Goal: Information Seeking & Learning: Learn about a topic

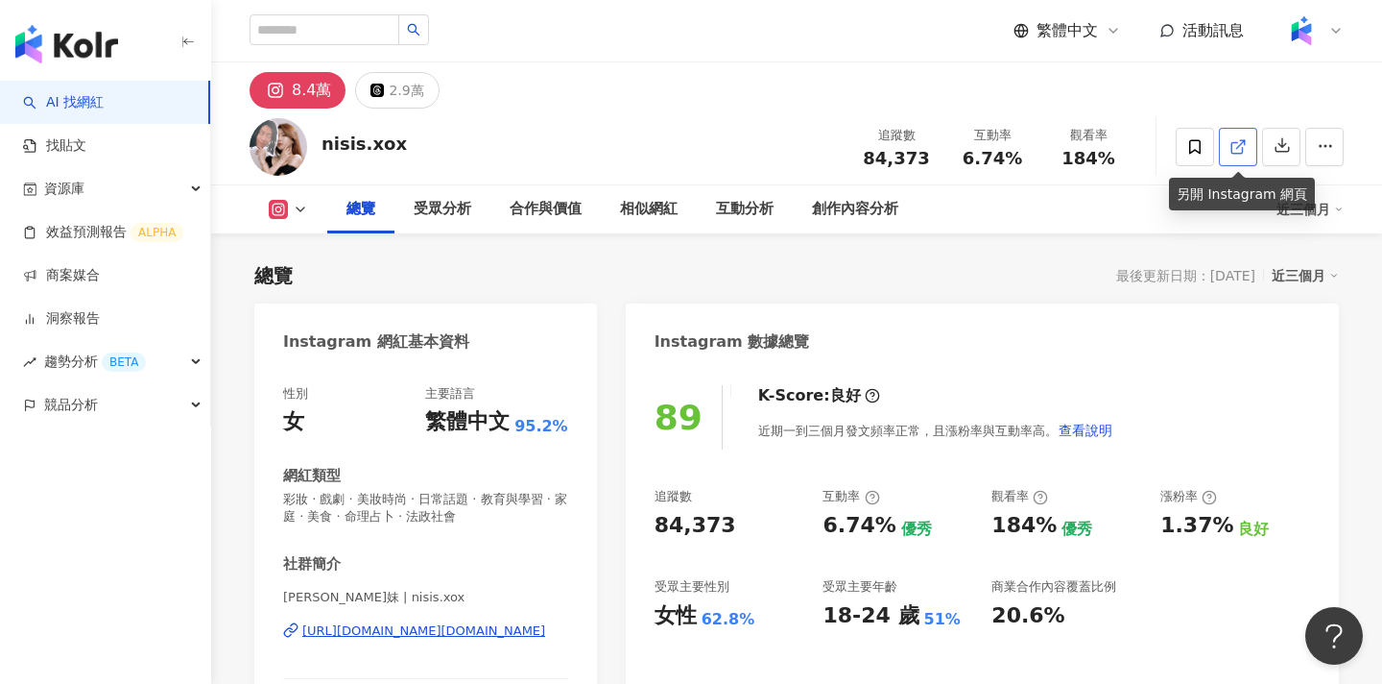
click at [1236, 142] on icon at bounding box center [1237, 147] width 11 height 11
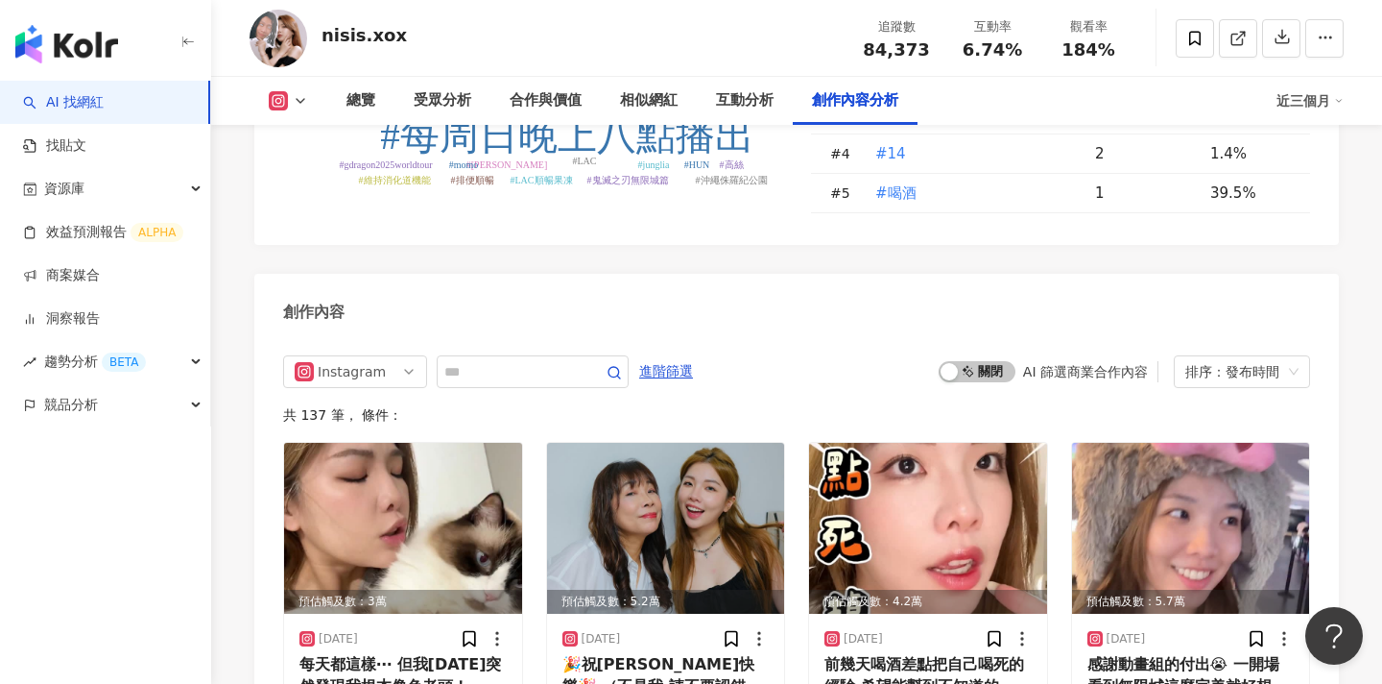
scroll to position [5886, 0]
click at [975, 362] on span "啟動 關閉" at bounding box center [977, 372] width 77 height 21
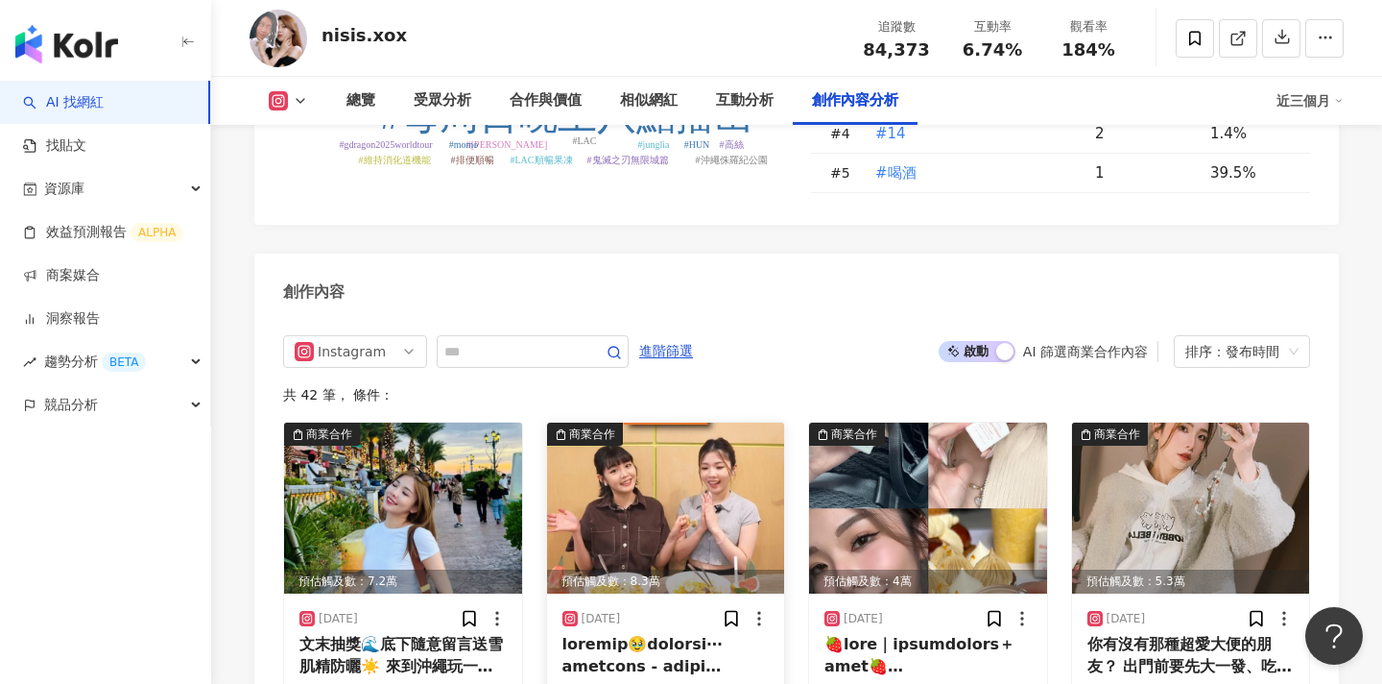
click at [672, 683] on polygon at bounding box center [676, 694] width 8 height 11
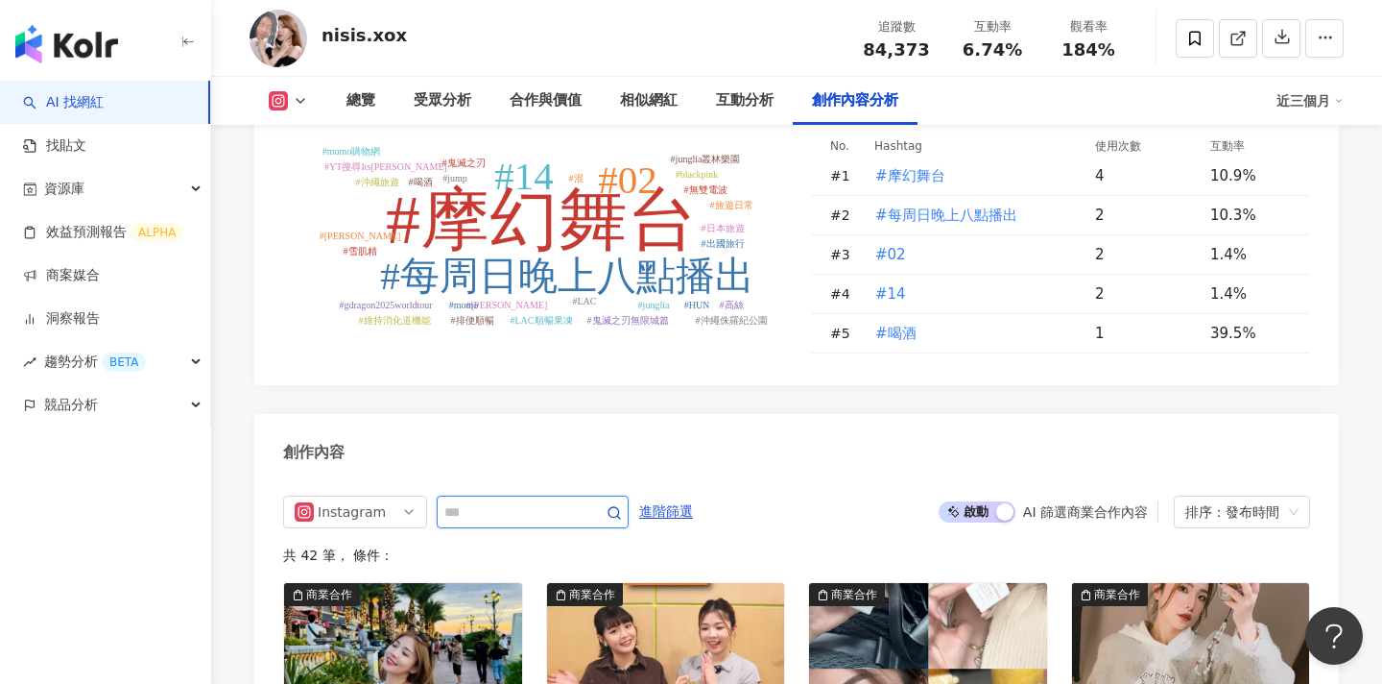
click at [536, 500] on input "text" at bounding box center [511, 511] width 134 height 23
type input "**"
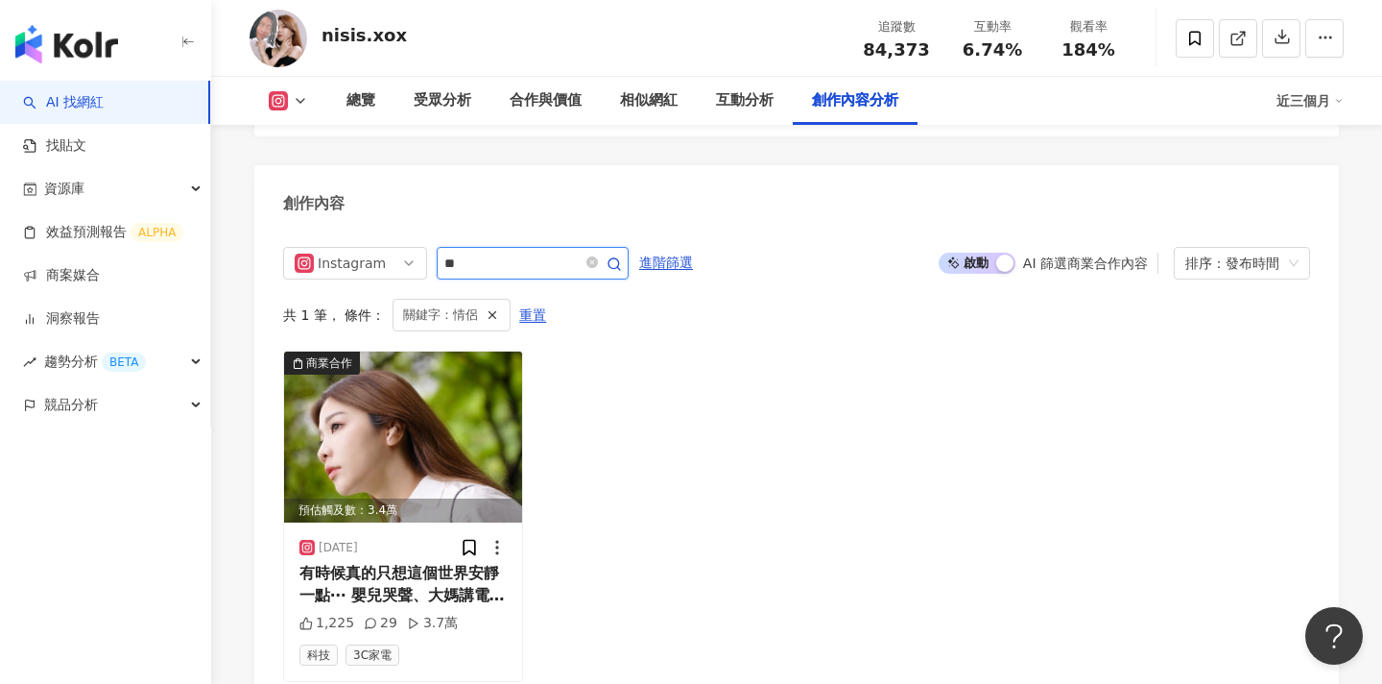
scroll to position [5979, 0]
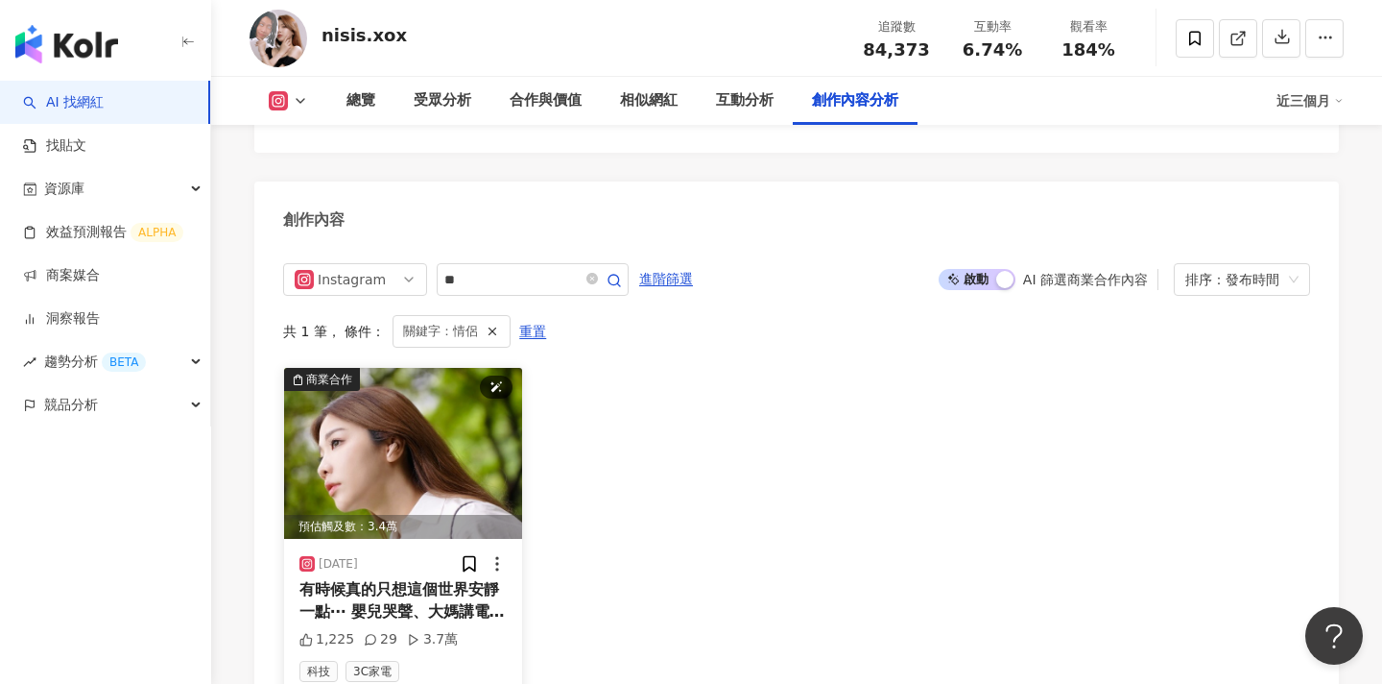
click at [360, 368] on img at bounding box center [403, 453] width 238 height 171
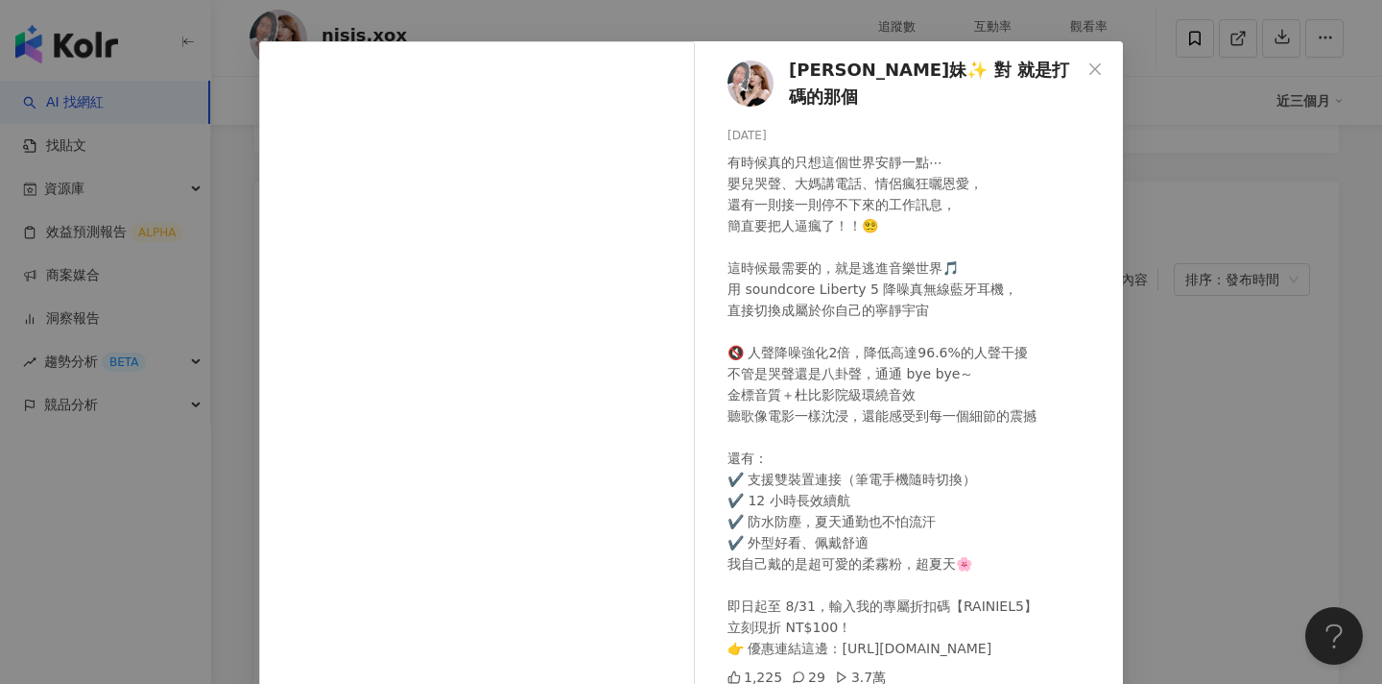
scroll to position [61, 0]
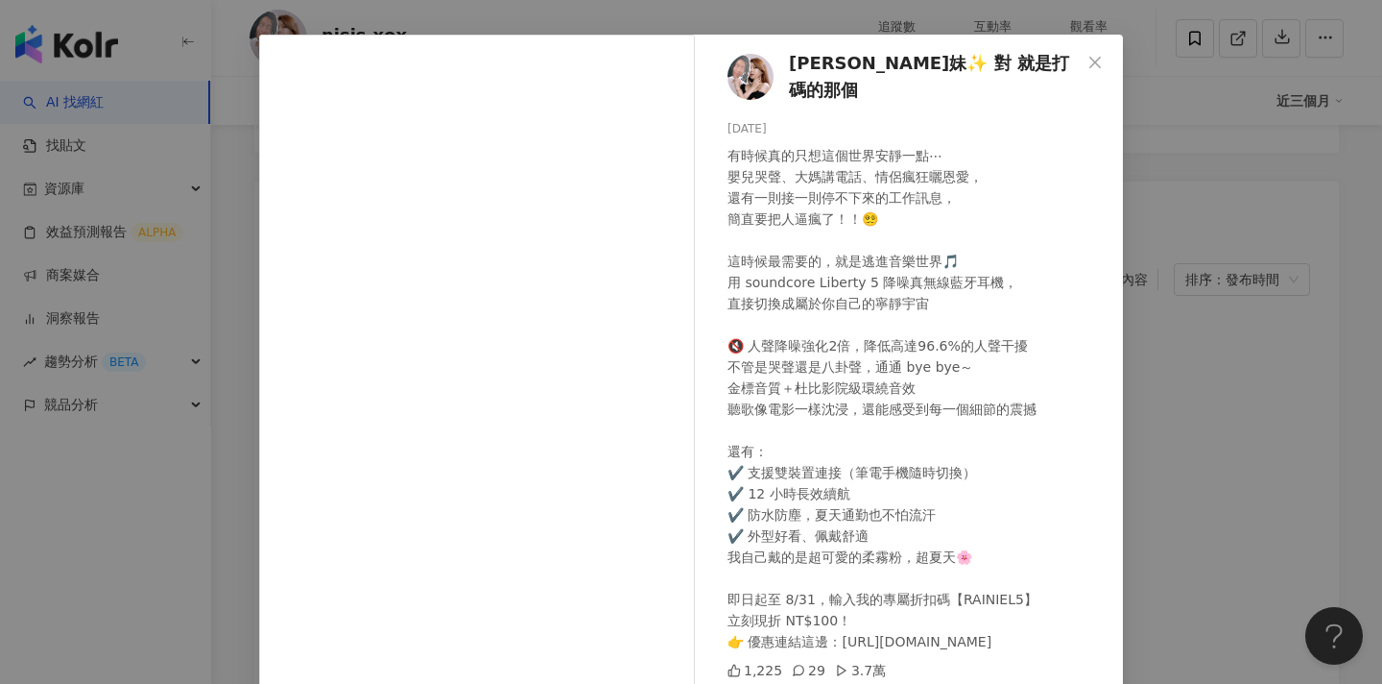
click at [1279, 400] on div "尼克妹✨ 對 就是打碼的那個 2025/6/16 有時候真的只想這個世界安靜一點⋯ 嬰兒哭聲、大媽講電話、情侶瘋狂曬恩愛， 還有一則接一則停不下來的工作訊息，…" at bounding box center [691, 342] width 1382 height 684
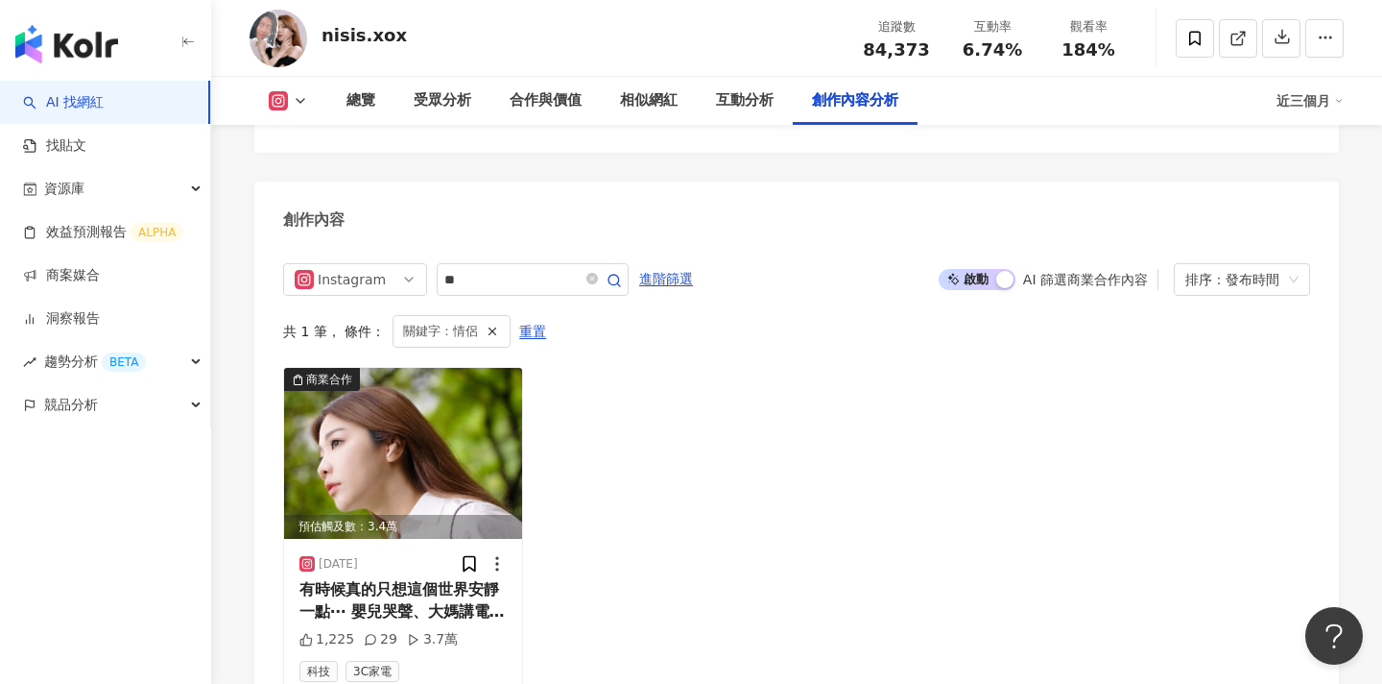
click at [988, 269] on span "啟動 關閉" at bounding box center [977, 279] width 77 height 21
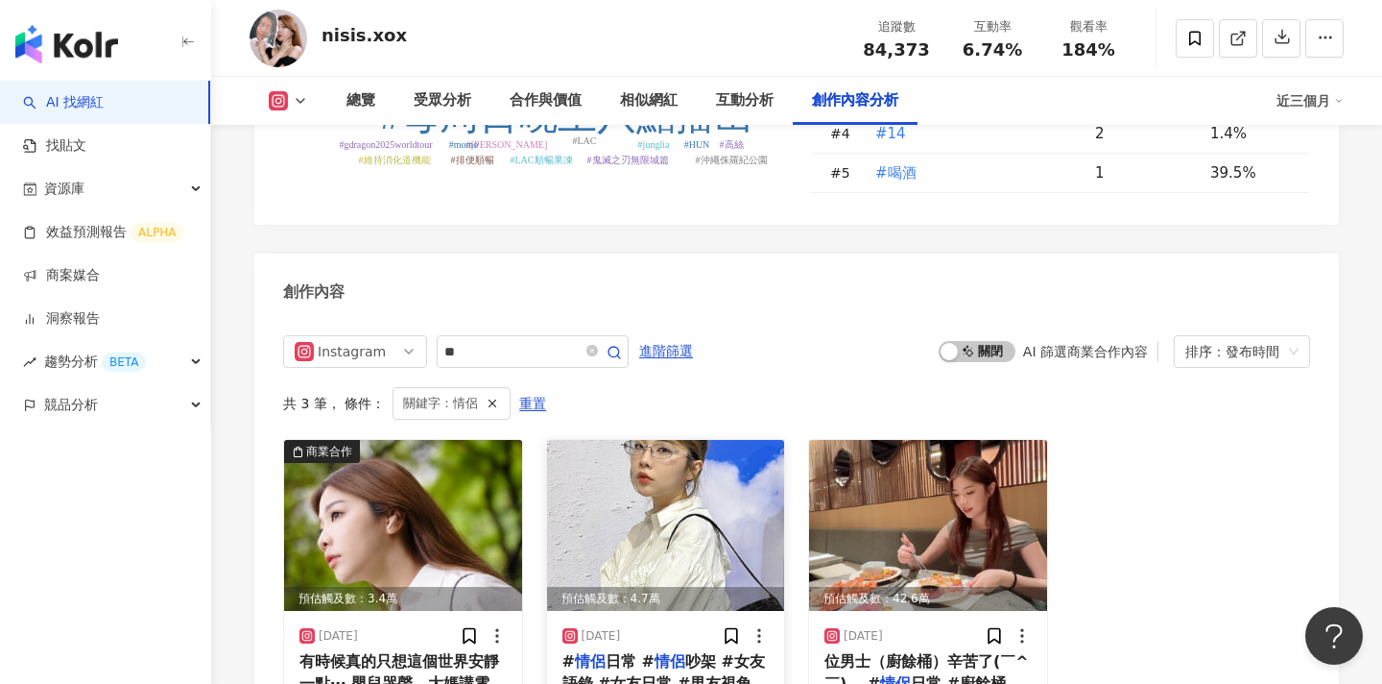
click at [665, 440] on img at bounding box center [666, 525] width 238 height 171
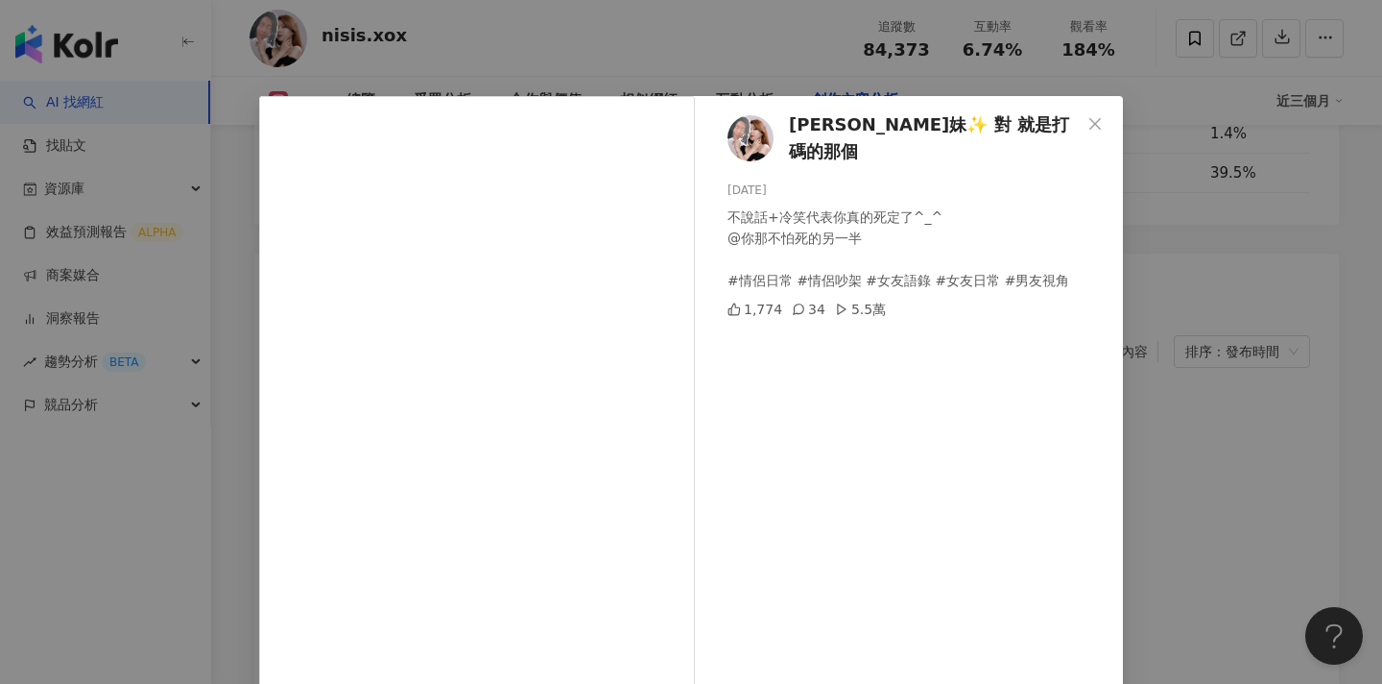
scroll to position [178, 0]
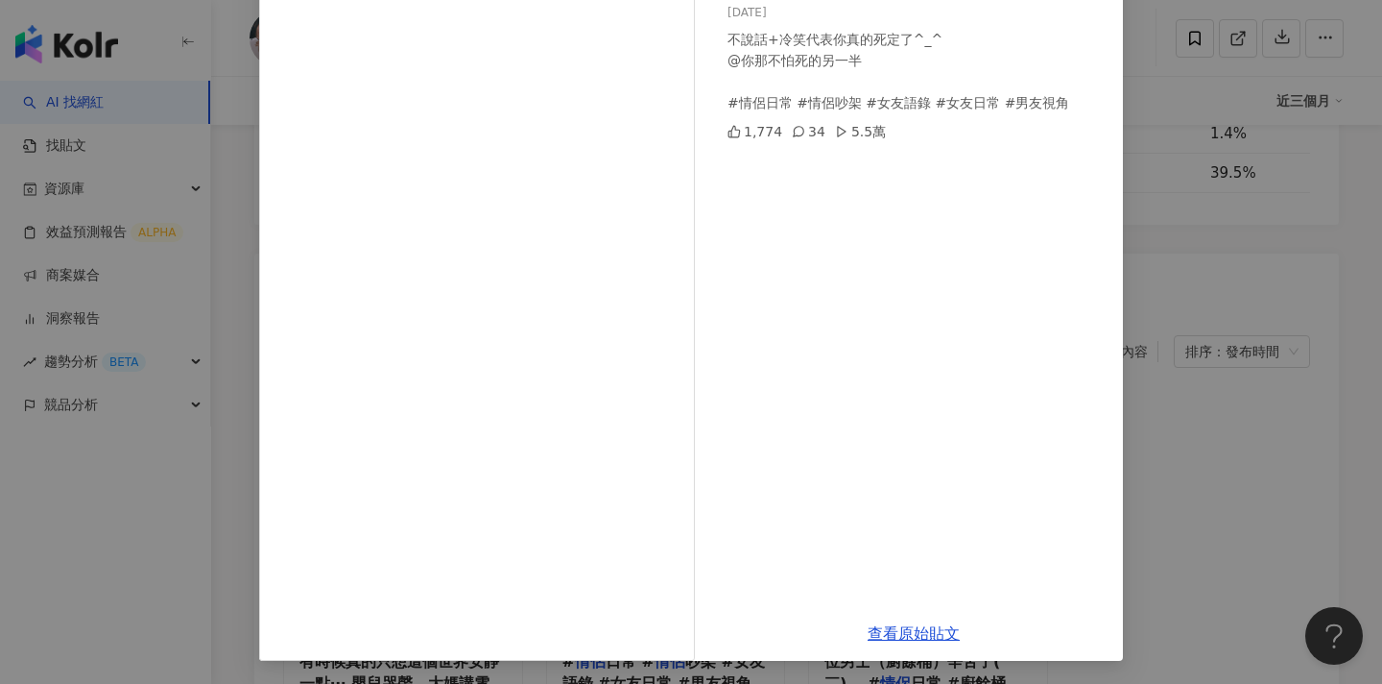
click at [1205, 295] on div "尼克妹✨ 對 就是打碼的那個 2025/3/4 不說話+冷笑代表你真的死定了^_^ @你那不怕死的另一半 #情侶日常 #情侶吵架 #女友語錄 #女友日常 #男…" at bounding box center [691, 342] width 1382 height 684
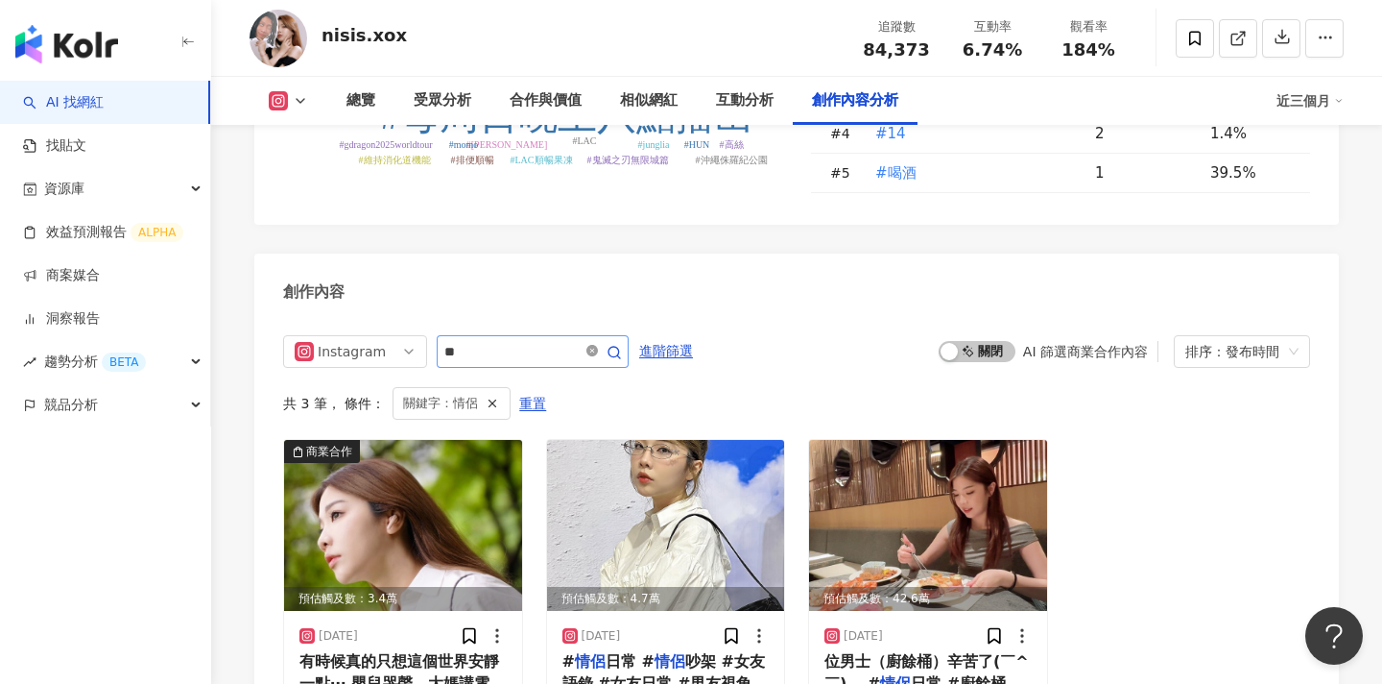
click at [597, 345] on icon "close-circle" at bounding box center [593, 351] width 12 height 12
click at [570, 340] on input "**" at bounding box center [511, 351] width 134 height 23
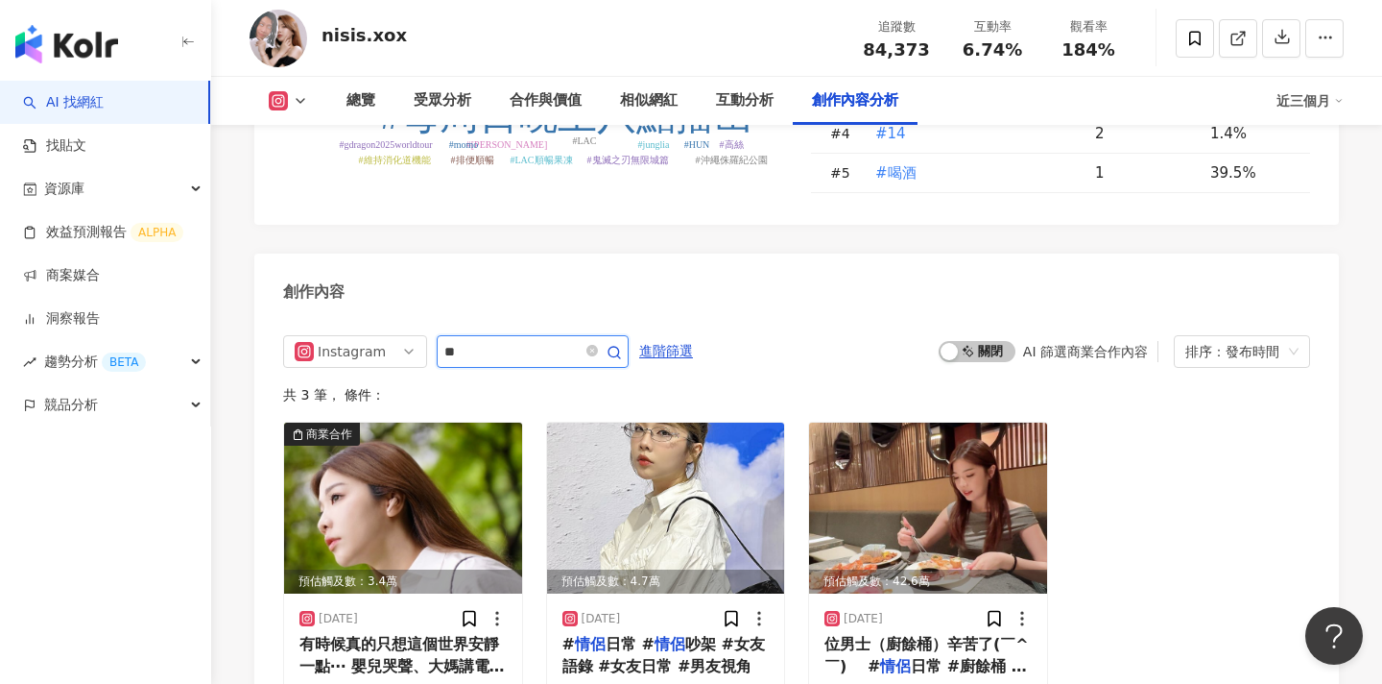
click at [558, 340] on input "**" at bounding box center [511, 351] width 134 height 23
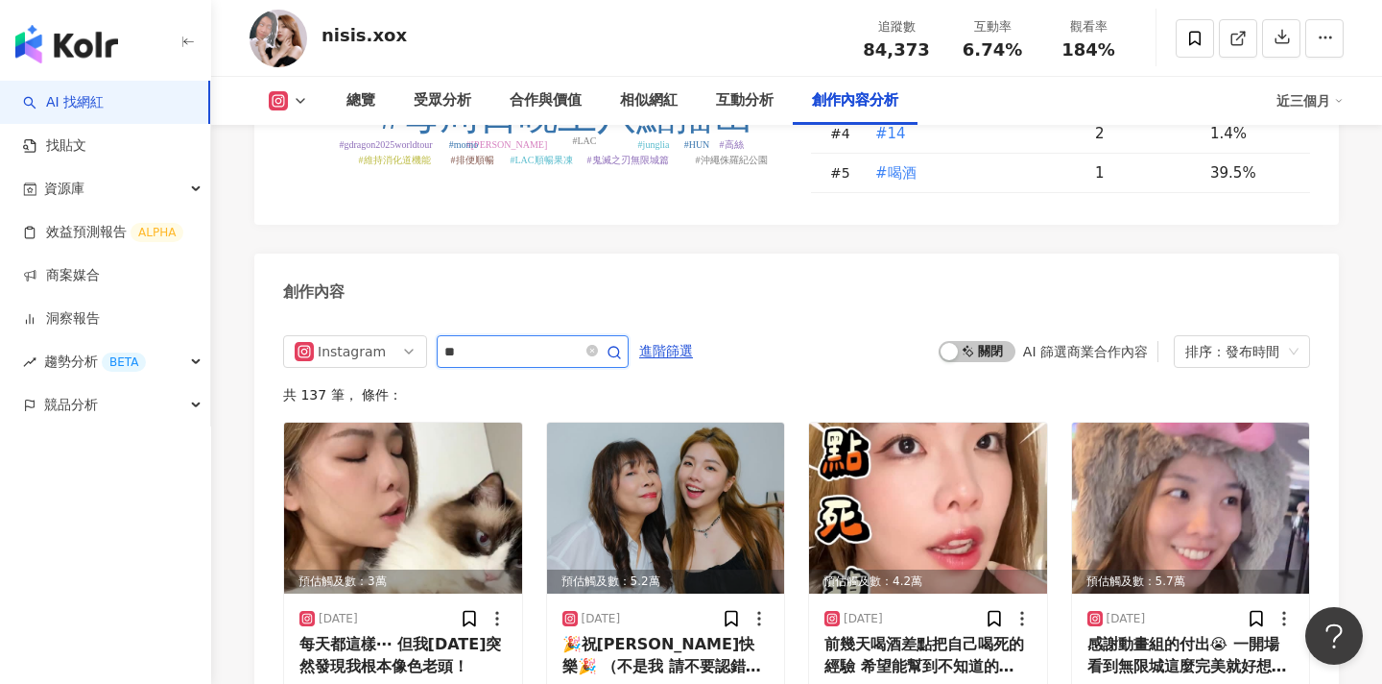
type input "**"
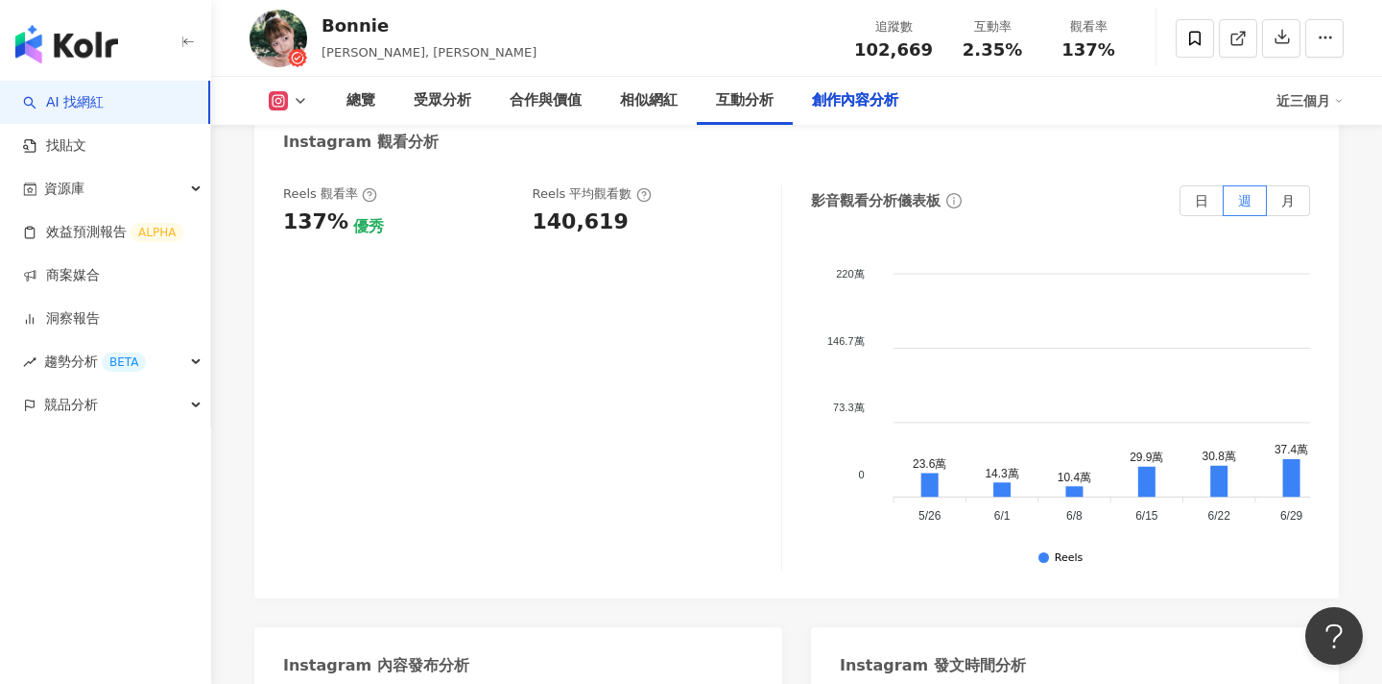
scroll to position [6830, 0]
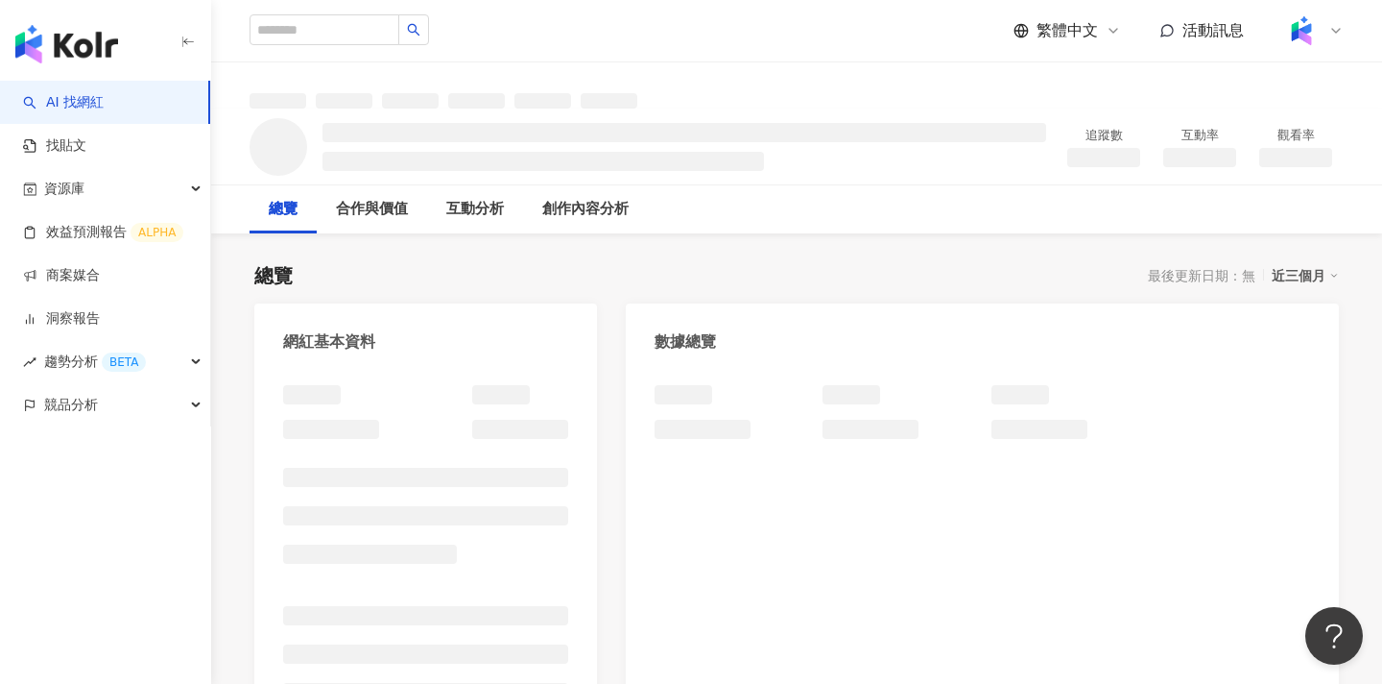
click at [782, 17] on div "繁體中文 活動訊息" at bounding box center [797, 30] width 1094 height 61
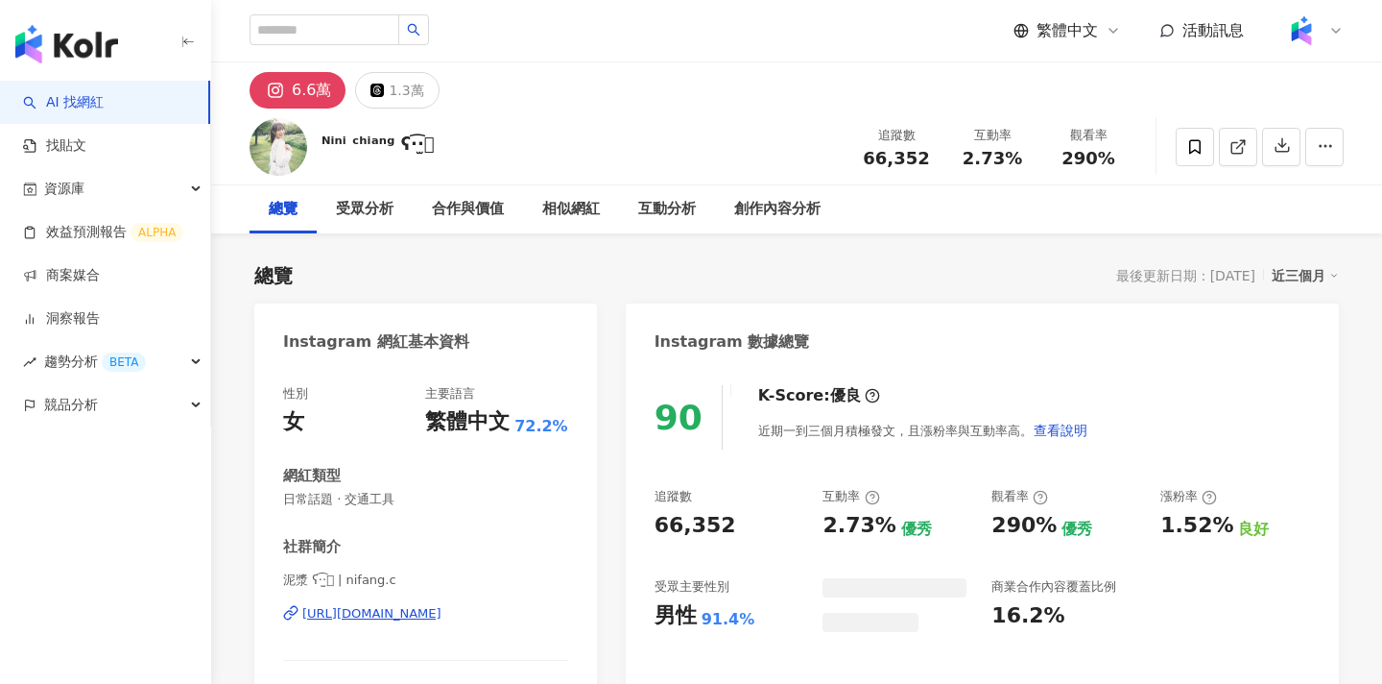
scroll to position [118, 0]
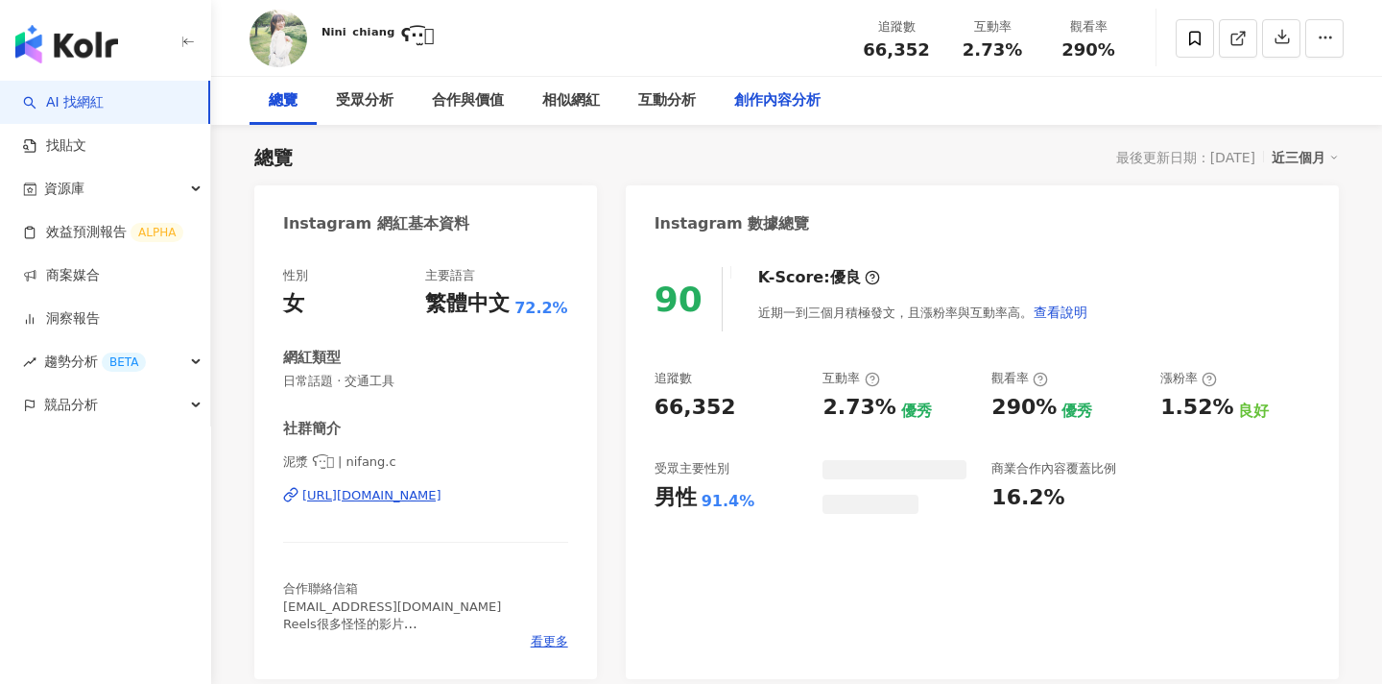
click at [794, 93] on div "創作內容分析" at bounding box center [777, 100] width 86 height 23
click at [793, 100] on div "創作內容分析" at bounding box center [777, 100] width 86 height 23
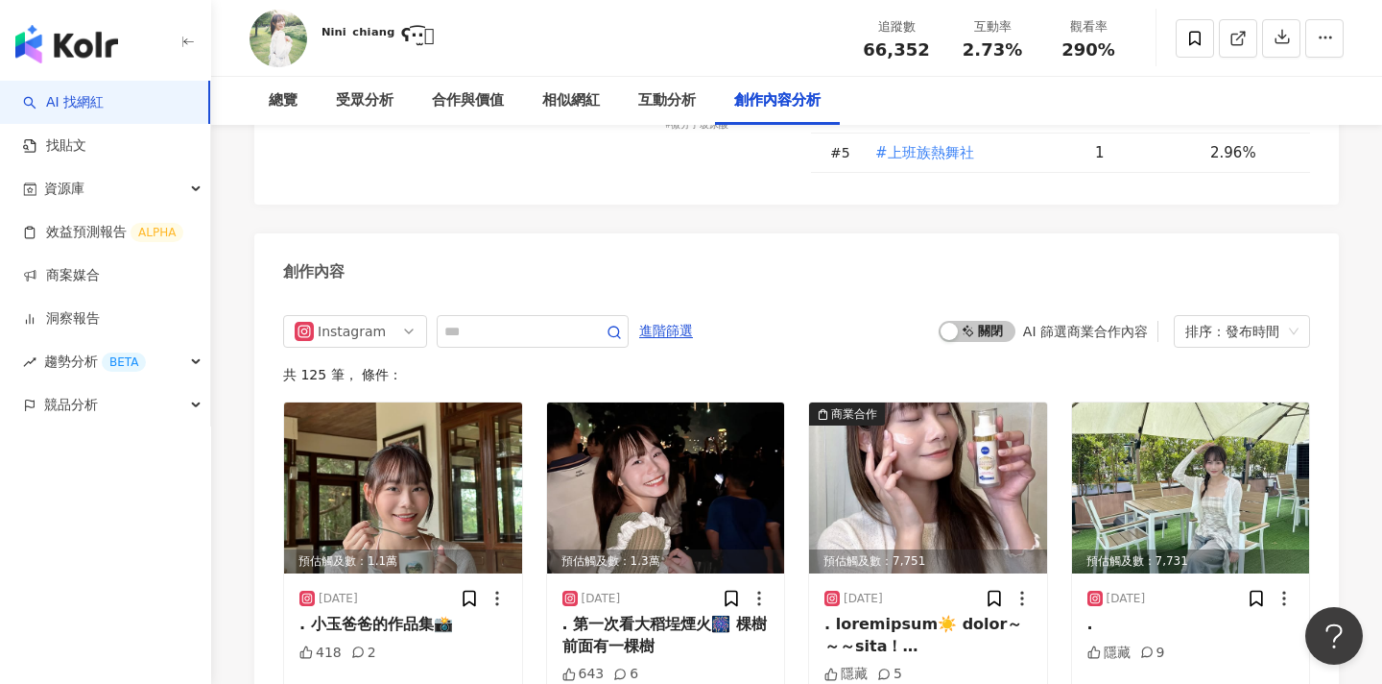
scroll to position [5725, 0]
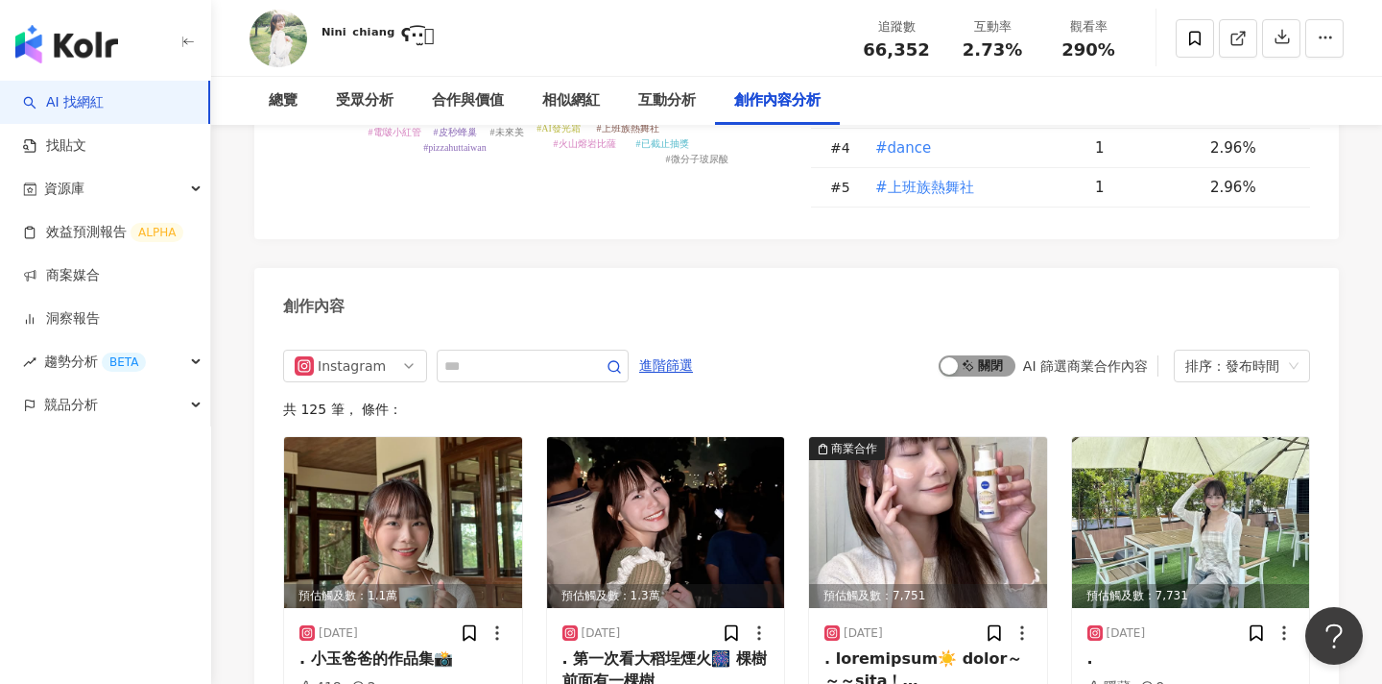
click at [972, 355] on span "啟動 關閉" at bounding box center [977, 365] width 77 height 21
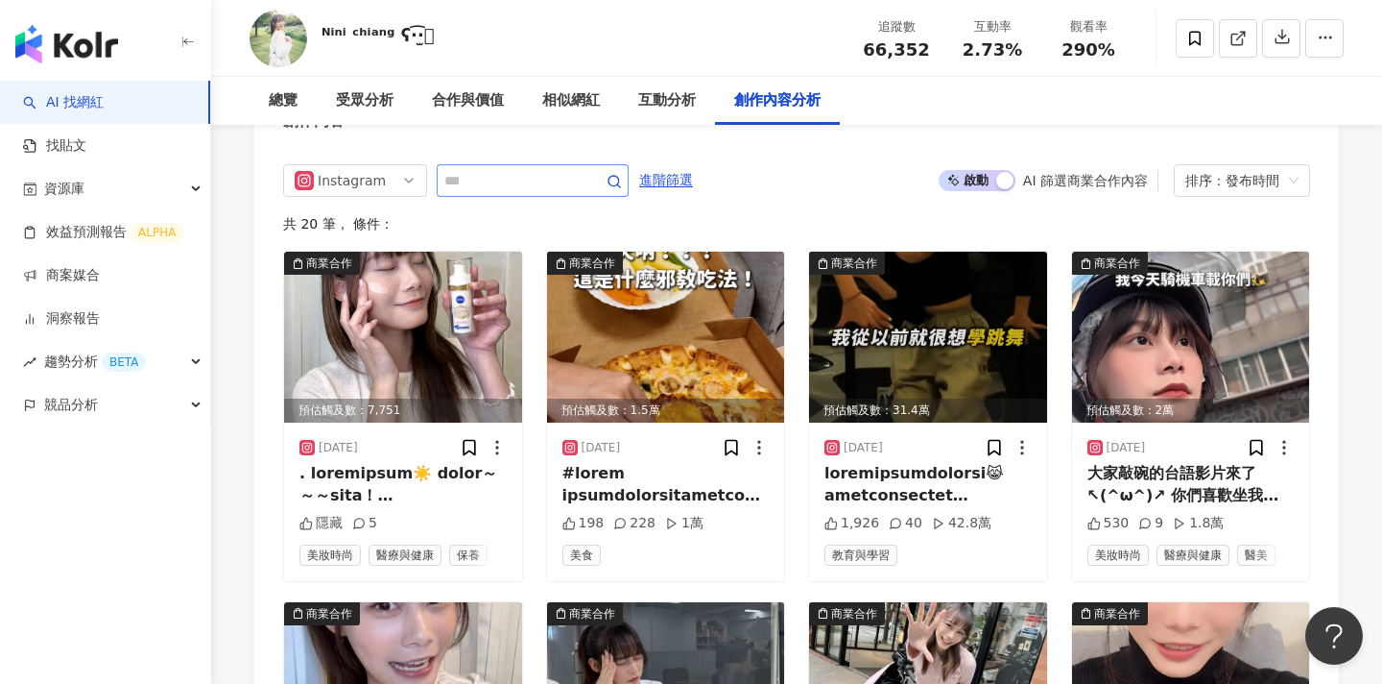
scroll to position [5720, 0]
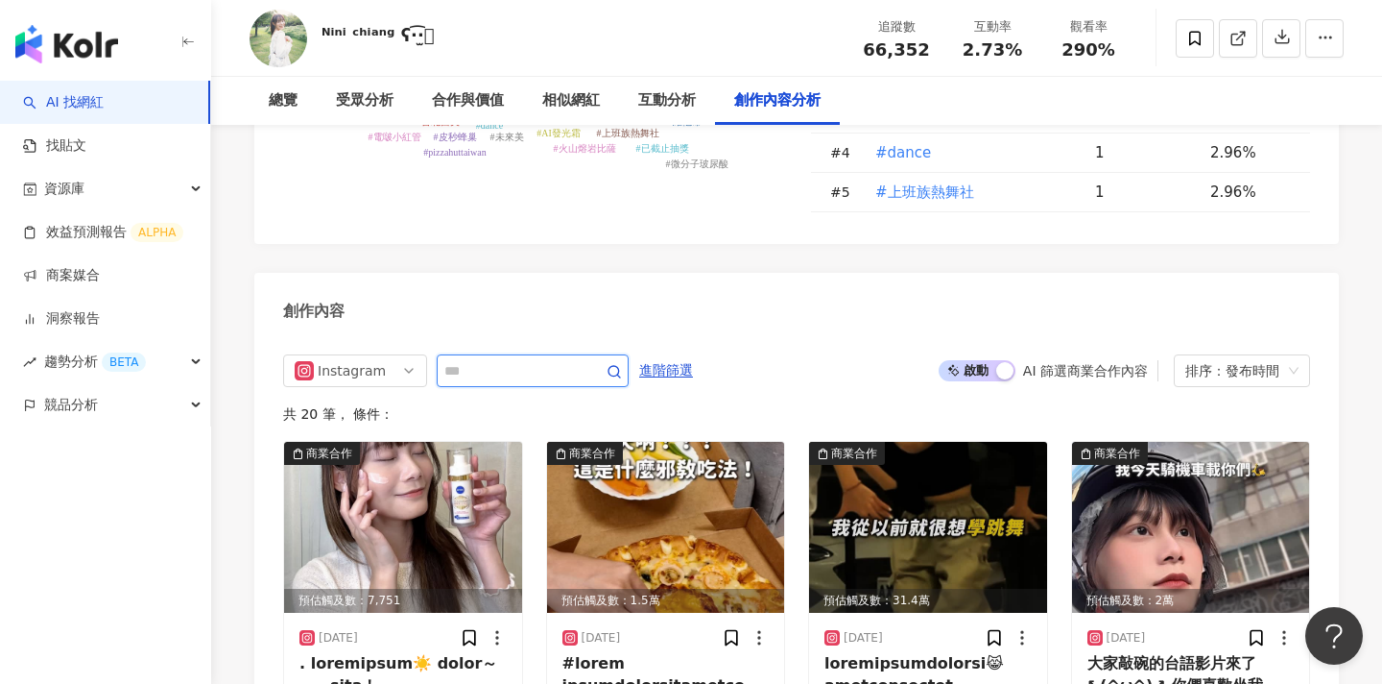
click at [546, 359] on input "text" at bounding box center [511, 370] width 134 height 23
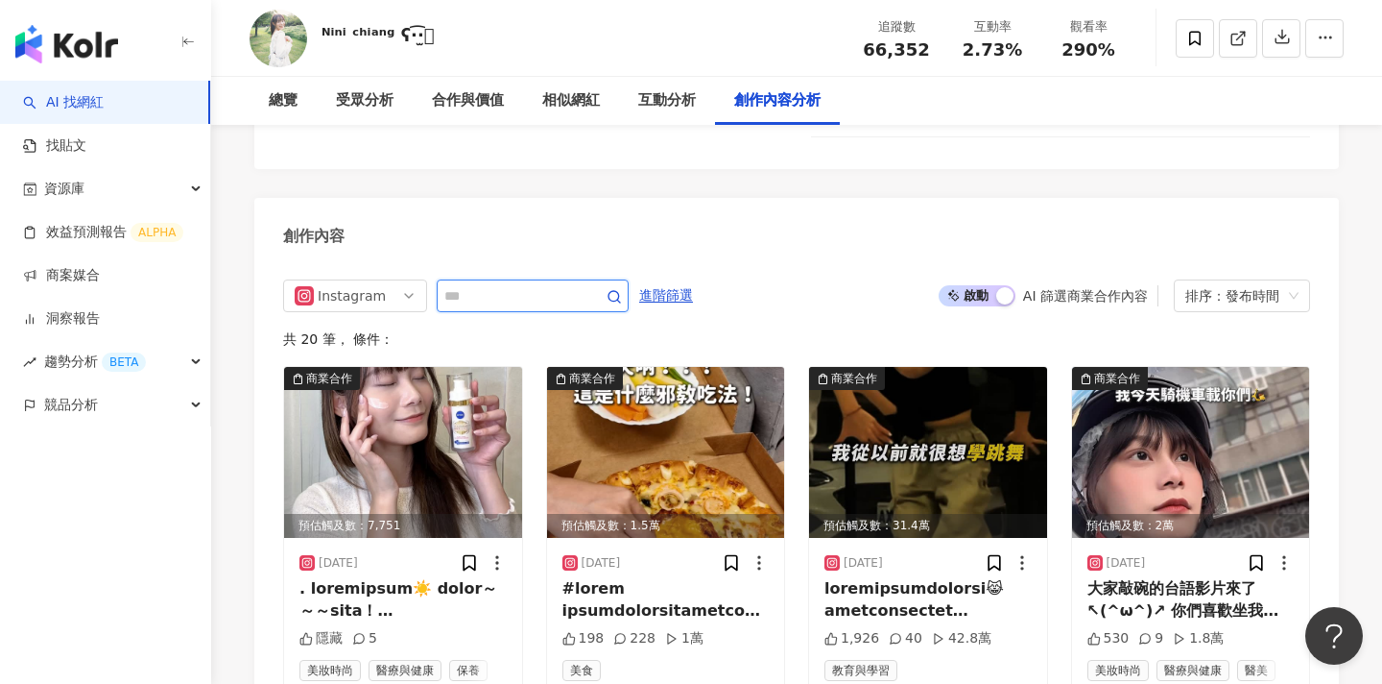
scroll to position [5813, 0]
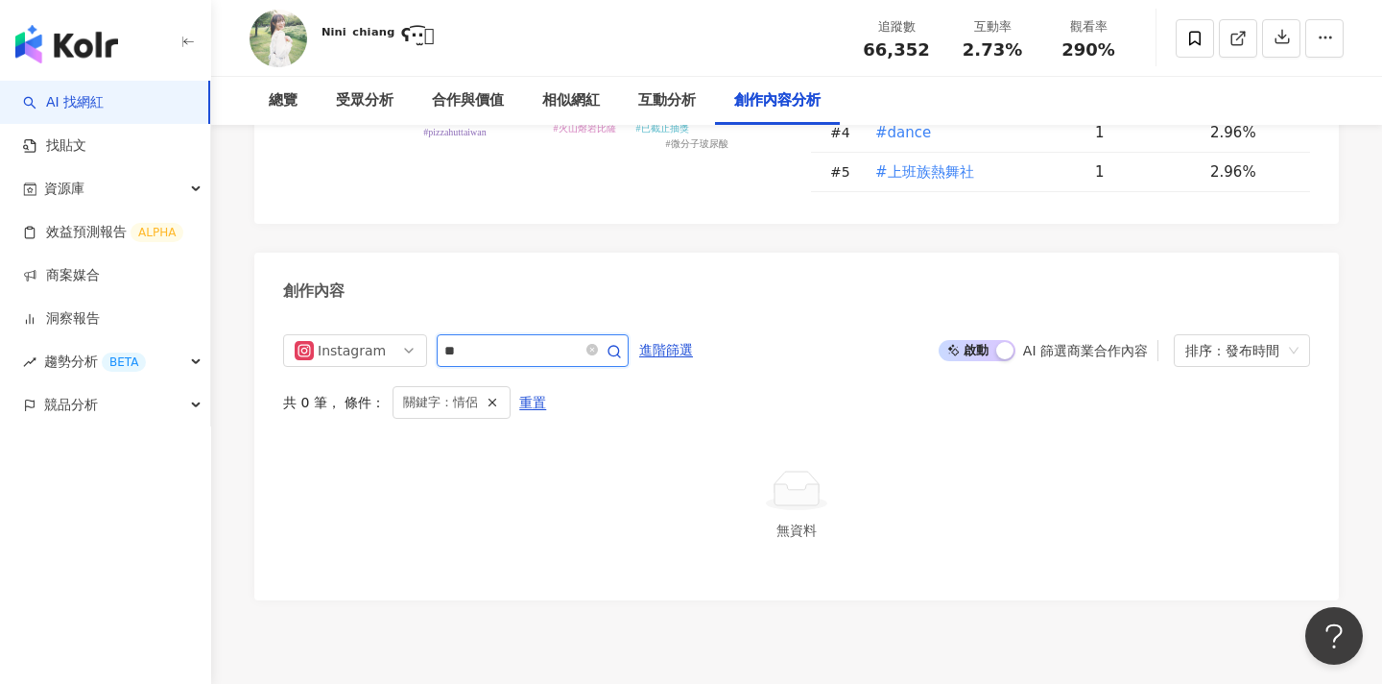
scroll to position [5822, 0]
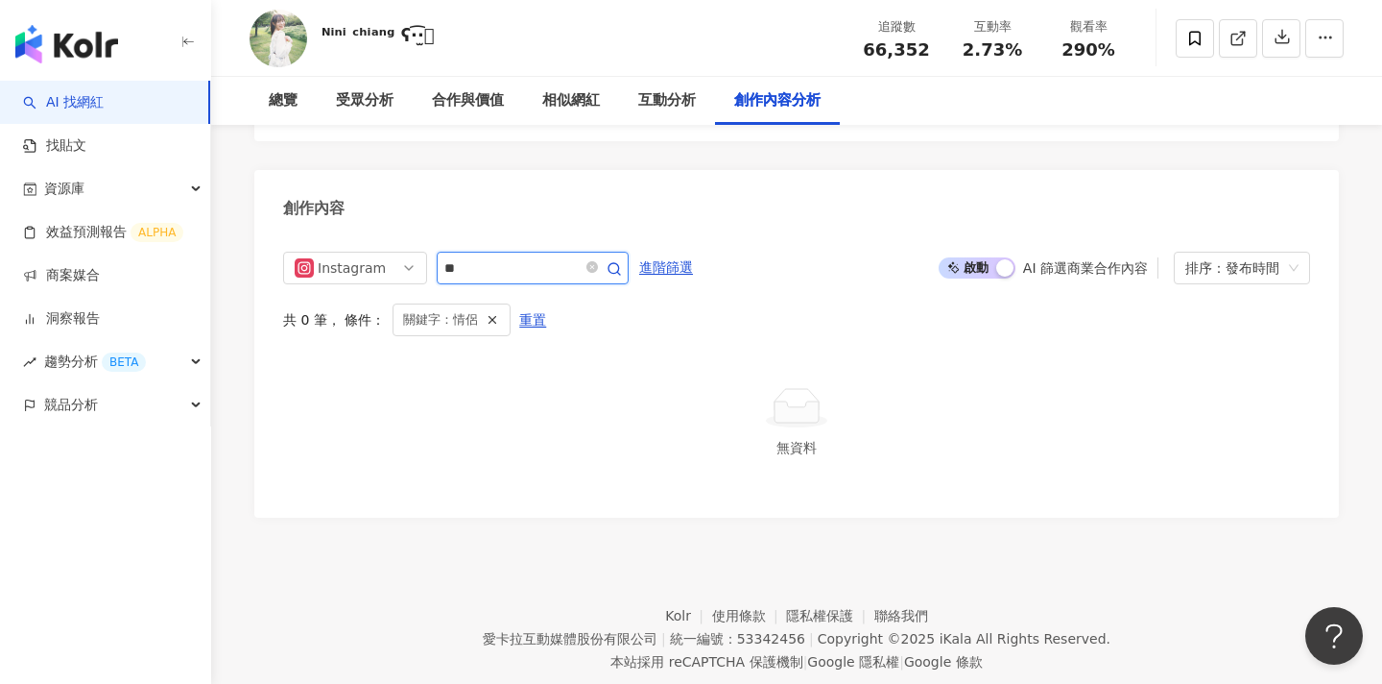
click at [540, 256] on input "**" at bounding box center [511, 267] width 134 height 23
type input "*"
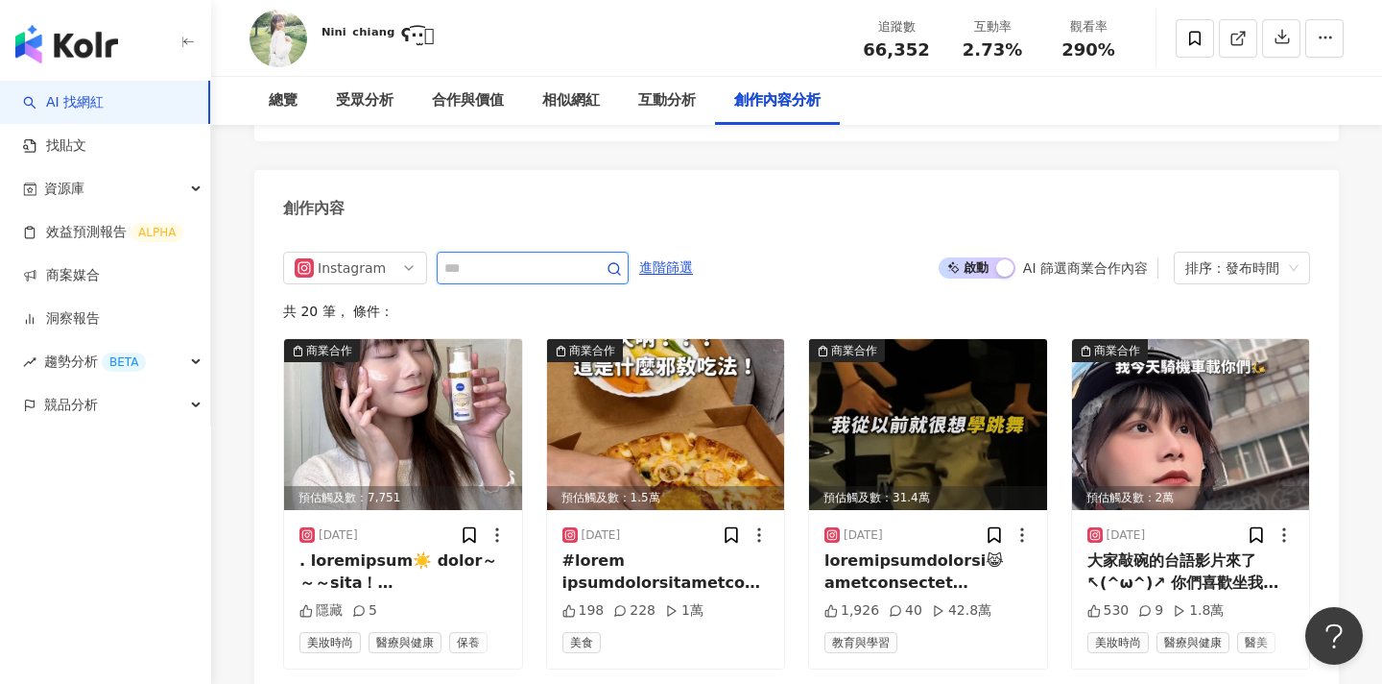
scroll to position [5846, 0]
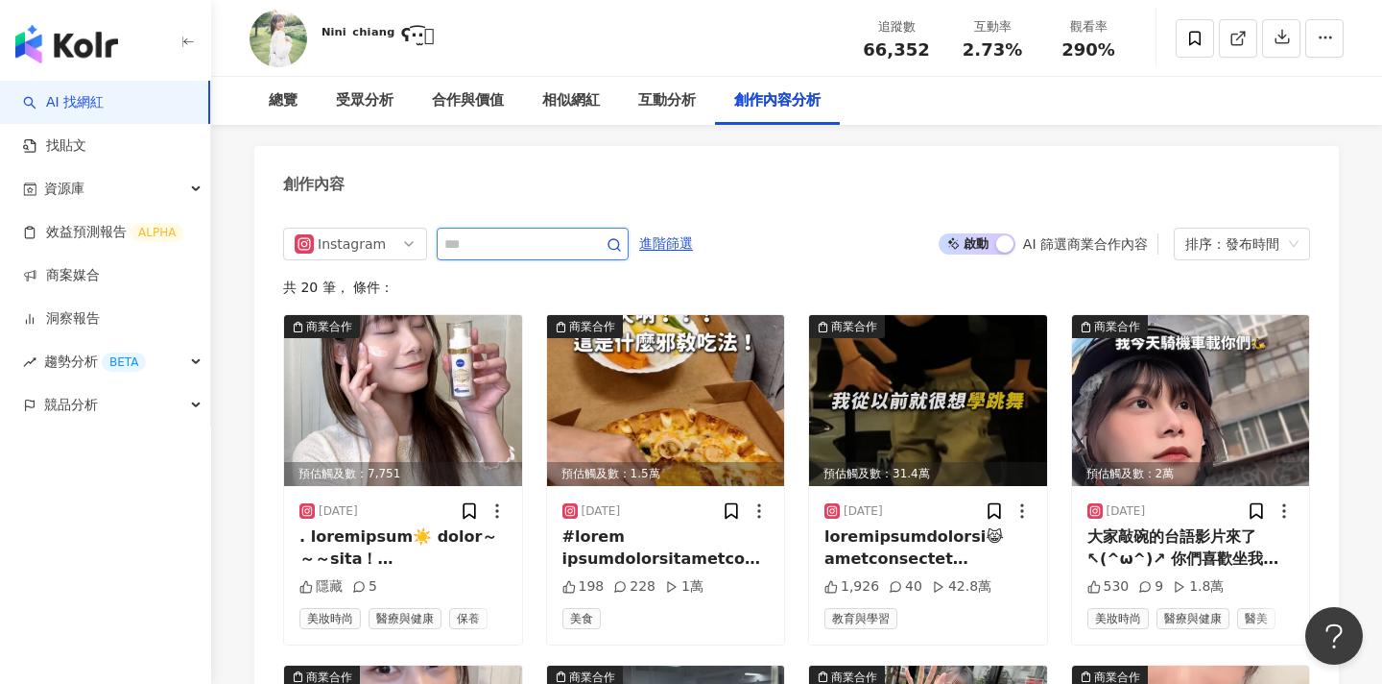
click at [533, 232] on input "text" at bounding box center [511, 243] width 134 height 23
type input "**"
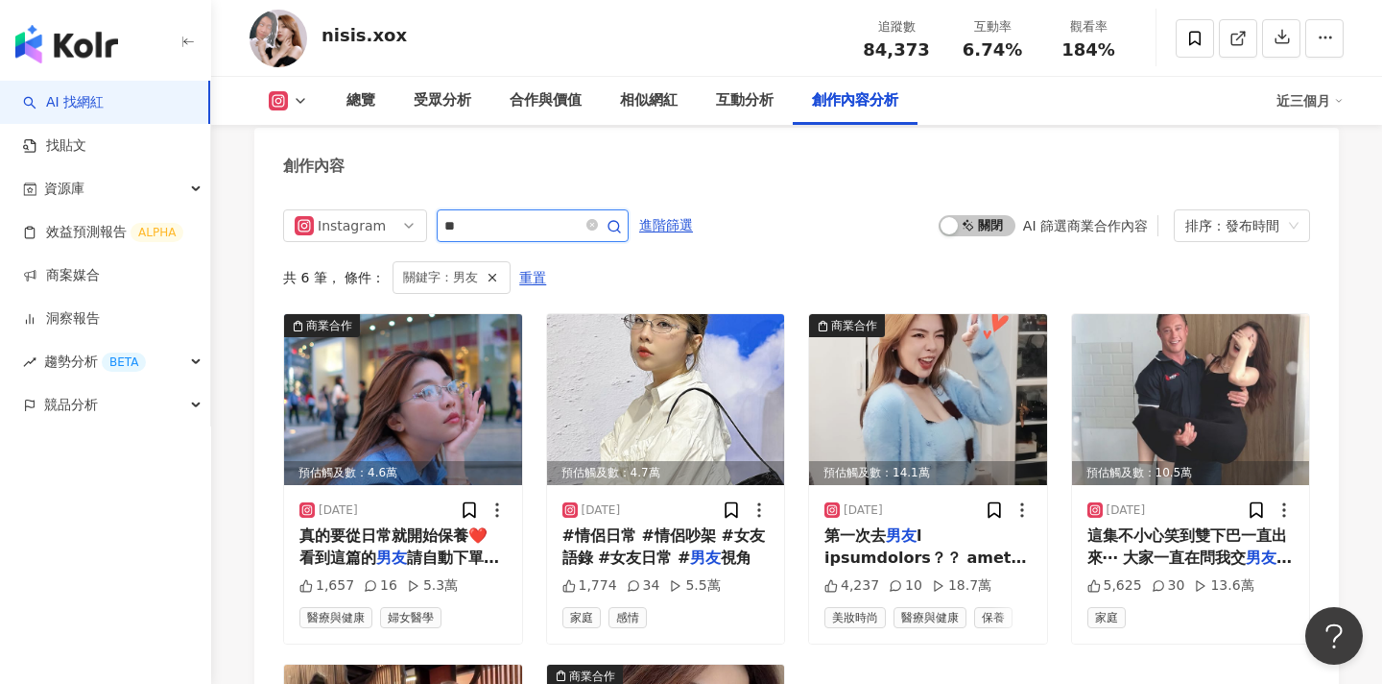
scroll to position [6031, 0]
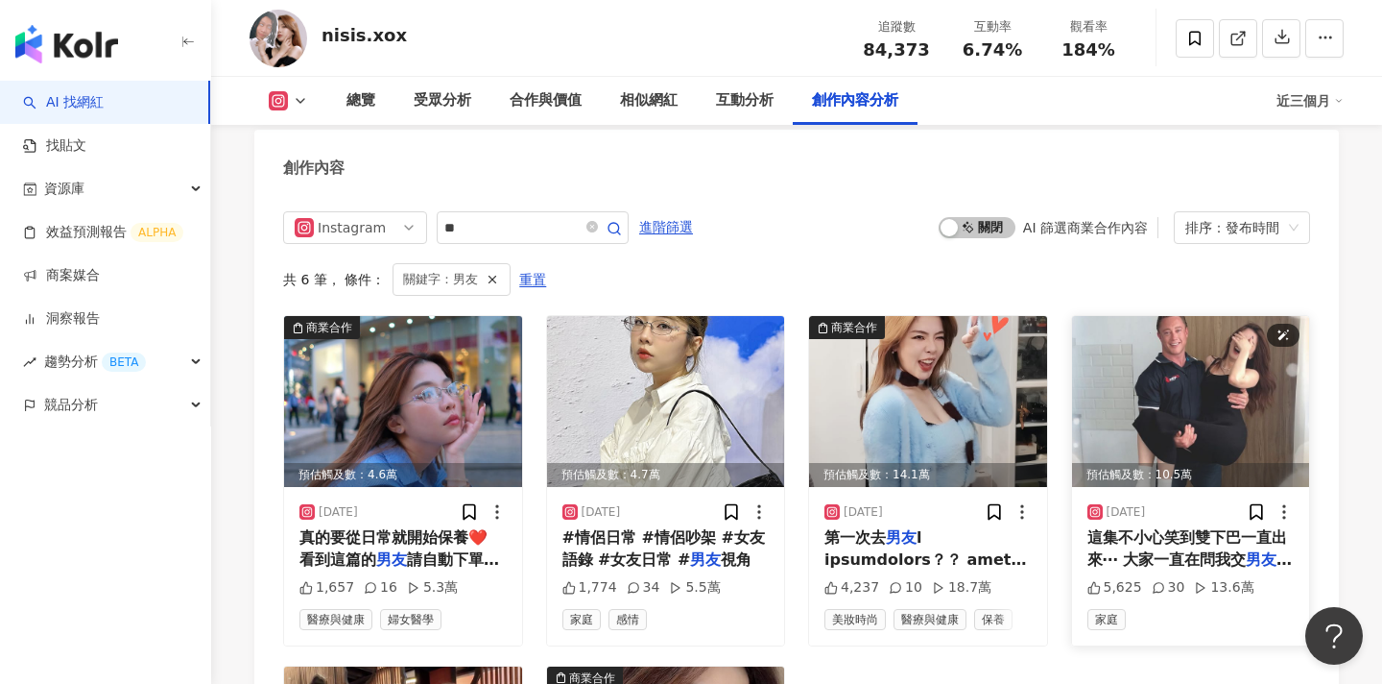
click at [1226, 316] on img at bounding box center [1191, 401] width 238 height 171
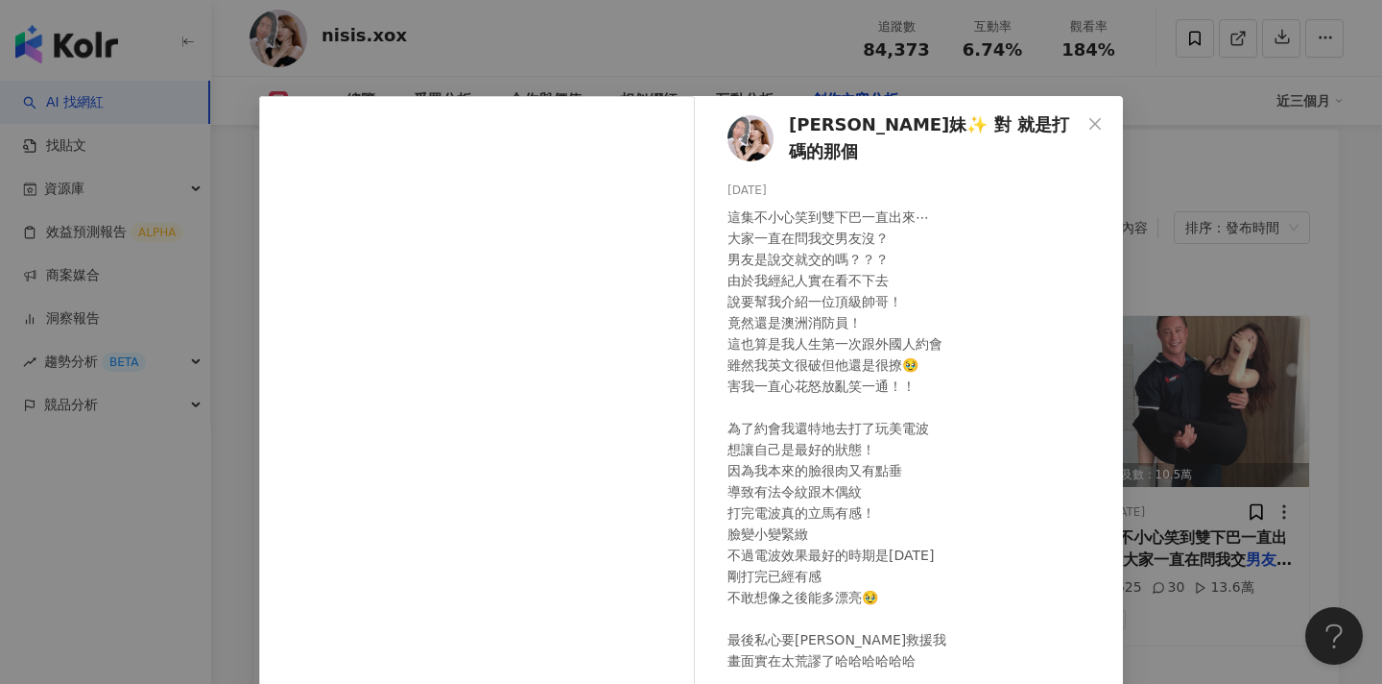
drag, startPoint x: 1186, startPoint y: 338, endPoint x: 855, endPoint y: 400, distance: 336.1
click at [1186, 338] on div "尼克妹✨ 對 就是打碼的那個 2024/11/13 這集不小心笑到雙下巴一直出來⋯ 大家一直在問我交男友沒？ 男友是說交就交的嗎？？？ 由於我經紀人實在看不下…" at bounding box center [691, 342] width 1382 height 684
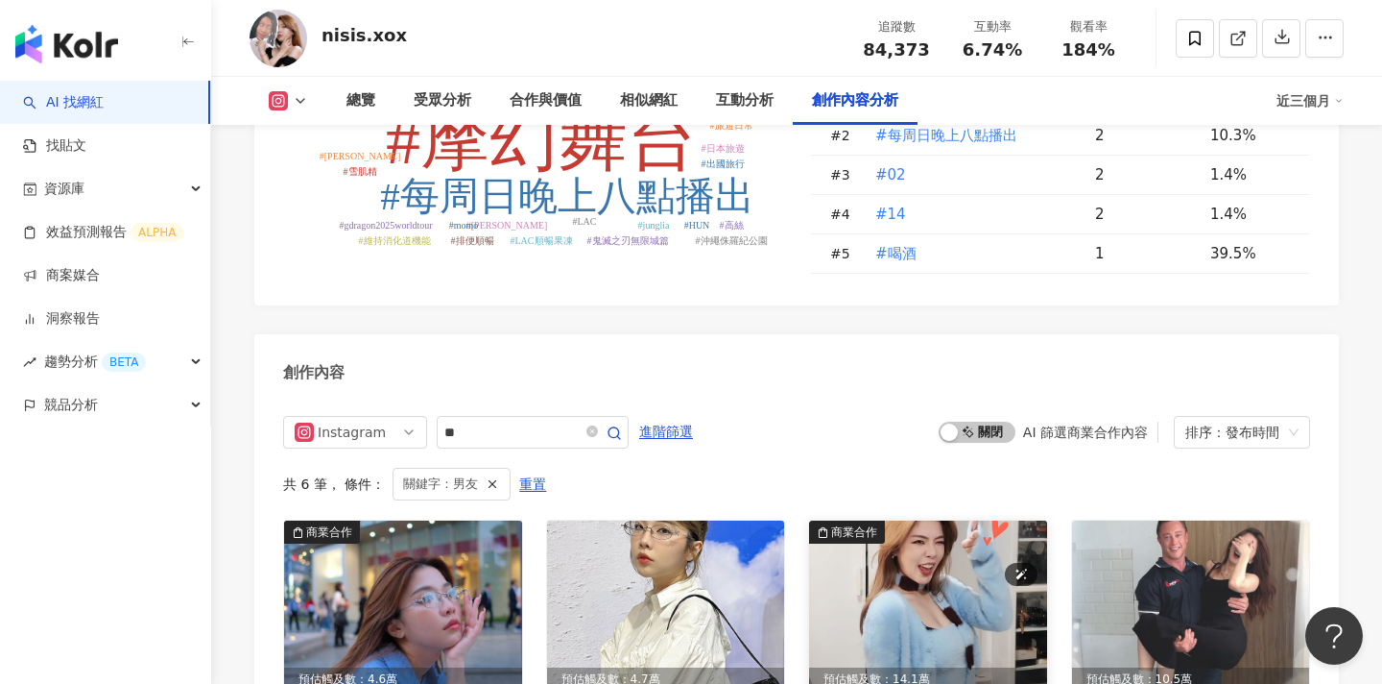
scroll to position [5792, 0]
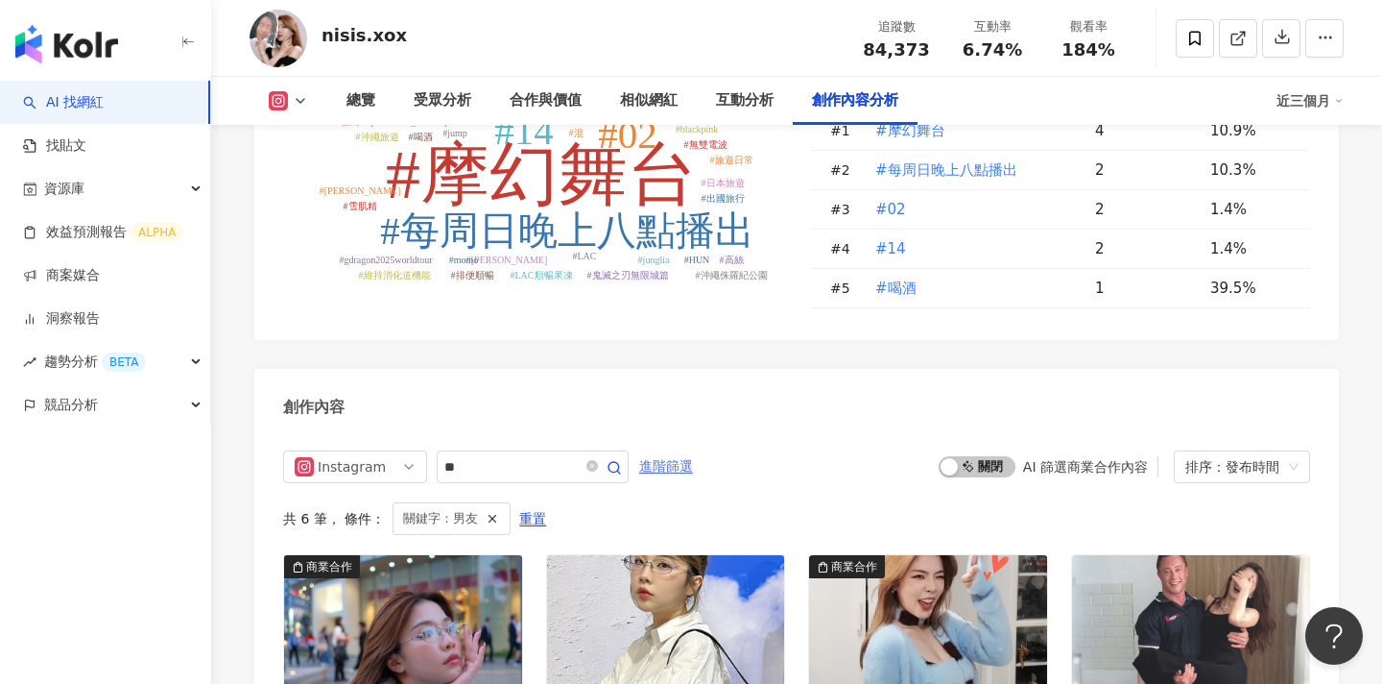
click at [668, 451] on span "進階篩選" at bounding box center [666, 466] width 54 height 31
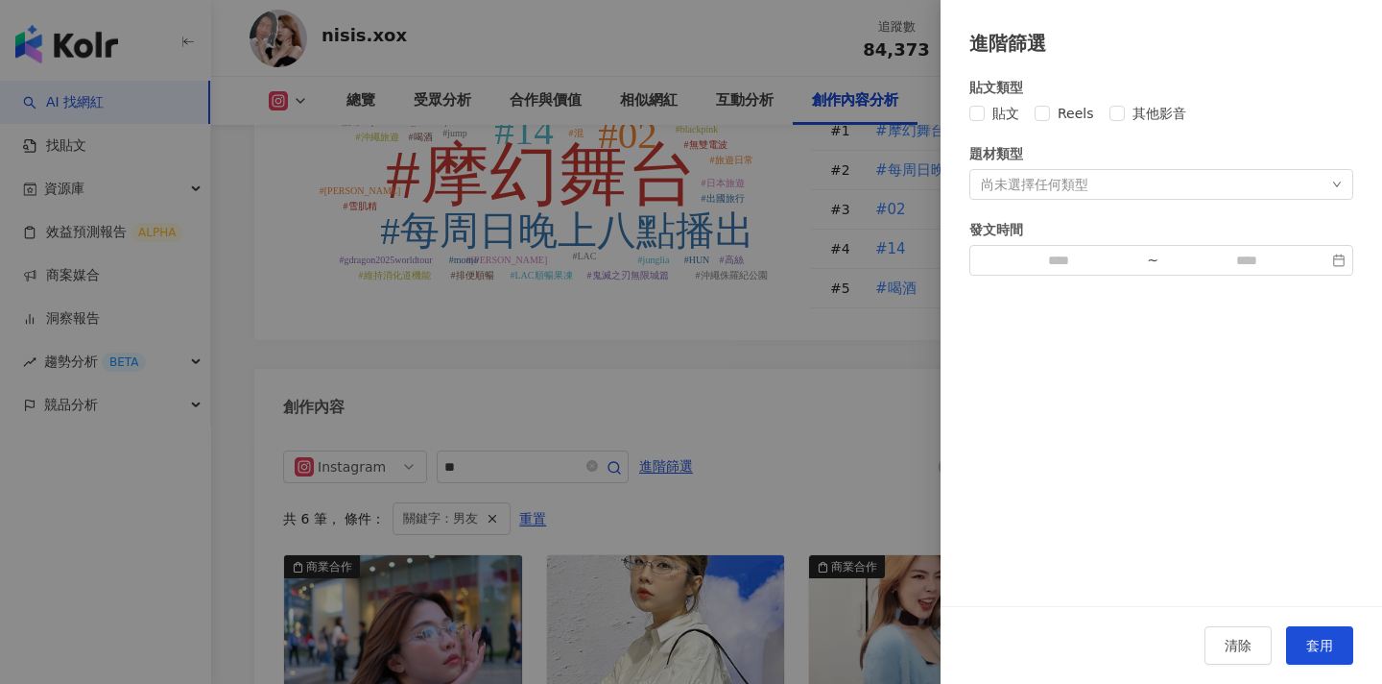
click at [643, 340] on div at bounding box center [691, 342] width 1382 height 684
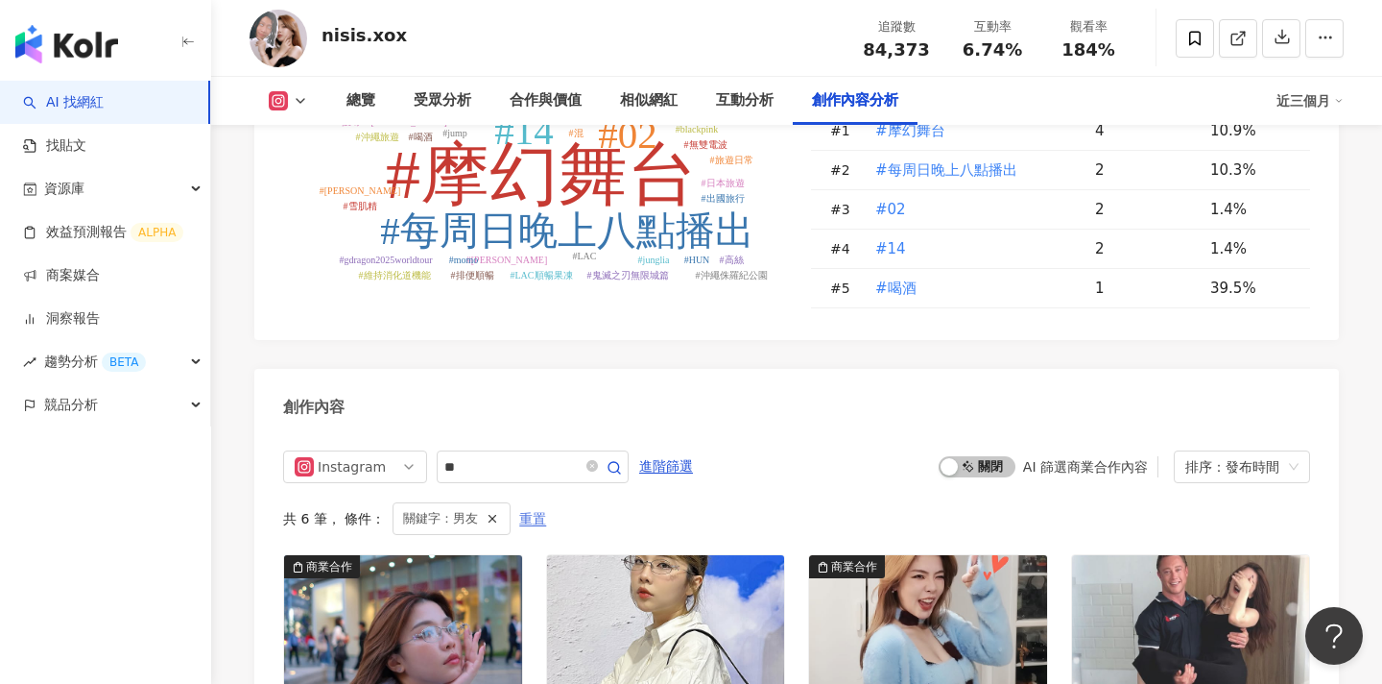
click at [525, 504] on span "重置" at bounding box center [532, 519] width 27 height 31
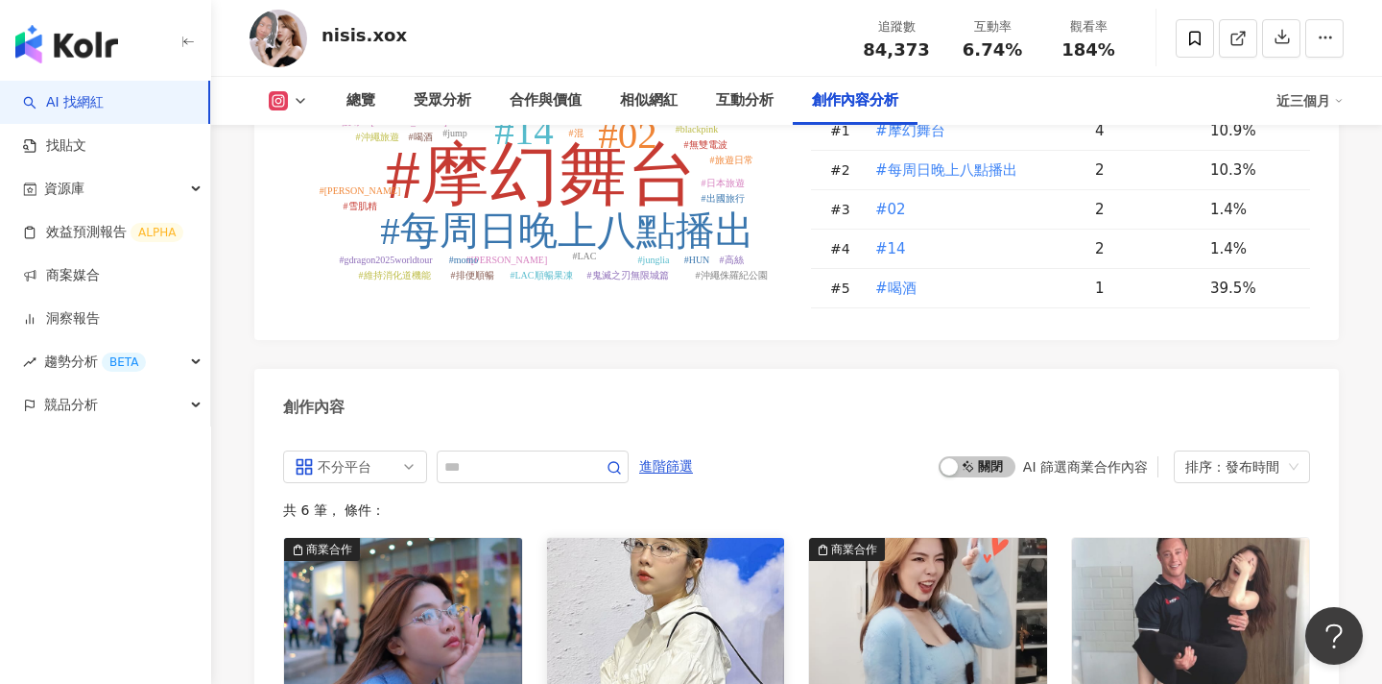
scroll to position [5907, 0]
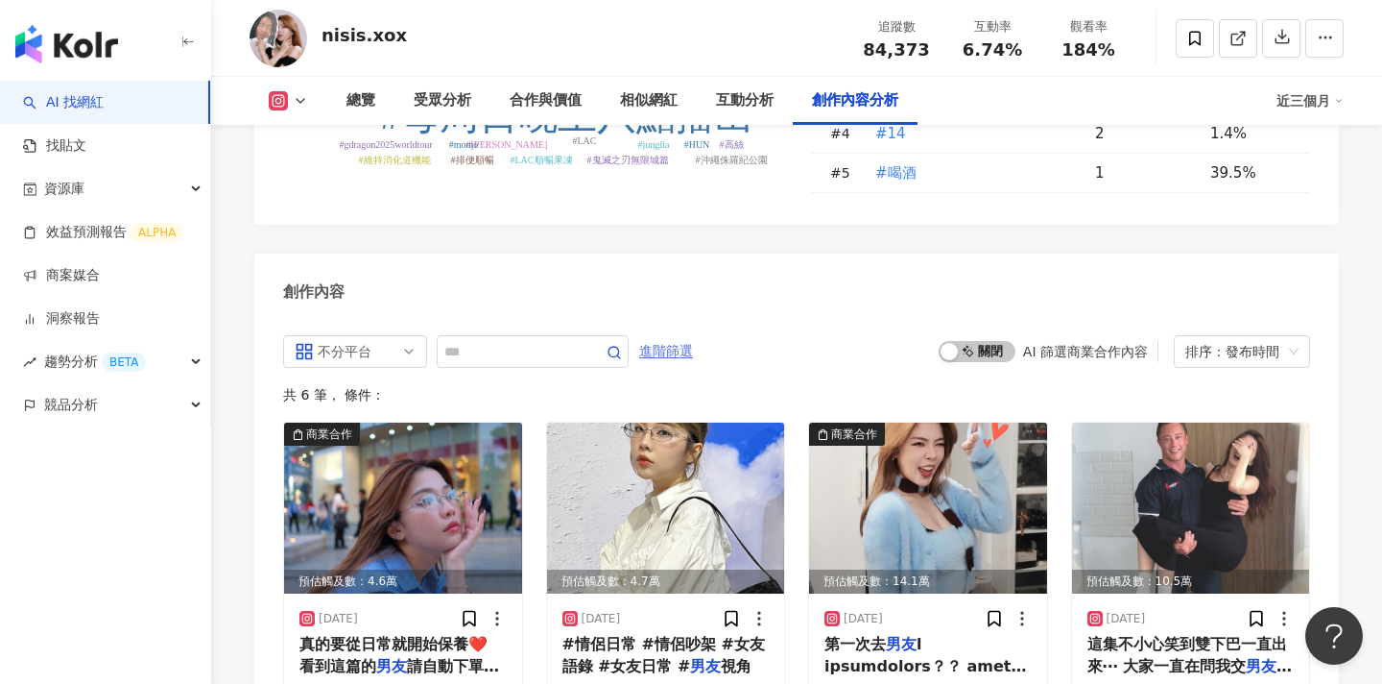
click at [693, 336] on span "進階篩選" at bounding box center [666, 351] width 54 height 31
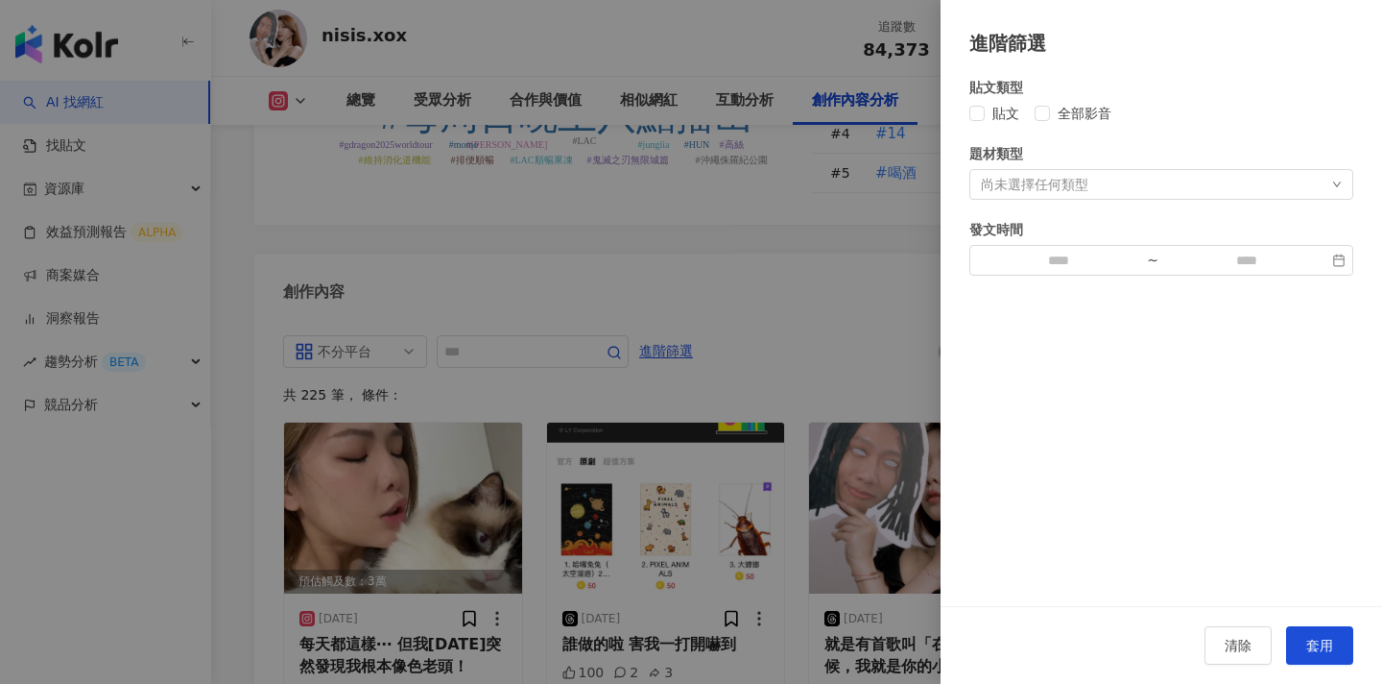
click at [849, 159] on div at bounding box center [691, 342] width 1382 height 684
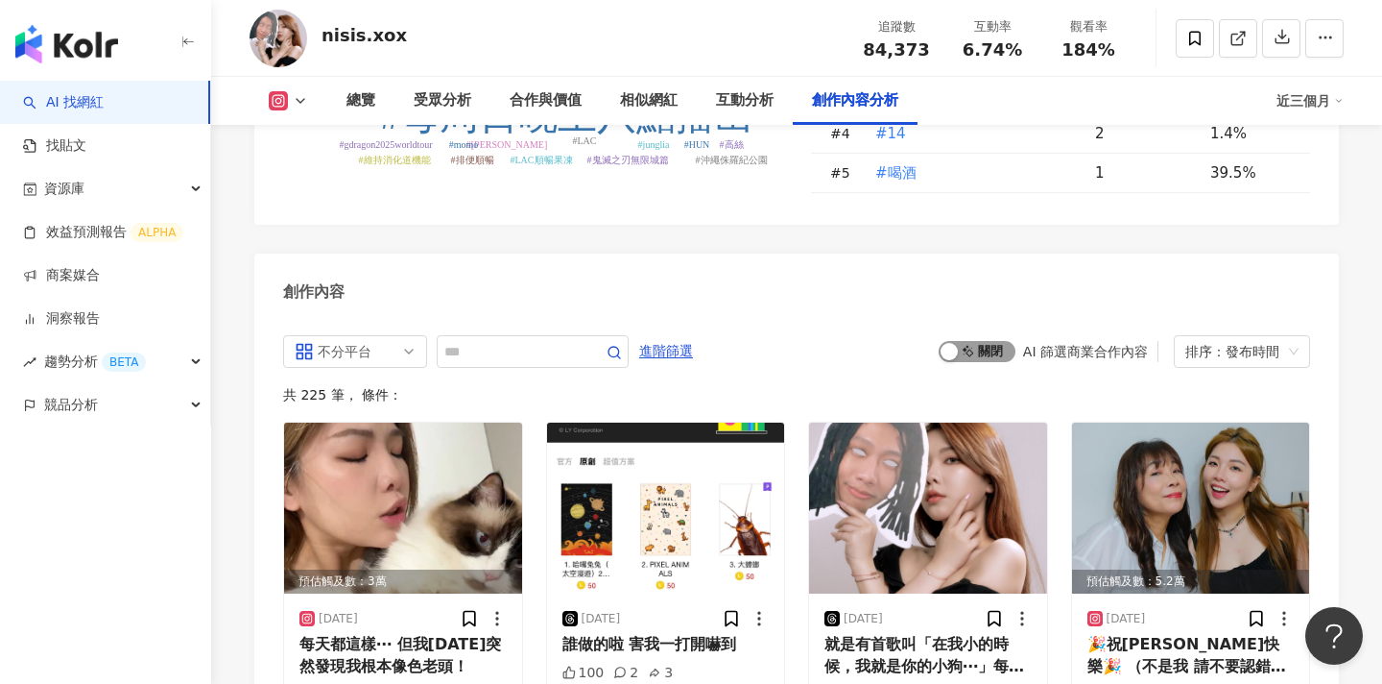
click at [982, 341] on span "啟動 關閉" at bounding box center [977, 351] width 77 height 21
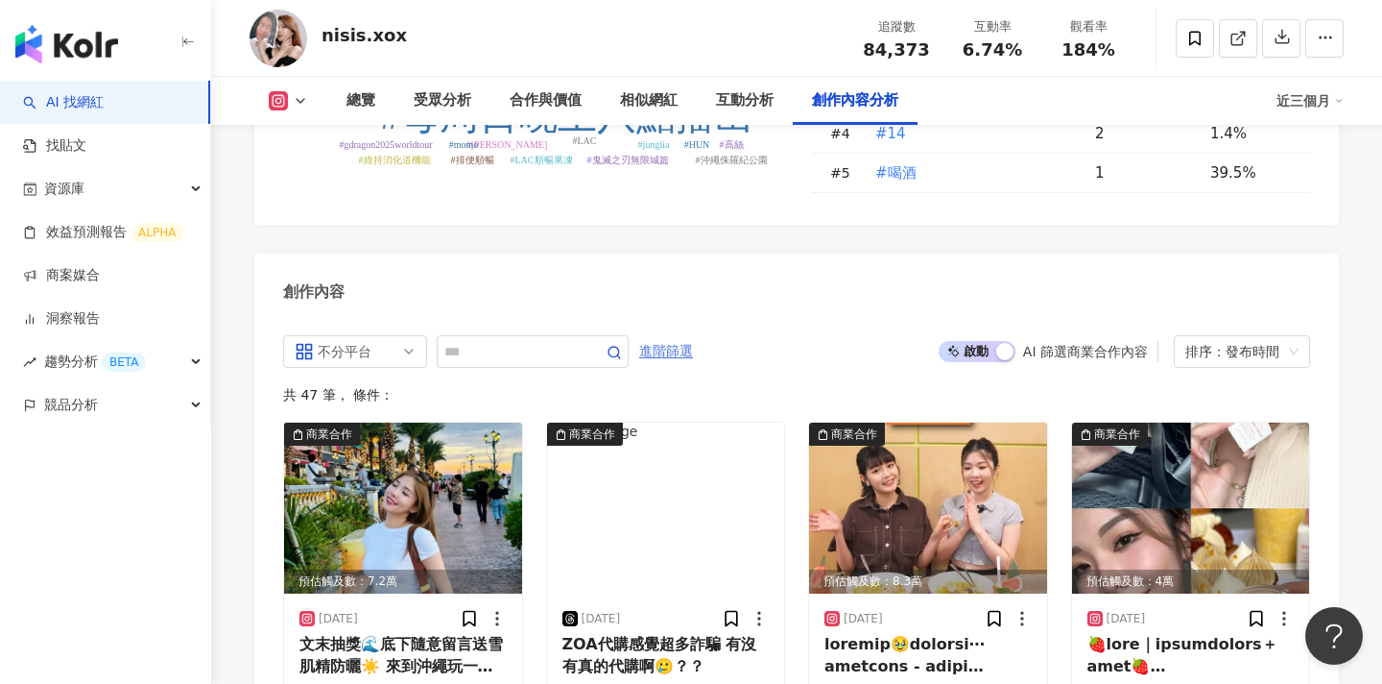
click at [672, 336] on span "進階篩選" at bounding box center [666, 351] width 54 height 31
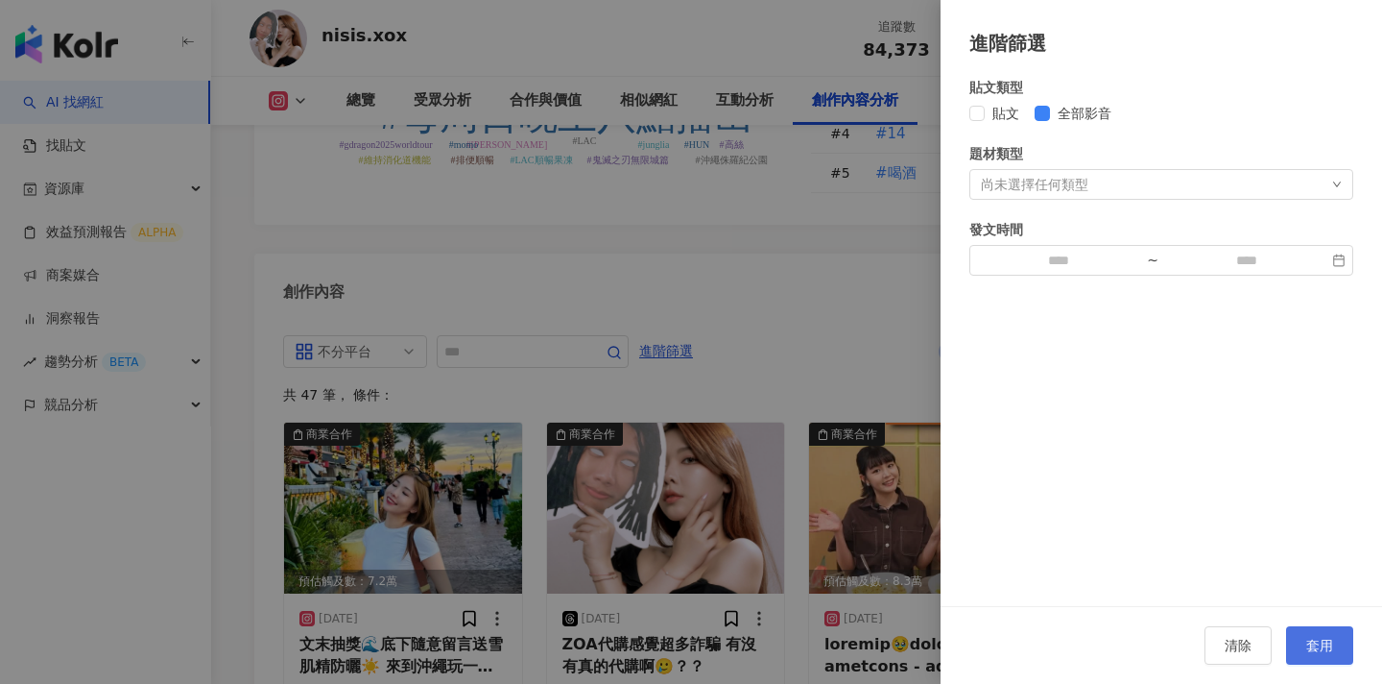
click at [1319, 640] on span "套用" at bounding box center [1320, 644] width 27 height 15
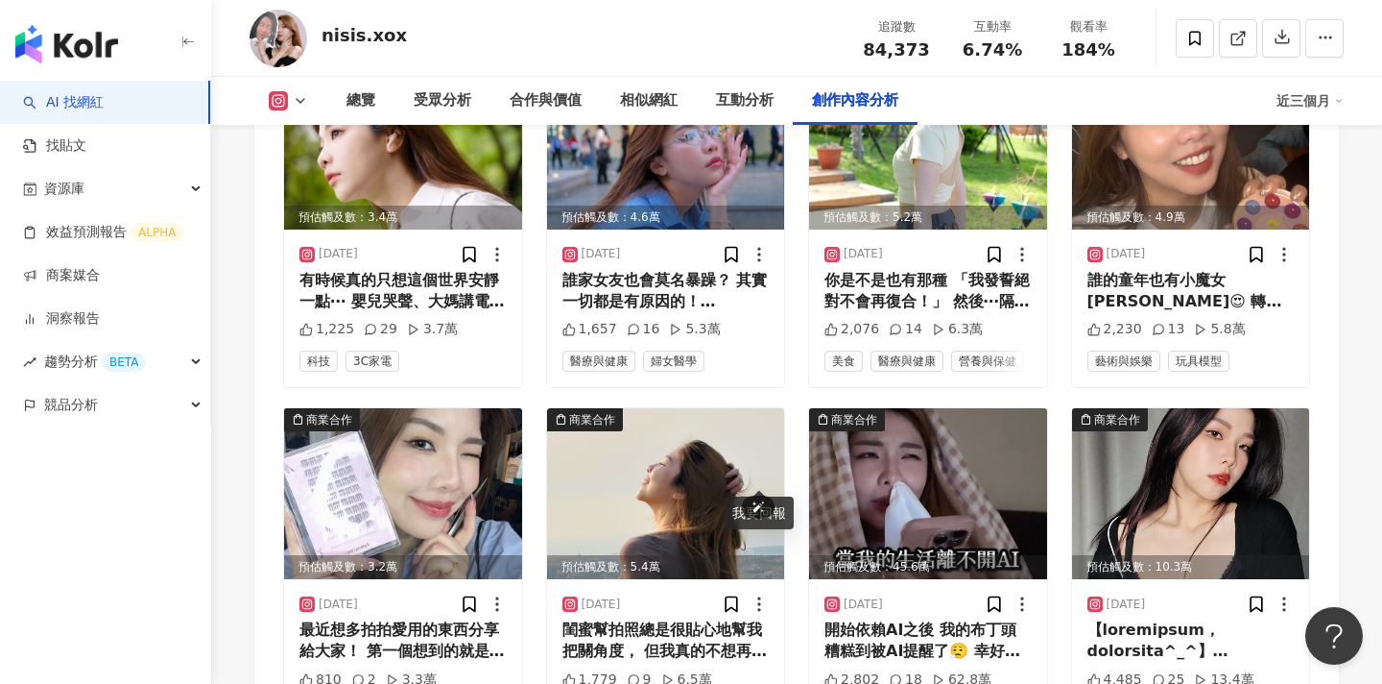
scroll to position [6496, 0]
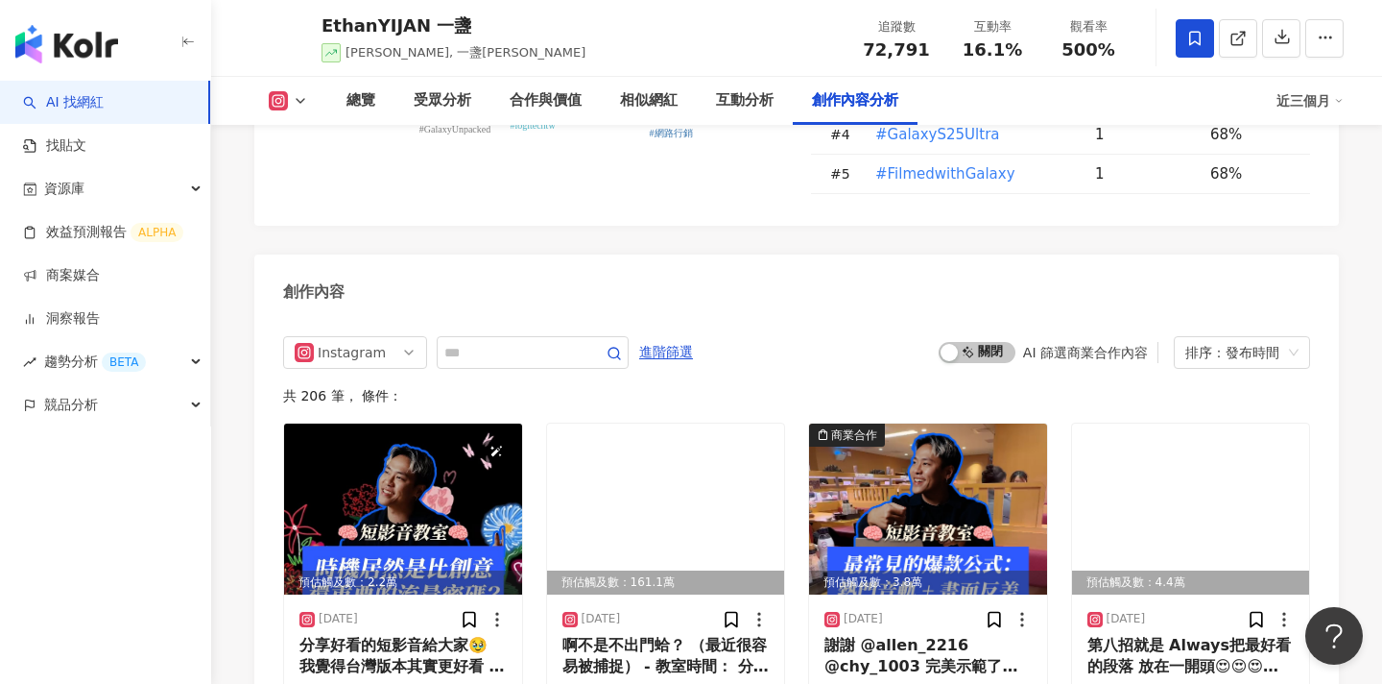
scroll to position [5893, 0]
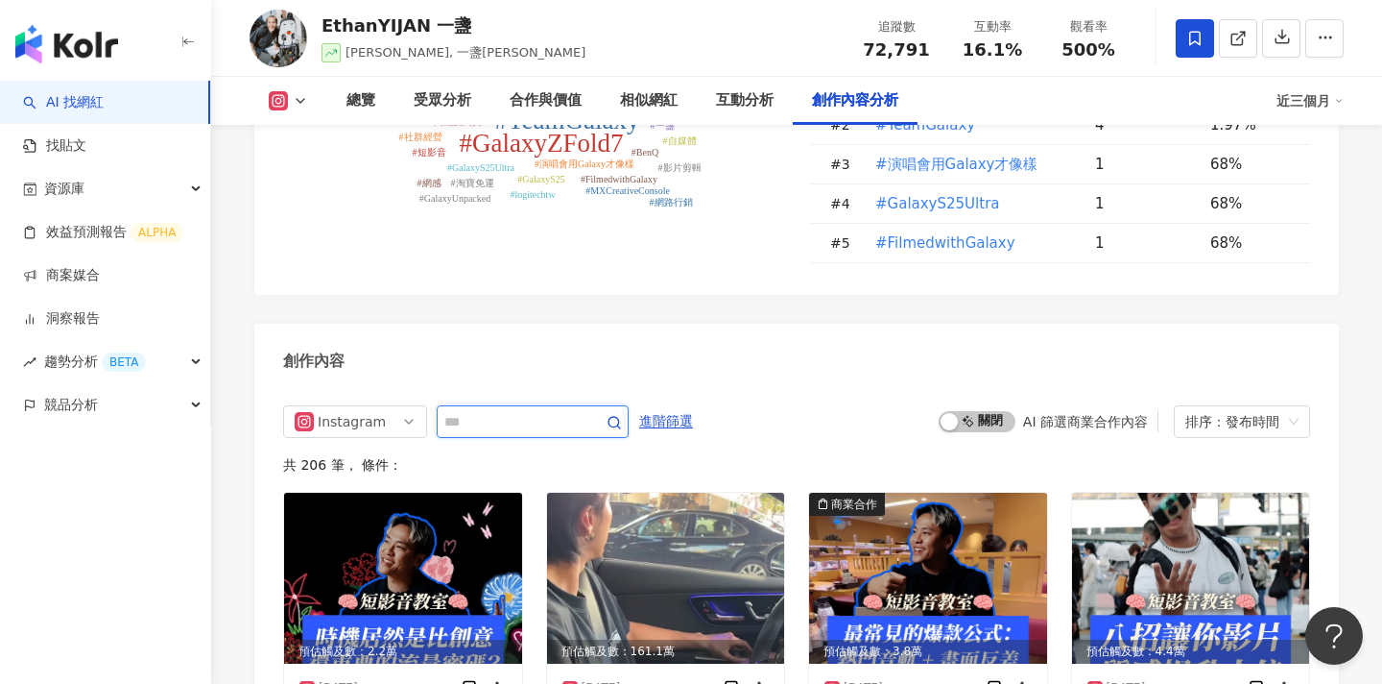
click at [510, 410] on input "text" at bounding box center [511, 421] width 134 height 23
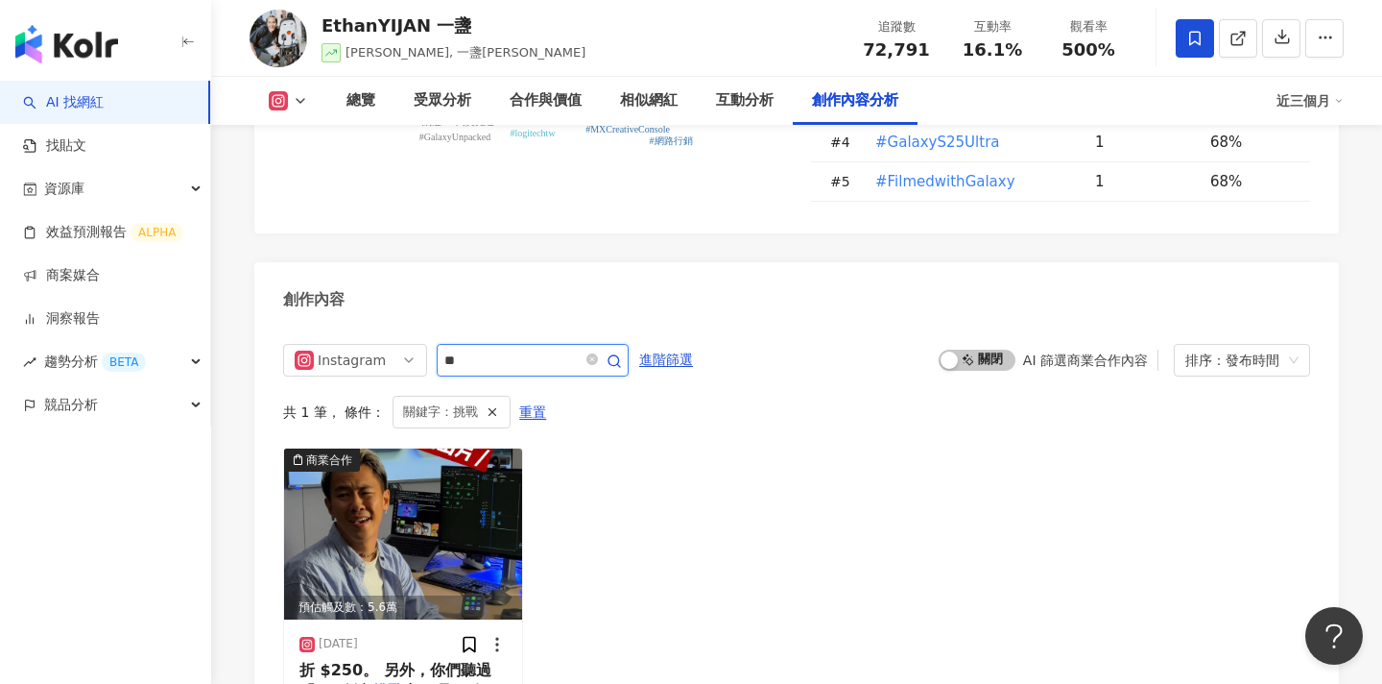
click at [474, 348] on input "**" at bounding box center [511, 359] width 134 height 23
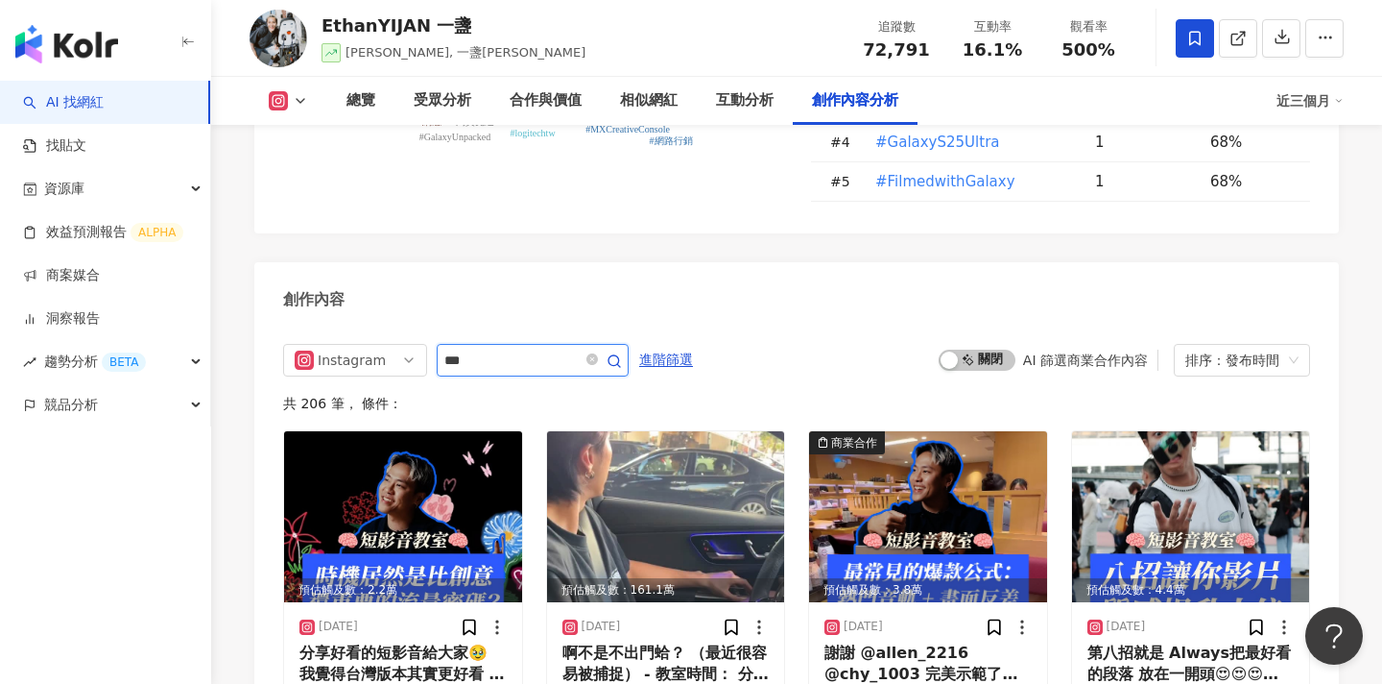
click at [457, 348] on input "***" at bounding box center [511, 359] width 134 height 23
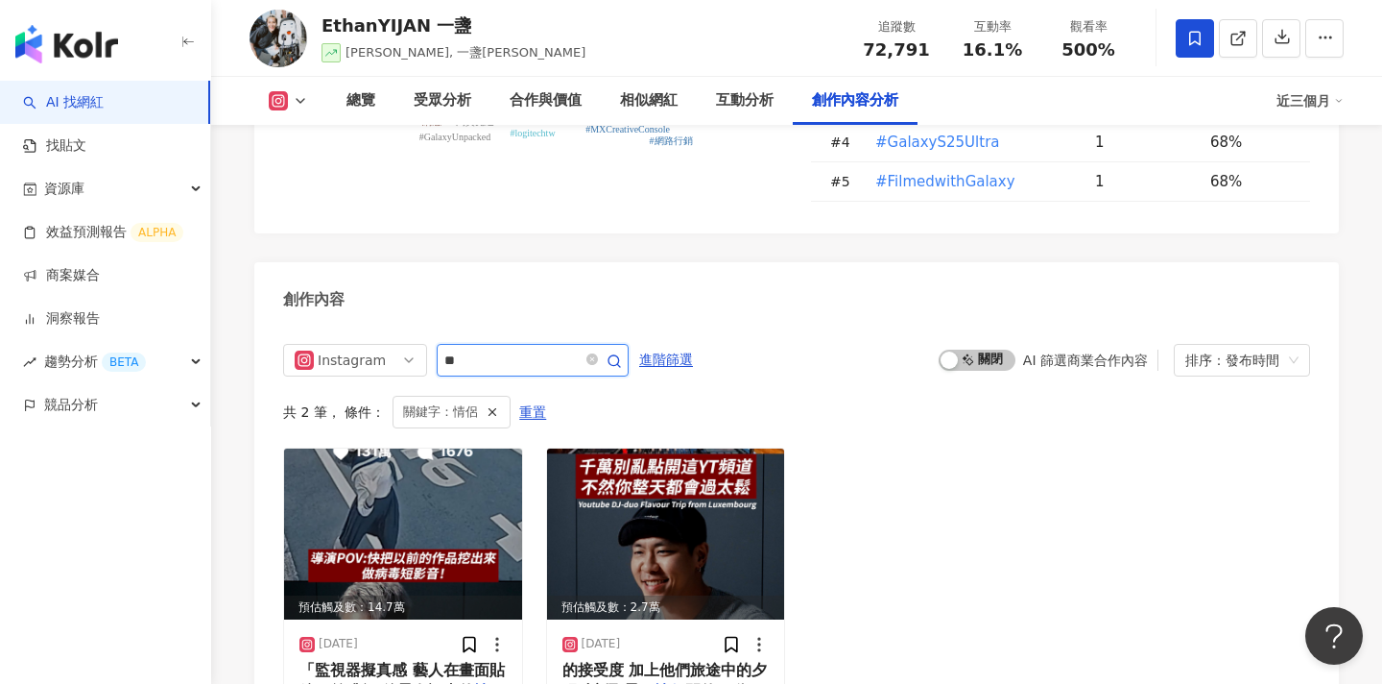
click at [478, 348] on input "**" at bounding box center [511, 359] width 134 height 23
type input "*"
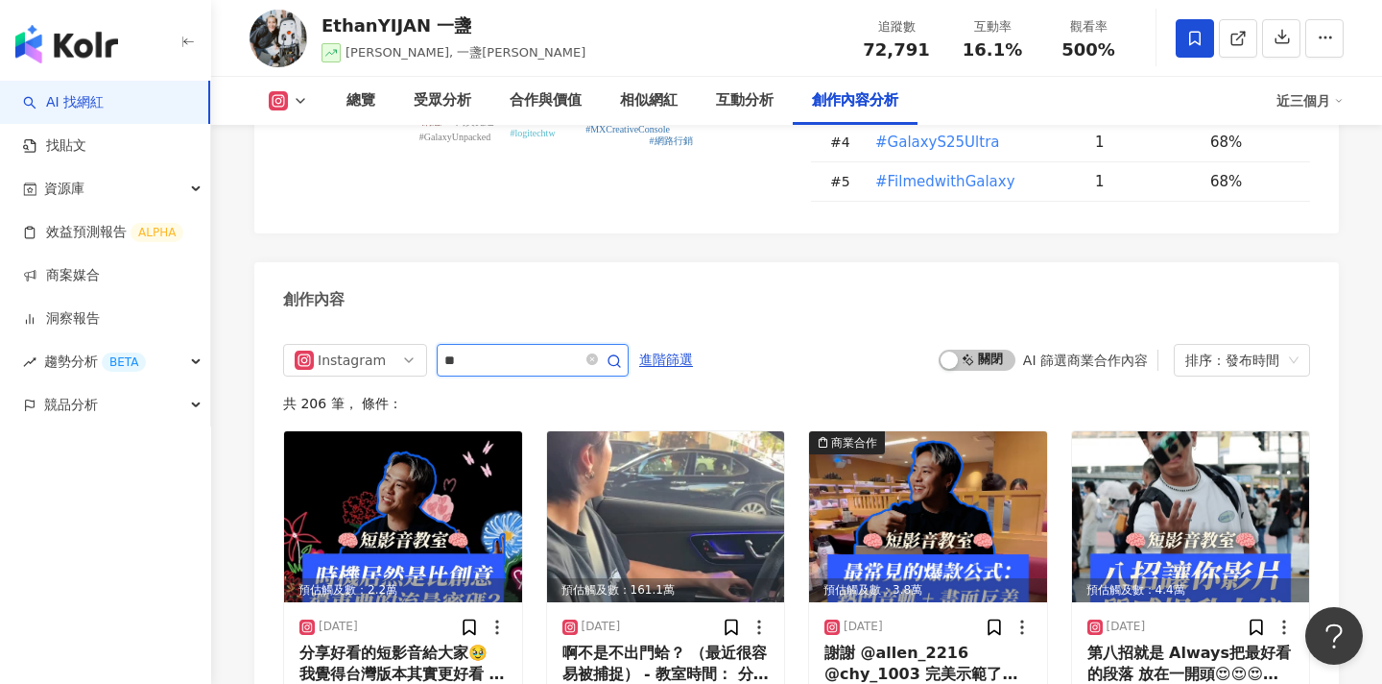
type input "**"
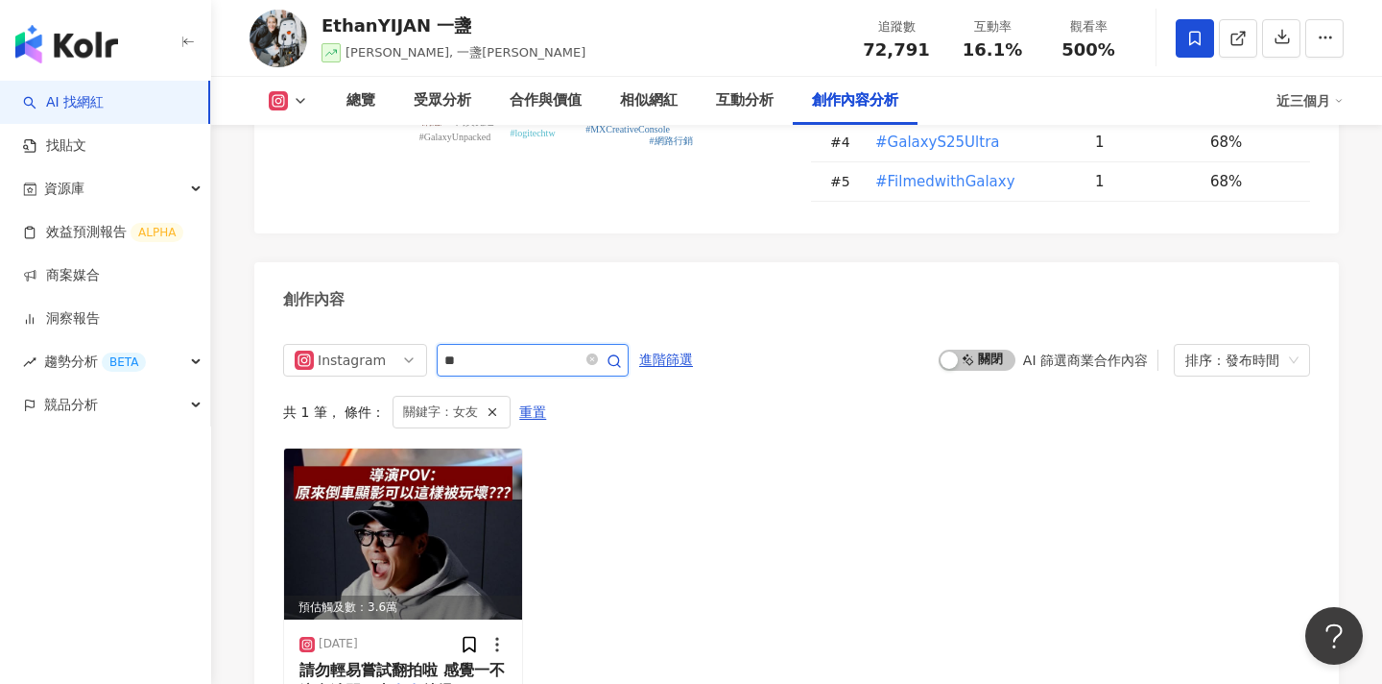
click at [479, 348] on input "**" at bounding box center [511, 359] width 134 height 23
click at [369, 105] on div "總覽" at bounding box center [361, 100] width 29 height 23
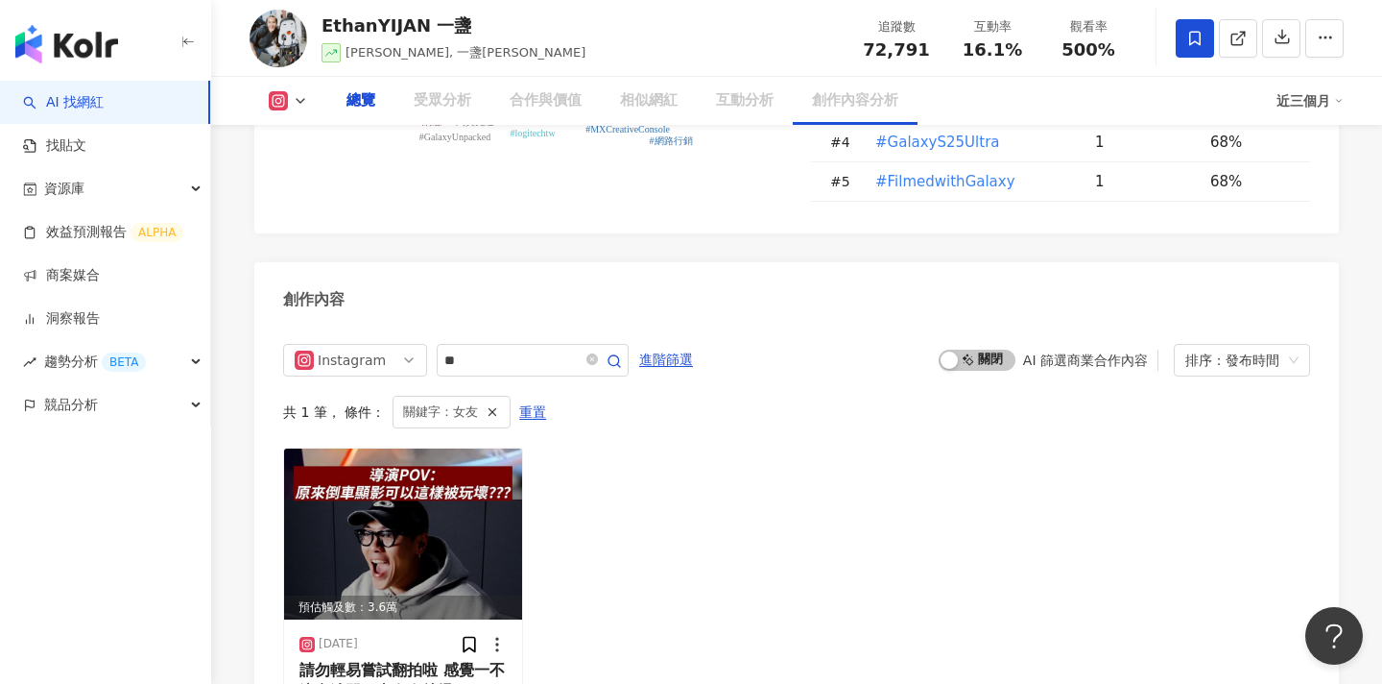
click at [365, 95] on div "總覽" at bounding box center [361, 100] width 29 height 23
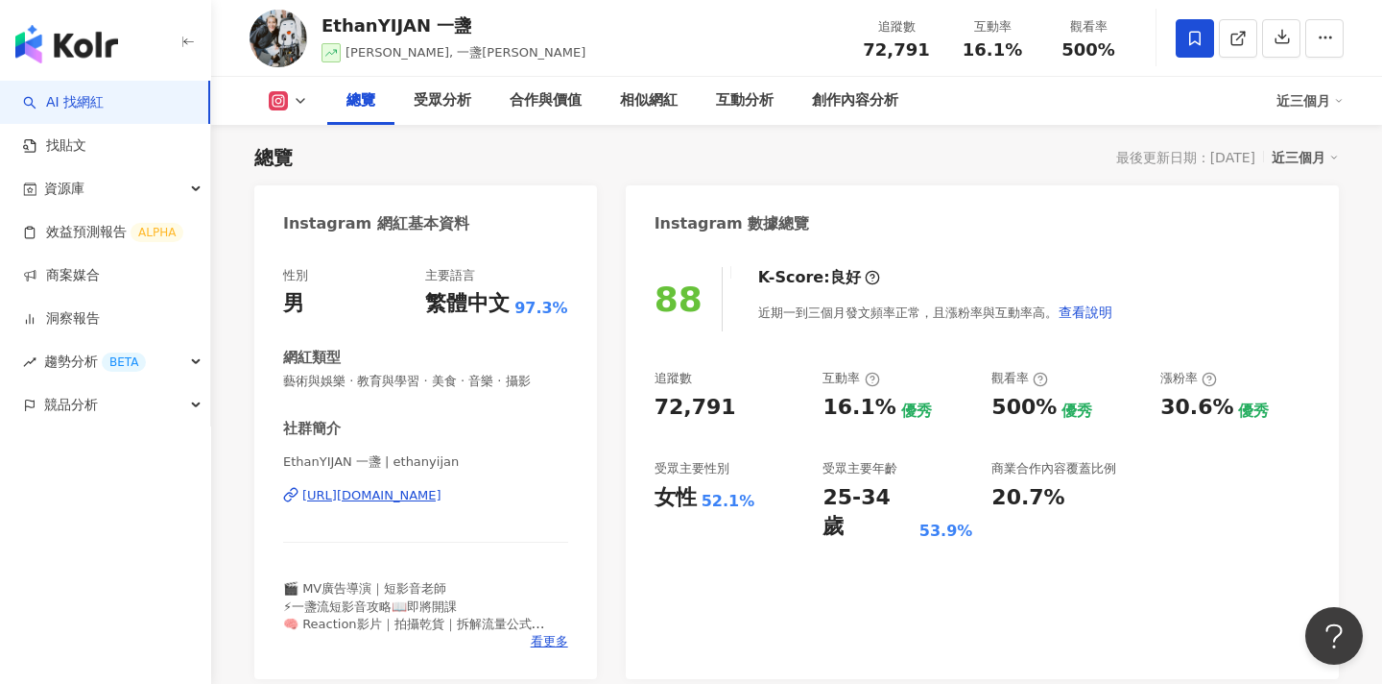
click at [627, 47] on div "EthanYIJAN 一盞 ethanyijan, 一盞Ethanyijan 追蹤數 72,791 互動率 16.1% 觀看率 500%" at bounding box center [796, 38] width 1171 height 76
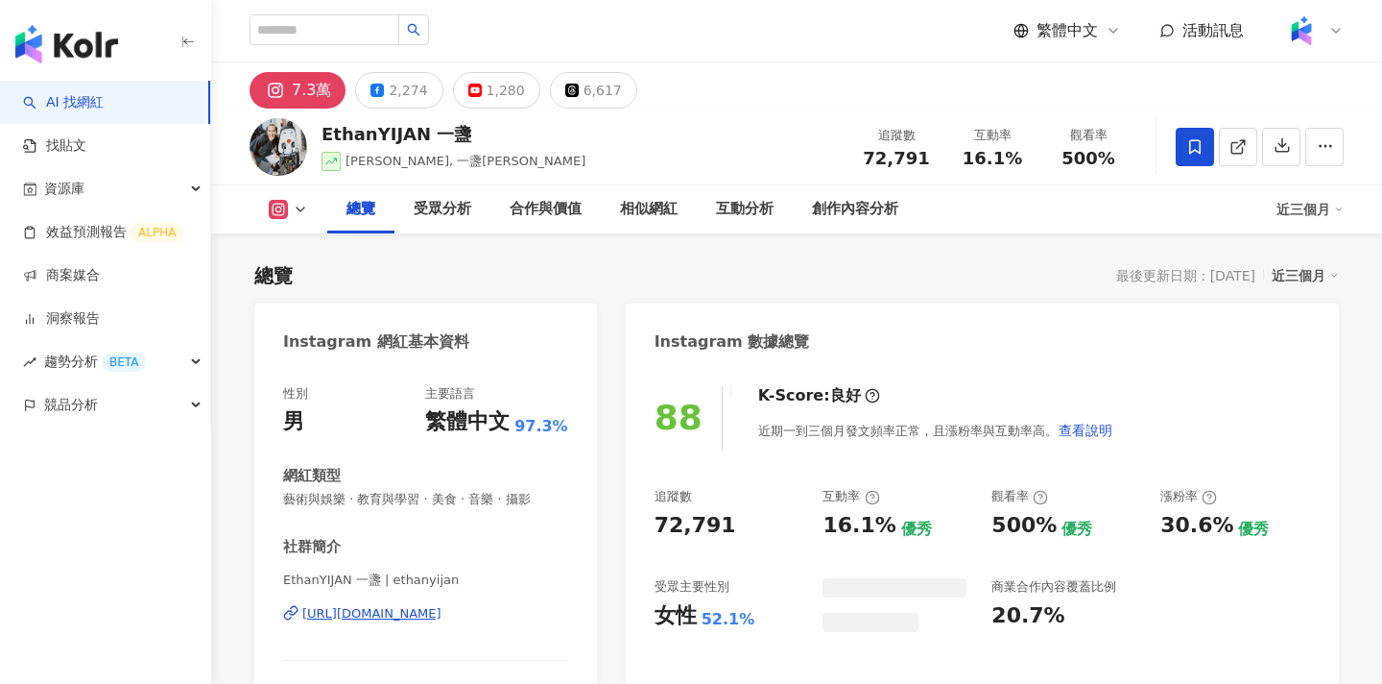
scroll to position [118, 0]
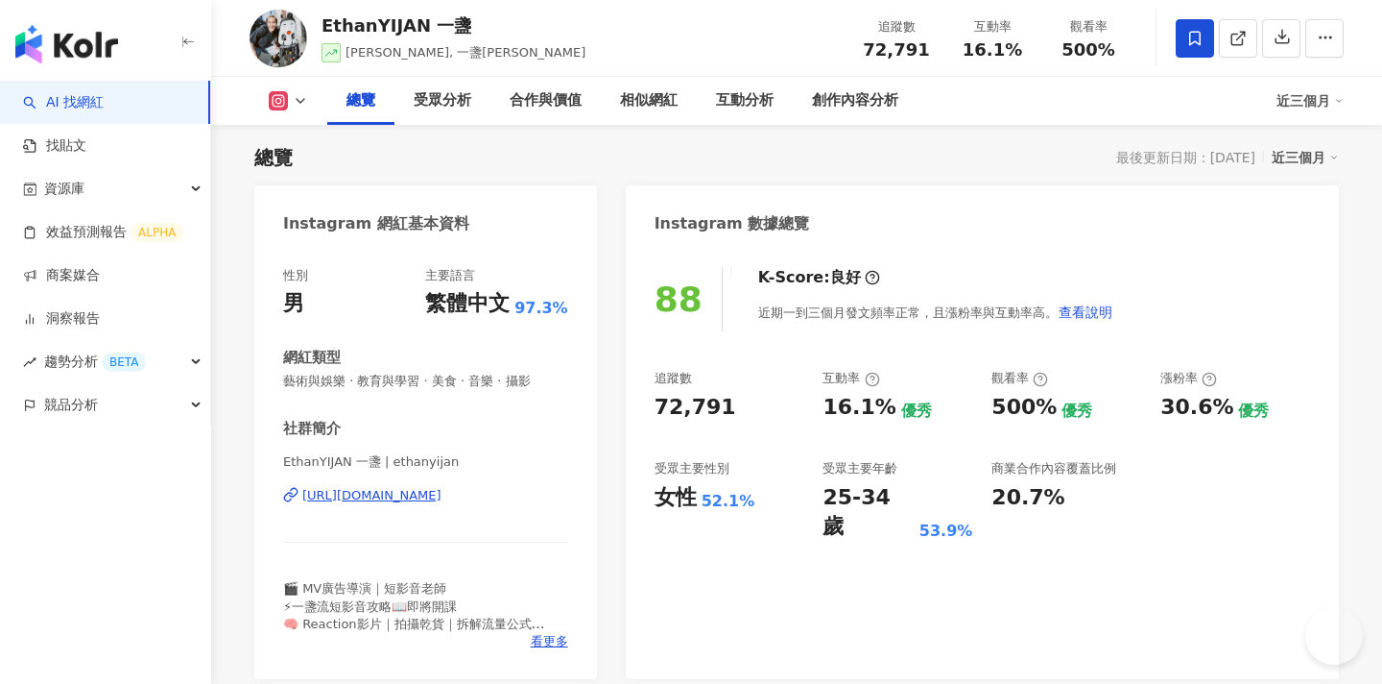
drag, startPoint x: 926, startPoint y: 51, endPoint x: 872, endPoint y: 51, distance: 54.7
click at [872, 51] on div "72,791" at bounding box center [896, 49] width 73 height 19
drag, startPoint x: 1017, startPoint y: 53, endPoint x: 964, endPoint y: 53, distance: 52.8
click at [964, 53] on div "16.1%" at bounding box center [992, 49] width 73 height 19
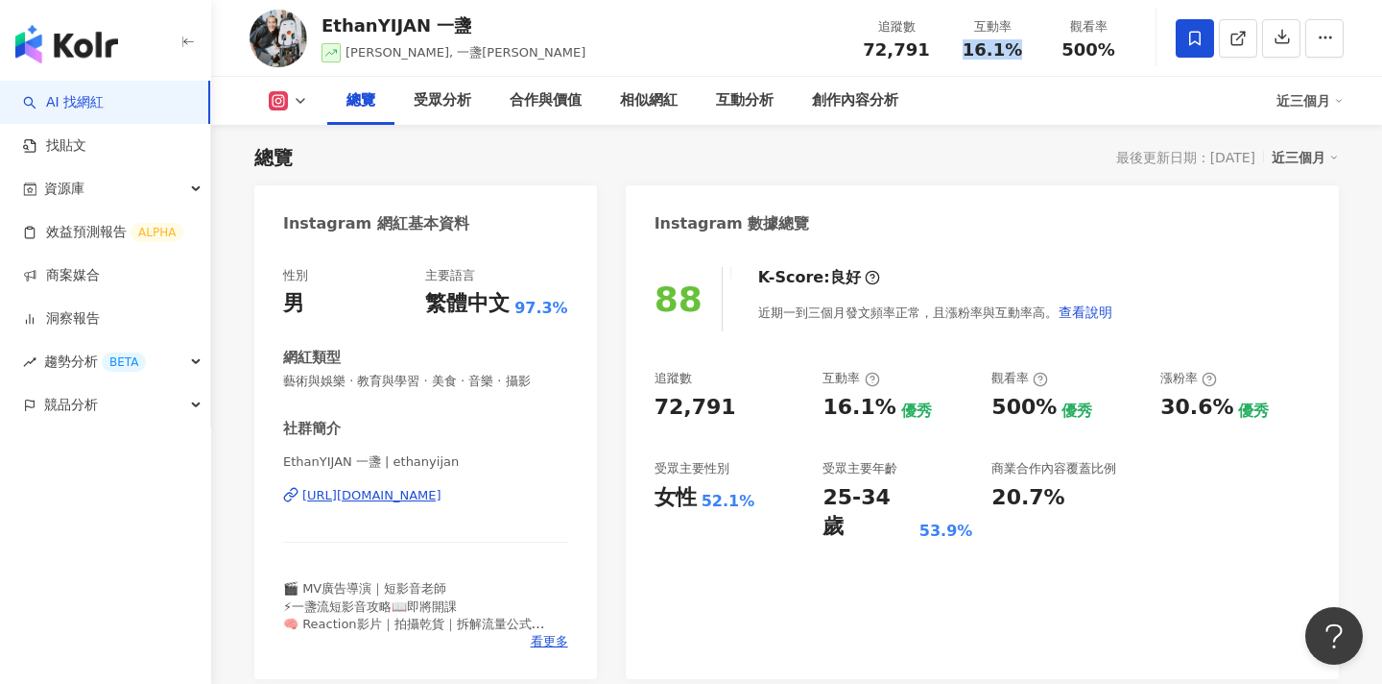
copy span "16.1%"
drag, startPoint x: 1108, startPoint y: 52, endPoint x: 1070, endPoint y: 51, distance: 37.5
click at [1070, 51] on span "500%" at bounding box center [1089, 49] width 54 height 19
copy span "500%"
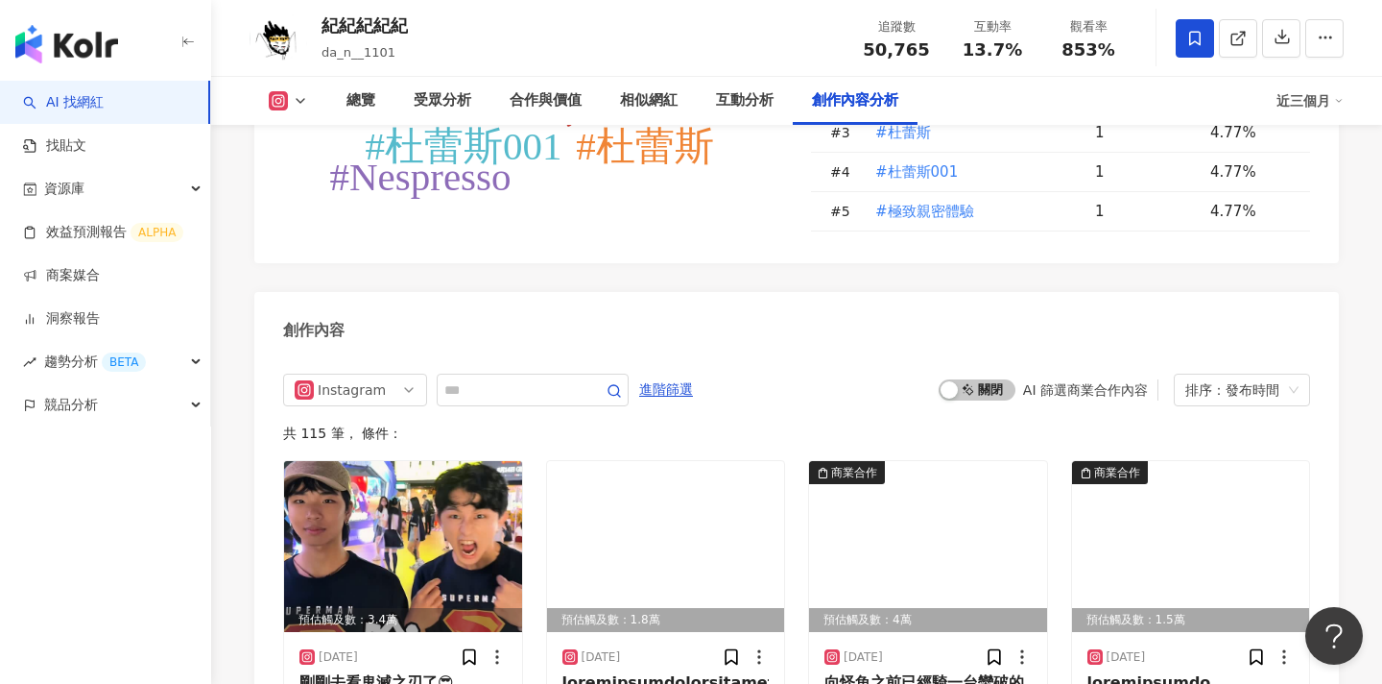
scroll to position [5712, 0]
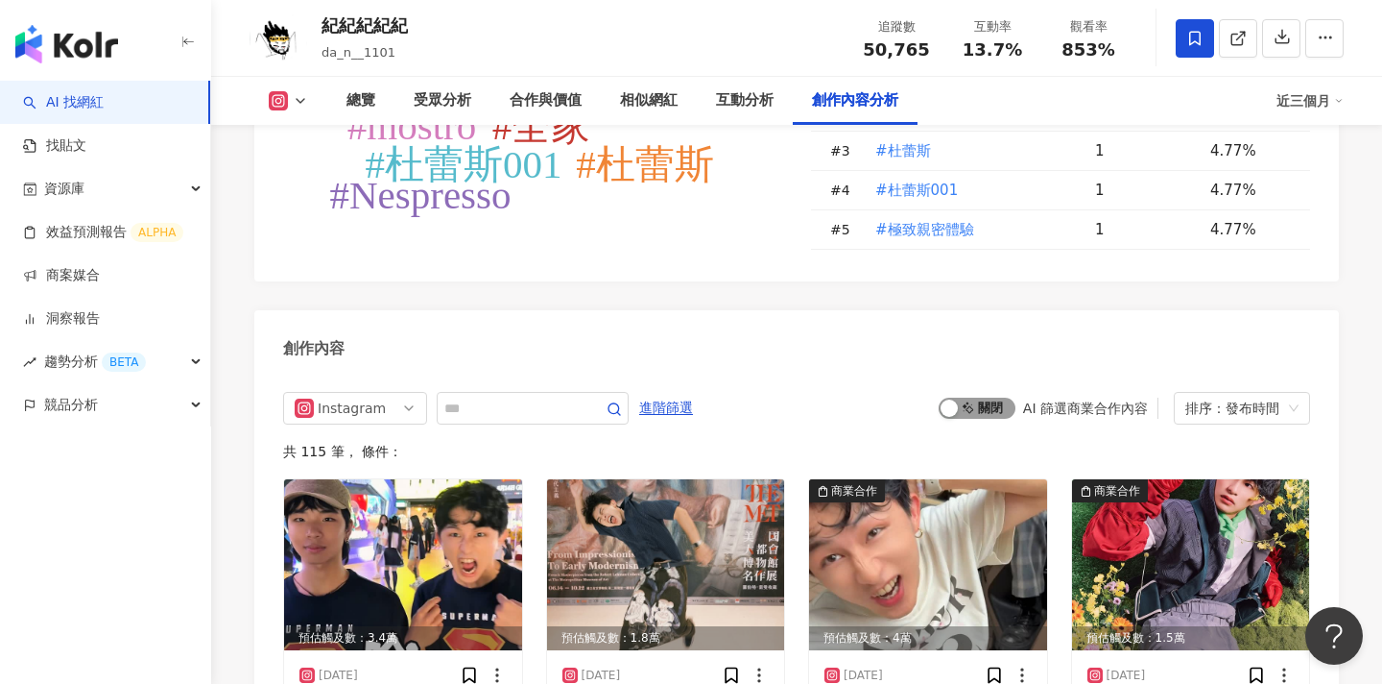
click at [972, 397] on span "啟動 關閉" at bounding box center [977, 407] width 77 height 21
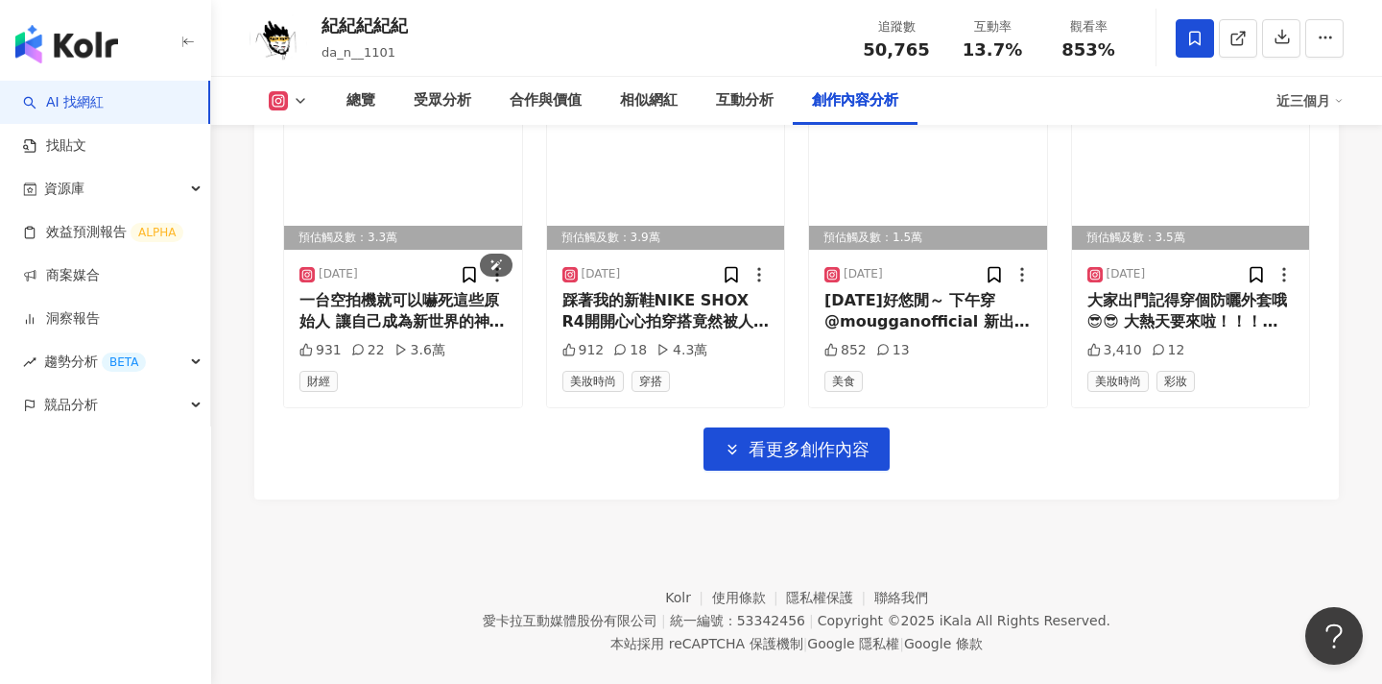
scroll to position [6564, 0]
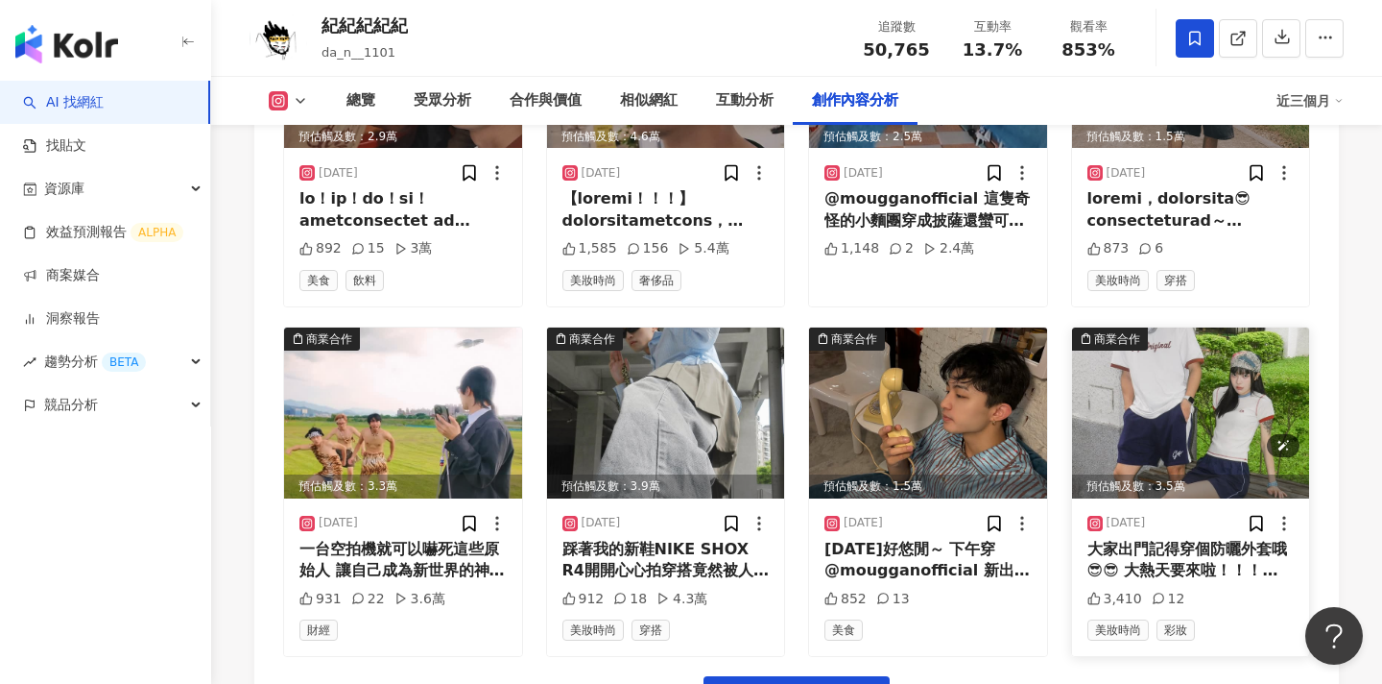
click at [1155, 388] on img at bounding box center [1191, 412] width 238 height 171
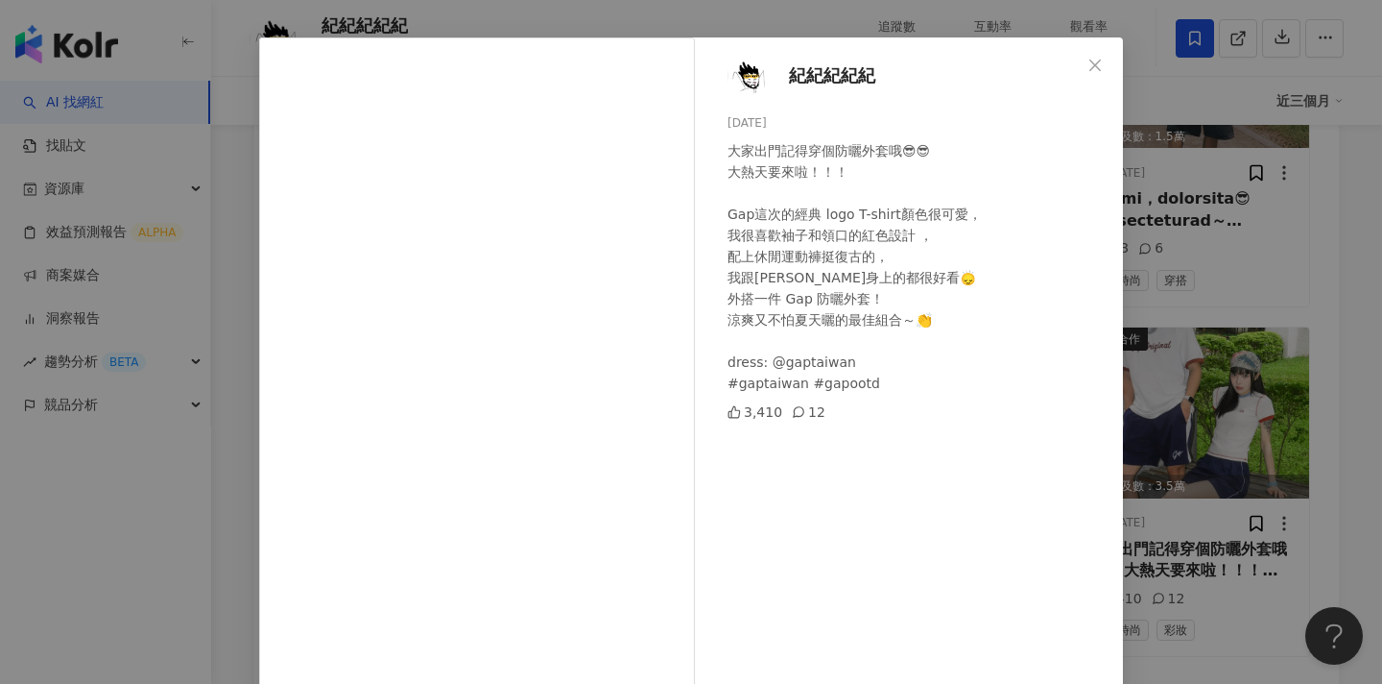
scroll to position [61, 0]
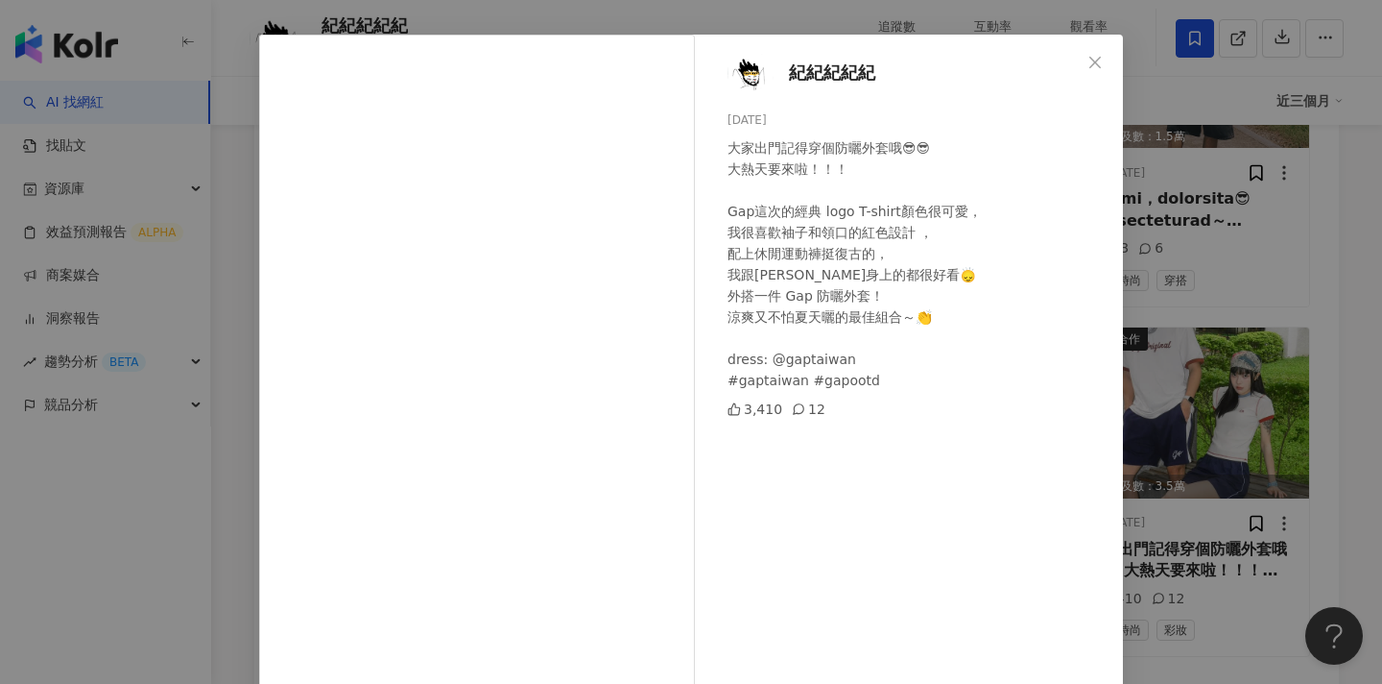
click at [1210, 368] on div "紀紀紀紀紀 2025/4/29 大家出門記得穿個防曬外套哦😎😎 大熱天要來啦！！！ Gap這次的經典 logo T-shirt顏色很可愛， 我很喜歡袖子和領口…" at bounding box center [691, 342] width 1382 height 684
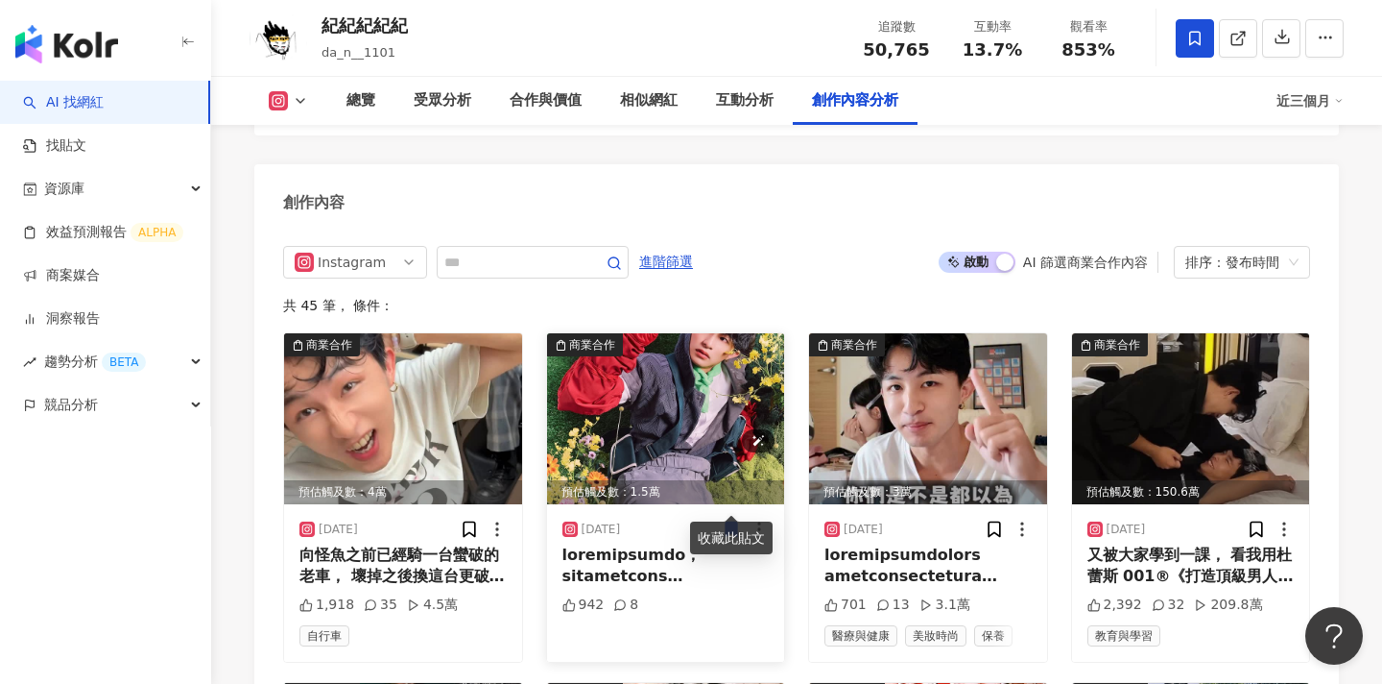
scroll to position [5869, 0]
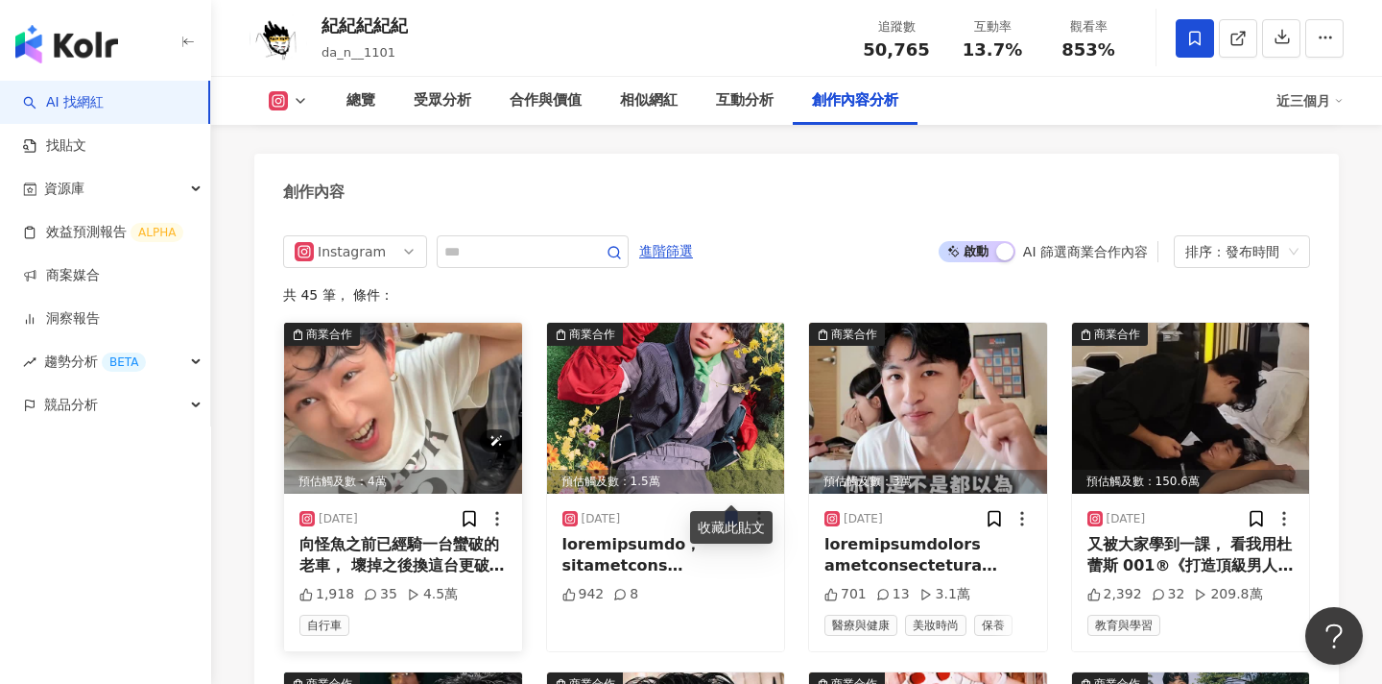
click at [409, 323] on img at bounding box center [403, 408] width 238 height 171
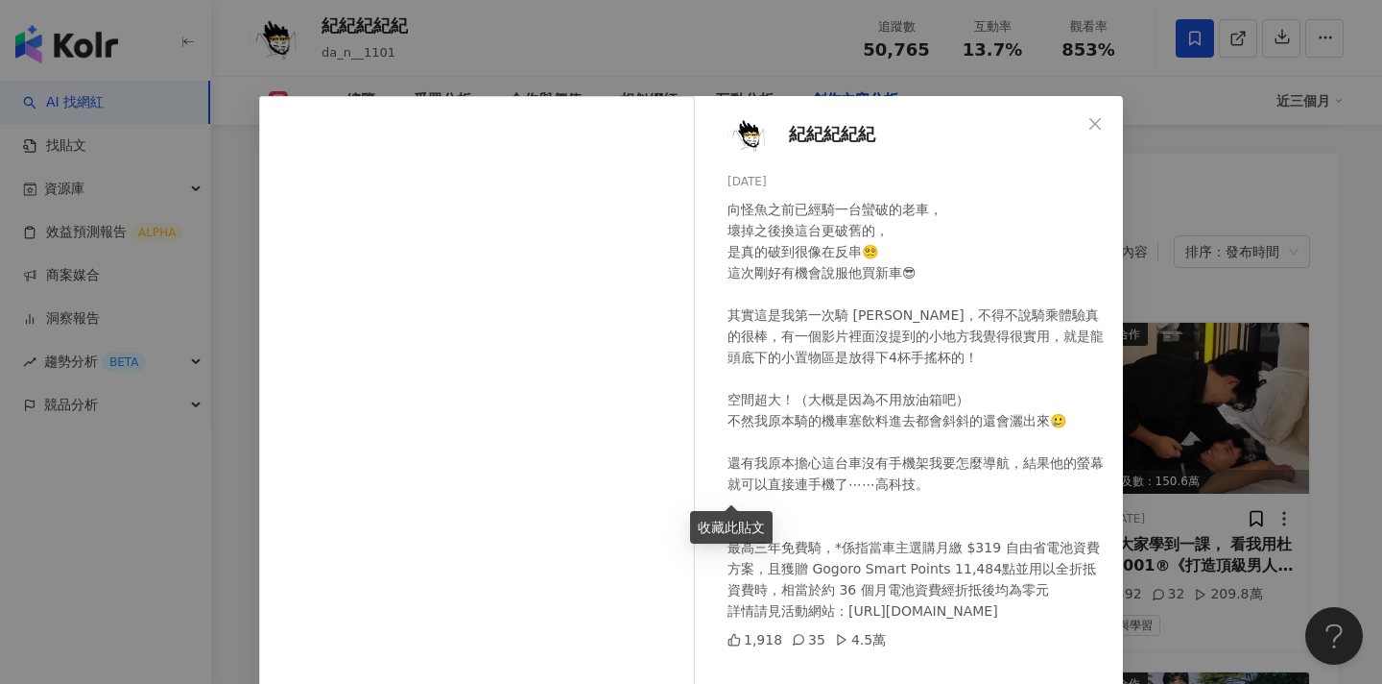
scroll to position [178, 0]
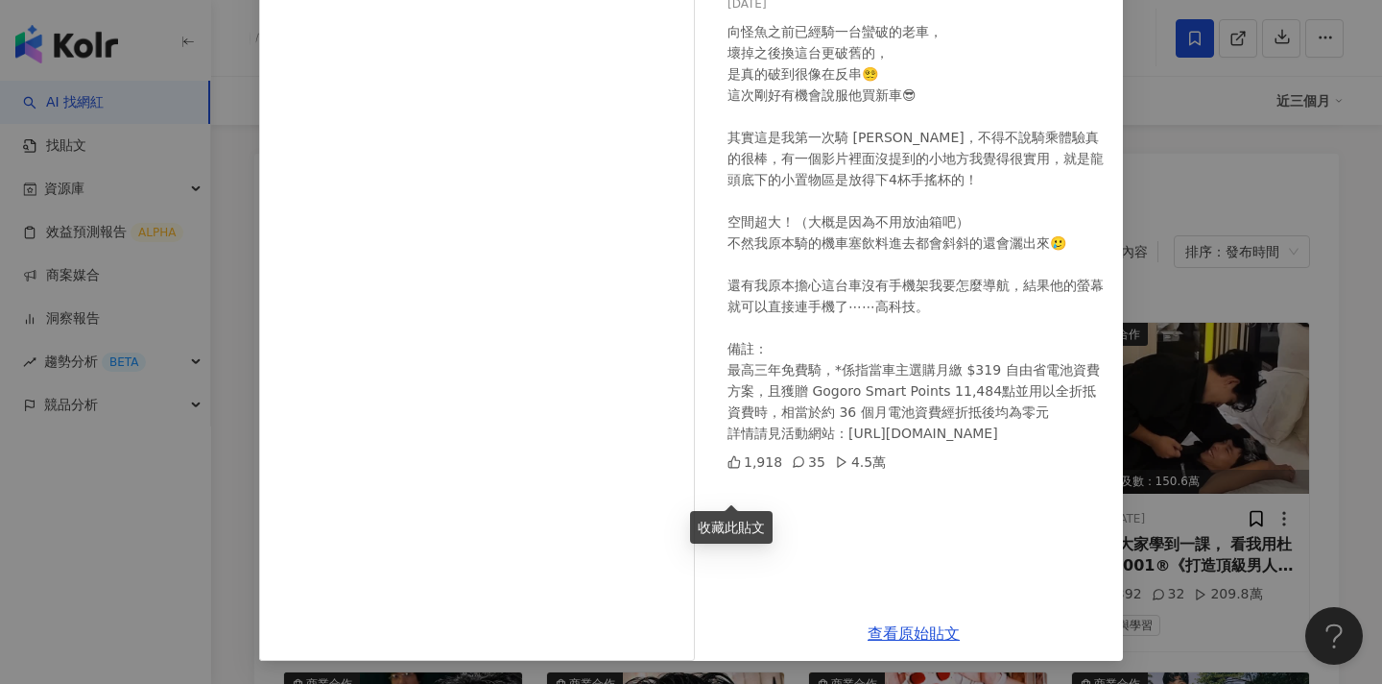
click at [1249, 237] on div "紀紀紀紀紀 2025/8/13 向怪魚之前已經騎一台蠻破的老車， 壞掉之後換這台更破舊的， 是真的破到很像在反串😵‍💫 這次剛好有機會說服他買新車😎 其實這是…" at bounding box center [691, 342] width 1382 height 684
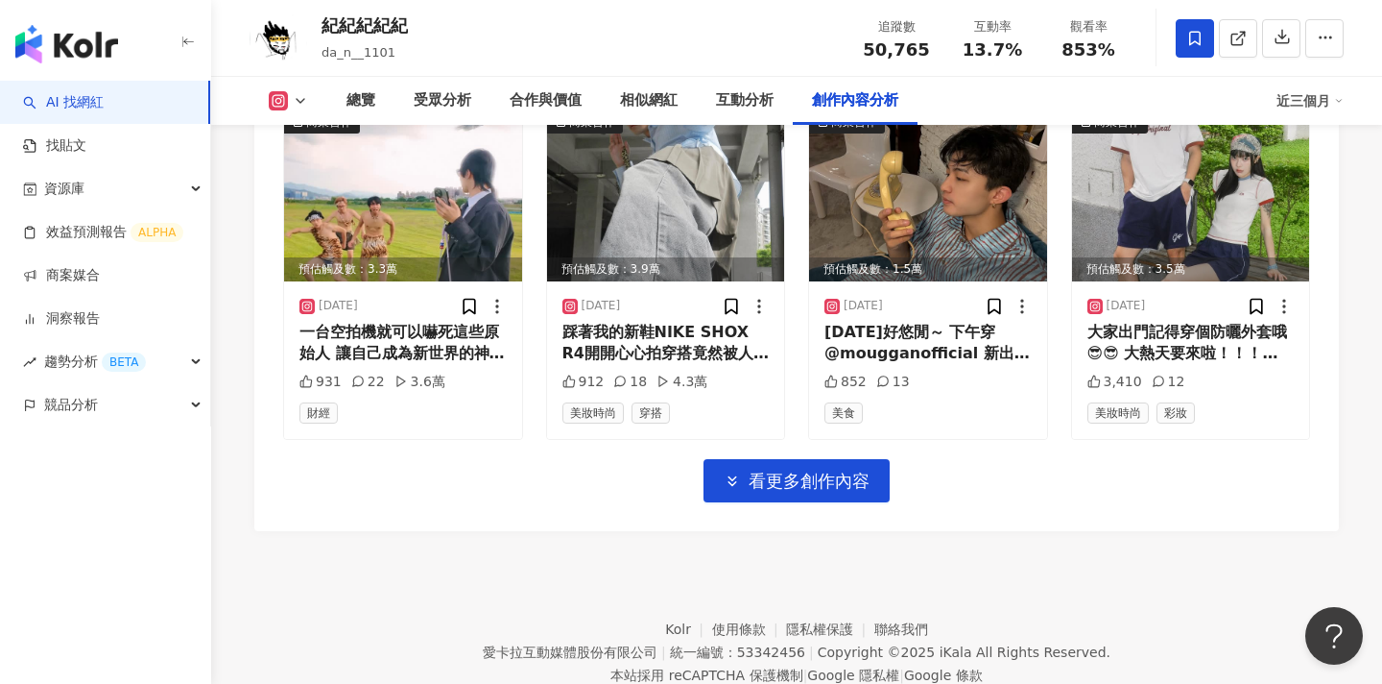
scroll to position [6812, 0]
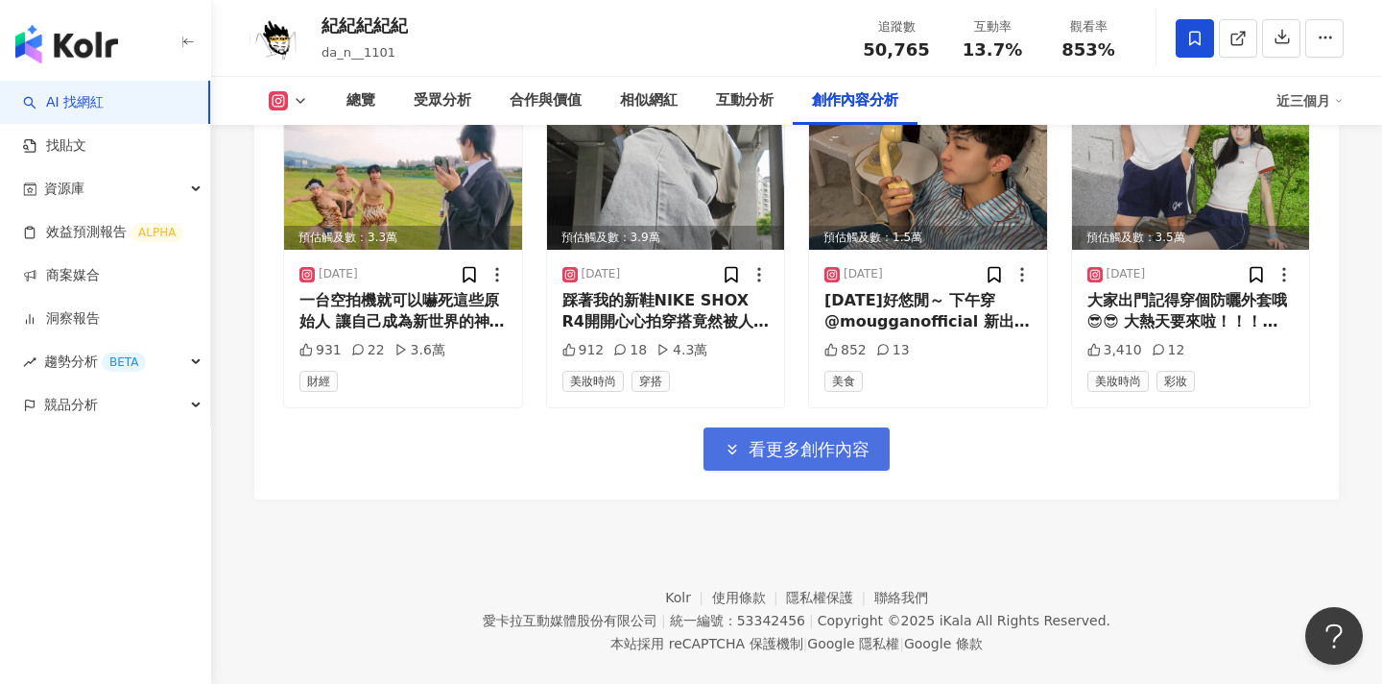
click at [813, 430] on button "看更多創作內容" at bounding box center [797, 448] width 186 height 43
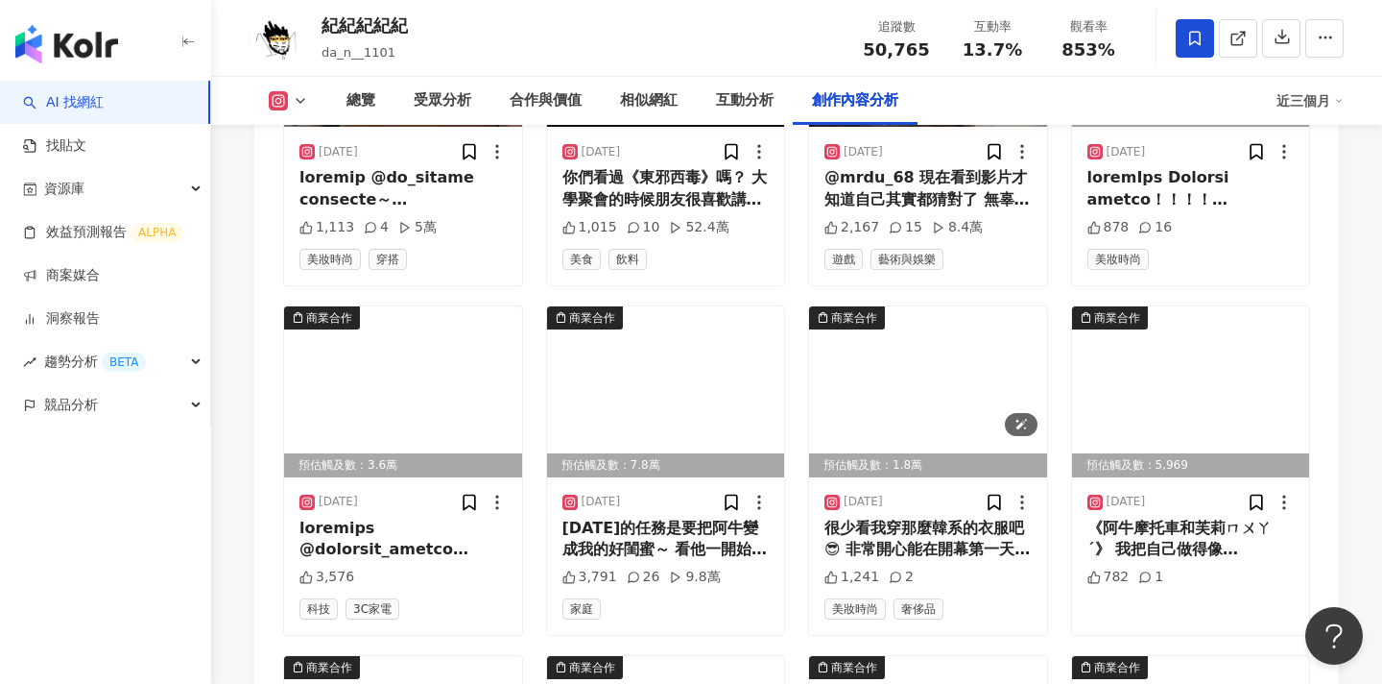
scroll to position [7360, 0]
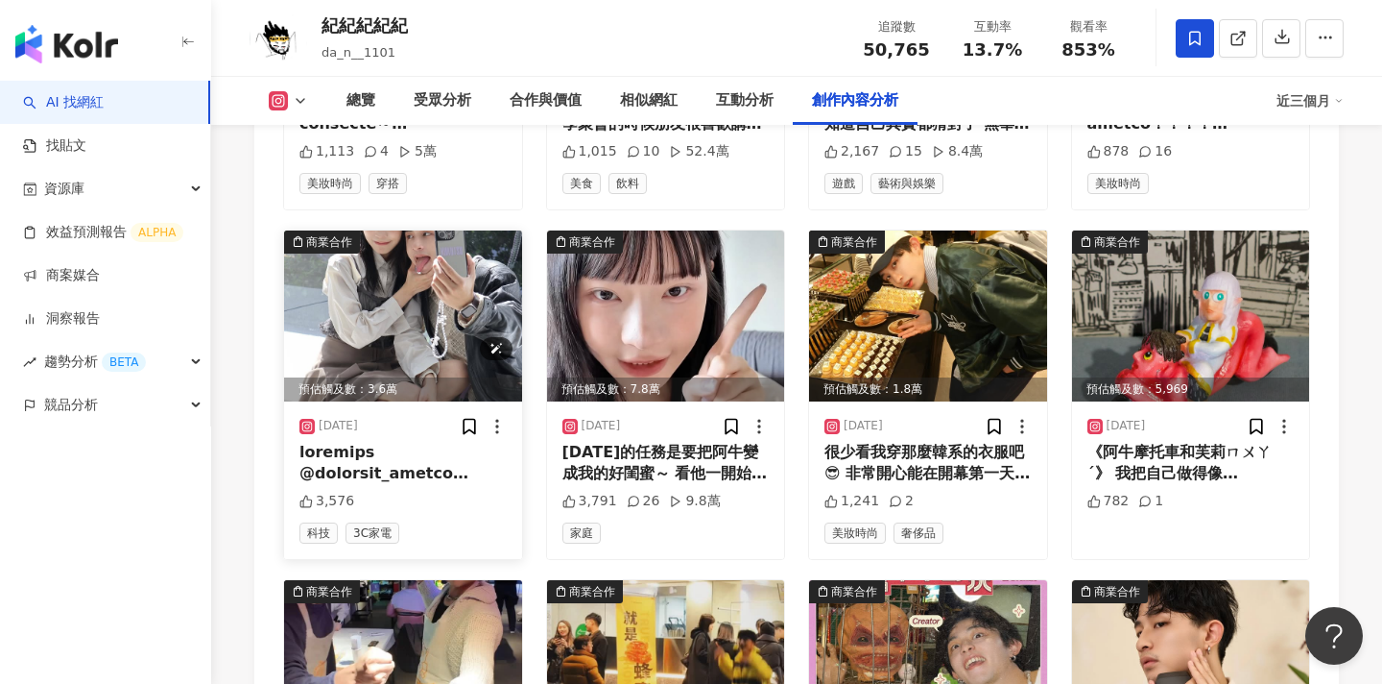
click at [346, 309] on img at bounding box center [403, 315] width 238 height 171
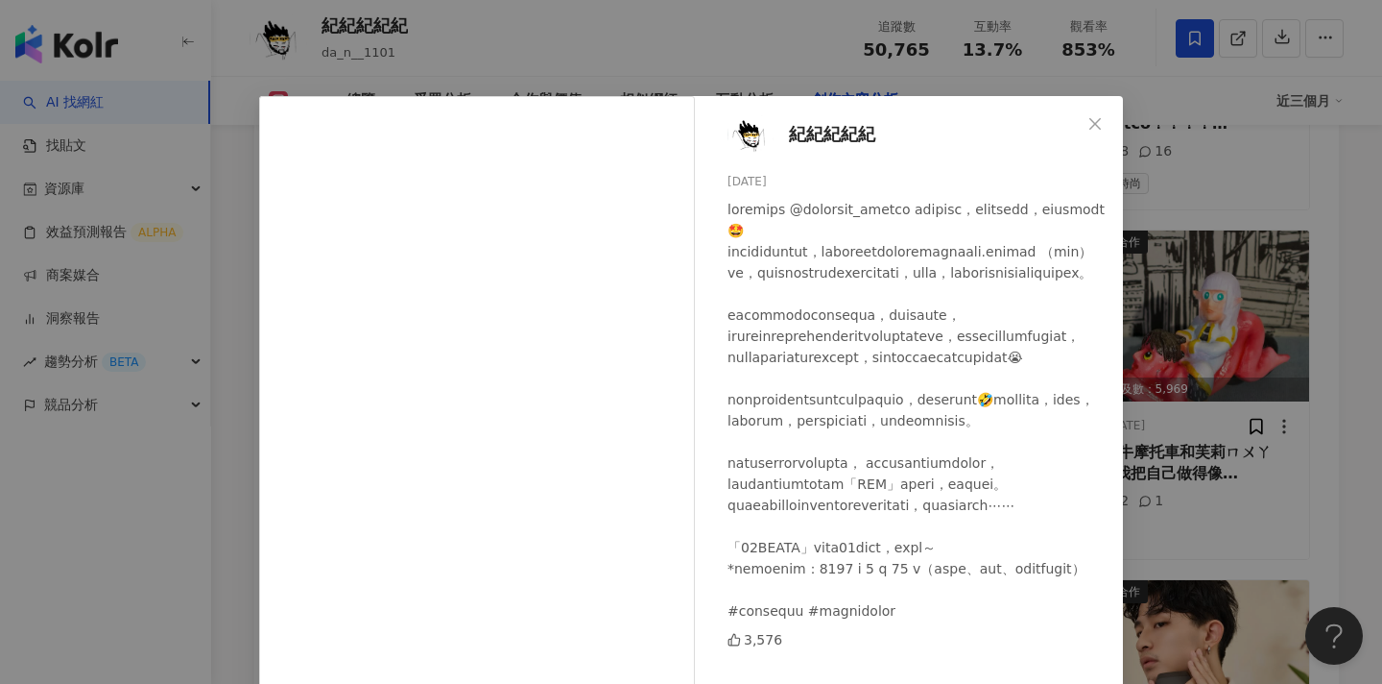
scroll to position [14, 0]
click at [1232, 321] on div "紀紀紀紀紀 2025/3/27 3,576 查看原始貼文" at bounding box center [691, 342] width 1382 height 684
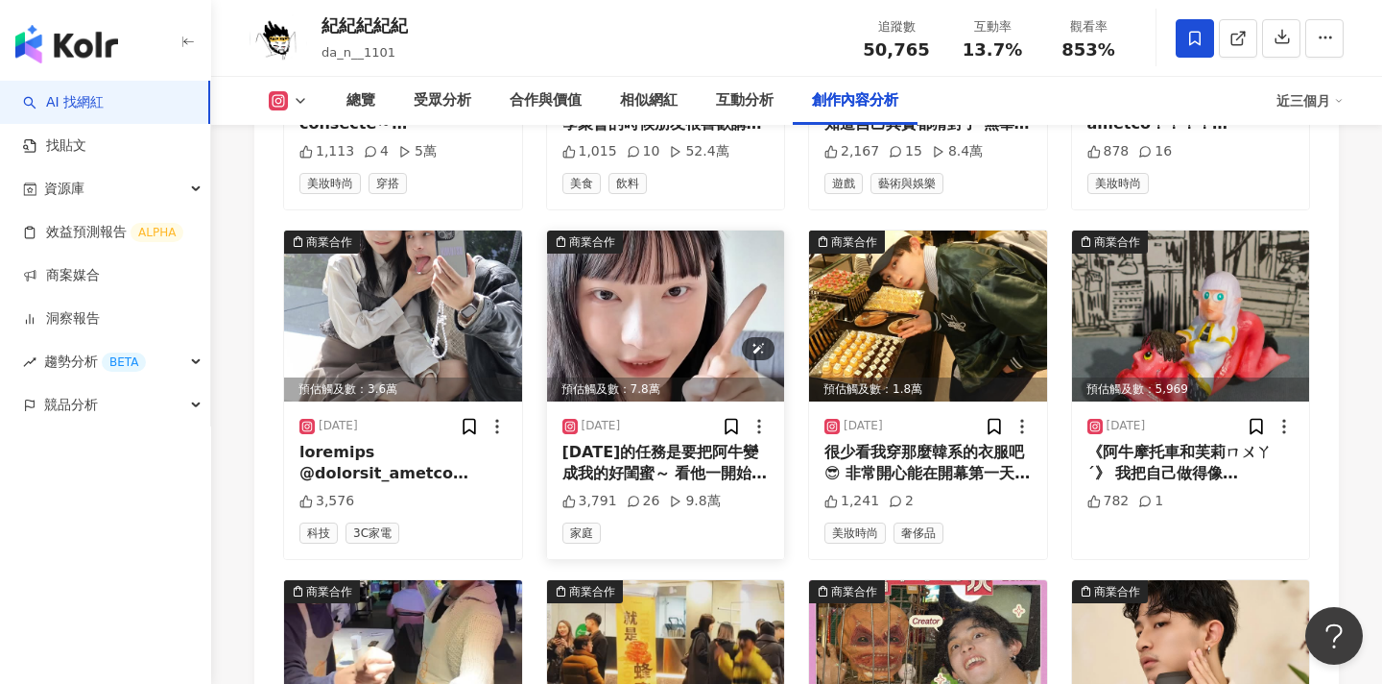
click at [670, 294] on img at bounding box center [666, 315] width 238 height 171
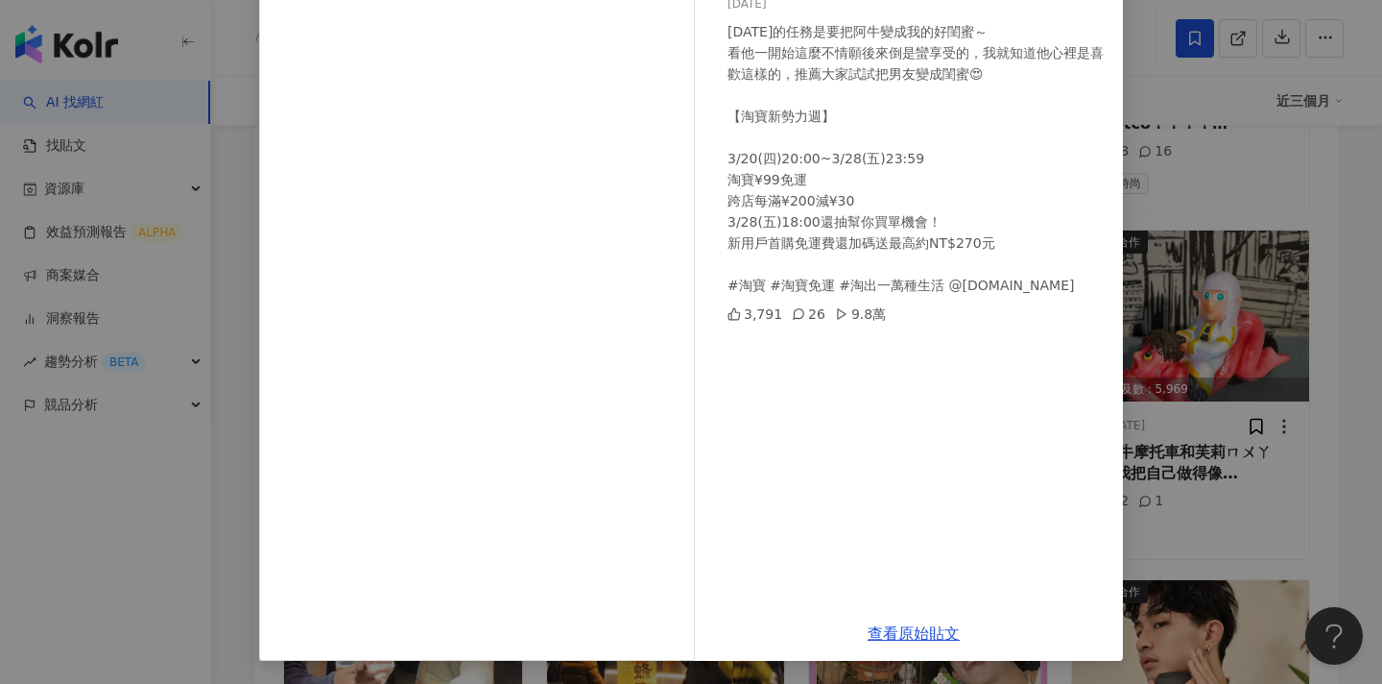
scroll to position [7366, 0]
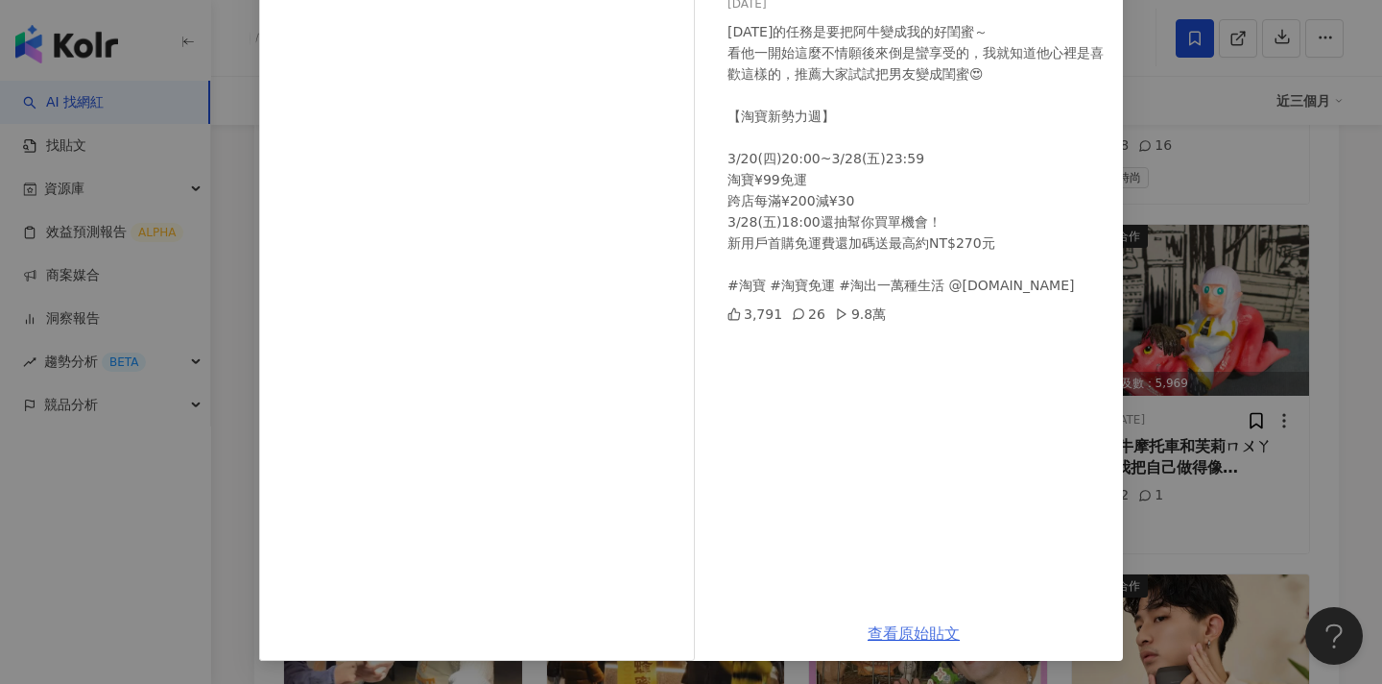
click at [885, 639] on link "查看原始貼文" at bounding box center [914, 633] width 92 height 18
click at [1218, 205] on div "韓鈺 2025/3/25 今天的任務是要把阿牛變成我的好閨蜜～ 看他一開始這麼不情願後來倒是蠻享受的，我就知道他心裡是喜歡這樣的，推薦大家試試把男友變成閨蜜😍…" at bounding box center [691, 342] width 1382 height 684
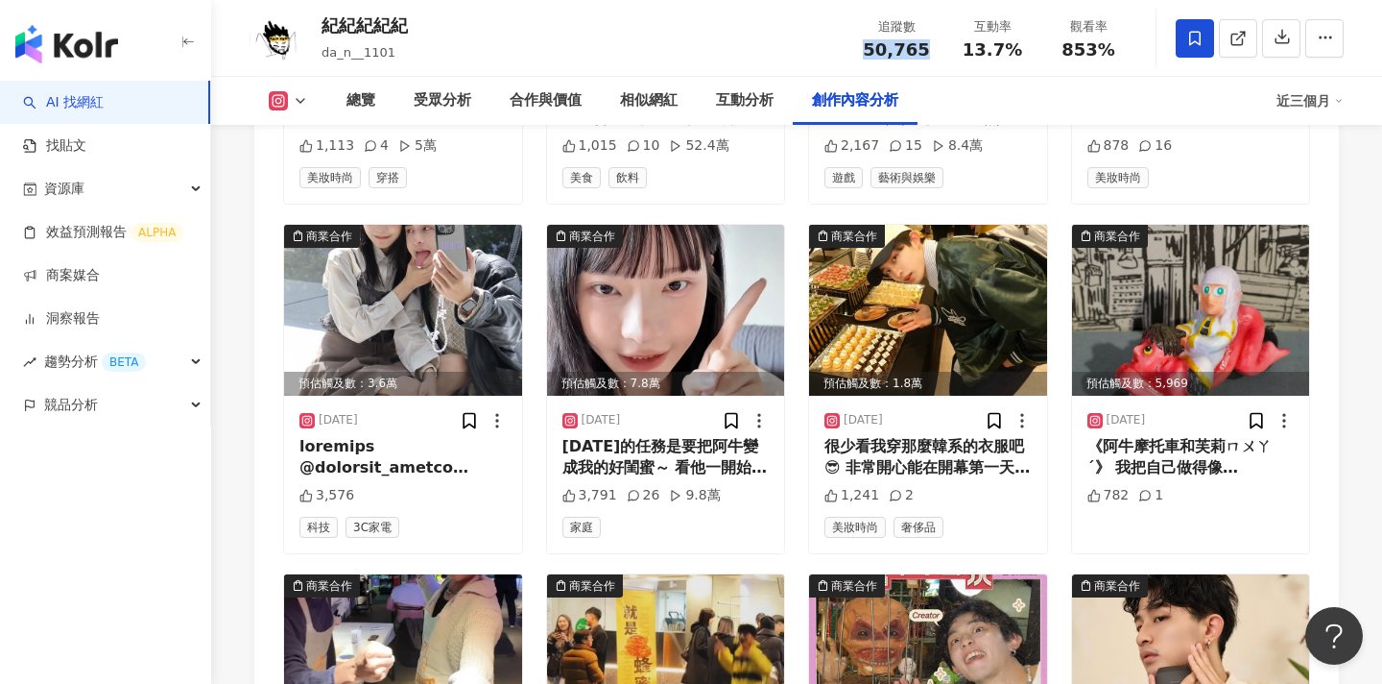
drag, startPoint x: 924, startPoint y: 57, endPoint x: 861, endPoint y: 53, distance: 63.5
click at [861, 53] on div "50,765" at bounding box center [896, 49] width 73 height 19
copy span "50,765"
drag, startPoint x: 1013, startPoint y: 50, endPoint x: 970, endPoint y: 51, distance: 43.2
click at [970, 51] on span "13.7%" at bounding box center [993, 49] width 60 height 19
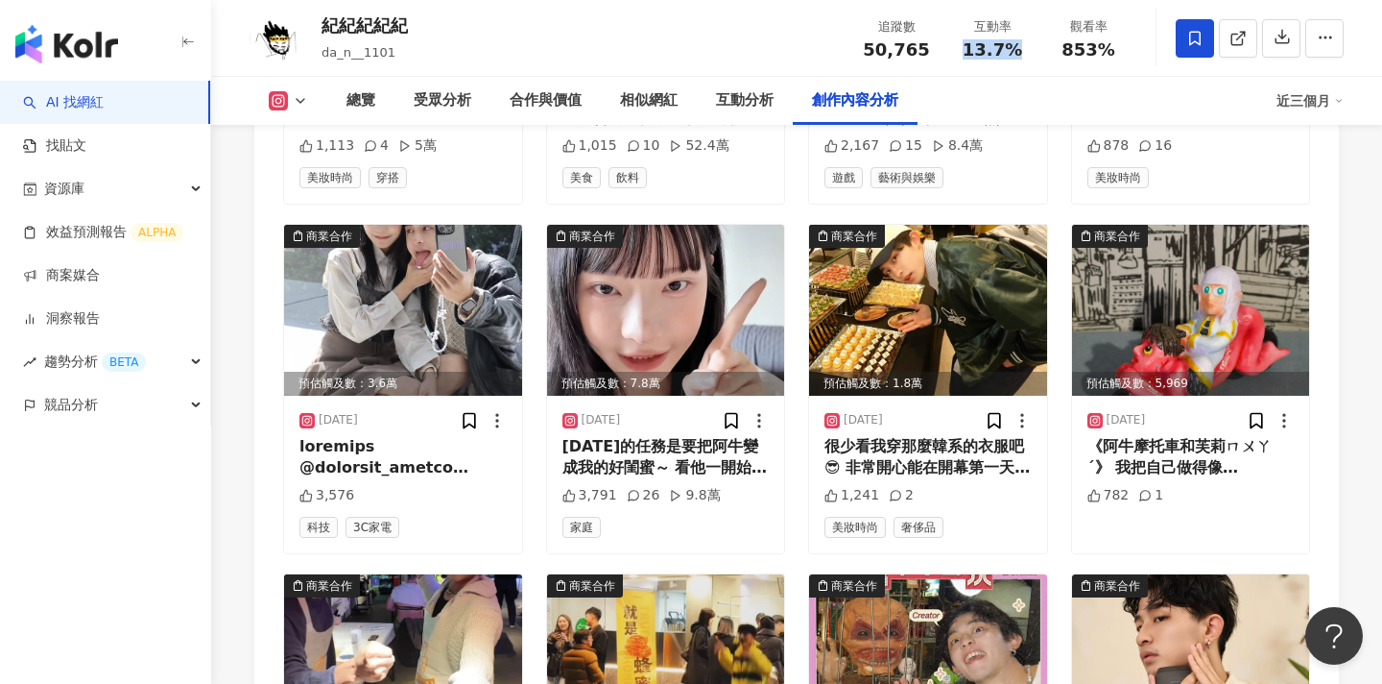
copy span "13.7%"
drag, startPoint x: 1116, startPoint y: 53, endPoint x: 1054, endPoint y: 53, distance: 62.4
click at [1054, 53] on div "853%" at bounding box center [1088, 49] width 73 height 19
copy span "853%"
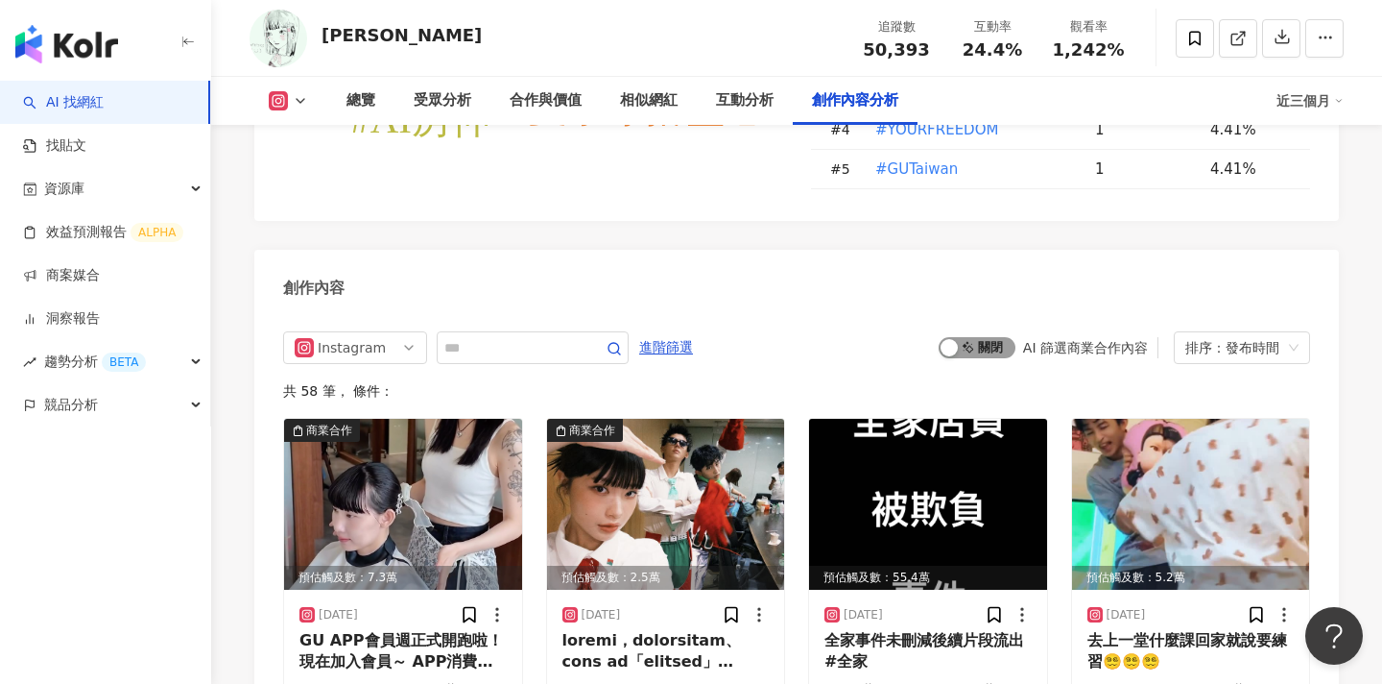
click at [994, 337] on span "啟動 關閉" at bounding box center [977, 347] width 77 height 21
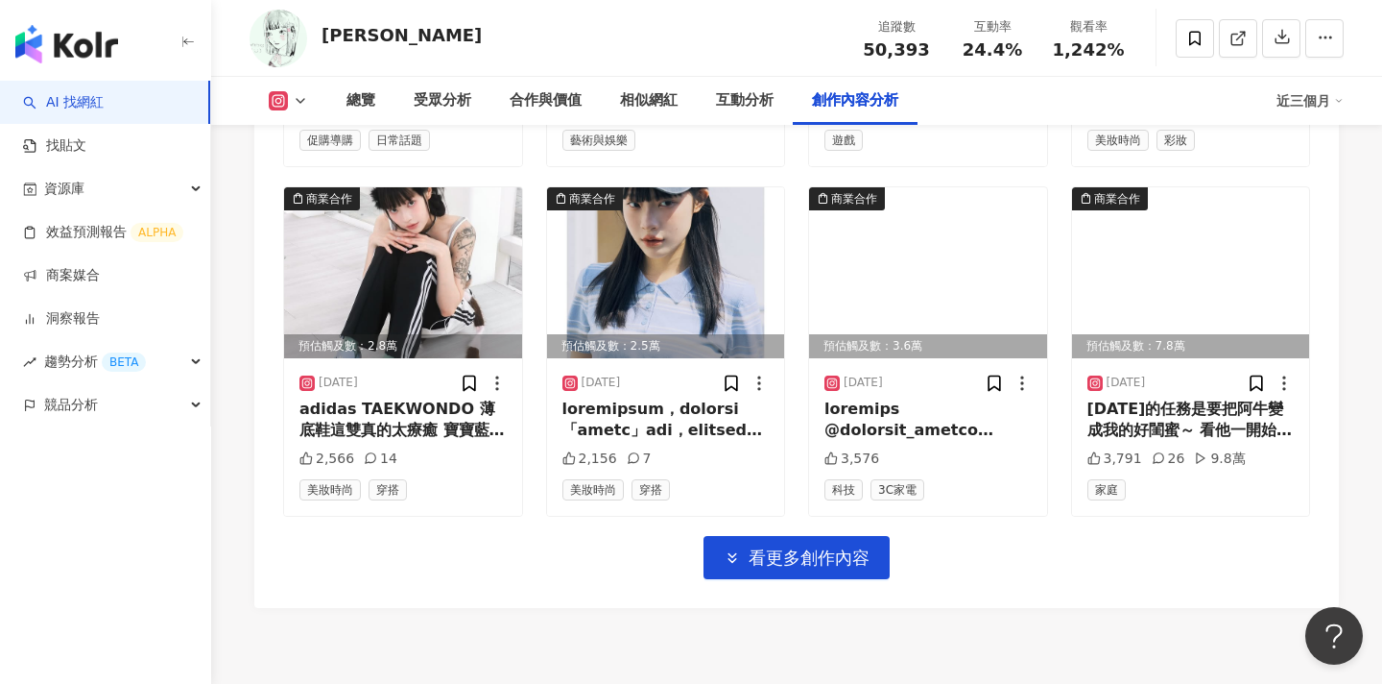
scroll to position [6627, 0]
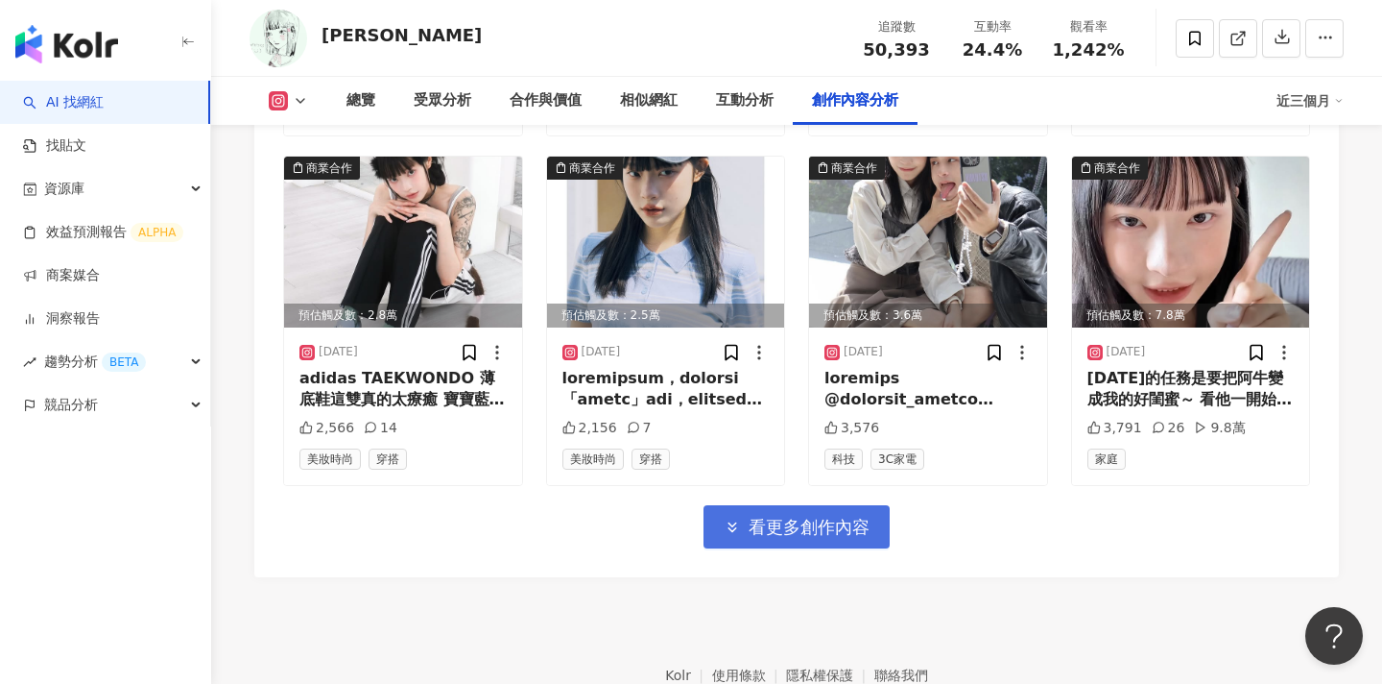
click at [833, 516] on span "看更多創作內容" at bounding box center [809, 526] width 121 height 21
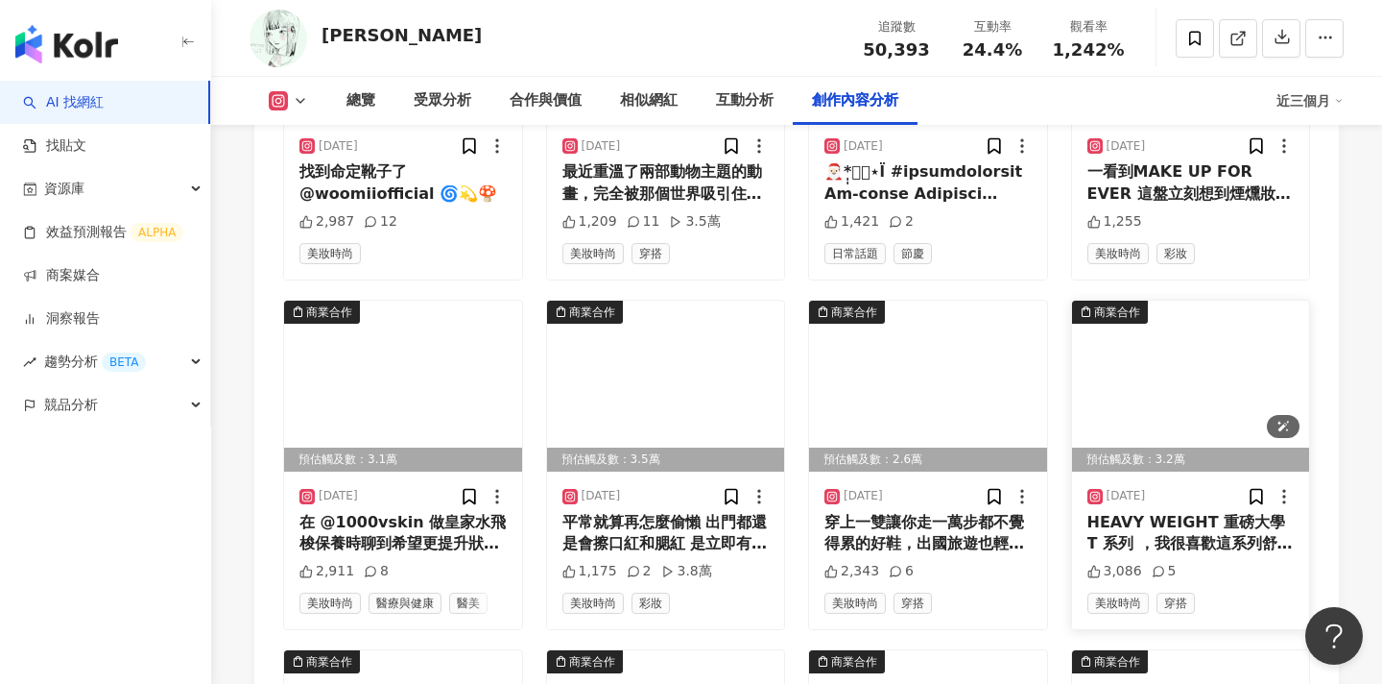
scroll to position [7184, 0]
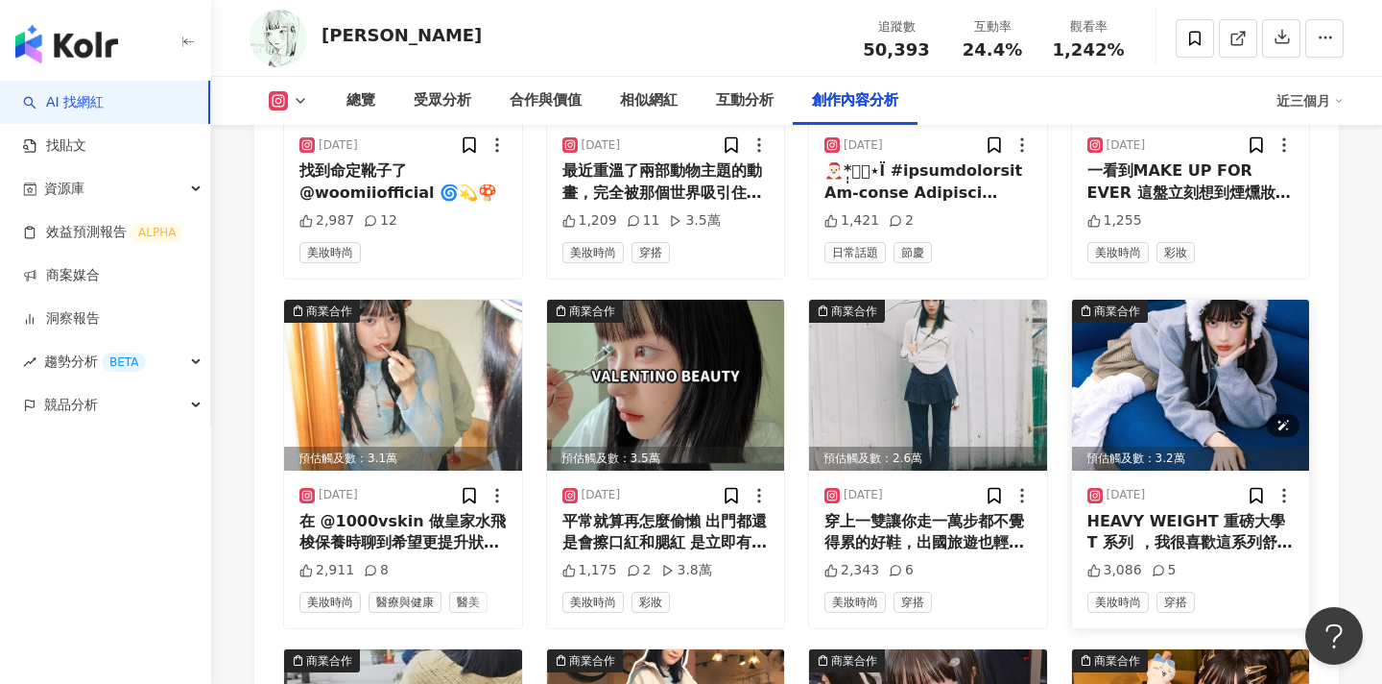
click at [1184, 365] on img at bounding box center [1191, 385] width 238 height 171
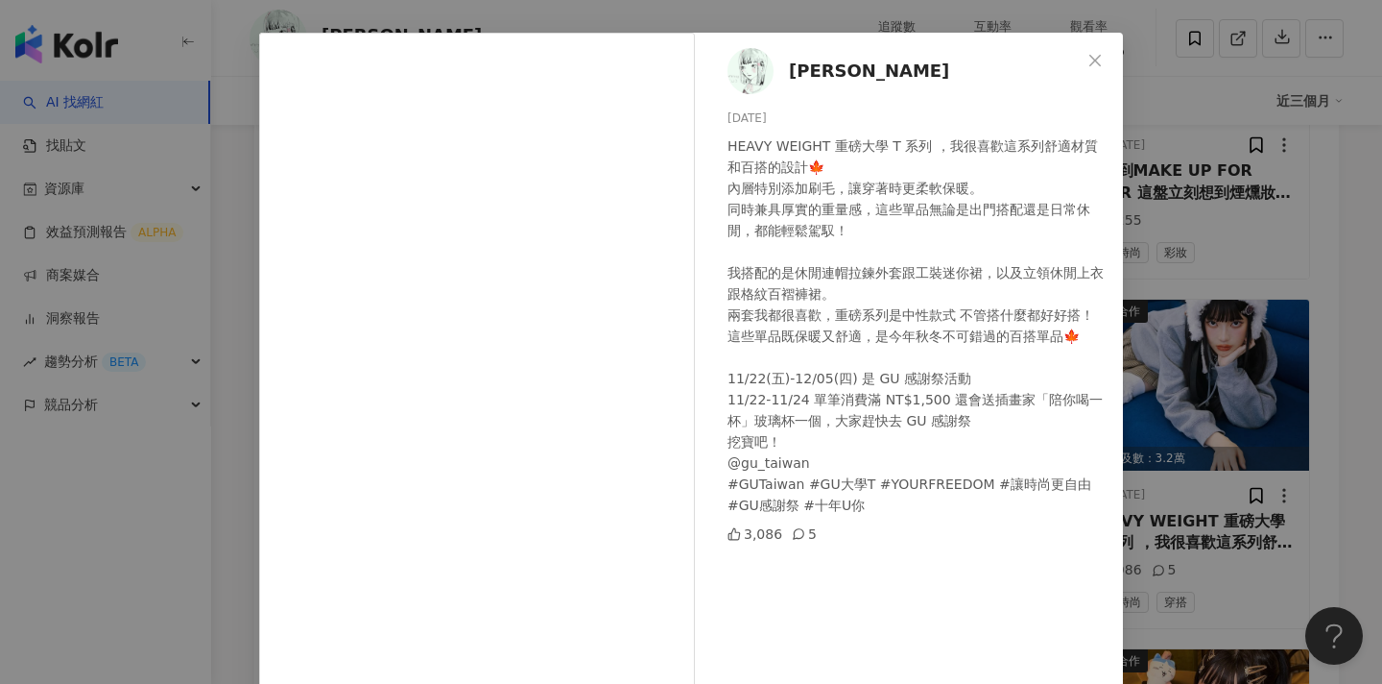
scroll to position [178, 0]
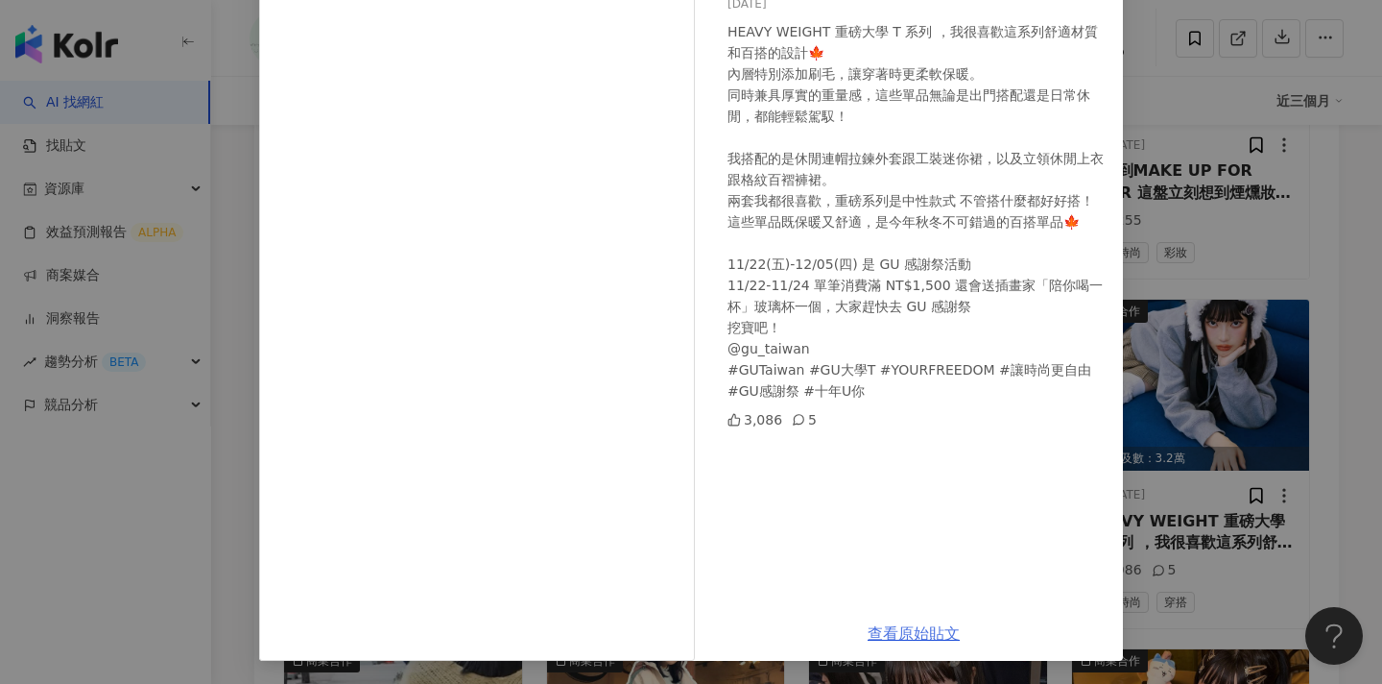
click at [897, 632] on link "查看原始貼文" at bounding box center [914, 633] width 92 height 18
click at [1233, 215] on div "[PERSON_NAME] [DATE] HEAVY WEIGHT 重磅大學 T 系列 ，我很喜歡這系列舒適材質和百搭的設計🍁 內層特別添加刷毛，讓穿著時更柔…" at bounding box center [691, 342] width 1382 height 684
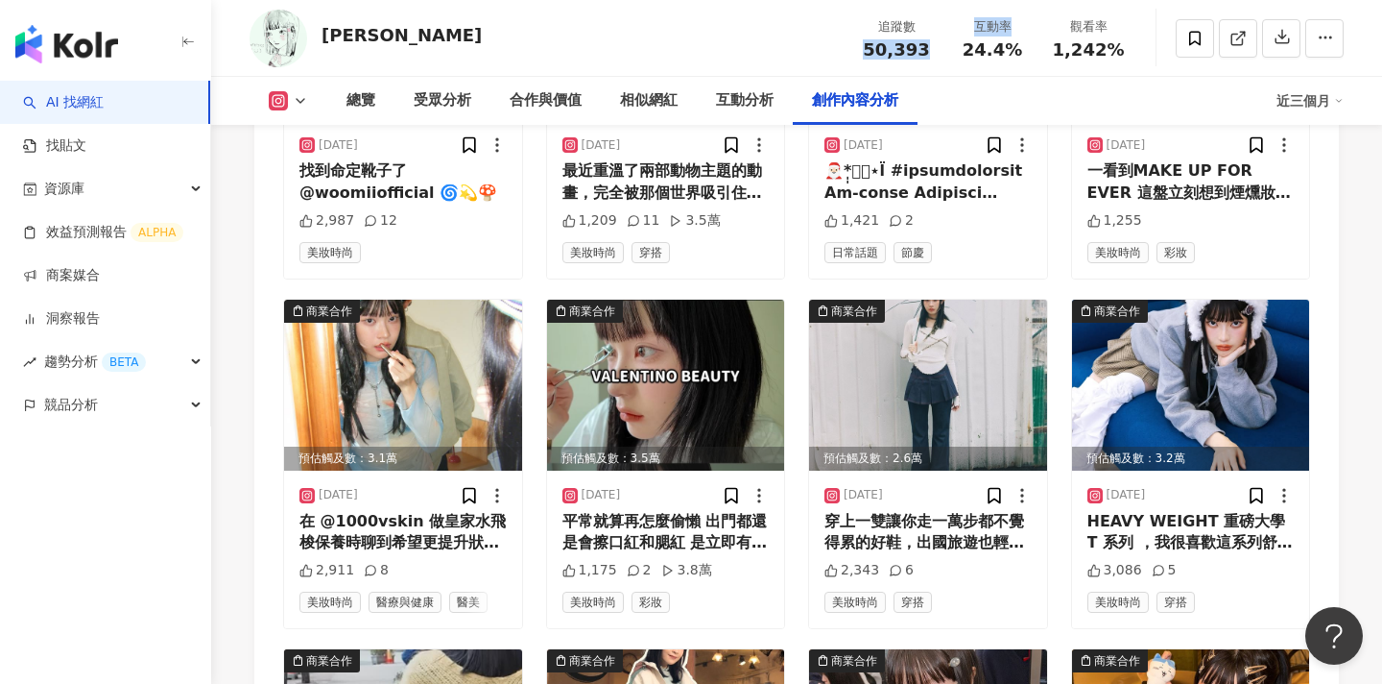
drag, startPoint x: 945, startPoint y: 45, endPoint x: 852, endPoint y: 45, distance: 92.2
click at [852, 45] on div "追蹤數 50,393 互動率 24.4% 觀看率 1,242%" at bounding box center [993, 38] width 288 height 57
copy div "50,393 互動率"
click at [936, 53] on div "追蹤數 50,393" at bounding box center [897, 37] width 96 height 41
drag, startPoint x: 926, startPoint y: 53, endPoint x: 870, endPoint y: 53, distance: 56.6
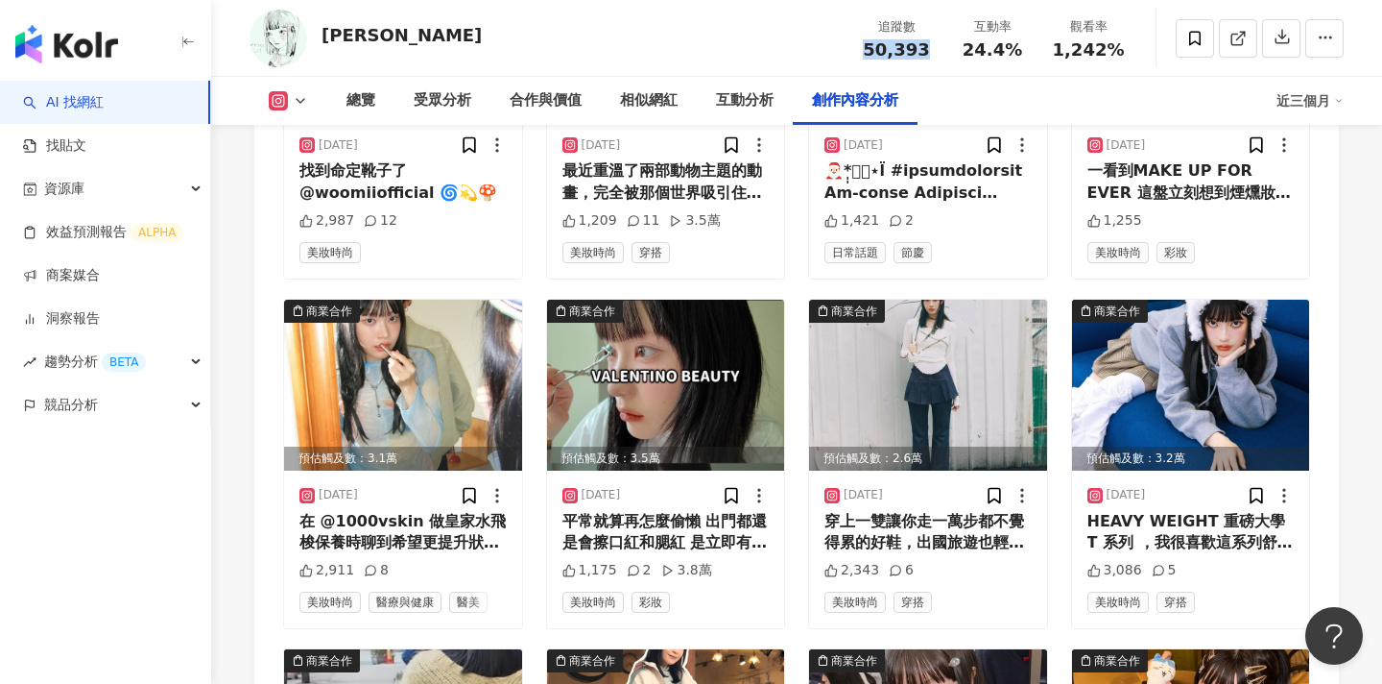
click at [870, 53] on div "50,393" at bounding box center [896, 49] width 73 height 19
copy span "50,393"
drag, startPoint x: 1025, startPoint y: 50, endPoint x: 967, endPoint y: 50, distance: 58.6
click at [967, 50] on div "24.4%" at bounding box center [992, 49] width 73 height 19
copy span "24.4%"
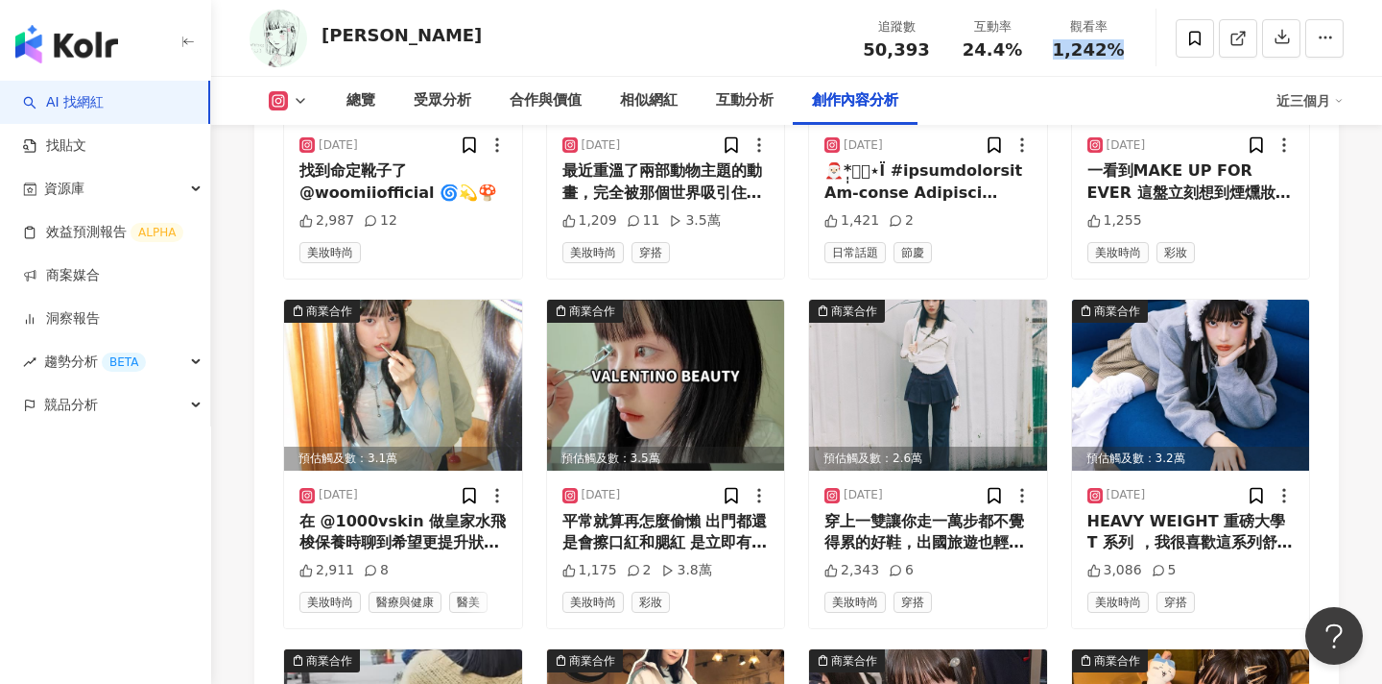
drag, startPoint x: 1123, startPoint y: 51, endPoint x: 1055, endPoint y: 49, distance: 68.2
click at [1055, 49] on div "1,242%" at bounding box center [1088, 49] width 73 height 19
copy span "1,242%"
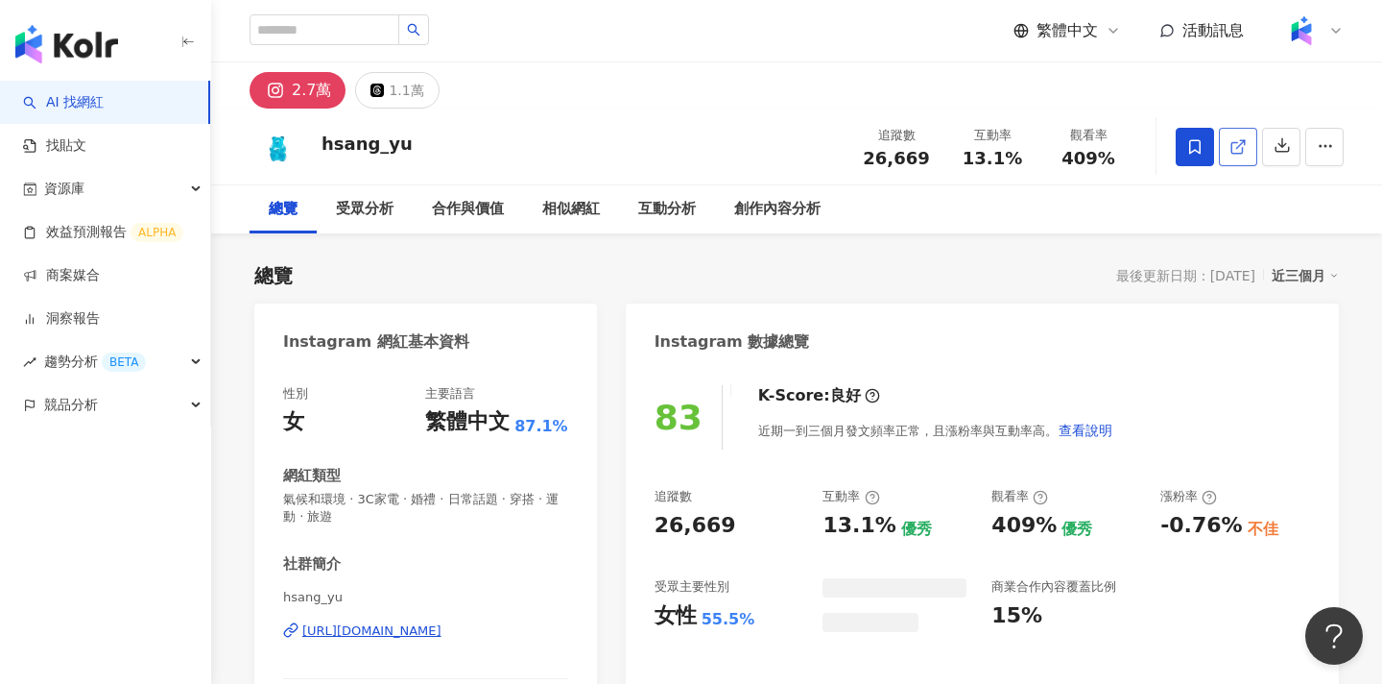
click at [1233, 142] on icon at bounding box center [1237, 147] width 11 height 11
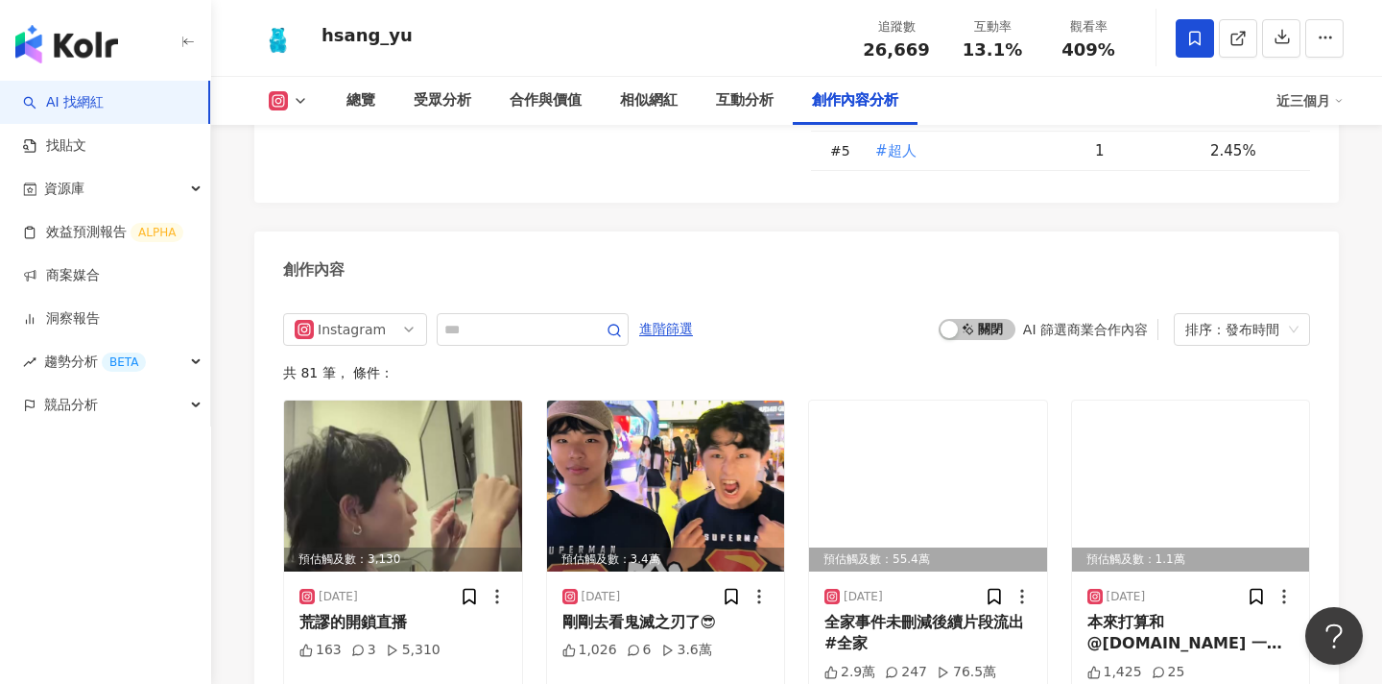
scroll to position [5699, 0]
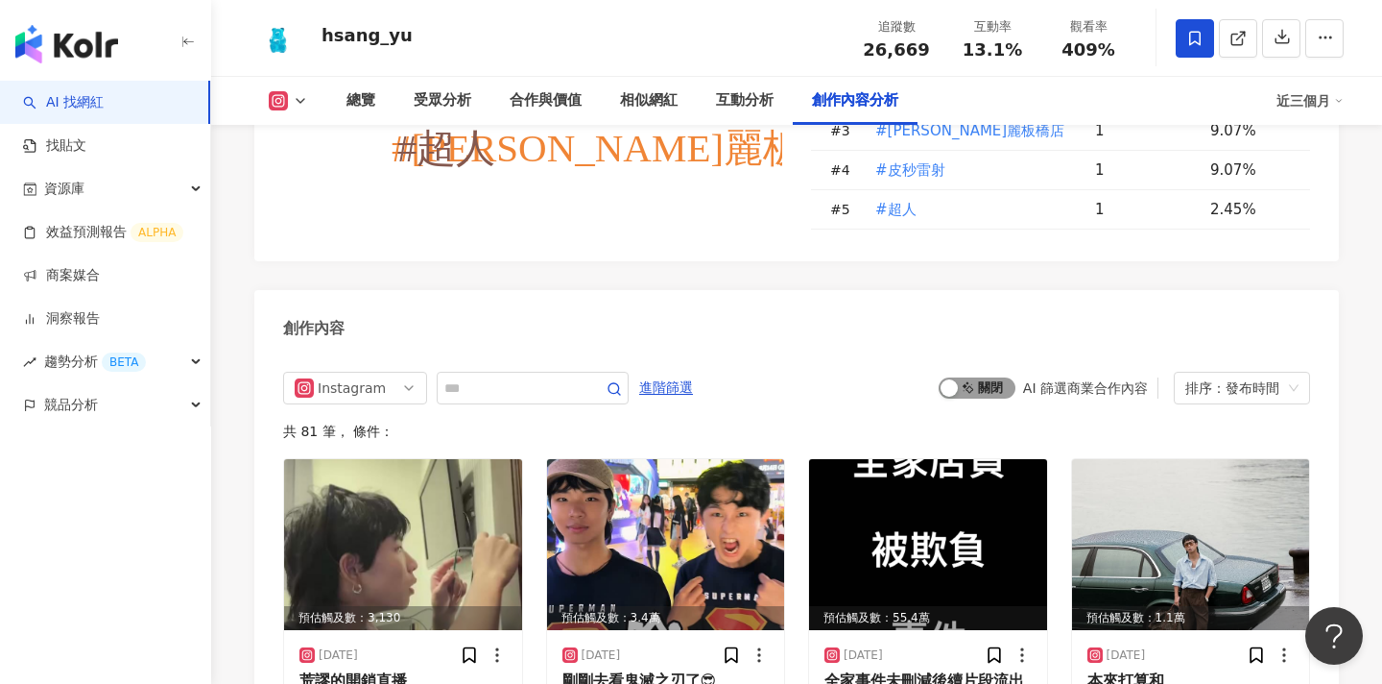
click at [996, 377] on span "啟動 關閉" at bounding box center [977, 387] width 77 height 21
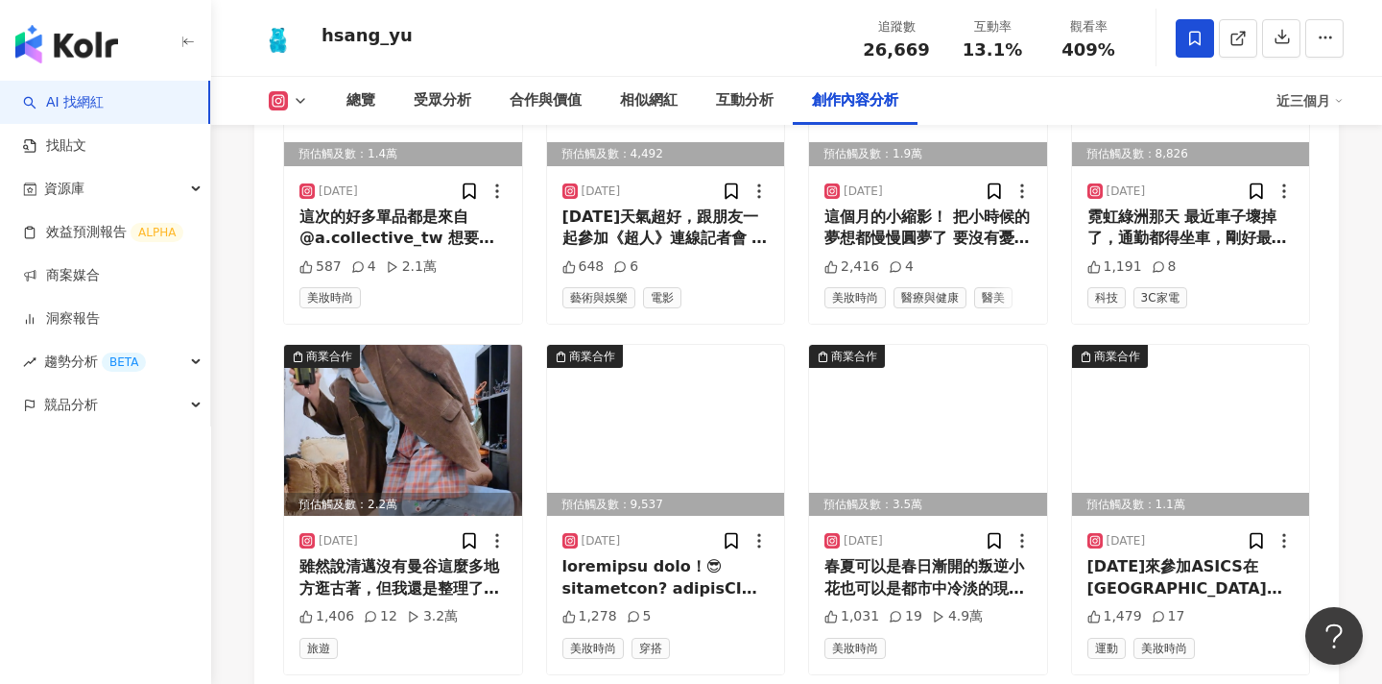
scroll to position [6177, 0]
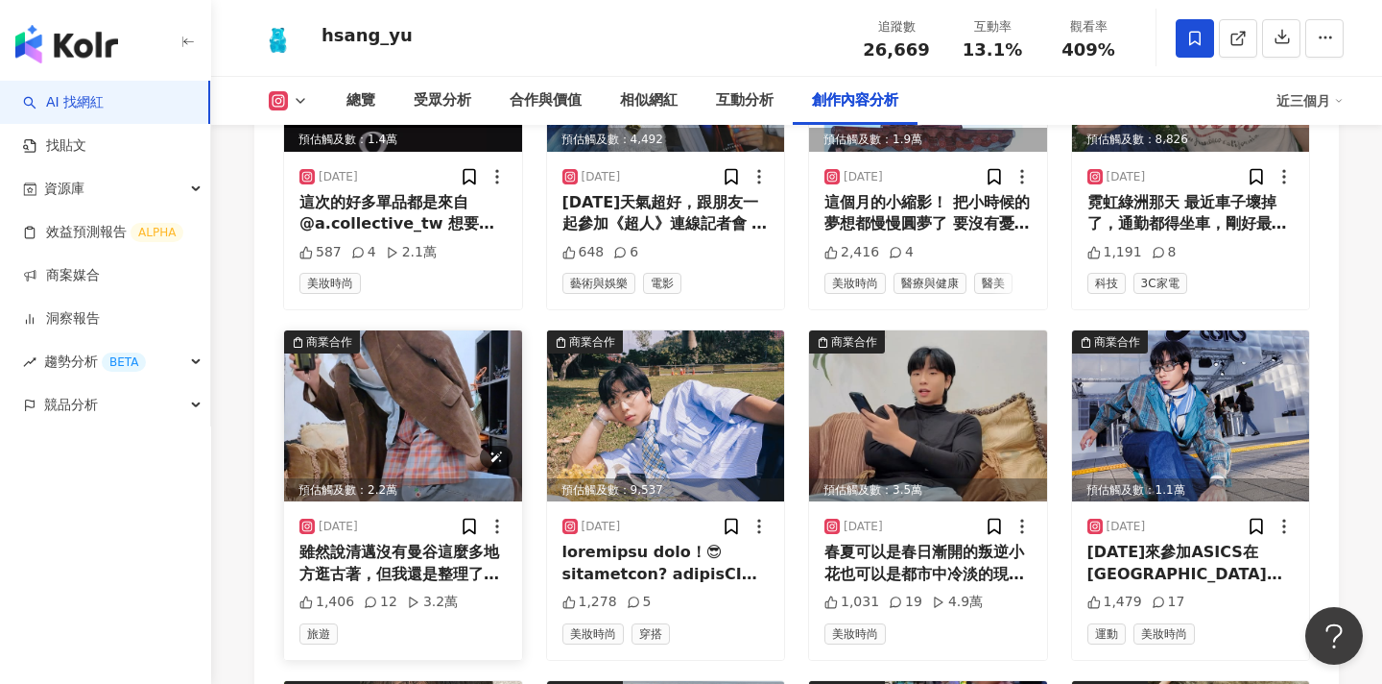
click at [395, 394] on img at bounding box center [403, 415] width 238 height 171
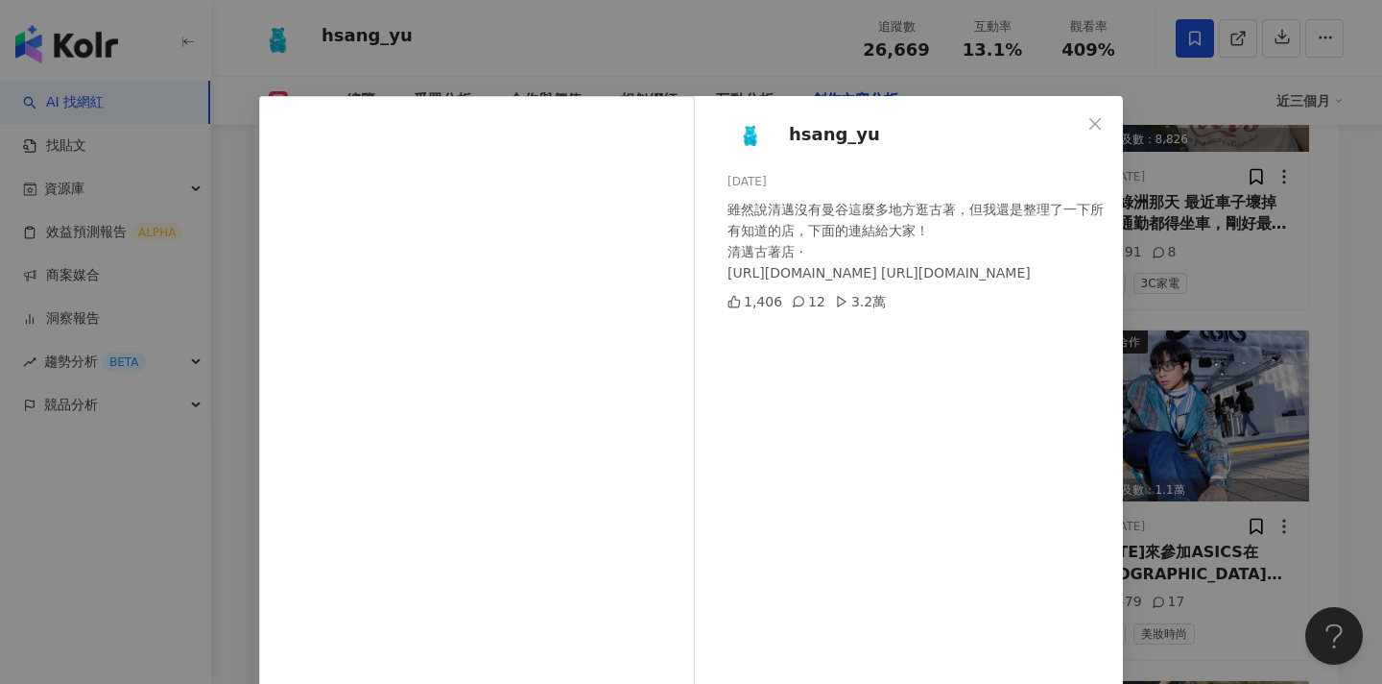
click at [1252, 295] on div "hsang_yu 2025/4/11 雖然說清邁沒有曼谷這麼多地方逛古著，但我還是整理了一下所有知道的店，下面的連結給大家！ 清邁古著店 · https://…" at bounding box center [691, 342] width 1382 height 684
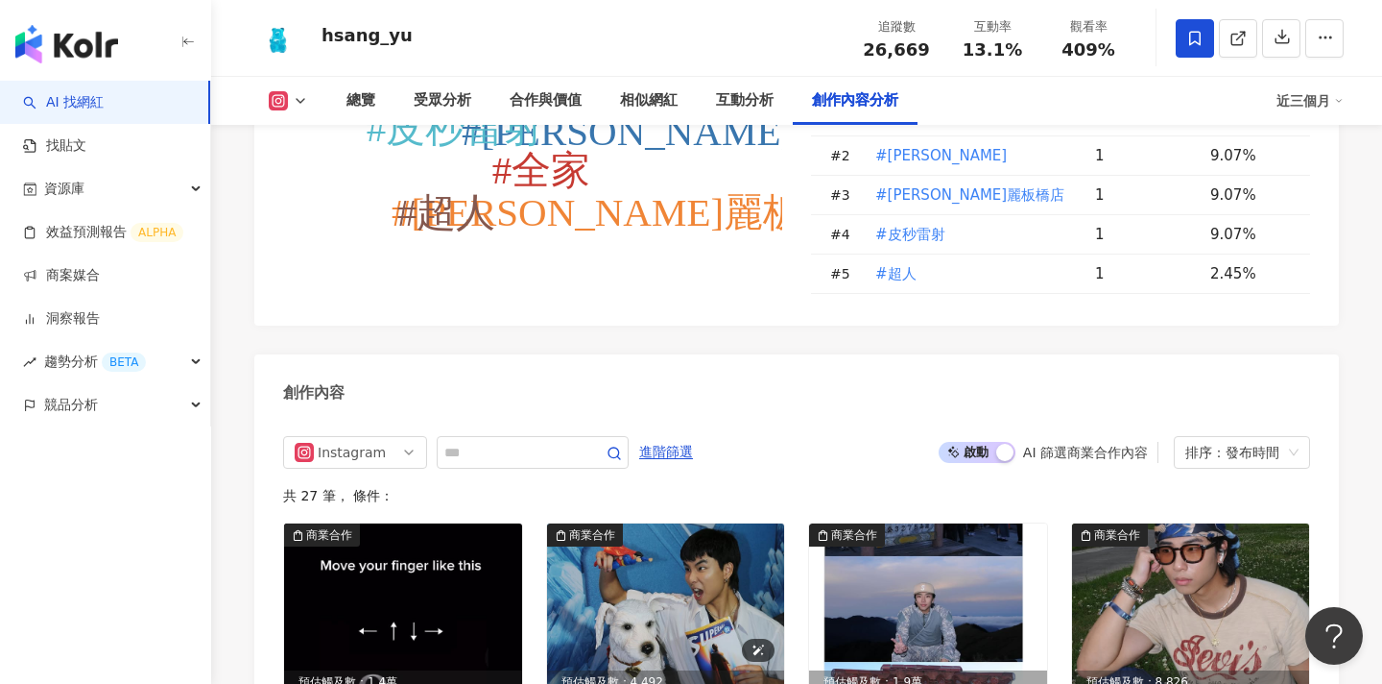
scroll to position [5629, 0]
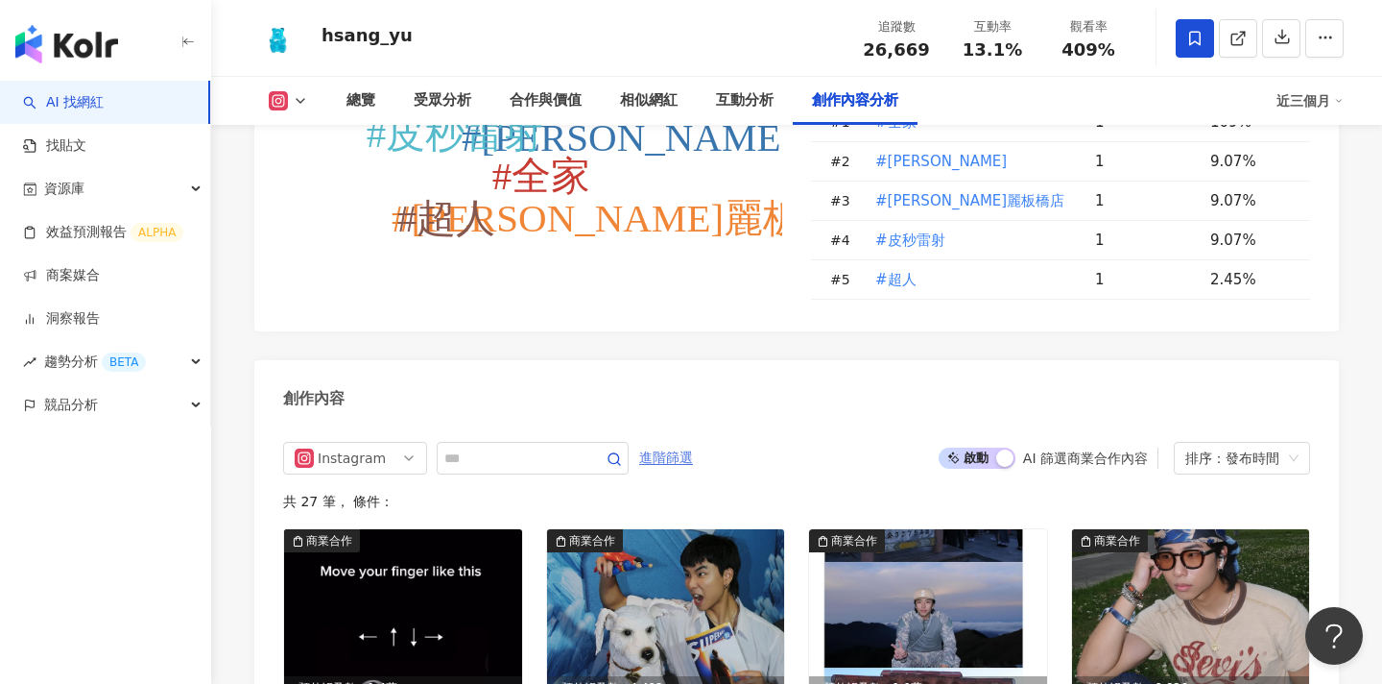
click at [672, 443] on span "進階篩選" at bounding box center [666, 458] width 54 height 31
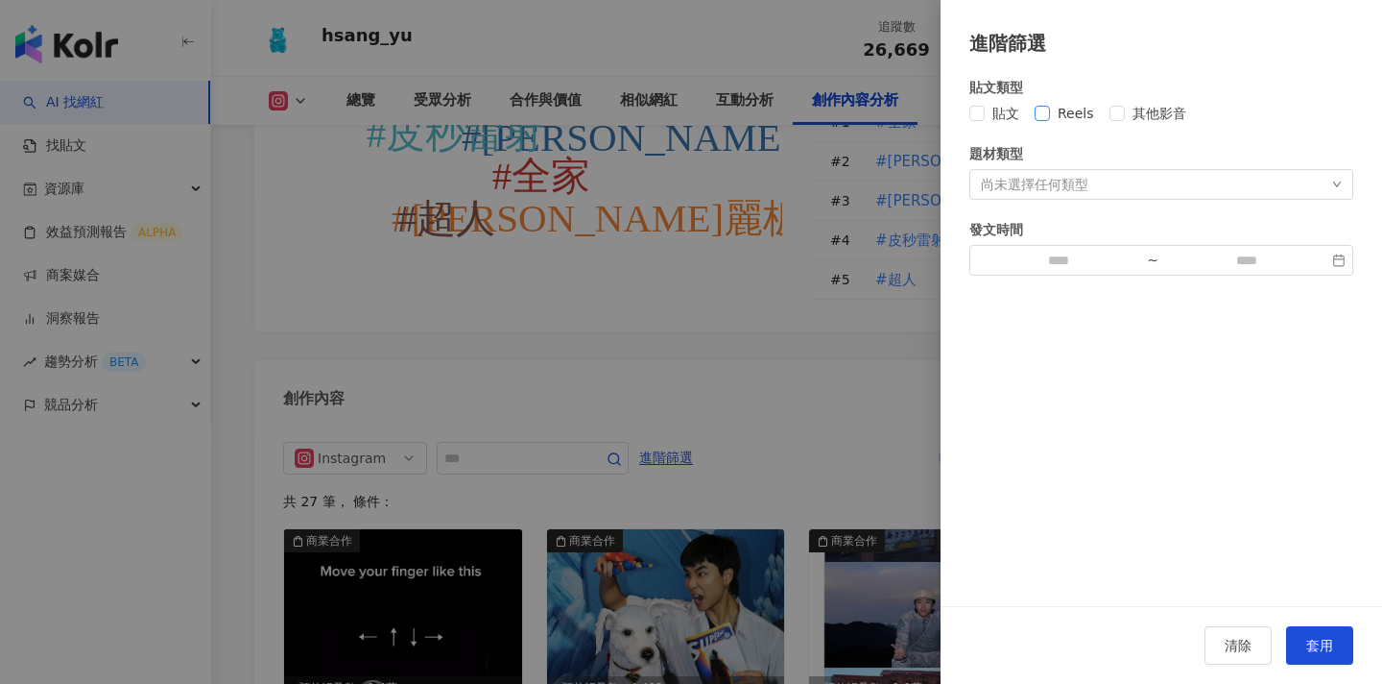
click at [1056, 108] on span "Reels" at bounding box center [1076, 113] width 52 height 21
click at [1311, 633] on button "套用" at bounding box center [1319, 645] width 67 height 38
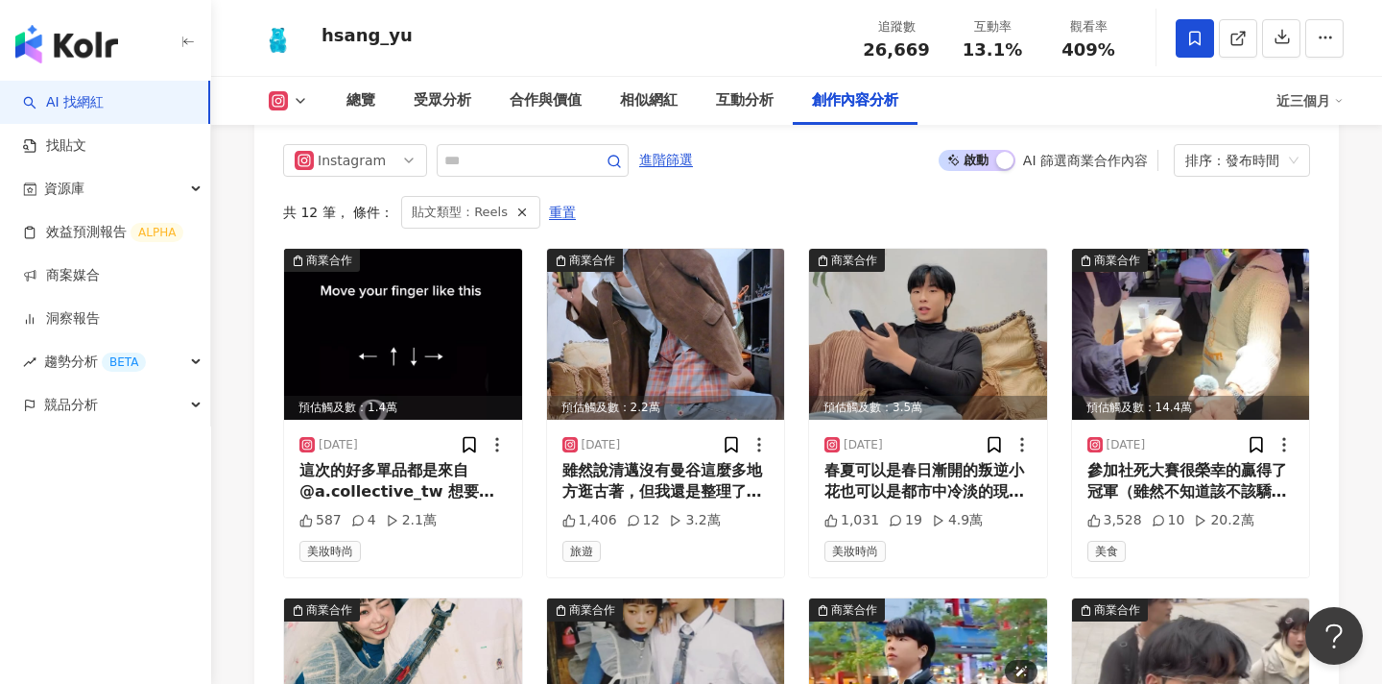
scroll to position [5980, 0]
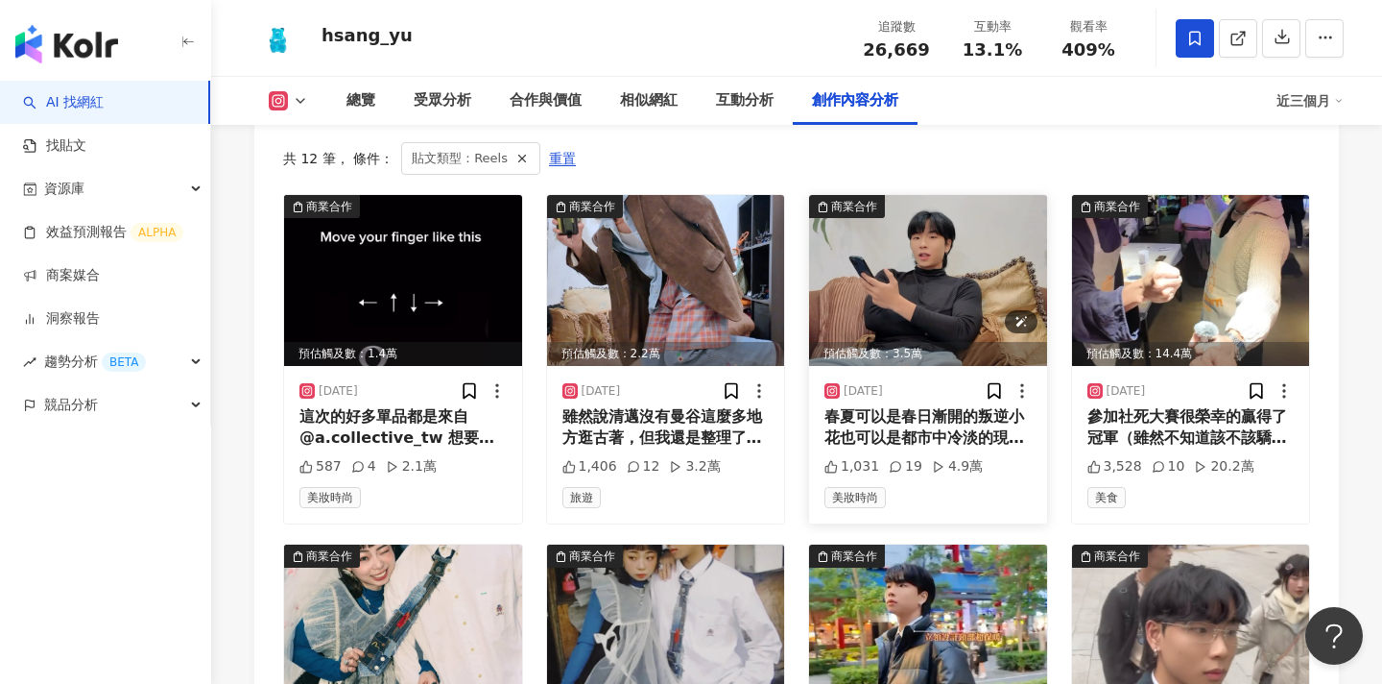
click at [896, 277] on img at bounding box center [928, 280] width 238 height 171
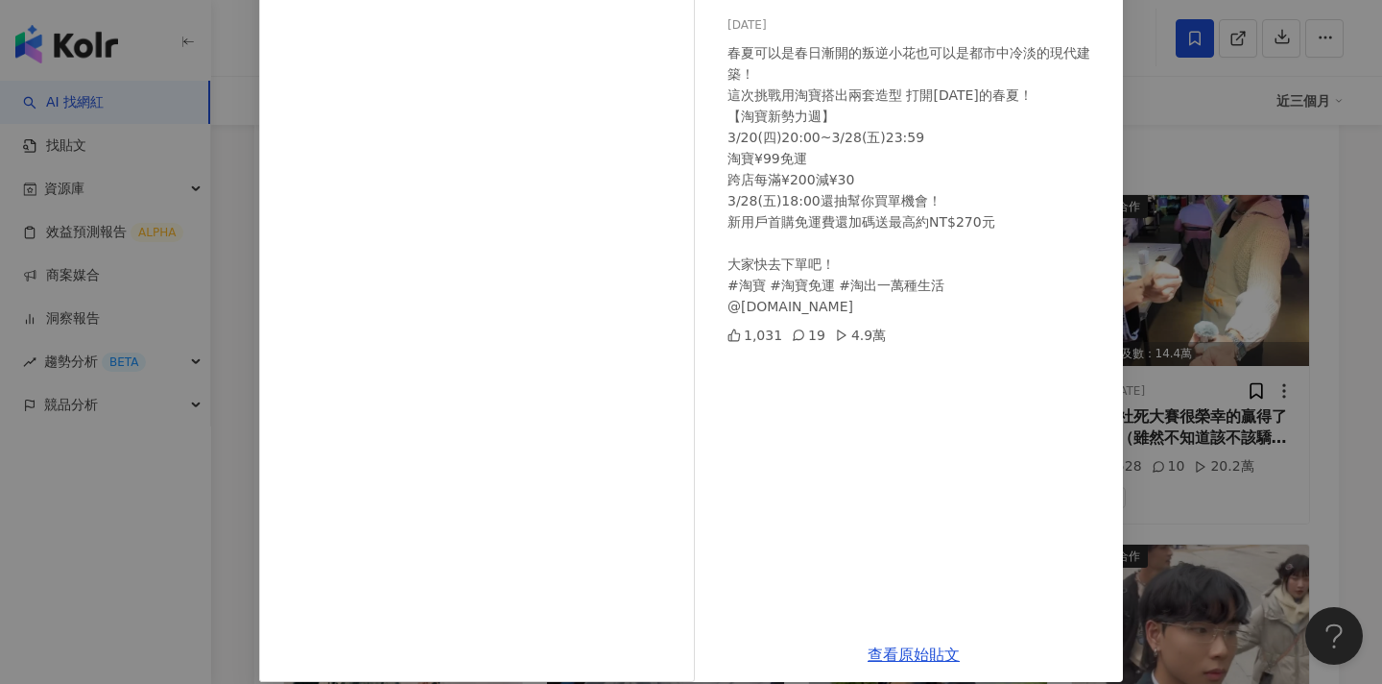
scroll to position [178, 0]
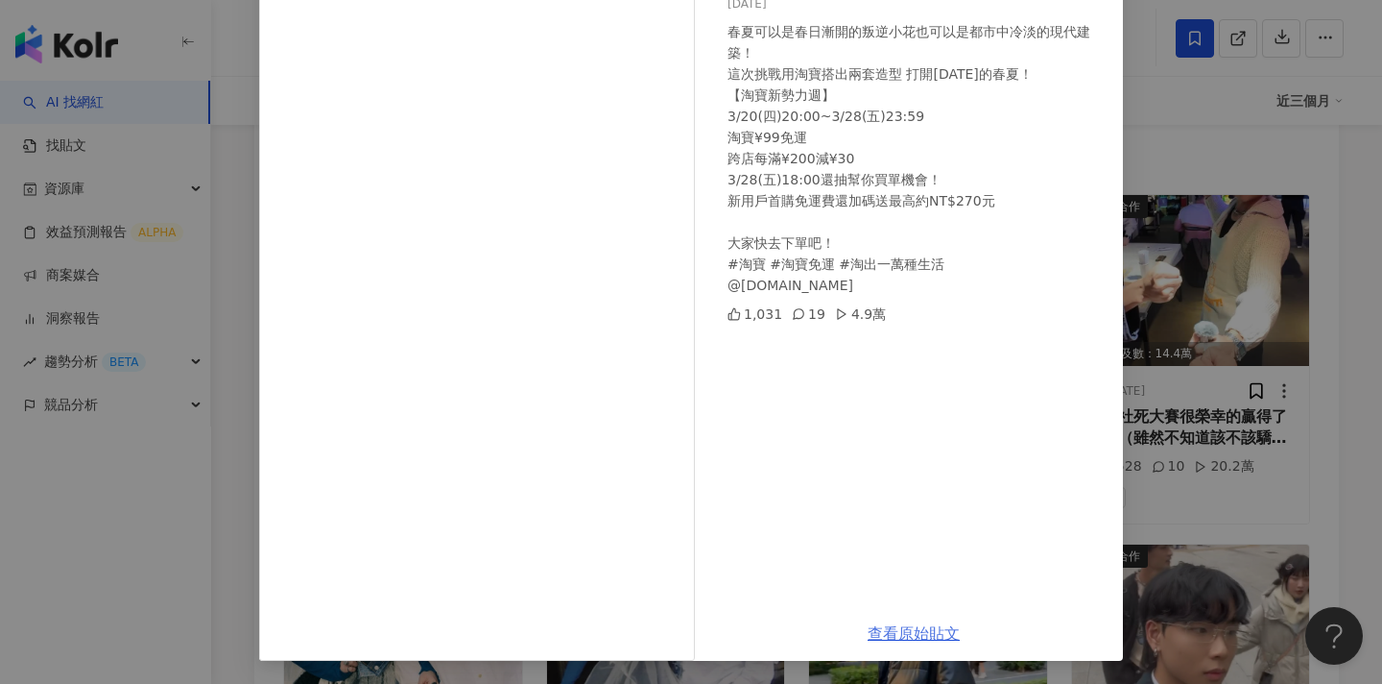
click at [892, 626] on link "查看原始貼文" at bounding box center [914, 633] width 92 height 18
click at [1139, 172] on div "hsang_yu 2025/3/24 春夏可以是春日漸開的叛逆小花也可以是都市中冷淡的現代建築！ 這次挑戰用淘寶搭出兩套造型 打開25年的春夏！ 【淘寶新勢力…" at bounding box center [691, 342] width 1382 height 684
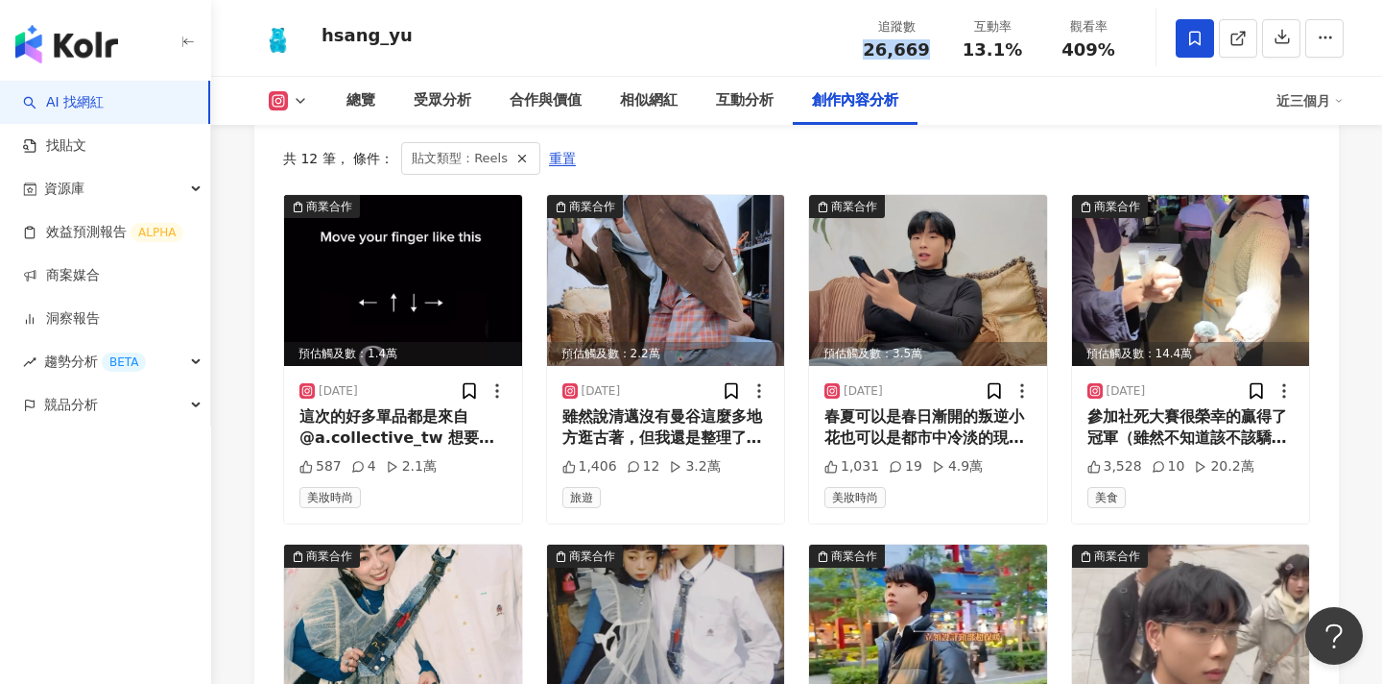
drag, startPoint x: 925, startPoint y: 58, endPoint x: 857, endPoint y: 52, distance: 68.4
click at [857, 52] on div "追蹤數 26,669" at bounding box center [897, 37] width 96 height 41
copy span "26,669"
drag, startPoint x: 1019, startPoint y: 54, endPoint x: 957, endPoint y: 55, distance: 61.4
click at [957, 55] on div "13.1%" at bounding box center [992, 49] width 73 height 19
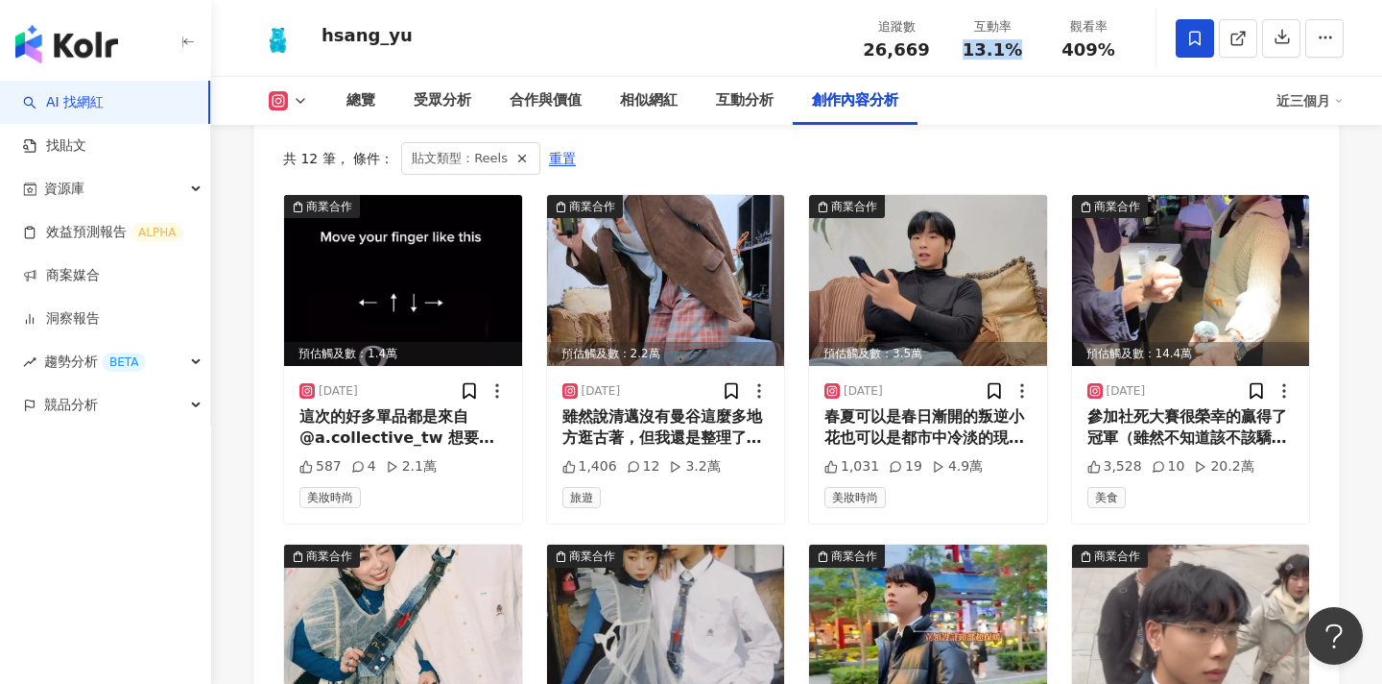
copy span "13.1%"
drag, startPoint x: 1116, startPoint y: 46, endPoint x: 1051, endPoint y: 46, distance: 64.3
click at [1052, 46] on div "409%" at bounding box center [1088, 49] width 73 height 19
copy span "409%"
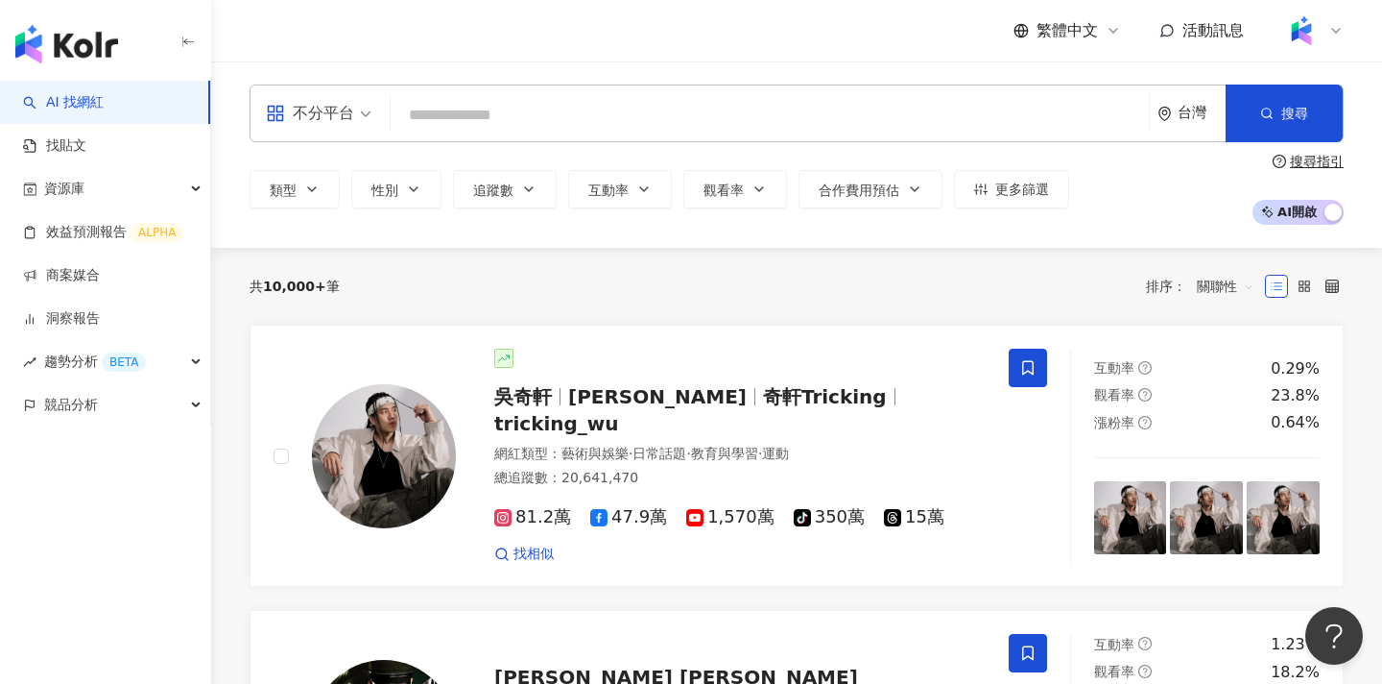
click at [356, 104] on span "不分平台" at bounding box center [319, 113] width 106 height 31
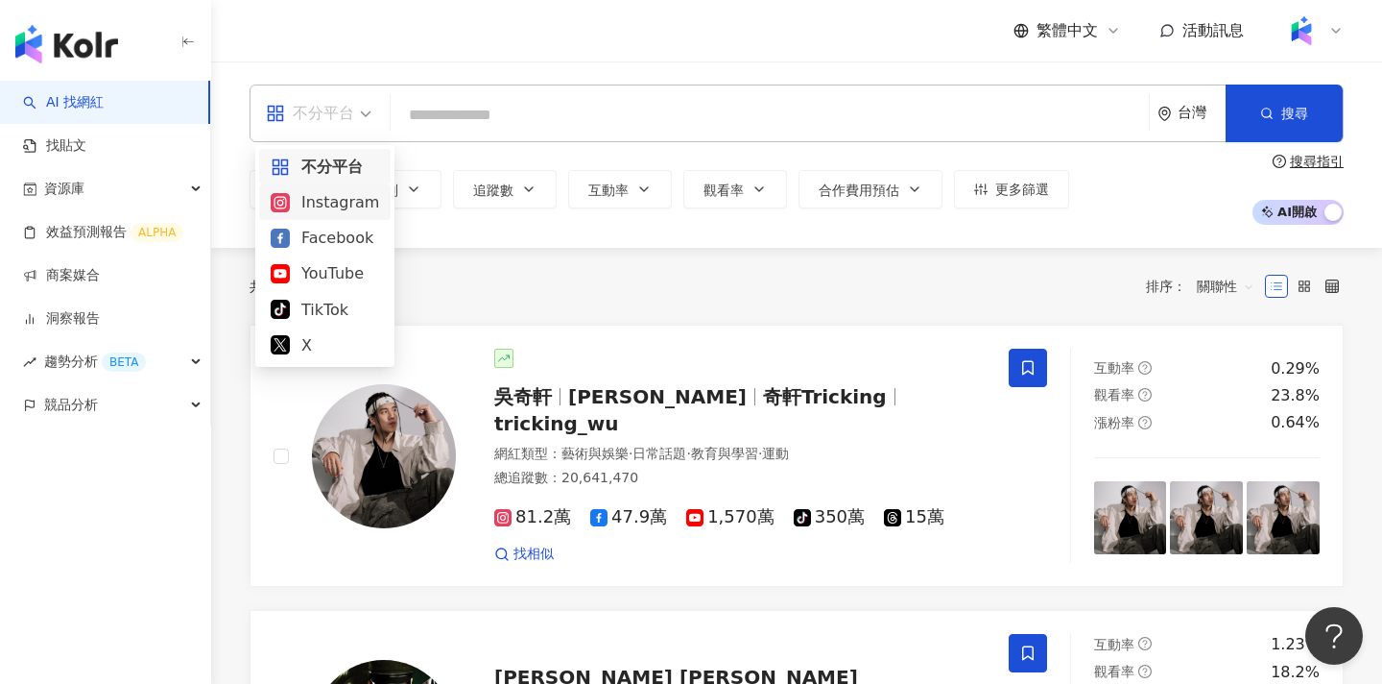
click at [320, 203] on div "Instagram" at bounding box center [325, 202] width 108 height 24
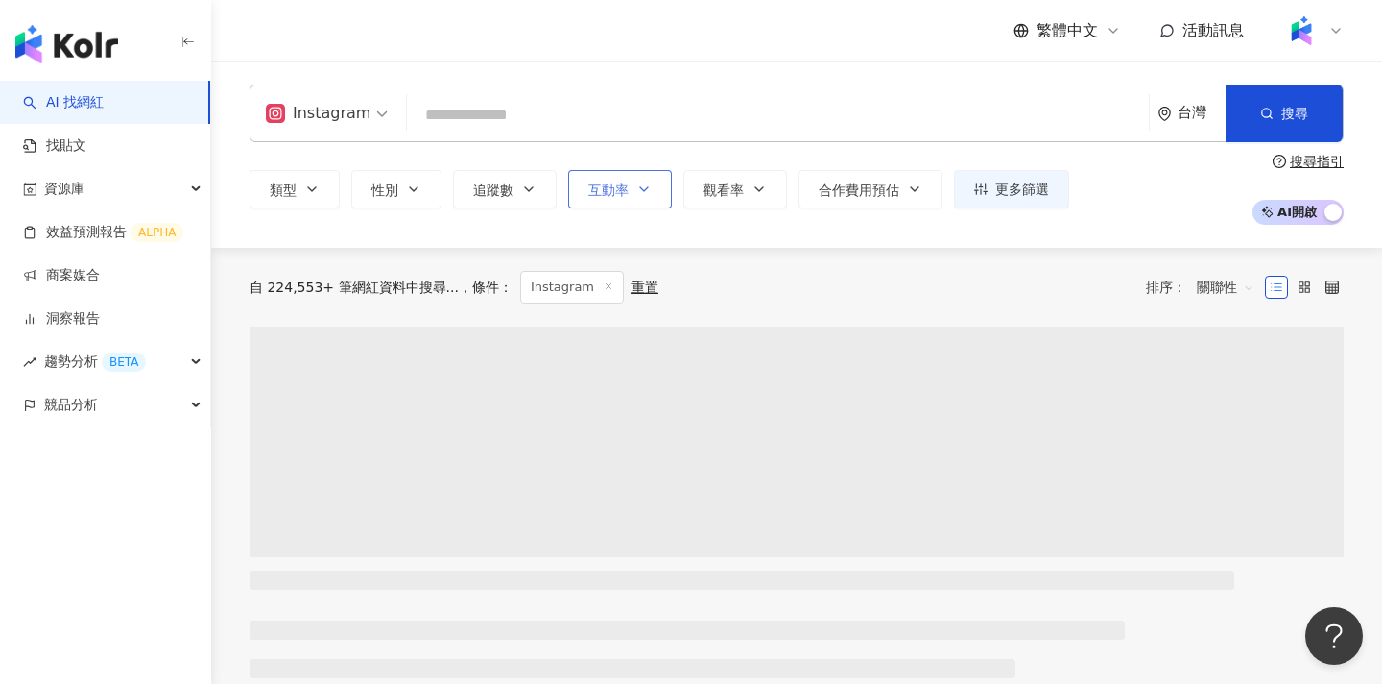
click at [623, 197] on button "互動率" at bounding box center [620, 189] width 104 height 38
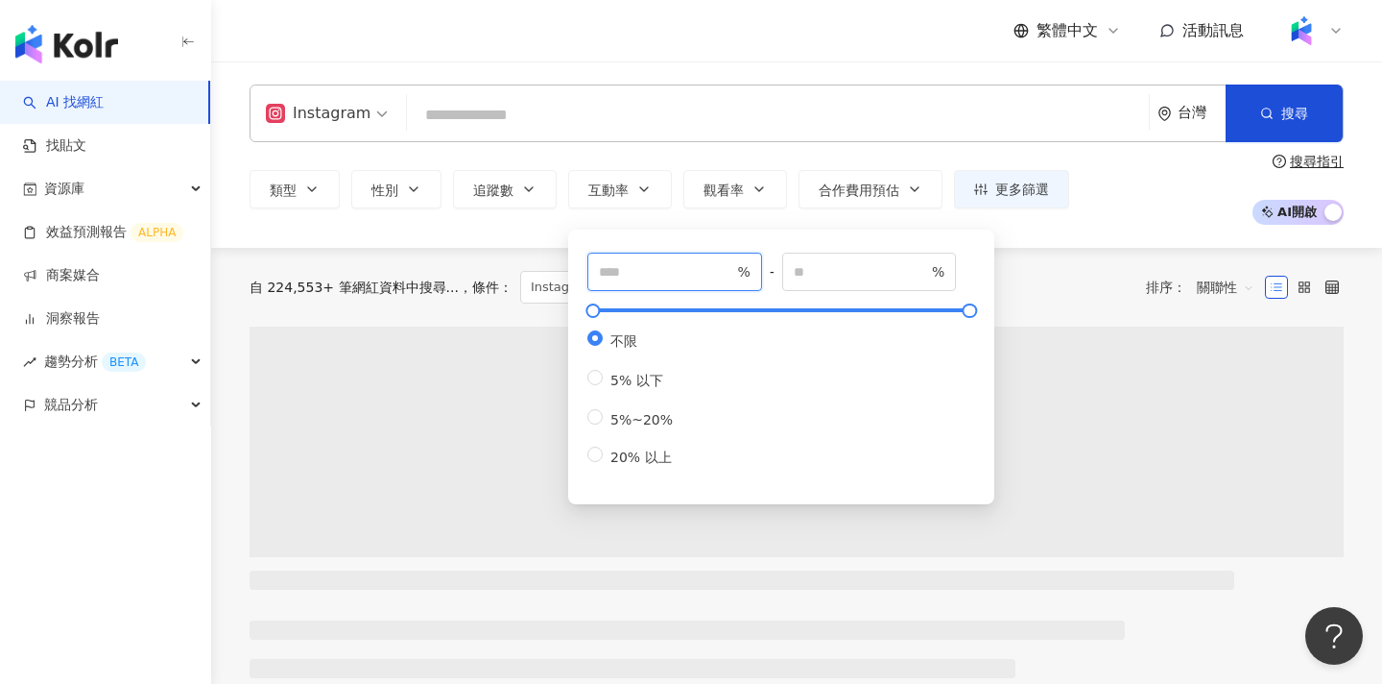
click at [637, 280] on input "number" at bounding box center [666, 271] width 134 height 21
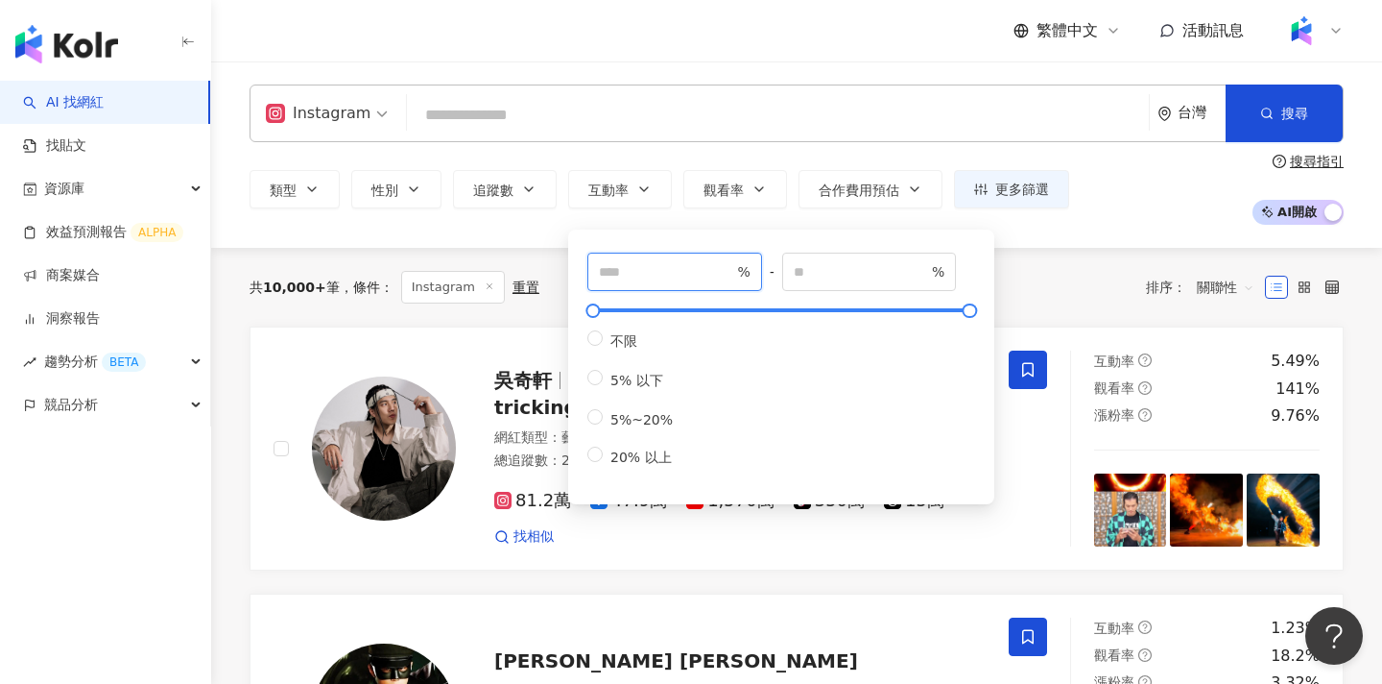
type input "*"
click at [785, 45] on div "繁體中文 活動訊息" at bounding box center [797, 30] width 1094 height 61
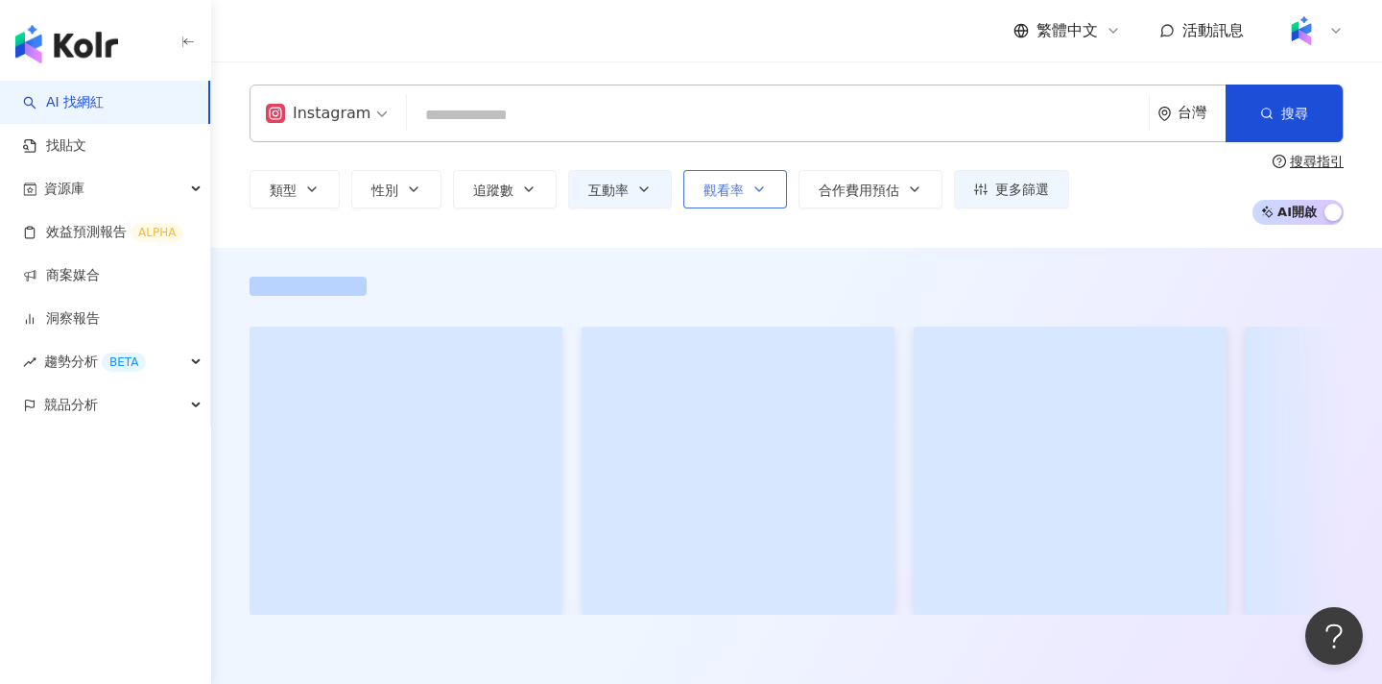
click at [738, 192] on span "觀看率" at bounding box center [724, 189] width 40 height 15
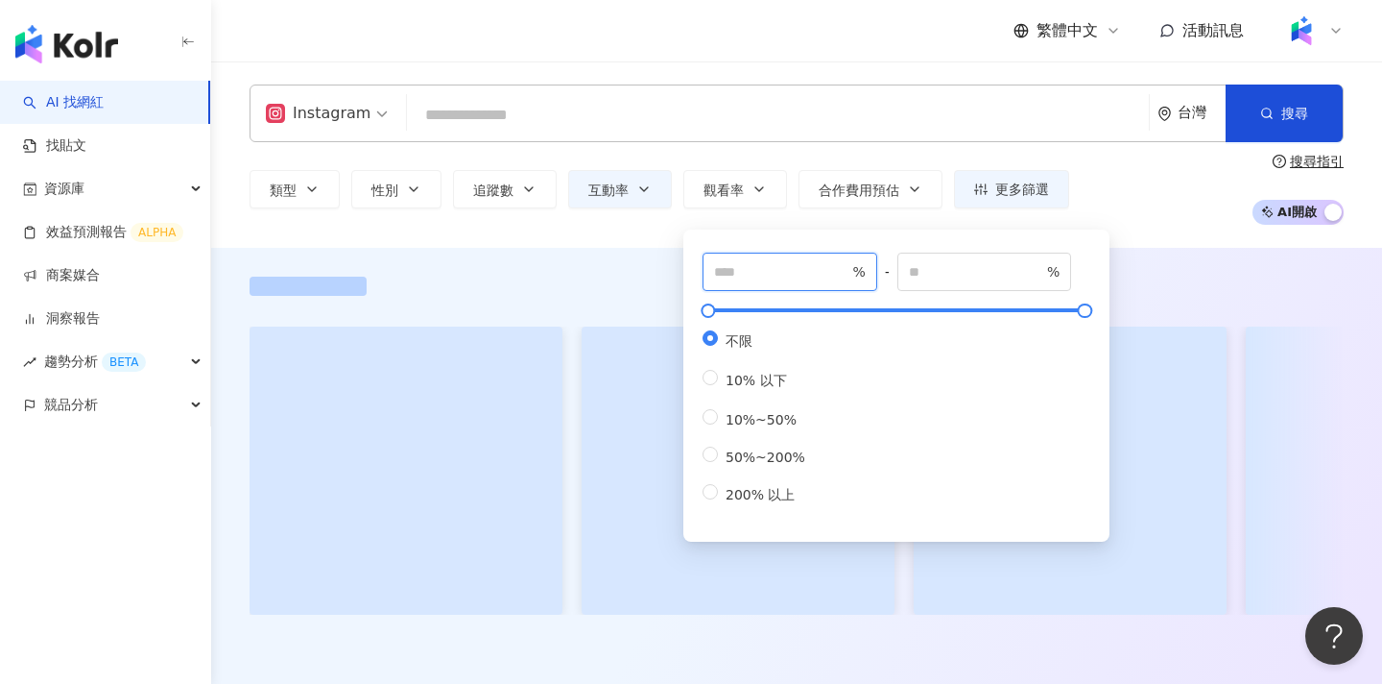
click at [784, 269] on input "number" at bounding box center [781, 271] width 134 height 21
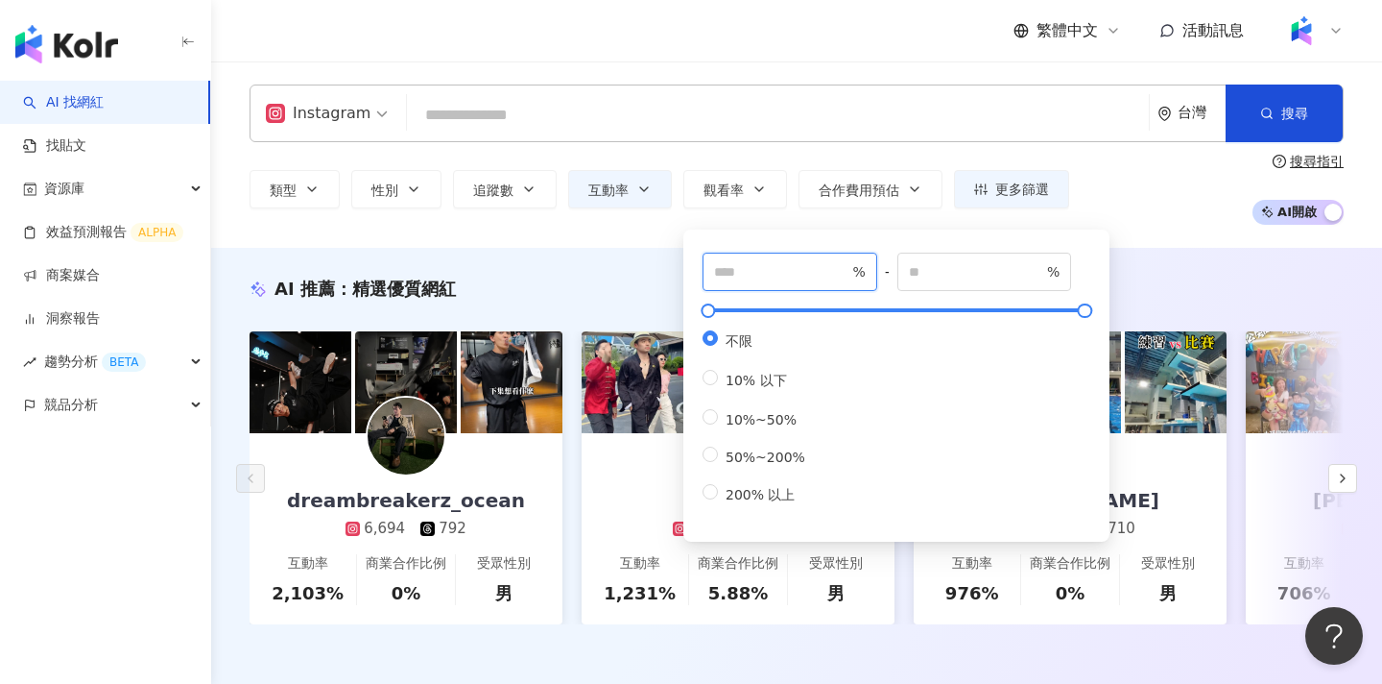
type input "**"
click at [760, 36] on div "繁體中文 活動訊息" at bounding box center [797, 30] width 1094 height 61
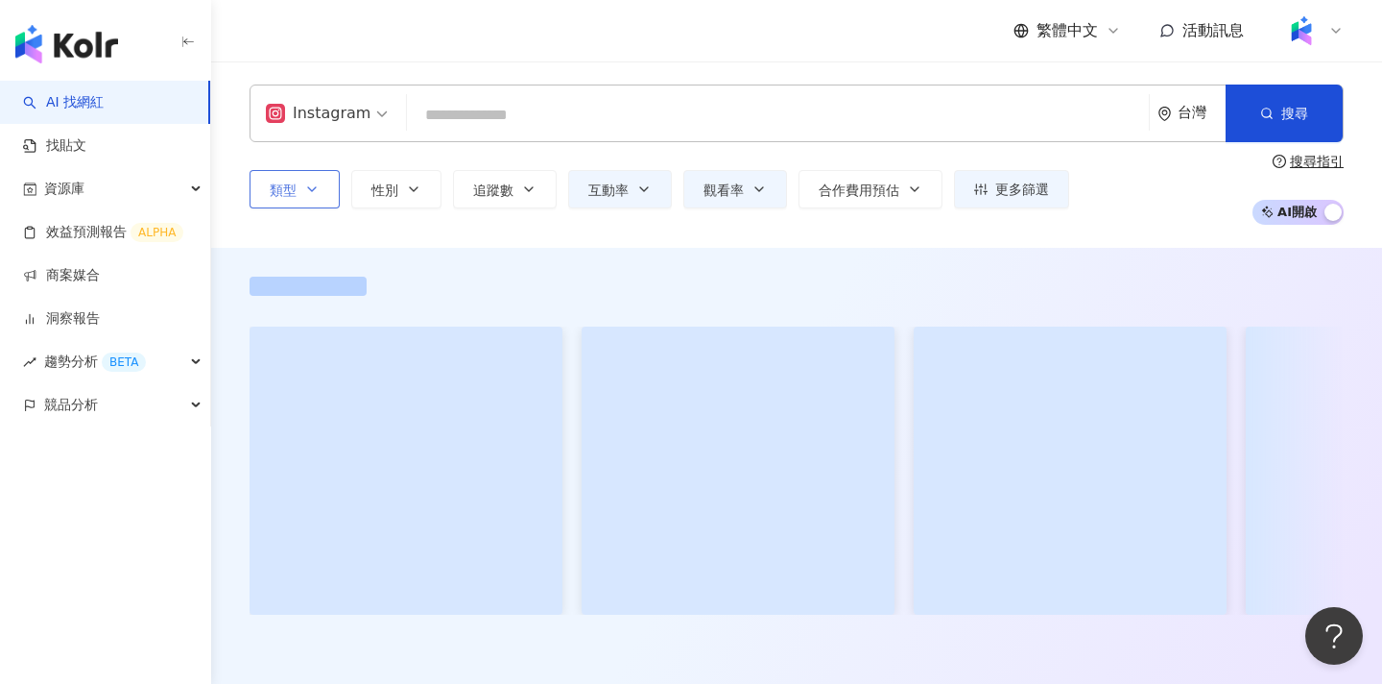
click at [309, 181] on icon "button" at bounding box center [311, 188] width 15 height 15
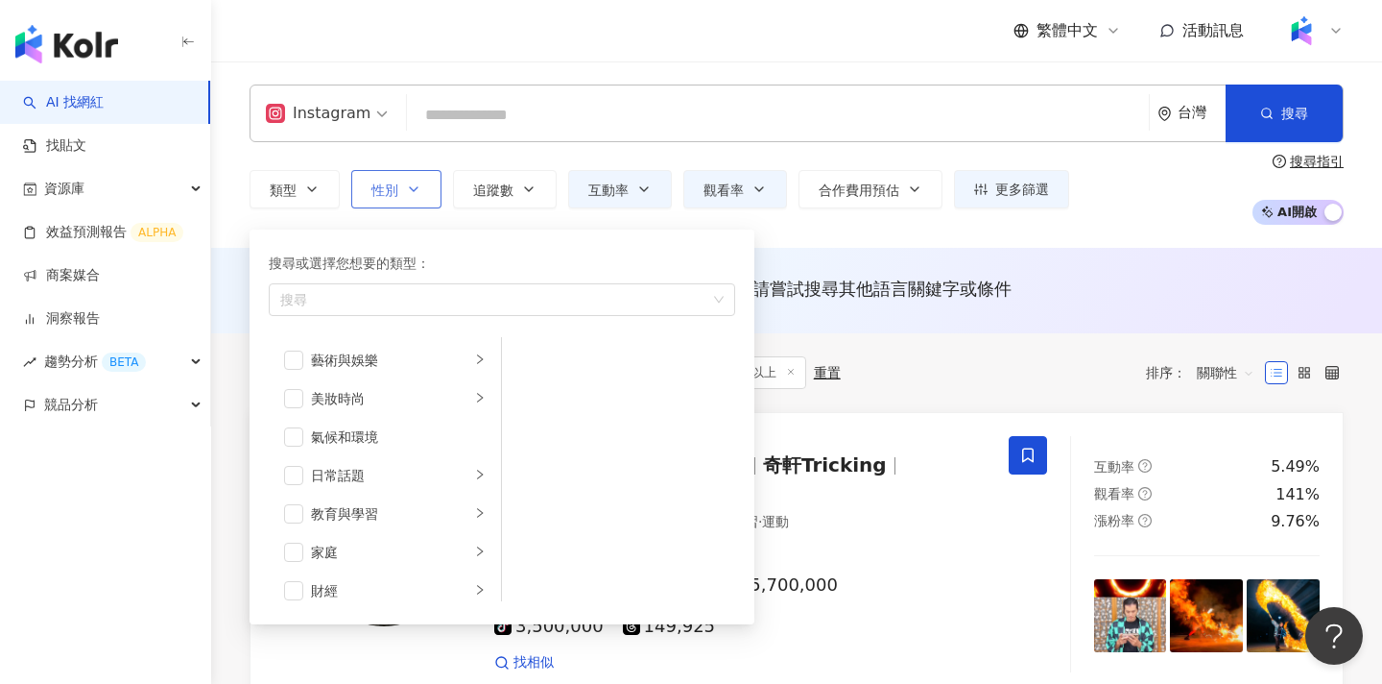
click at [436, 197] on button "性別" at bounding box center [396, 189] width 90 height 38
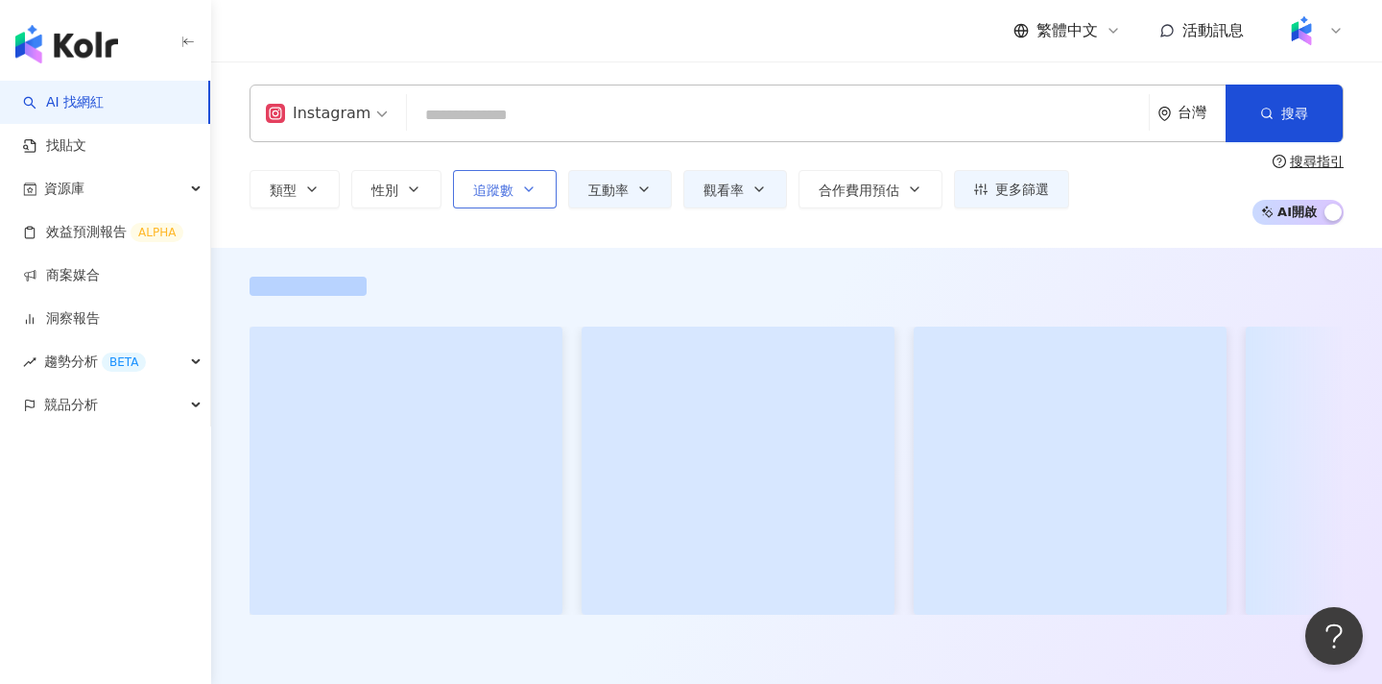
click at [502, 182] on span "追蹤數" at bounding box center [493, 189] width 40 height 15
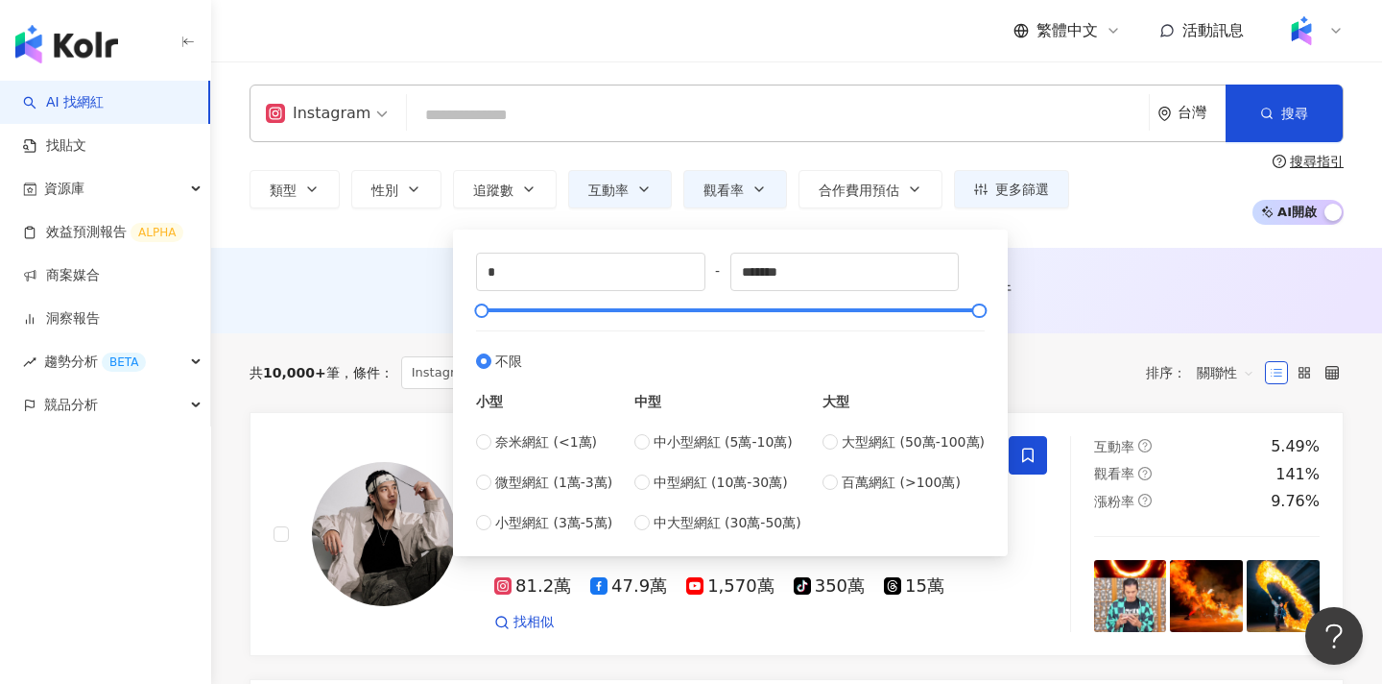
type input "*****"
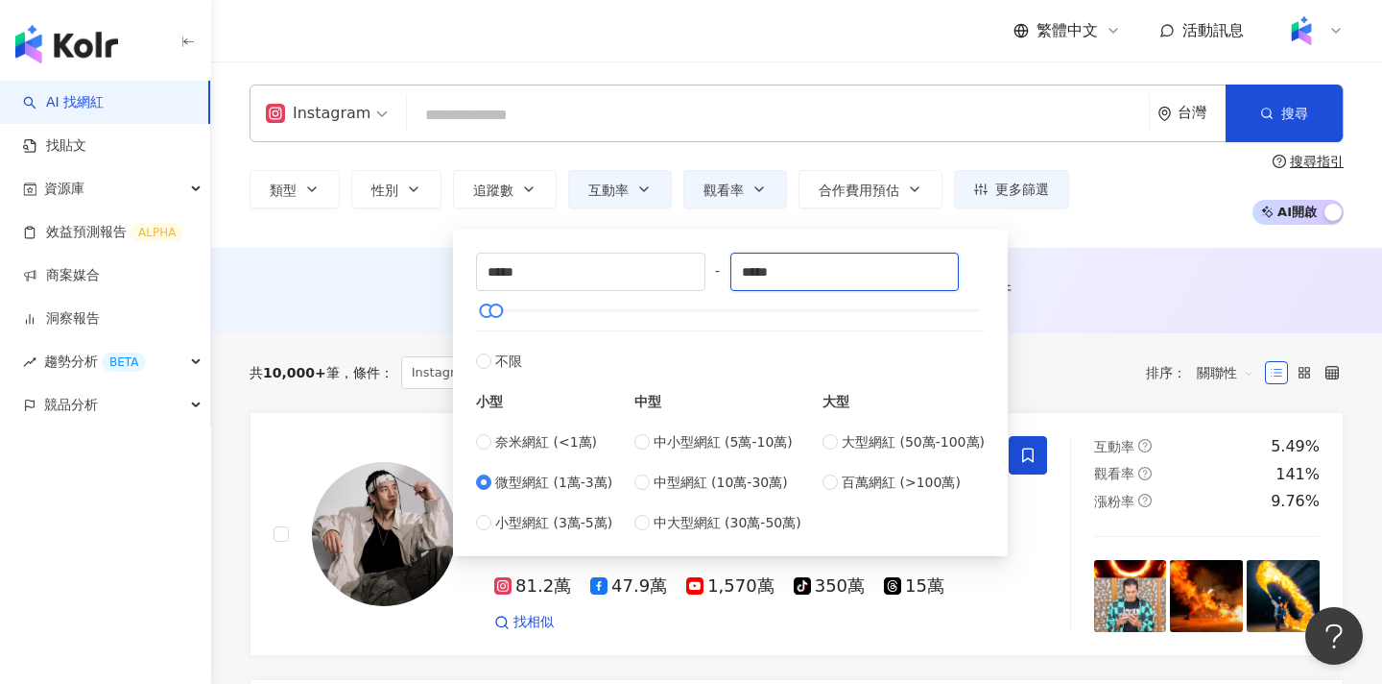
drag, startPoint x: 816, startPoint y: 269, endPoint x: 727, endPoint y: 268, distance: 89.3
click at [727, 268] on div "***** - ***** 不限 小型 奈米網紅 (<1萬) 微型網紅 (1萬-3萬) 小型網紅 (3萬-5萬) 中型 中小型網紅 (5萬-10萬) 中型網紅…" at bounding box center [730, 392] width 509 height 280
type input "*"
type input "*****"
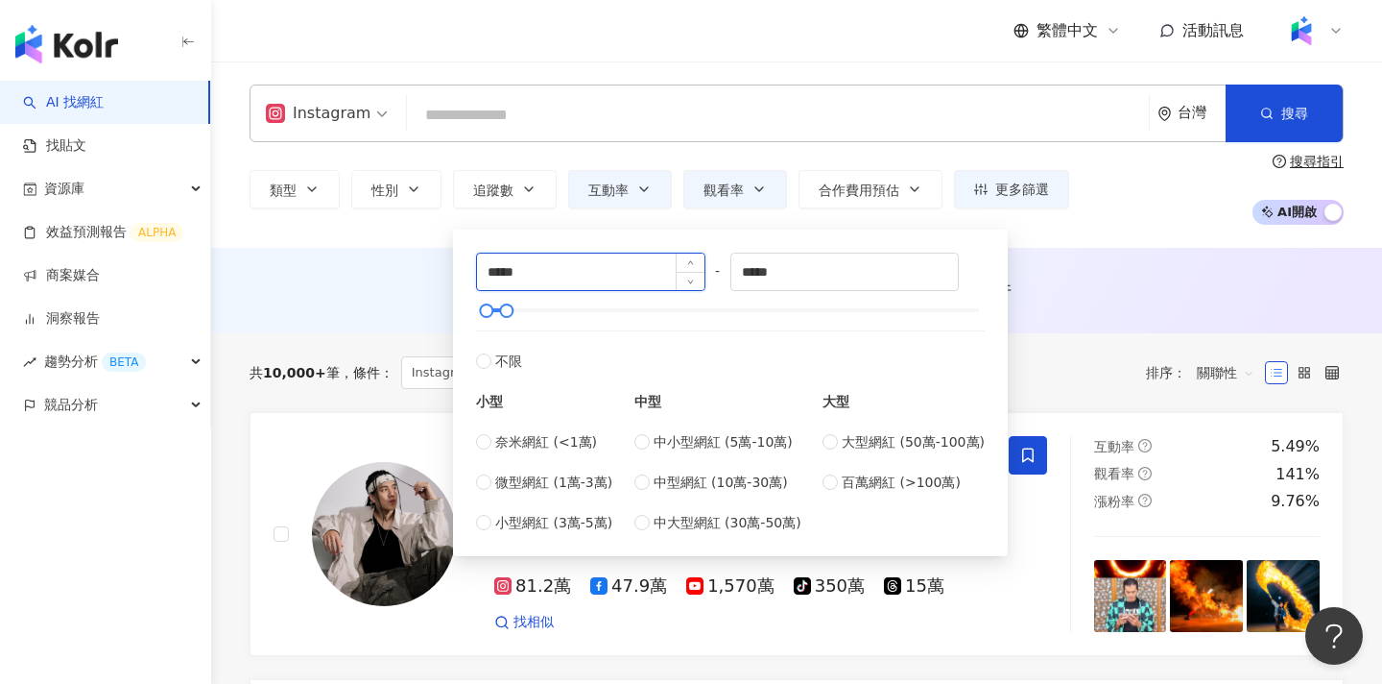
click at [574, 274] on input "*****" at bounding box center [591, 271] width 228 height 36
click at [1091, 204] on div "類型 性別 追蹤數 互動率 觀看率 合作費用預估 更多篩選 * % - % 不限 5% 以下 5%~20% 20% 以上 ** % - % 不限 10% 以下…" at bounding box center [797, 189] width 1094 height 71
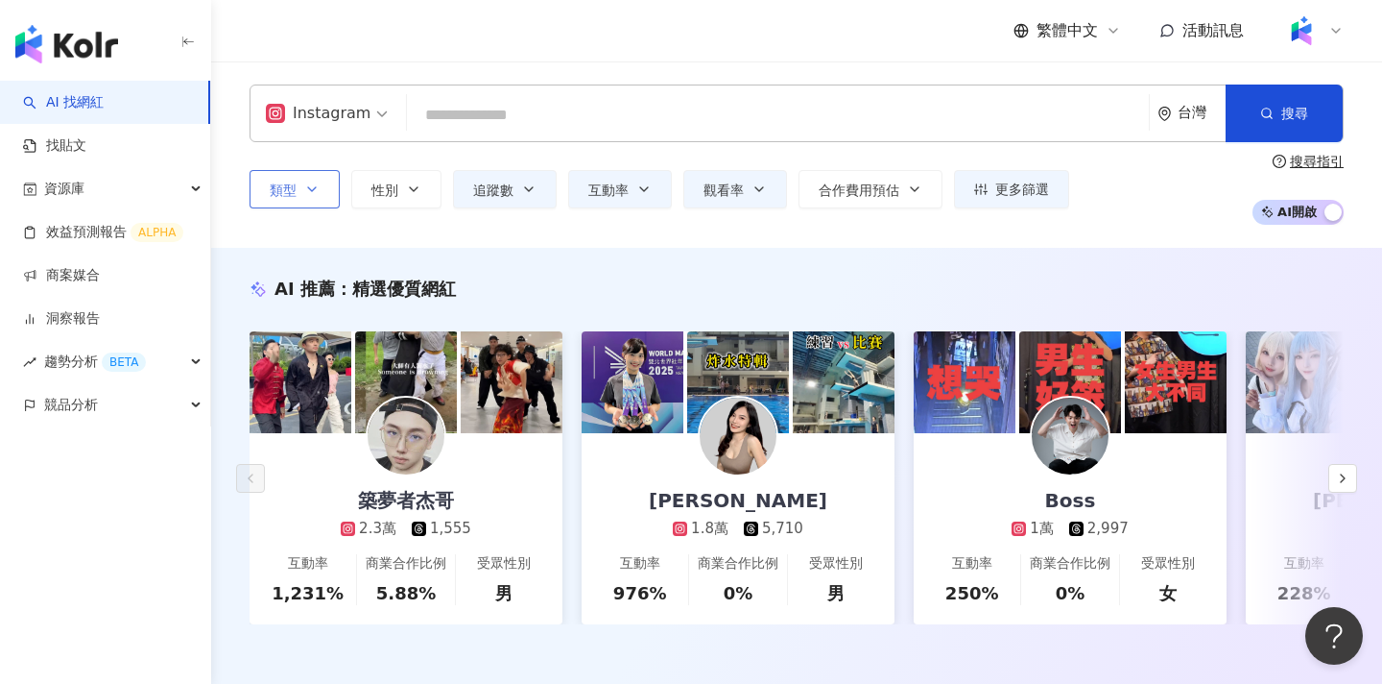
click at [292, 193] on span "類型" at bounding box center [283, 189] width 27 height 15
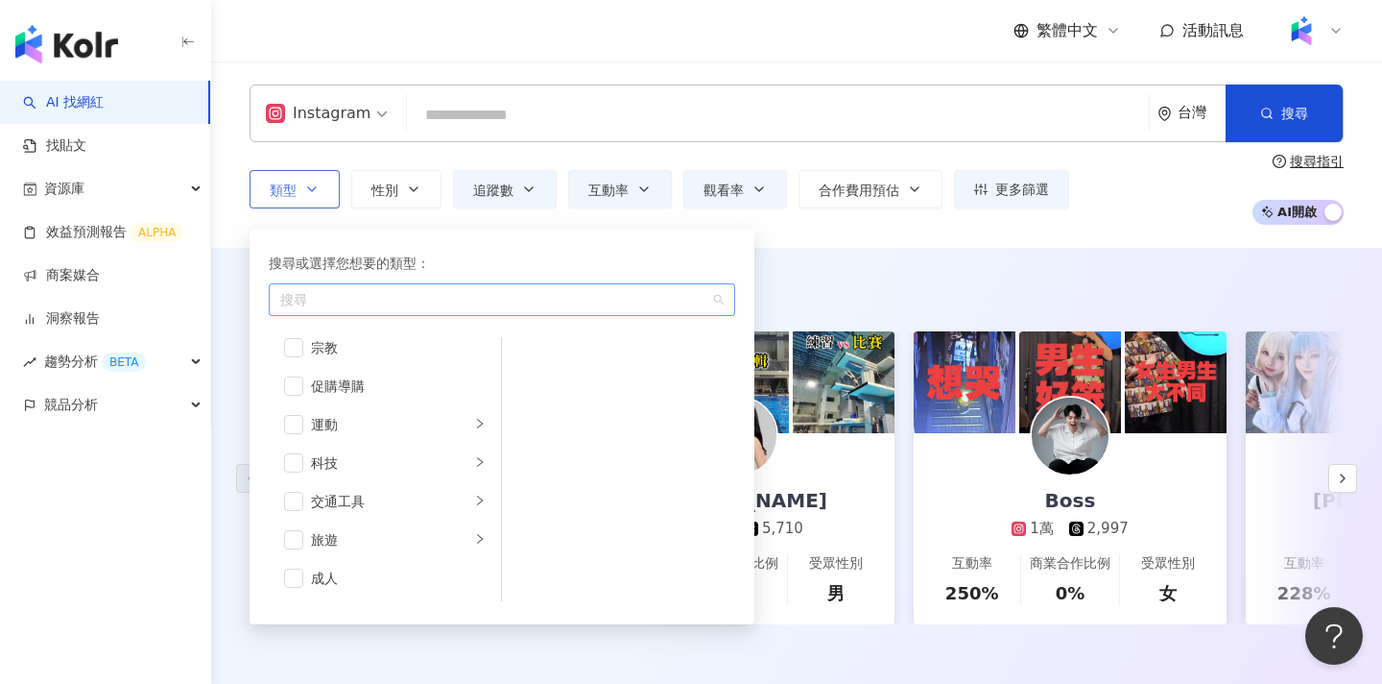
click at [384, 312] on div "搜尋" at bounding box center [502, 299] width 467 height 33
type input "*"
type input "**"
click at [418, 300] on div "** 穿搭" at bounding box center [492, 300] width 439 height 14
click at [435, 304] on div "button" at bounding box center [492, 300] width 439 height 14
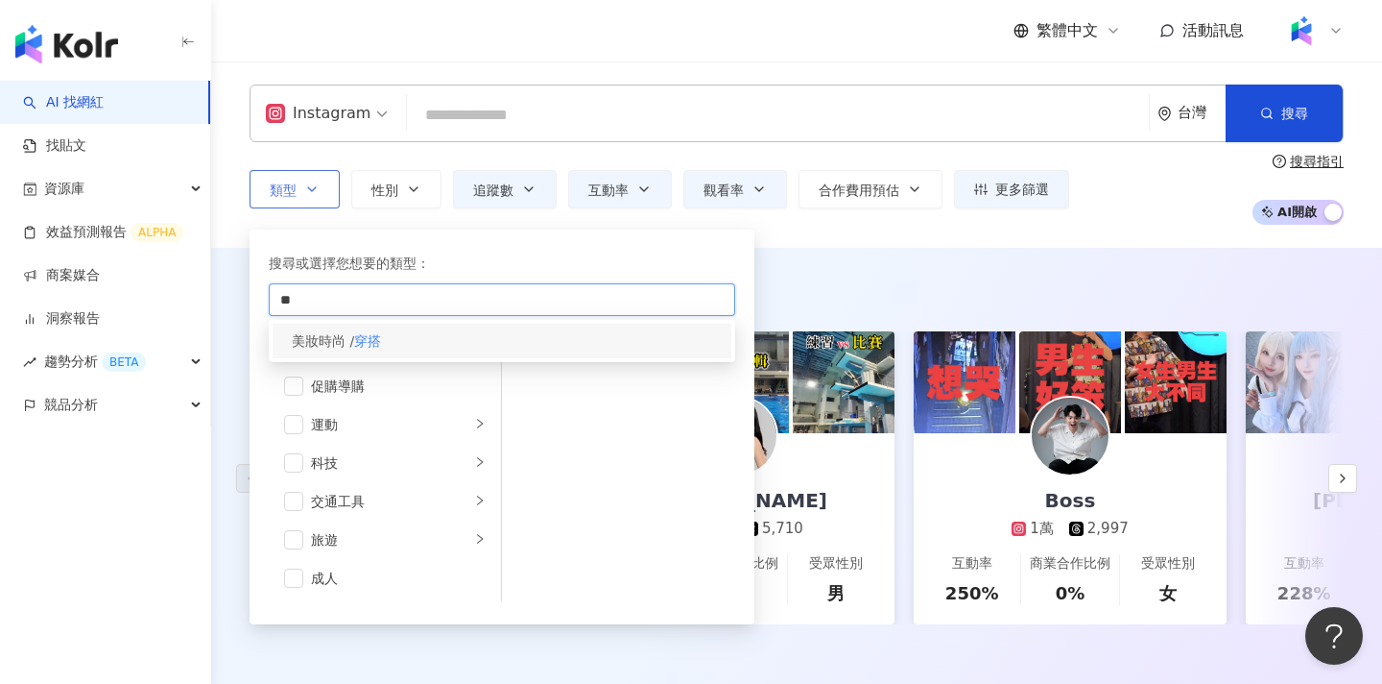
type input "**"
click at [449, 337] on div "美妝時尚 / 穿搭" at bounding box center [502, 341] width 459 height 35
click at [1138, 204] on div "類型 搜尋或選擇您想要的類型： 穿搭 美妝時尚 / 穿搭 藝術與娛樂 美妝時尚 氣候和環境 日常話題 教育與學習 家庭 財經 美食 命理占卜 遊戲 法政社會 …" at bounding box center [797, 189] width 1094 height 71
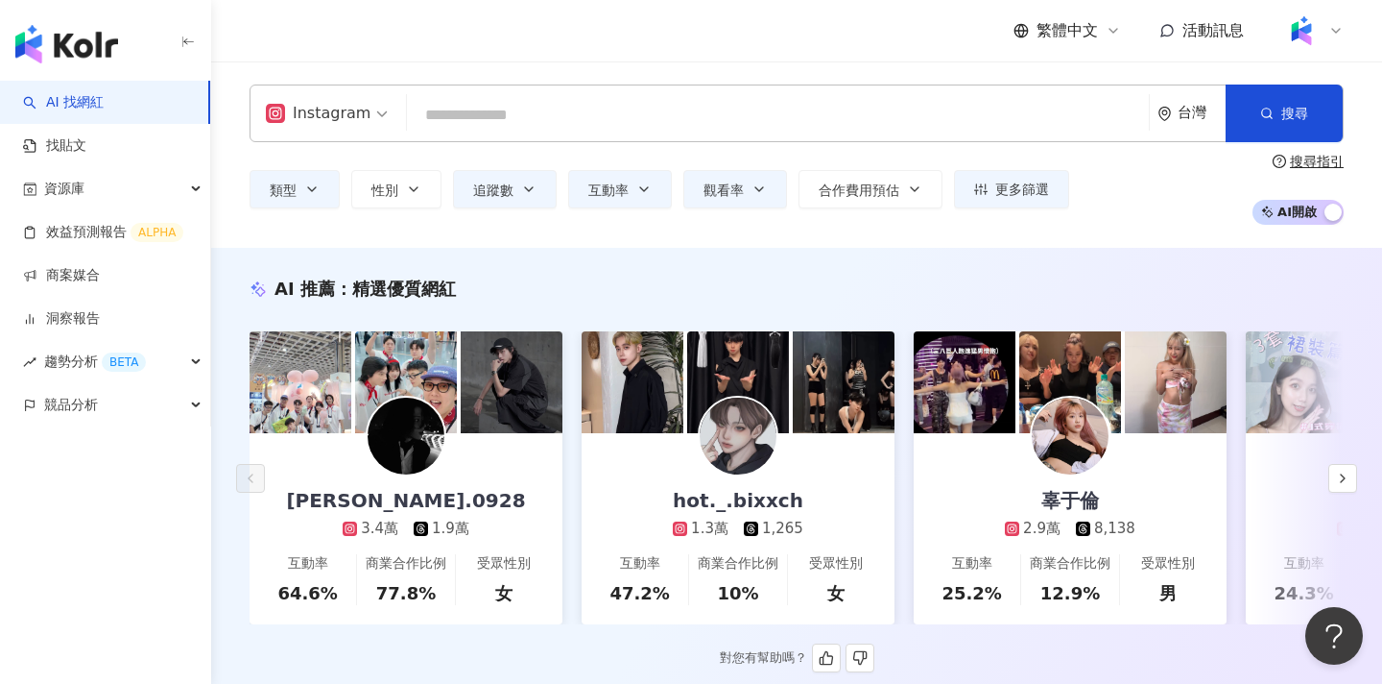
click at [822, 266] on div "AI 推薦 ： 精選優質網紅 cody.0928 3.4萬 1.9萬 互動率 64.6% 商業合作比例 77.8% 受眾性別 女 hot._.bixxch 1…" at bounding box center [796, 470] width 1171 height 445
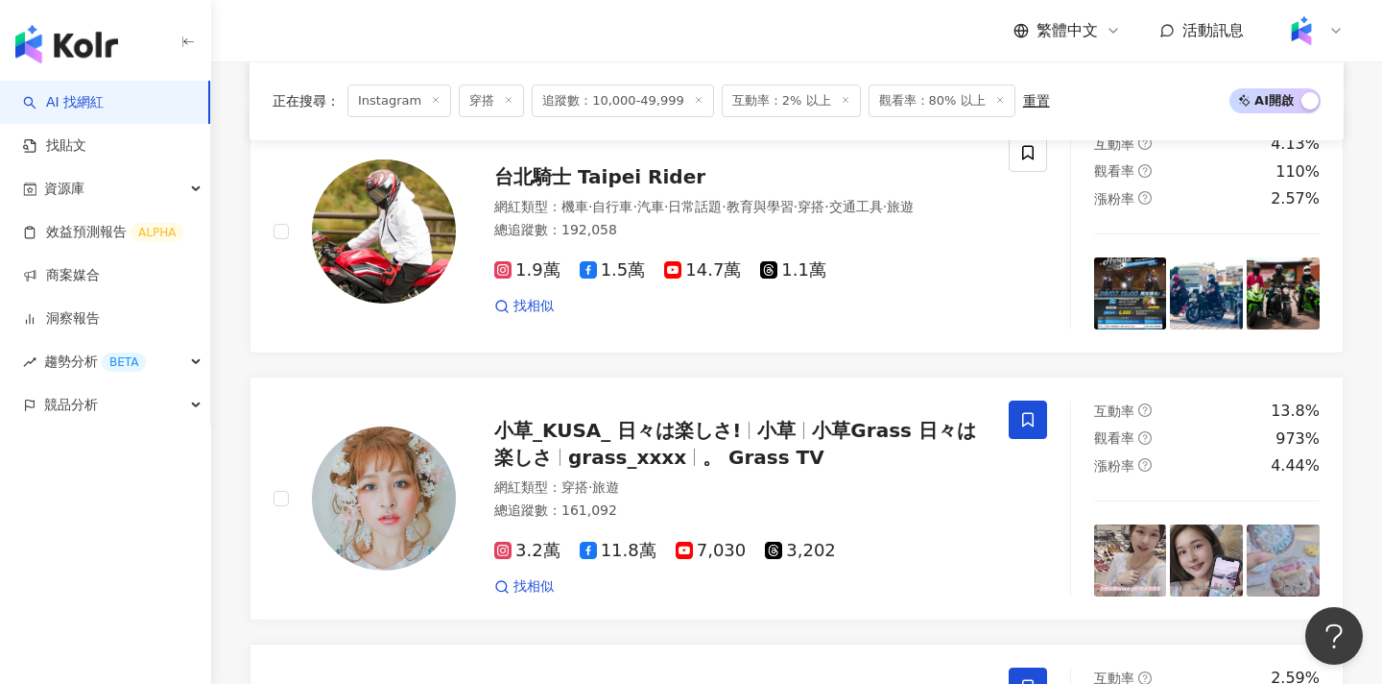
scroll to position [3596, 0]
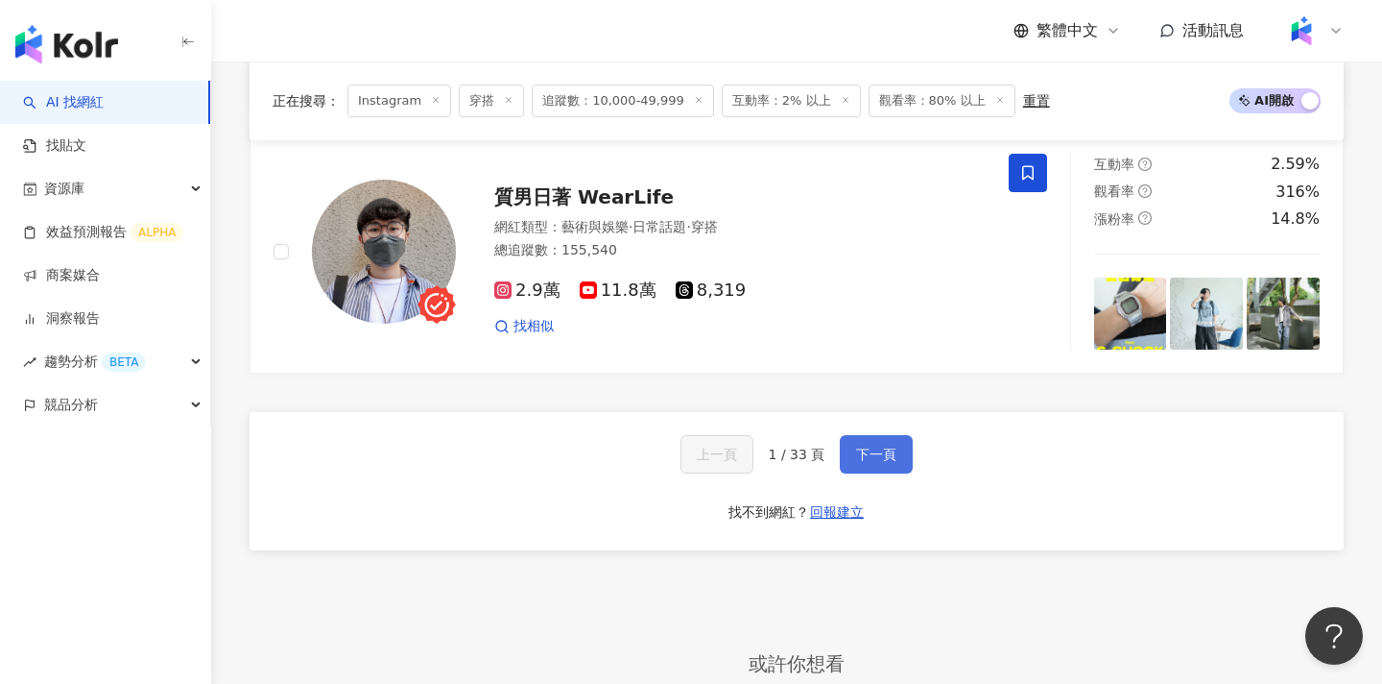
click at [853, 468] on button "下一頁" at bounding box center [876, 454] width 73 height 38
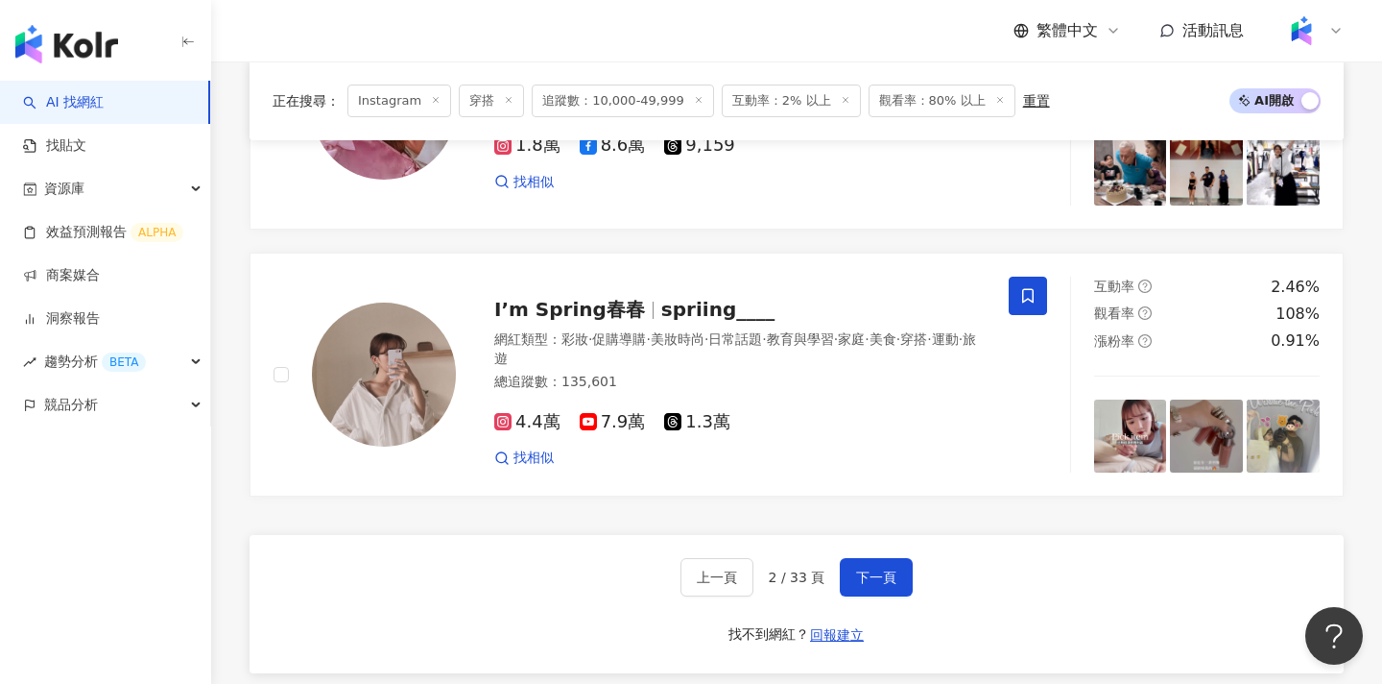
scroll to position [3475, 0]
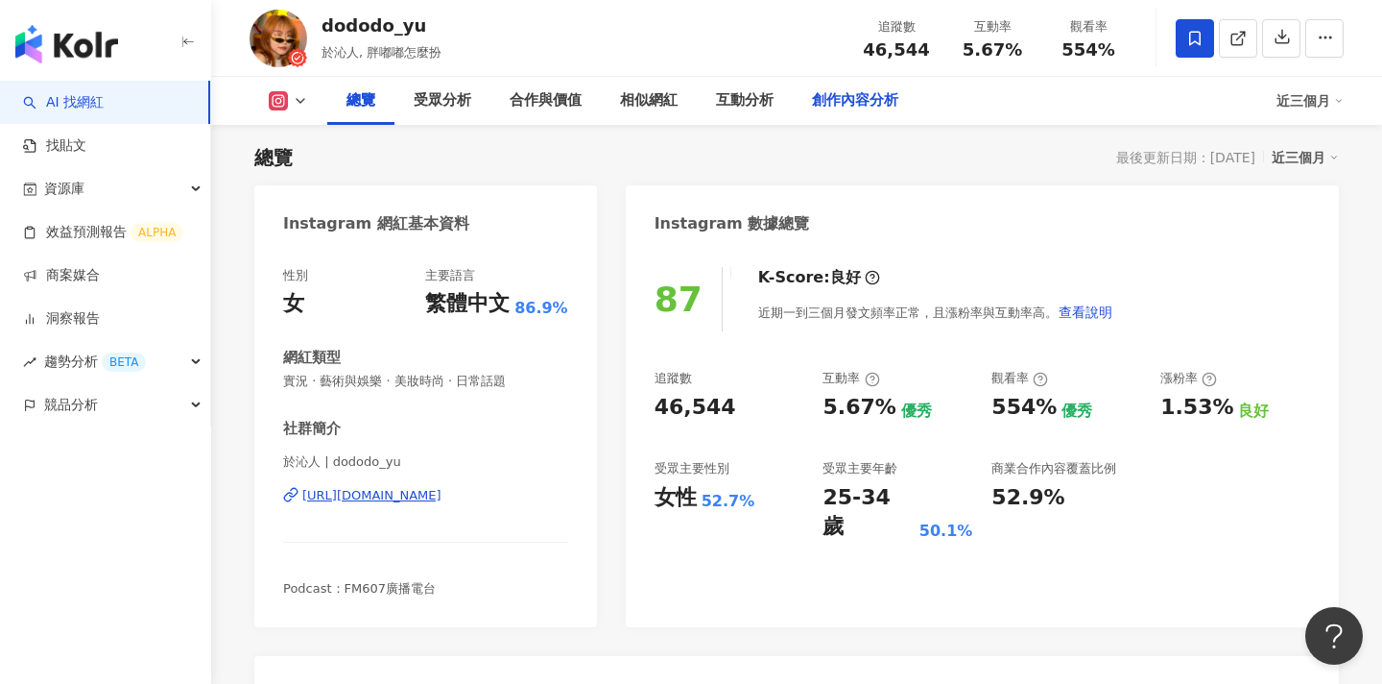
click at [835, 107] on div "創作內容分析" at bounding box center [855, 100] width 86 height 23
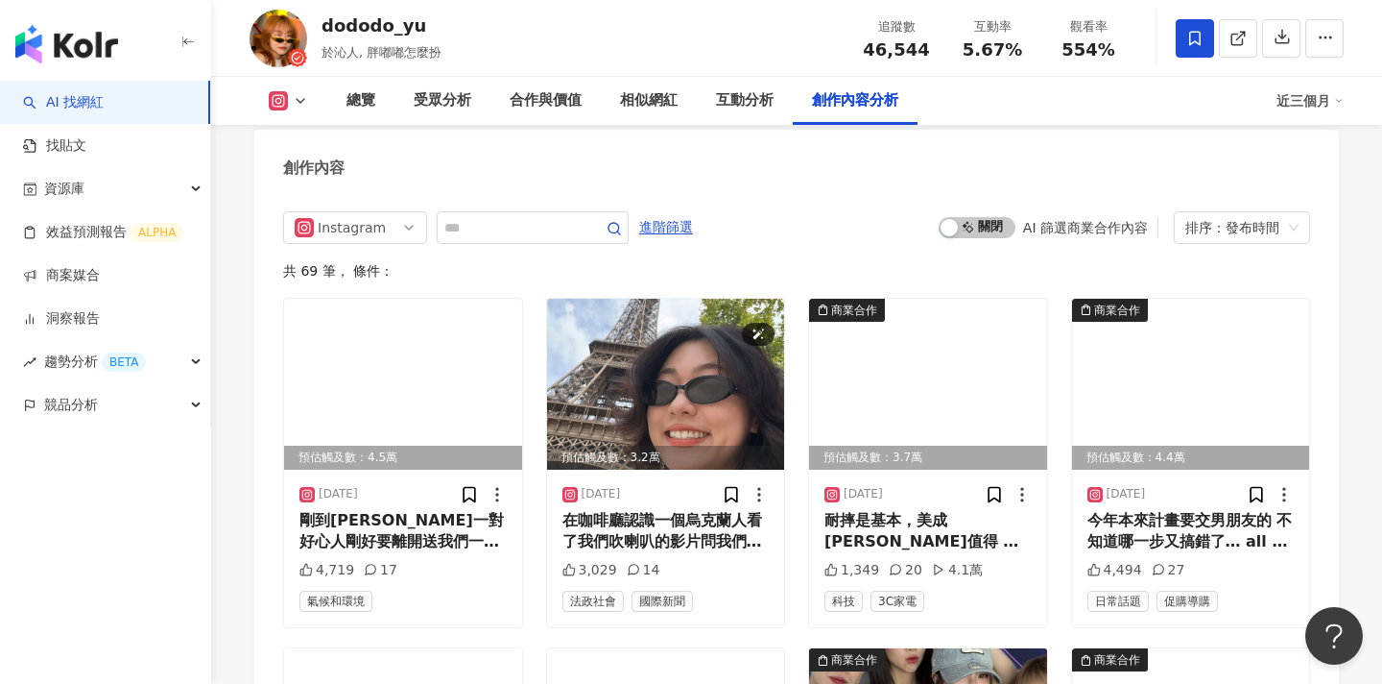
scroll to position [5859, 0]
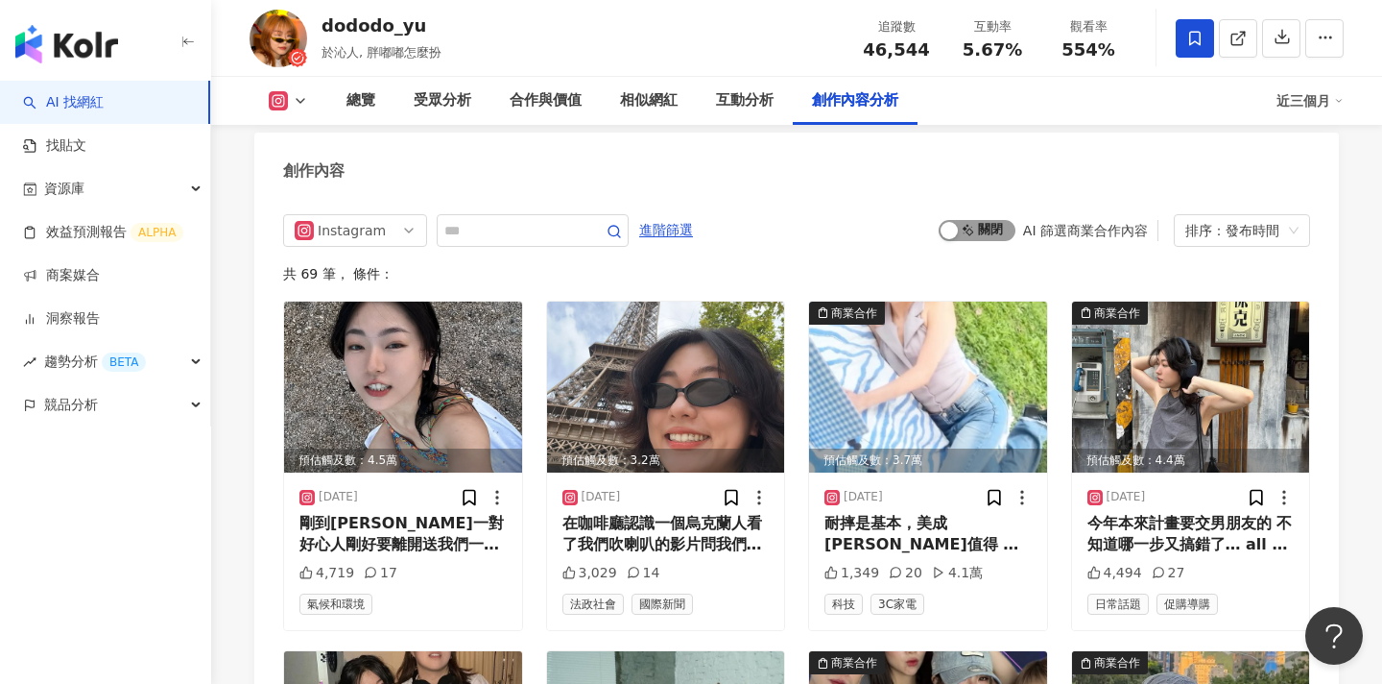
click at [965, 220] on span "啟動 關閉" at bounding box center [977, 230] width 77 height 21
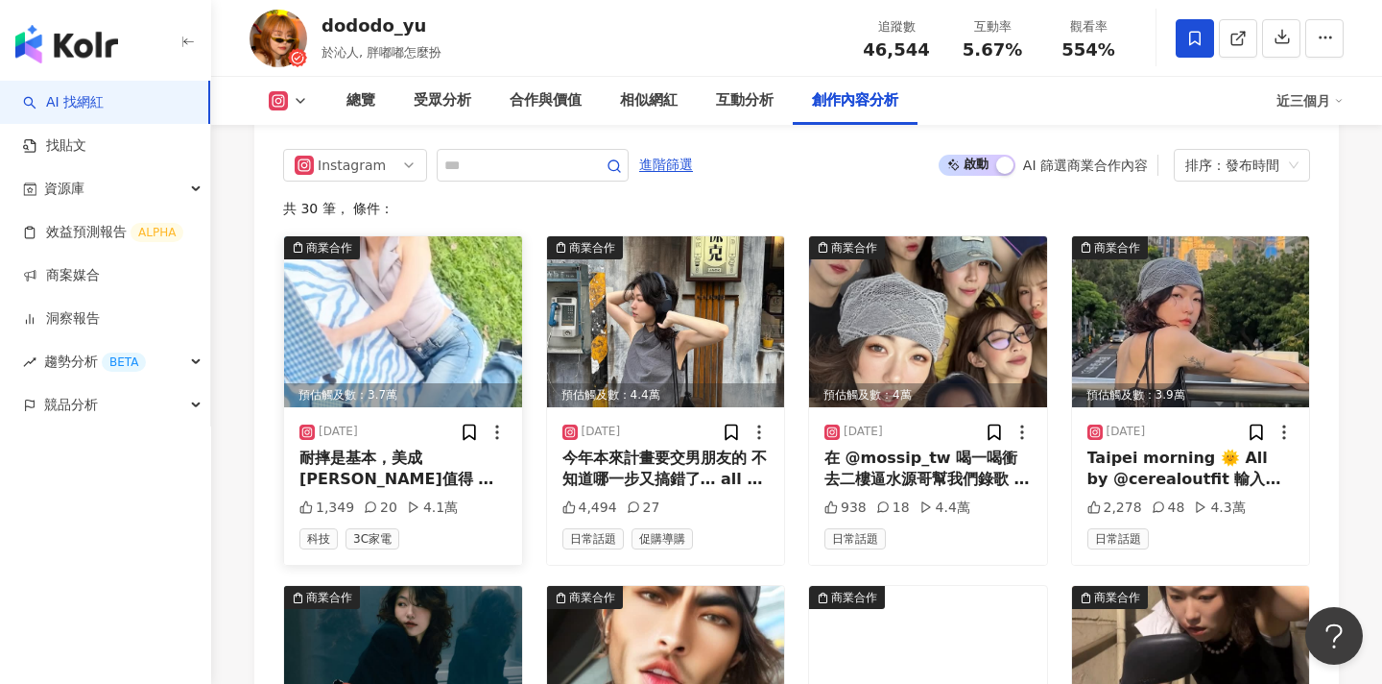
scroll to position [5927, 0]
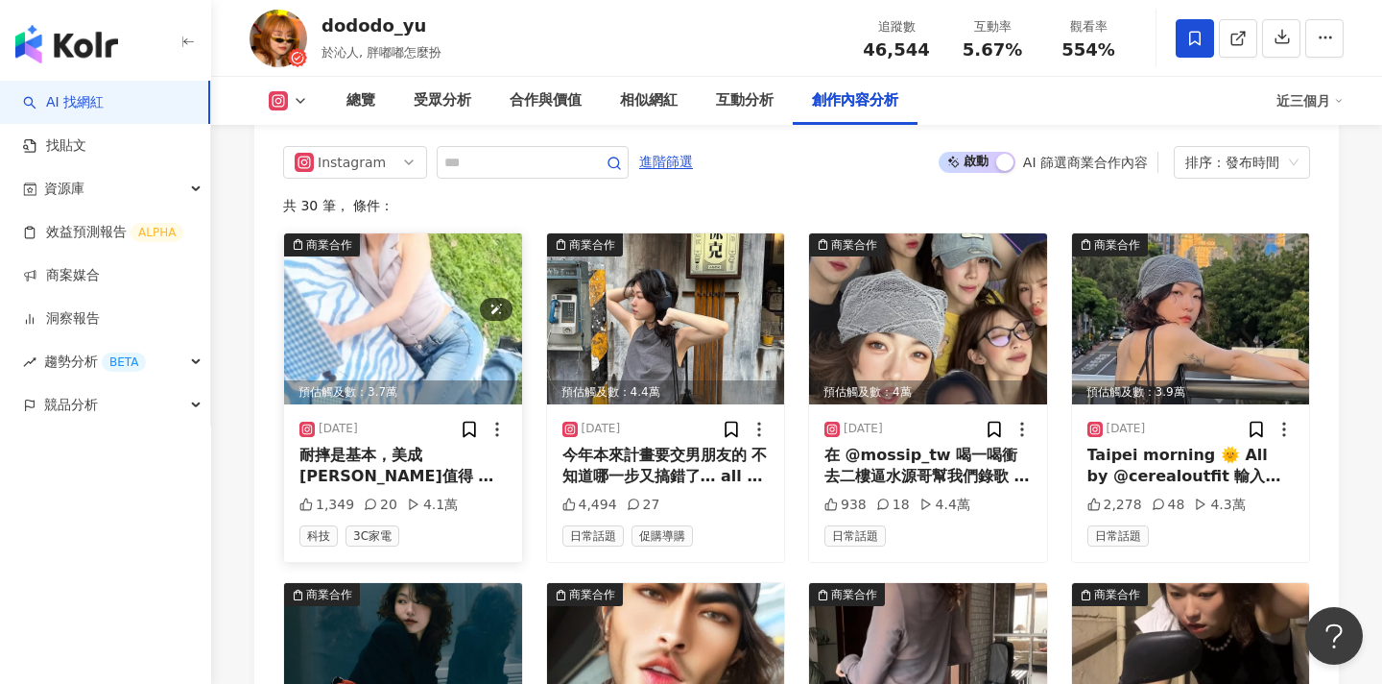
click at [439, 267] on img at bounding box center [403, 318] width 238 height 171
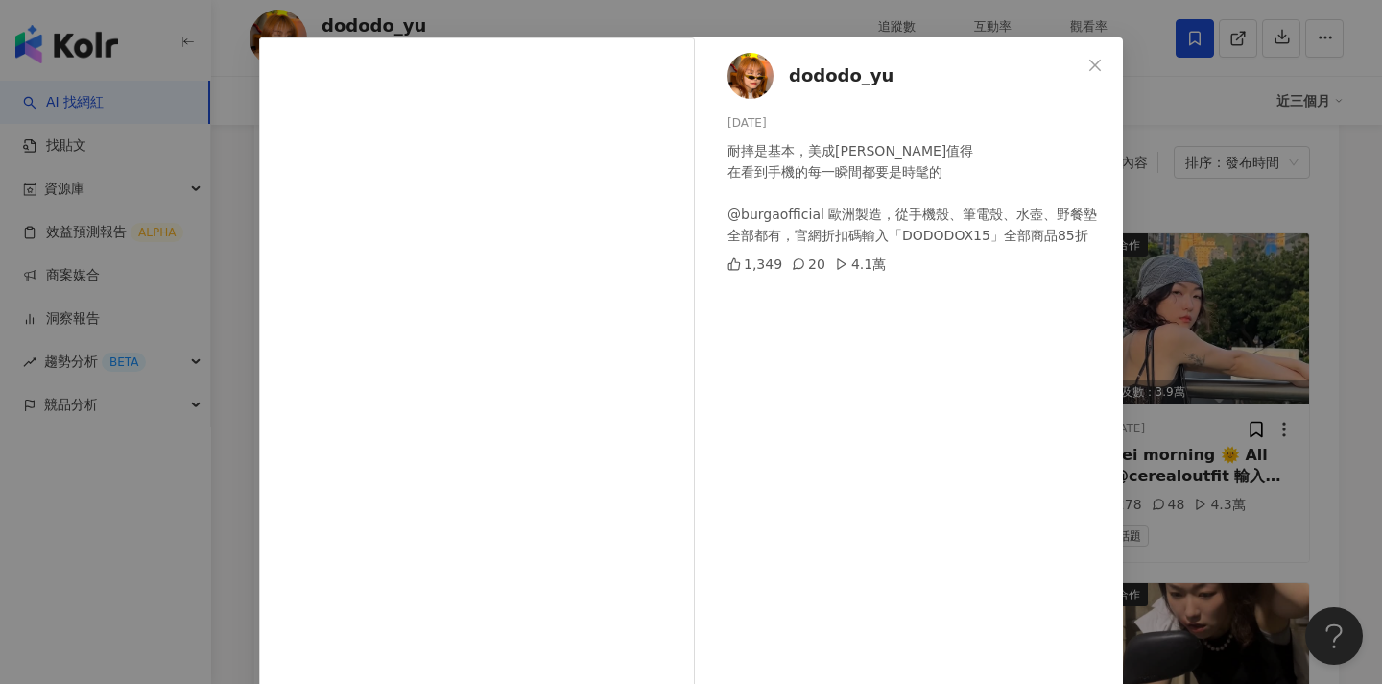
scroll to position [133, 0]
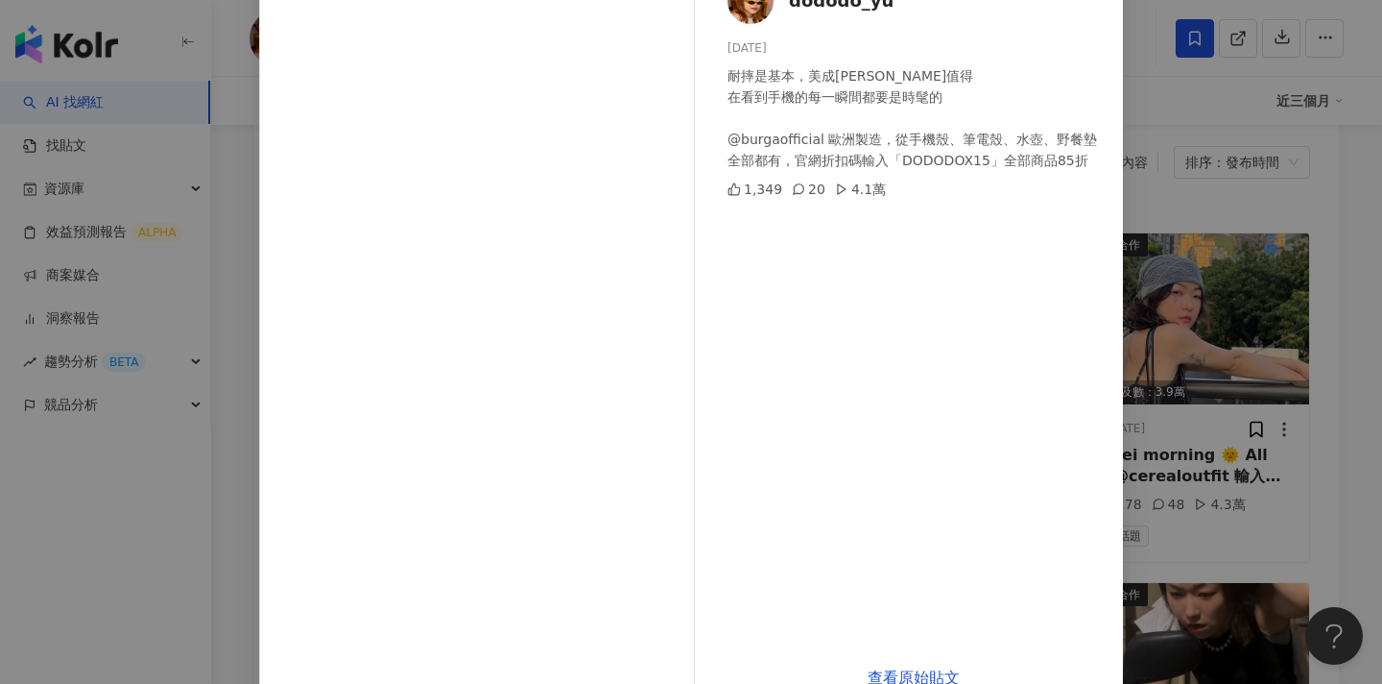
click at [1186, 376] on div "dododo_yu [DATE] 耐摔是基本，美成[PERSON_NAME]值得 在看到手機的每一瞬間都要是時髦的 @burgaofficial 歐洲製造，從…" at bounding box center [691, 342] width 1382 height 684
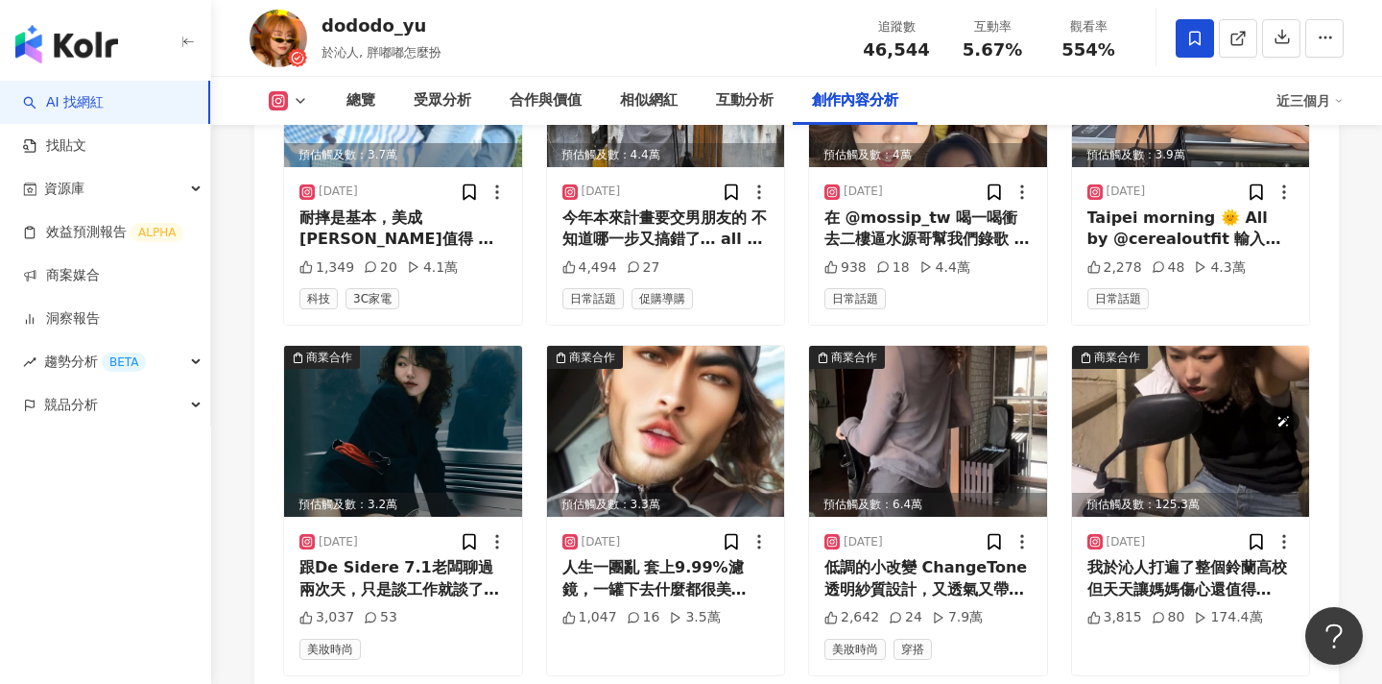
scroll to position [6173, 0]
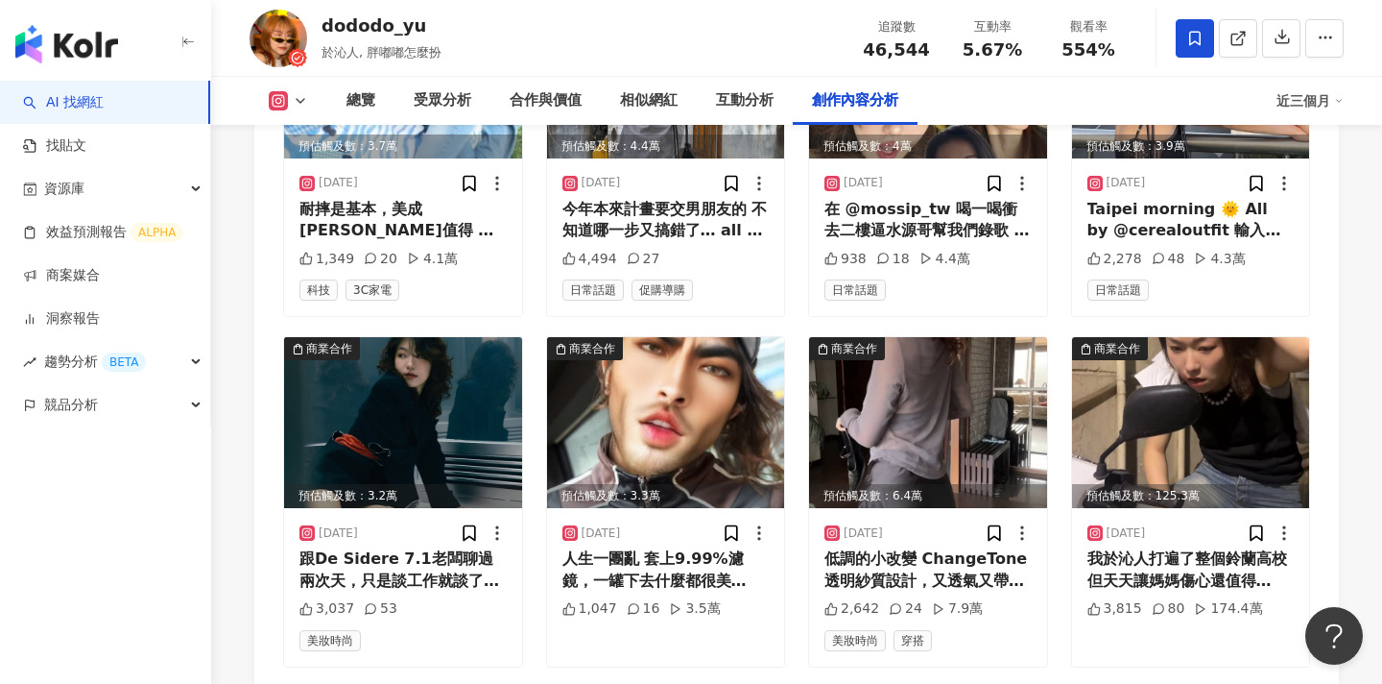
click at [270, 352] on div "Instagram 進階篩選 啟動 關閉 AI 篩選商業合作內容 排序：發布時間 共 30 筆 ， 條件： 商業合作 預估觸及數：3.7萬 [DATE] 耐摔…" at bounding box center [796, 494] width 1085 height 1227
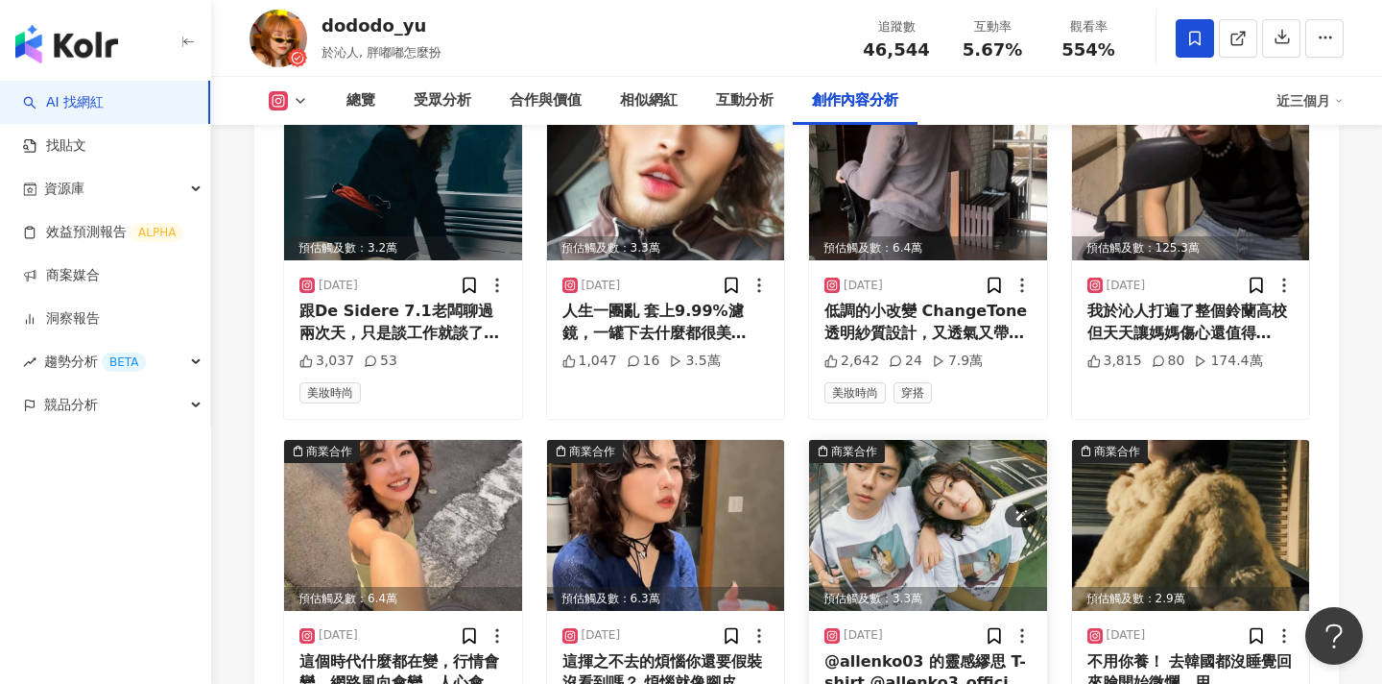
click at [892, 442] on img at bounding box center [928, 525] width 238 height 171
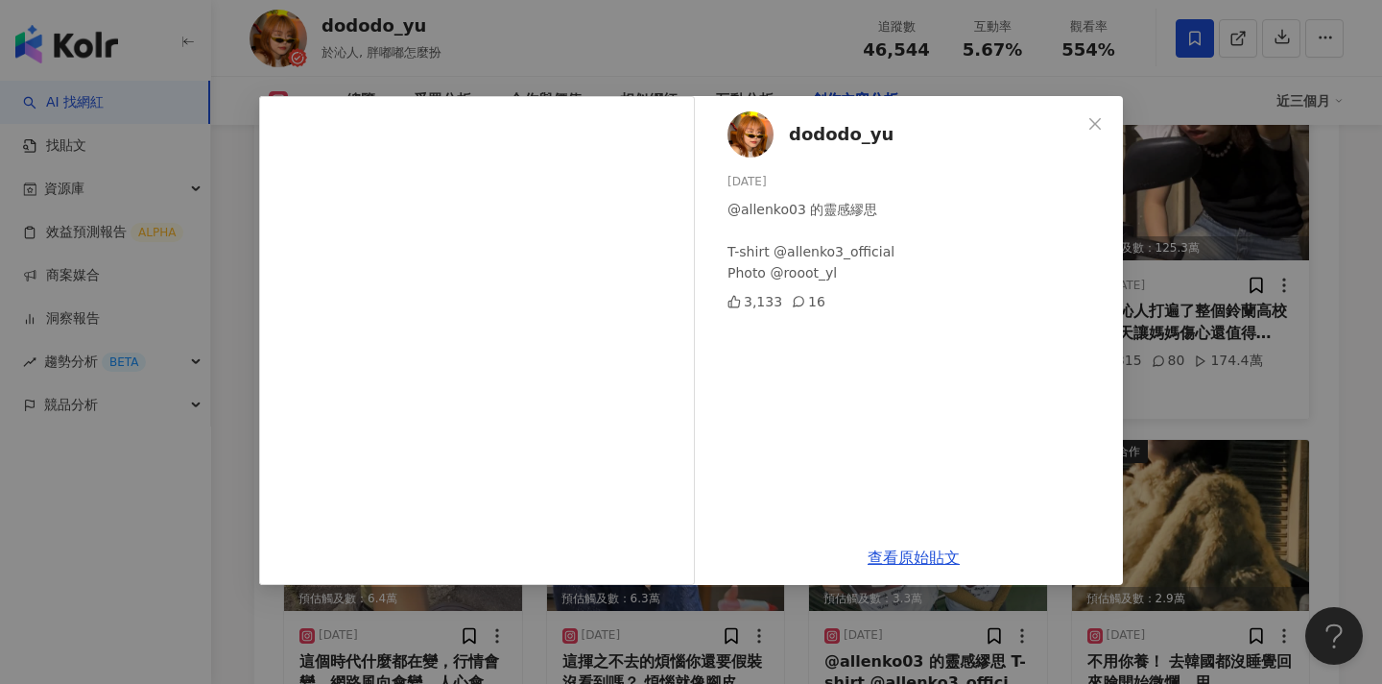
drag, startPoint x: 1203, startPoint y: 216, endPoint x: 1113, endPoint y: 269, distance: 104.6
click at [1203, 216] on div "dododo_yu 2025/4/11 @allenko03 的靈感繆思 T-shirt @allenko3_official Photo @rooot_yl…" at bounding box center [691, 342] width 1382 height 684
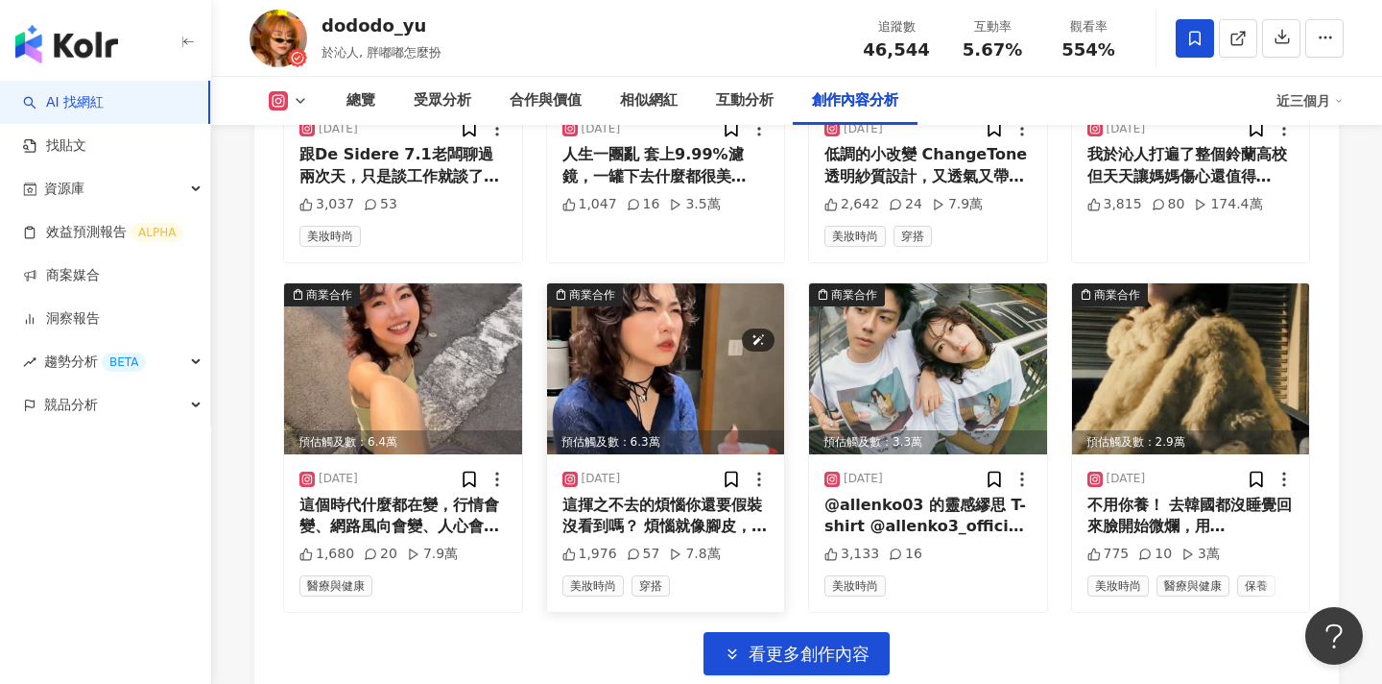
scroll to position [6596, 0]
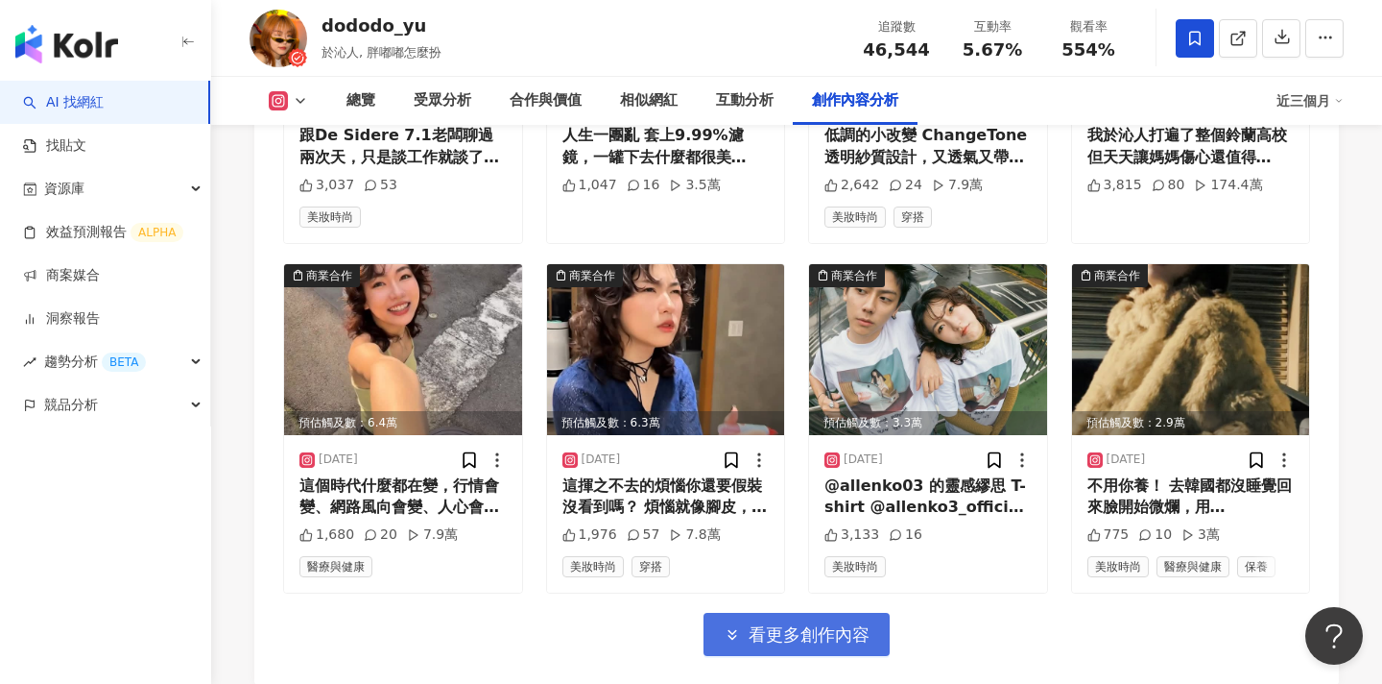
click at [808, 624] on span "看更多創作內容" at bounding box center [809, 634] width 121 height 21
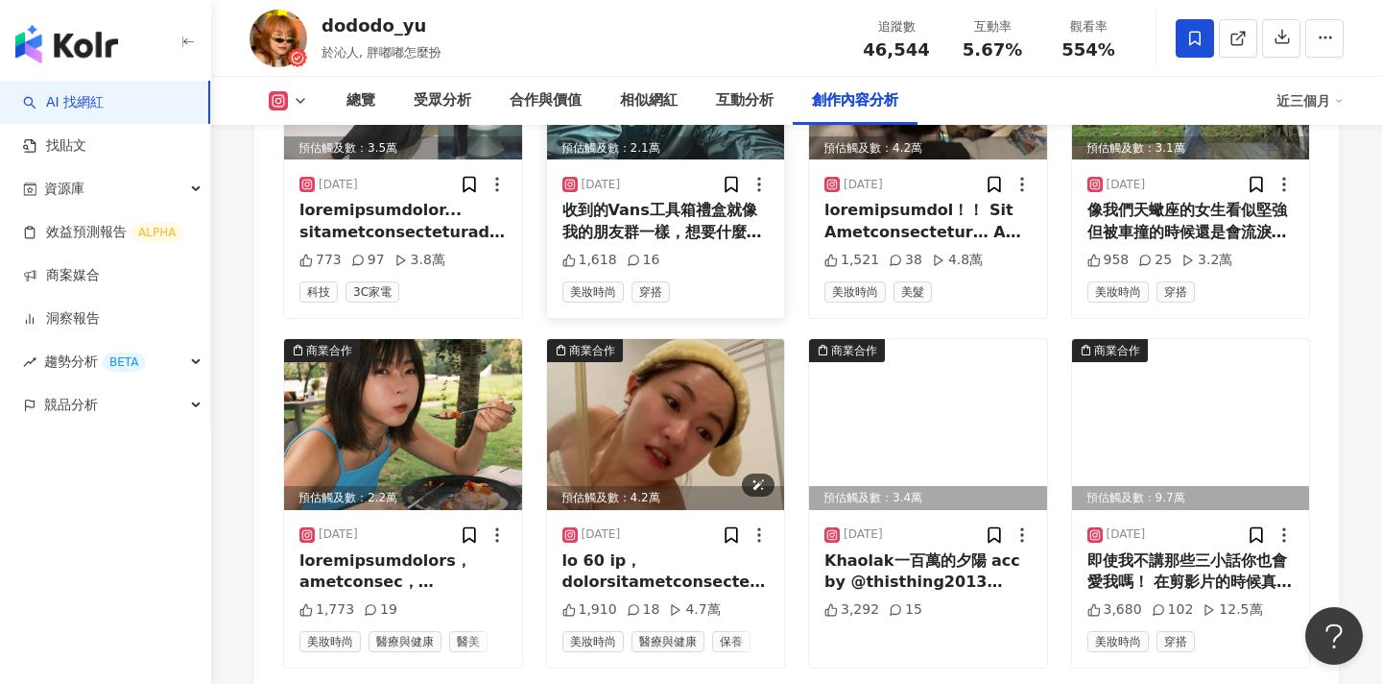
scroll to position [7231, 0]
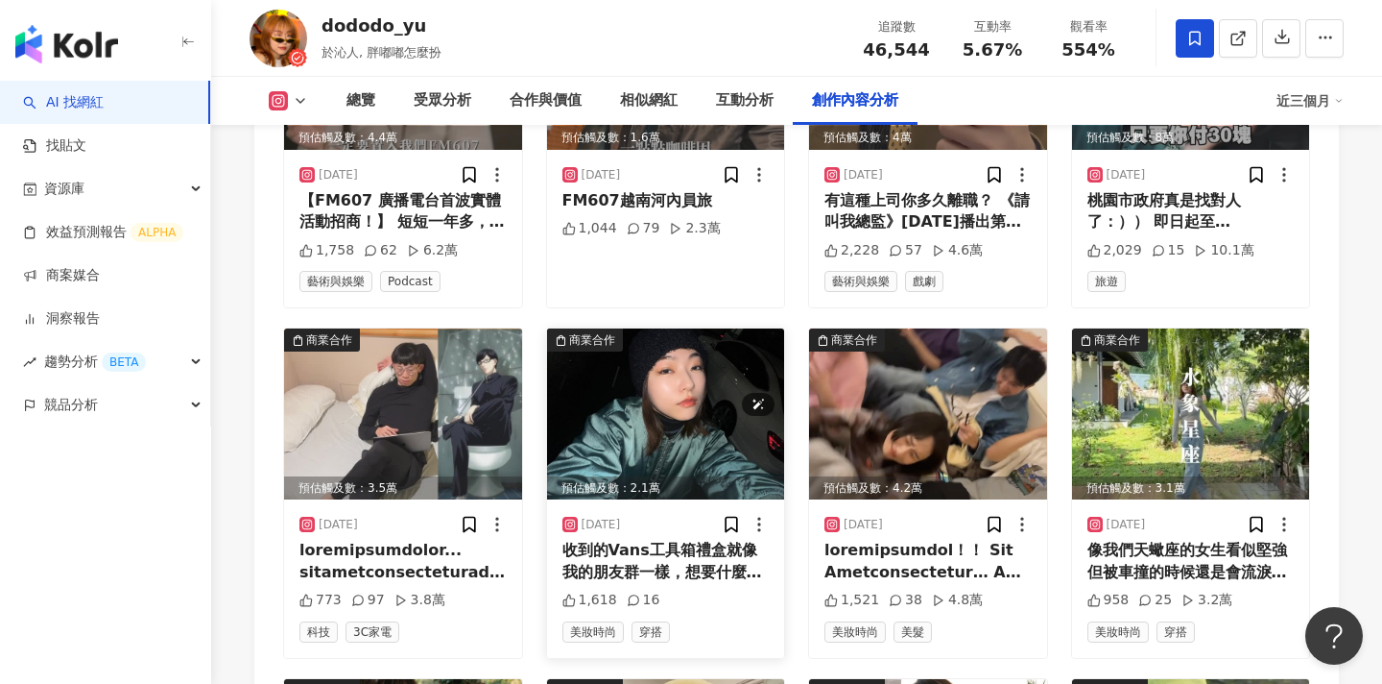
click at [660, 328] on img at bounding box center [666, 413] width 238 height 171
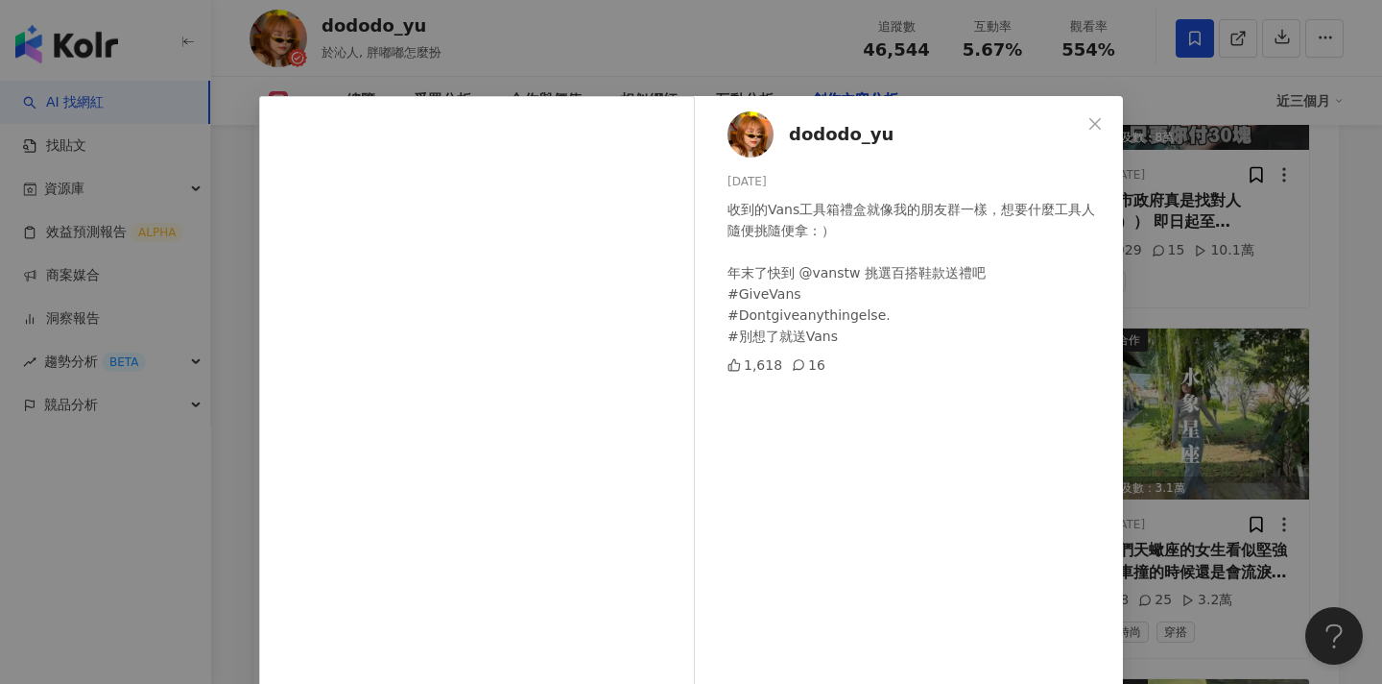
click at [183, 502] on div "dododo_yu 2024/12/20 收到的Vans工具箱禮盒就像我的朋友群一樣，想要什麼工具人隨便挑隨便拿：） 年末了快到 @vanstw 挑選百搭鞋款…" at bounding box center [691, 342] width 1382 height 684
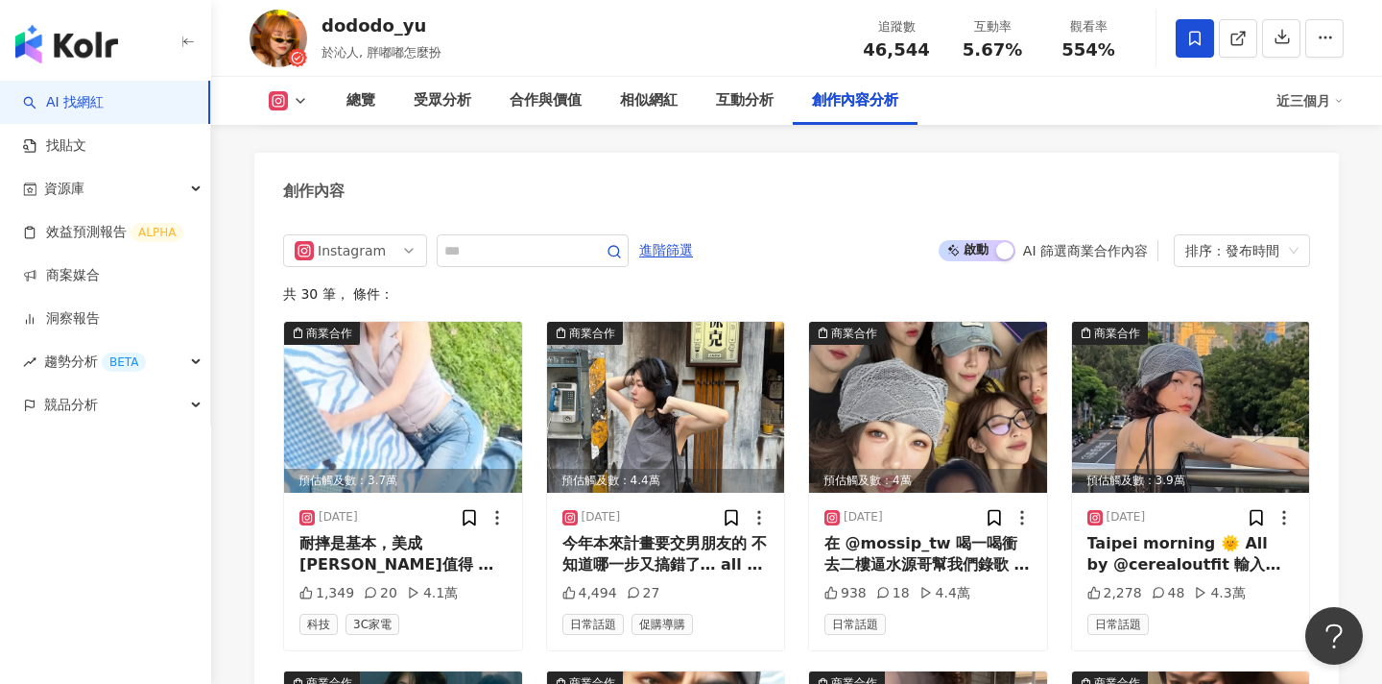
scroll to position [5741, 0]
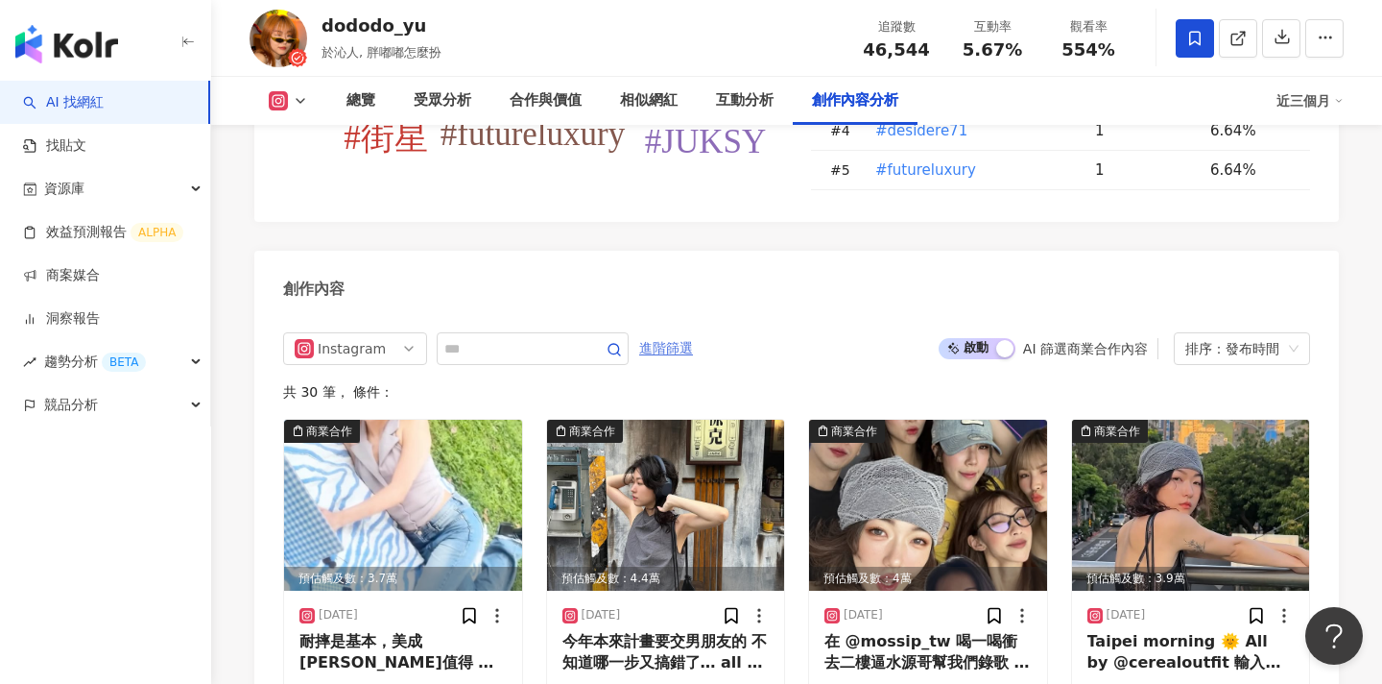
click at [688, 333] on span "進階篩選" at bounding box center [666, 348] width 54 height 31
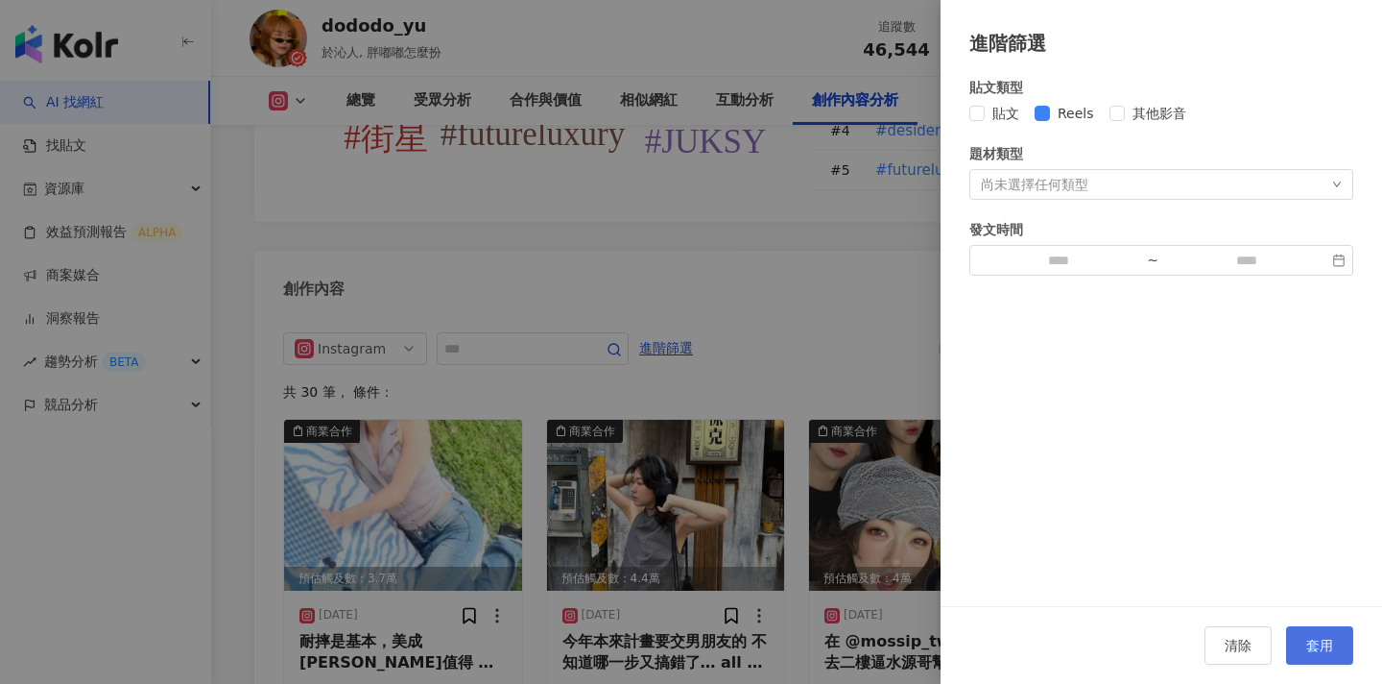
click at [1322, 642] on span "套用" at bounding box center [1320, 644] width 27 height 15
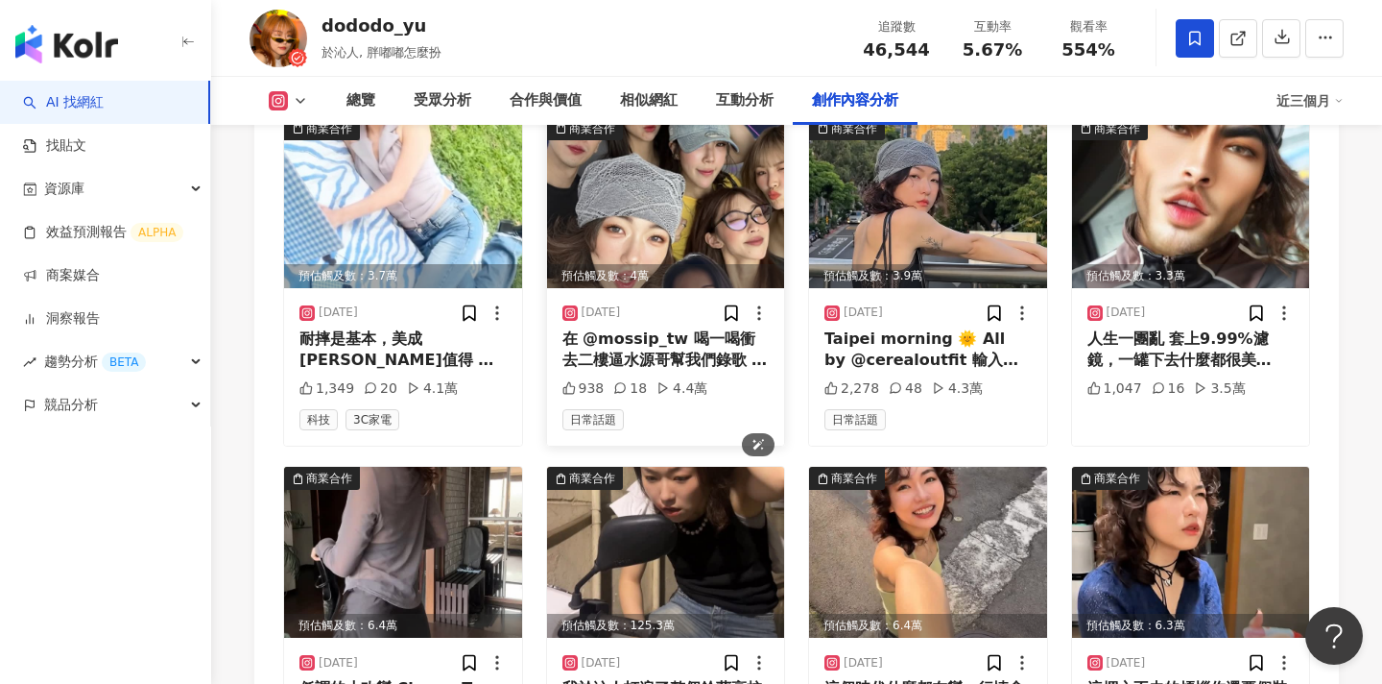
scroll to position [5900, 0]
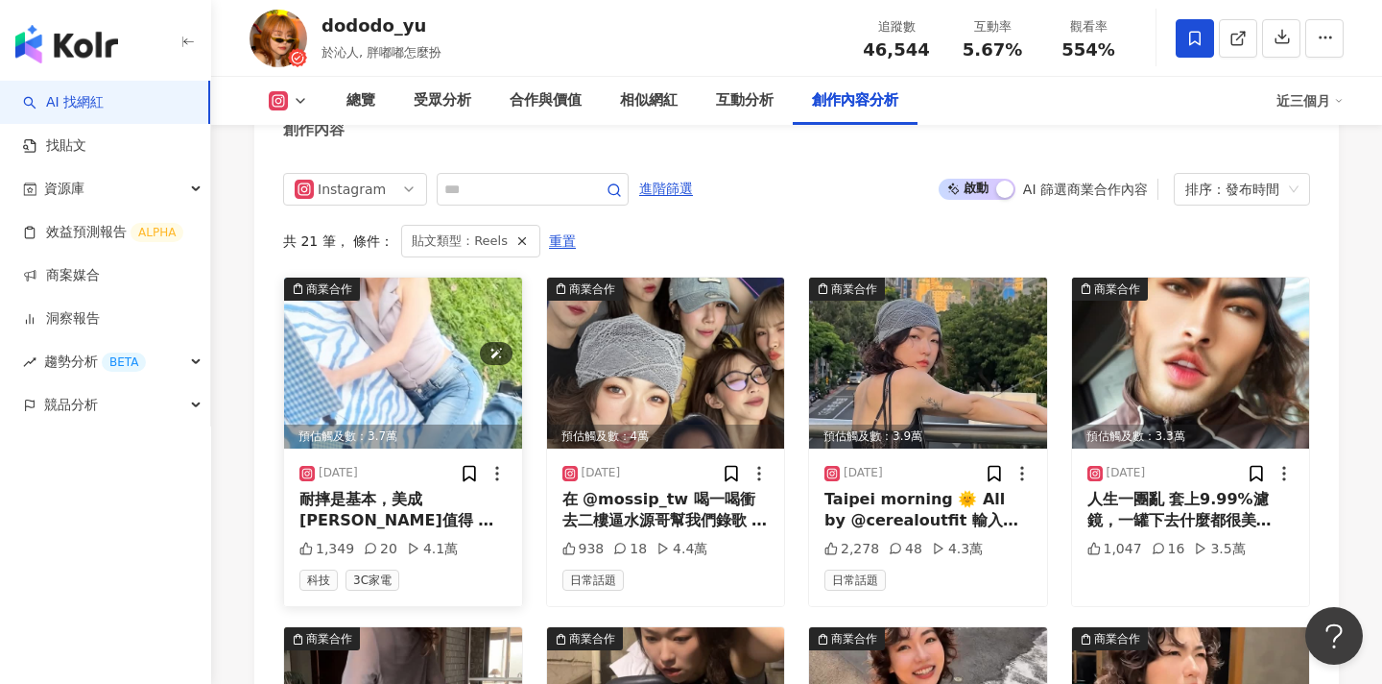
click at [392, 277] on img at bounding box center [403, 362] width 238 height 171
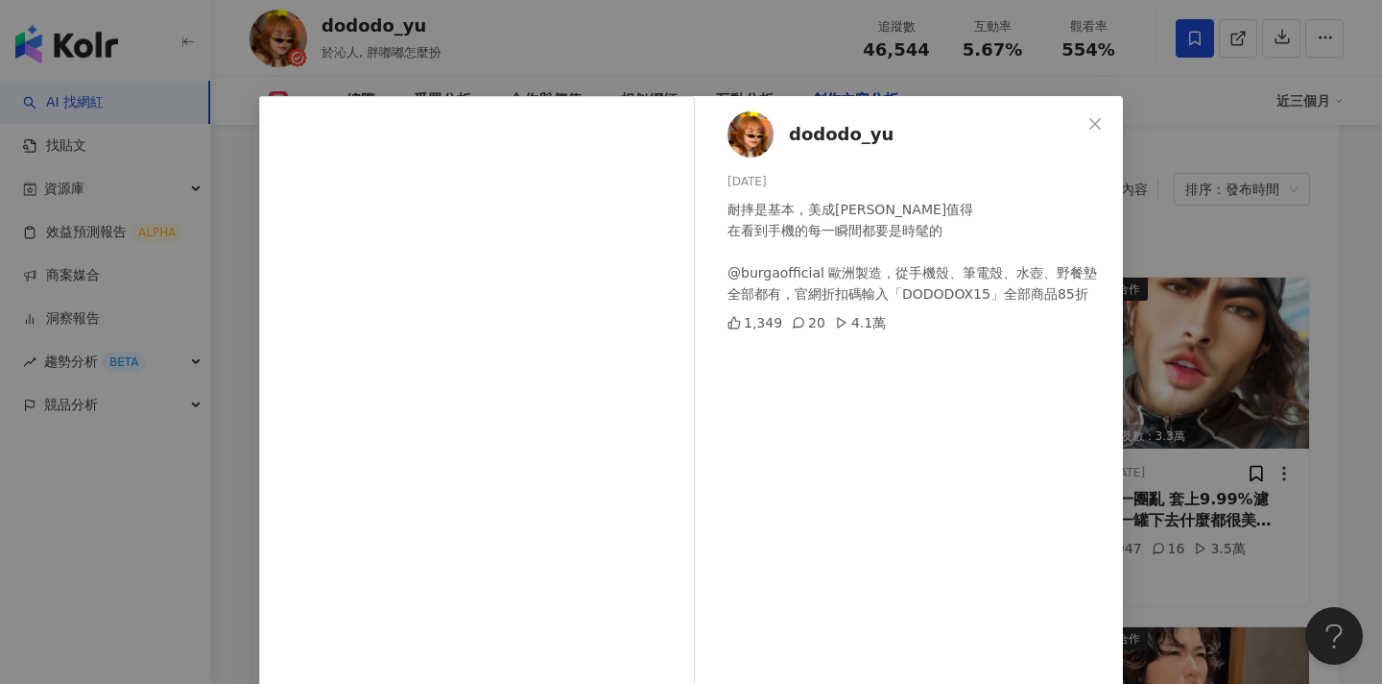
click at [1188, 337] on div "dododo_yu 2025/8/7 耐摔是基本，美成單品才值得 在看到手機的每一瞬間都要是時髦的 @burgaofficial 歐洲製造，從手機殼、筆電殼、…" at bounding box center [691, 342] width 1382 height 684
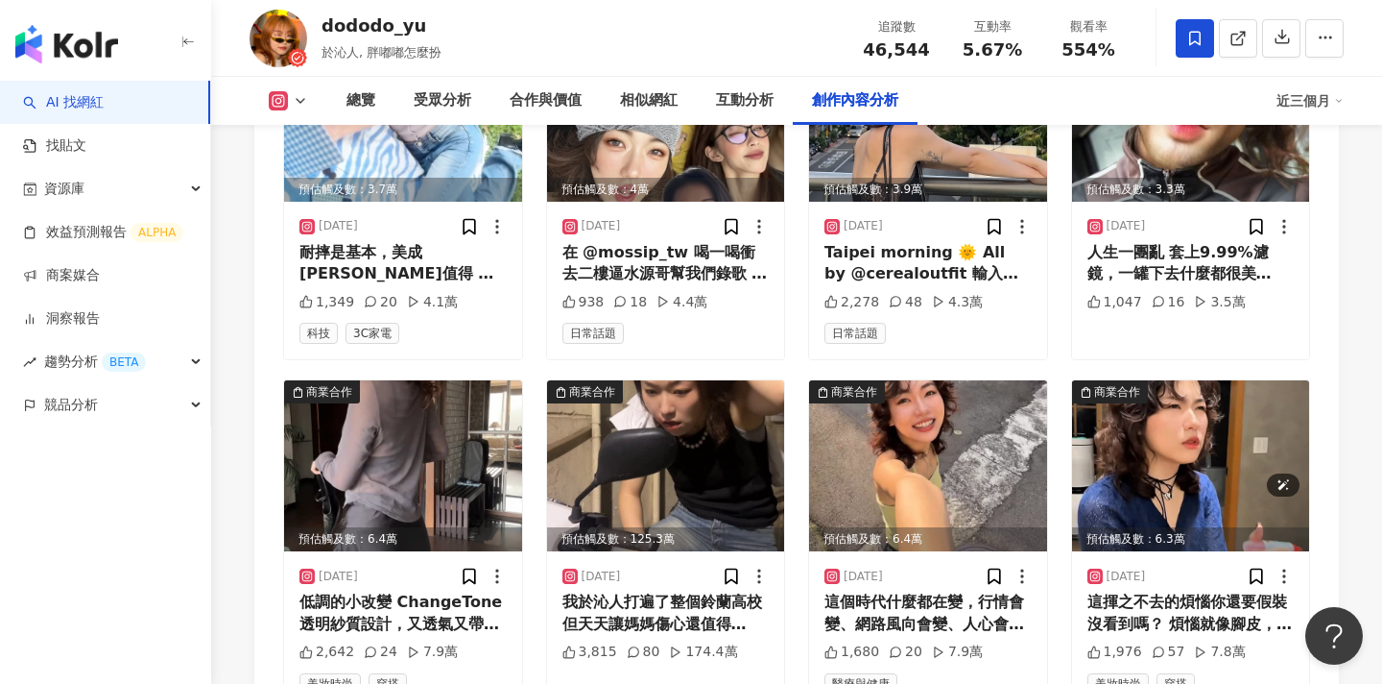
scroll to position [6159, 0]
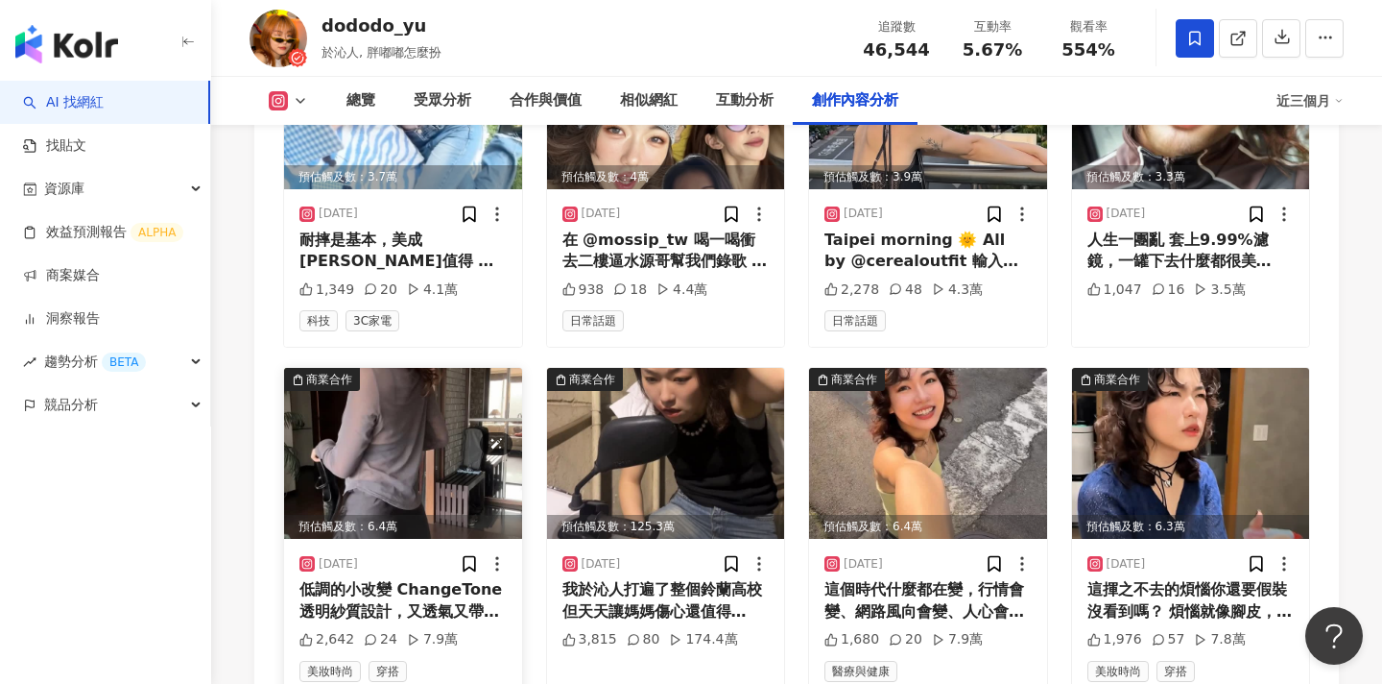
click at [433, 394] on img at bounding box center [403, 453] width 238 height 171
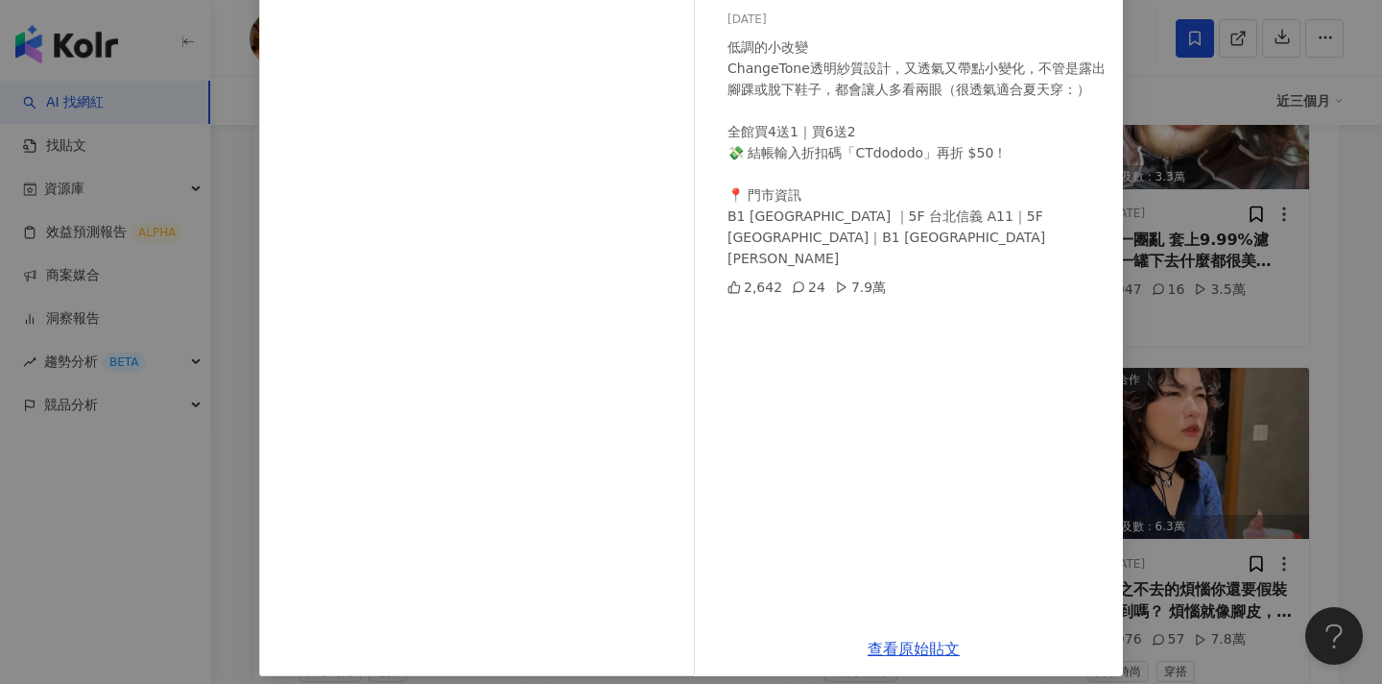
scroll to position [161, 0]
click at [894, 650] on link "查看原始貼文" at bounding box center [914, 649] width 92 height 18
click at [1157, 356] on div "dododo_yu 2025/6/20 低調的小改變 ChangeTone透明紗質設計，又透氣又帶點小變化，不管是露出腳踝或脫下鞋子，都會讓人多看兩眼（很透氣…" at bounding box center [691, 342] width 1382 height 684
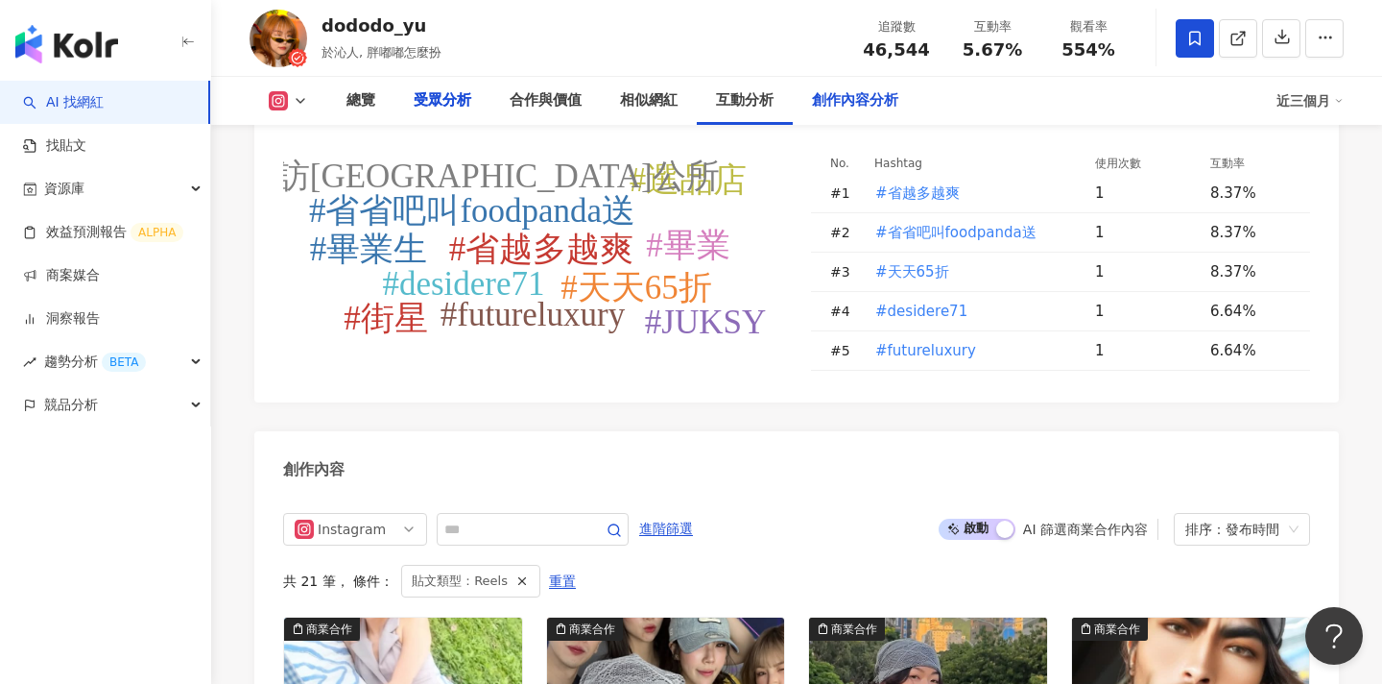
scroll to position [1879, 0]
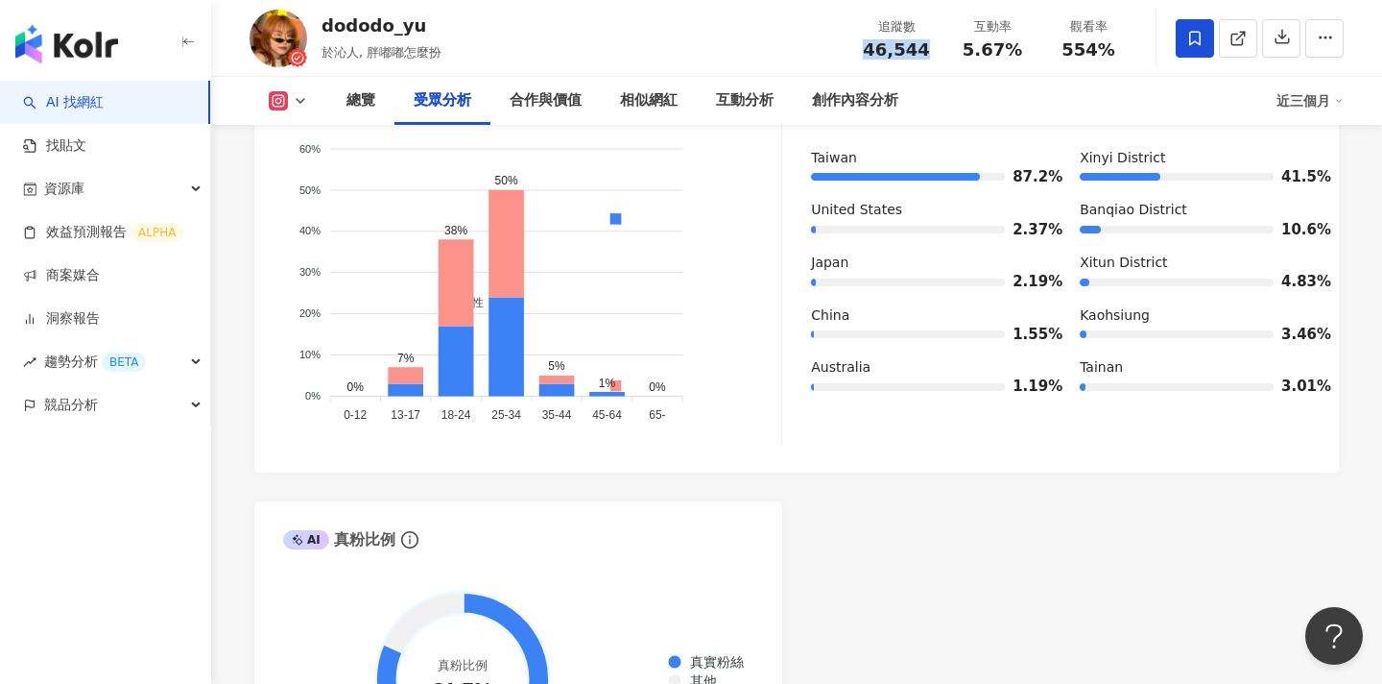
drag, startPoint x: 933, startPoint y: 54, endPoint x: 868, endPoint y: 53, distance: 65.3
click at [868, 53] on div "追蹤數 46,544" at bounding box center [897, 37] width 96 height 41
copy span "46,544"
drag, startPoint x: 1025, startPoint y: 51, endPoint x: 970, endPoint y: 50, distance: 55.7
click at [970, 50] on div "5.67%" at bounding box center [992, 49] width 73 height 19
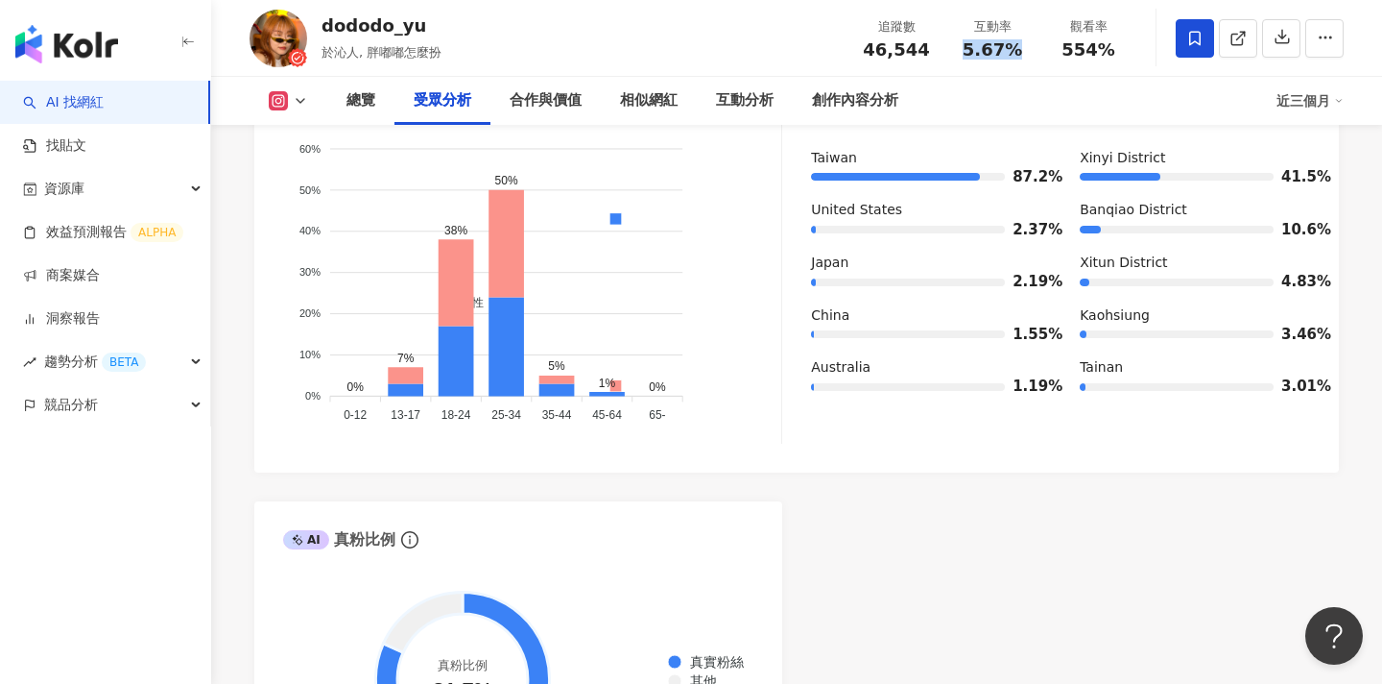
copy span "5.67%"
drag, startPoint x: 1123, startPoint y: 54, endPoint x: 1050, endPoint y: 54, distance: 73.0
click at [1050, 54] on div "觀看率 554%" at bounding box center [1089, 37] width 96 height 41
copy span "554%"
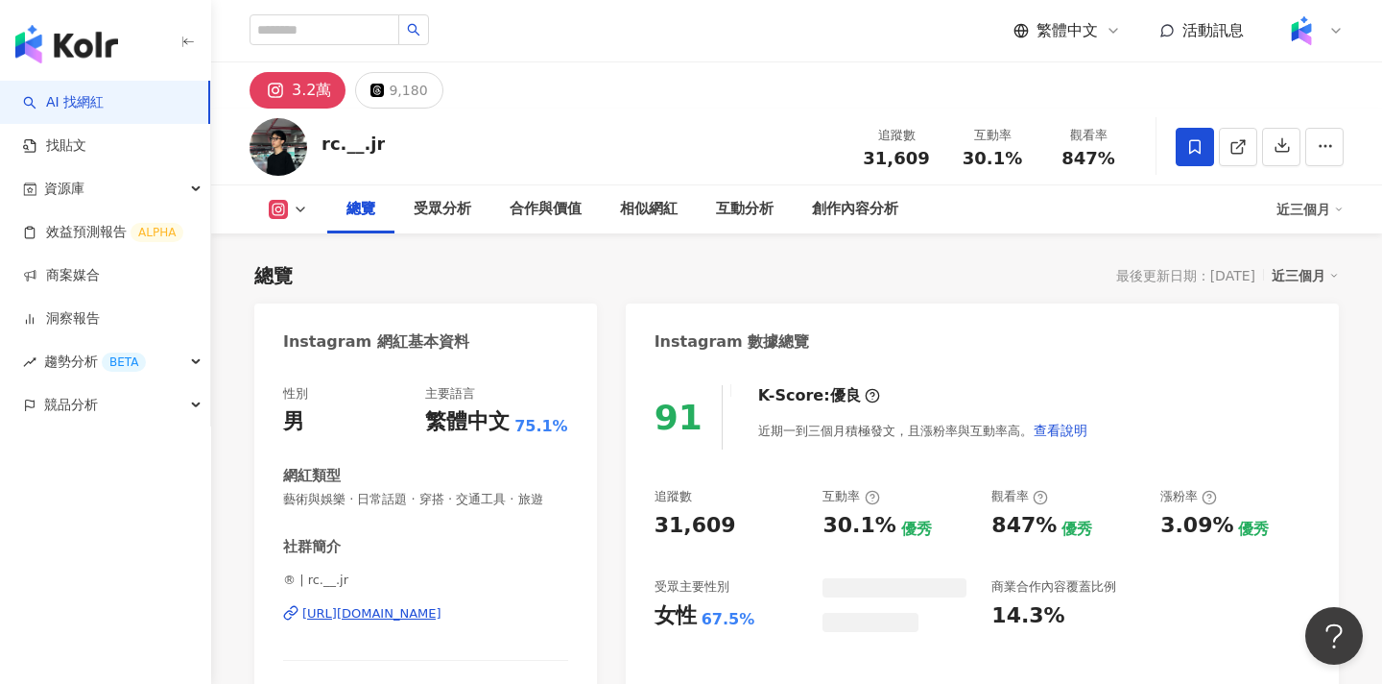
drag, startPoint x: 861, startPoint y: 54, endPoint x: 390, endPoint y: 0, distance: 474.4
click at [860, 149] on div "31,609" at bounding box center [896, 158] width 73 height 19
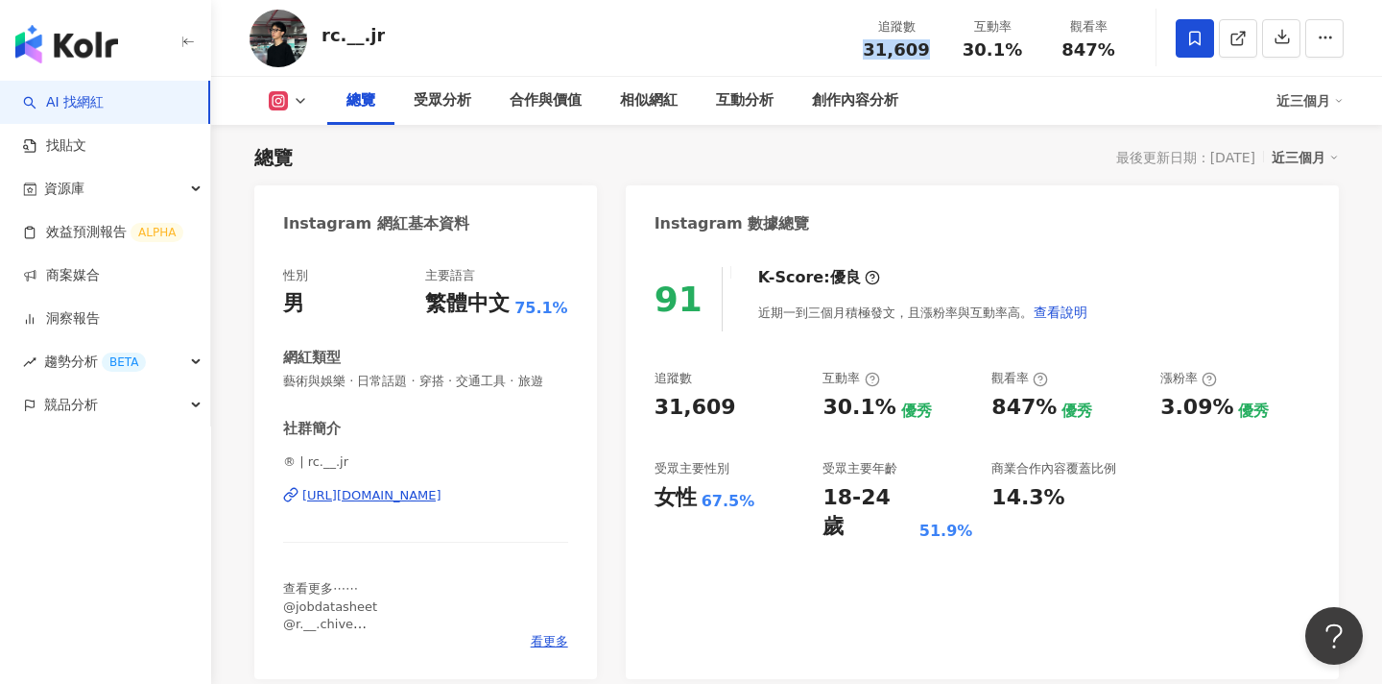
click at [967, 49] on div "互動率 30.1%" at bounding box center [993, 37] width 96 height 41
drag, startPoint x: 990, startPoint y: 50, endPoint x: 969, endPoint y: 50, distance: 21.1
click at [969, 50] on div "30.1%" at bounding box center [992, 49] width 73 height 19
drag, startPoint x: 1119, startPoint y: 54, endPoint x: 1067, endPoint y: 52, distance: 52.8
click at [1067, 52] on div "847%" at bounding box center [1088, 49] width 73 height 19
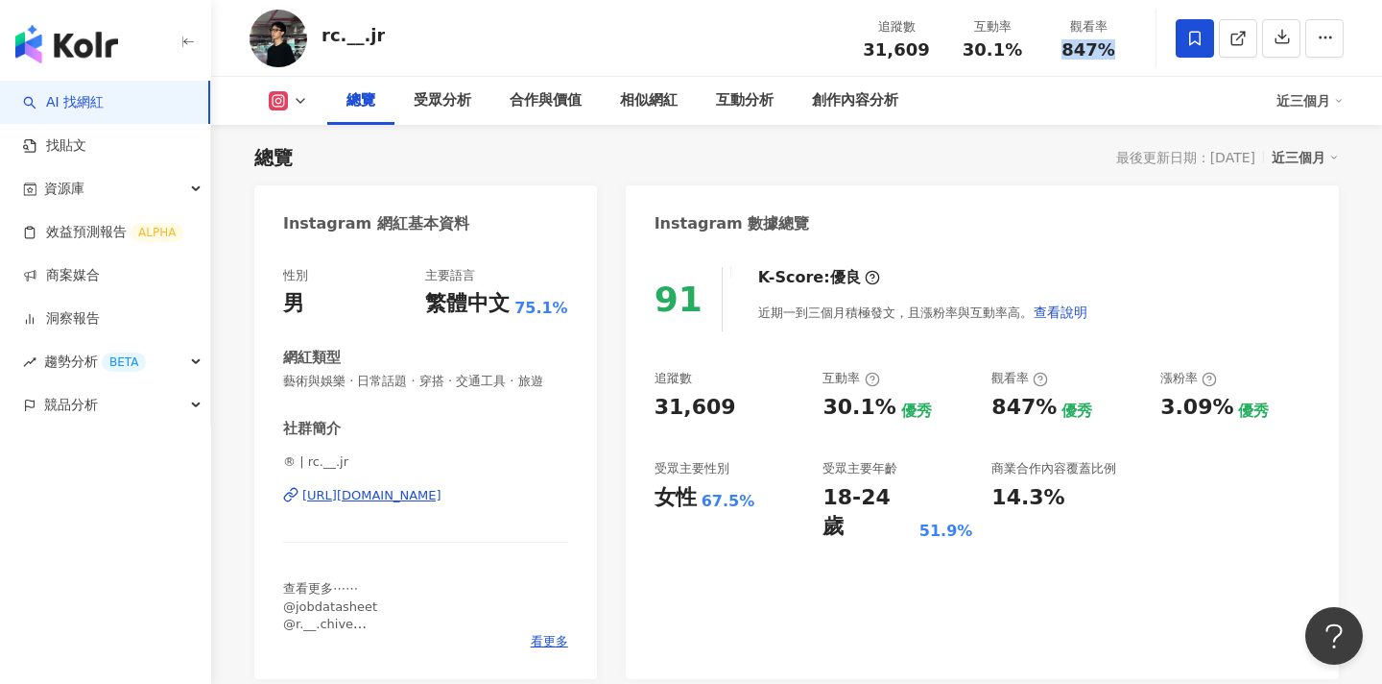
copy span "847%"
click at [1234, 39] on icon at bounding box center [1238, 38] width 17 height 17
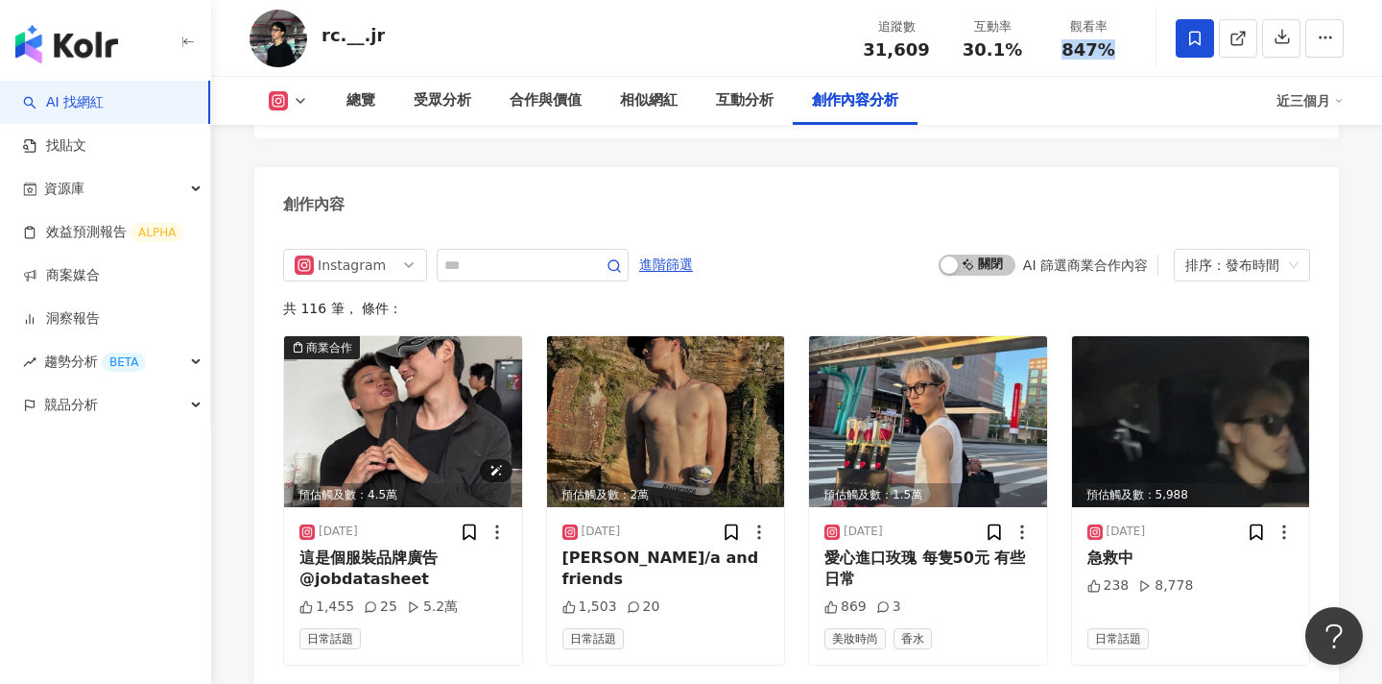
scroll to position [5797, 0]
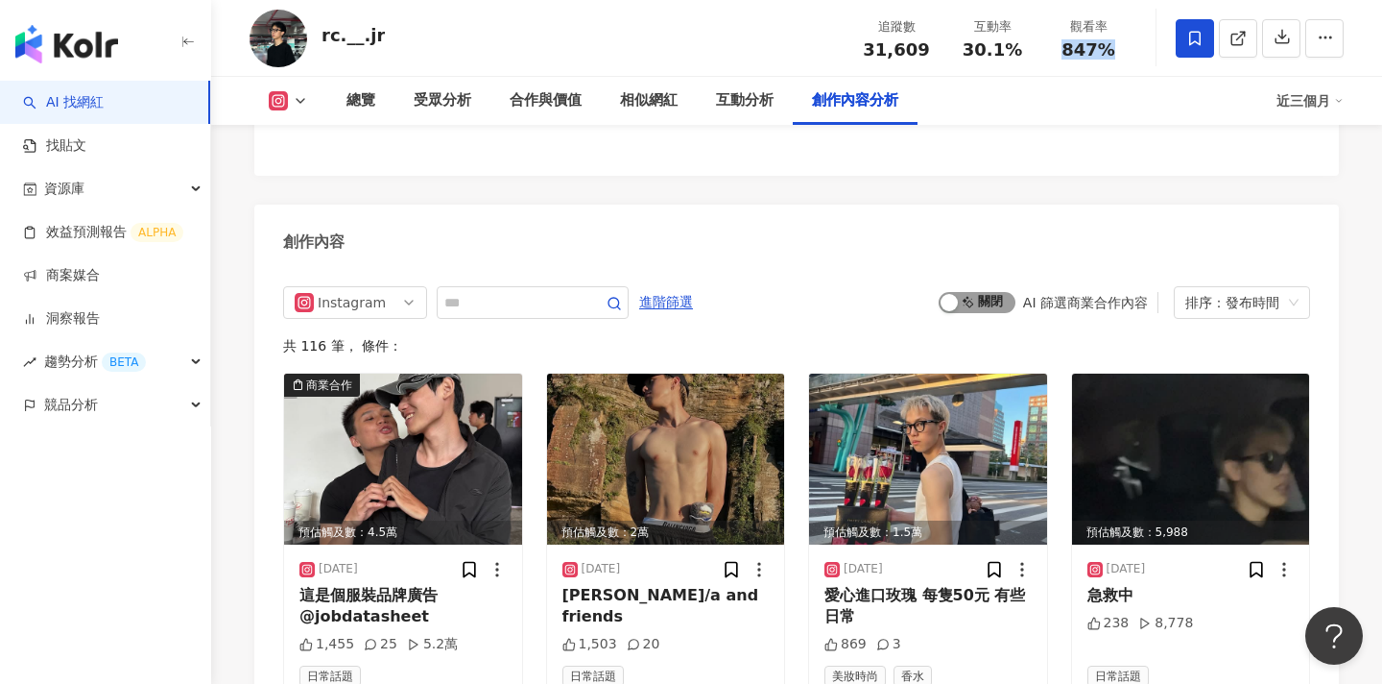
click at [986, 292] on span "啟動 關閉" at bounding box center [977, 302] width 77 height 21
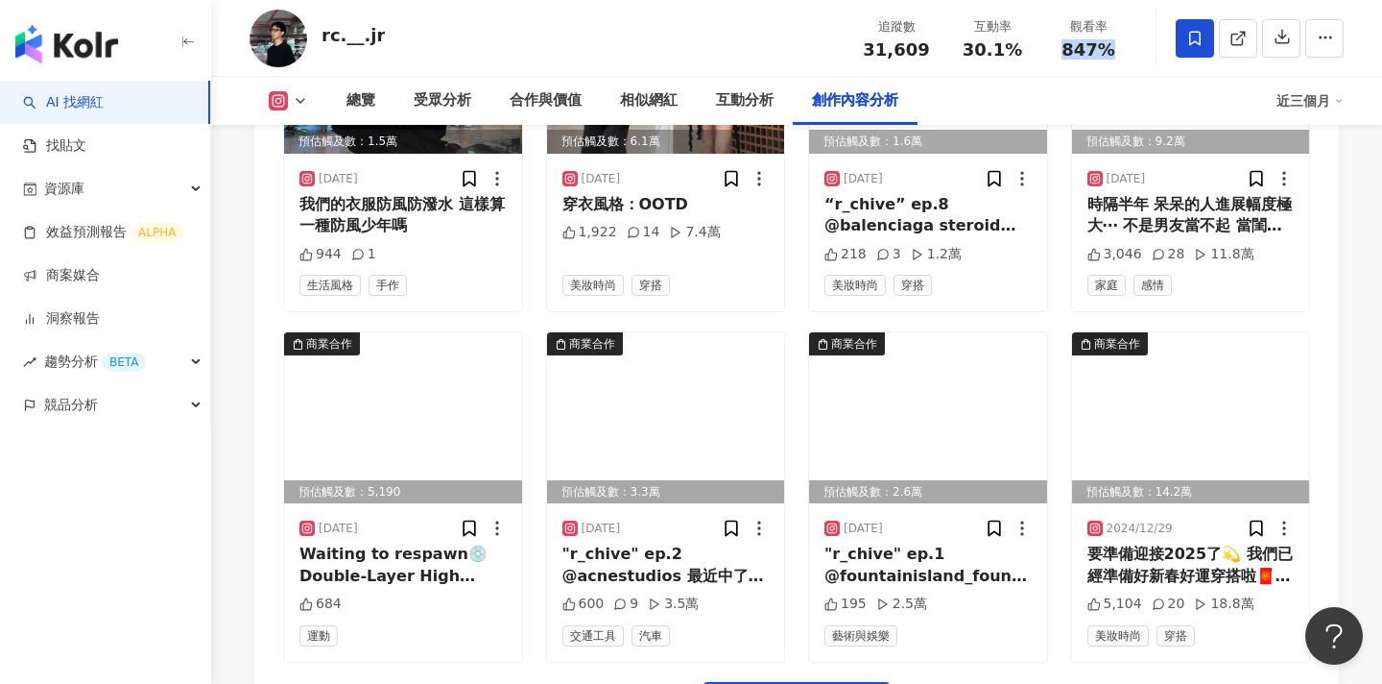
scroll to position [6675, 0]
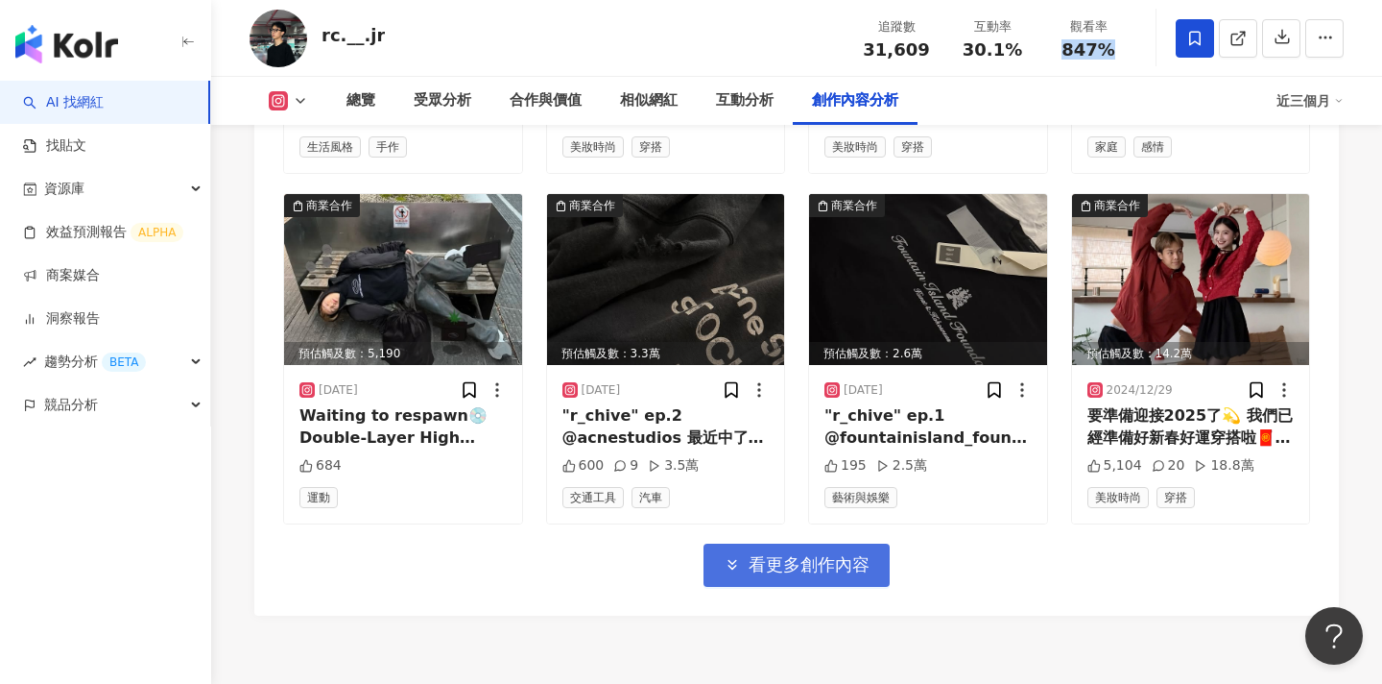
click at [787, 554] on span "看更多創作內容" at bounding box center [809, 564] width 121 height 21
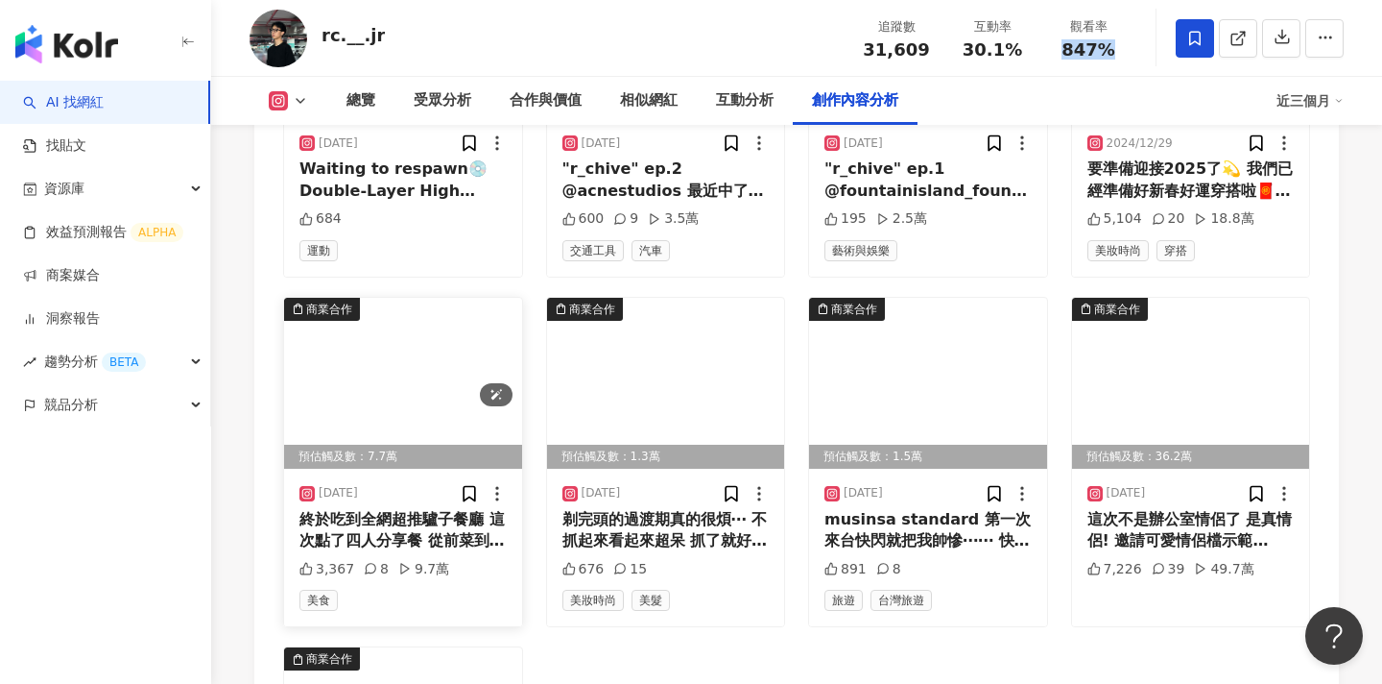
scroll to position [6928, 0]
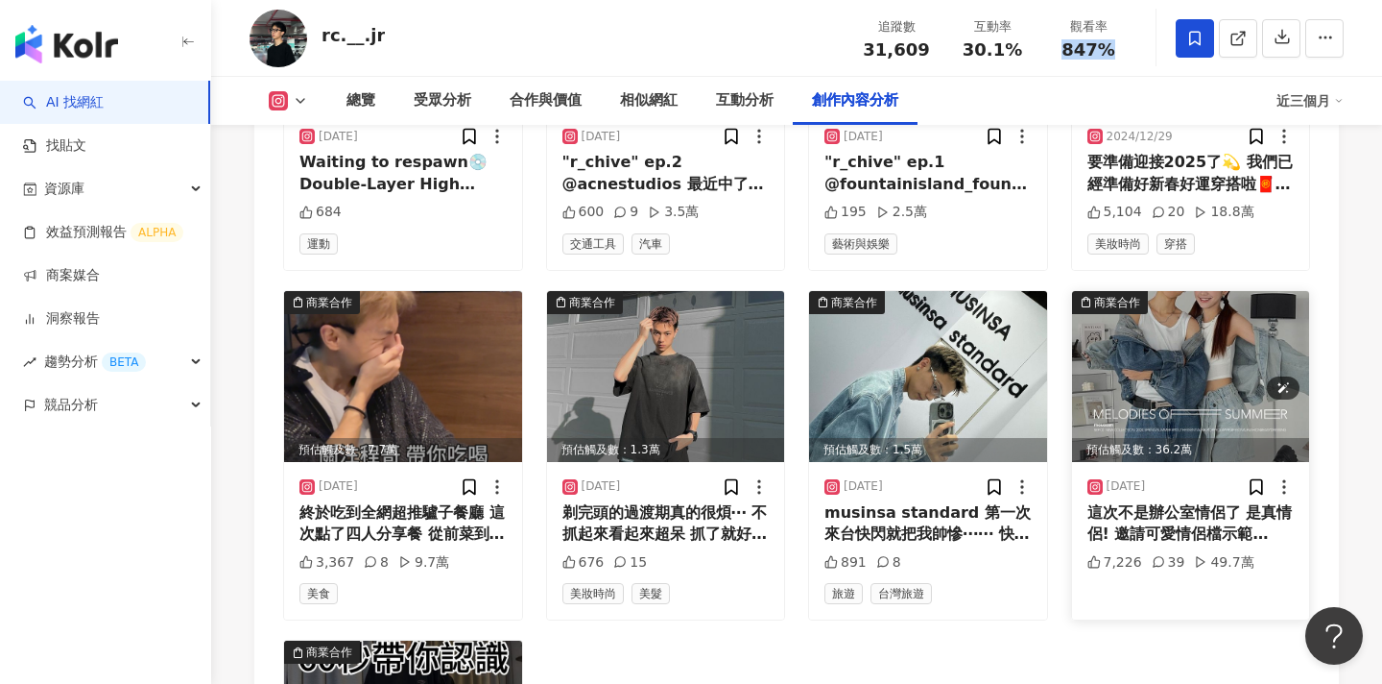
click at [1144, 291] on img at bounding box center [1191, 376] width 238 height 171
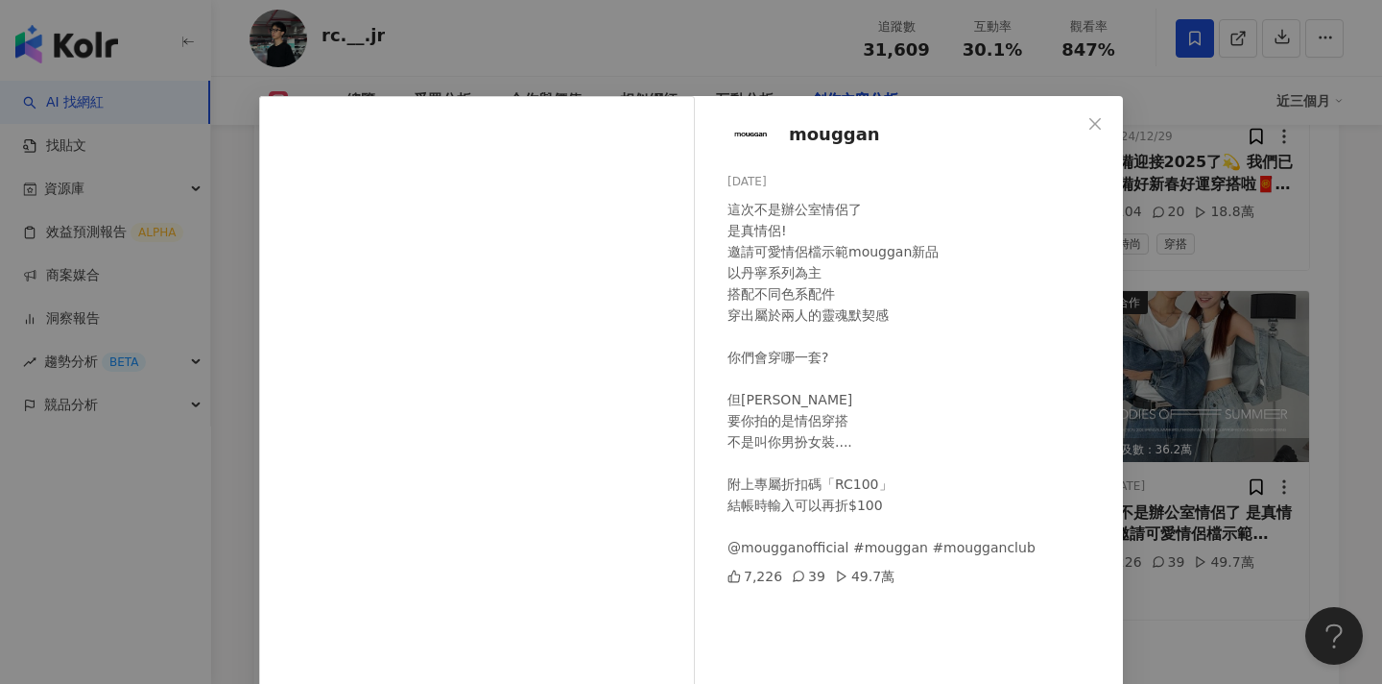
click at [1149, 269] on div "mouggan [DATE] 這次不是辦公室情侶了 是真情侶! 邀請可愛情侶檔示範mouggan新品 以丹寧系列為主 搭配不同色系配件 穿出屬於兩人的靈魂默契…" at bounding box center [691, 342] width 1382 height 684
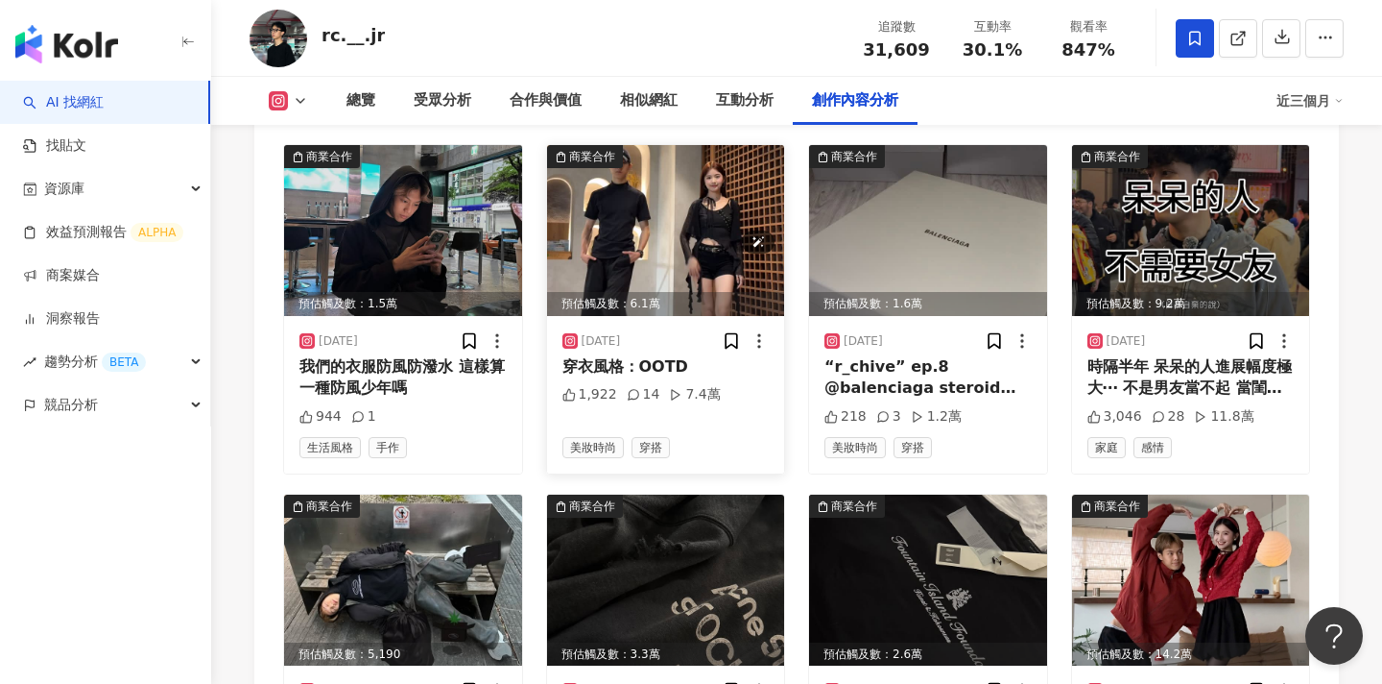
scroll to position [6413, 0]
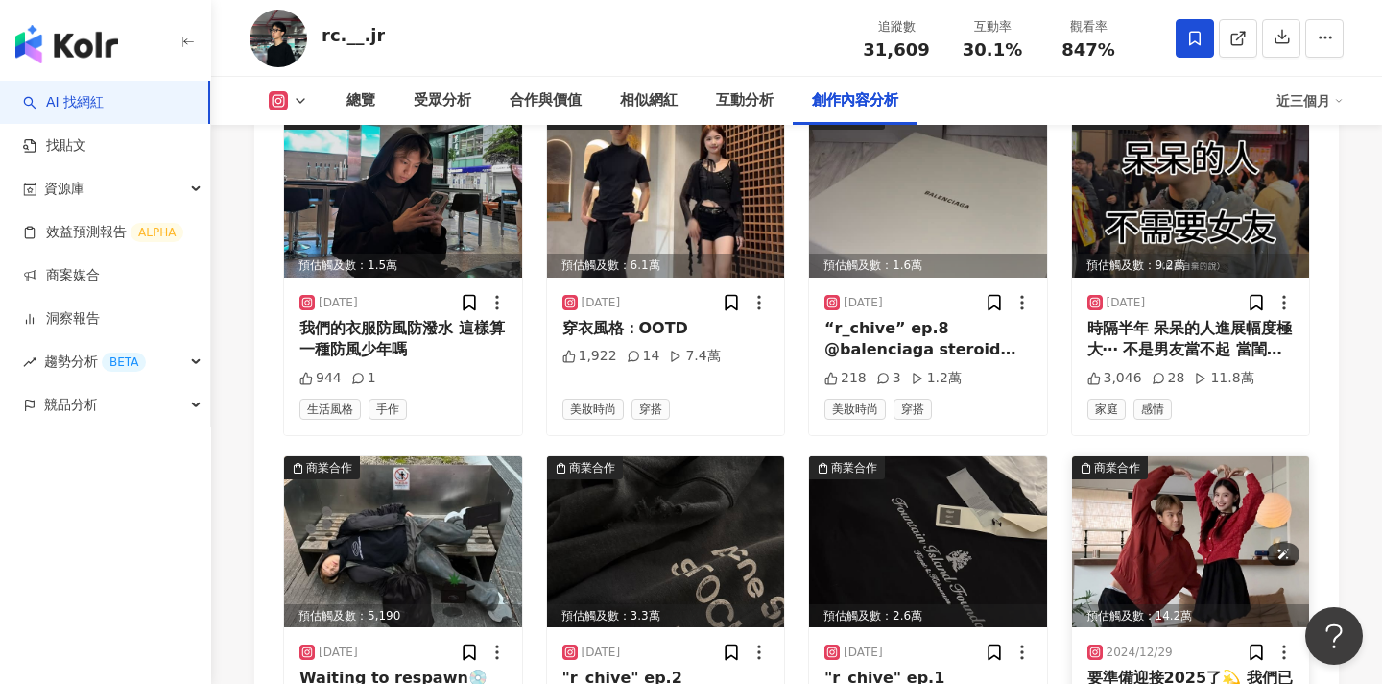
click at [1147, 464] on img at bounding box center [1191, 541] width 238 height 171
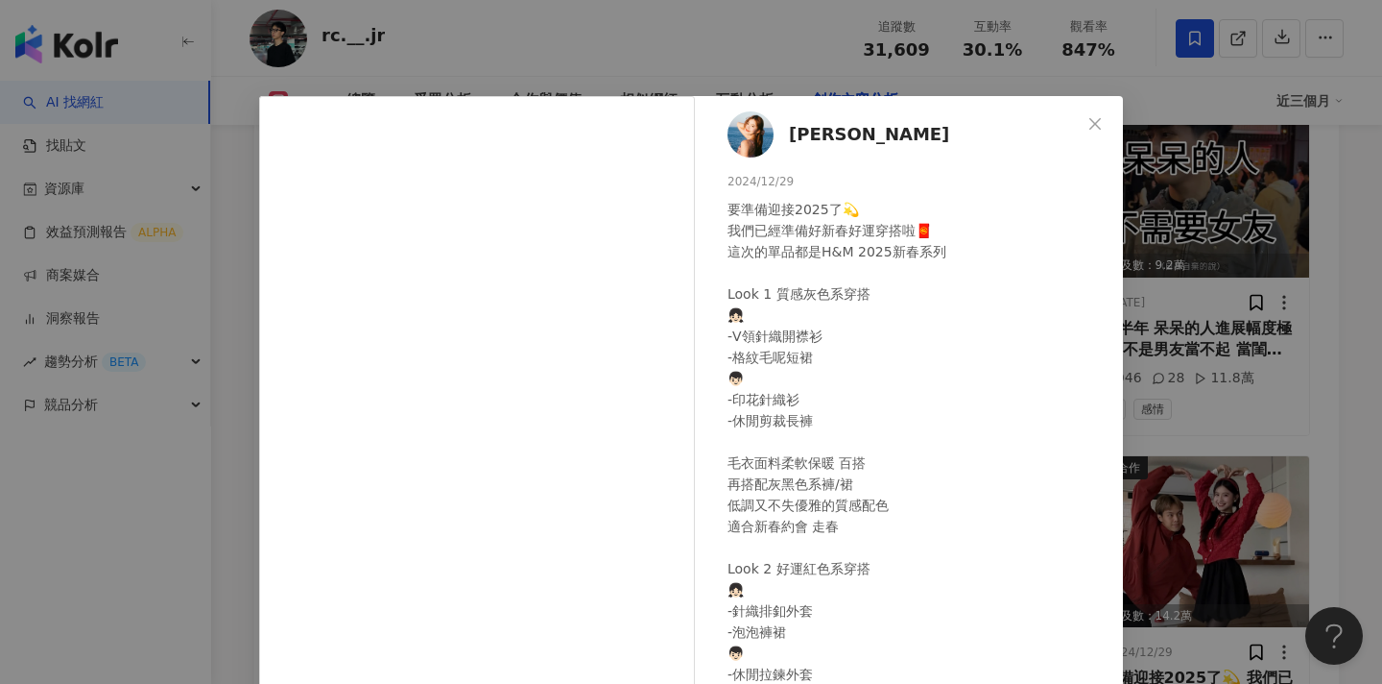
scroll to position [120, 0]
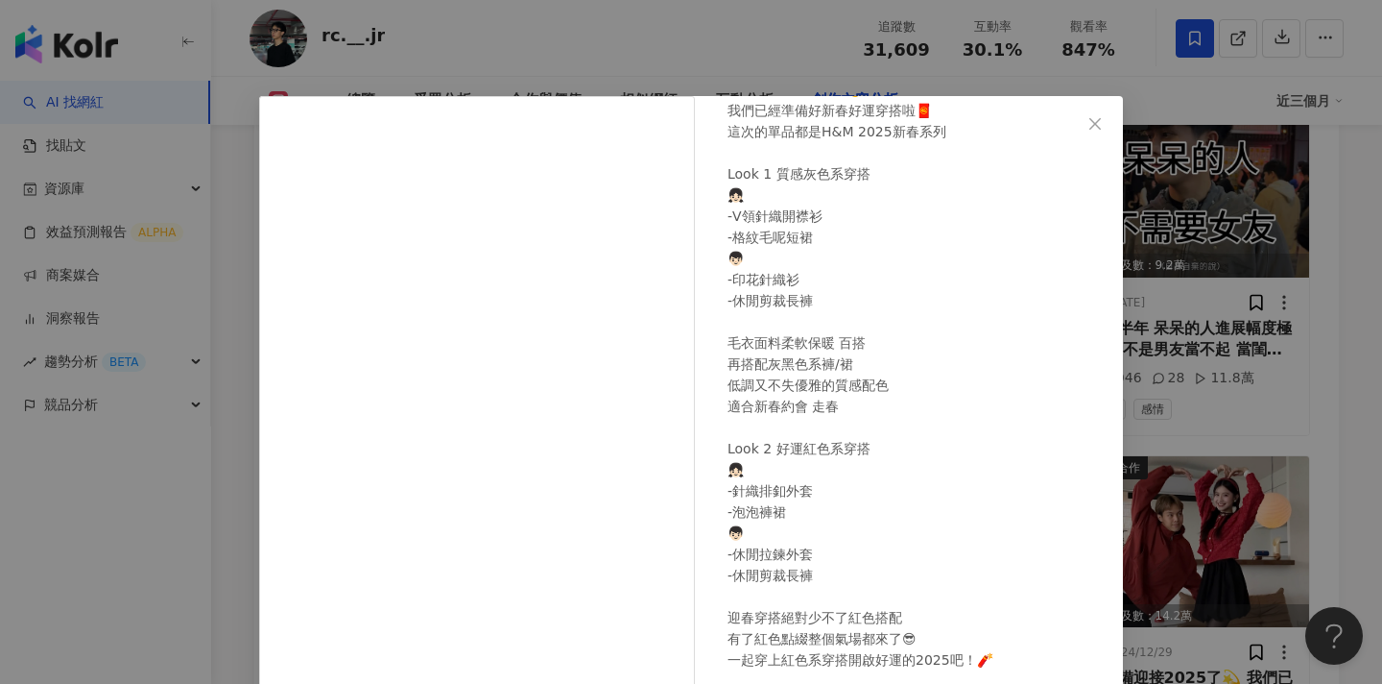
click at [1198, 329] on div "[PERSON_NAME] [DATE] 要準備迎接2025了💫 我們已經準備好新春好運穿搭啦🧧 這次的單品都是H&M 2025新春系列 Look 1 質感灰…" at bounding box center [691, 342] width 1382 height 684
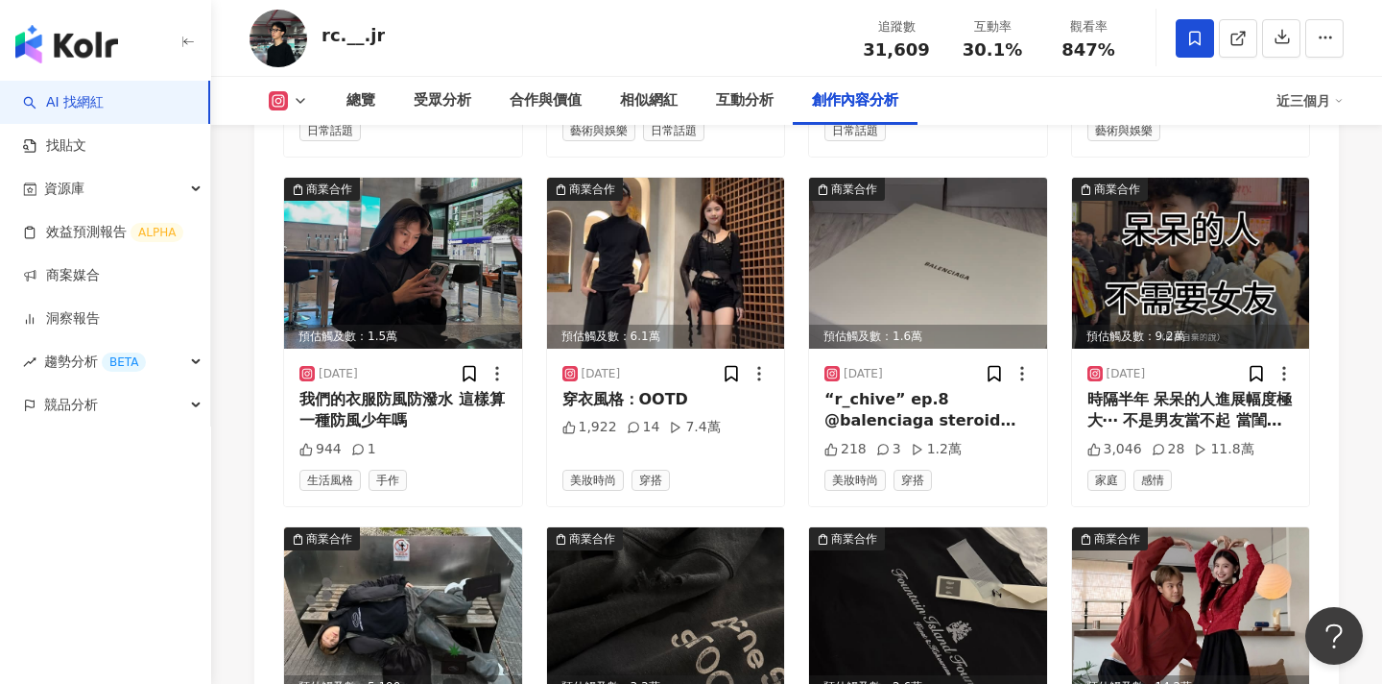
scroll to position [6328, 0]
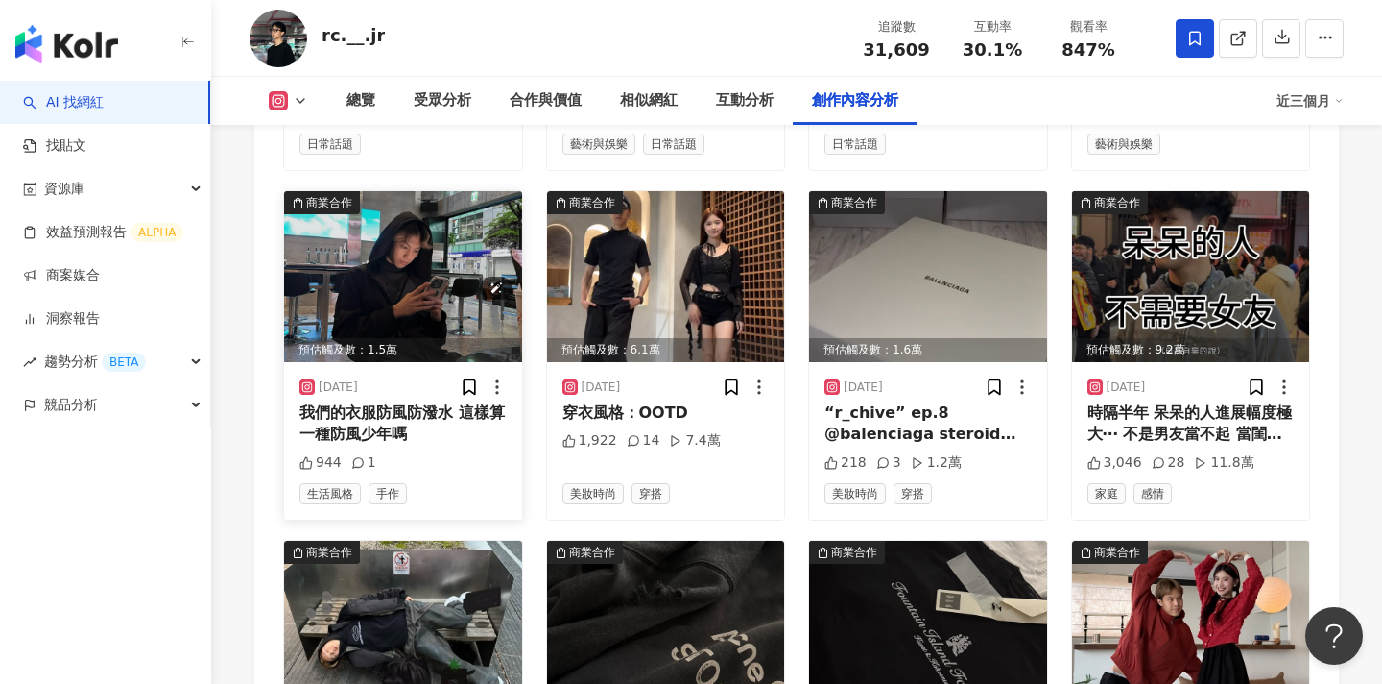
click at [438, 234] on img at bounding box center [403, 276] width 238 height 171
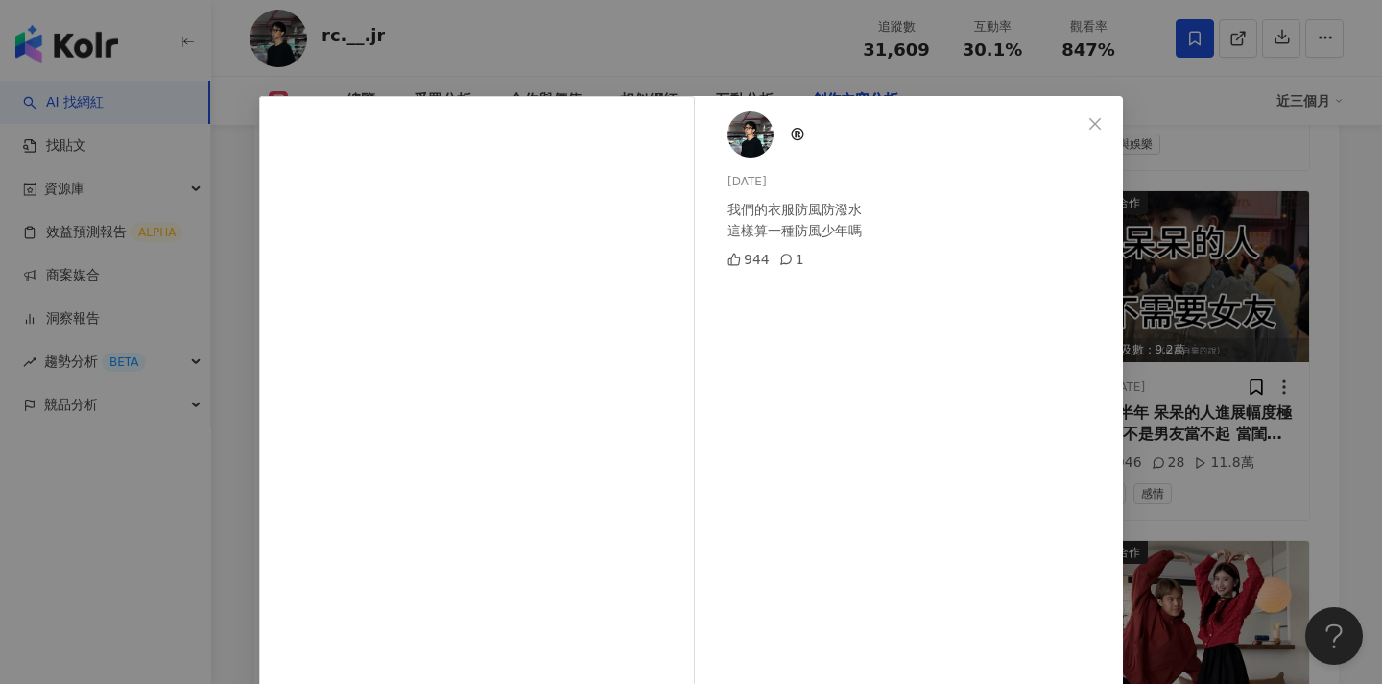
click at [1154, 180] on div "® [DATE] 我們的衣服防風防潑水 這樣算一種防風少年嗎 944 1 查看原始貼文" at bounding box center [691, 342] width 1382 height 684
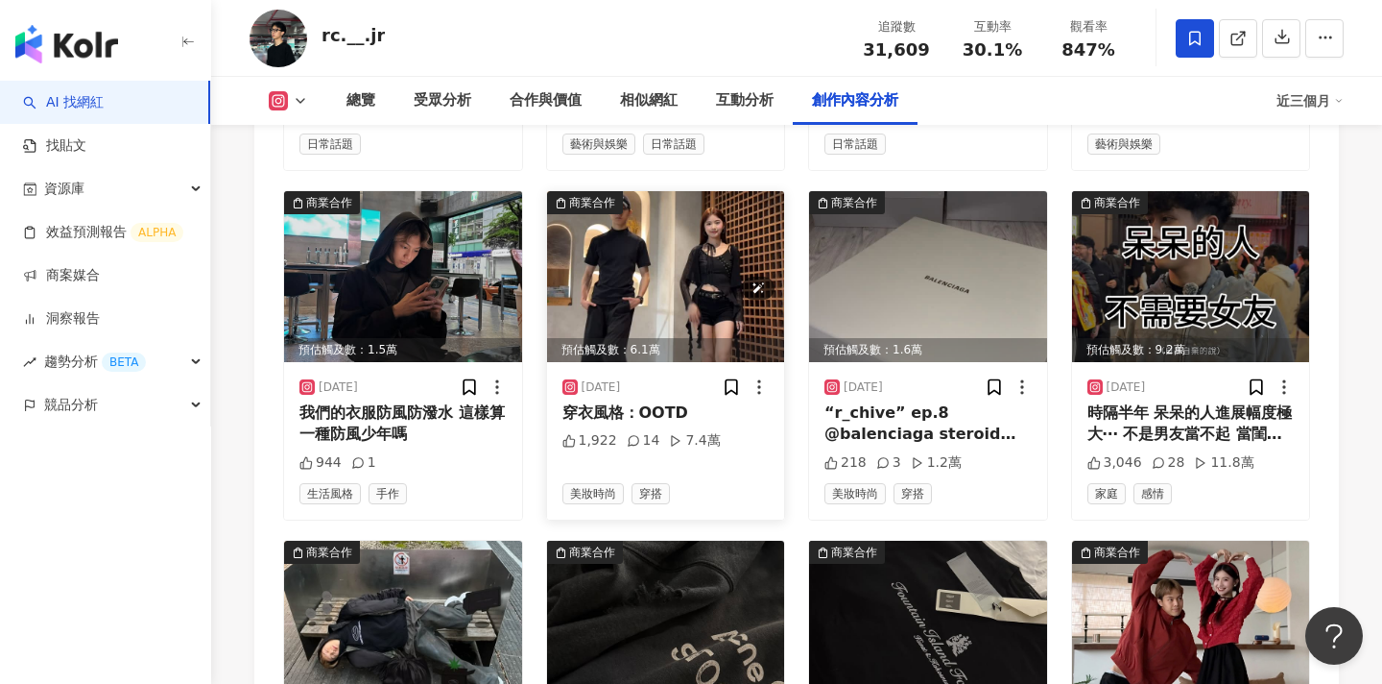
click at [627, 239] on img at bounding box center [666, 276] width 238 height 171
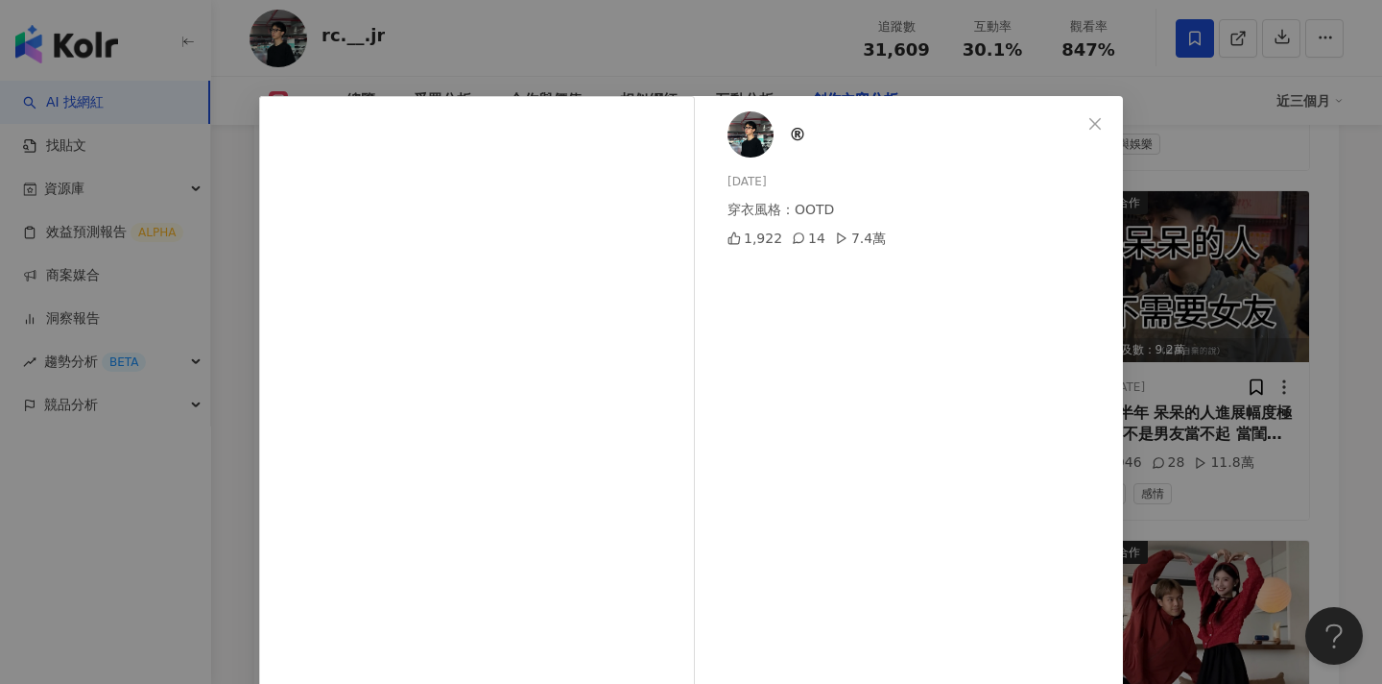
click at [1228, 210] on div "® 2025/4/27 穿衣風格：OOTD 1,922 14 7.4萬 查看原始貼文" at bounding box center [691, 342] width 1382 height 684
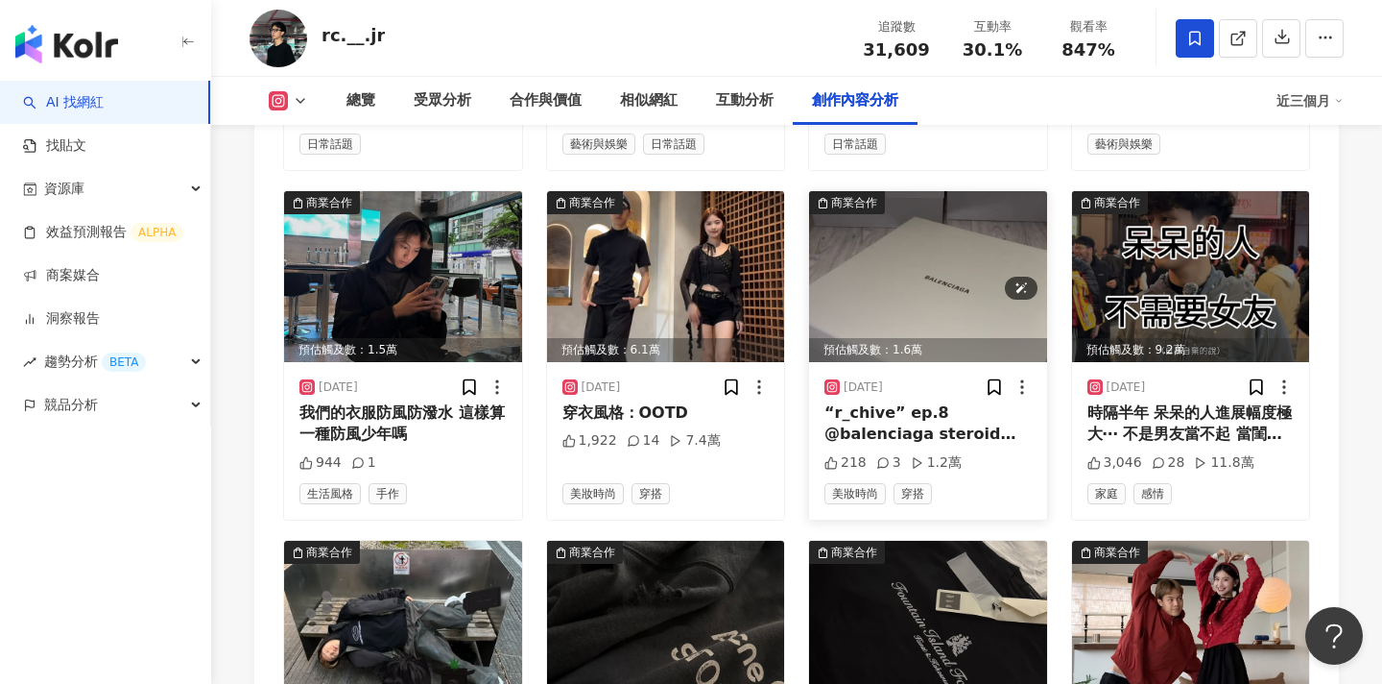
click at [965, 206] on img at bounding box center [928, 276] width 238 height 171
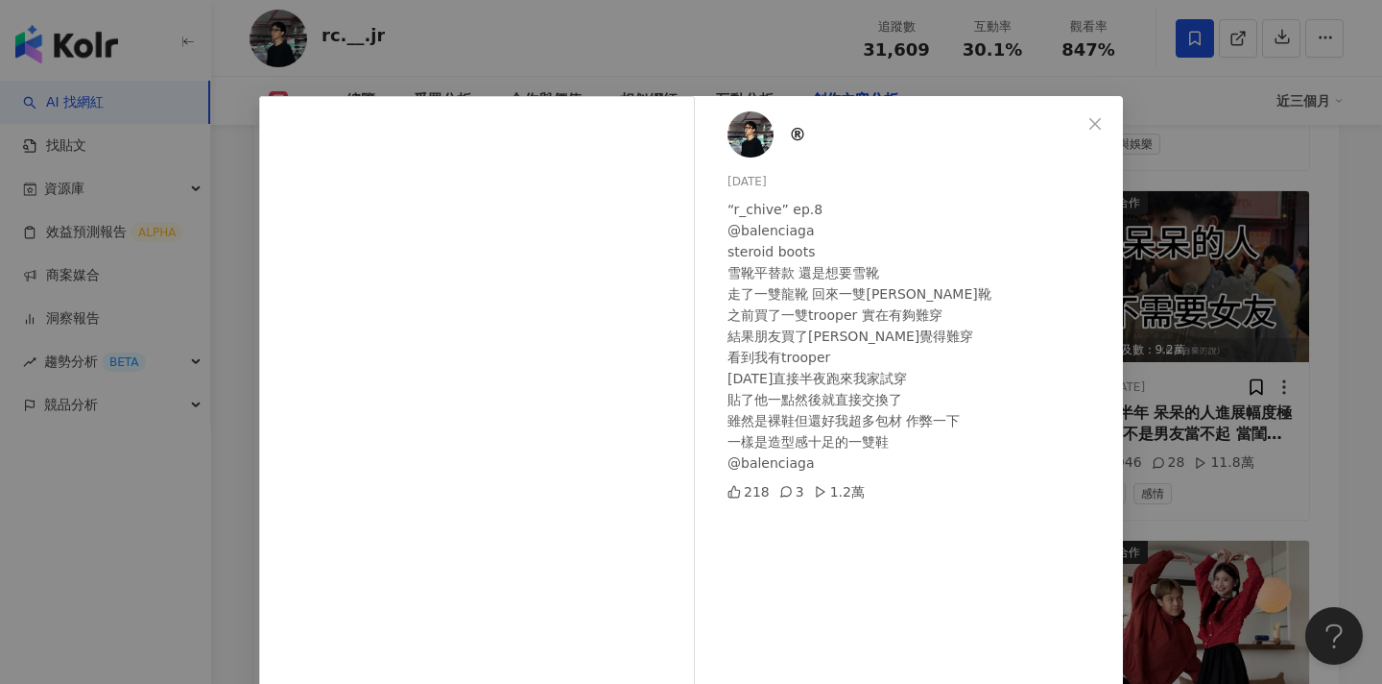
scroll to position [90, 0]
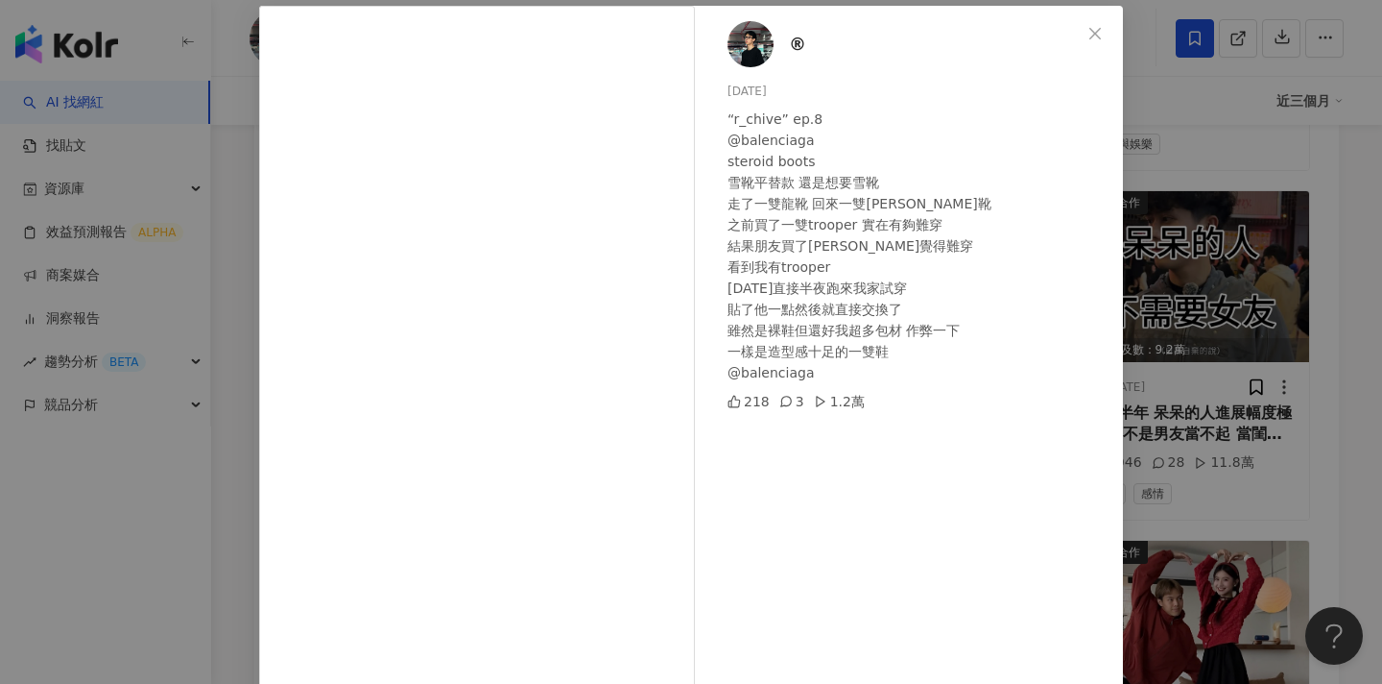
click at [1224, 288] on div "® 2025/2/20 “r_chive” ep.8 @balenciaga steroid boots 雪靴平替款 還是想要雪靴 走了一雙龍靴 回來一雙米奇…" at bounding box center [691, 342] width 1382 height 684
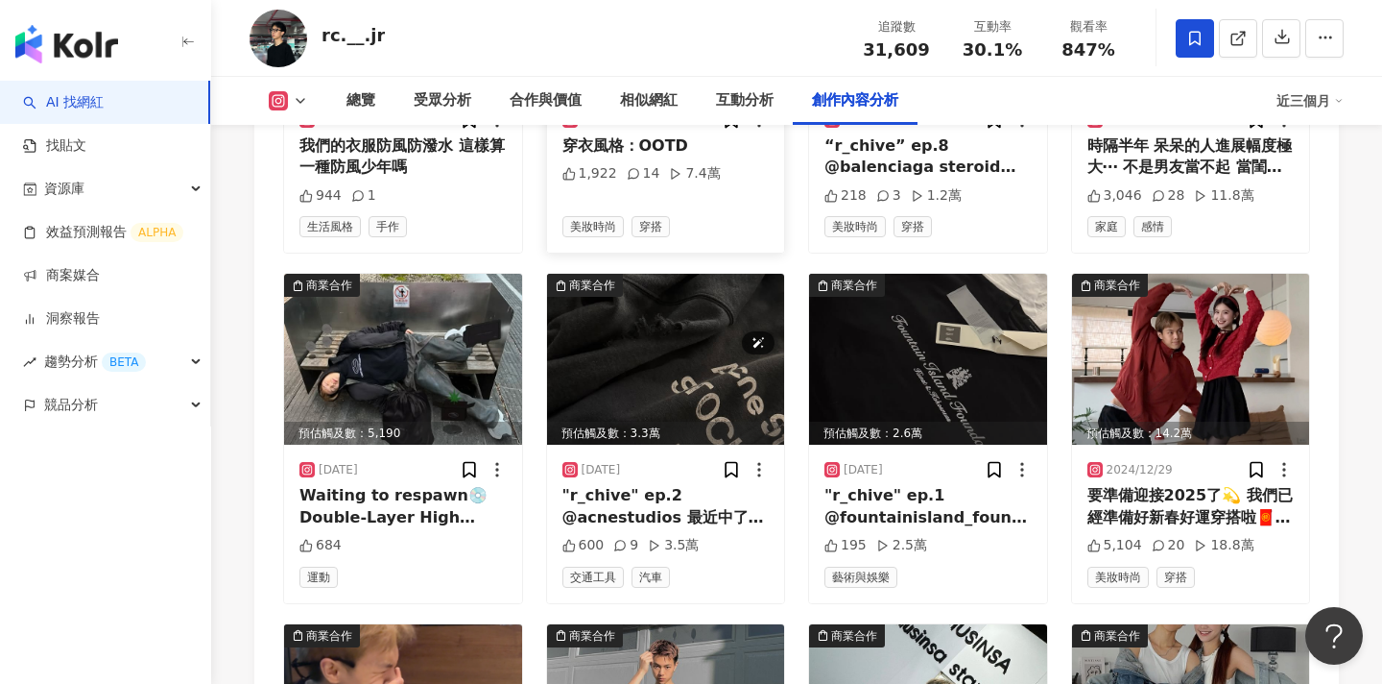
scroll to position [6624, 0]
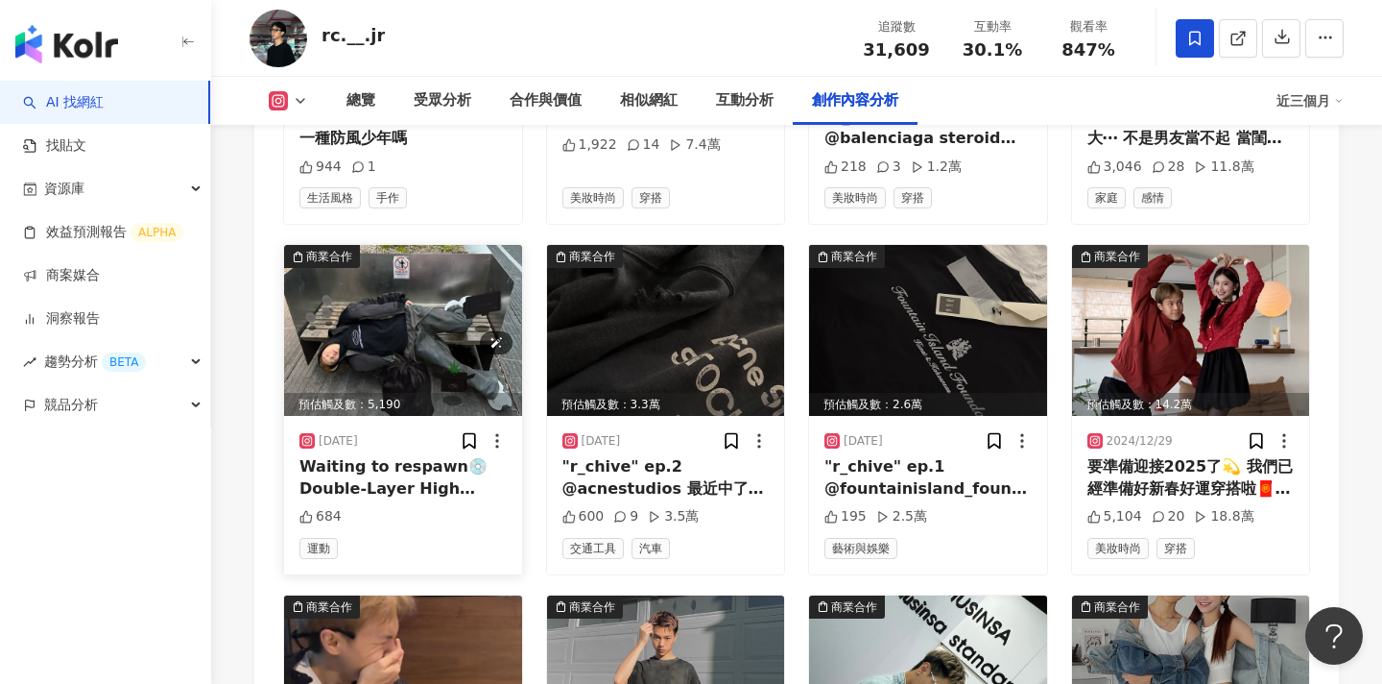
click at [376, 287] on img at bounding box center [403, 330] width 238 height 171
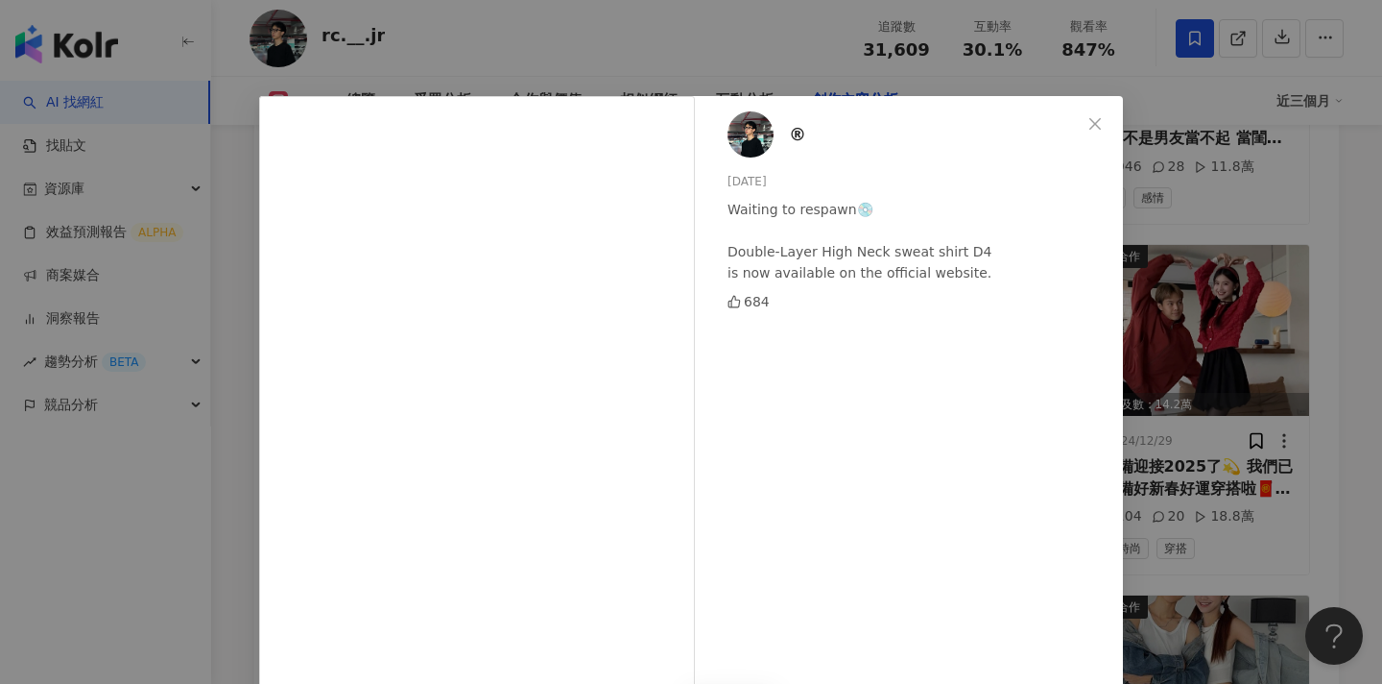
click at [1130, 341] on div "® 2025/2/8 Waiting to respawn💿 Double-Layer High Neck sweat shirt D4 is now ava…" at bounding box center [691, 342] width 1382 height 684
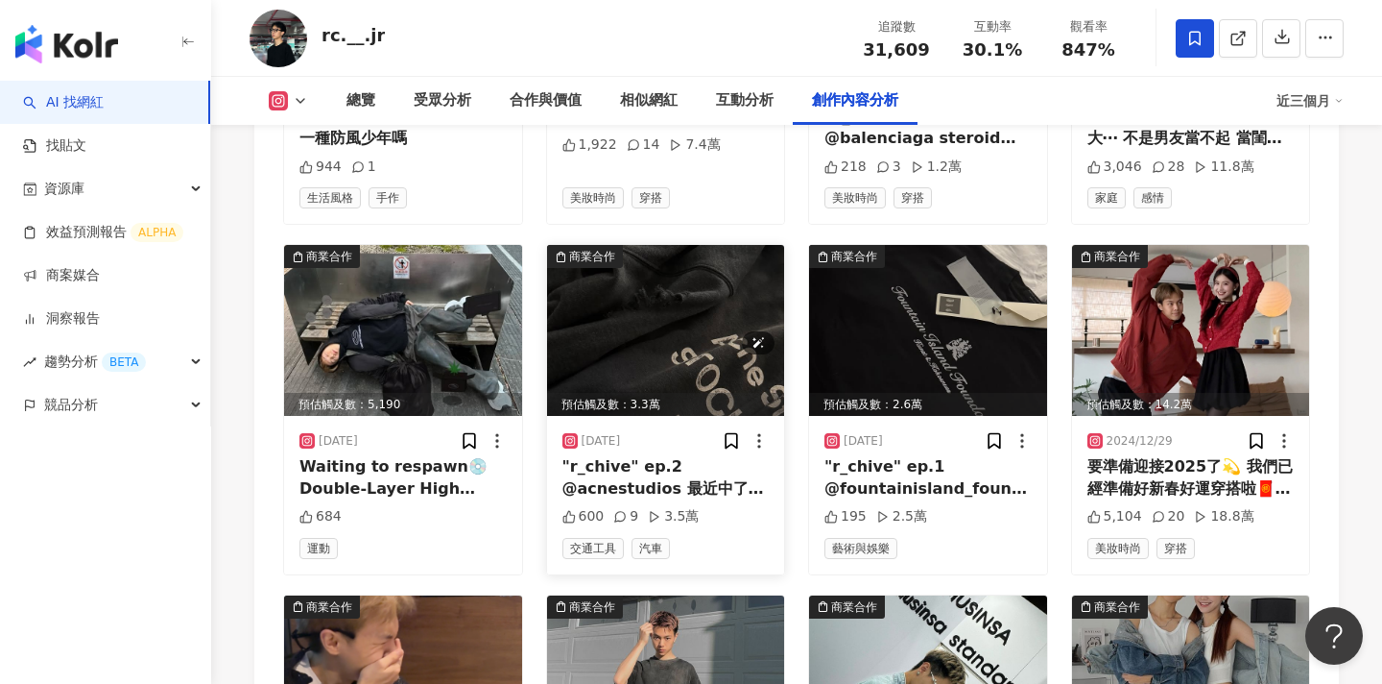
click at [672, 269] on img at bounding box center [666, 330] width 238 height 171
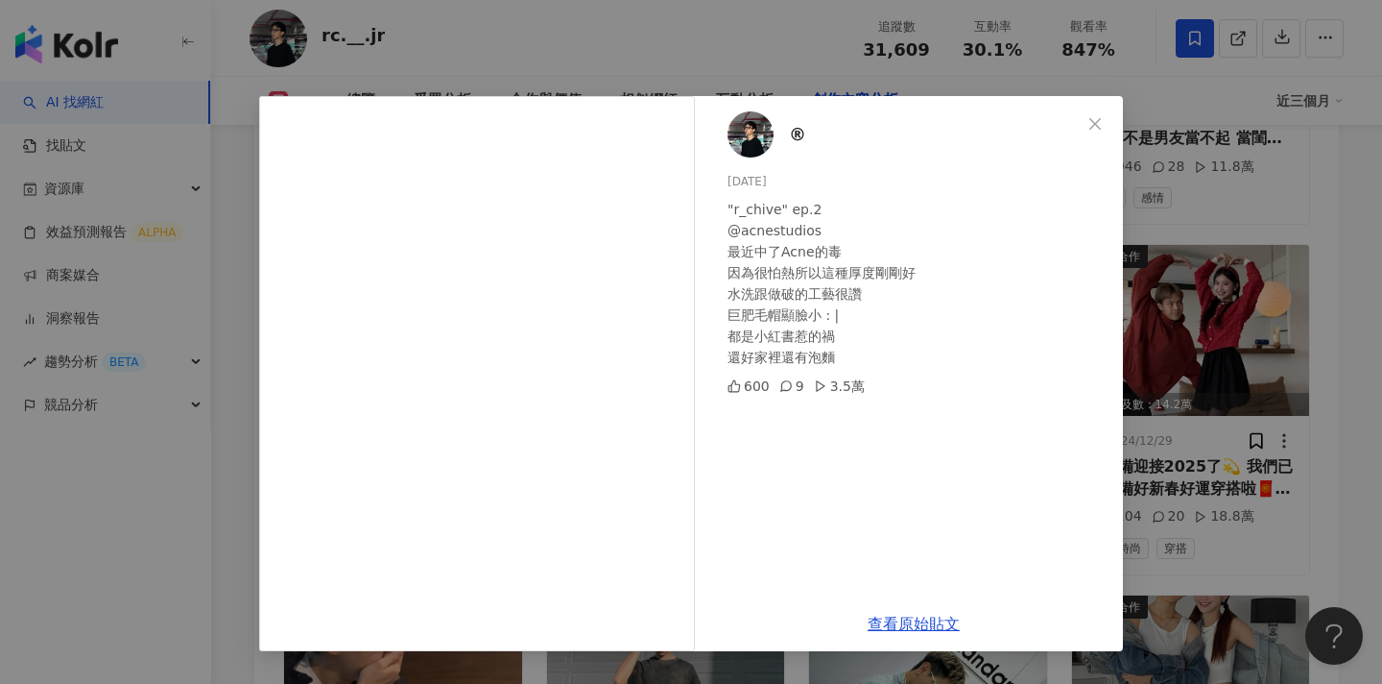
click at [1185, 304] on div "® 2025/1/27 "r_chive" ep.2 @acnestudios 最近中了Acne的毒 因為很怕熱所以這種厚度剛剛好 水洗跟做破的工藝很讚 巨肥…" at bounding box center [691, 342] width 1382 height 684
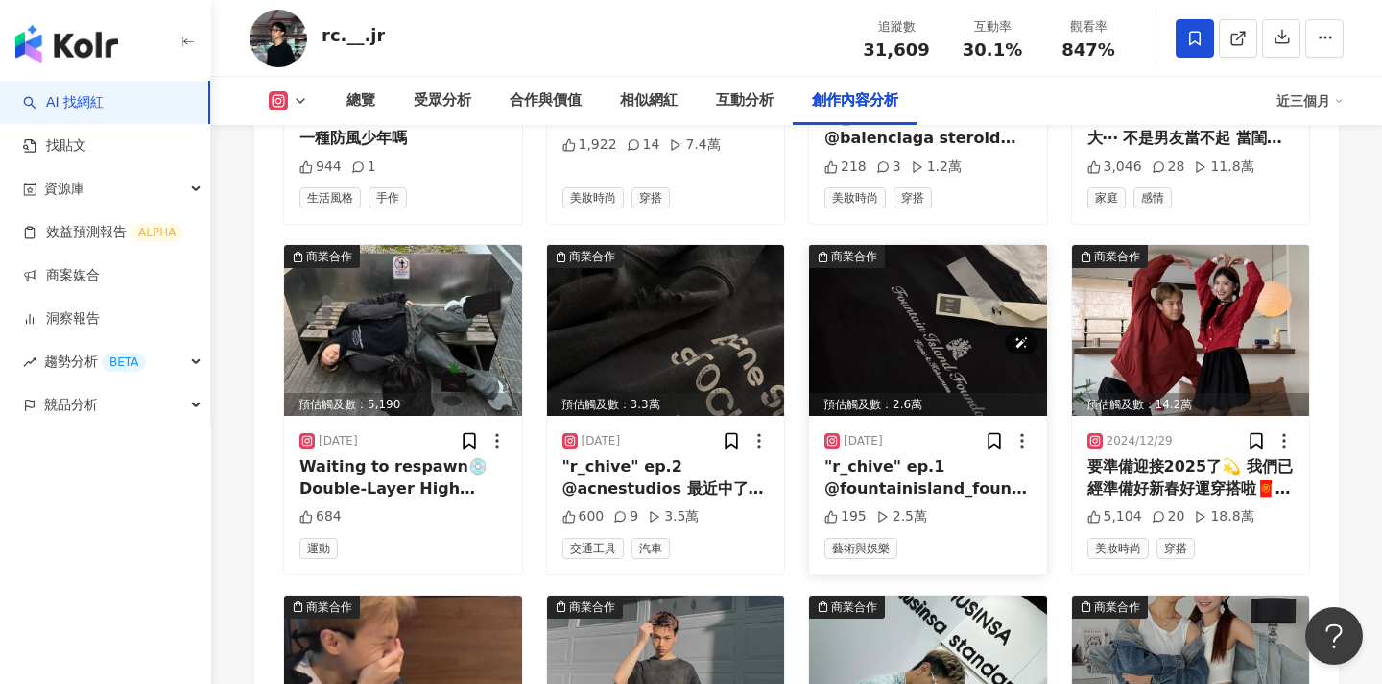
click at [844, 275] on img at bounding box center [928, 330] width 238 height 171
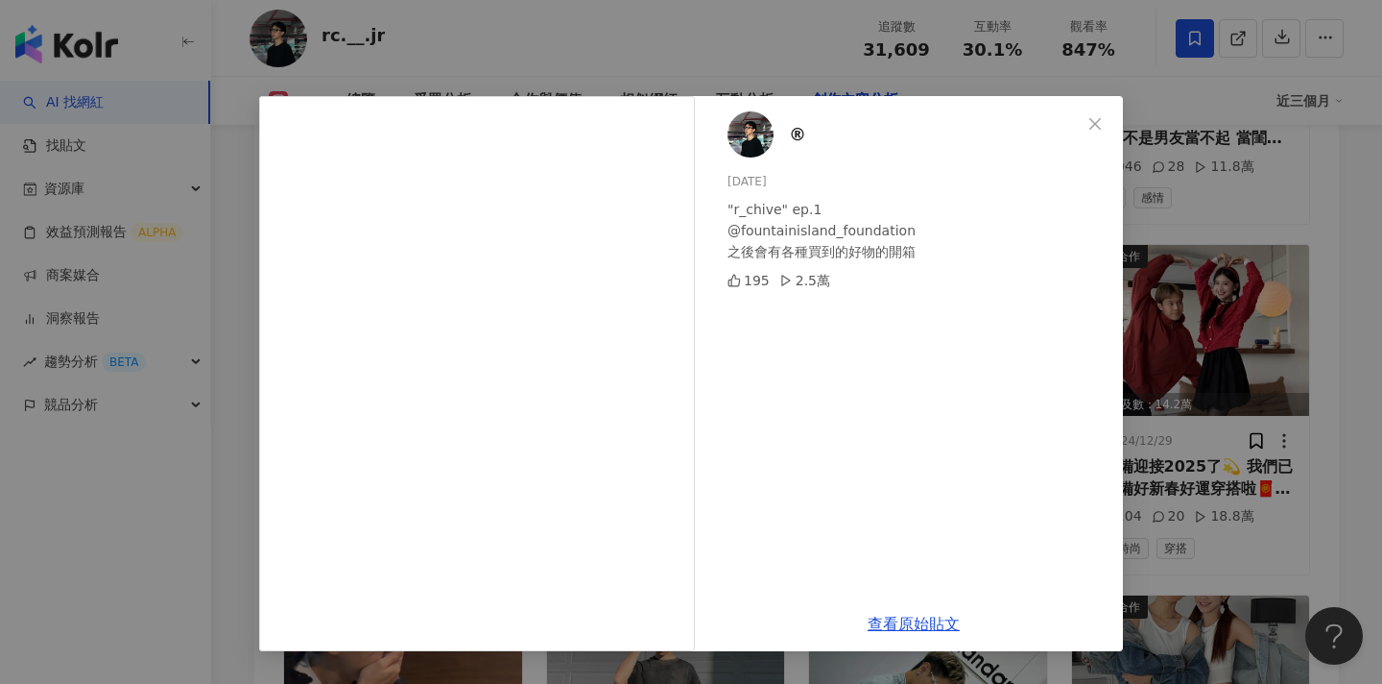
click at [1248, 297] on div "® 2025/1/23 "r_chive" ep.1 @fountainisland_foundation 之後會有各種買到的好物的開箱 195 2.5萬 查…" at bounding box center [691, 342] width 1382 height 684
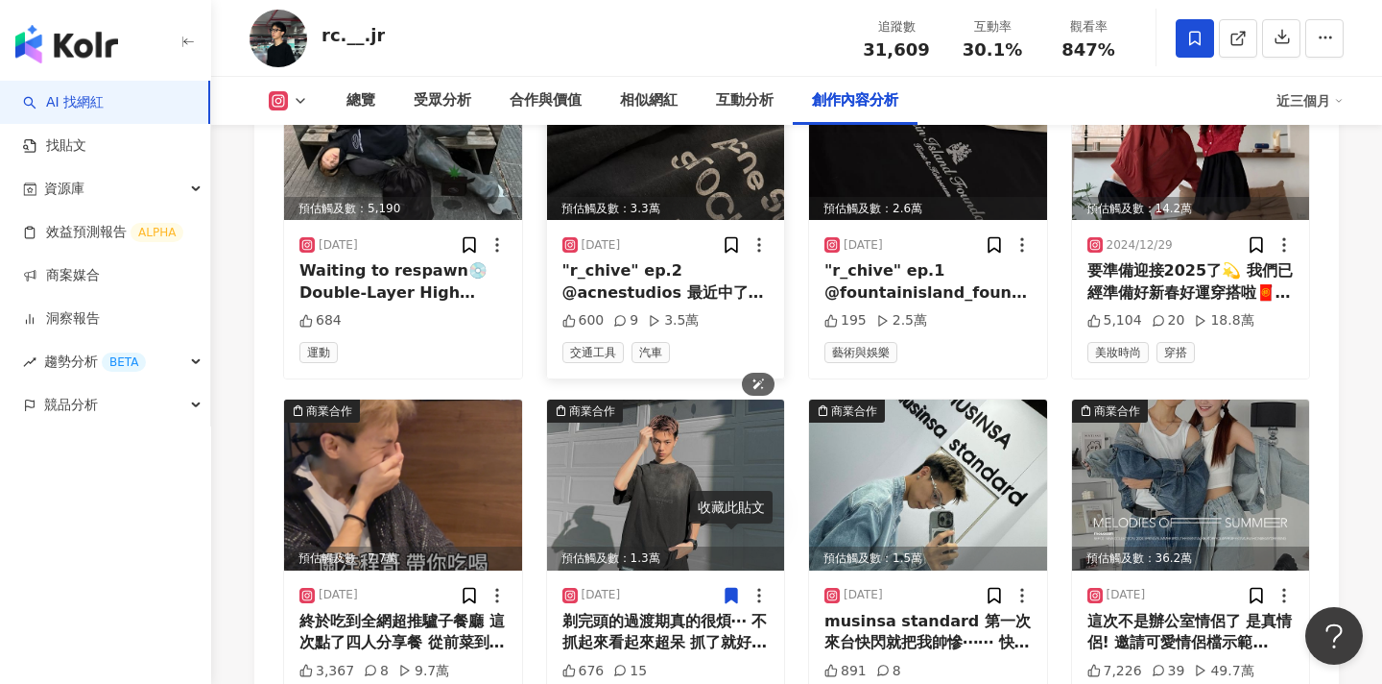
scroll to position [6973, 0]
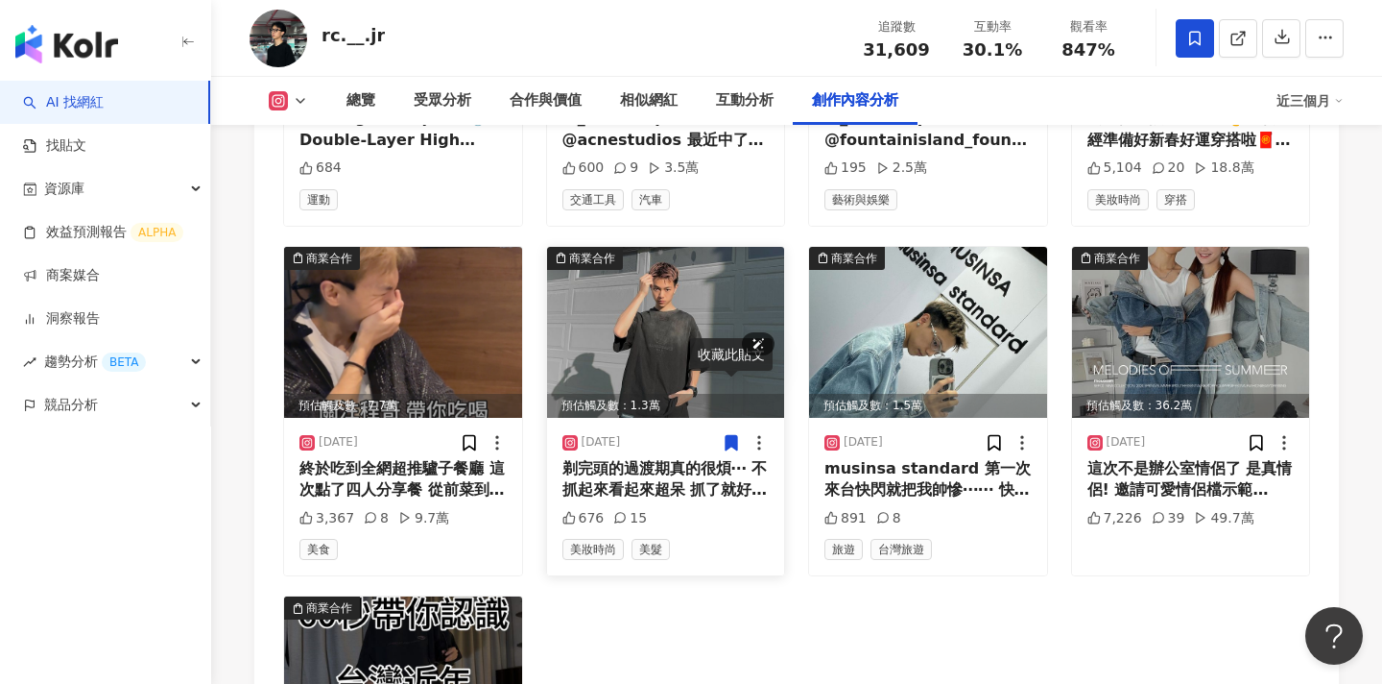
click at [647, 303] on img at bounding box center [666, 332] width 238 height 171
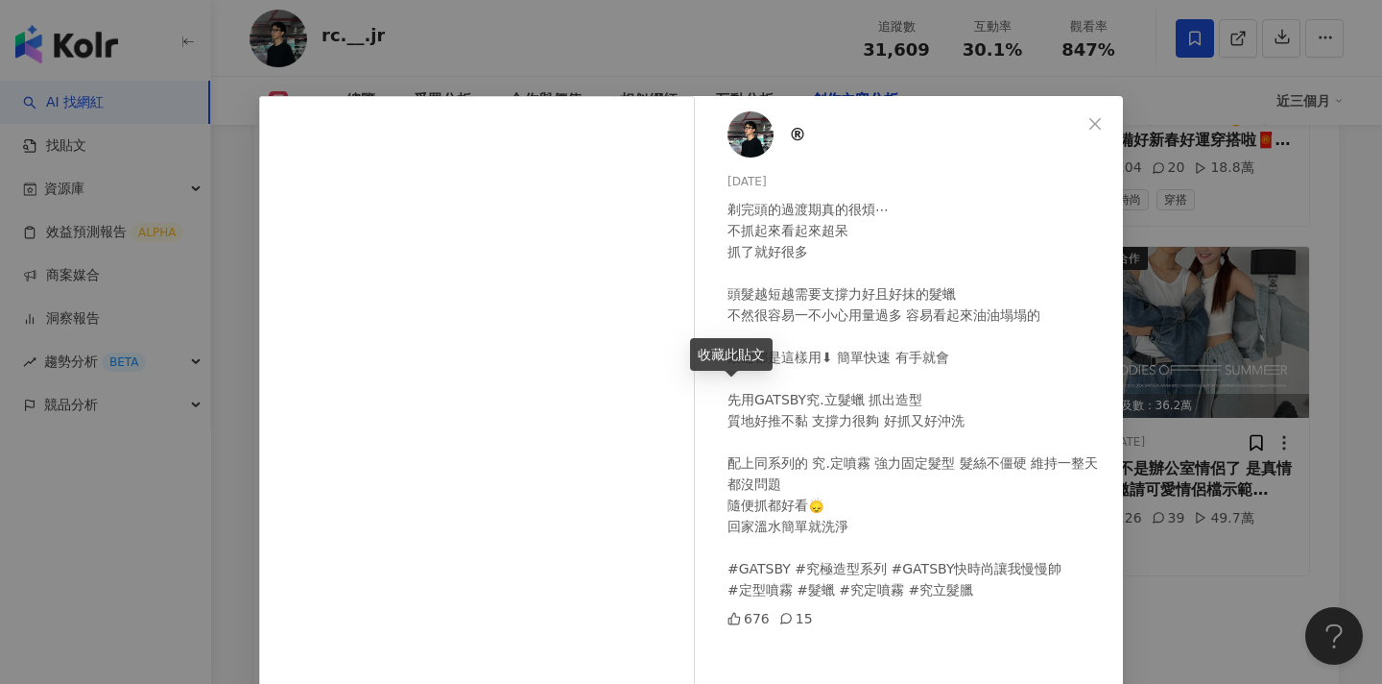
scroll to position [177, 0]
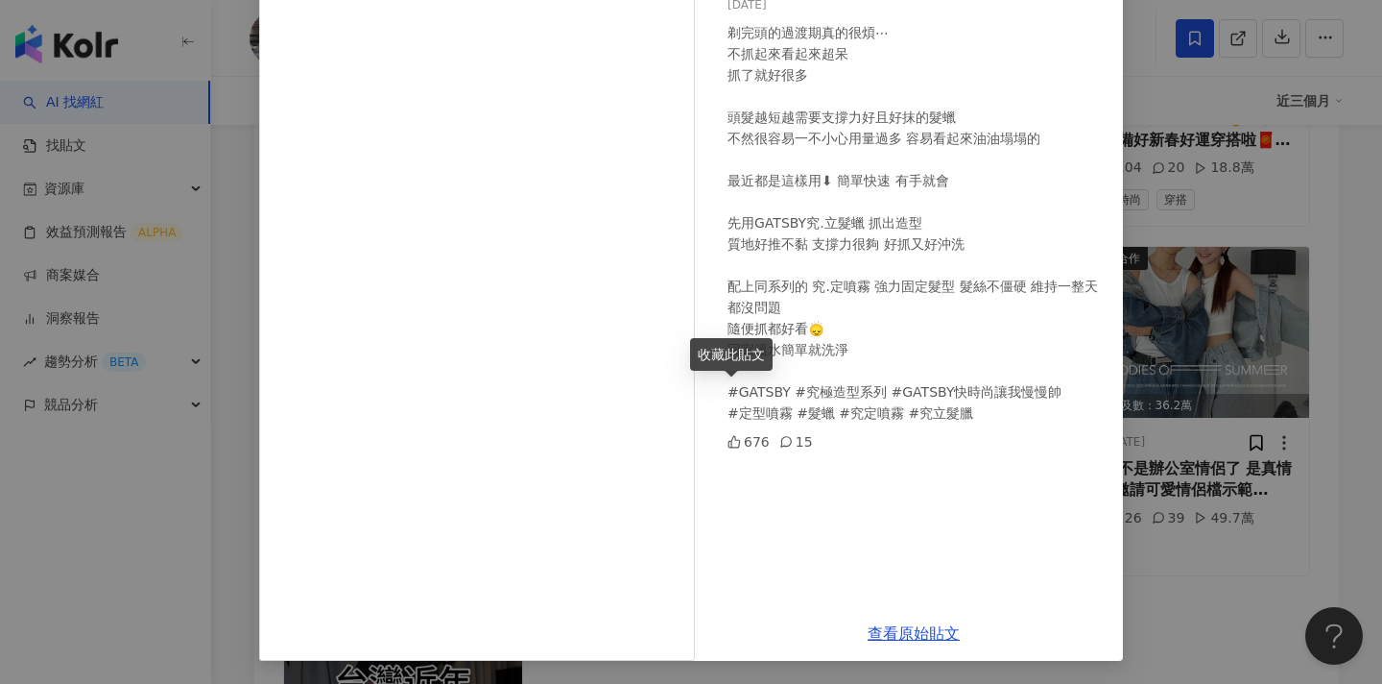
click at [1239, 272] on div "® 2024/10/7 剃完頭的過渡期真的很煩⋯ 不抓起來看起來超呆 抓了就好很多 頭髮越短越需要支撐力好且好抹的髮蠟 不然很容易一不小心用量過多 容易看起來…" at bounding box center [691, 342] width 1382 height 684
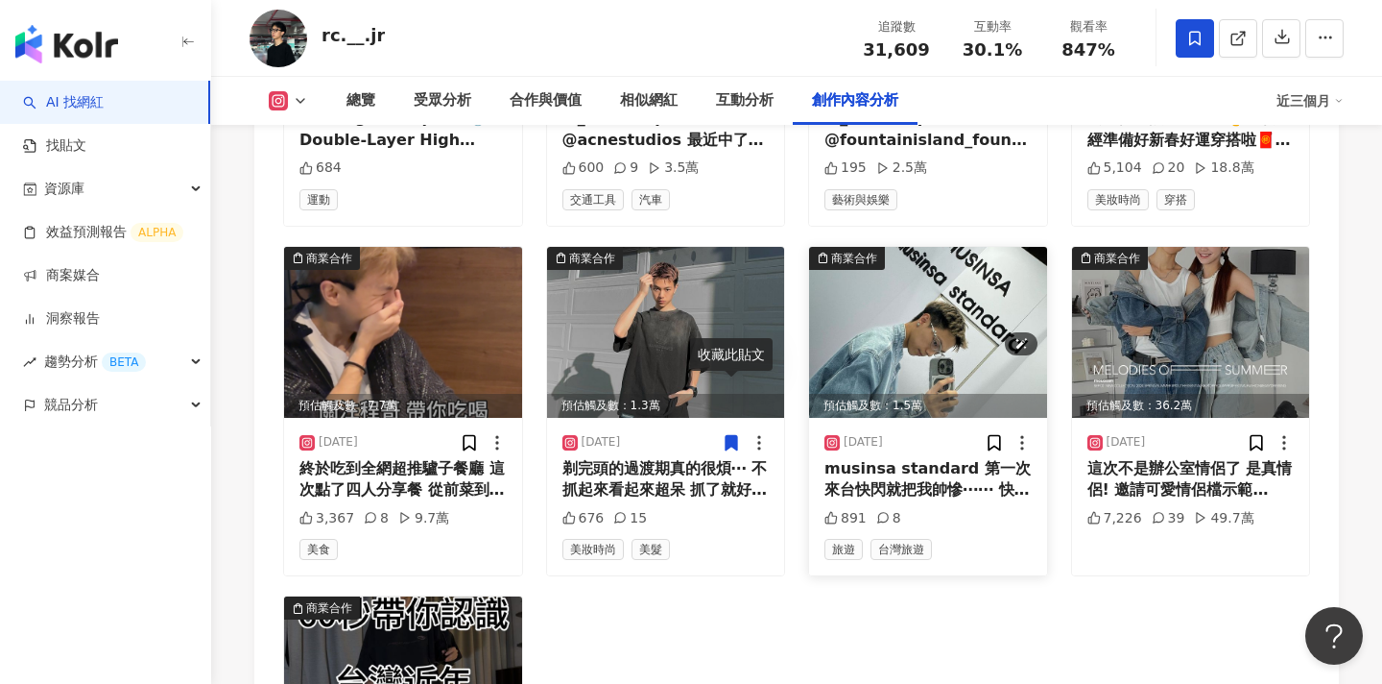
click at [938, 309] on img at bounding box center [928, 332] width 238 height 171
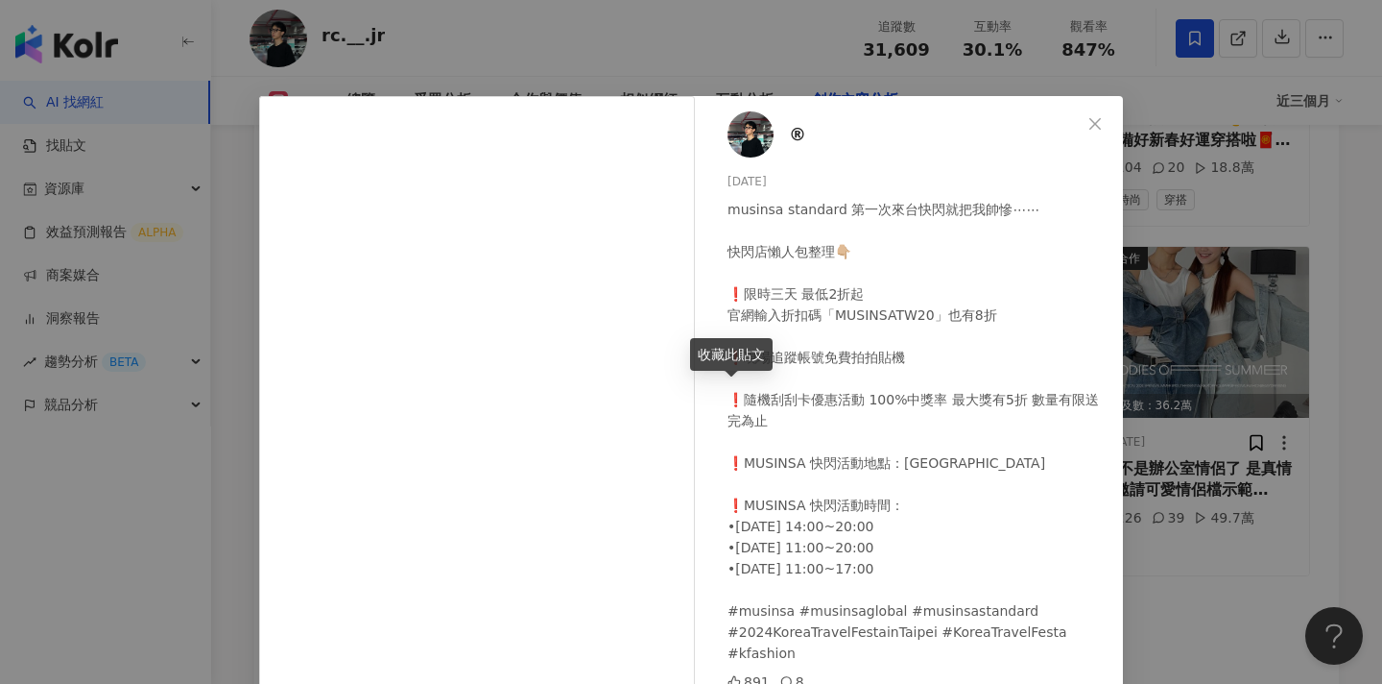
click at [1229, 294] on div "® 2024/9/6 musinsa standard 第一次來台快閃就把我帥慘⋯⋯ 快閃店懶人包整理👇🏼 ❗️限時三天 最低2折起 官網輸入折扣碼「MUSI…" at bounding box center [691, 342] width 1382 height 684
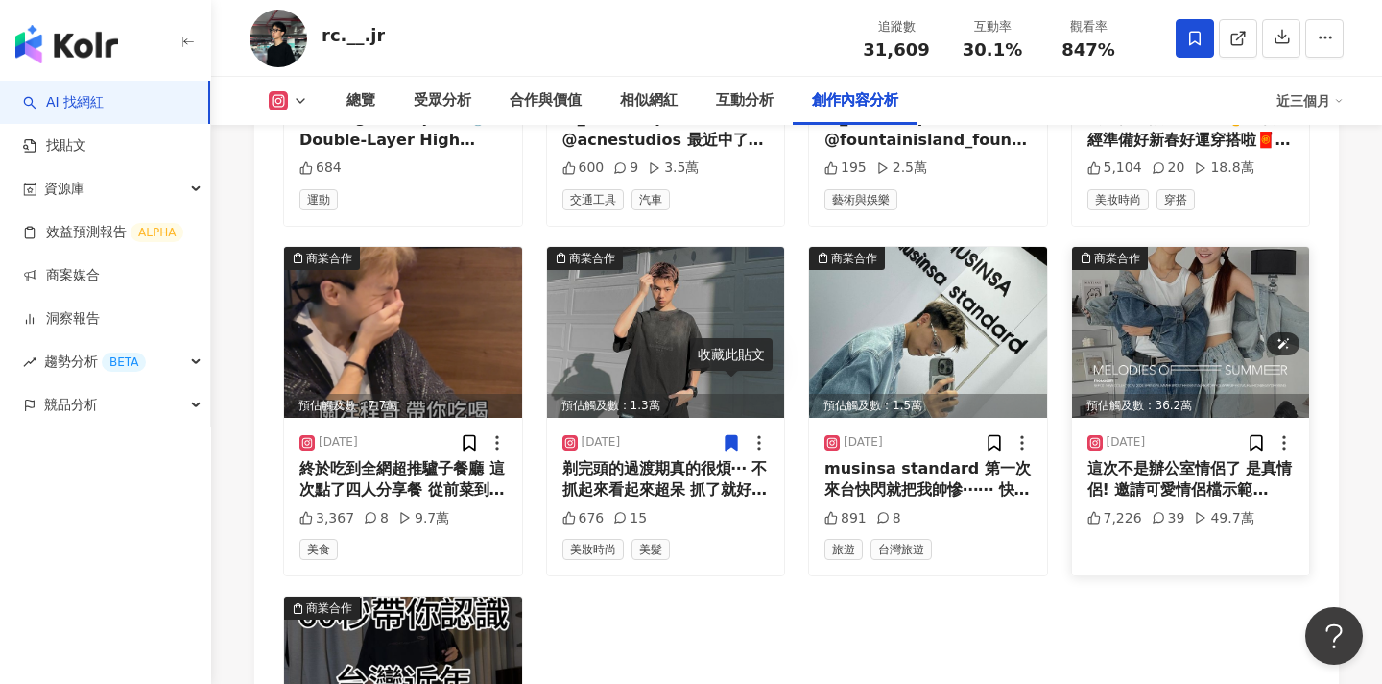
click at [1200, 290] on img at bounding box center [1191, 332] width 238 height 171
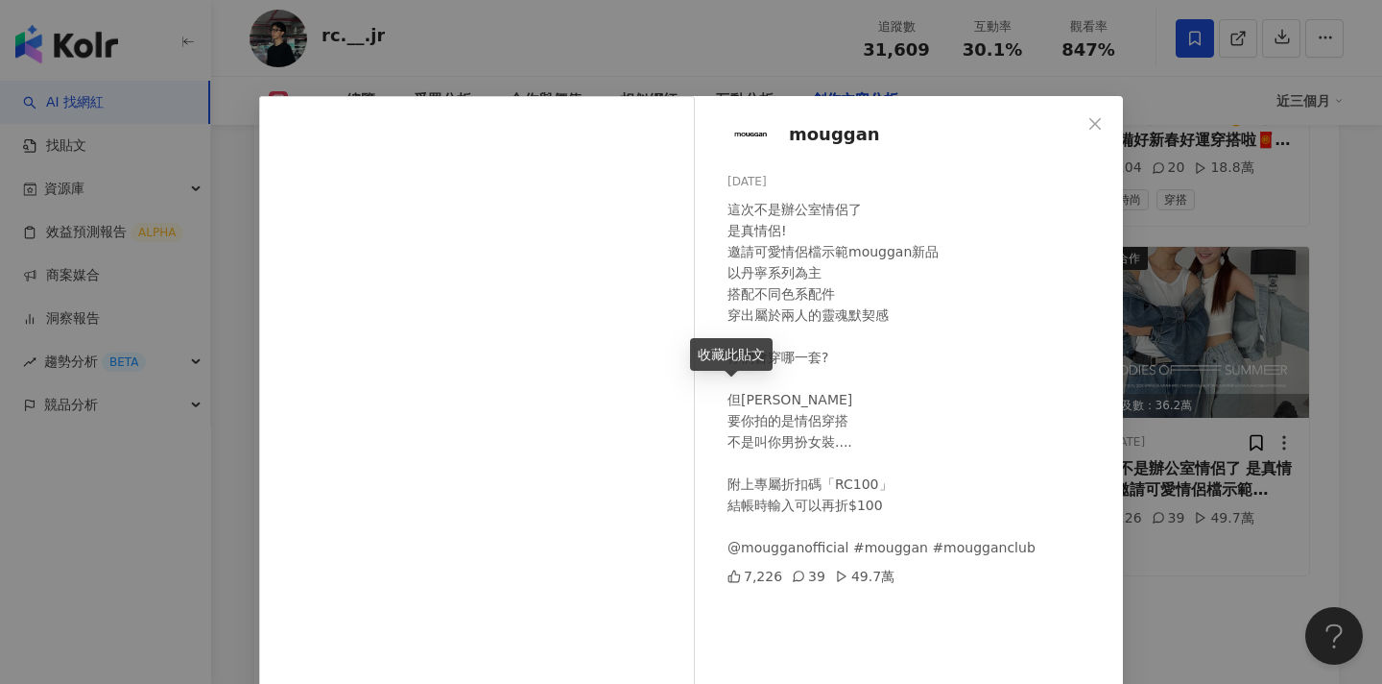
click at [1199, 293] on div "mouggan 2024/9/2 這次不是辦公室情侶了 是真情侶! 邀請可愛情侶檔示範mouggan新品 以丹寧系列為主 搭配不同色系配件 穿出屬於兩人的靈魂…" at bounding box center [691, 342] width 1382 height 684
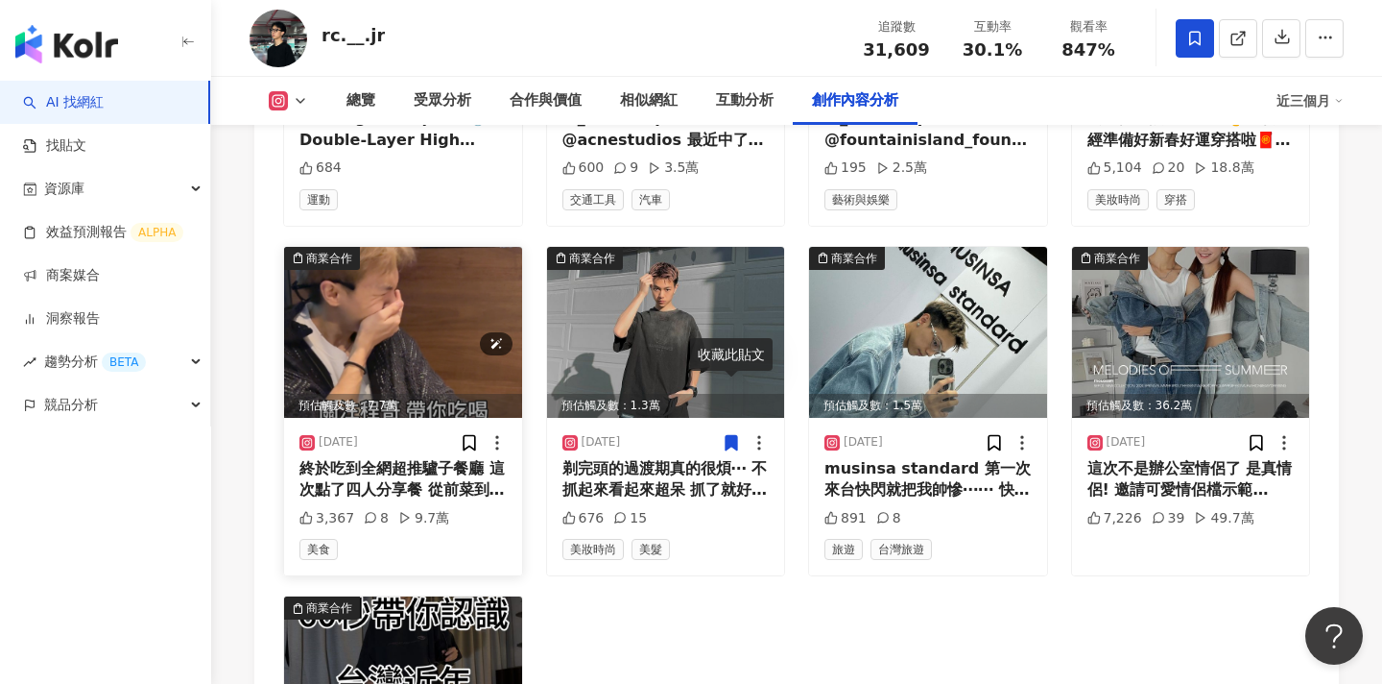
click at [383, 318] on img at bounding box center [403, 332] width 238 height 171
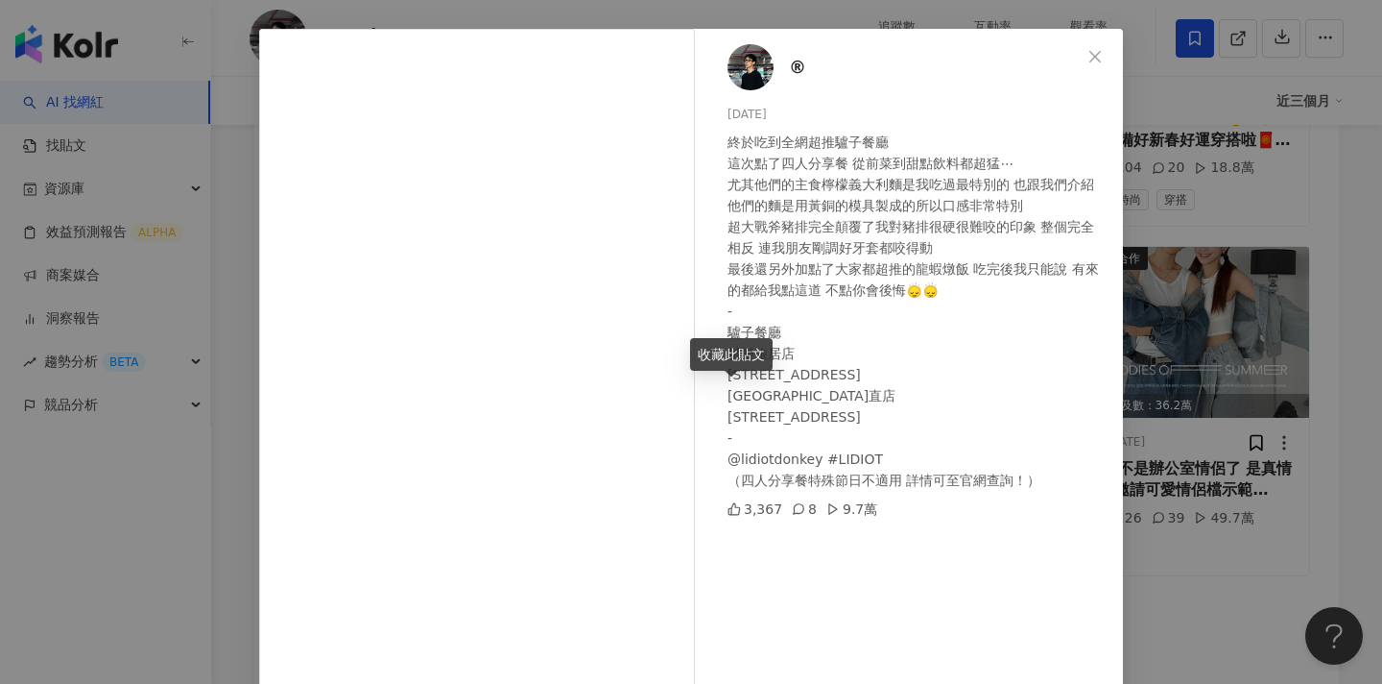
scroll to position [70, 0]
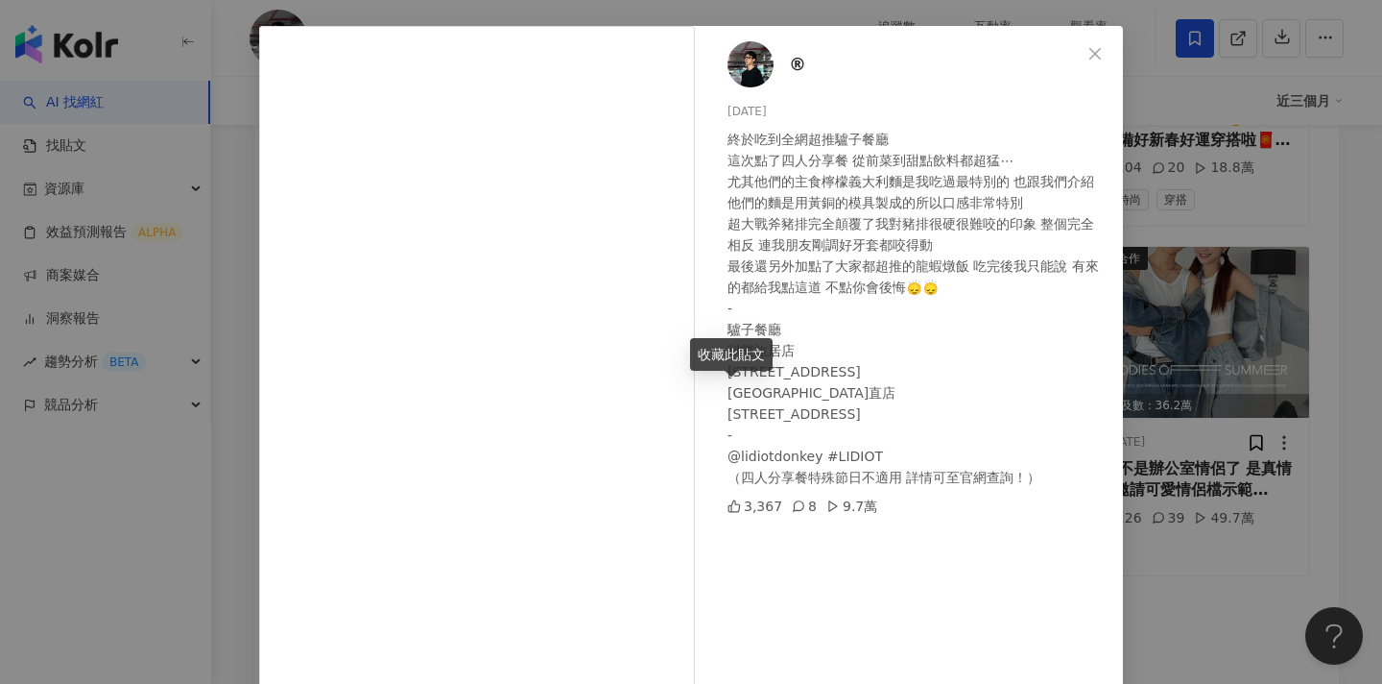
click at [1187, 396] on div "® 2024/12/18 終於吃到全網超推驢子餐廳 這次點了四人分享餐 從前菜到甜點飲料都超猛⋯ 尤其他們的主食檸檬義大利麵是我吃過最特別的 也跟我們介紹他們…" at bounding box center [691, 342] width 1382 height 684
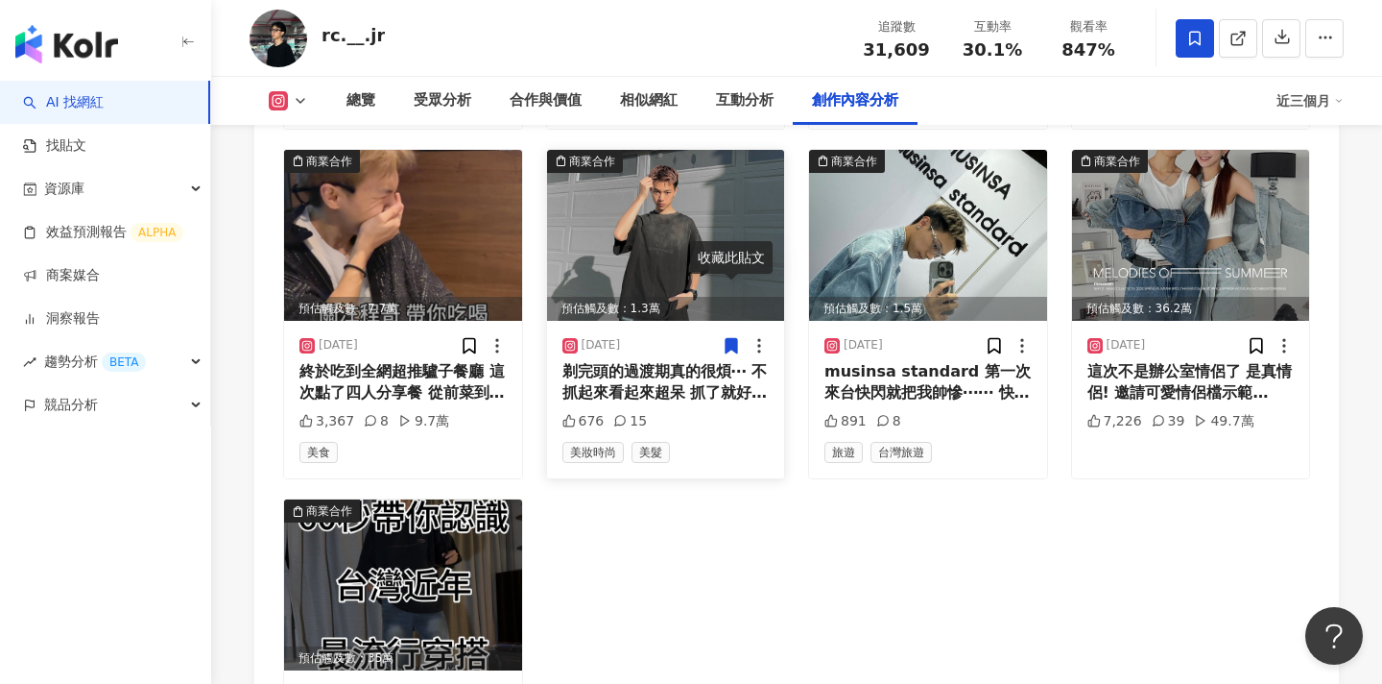
scroll to position [7076, 0]
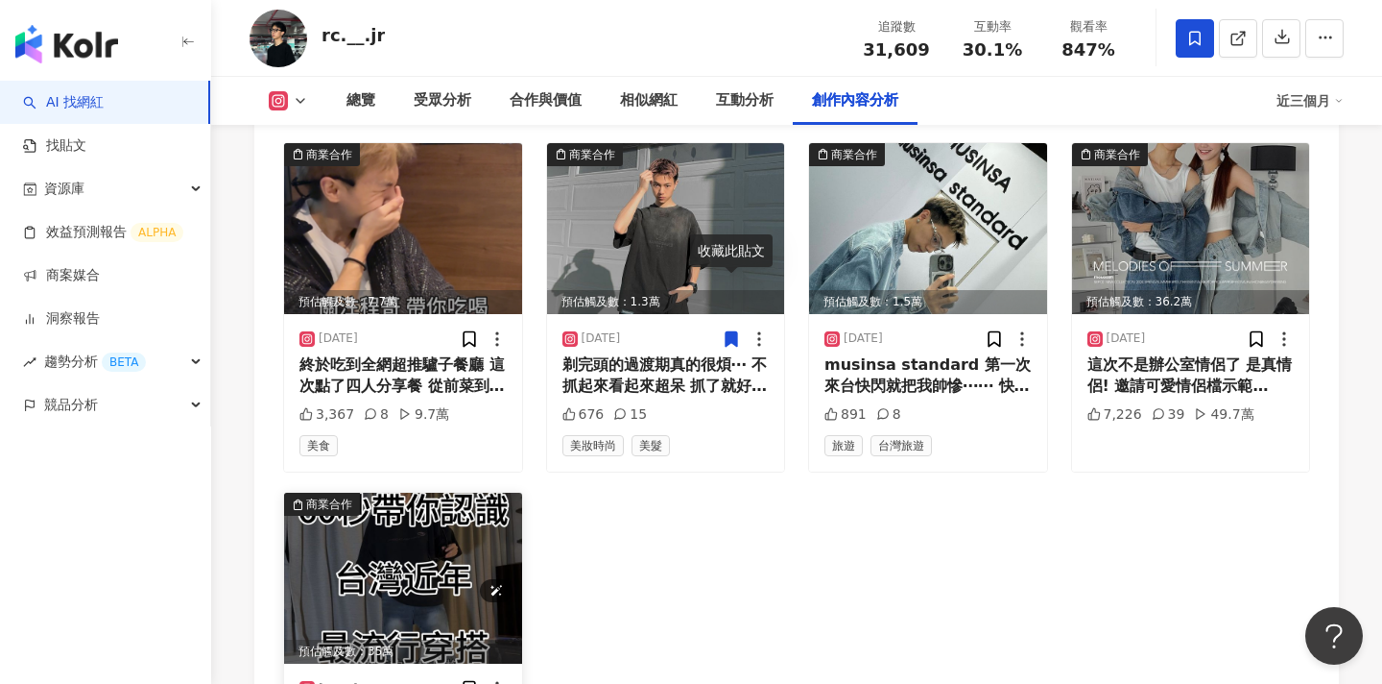
click at [403, 502] on img at bounding box center [403, 577] width 238 height 171
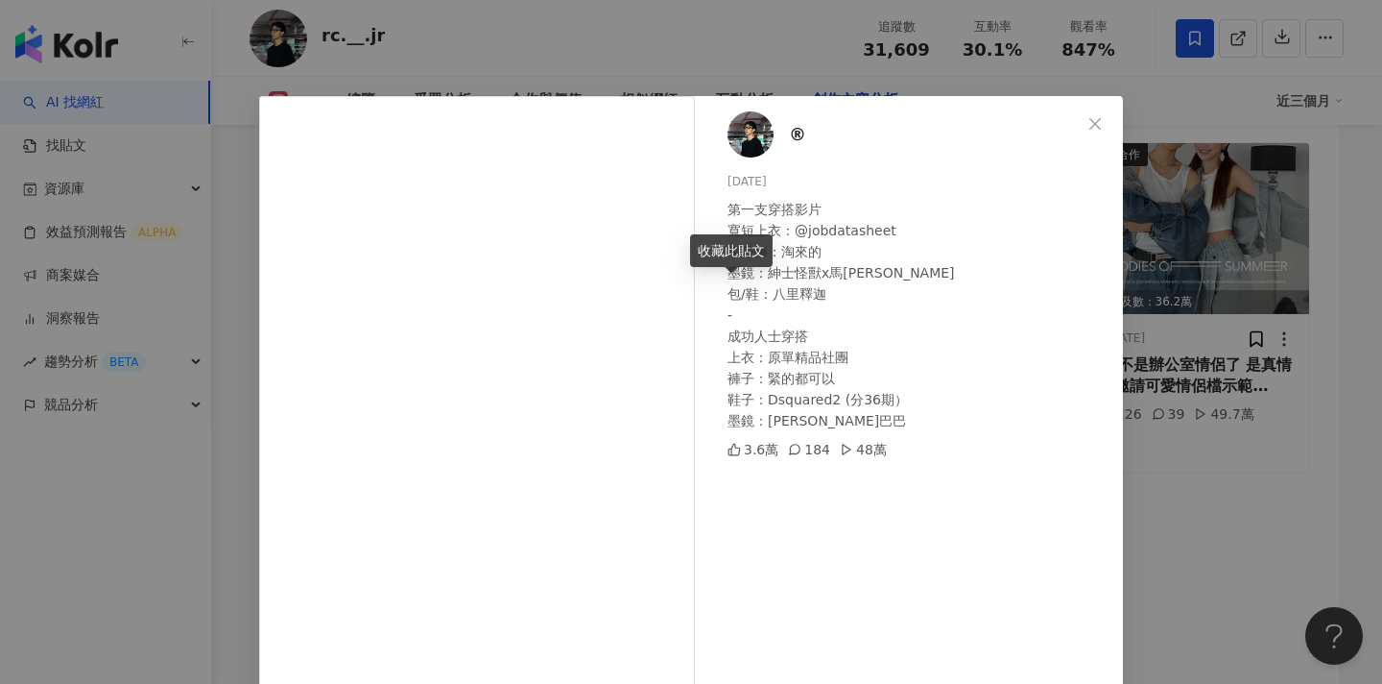
click at [1204, 378] on div "® 2024/8/30 第一支穿搭影片 寬短上衣：@jobdatasheet 牛仔褲：淘來的 墨鏡：紳士怪獸x馬吉拉 包/鞋：八里釋迦 - 成功人士穿搭 上衣…" at bounding box center [691, 342] width 1382 height 684
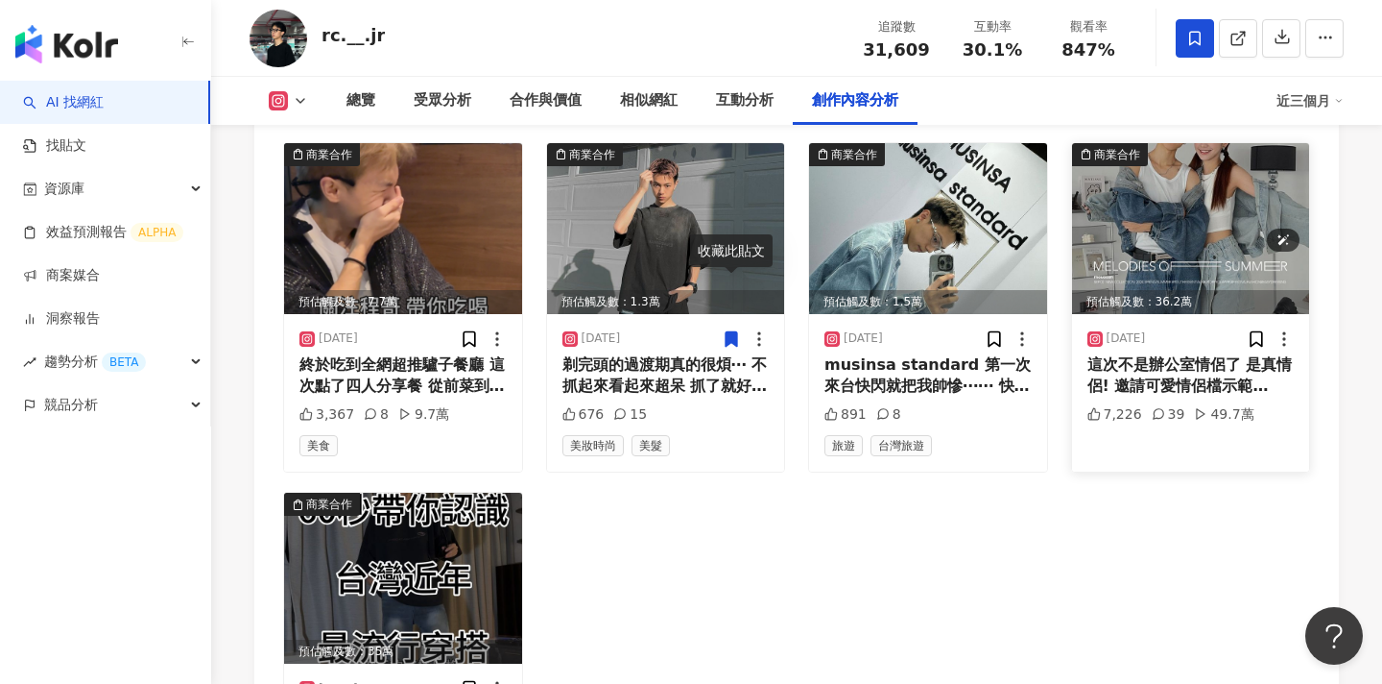
click at [1198, 155] on img at bounding box center [1191, 228] width 238 height 171
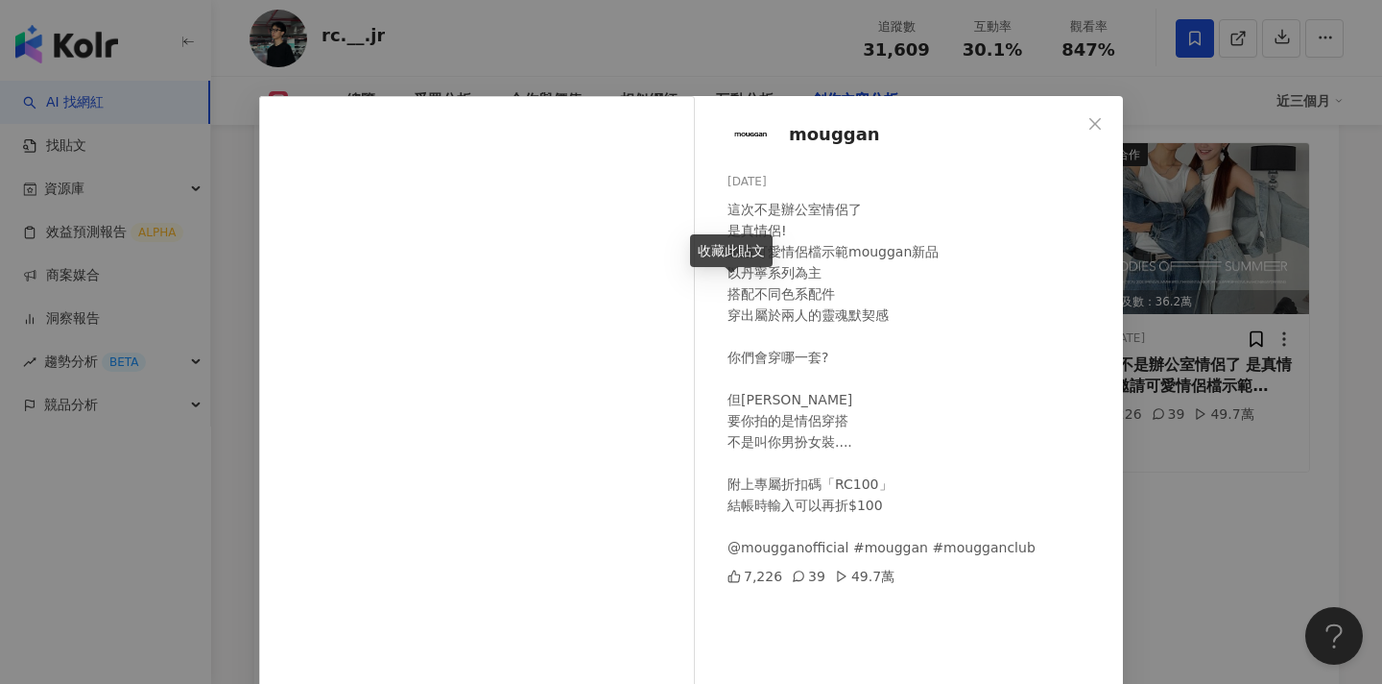
click at [1223, 312] on div "mouggan 2024/9/2 這次不是辦公室情侶了 是真情侶! 邀請可愛情侶檔示範mouggan新品 以丹寧系列為主 搭配不同色系配件 穿出屬於兩人的靈魂…" at bounding box center [691, 342] width 1382 height 684
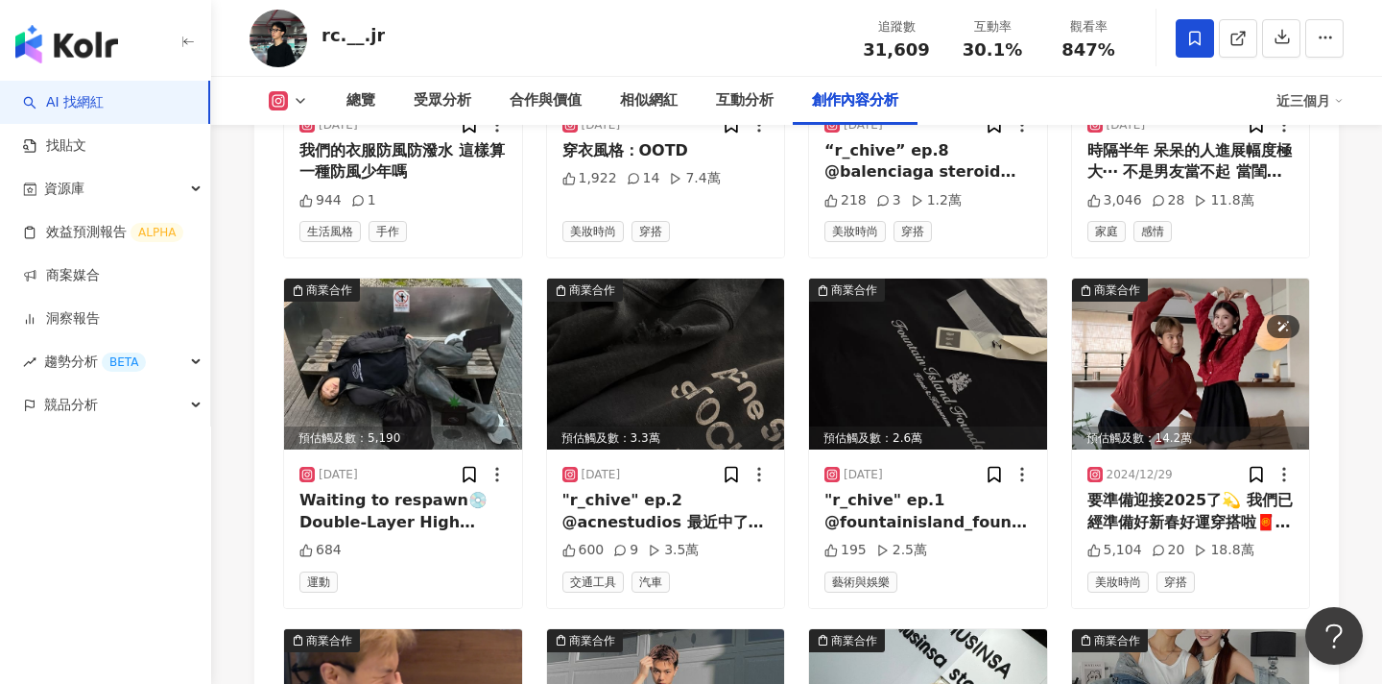
scroll to position [6542, 0]
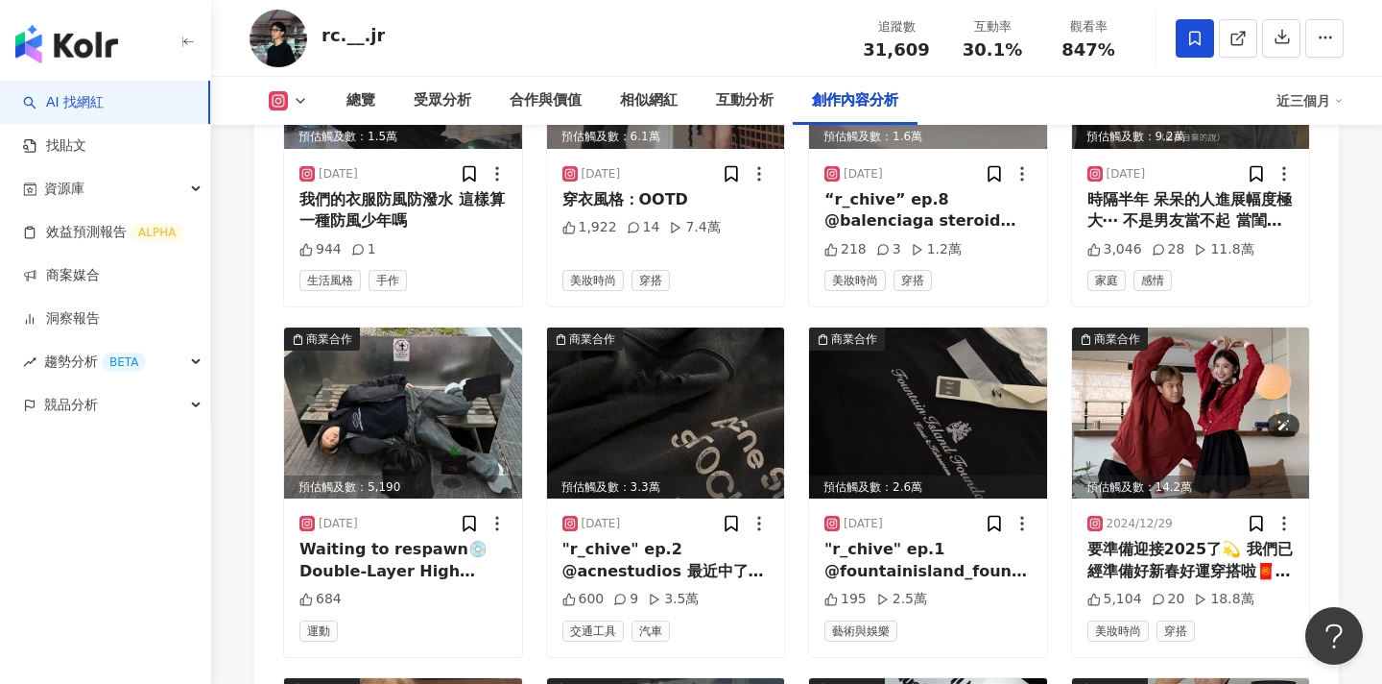
click at [1223, 327] on img at bounding box center [1191, 412] width 238 height 171
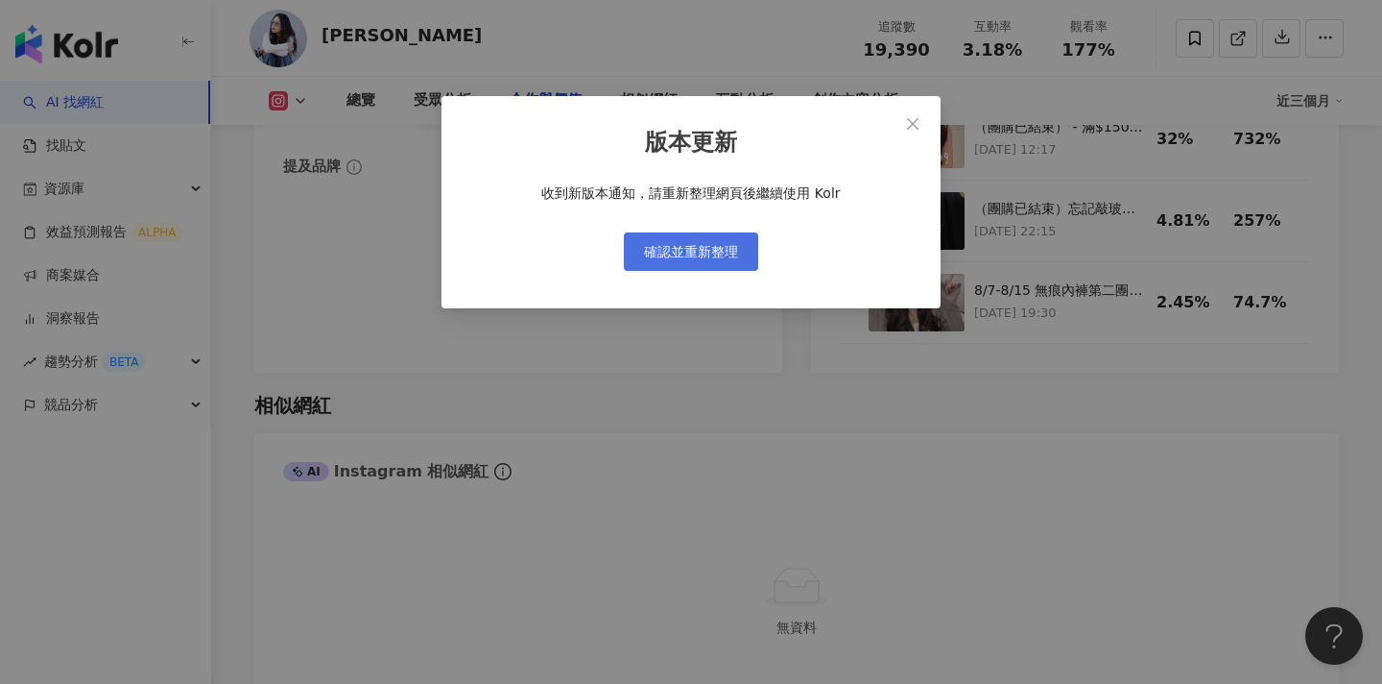
click at [713, 248] on span "確認並重新整理" at bounding box center [691, 251] width 94 height 15
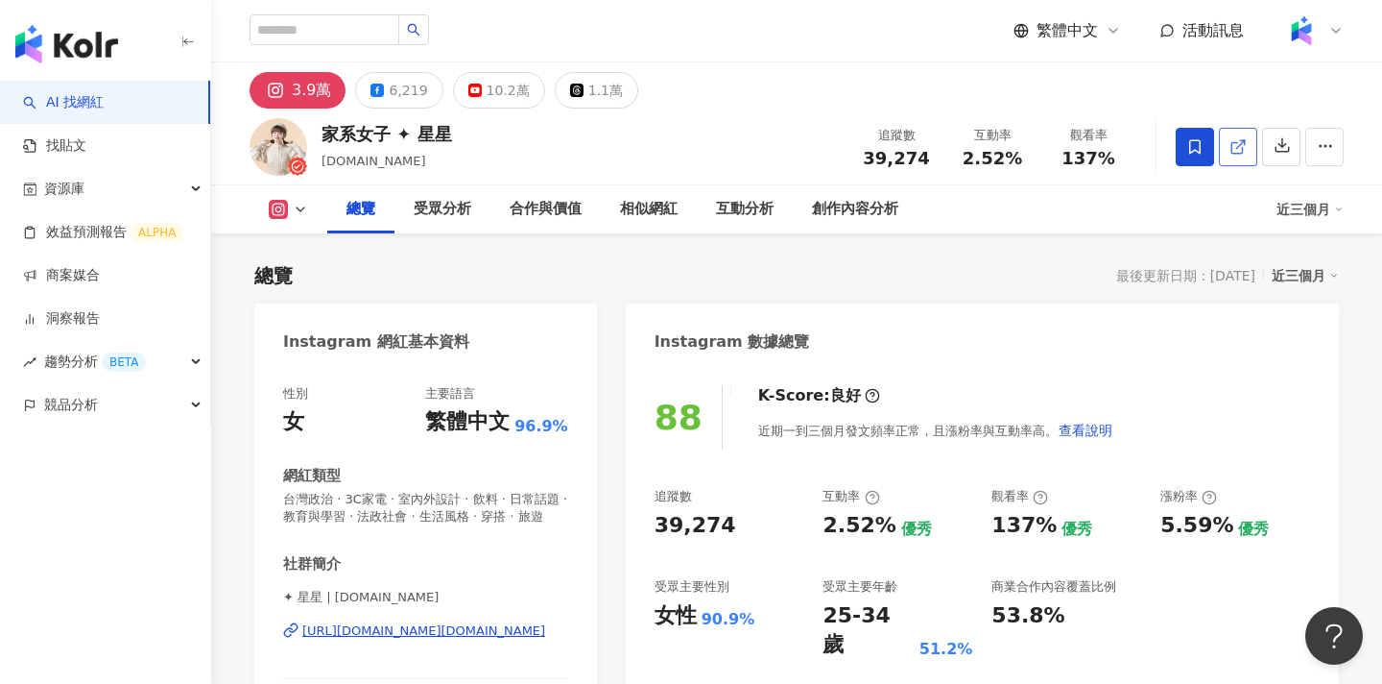
click at [1245, 141] on icon at bounding box center [1238, 146] width 17 height 17
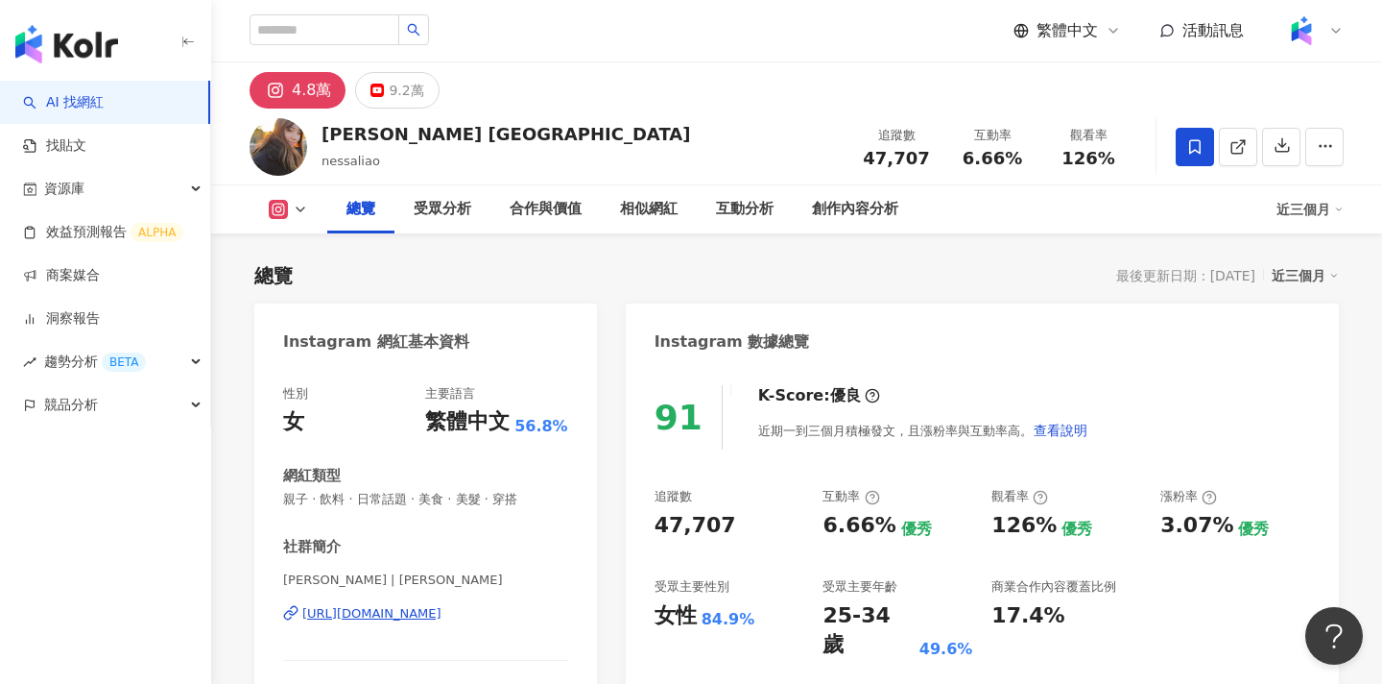
drag, startPoint x: 1243, startPoint y: 143, endPoint x: 967, endPoint y: 0, distance: 311.3
click at [1243, 143] on icon at bounding box center [1238, 146] width 17 height 17
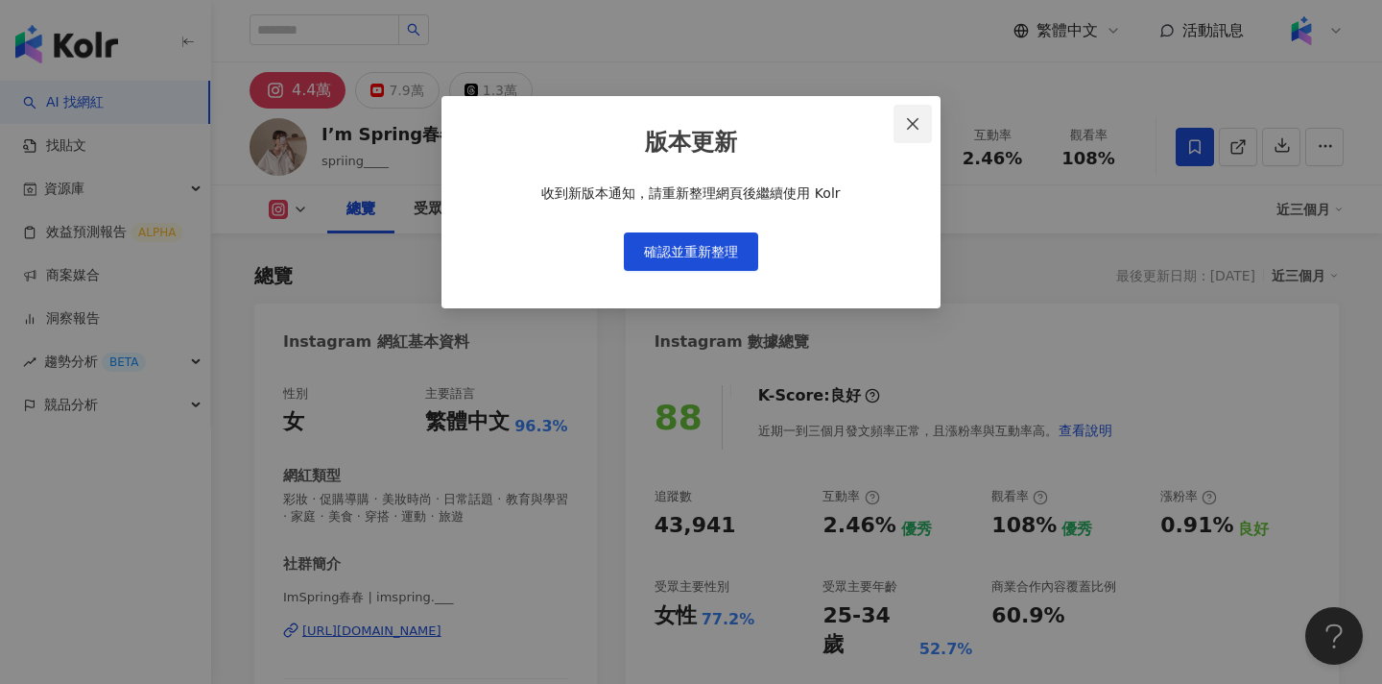
click at [915, 127] on icon "close" at bounding box center [912, 123] width 15 height 15
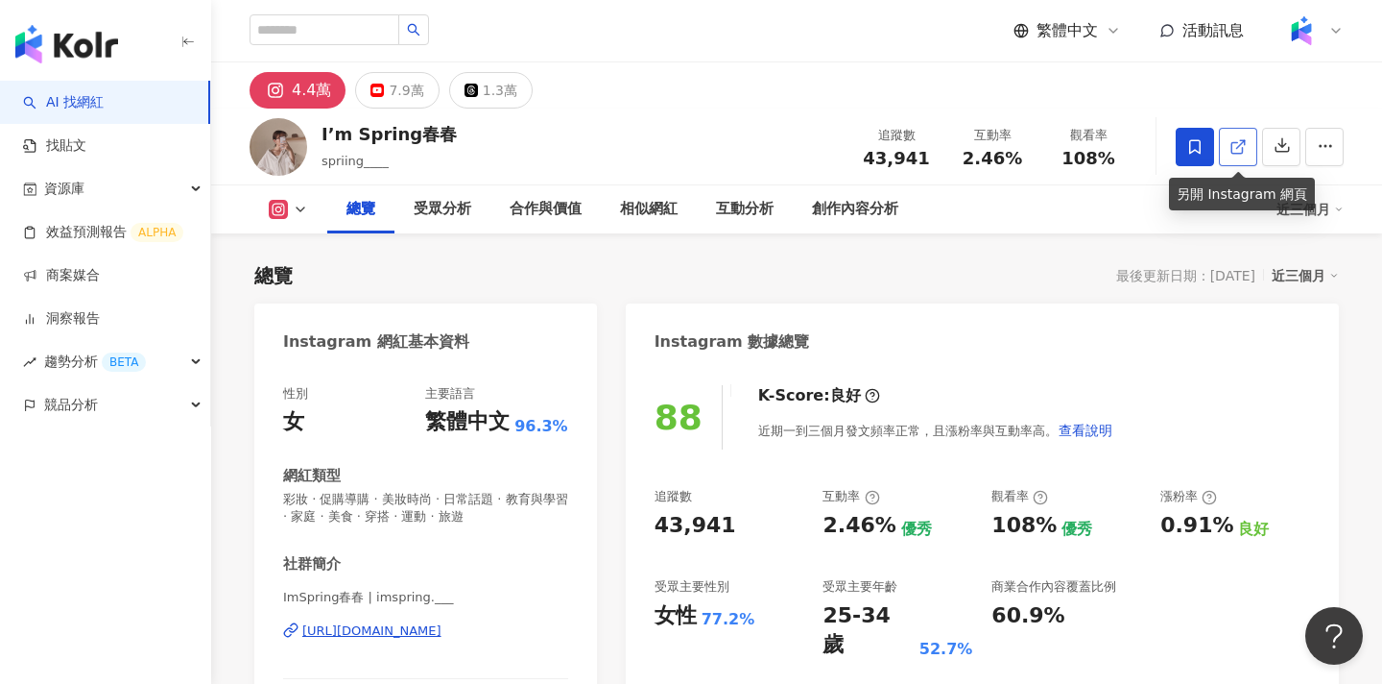
click at [1234, 157] on link at bounding box center [1238, 147] width 38 height 38
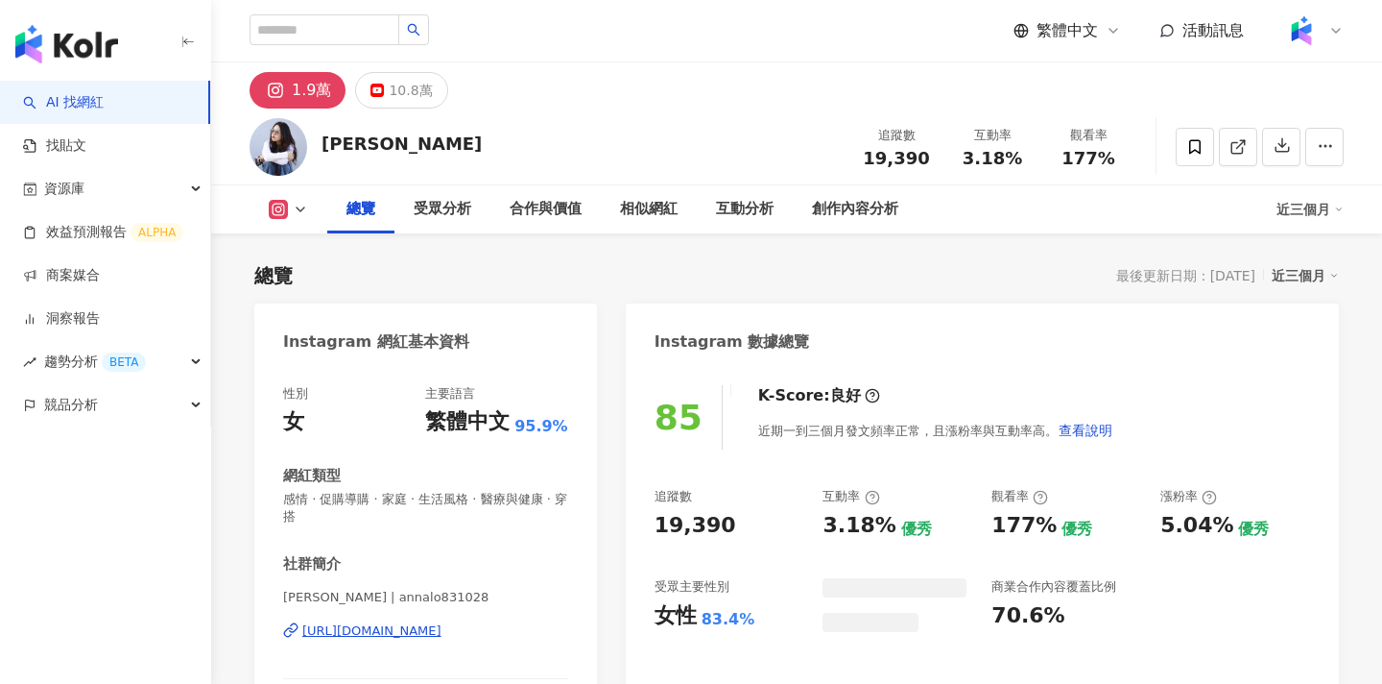
drag, startPoint x: 1235, startPoint y: 147, endPoint x: 1116, endPoint y: 180, distance: 122.5
click at [1235, 147] on icon at bounding box center [1238, 146] width 17 height 17
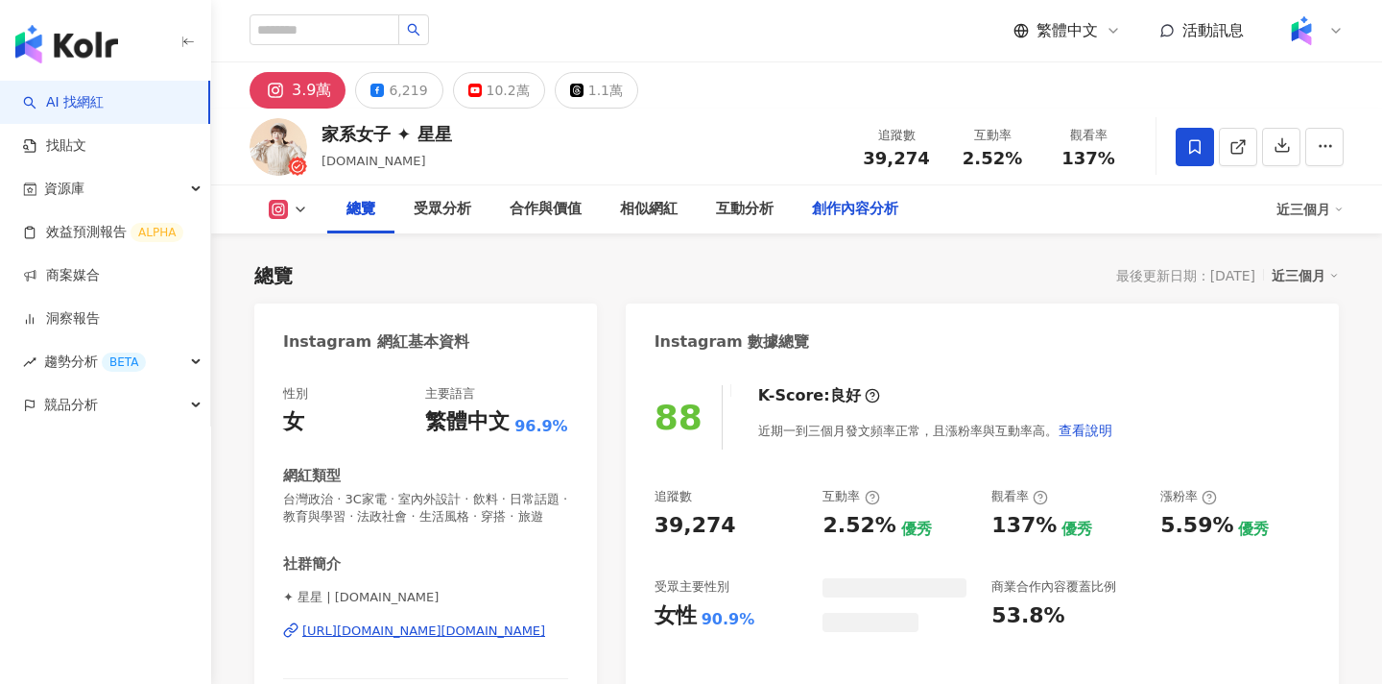
click at [873, 207] on div "創作內容分析" at bounding box center [855, 209] width 86 height 23
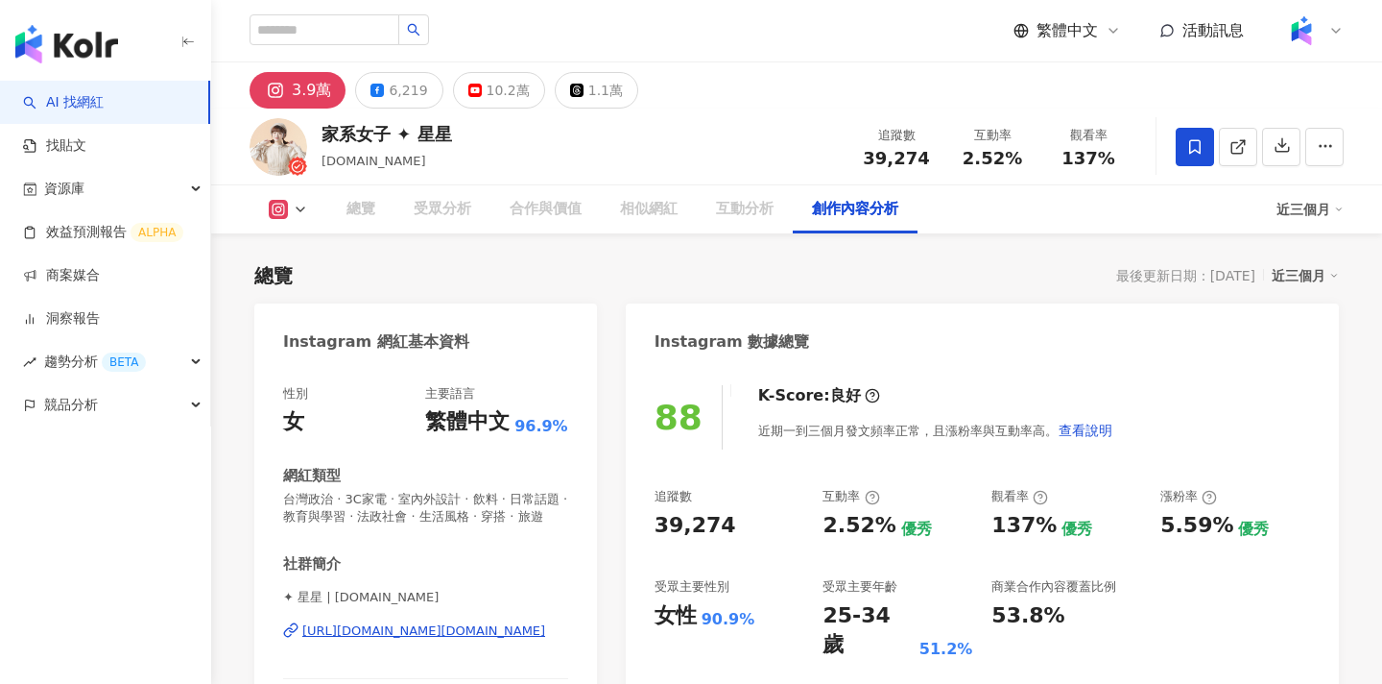
scroll to position [5230, 0]
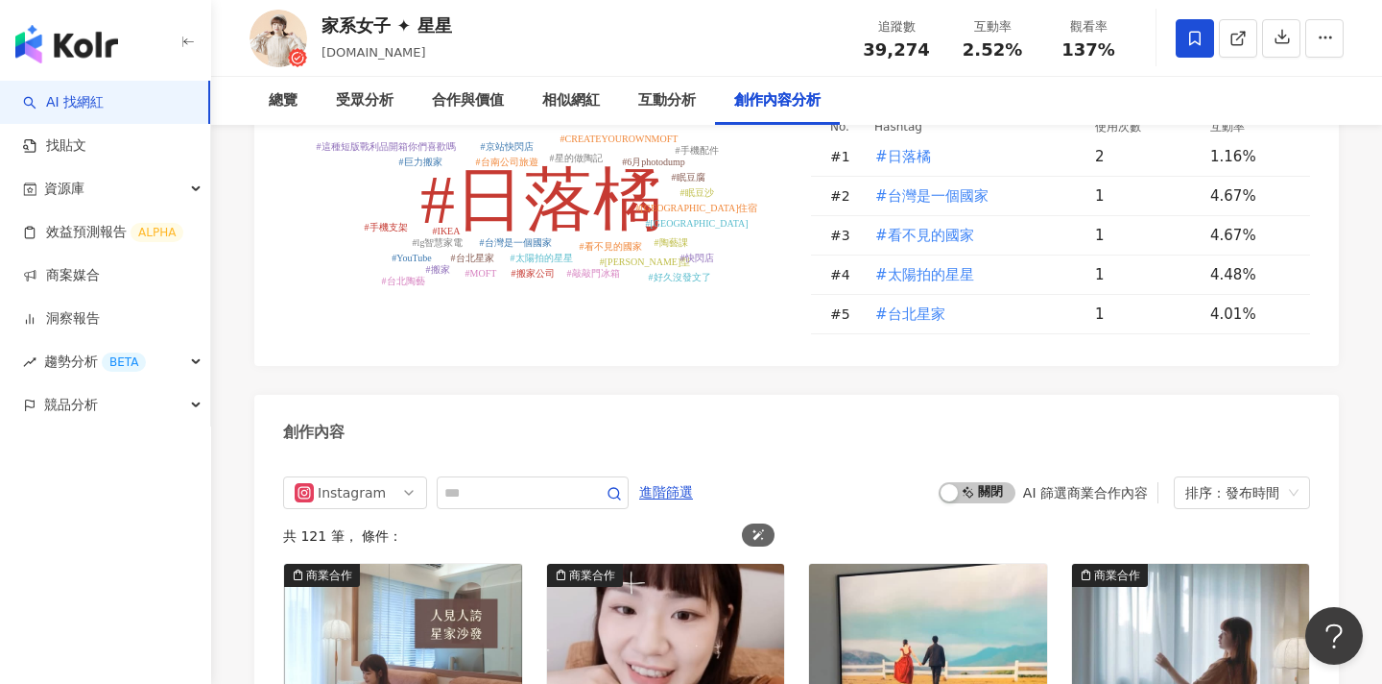
scroll to position [5814, 0]
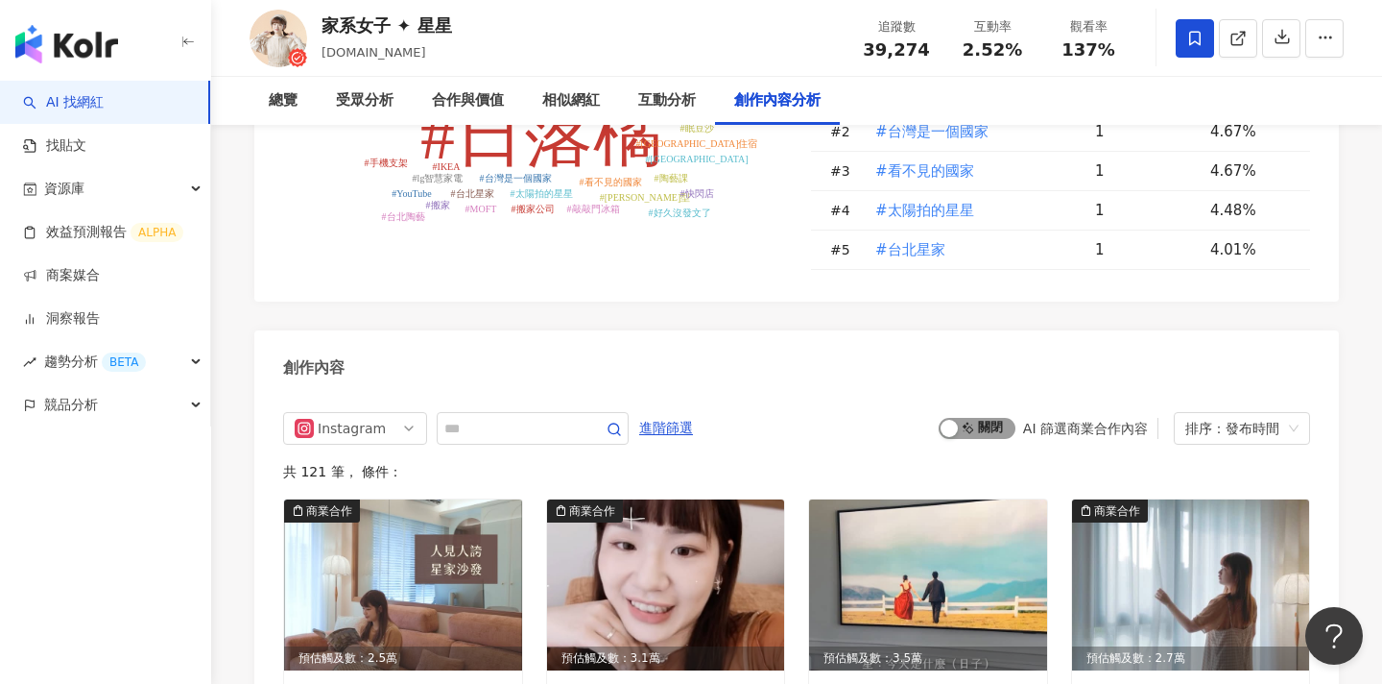
click at [985, 418] on span "啟動 關閉" at bounding box center [977, 428] width 77 height 21
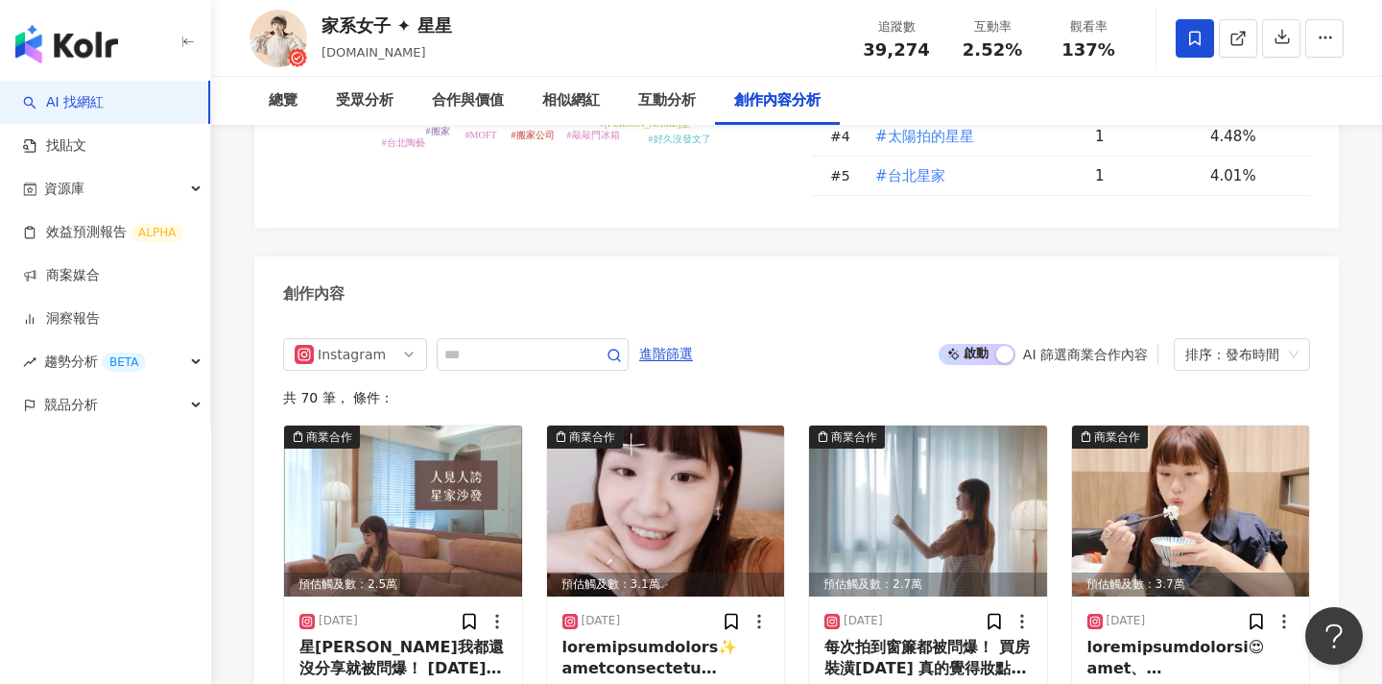
scroll to position [5847, 0]
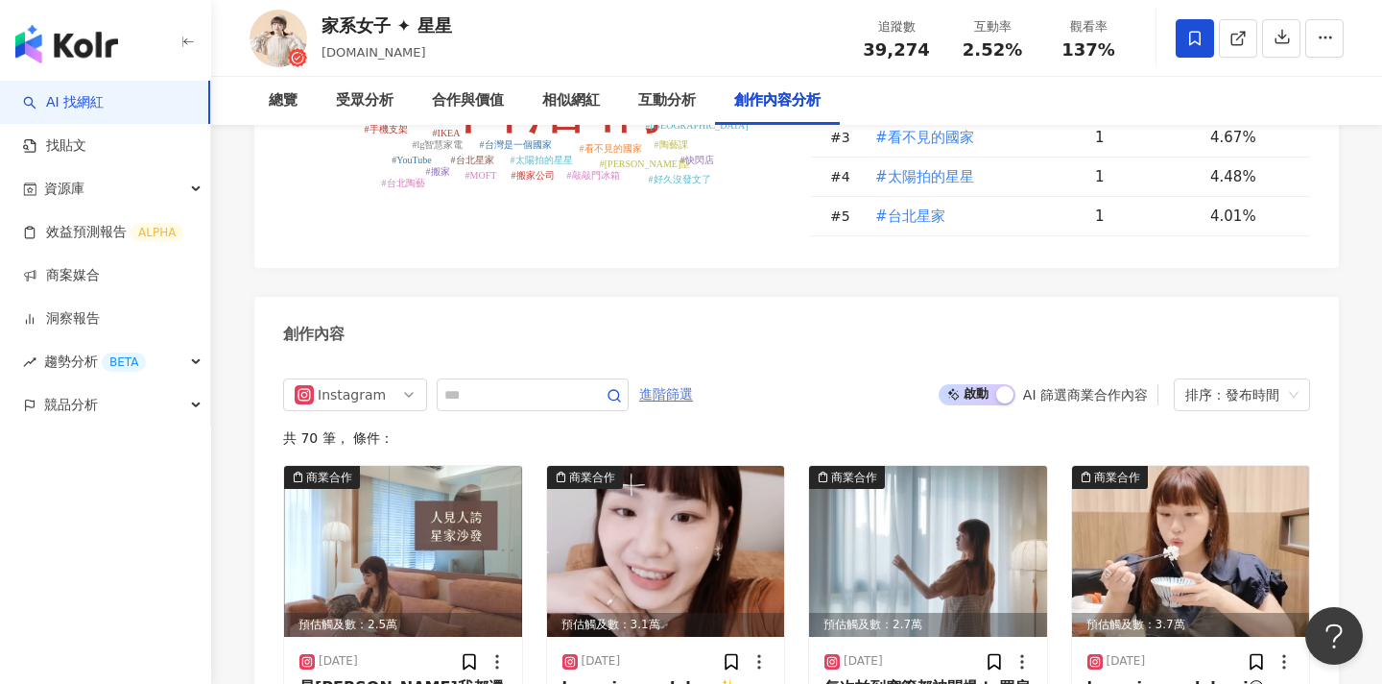
click at [686, 379] on span "進階篩選" at bounding box center [666, 394] width 54 height 31
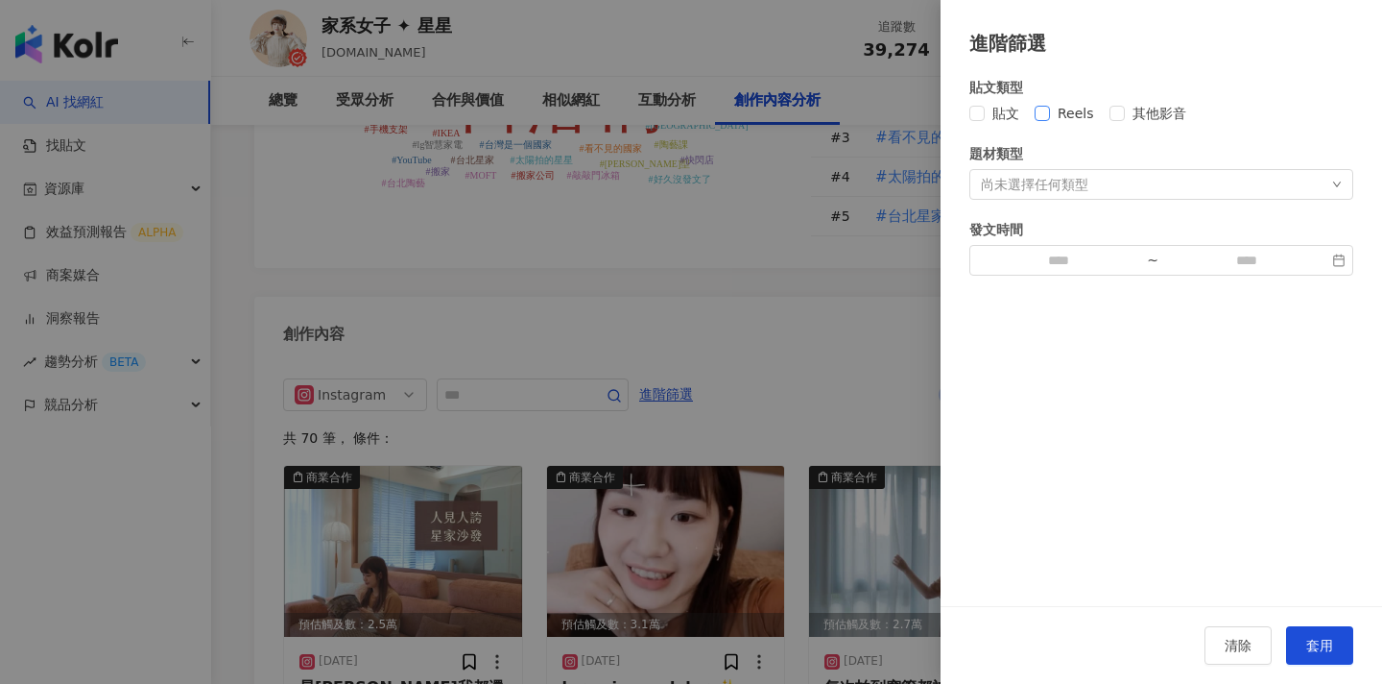
click at [1068, 114] on span "Reels" at bounding box center [1076, 113] width 52 height 21
click at [1318, 641] on span "套用" at bounding box center [1320, 644] width 27 height 15
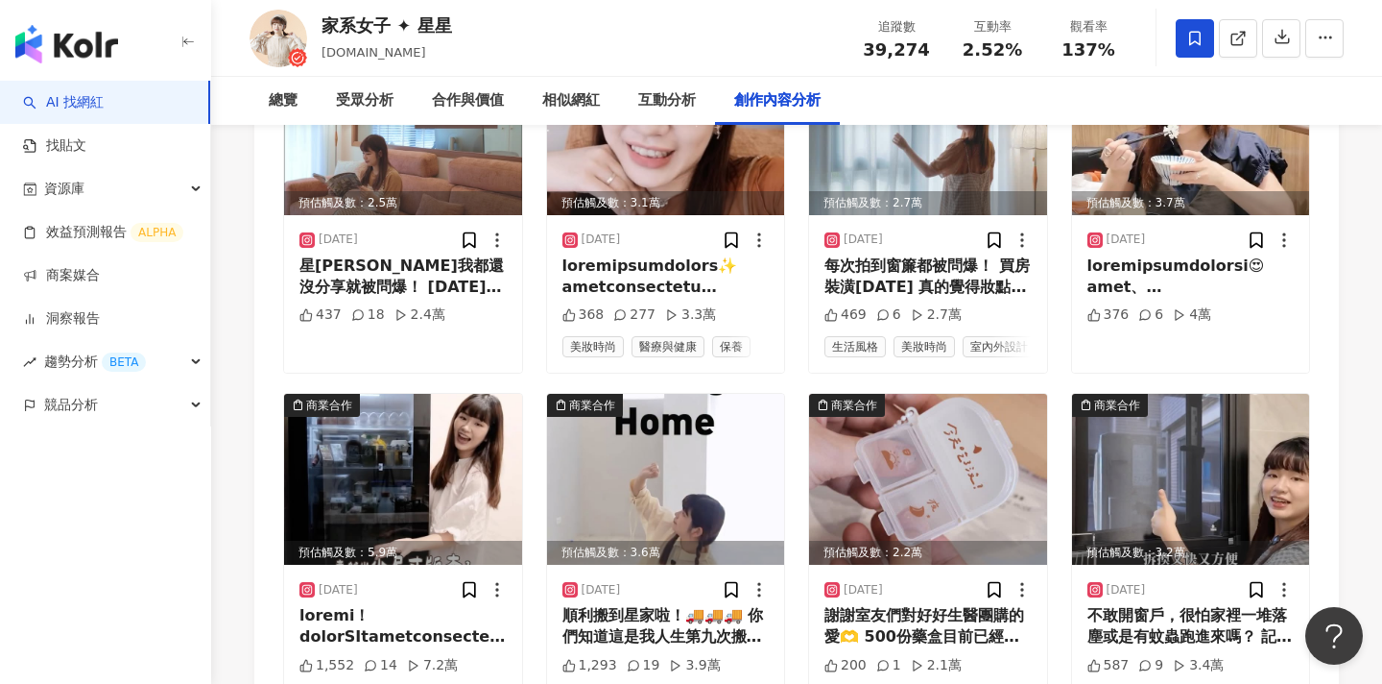
scroll to position [6821, 0]
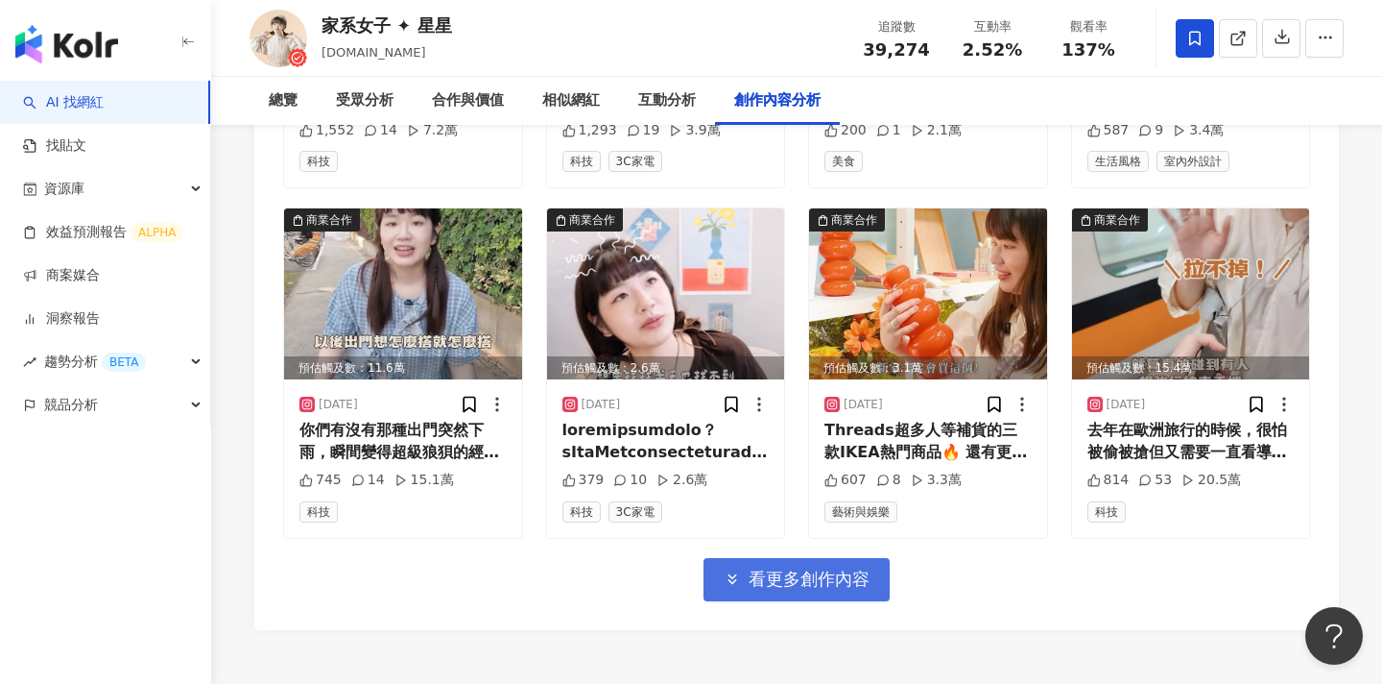
click at [798, 568] on span "看更多創作內容" at bounding box center [809, 578] width 121 height 21
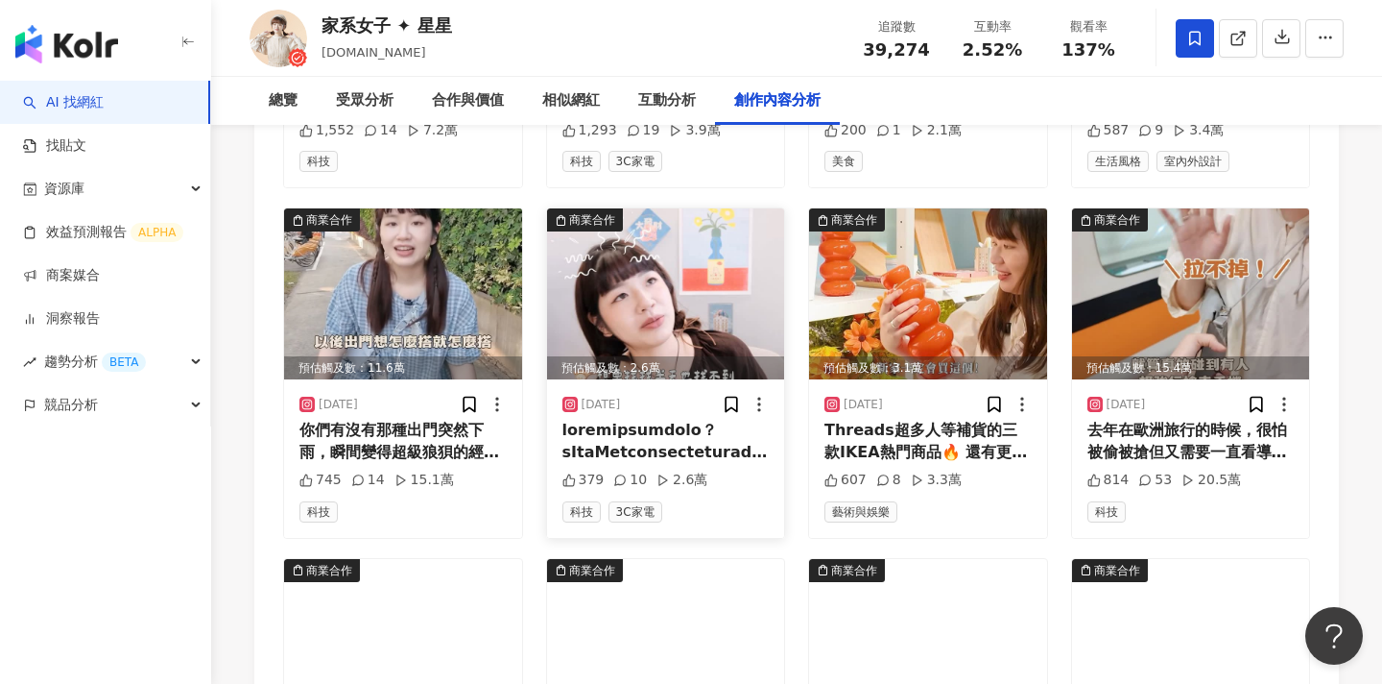
scroll to position [6742, 0]
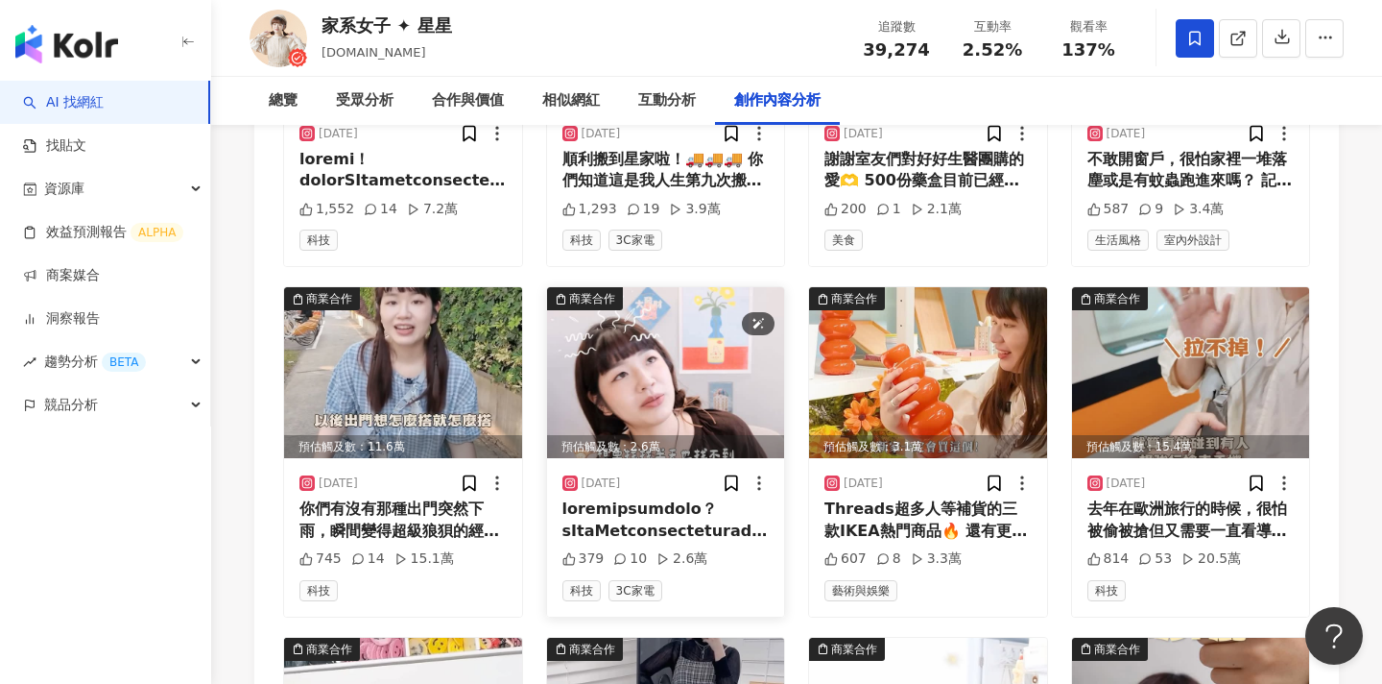
click at [684, 288] on img at bounding box center [666, 372] width 238 height 171
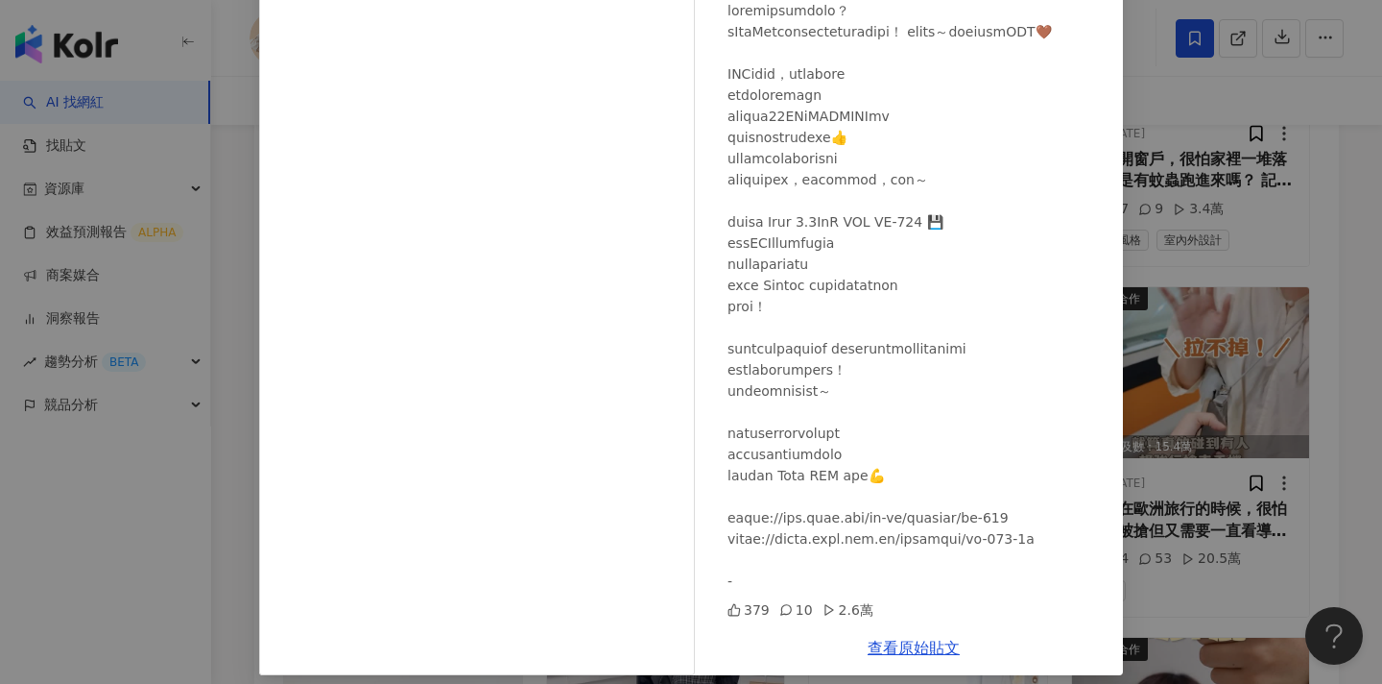
scroll to position [178, 0]
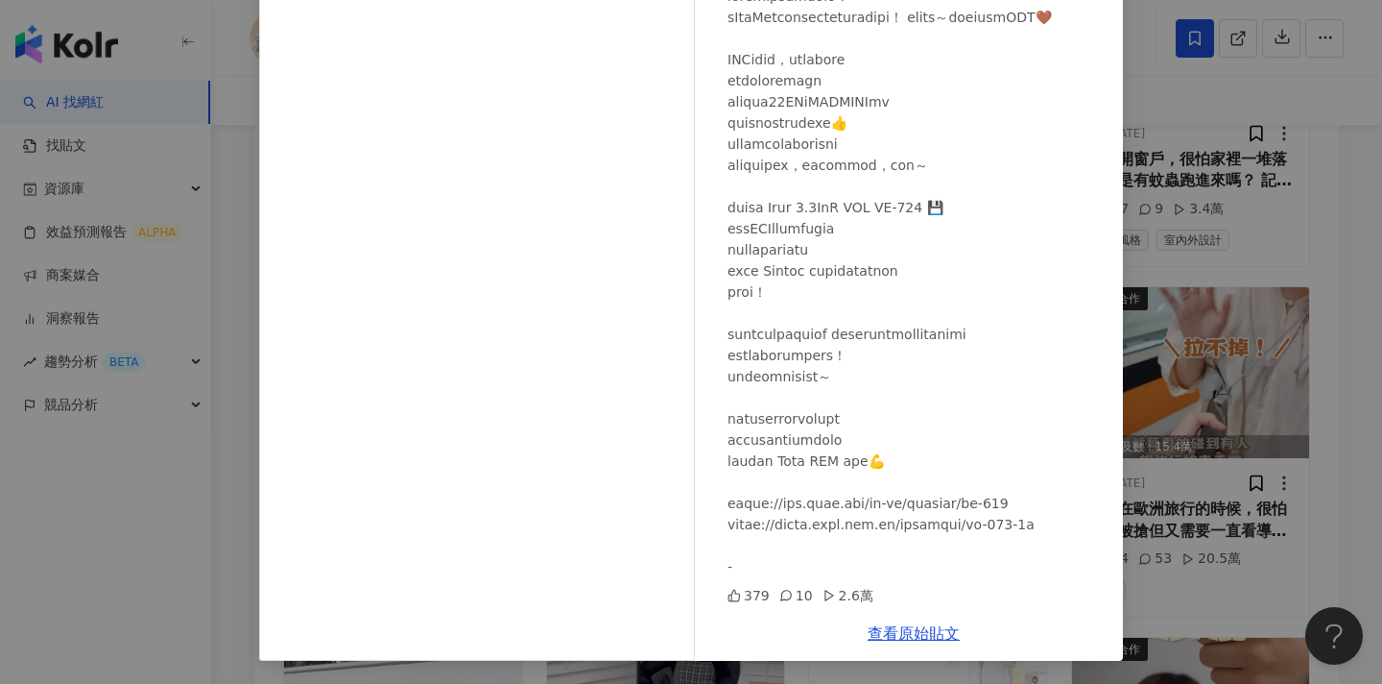
click at [1212, 369] on div "家系女子 ✦ 星星 2025/7/1 379 10 2.6萬 查看原始貼文" at bounding box center [691, 342] width 1382 height 684
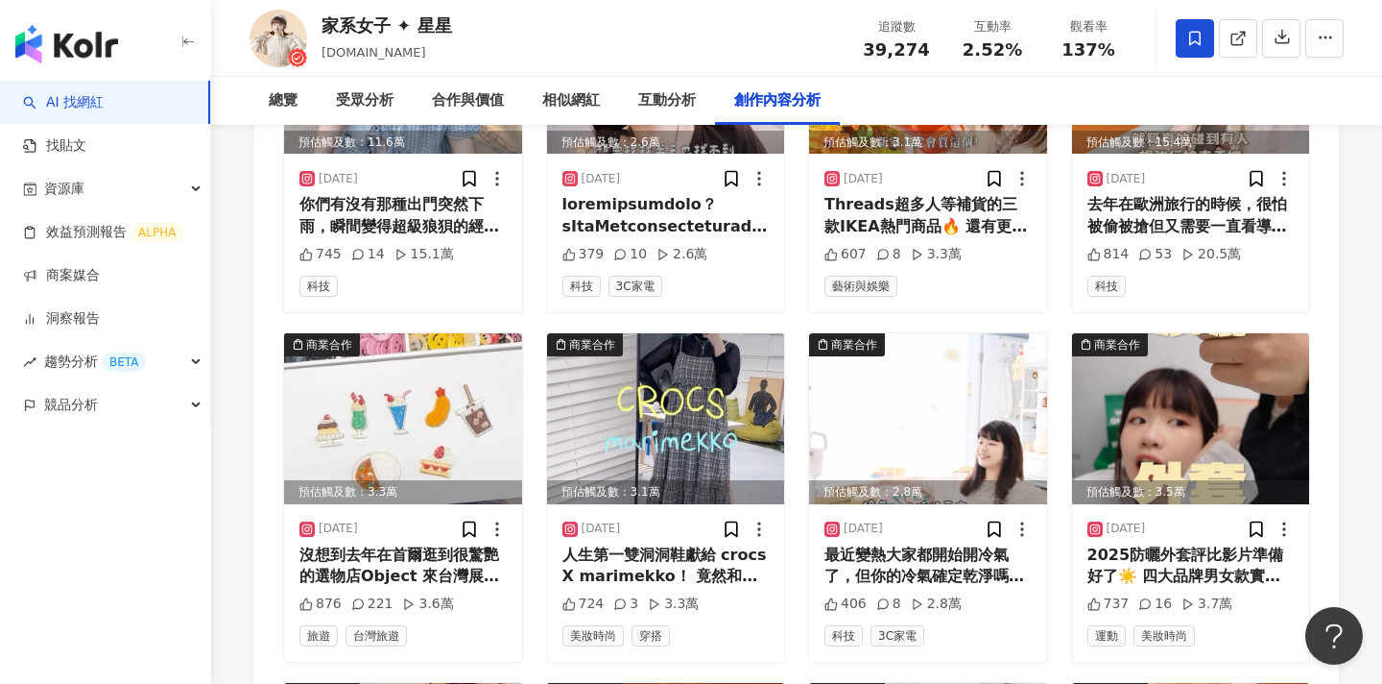
scroll to position [7059, 0]
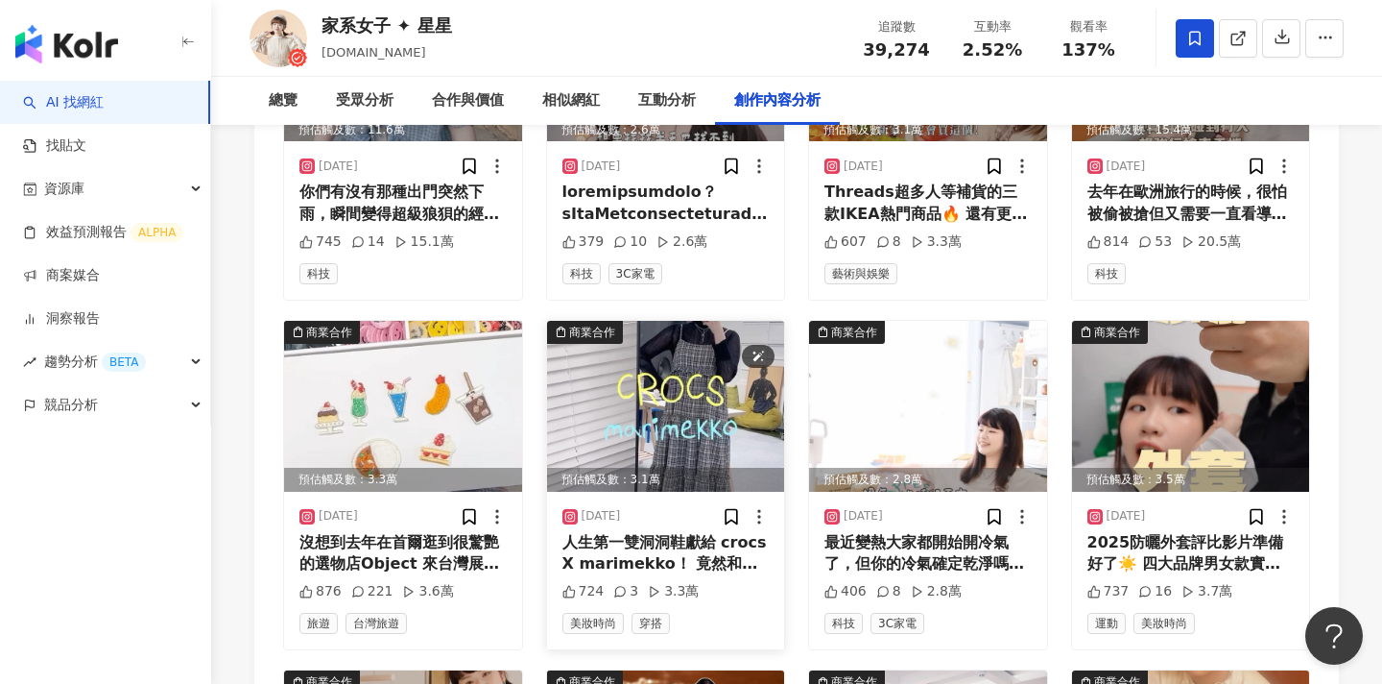
click at [670, 321] on img at bounding box center [666, 406] width 238 height 171
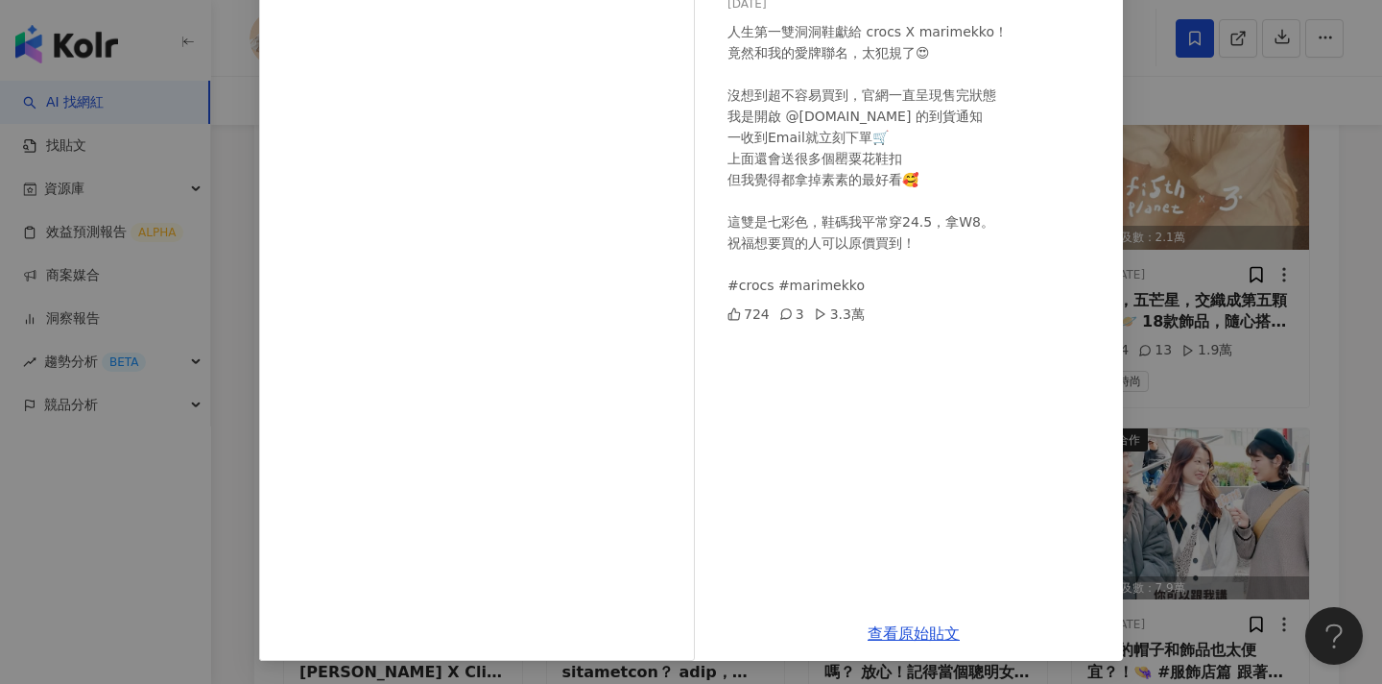
scroll to position [7714, 0]
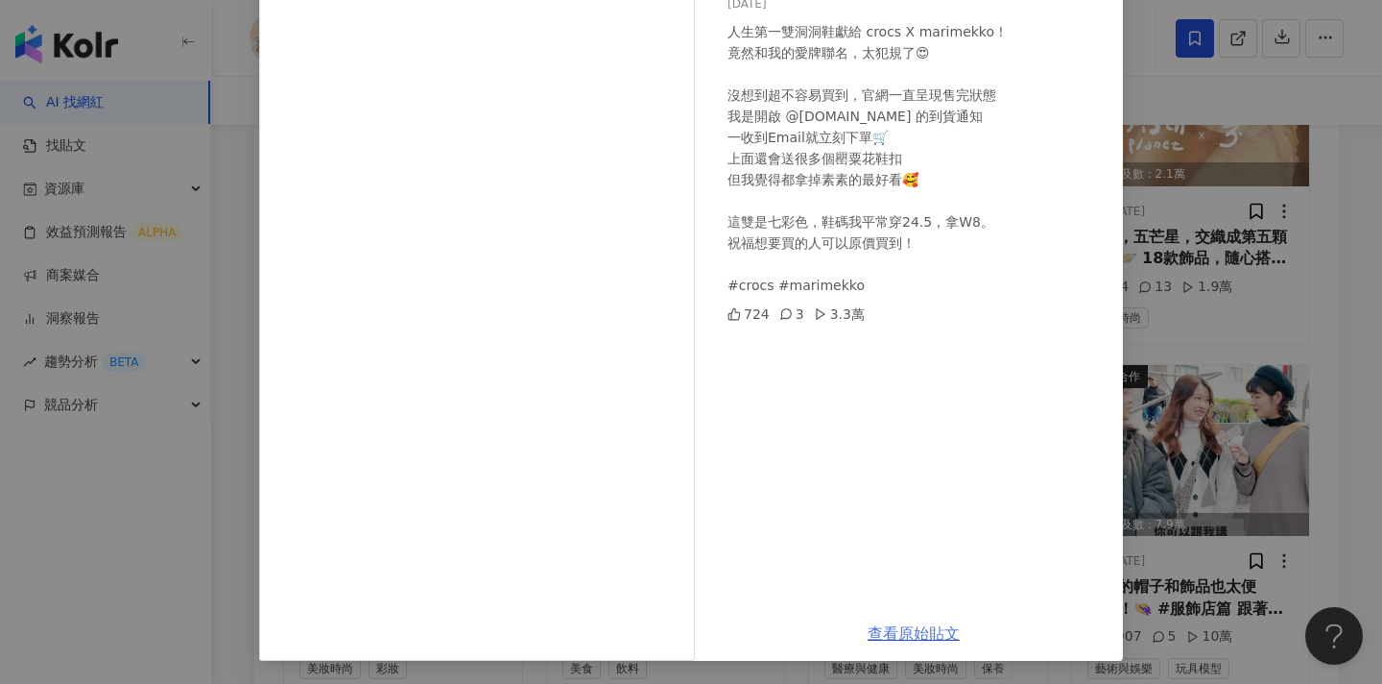
click at [907, 635] on link "查看原始貼文" at bounding box center [914, 633] width 92 height 18
click at [1194, 174] on div "家系女子 ✦ 星星 2025/5/25 人生第一雙洞洞鞋獻給 crocs X marimekko！ 竟然和我的愛牌聯名，太犯規了😍 沒想到超不容易買到，官網一…" at bounding box center [691, 342] width 1382 height 684
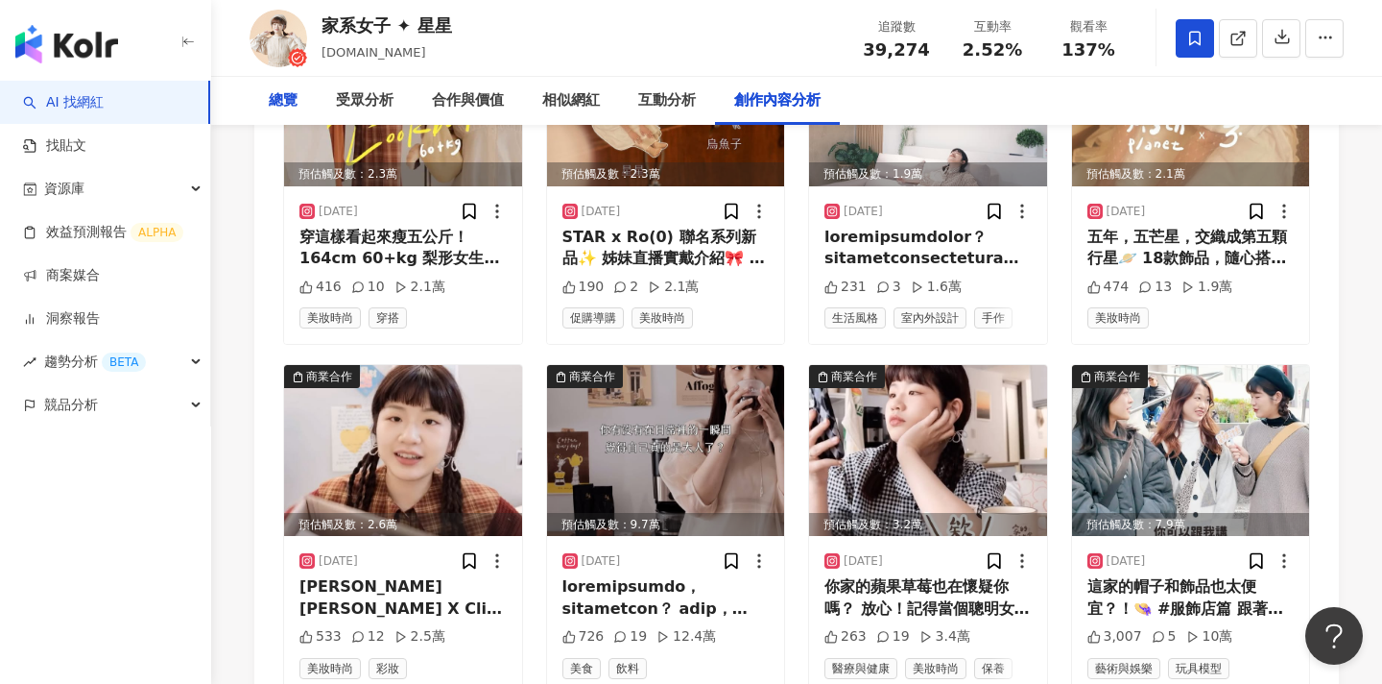
click at [284, 103] on div "總覽" at bounding box center [283, 100] width 29 height 23
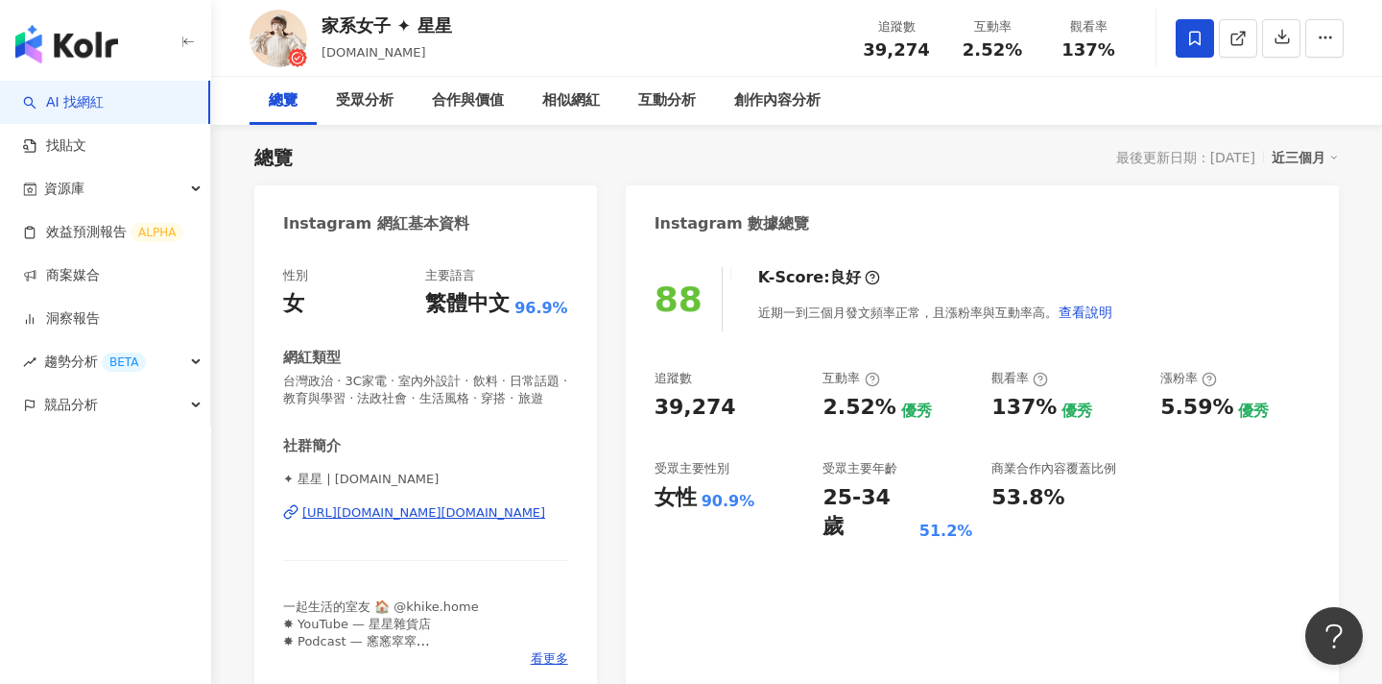
click at [119, 550] on div "AI 找網紅 找貼文 資源庫 效益預測報告 ALPHA 商案媒合 洞察報告 趨勢分析 BETA 競品分析" at bounding box center [105, 382] width 211 height 603
click at [612, 56] on div "家系女子 ✦ 星星 stars.lifestyle 追蹤數 39,274 互動率 2.52% 觀看率 137%" at bounding box center [796, 38] width 1171 height 76
drag, startPoint x: 938, startPoint y: 43, endPoint x: 872, endPoint y: 44, distance: 66.2
click at [872, 44] on div "追蹤數 39,274" at bounding box center [897, 37] width 96 height 41
copy span "39,274"
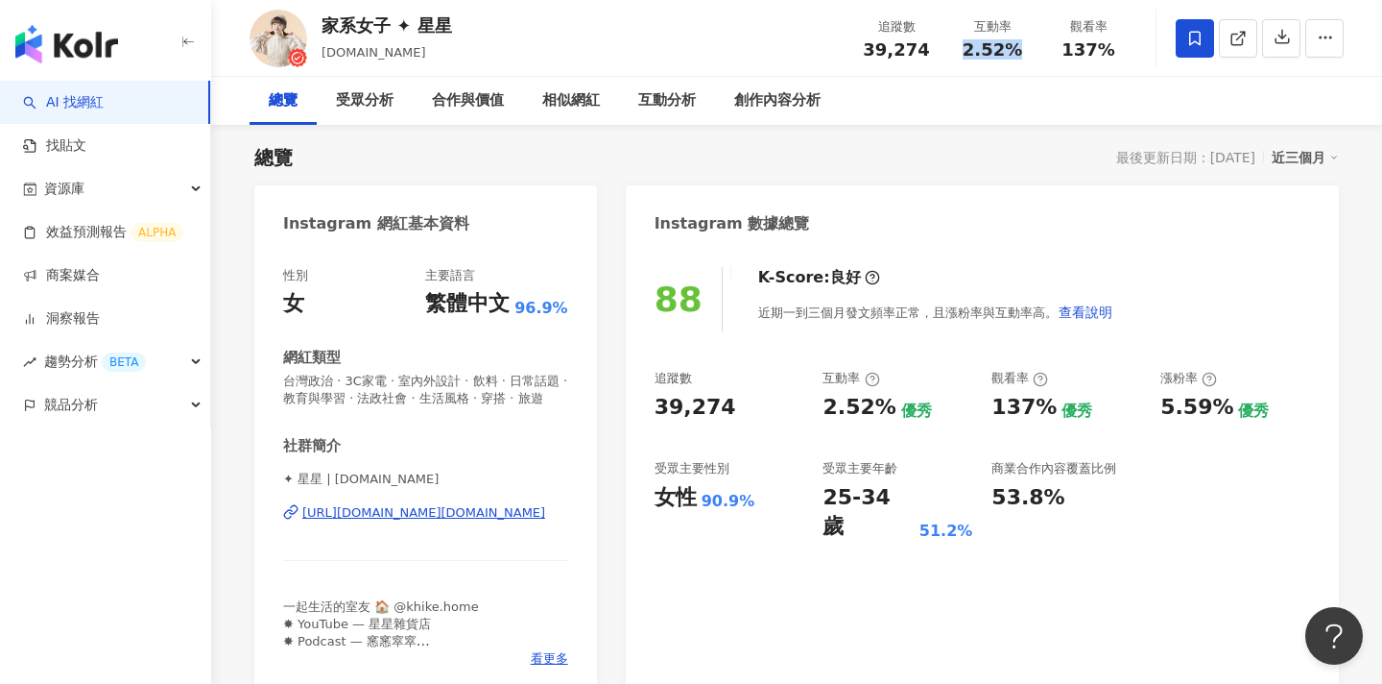
drag, startPoint x: 1018, startPoint y: 54, endPoint x: 966, endPoint y: 54, distance: 51.8
click at [966, 54] on div "2.52%" at bounding box center [992, 49] width 73 height 19
copy span "2.52%"
drag, startPoint x: 1109, startPoint y: 52, endPoint x: 1068, endPoint y: 51, distance: 40.3
click at [1068, 51] on div "137%" at bounding box center [1088, 49] width 73 height 19
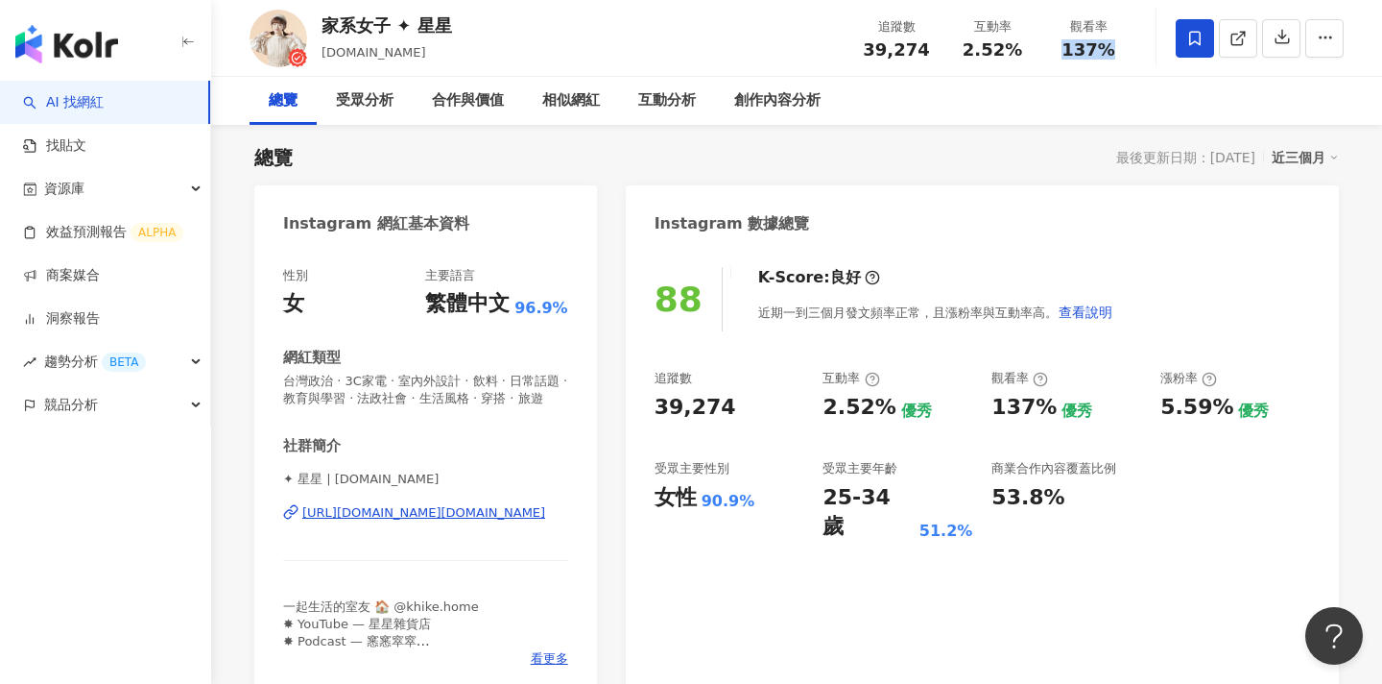
copy span "137%"
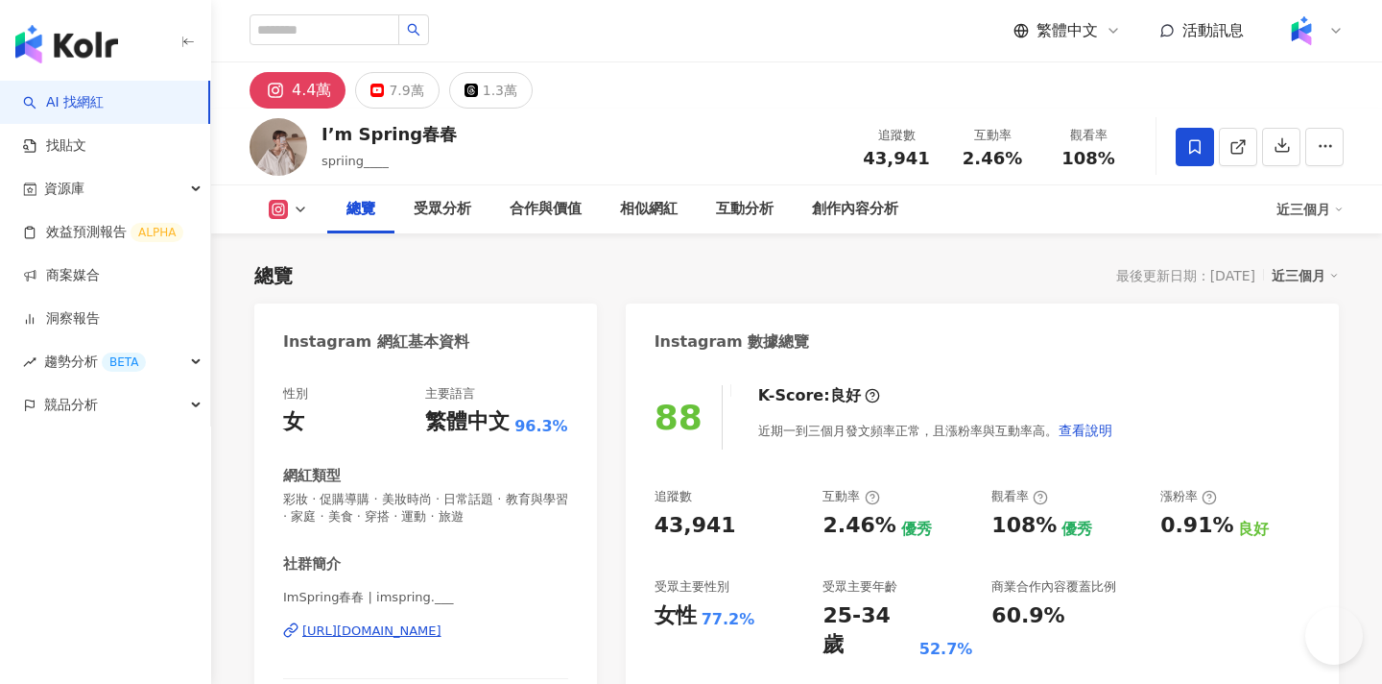
drag, startPoint x: 932, startPoint y: 154, endPoint x: 920, endPoint y: 157, distance: 13.1
click at [855, 156] on div "追蹤數 43,941" at bounding box center [897, 146] width 96 height 41
click at [920, 157] on span "43,941" at bounding box center [896, 158] width 66 height 20
drag, startPoint x: 877, startPoint y: 159, endPoint x: 313, endPoint y: 1, distance: 586.3
click at [872, 159] on div "43,941" at bounding box center [896, 158] width 73 height 19
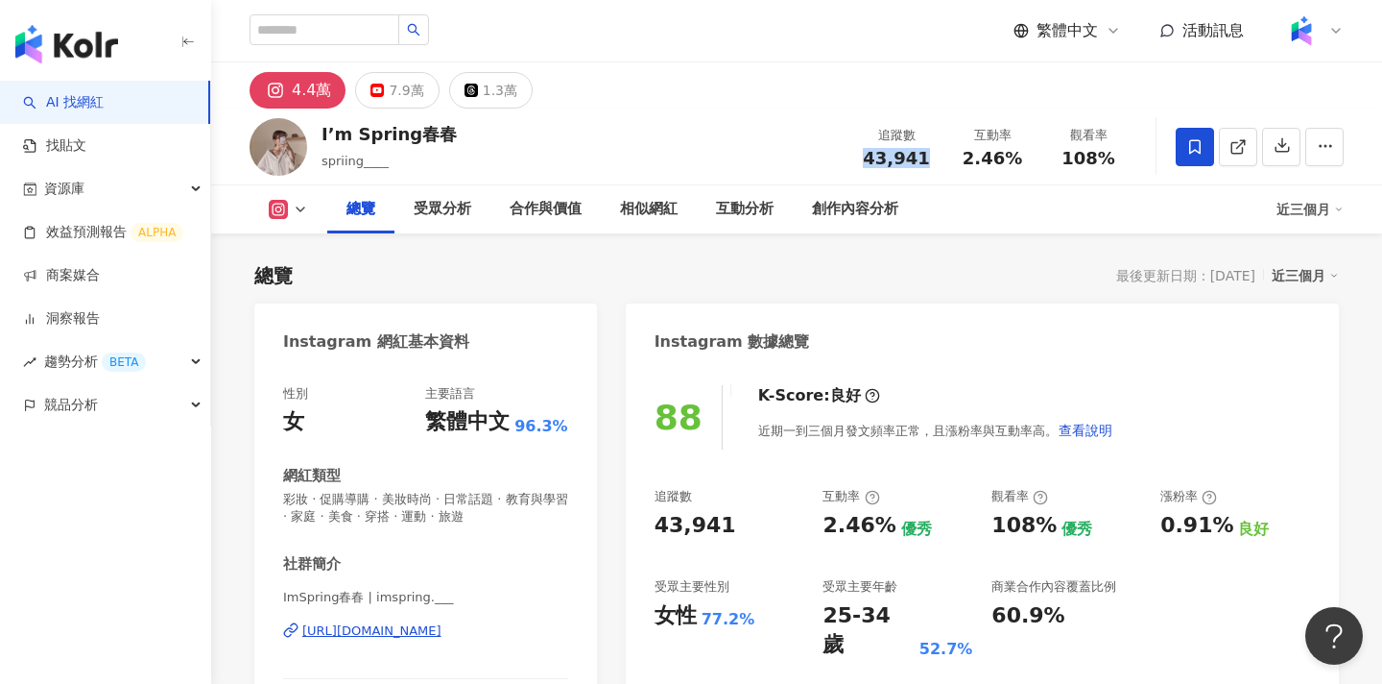
copy span "43,941"
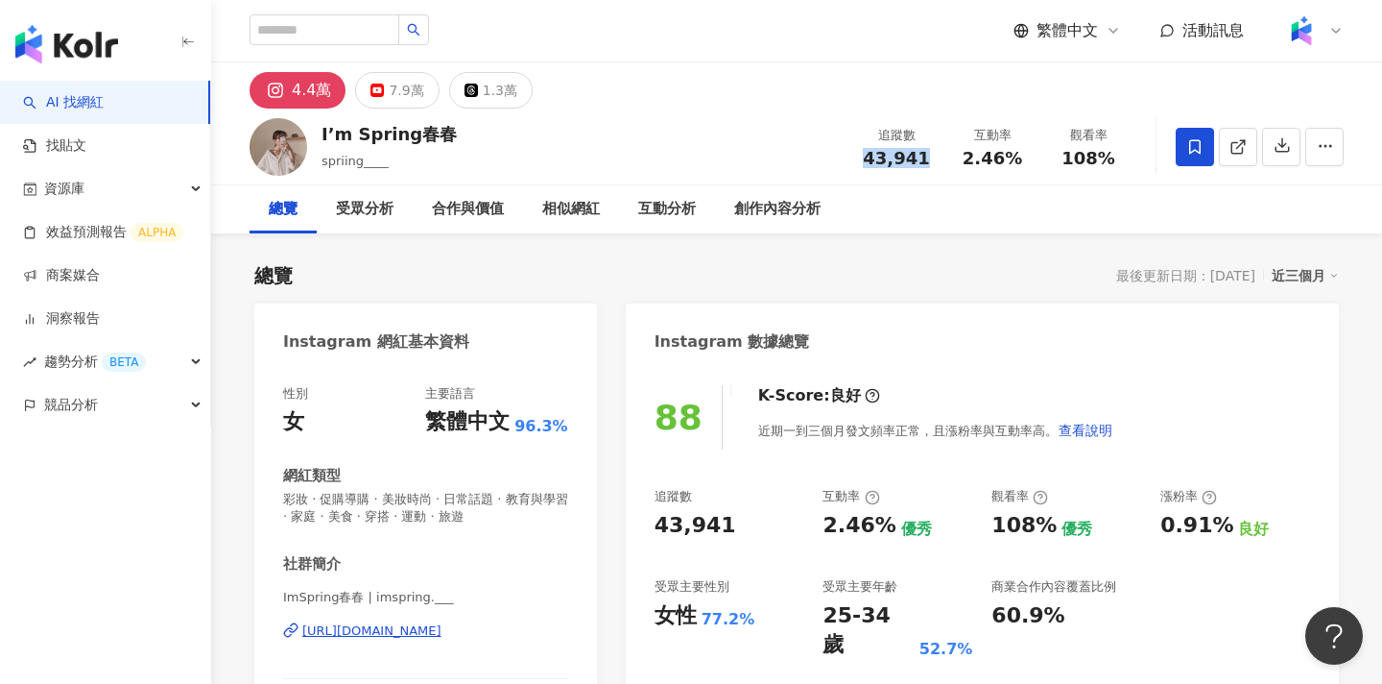
scroll to position [118, 0]
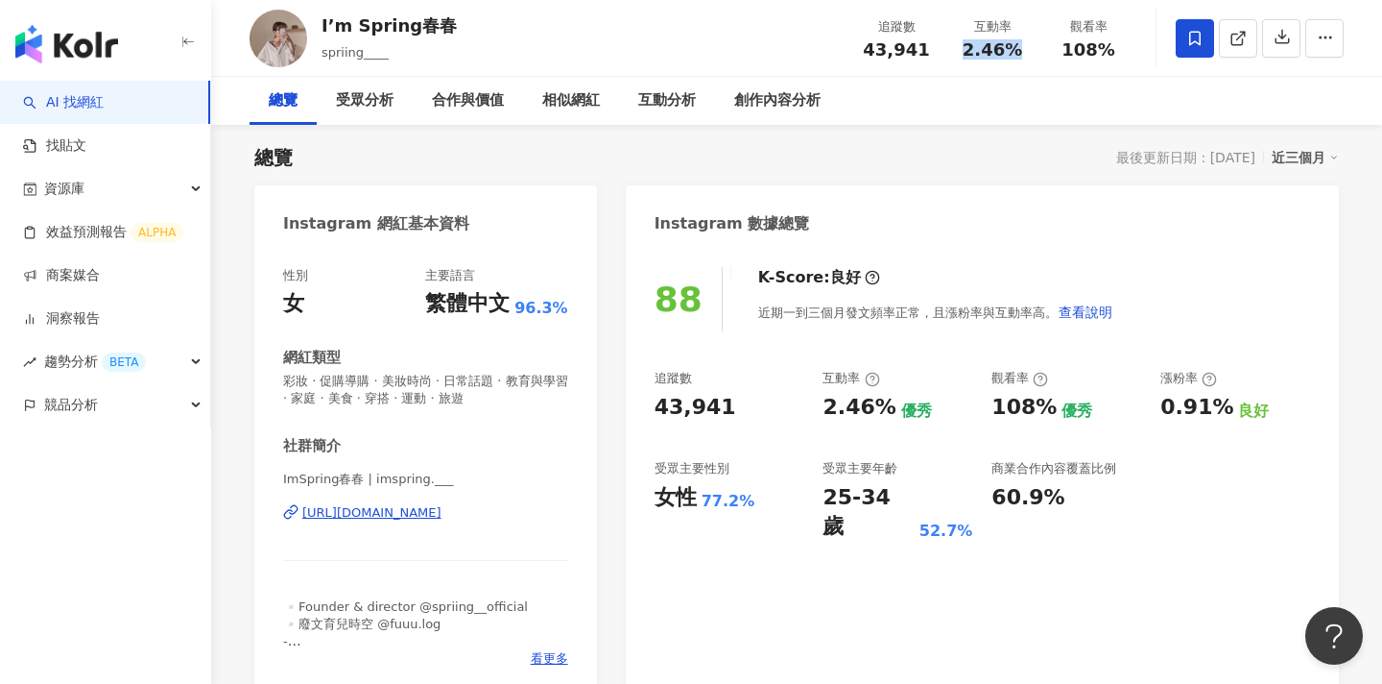
drag, startPoint x: 1028, startPoint y: 51, endPoint x: 972, endPoint y: 50, distance: 56.6
click at [972, 50] on div "2.46%" at bounding box center [992, 49] width 73 height 19
copy span "2.46%"
drag, startPoint x: 1112, startPoint y: 47, endPoint x: 1045, endPoint y: 47, distance: 66.2
click at [1045, 47] on div "觀看率 108%" at bounding box center [1089, 37] width 96 height 41
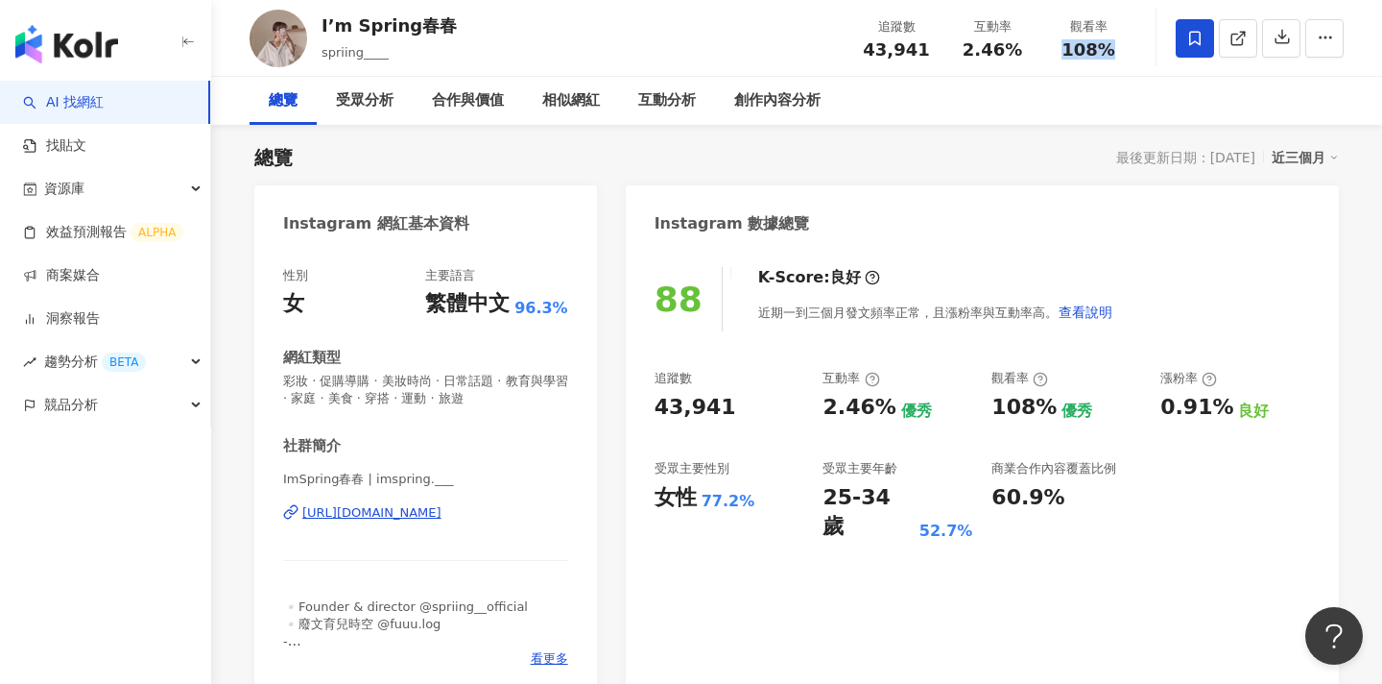
copy span "108%"
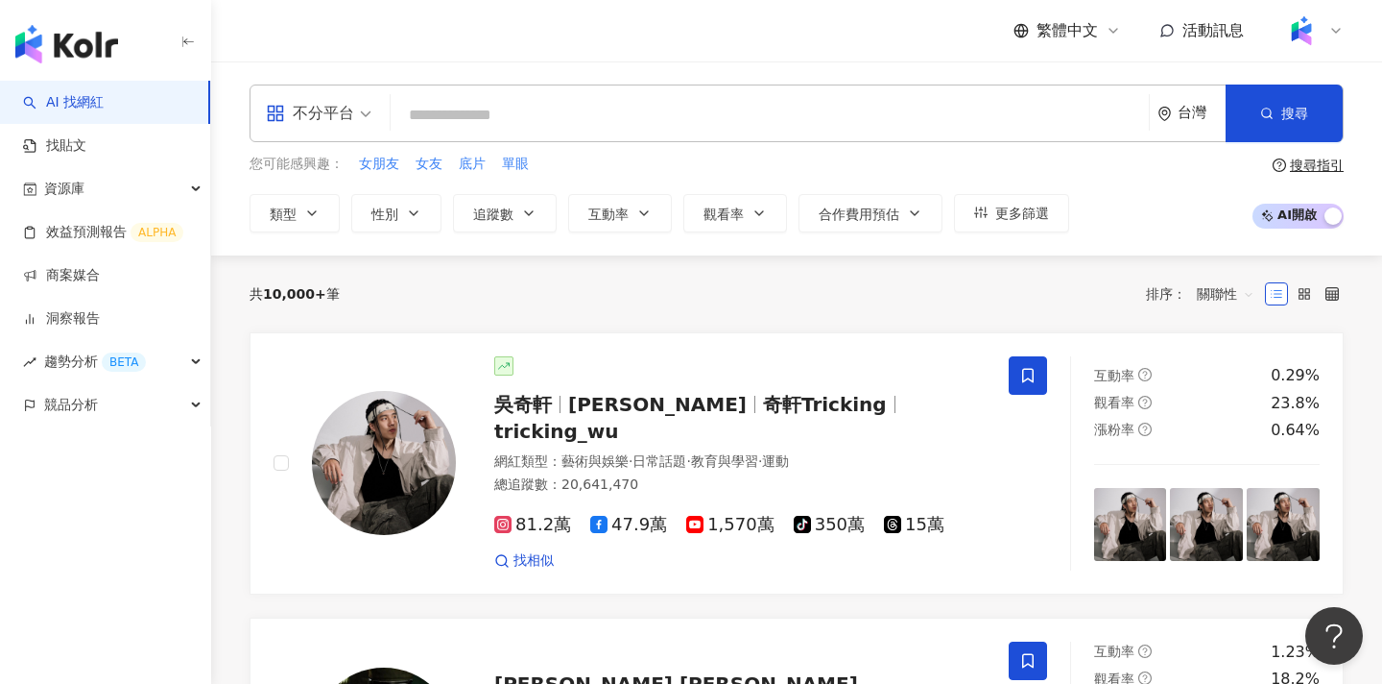
click at [355, 98] on span "不分平台" at bounding box center [319, 113] width 106 height 31
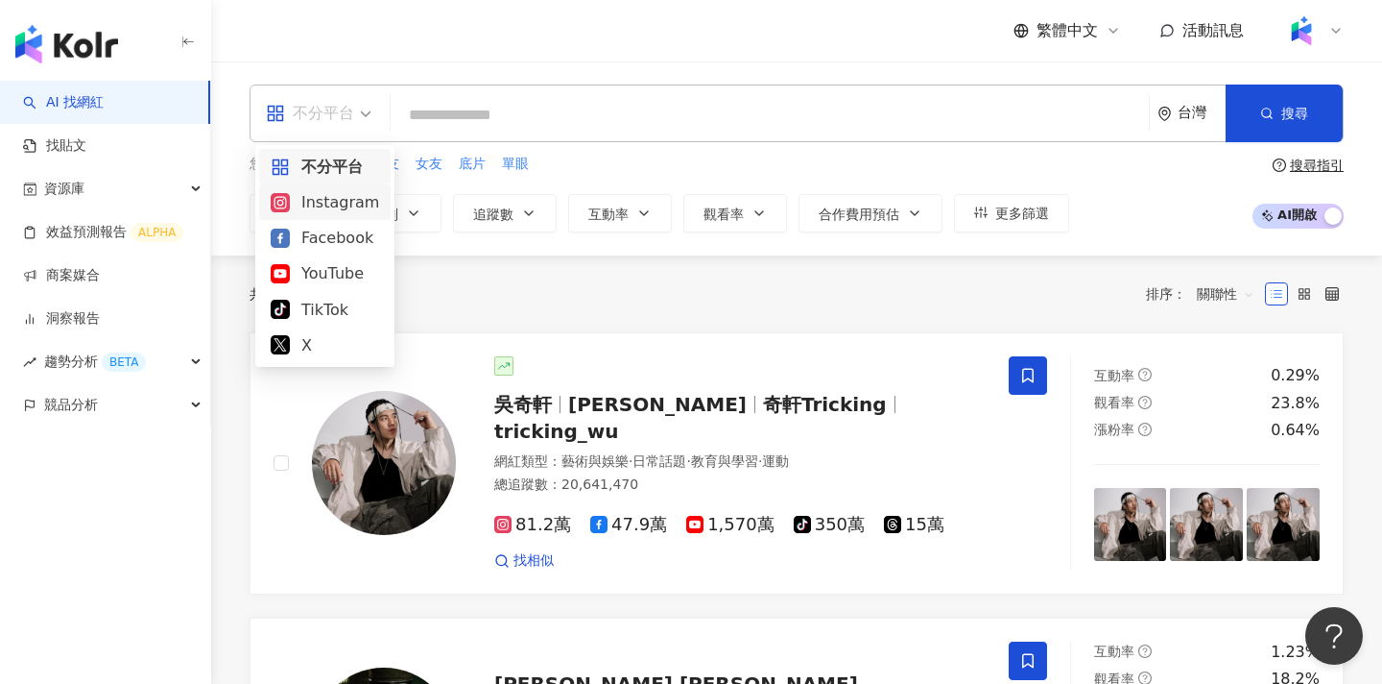
click at [340, 204] on div "Instagram" at bounding box center [325, 202] width 108 height 24
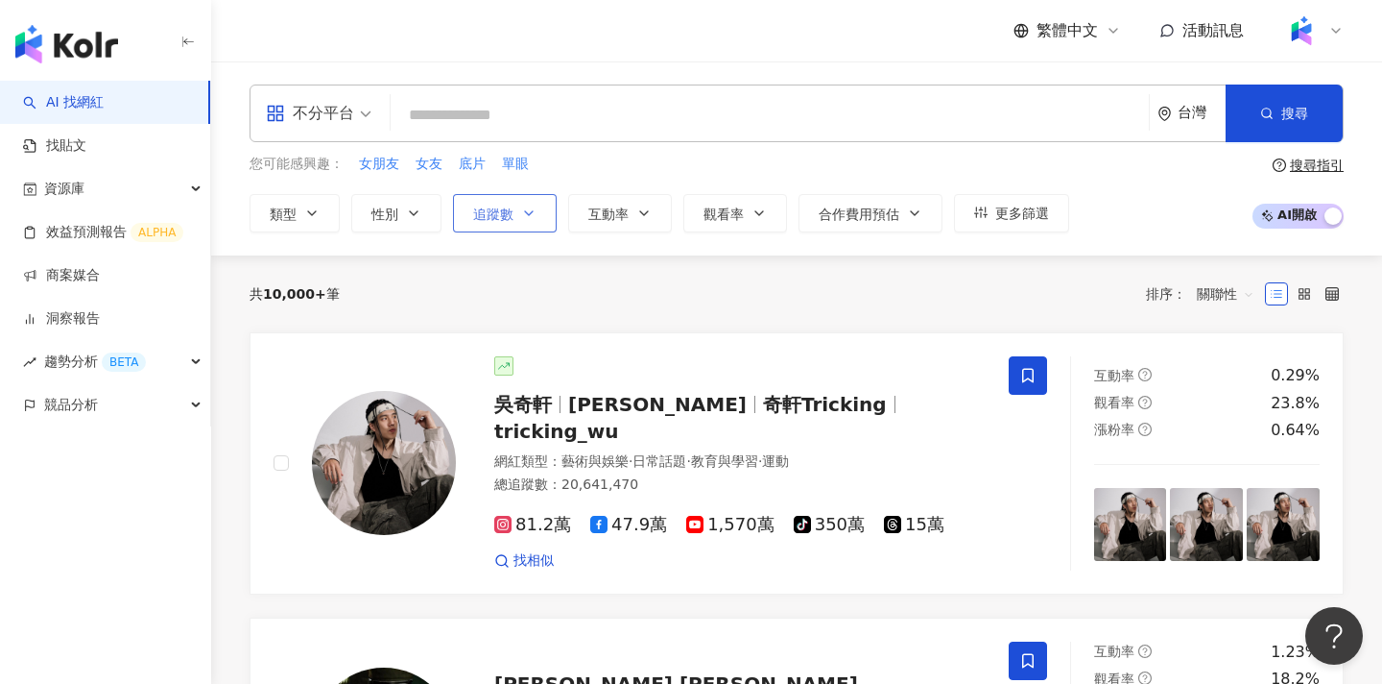
click at [544, 219] on button "追蹤數" at bounding box center [505, 213] width 104 height 38
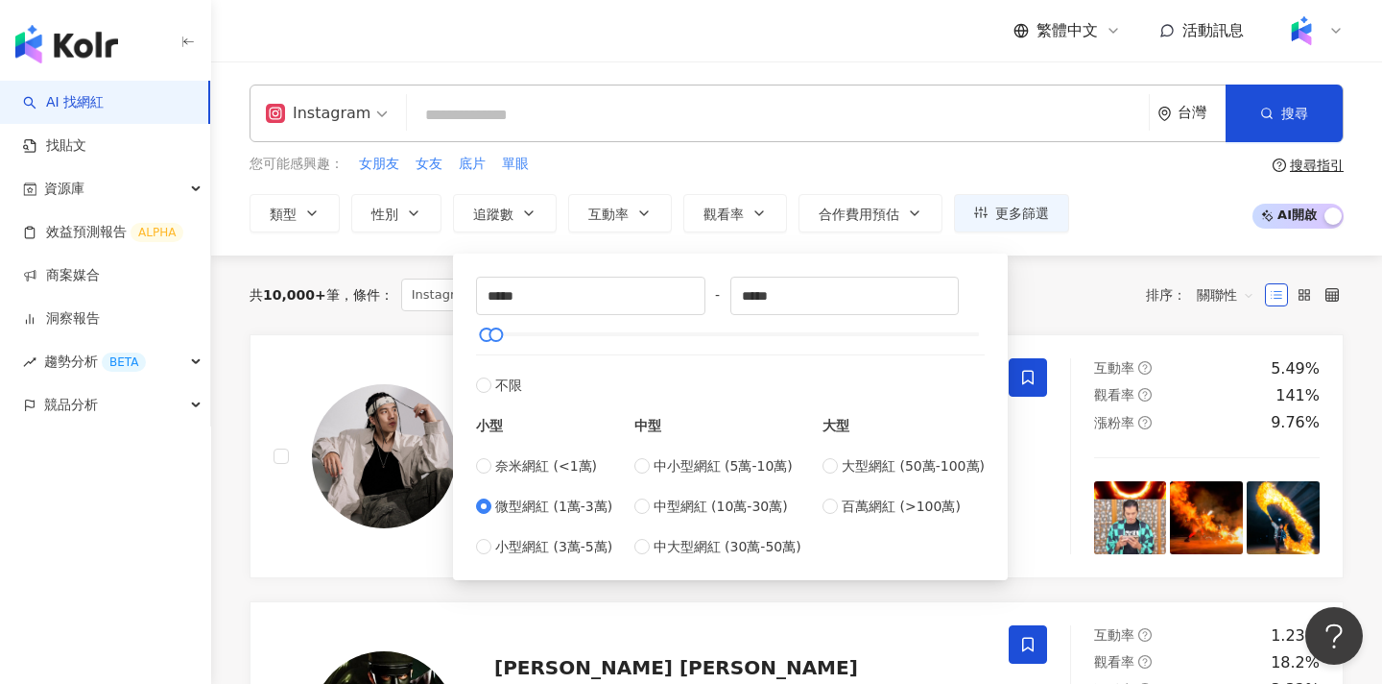
type input "*****"
drag, startPoint x: 848, startPoint y: 296, endPoint x: 745, endPoint y: 295, distance: 102.7
click at [745, 295] on input "*****" at bounding box center [846, 295] width 228 height 36
type input "*****"
click at [1150, 204] on div "您可能感興趣： 女朋友 女友 底片 單眼 類型 性別 追蹤數 互動率 觀看率 合作費用預估 更多篩選 ***** - ***** 不限 小型 奈米網紅 (<1…" at bounding box center [797, 193] width 1094 height 79
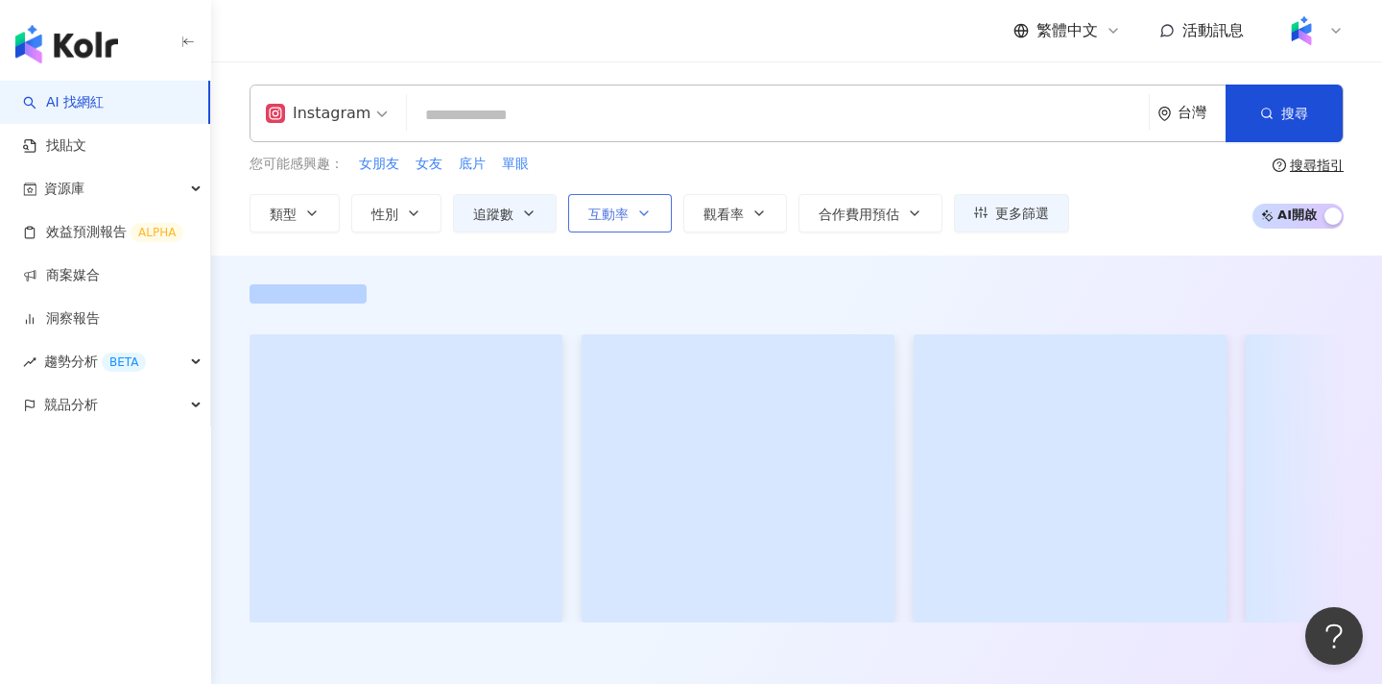
click at [611, 217] on span "互動率" at bounding box center [608, 213] width 40 height 15
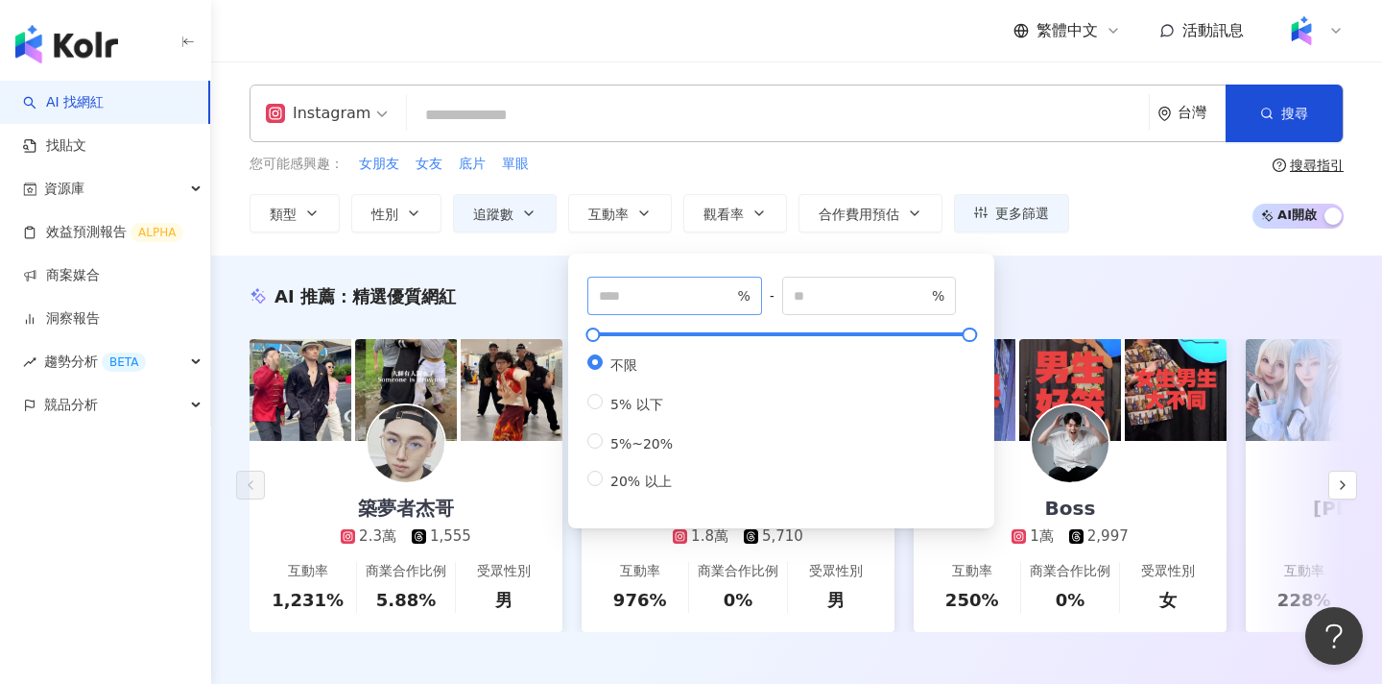
click at [636, 277] on span "%" at bounding box center [675, 295] width 175 height 38
click at [637, 286] on input "number" at bounding box center [666, 295] width 134 height 21
type input "*"
click at [1076, 186] on div "您可能感興趣： 女朋友 女友 底片 單眼 類型 性別 追蹤數 互動率 觀看率 合作費用預估 更多篩選 ***** - ***** 不限 小型 奈米網紅 (<1…" at bounding box center [797, 193] width 1094 height 79
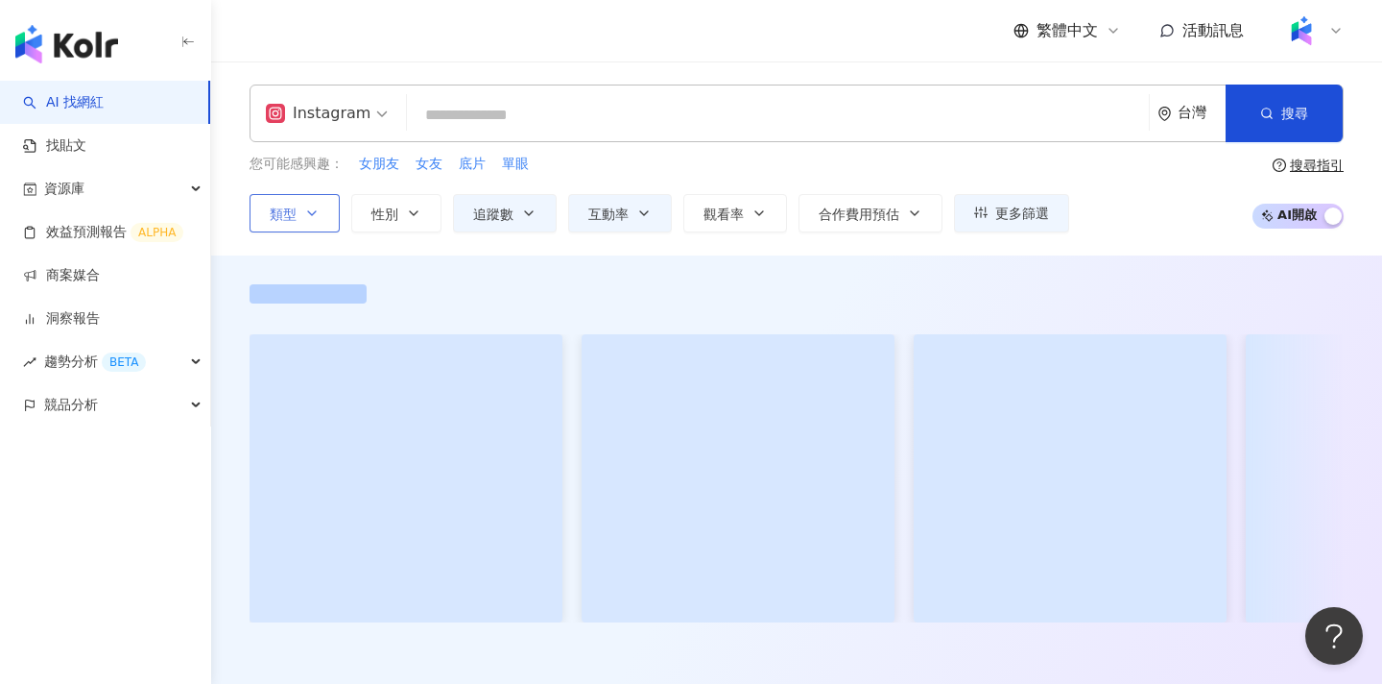
click at [292, 226] on button "類型" at bounding box center [295, 213] width 90 height 38
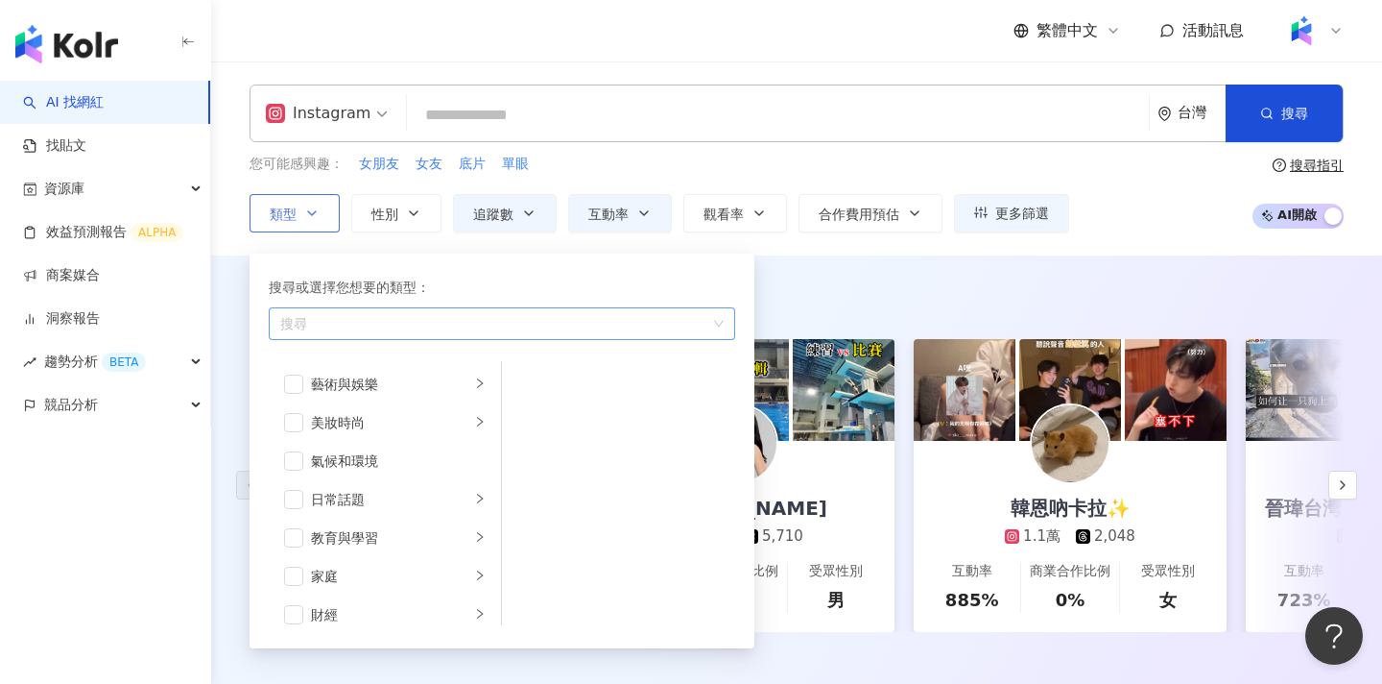
click at [396, 310] on div "搜尋" at bounding box center [502, 323] width 467 height 33
type input "*"
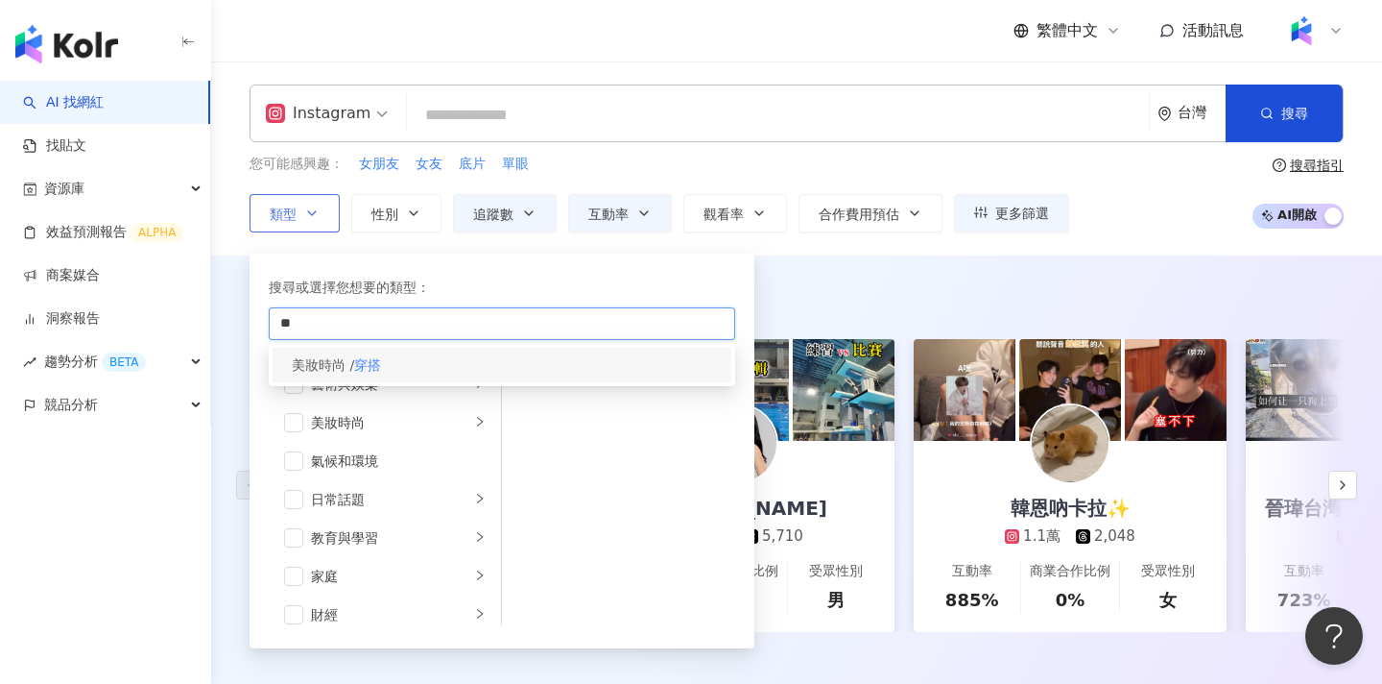
type input "**"
click at [410, 360] on div "美妝時尚 / 穿搭" at bounding box center [502, 365] width 459 height 35
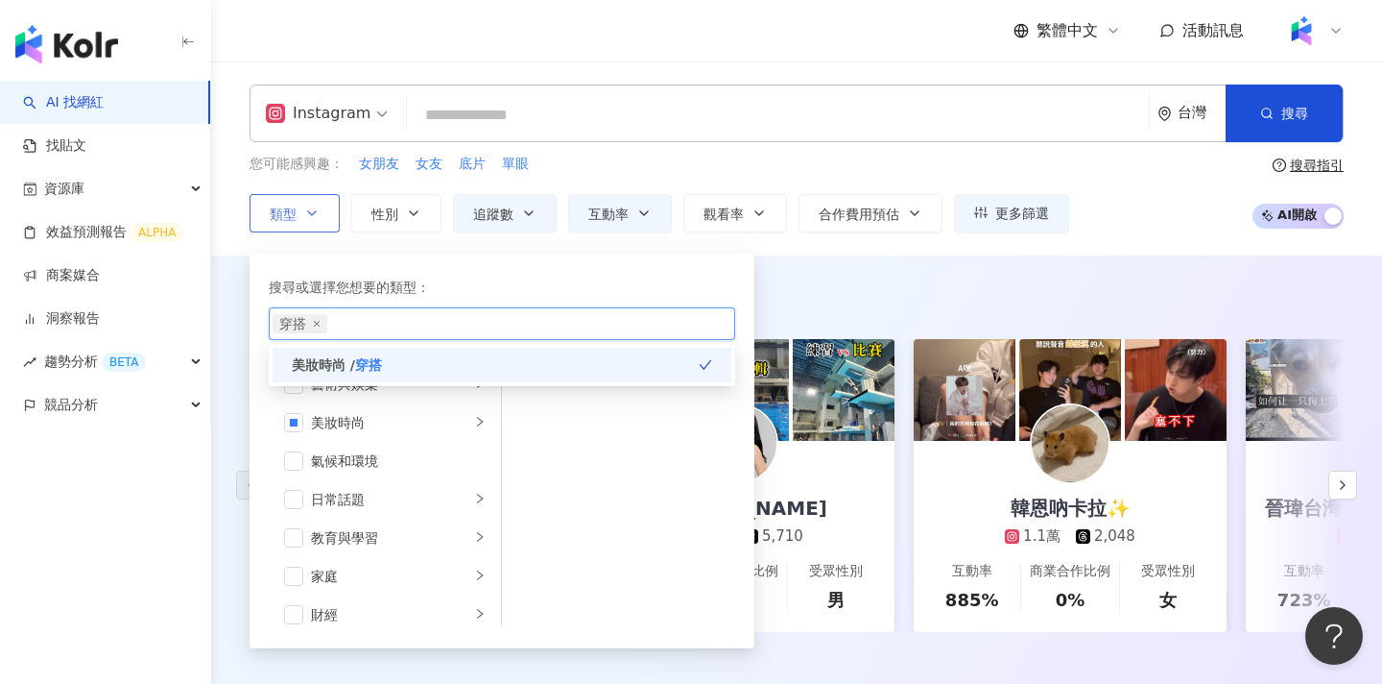
click at [507, 330] on div "穿搭" at bounding box center [492, 323] width 439 height 19
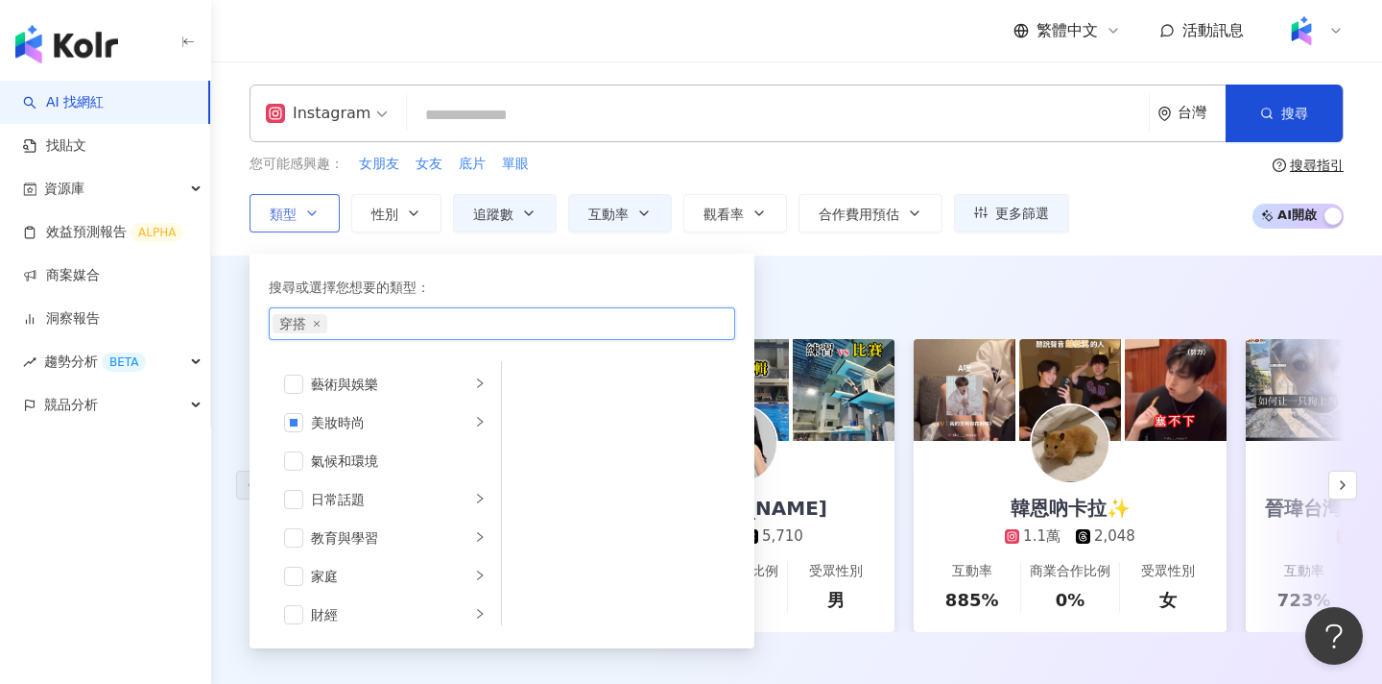
click at [512, 325] on div "穿搭" at bounding box center [492, 323] width 439 height 19
type input "*"
type input "**"
click at [533, 331] on div "穿搭" at bounding box center [492, 323] width 439 height 19
type input "*"
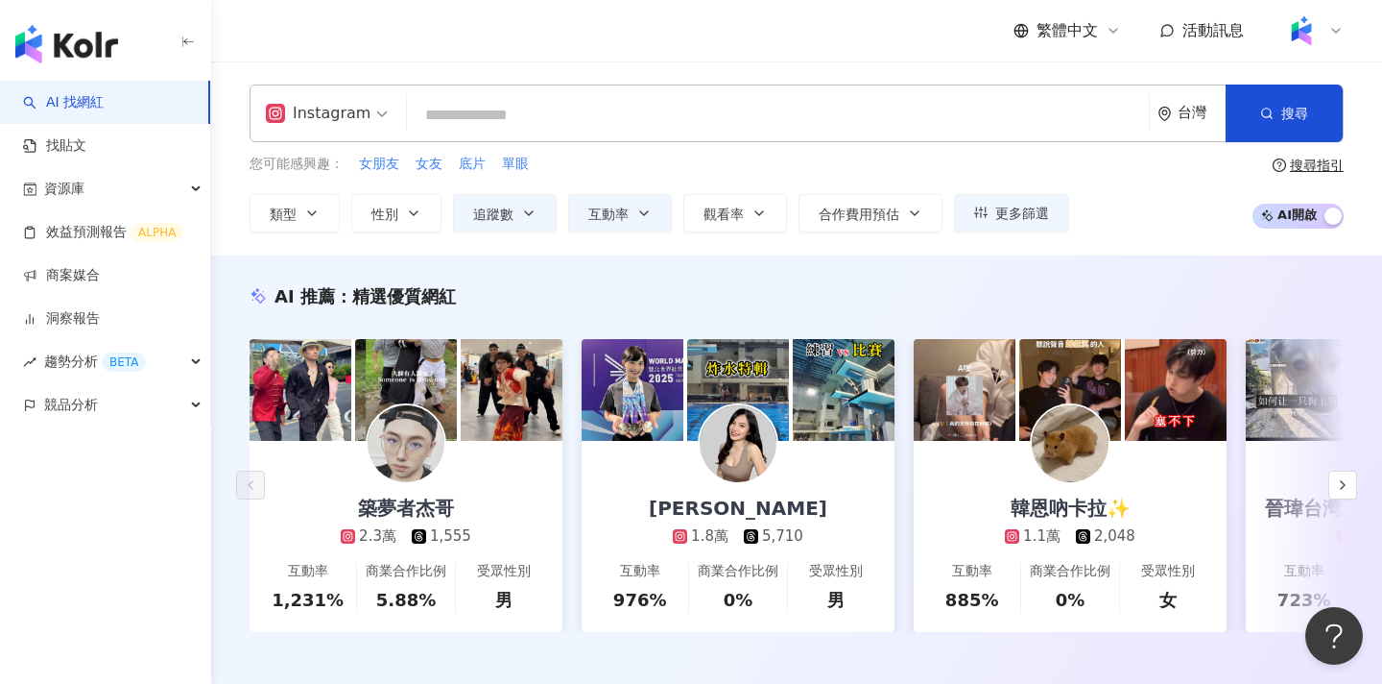
click at [167, 490] on div "AI 找網紅 找貼文 資源庫 效益預測報告 ALPHA 商案媒合 洞察報告 趨勢分析 BETA 競品分析" at bounding box center [105, 382] width 211 height 603
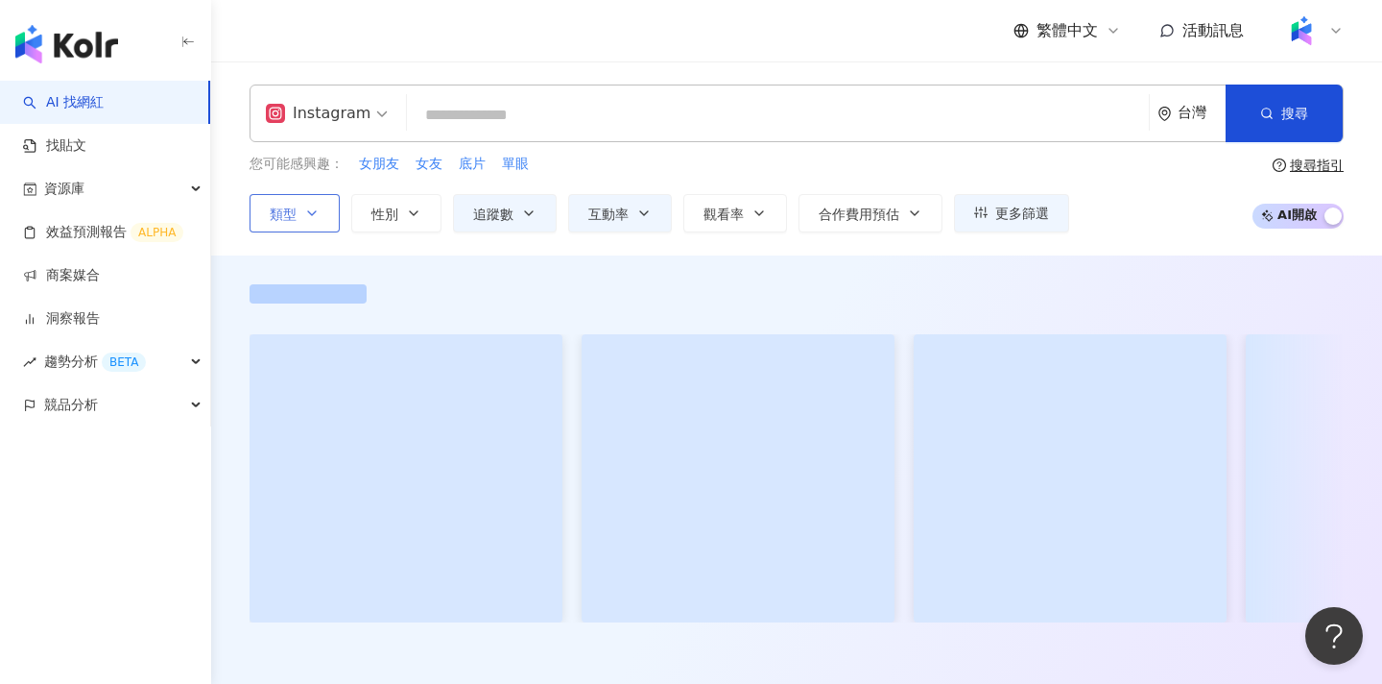
click at [311, 216] on icon "button" at bounding box center [311, 212] width 15 height 15
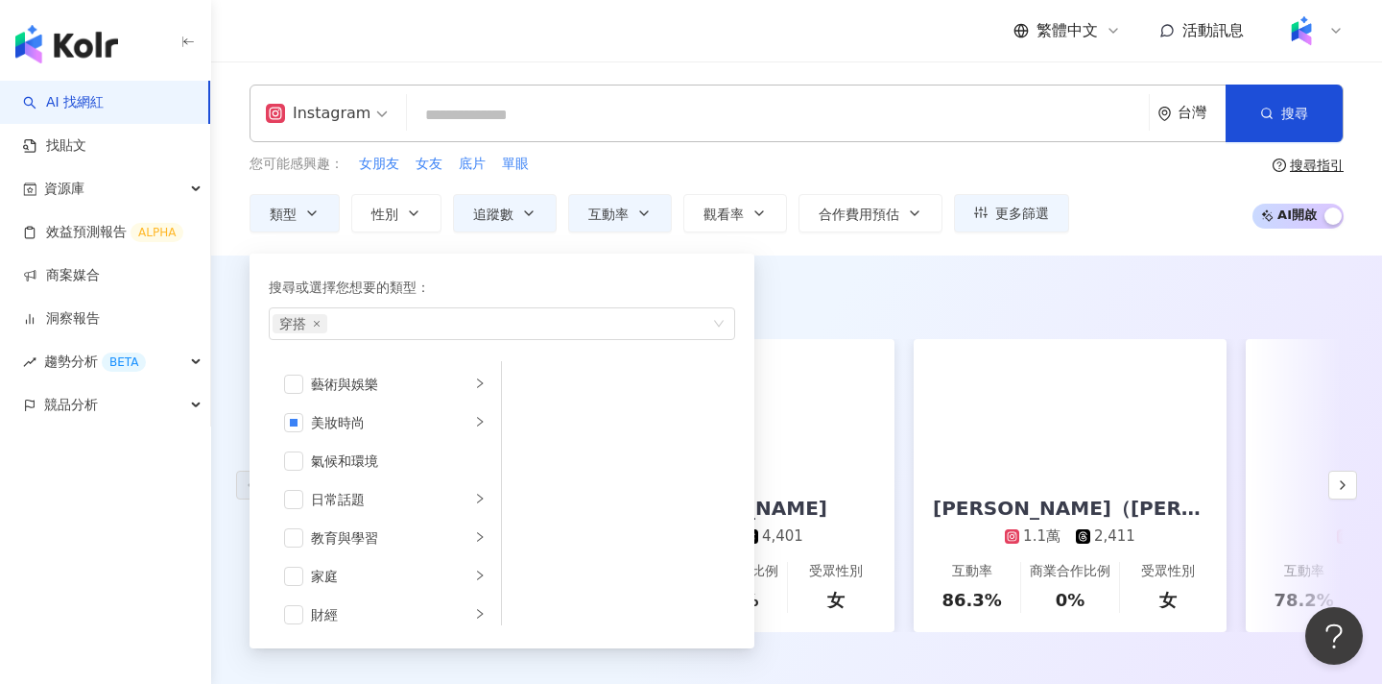
click at [733, 163] on div "您可能感興趣： 女朋友 女友 底片 單眼" at bounding box center [660, 164] width 820 height 21
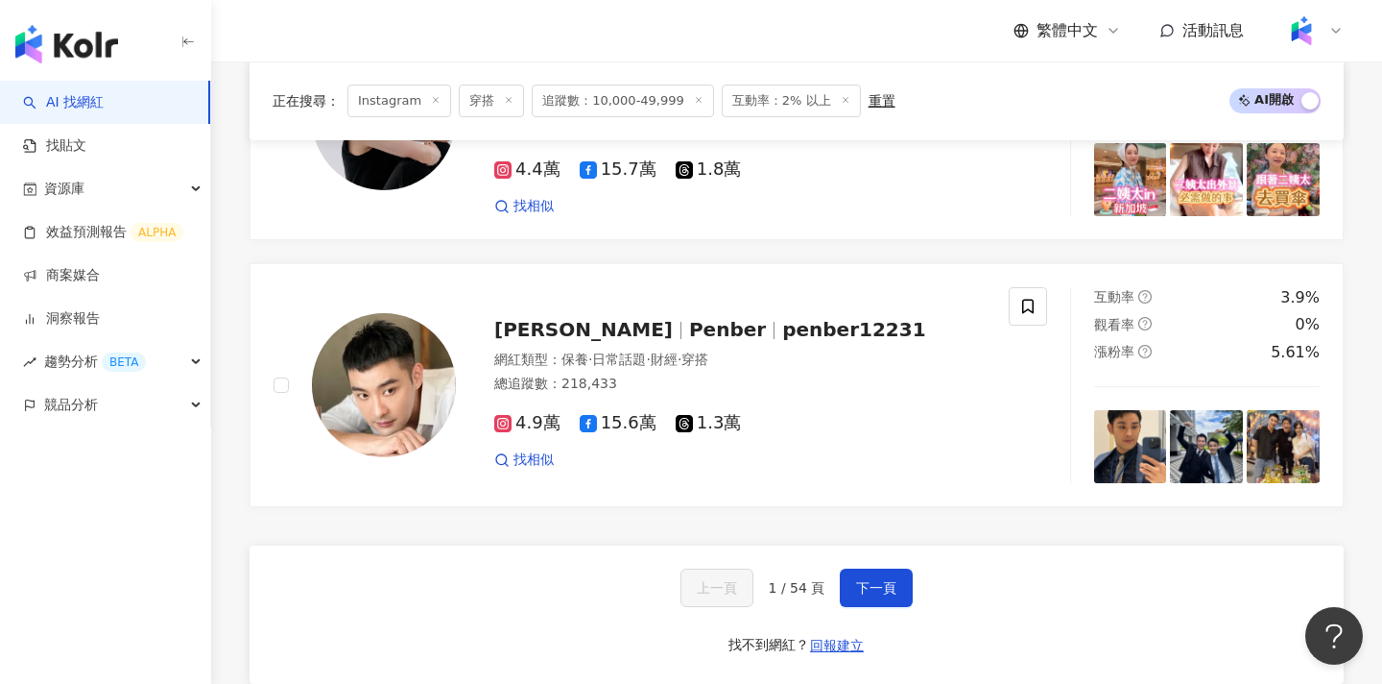
scroll to position [3447, 0]
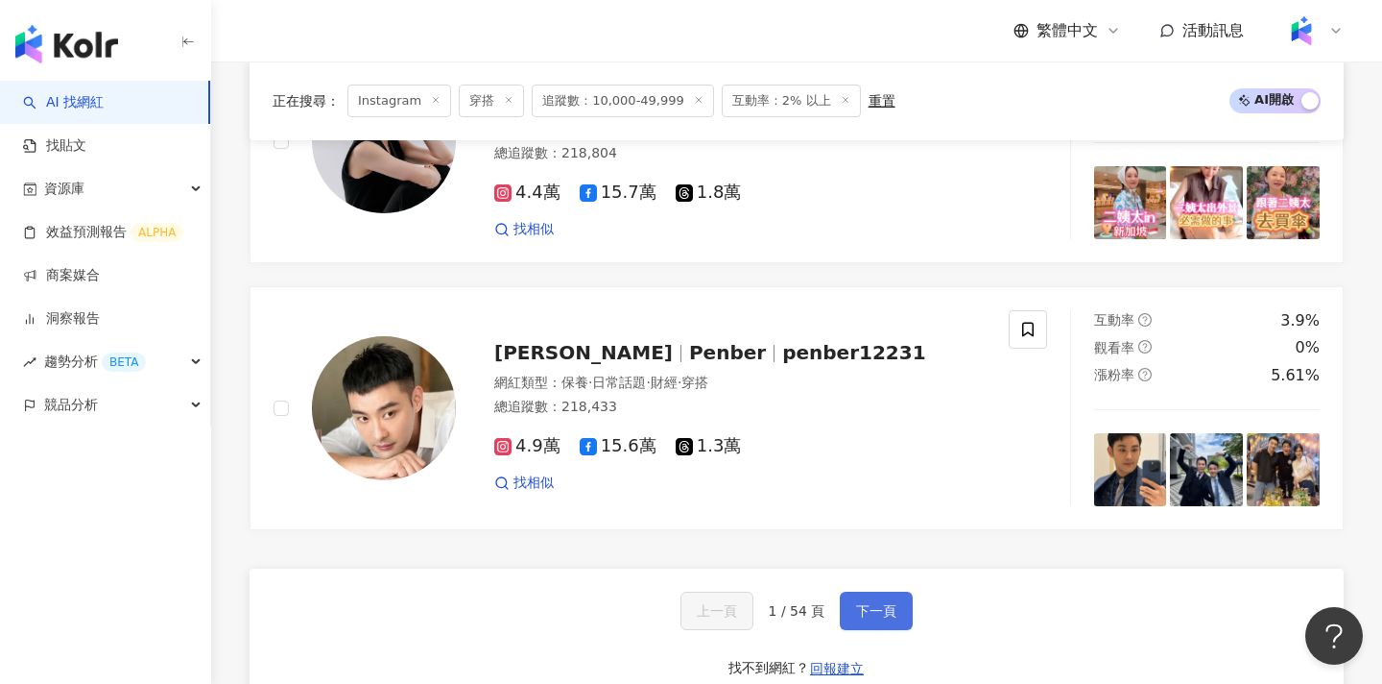
click at [866, 616] on span "下一頁" at bounding box center [876, 610] width 40 height 15
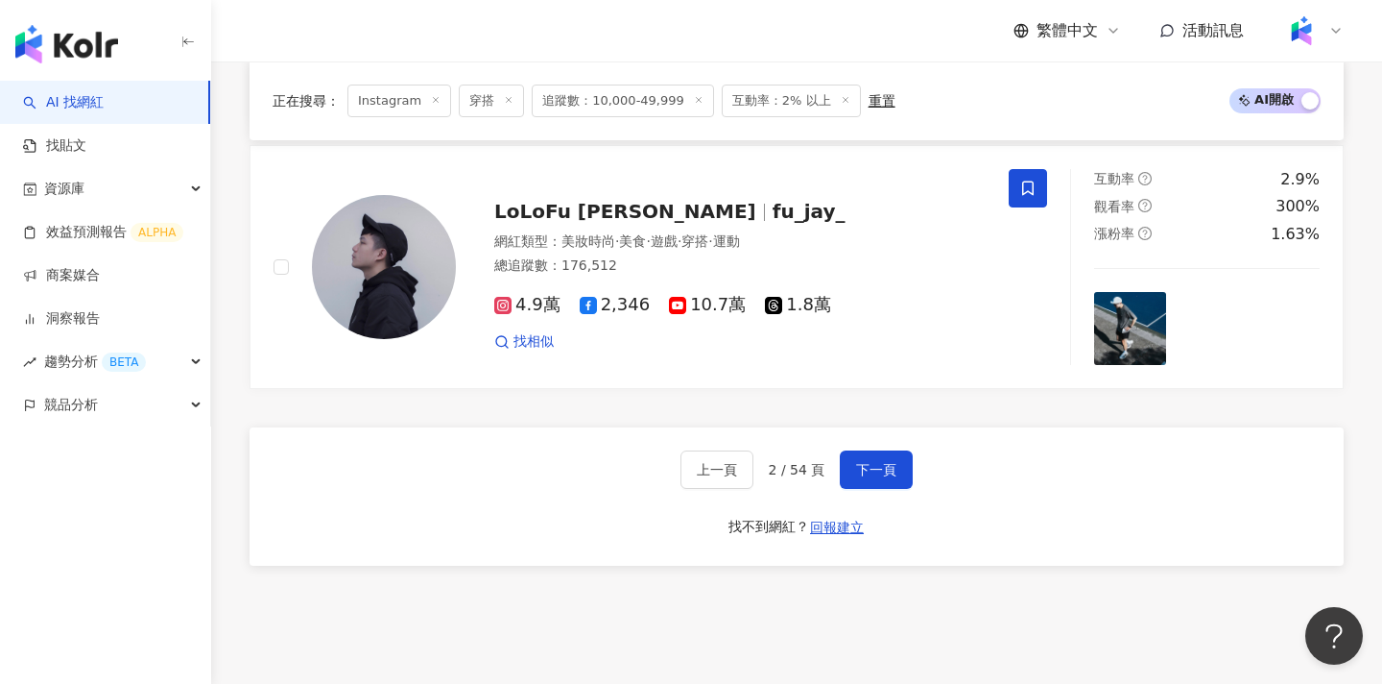
scroll to position [3589, 0]
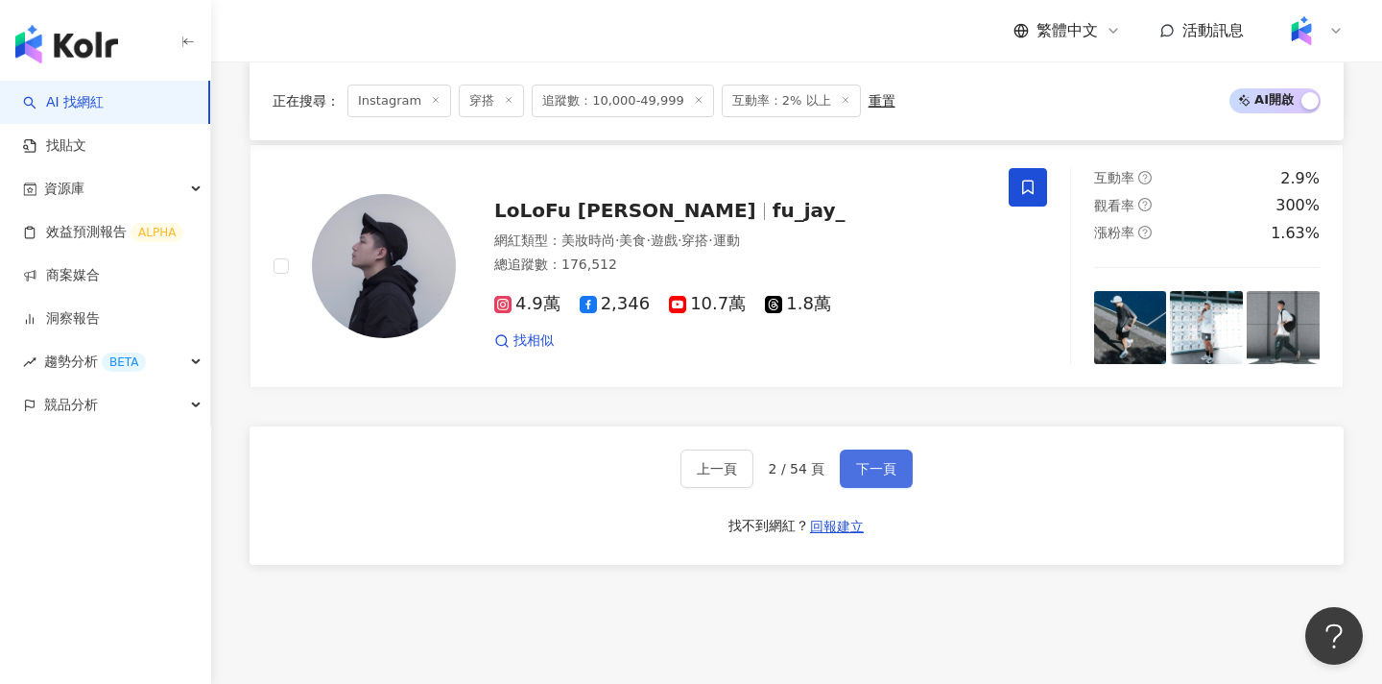
click at [876, 461] on span "下一頁" at bounding box center [876, 468] width 40 height 15
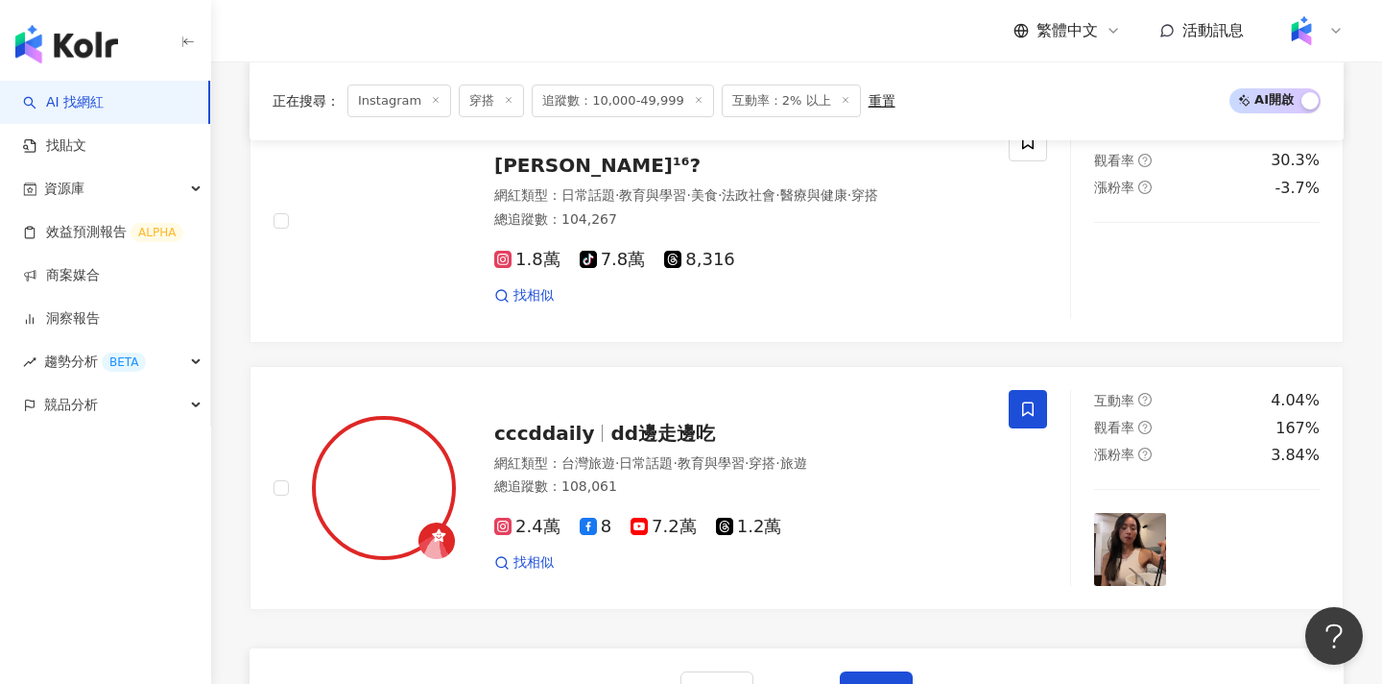
scroll to position [3564, 0]
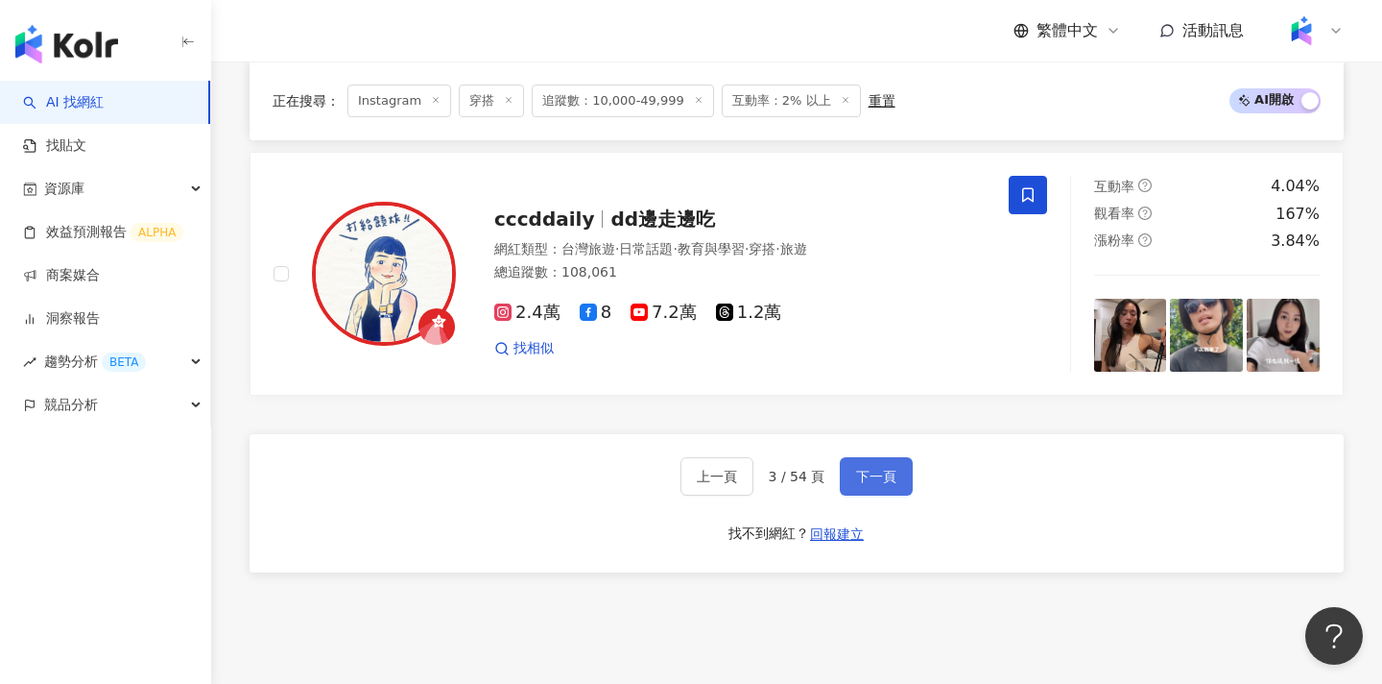
click at [872, 472] on span "下一頁" at bounding box center [876, 475] width 40 height 15
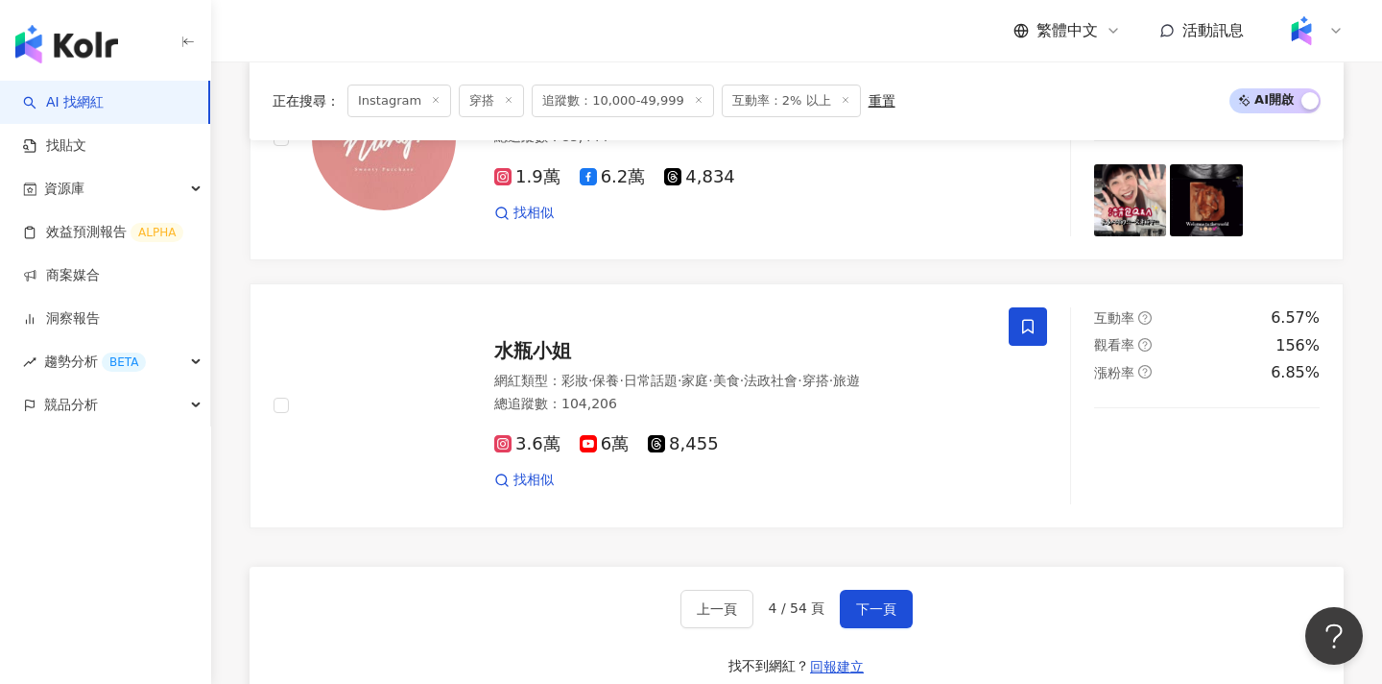
scroll to position [3479, 0]
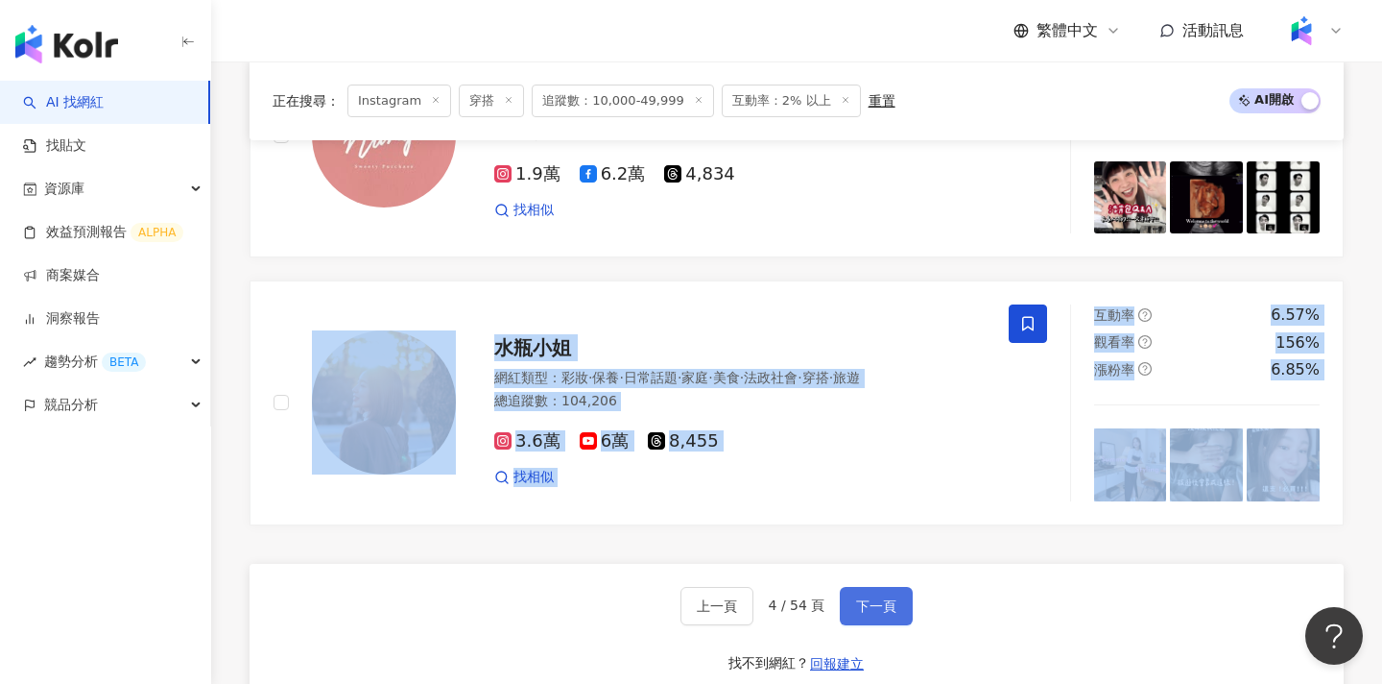
click at [876, 598] on span "下一頁" at bounding box center [876, 605] width 40 height 15
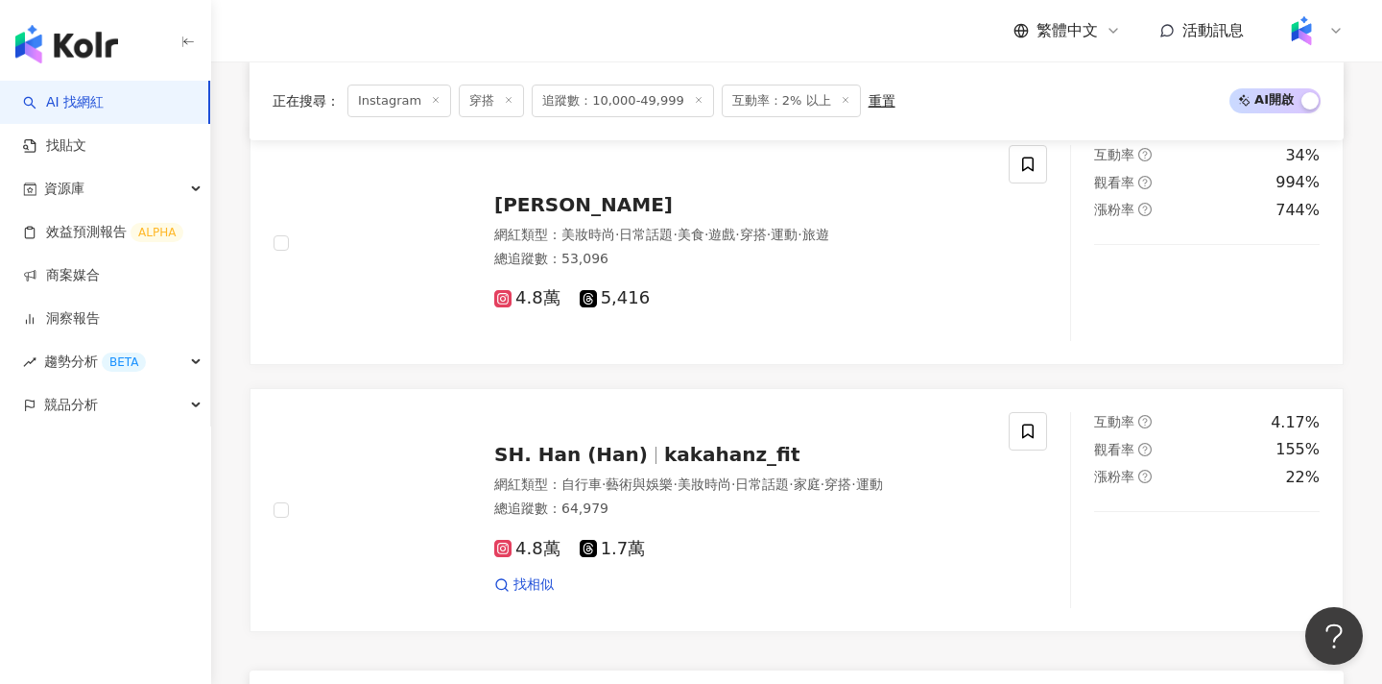
scroll to position [3533, 0]
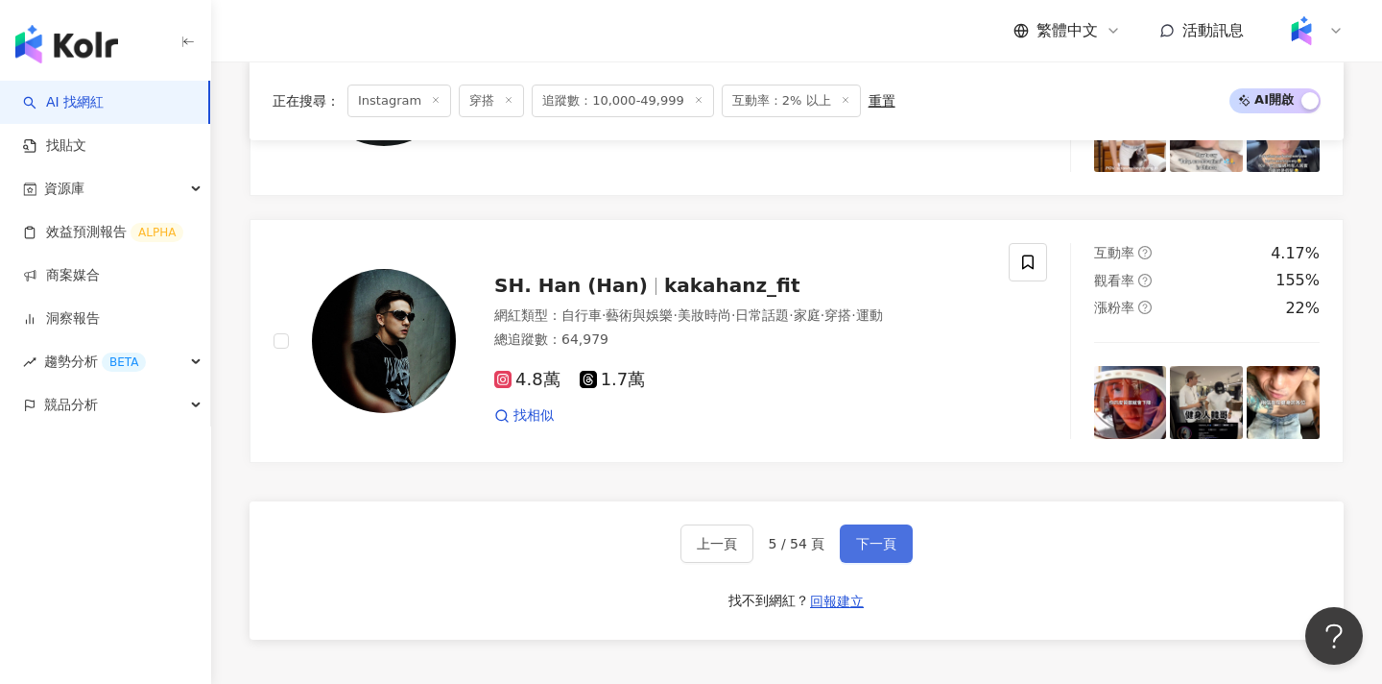
click at [890, 524] on button "下一頁" at bounding box center [876, 543] width 73 height 38
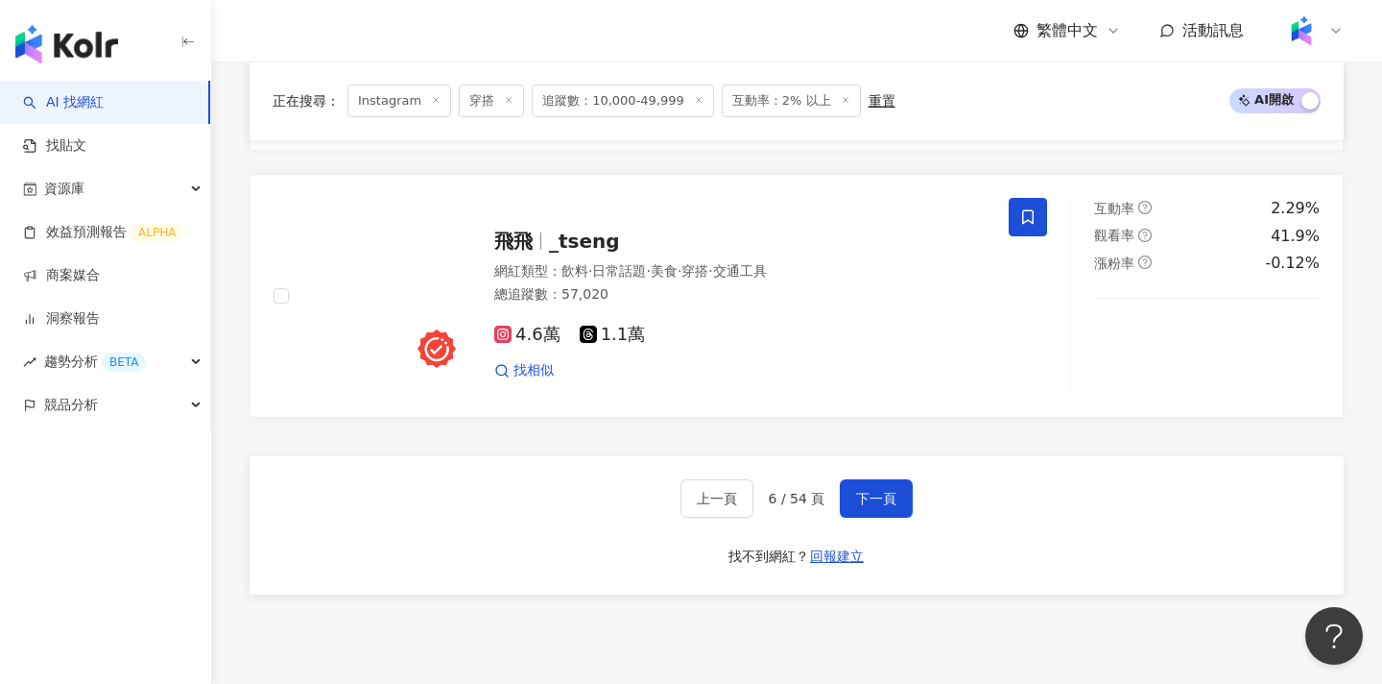
scroll to position [3589, 0]
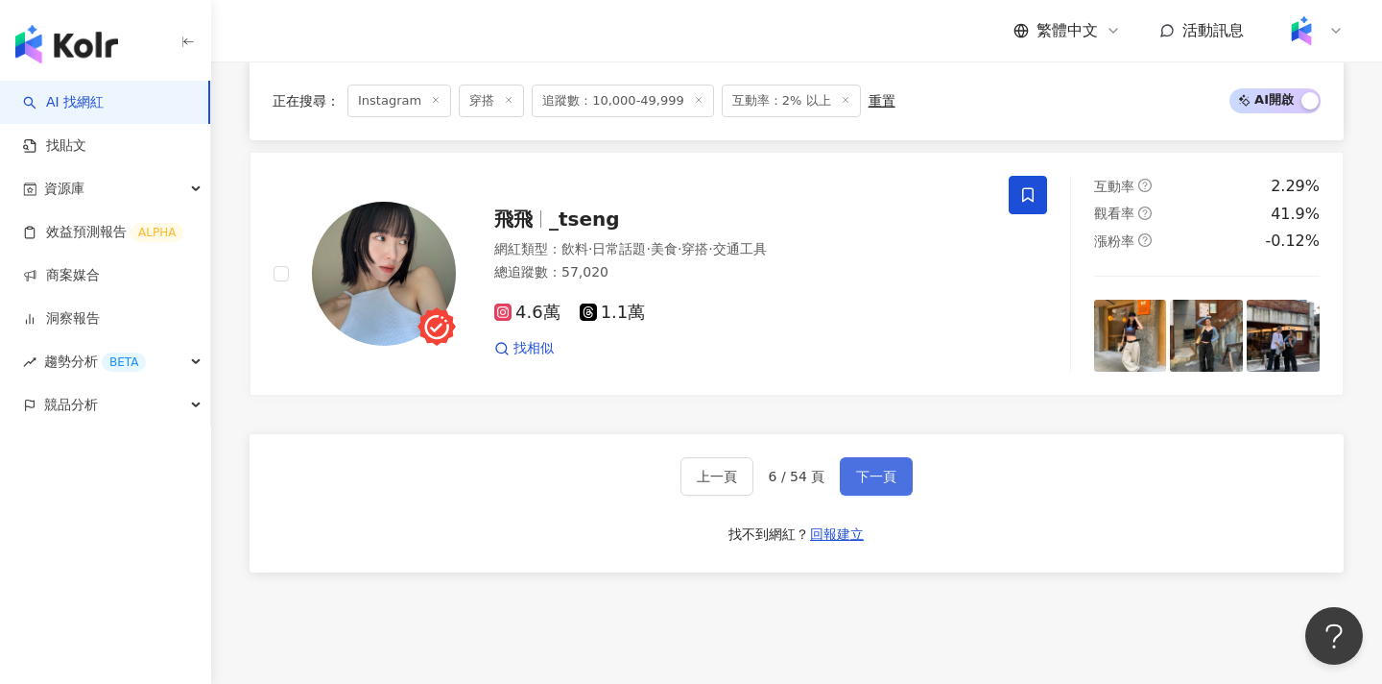
click at [876, 468] on span "下一頁" at bounding box center [876, 475] width 40 height 15
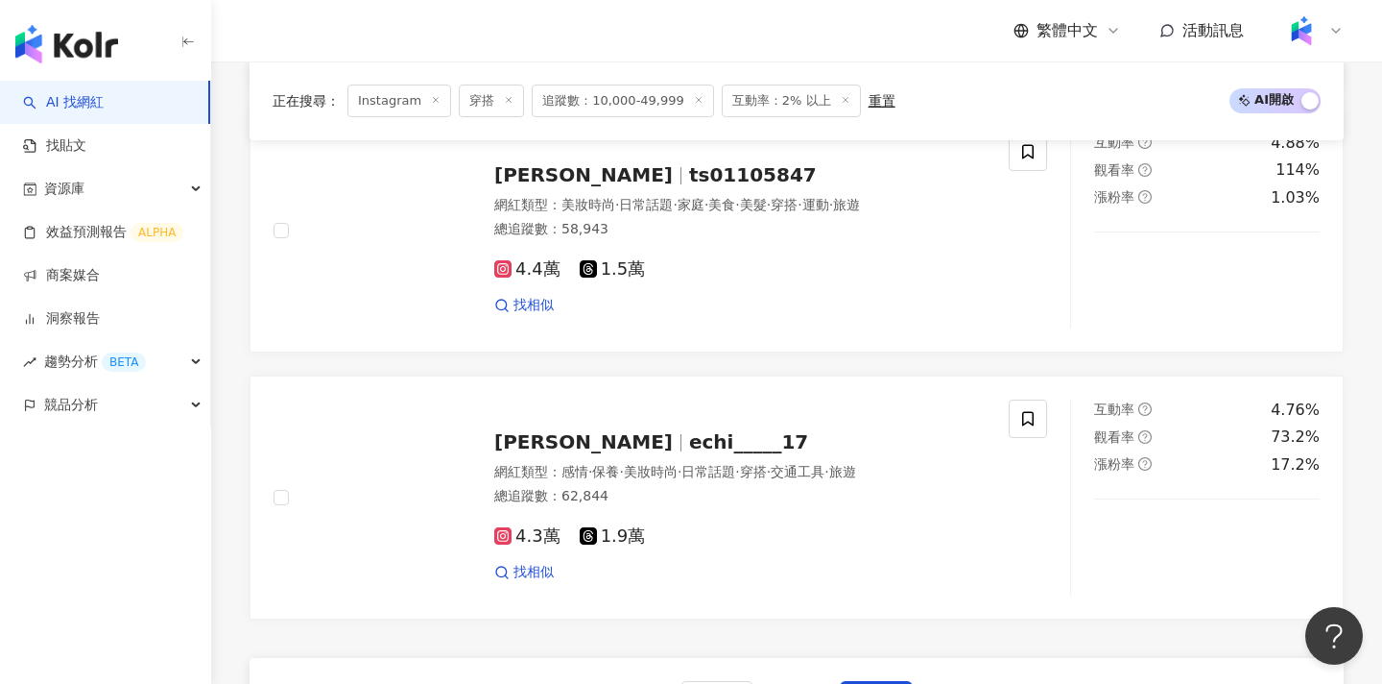
scroll to position [3539, 0]
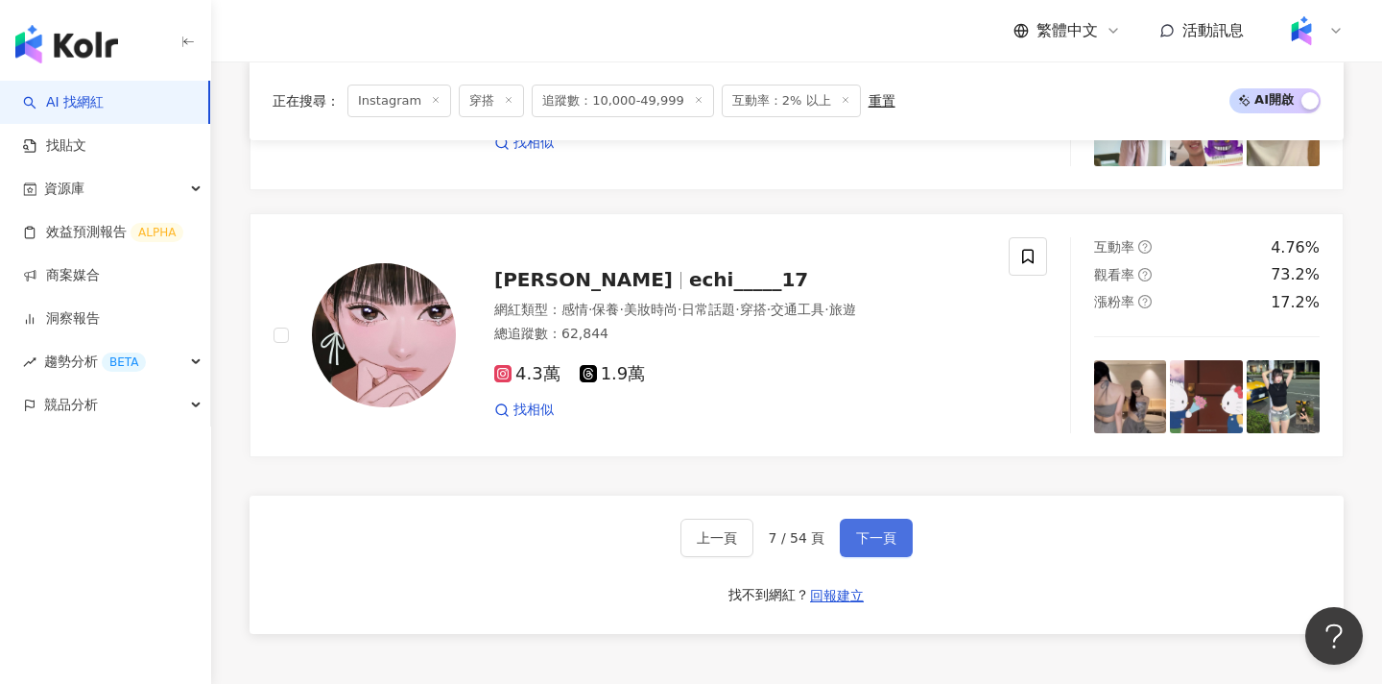
click at [864, 518] on button "下一頁" at bounding box center [876, 537] width 73 height 38
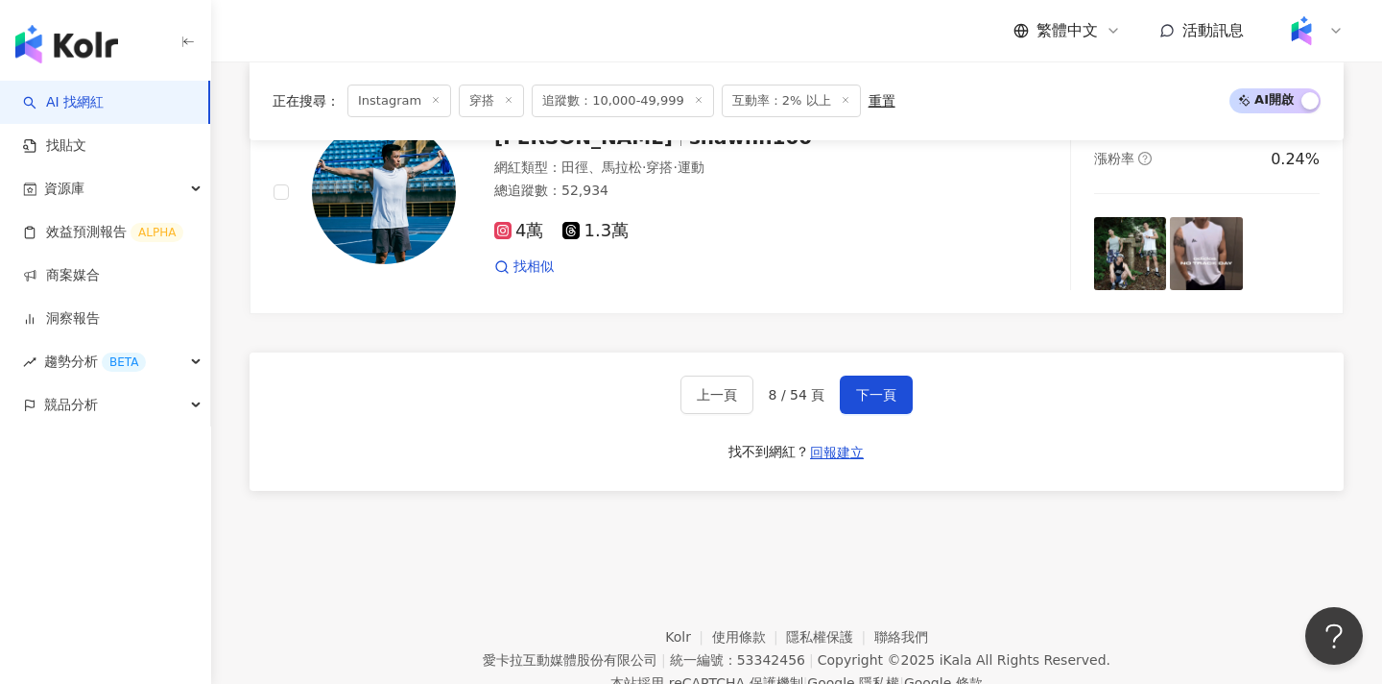
scroll to position [3713, 0]
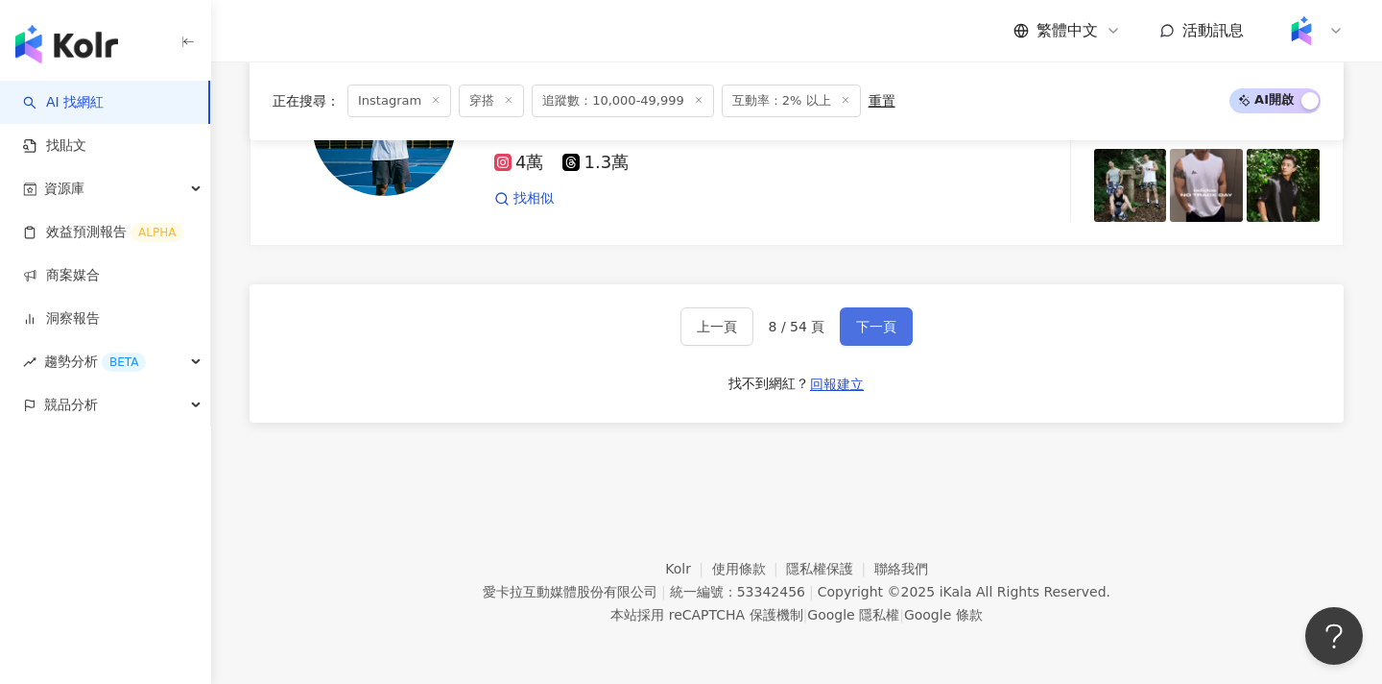
click at [901, 331] on button "下一頁" at bounding box center [876, 326] width 73 height 38
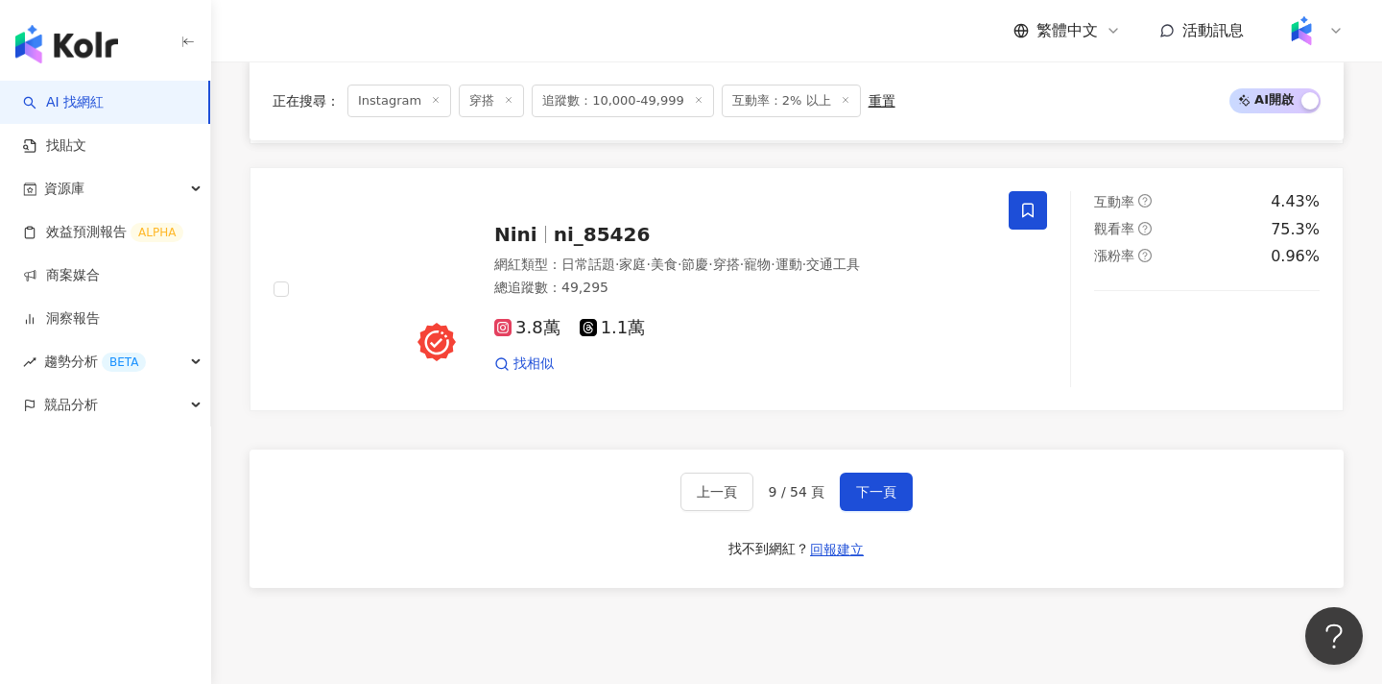
scroll to position [3592, 0]
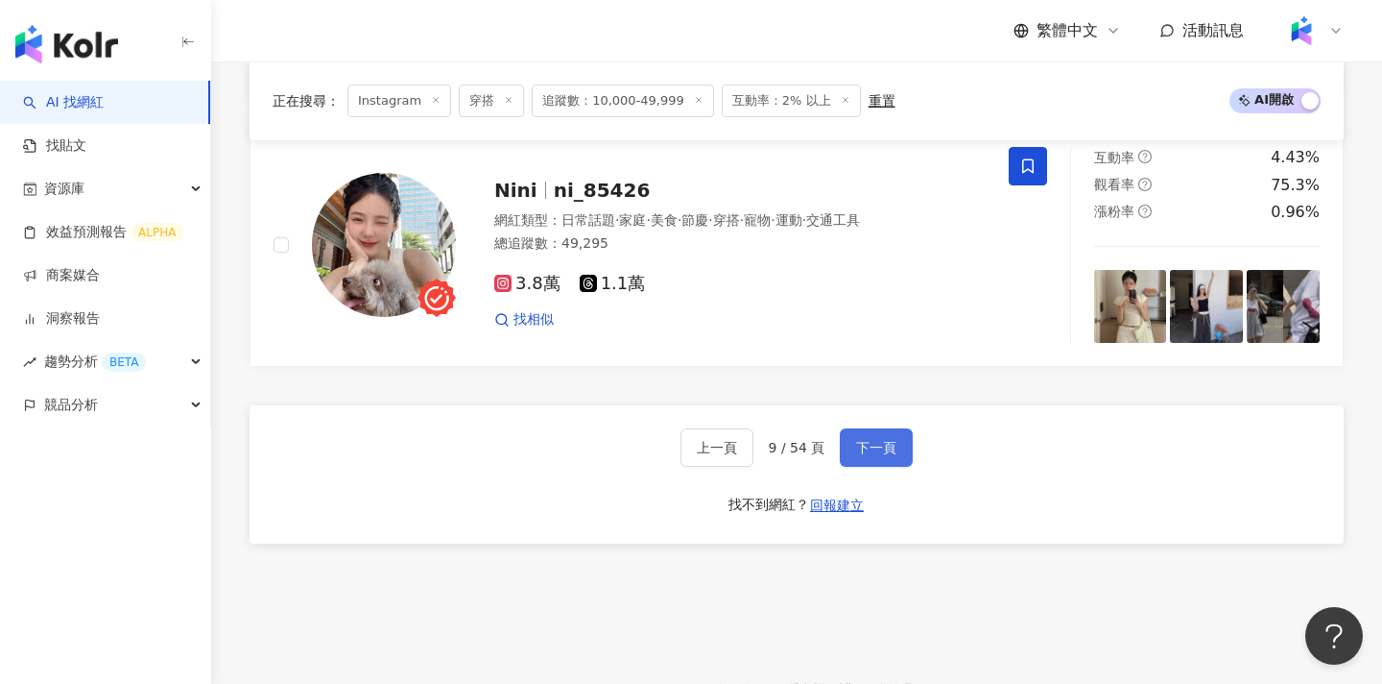
click at [863, 447] on span "下一頁" at bounding box center [876, 447] width 40 height 15
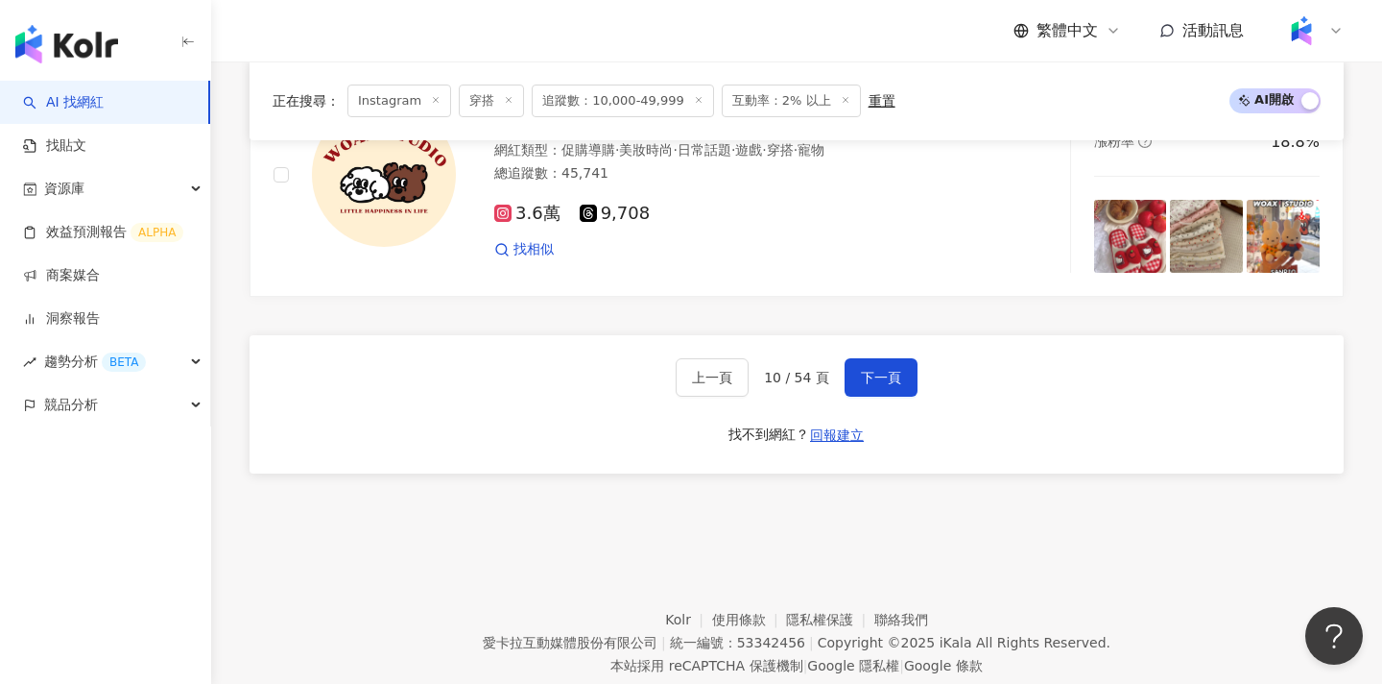
scroll to position [3713, 0]
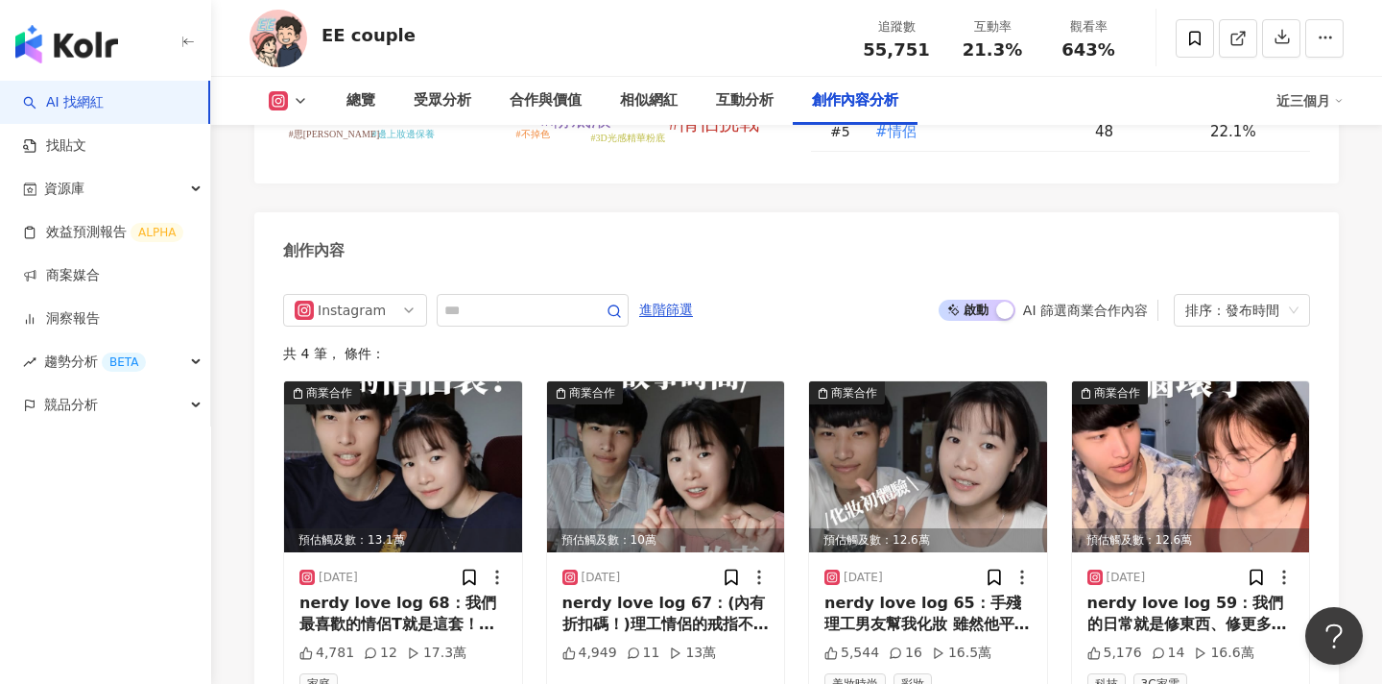
scroll to position [5657, 0]
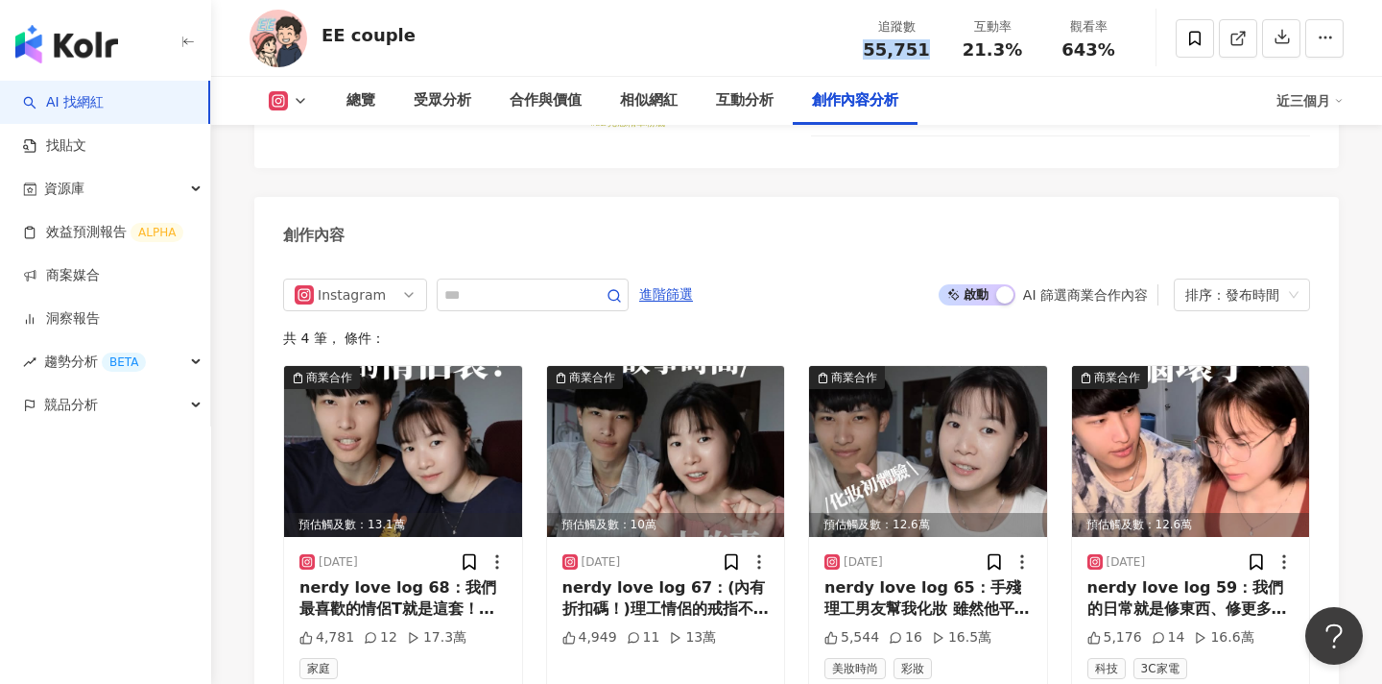
drag, startPoint x: 935, startPoint y: 60, endPoint x: 863, endPoint y: 58, distance: 72.0
click at [863, 58] on div "追蹤數 55,751 互動率 21.3% 觀看率 643%" at bounding box center [993, 38] width 288 height 57
copy span "55,751"
drag, startPoint x: 1020, startPoint y: 46, endPoint x: 971, endPoint y: 46, distance: 49.0
click at [971, 46] on div "21.3%" at bounding box center [992, 49] width 73 height 19
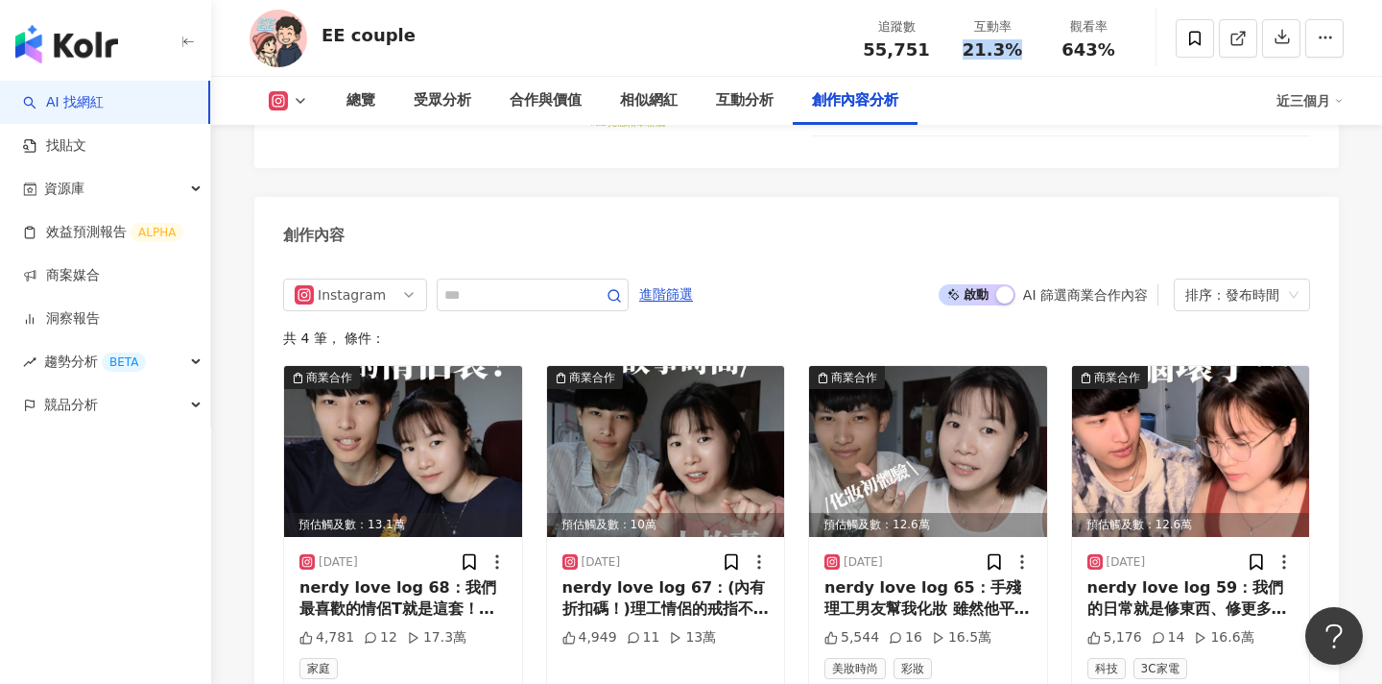
copy span "21.3%"
drag, startPoint x: 1121, startPoint y: 52, endPoint x: 1055, endPoint y: 53, distance: 66.2
click at [1055, 53] on div "643%" at bounding box center [1088, 49] width 73 height 19
copy span "643%"
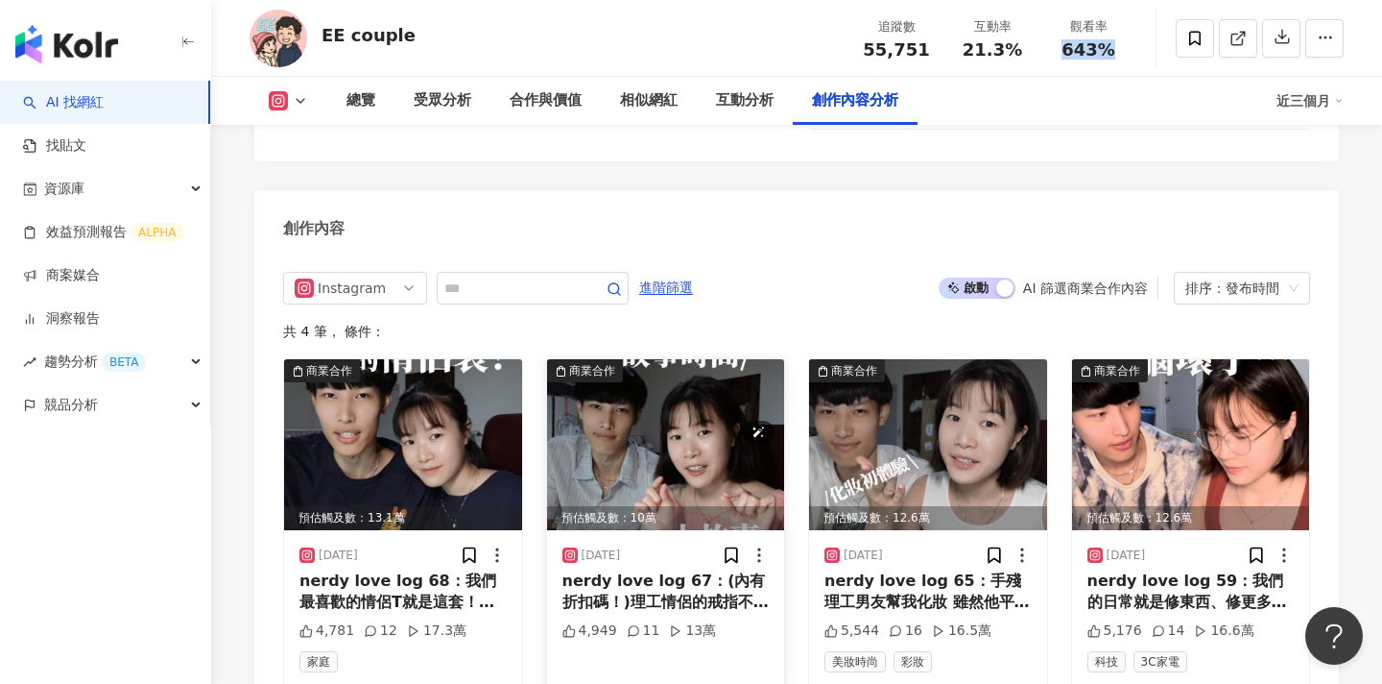
scroll to position [5667, 0]
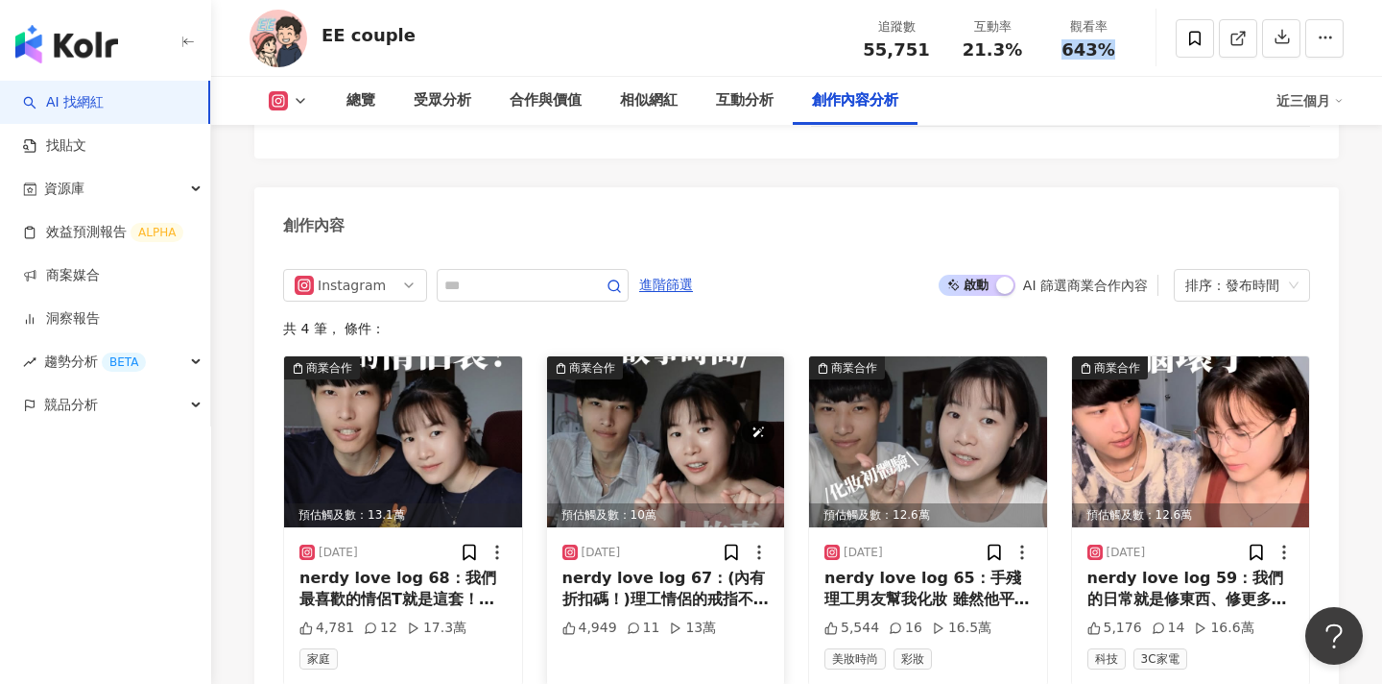
click at [660, 382] on img at bounding box center [666, 441] width 238 height 171
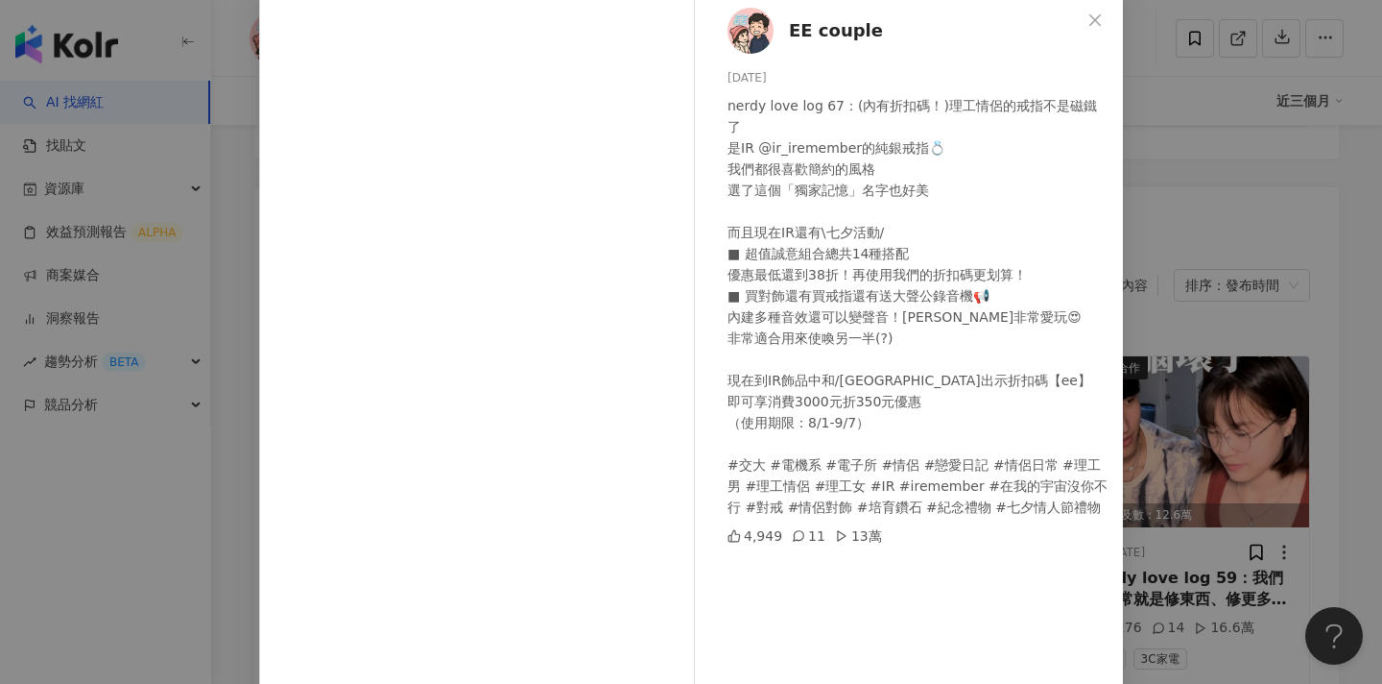
scroll to position [103, 0]
click at [1204, 291] on div "EE couple [DATE] nerdy love log 67：(內有折扣碼！)理工情侶的戒指不是磁鐵了 是IR @ir_iremember的純銀戒指💍…" at bounding box center [691, 342] width 1382 height 684
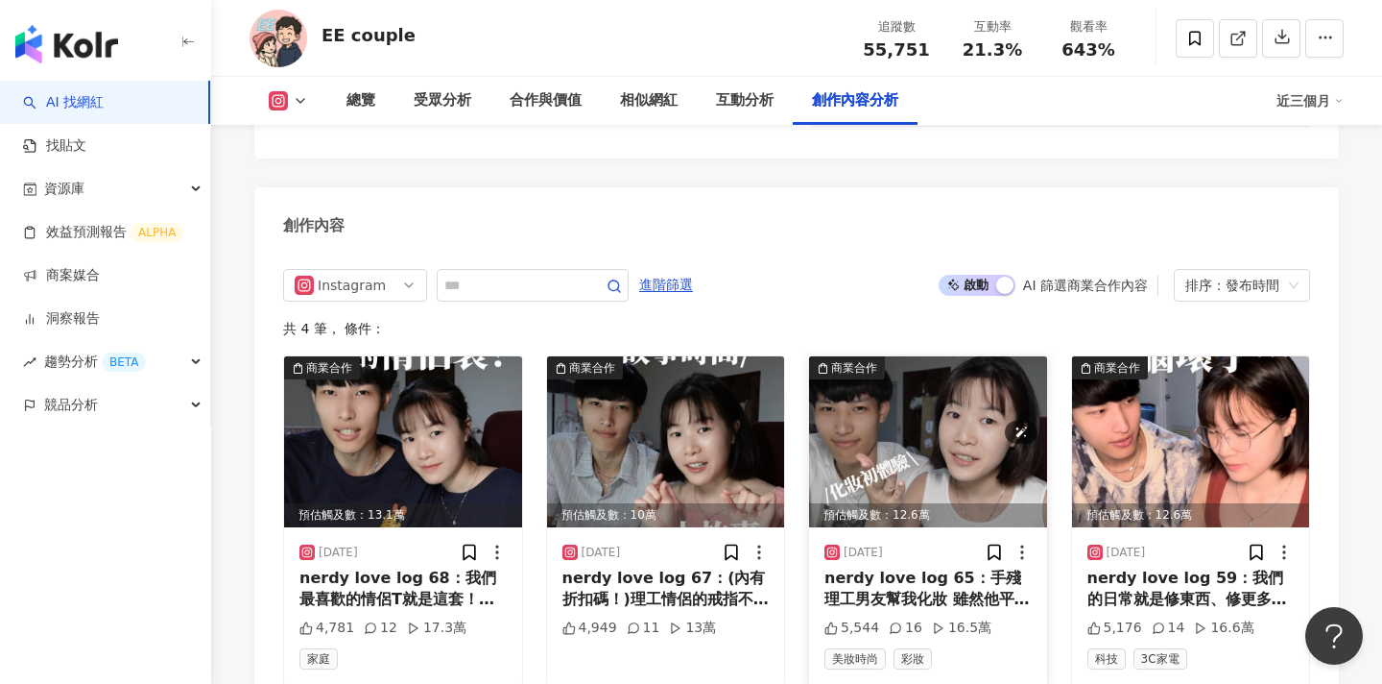
click at [914, 369] on img at bounding box center [928, 441] width 238 height 171
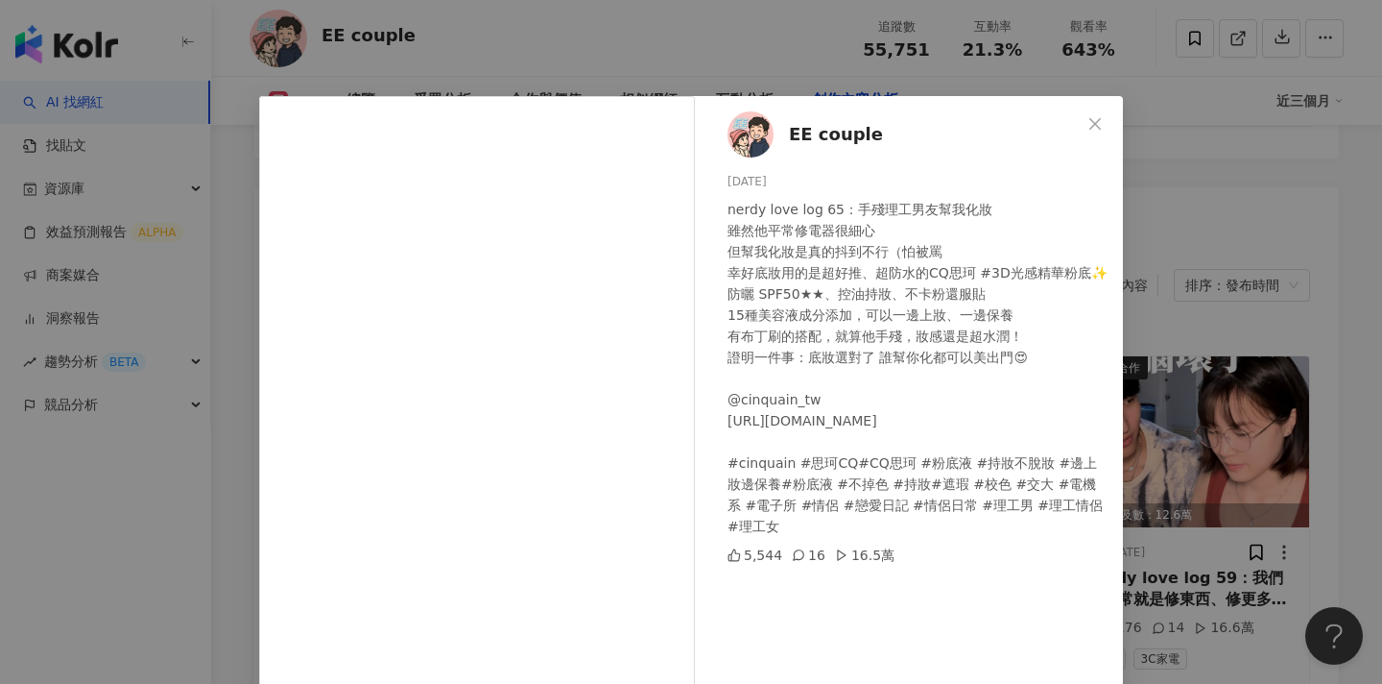
scroll to position [178, 0]
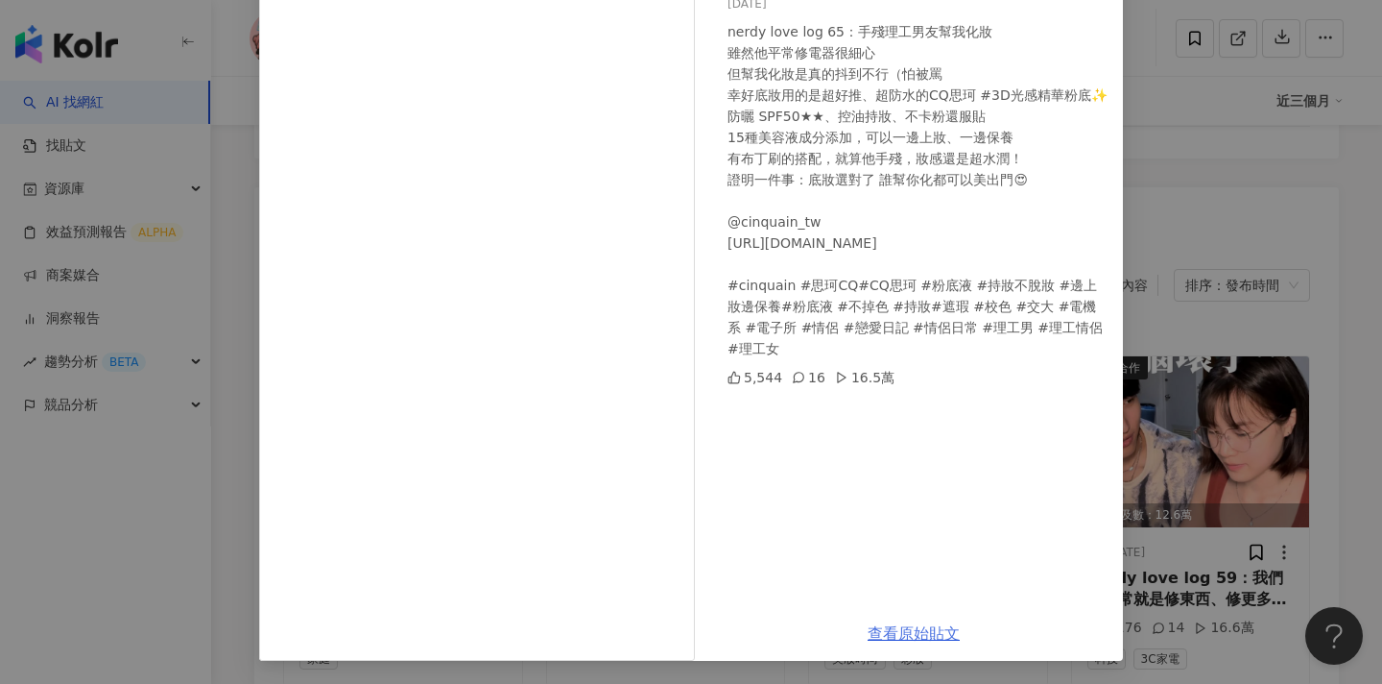
click at [917, 630] on link "查看原始貼文" at bounding box center [914, 633] width 92 height 18
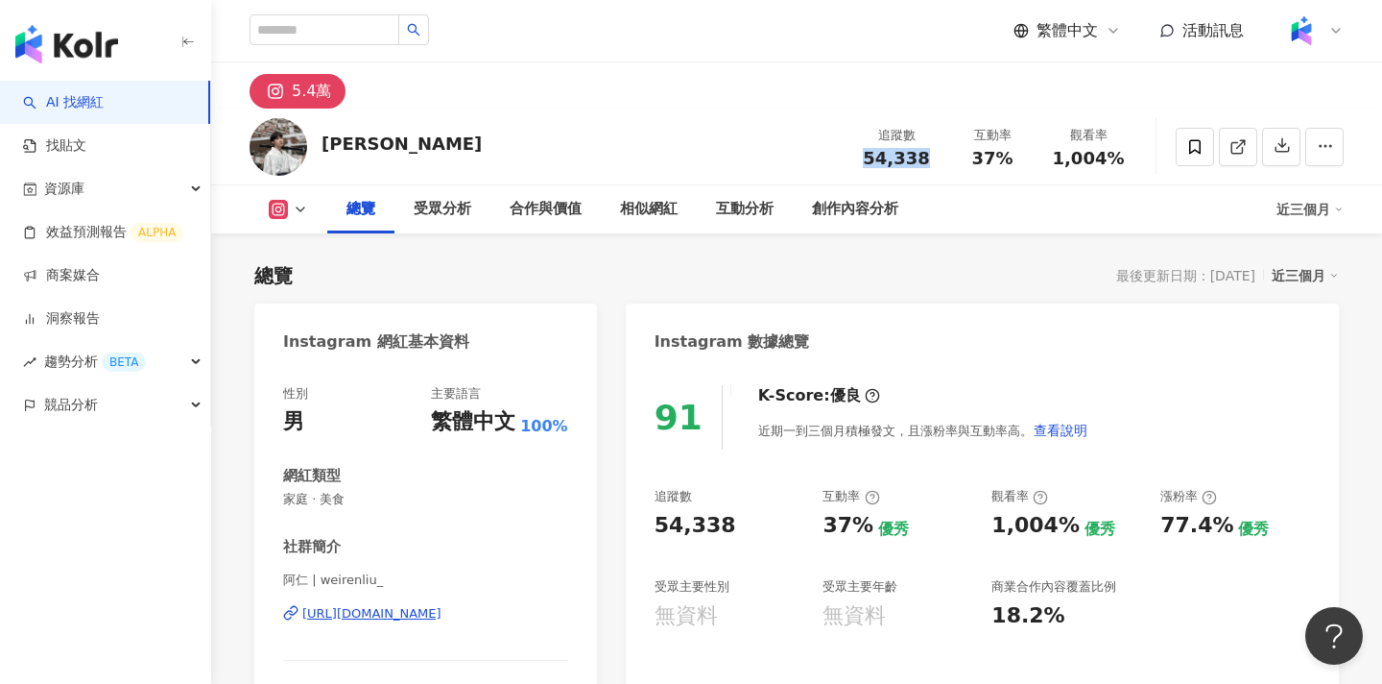
drag, startPoint x: 938, startPoint y: 167, endPoint x: 860, endPoint y: 166, distance: 77.8
click at [860, 166] on div "追蹤數 54,338 互動率 37% 觀看率 1,004%" at bounding box center [993, 146] width 288 height 57
copy span "54,338"
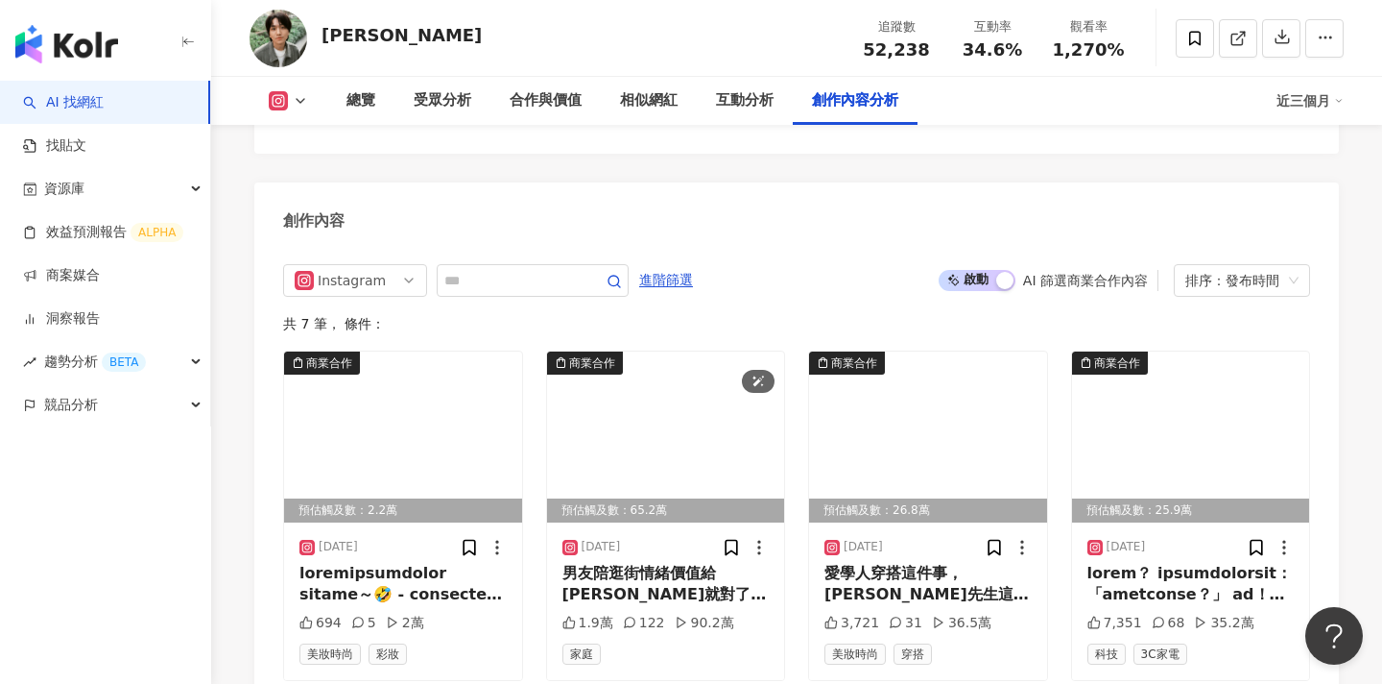
scroll to position [5925, 0]
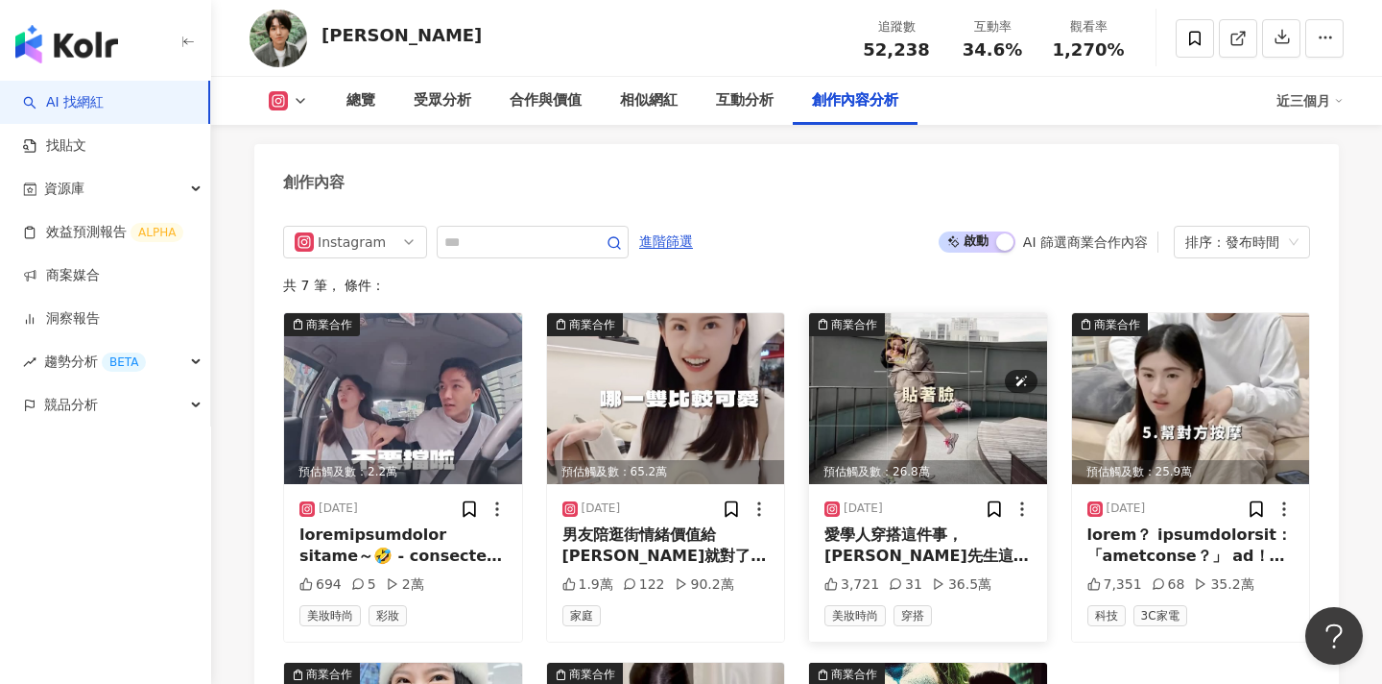
click at [901, 313] on img at bounding box center [928, 398] width 238 height 171
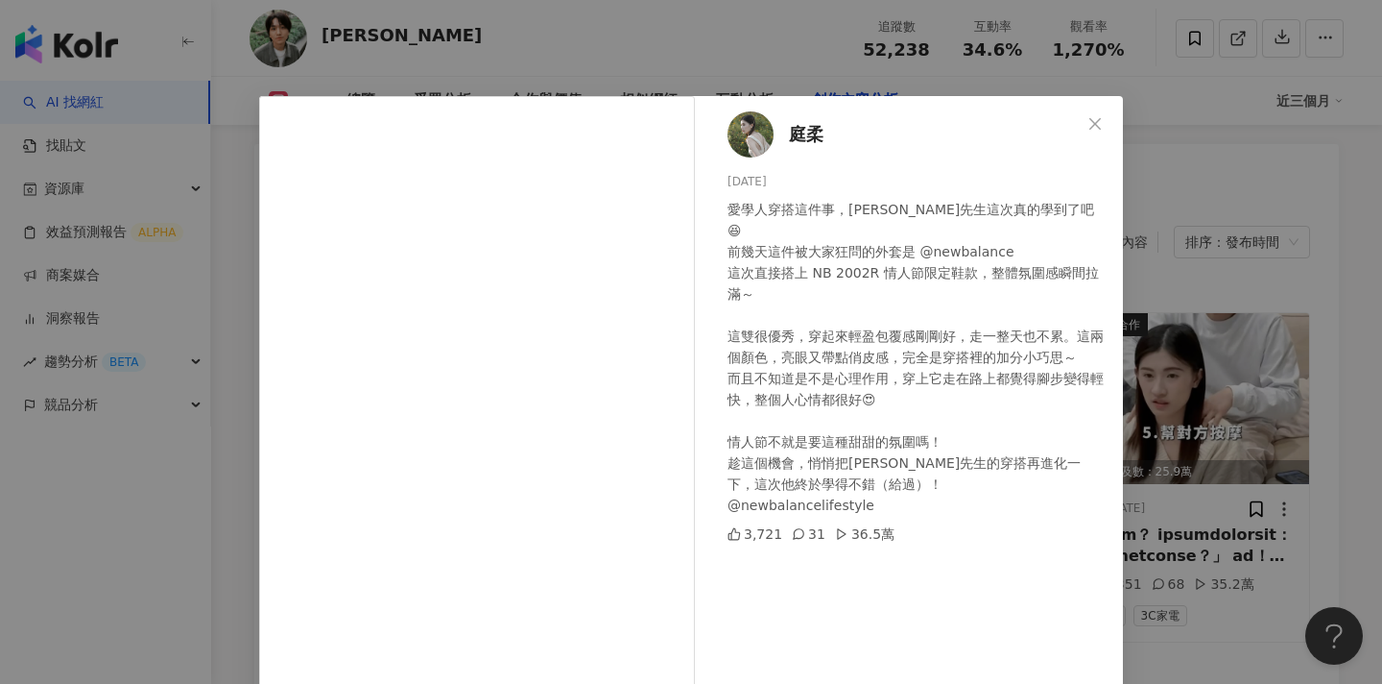
scroll to position [178, 0]
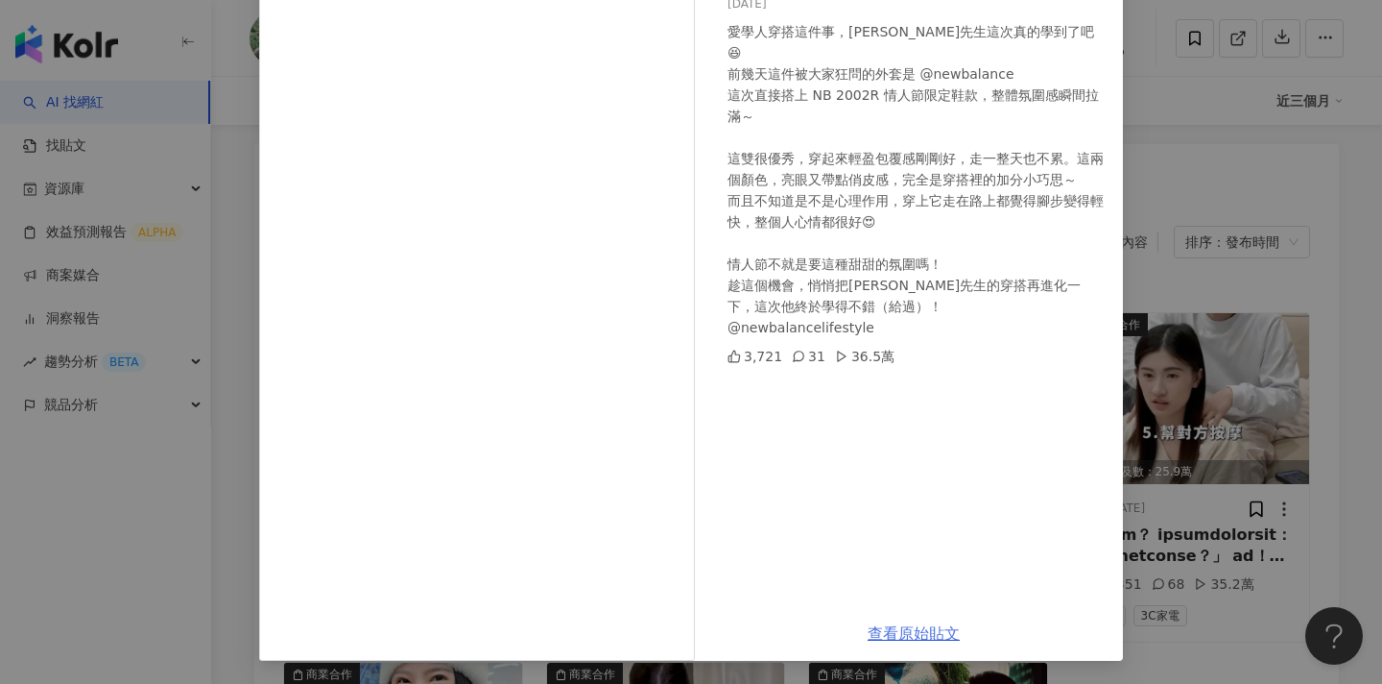
click at [949, 637] on link "查看原始貼文" at bounding box center [914, 633] width 92 height 18
click at [1212, 107] on div "庭柔 2025/3/7 愛學人穿搭這件事，永伴先生這次真的學到了吧😆 前幾天這件被大家狂問的外套是 @newbalance 這次直接搭上 NB 2002R 情…" at bounding box center [691, 342] width 1382 height 684
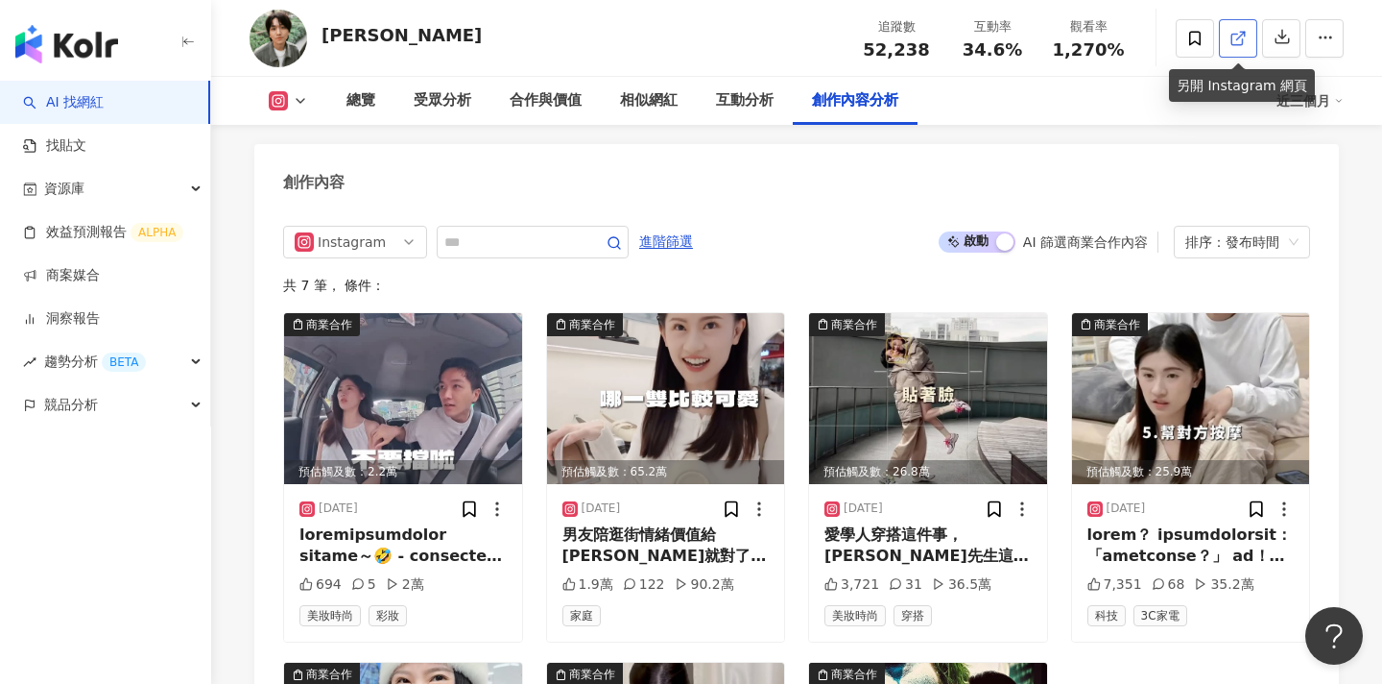
click at [1231, 44] on icon at bounding box center [1238, 38] width 17 height 17
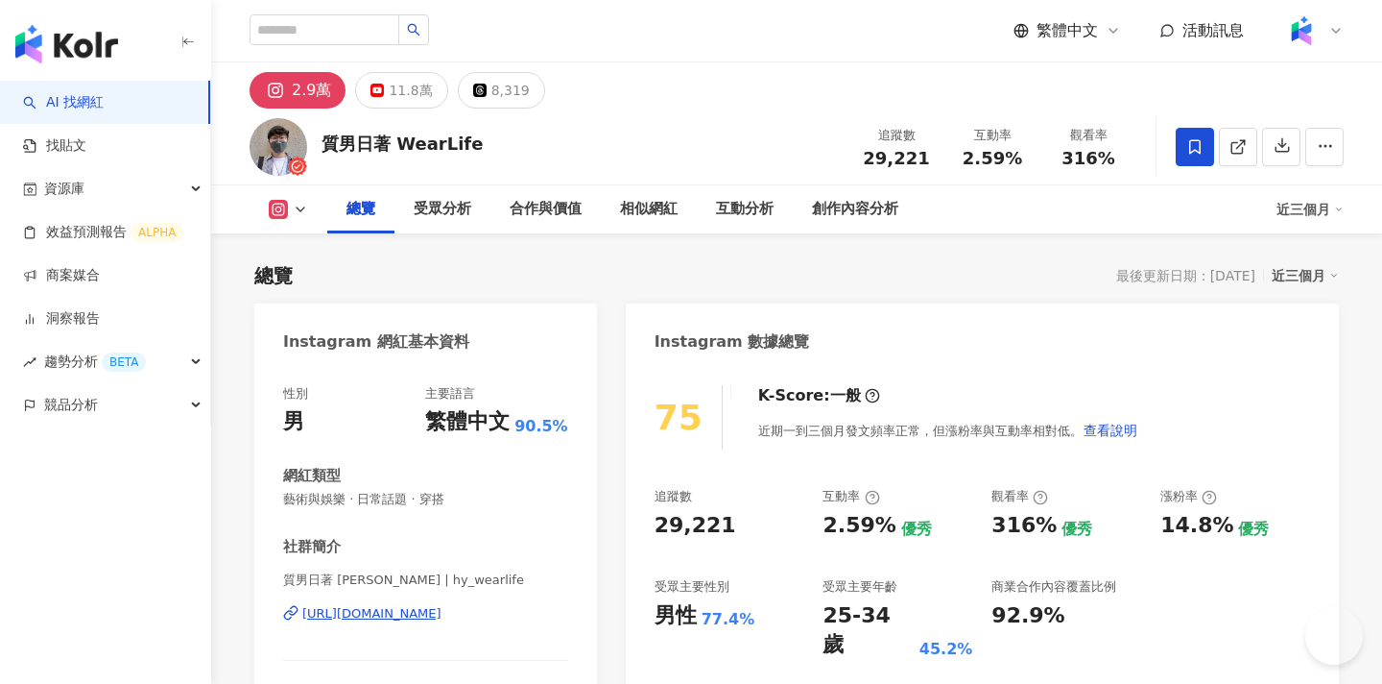
click at [1230, 140] on icon at bounding box center [1238, 146] width 17 height 17
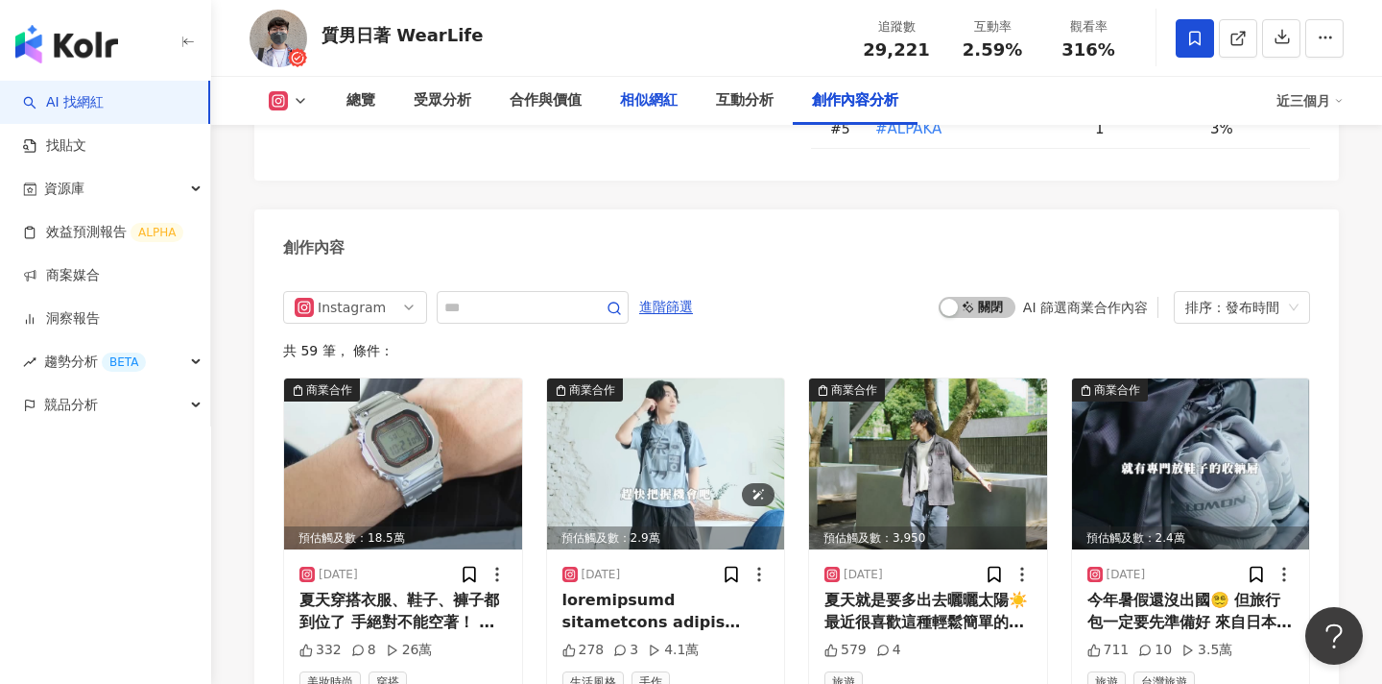
scroll to position [5822, 0]
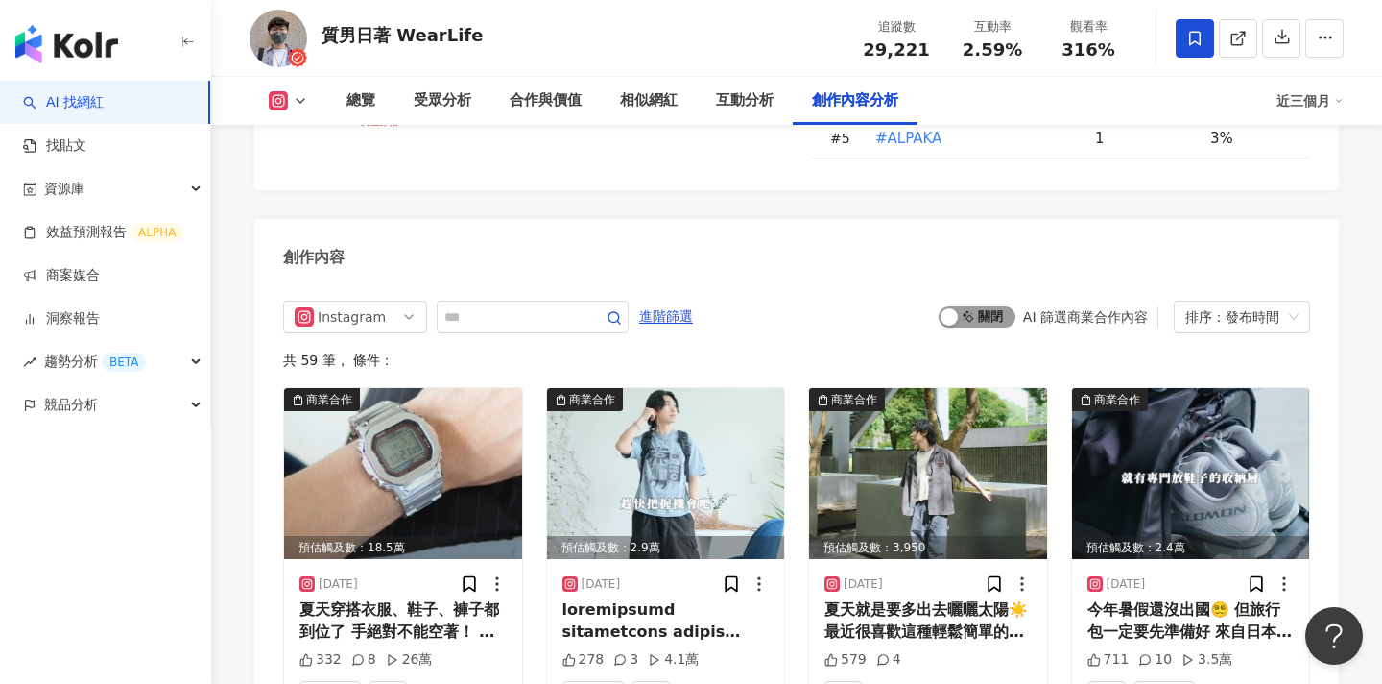
click at [960, 306] on span "啟動 關閉" at bounding box center [977, 316] width 77 height 21
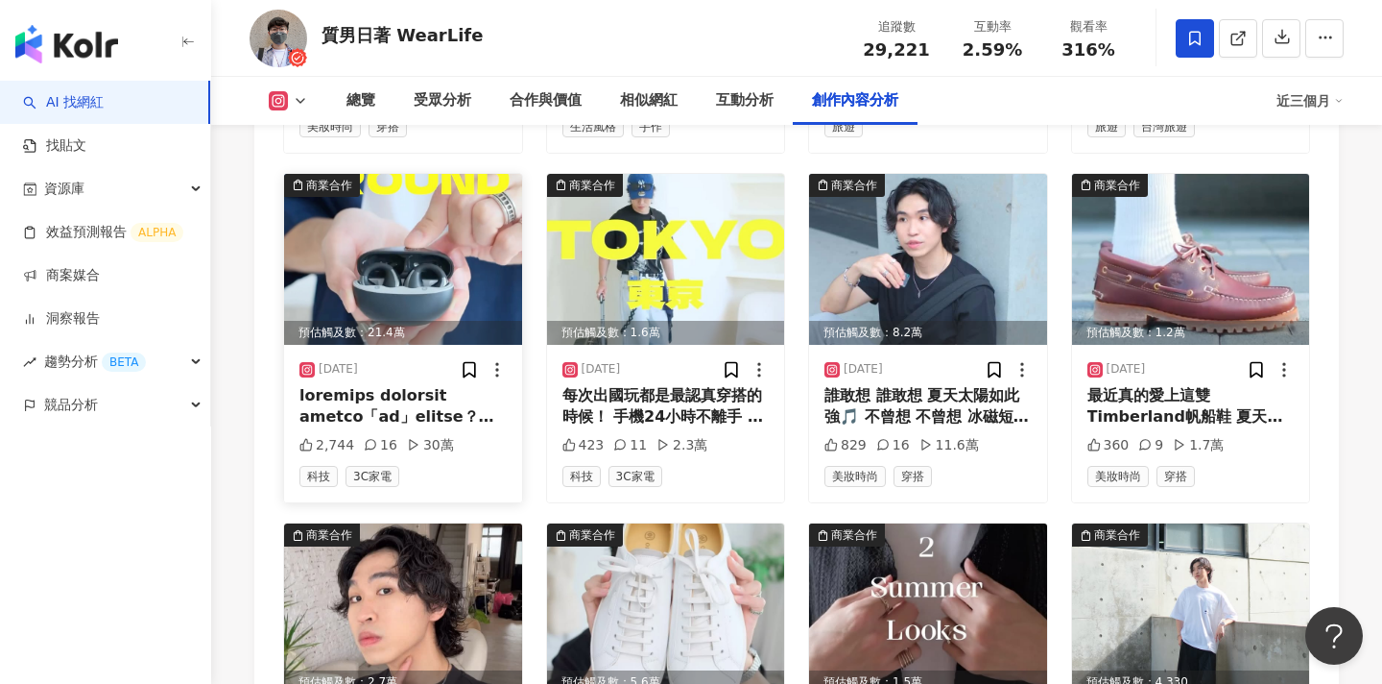
scroll to position [6367, 0]
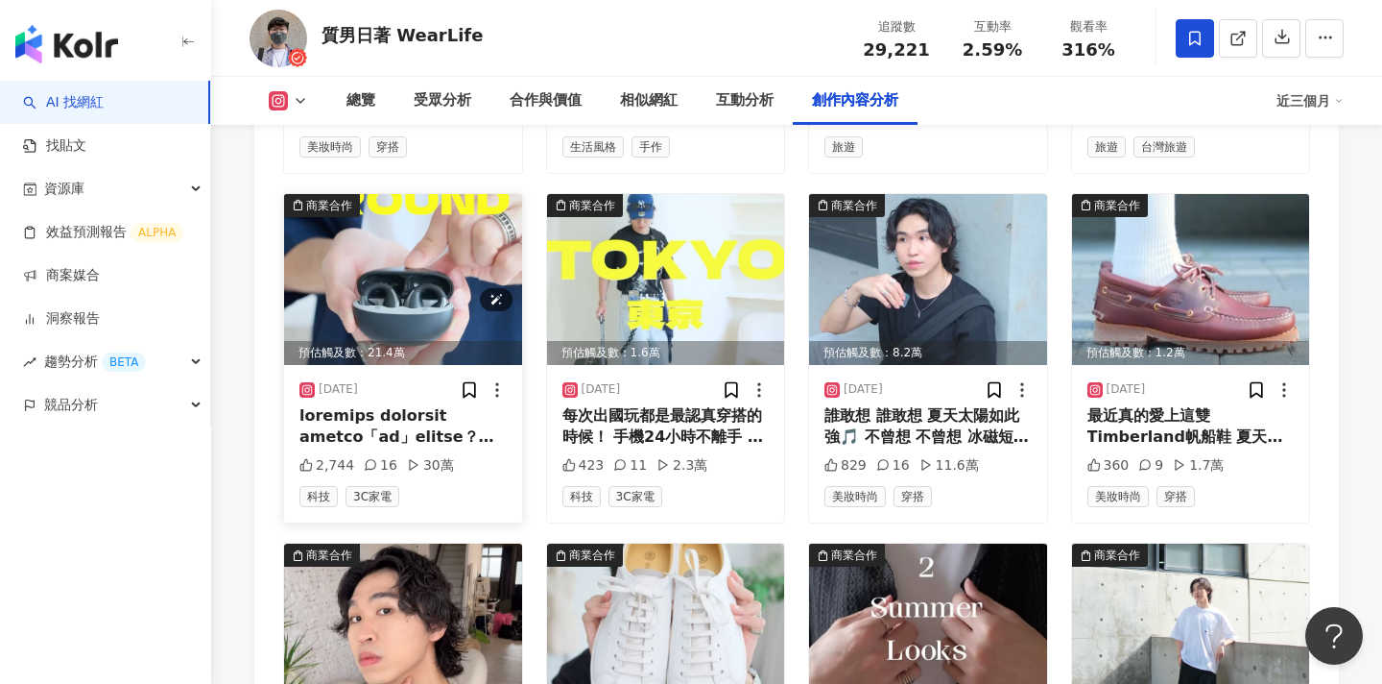
click at [444, 249] on img at bounding box center [403, 279] width 238 height 171
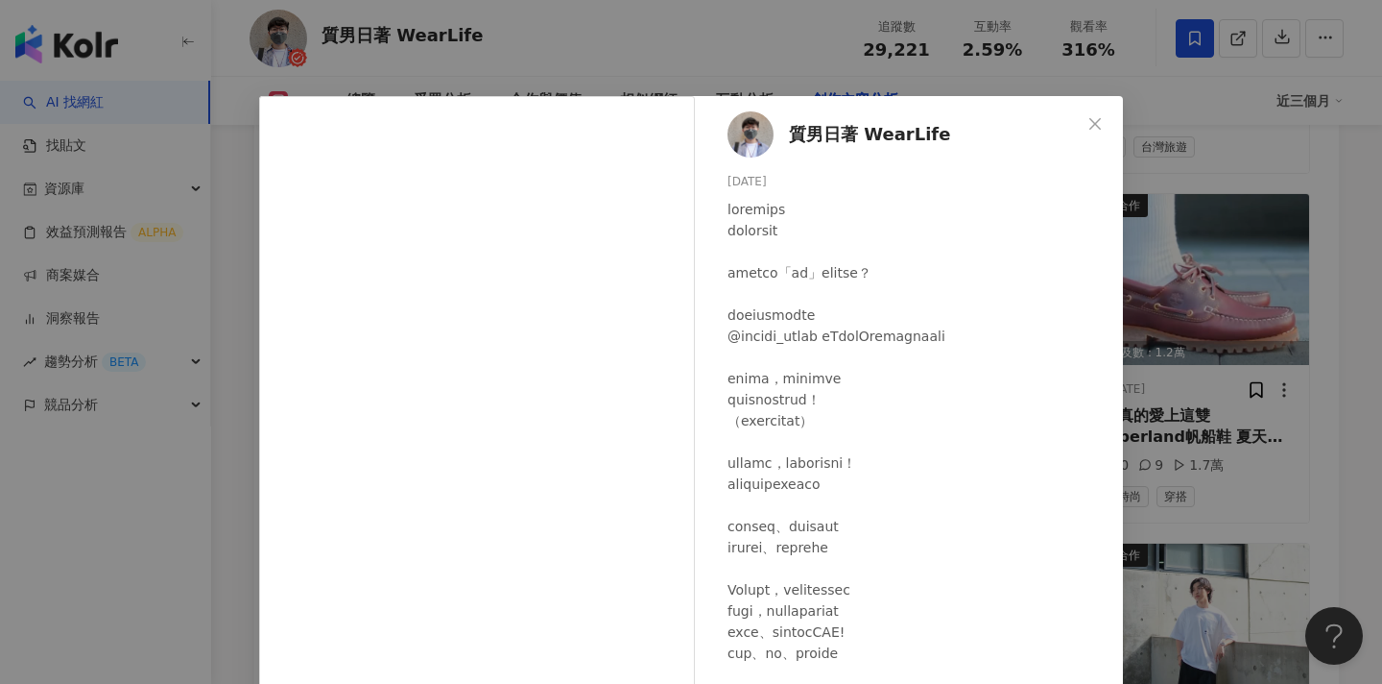
click at [1232, 285] on div "質男日著 WearLife 2025/7/22 2,744 16 30萬 查看原始貼文" at bounding box center [691, 342] width 1382 height 684
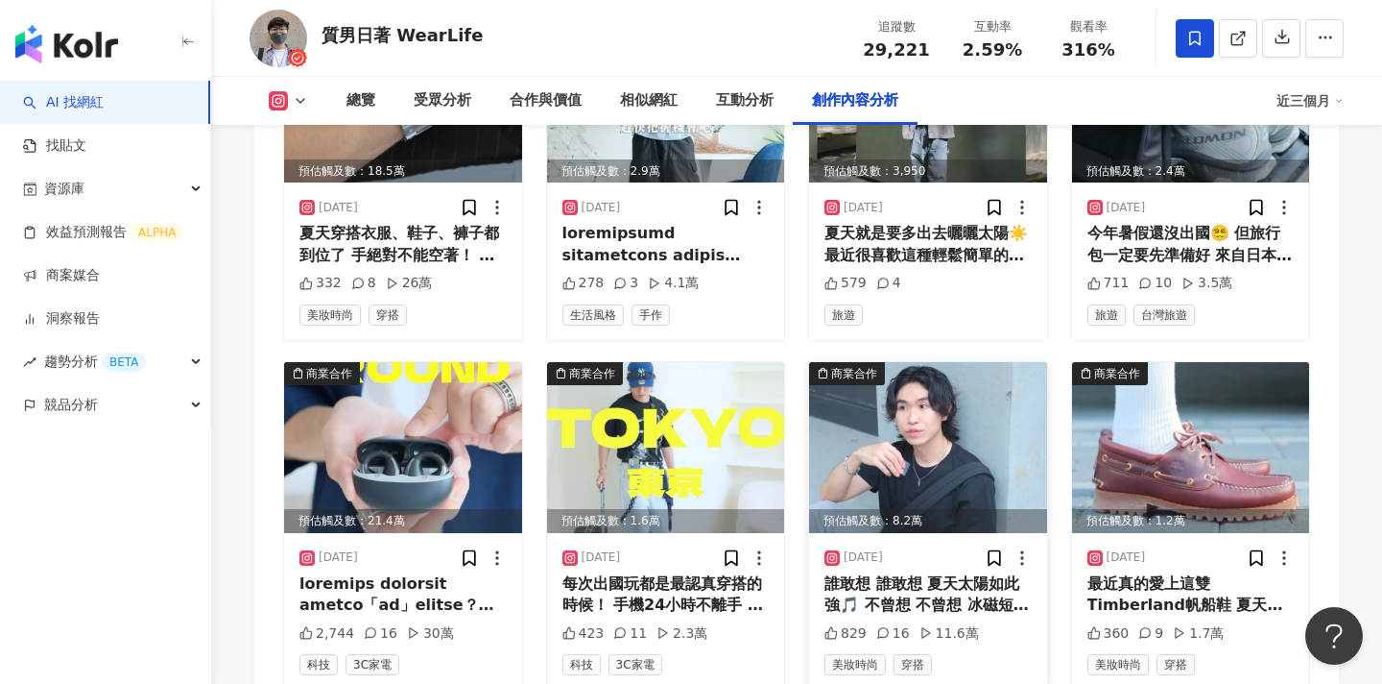
scroll to position [5647, 0]
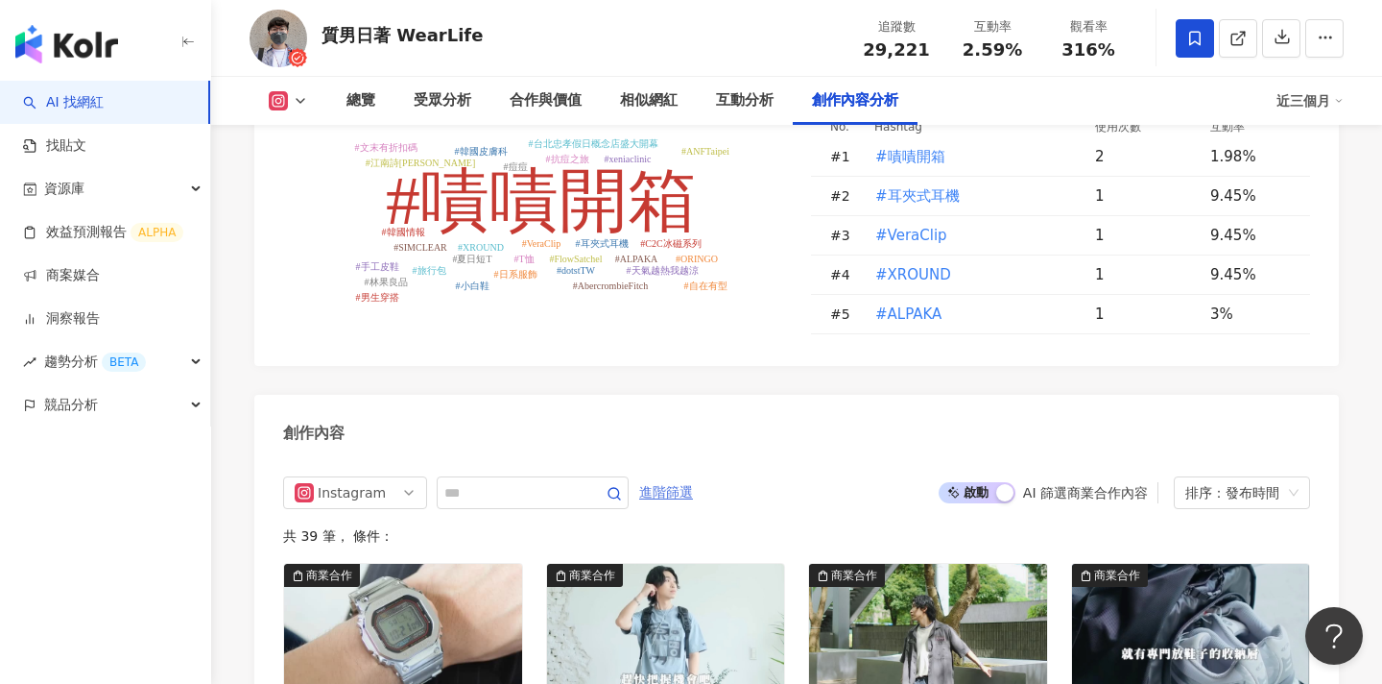
click at [682, 477] on span "進階篩選" at bounding box center [666, 492] width 54 height 31
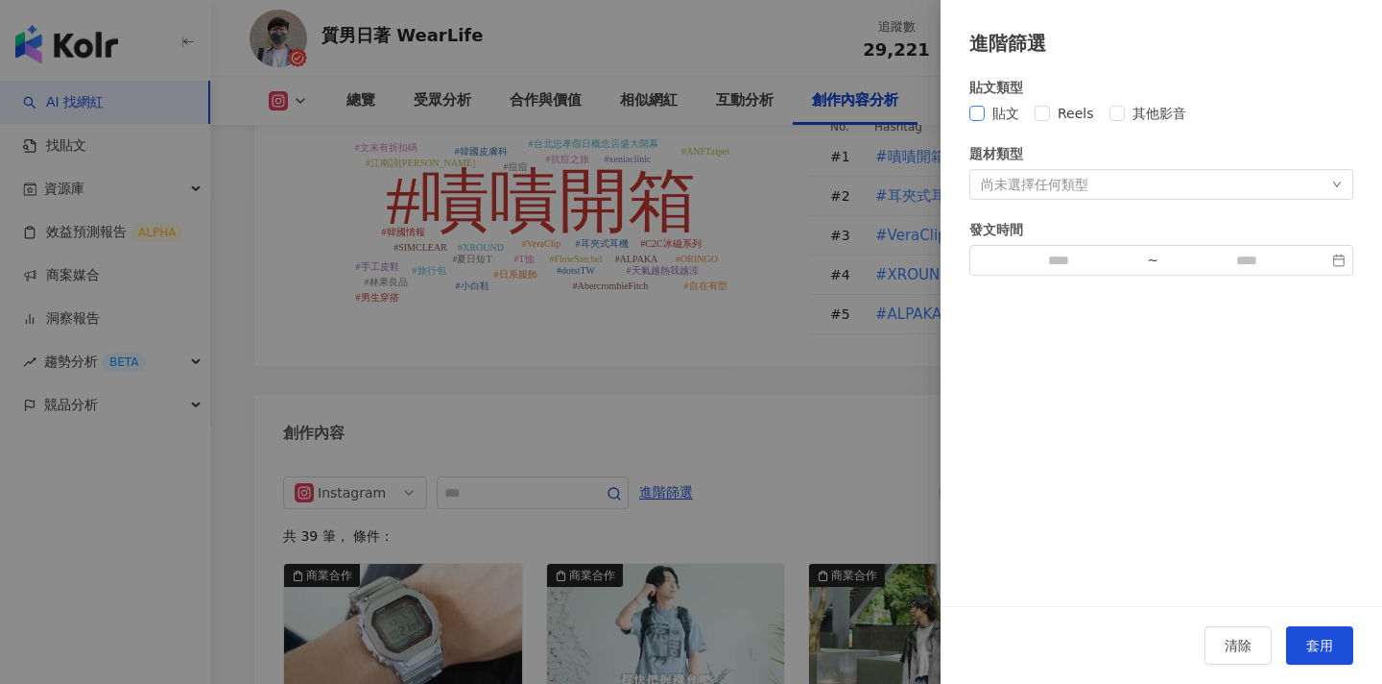
click at [1014, 115] on span "貼文" at bounding box center [1006, 113] width 42 height 21
click at [1317, 630] on button "套用" at bounding box center [1319, 645] width 67 height 38
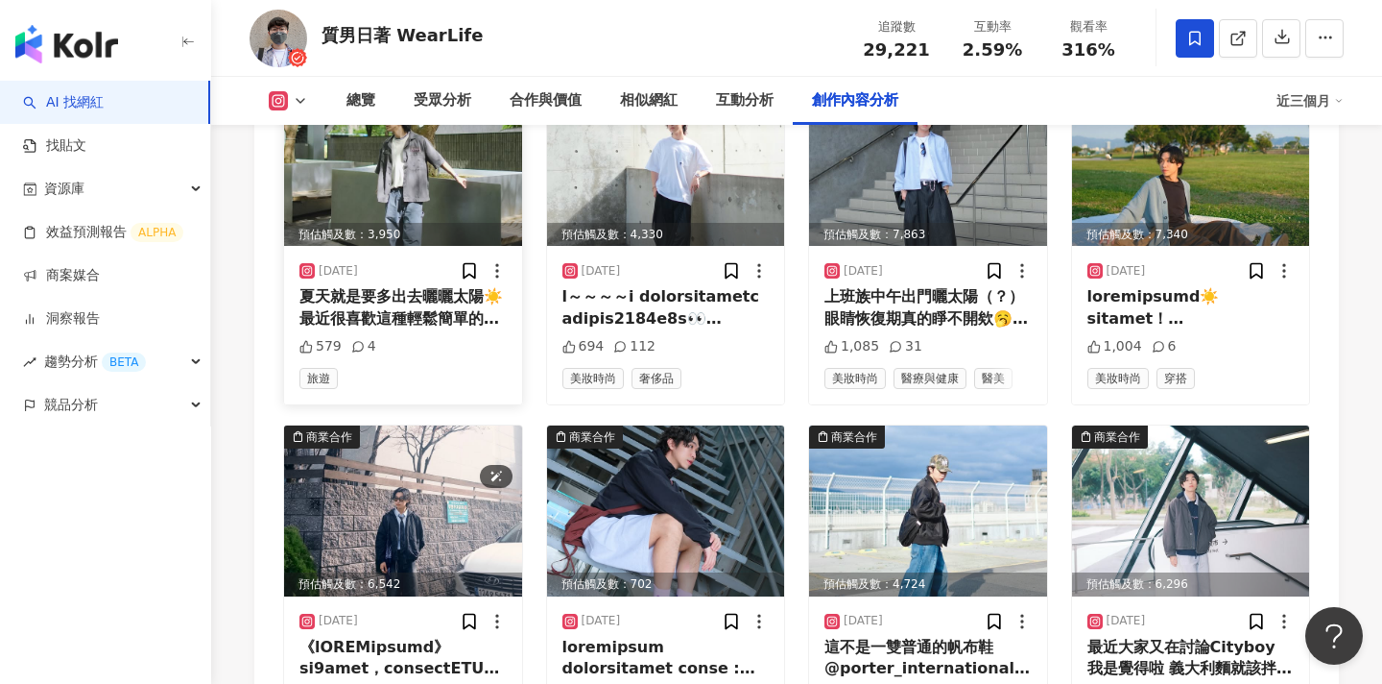
scroll to position [6614, 0]
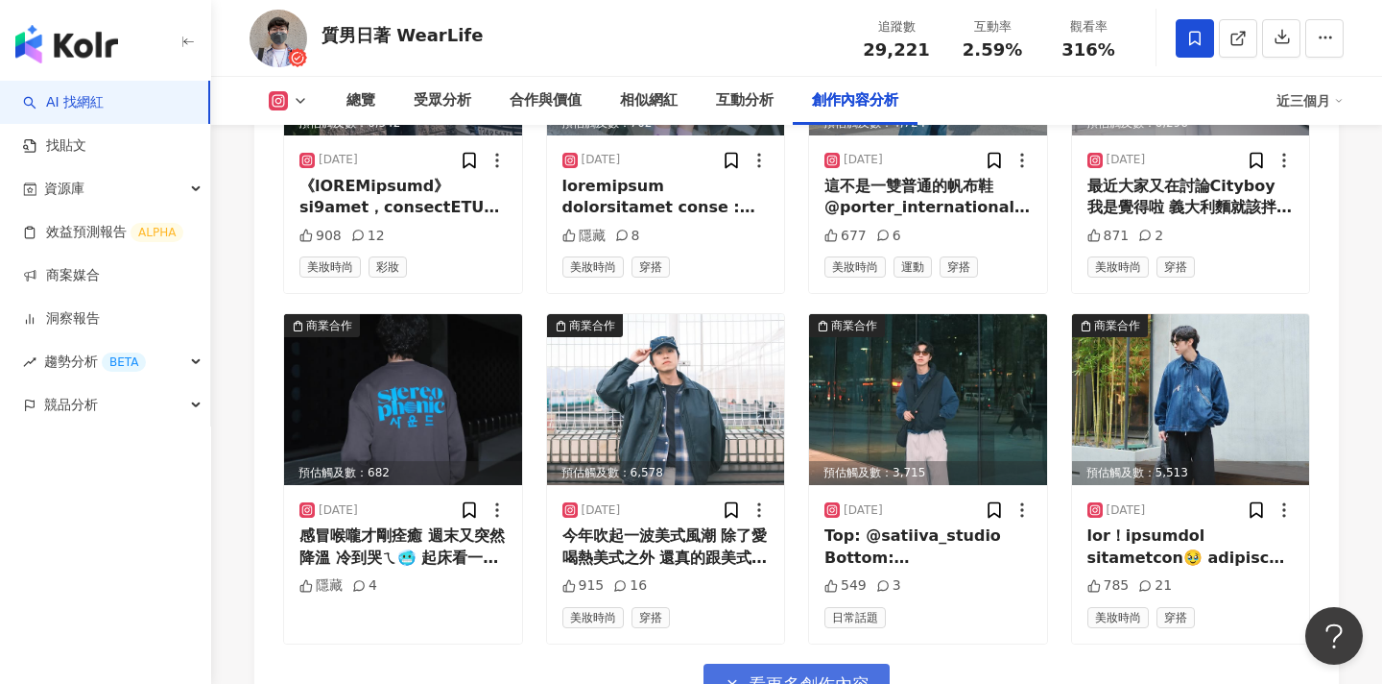
click at [726, 676] on icon "button" at bounding box center [732, 684] width 17 height 17
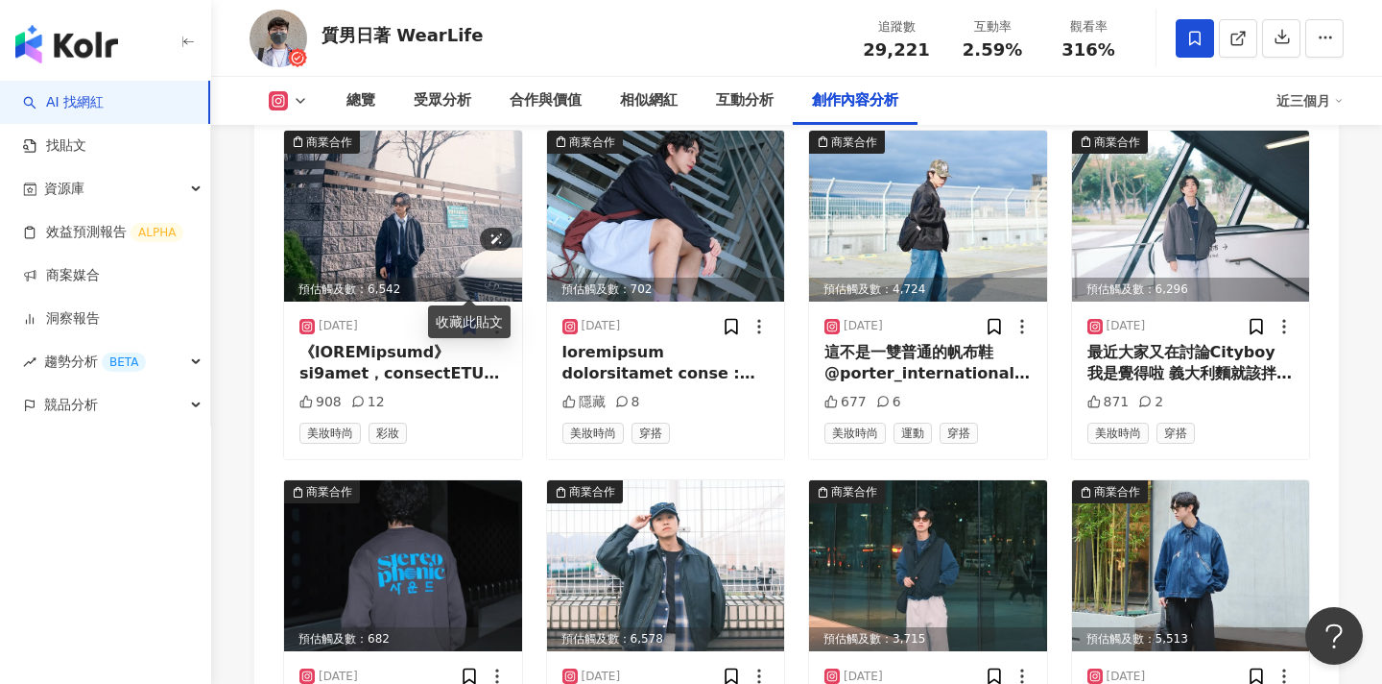
scroll to position [6445, 0]
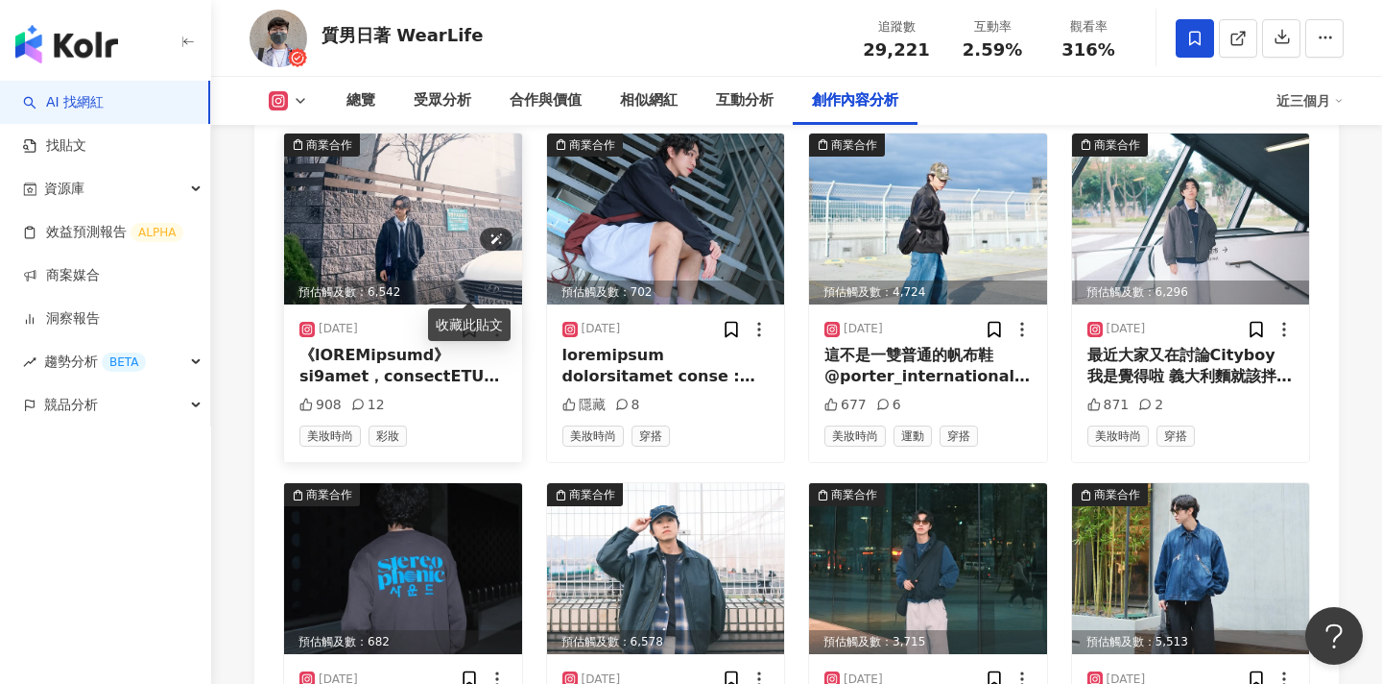
click at [444, 223] on img at bounding box center [403, 218] width 238 height 171
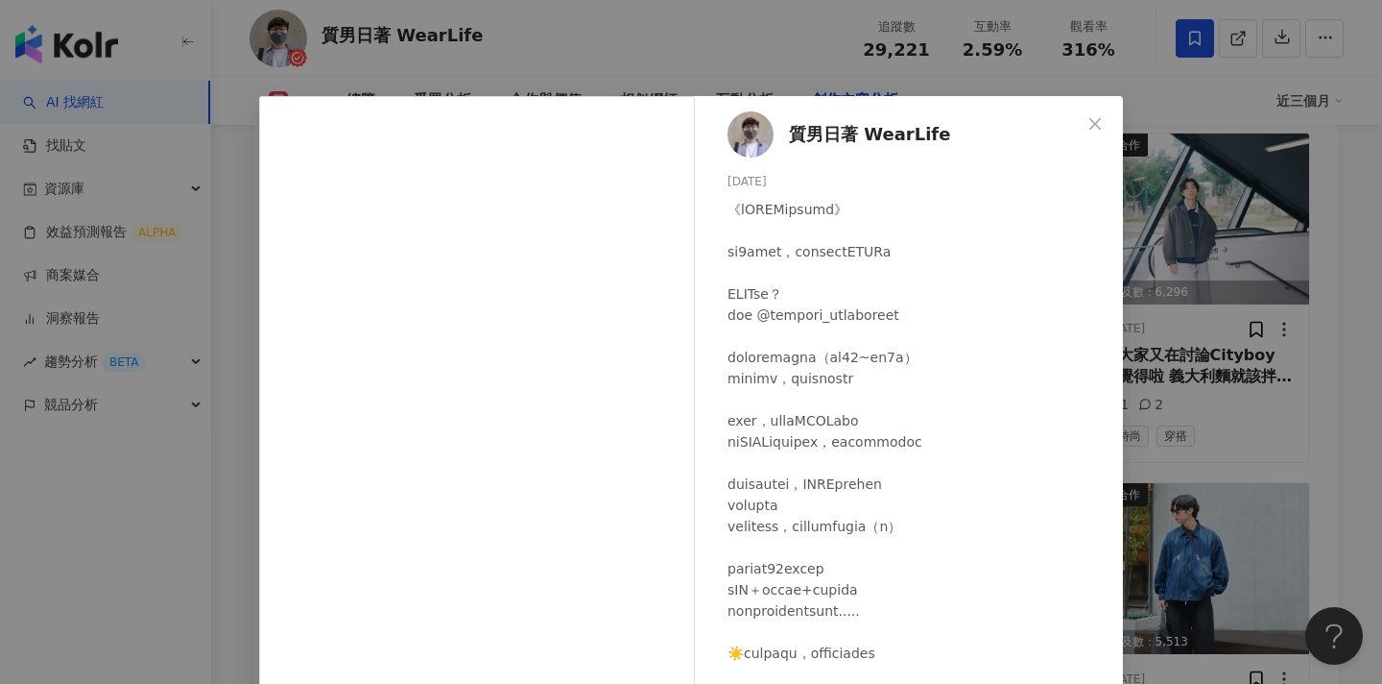
scroll to position [226, 0]
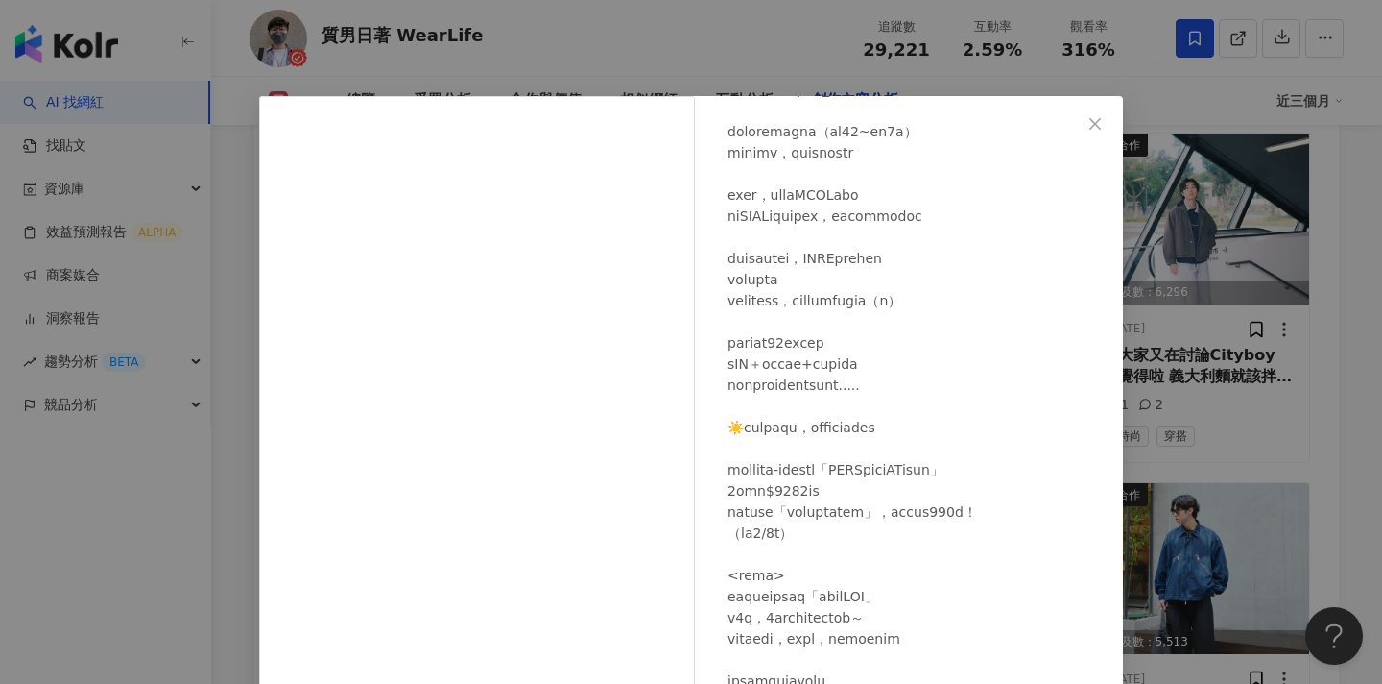
click at [1241, 209] on div "質男日著 WearLife 2025/3/27 908 12 查看原始貼文" at bounding box center [691, 342] width 1382 height 684
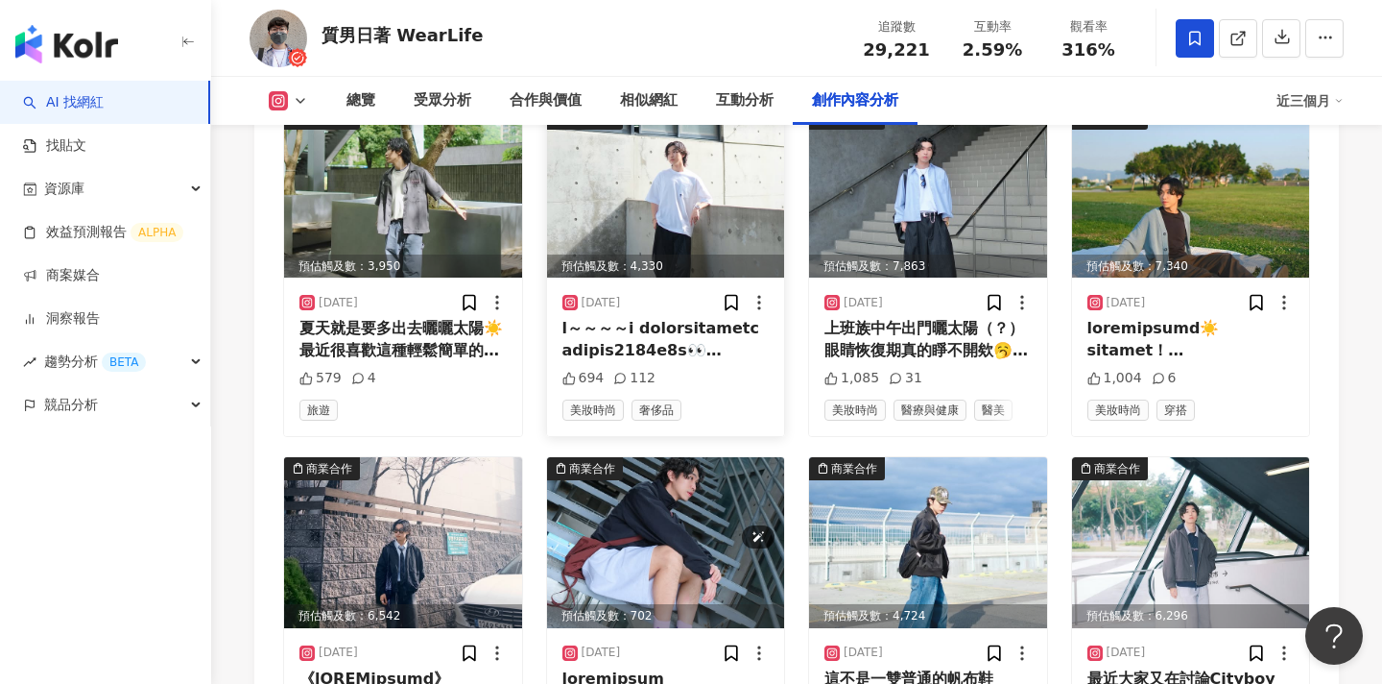
scroll to position [6147, 0]
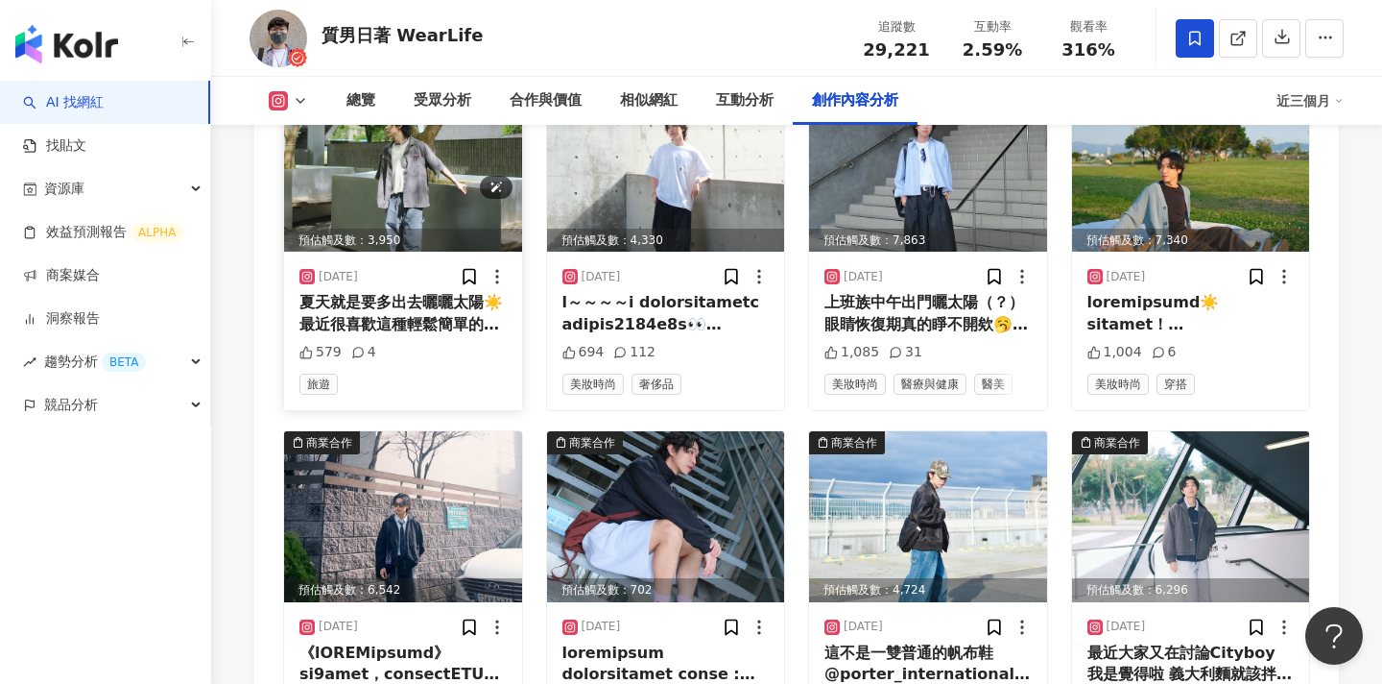
click at [446, 156] on img at bounding box center [403, 166] width 238 height 171
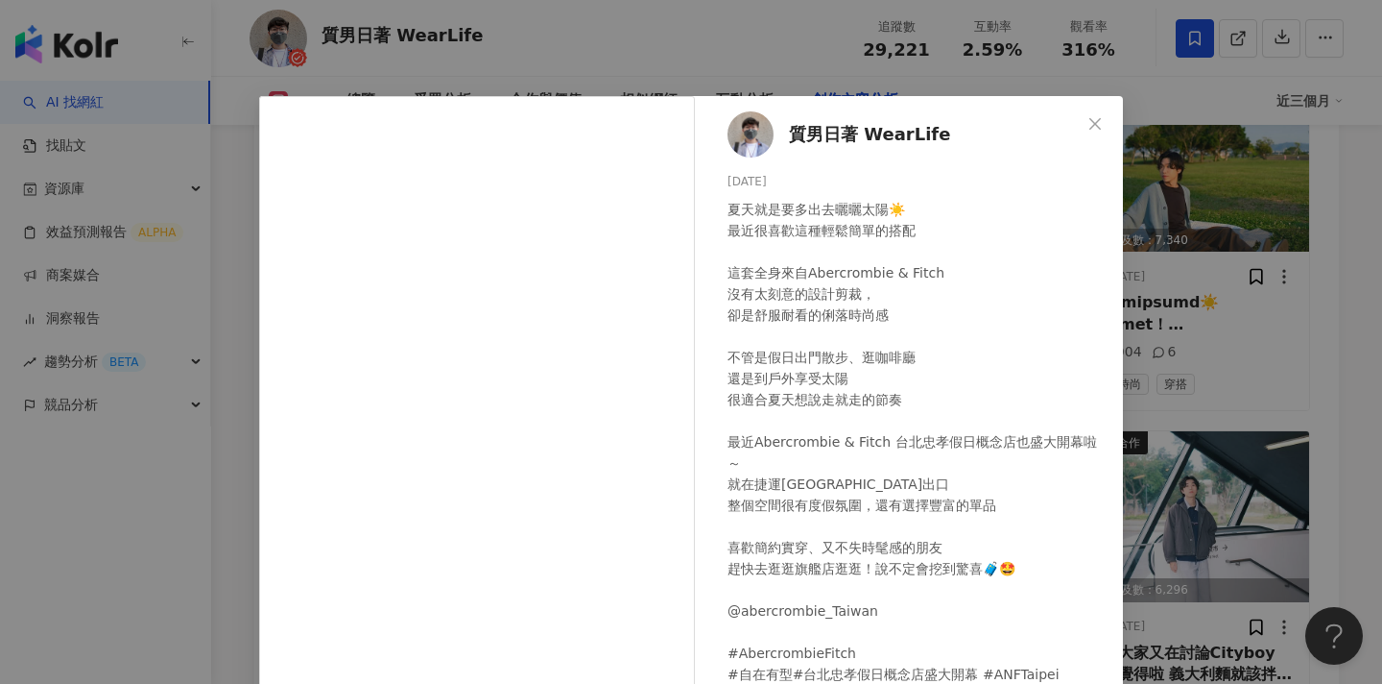
click at [1194, 247] on div "質男日著 WearLife 2025/7/29 夏天就是要多出去曬曬太陽☀️ 最近很喜歡這種輕鬆簡單的搭配 這套全身來自Abercrombie & Fitch…" at bounding box center [691, 342] width 1382 height 684
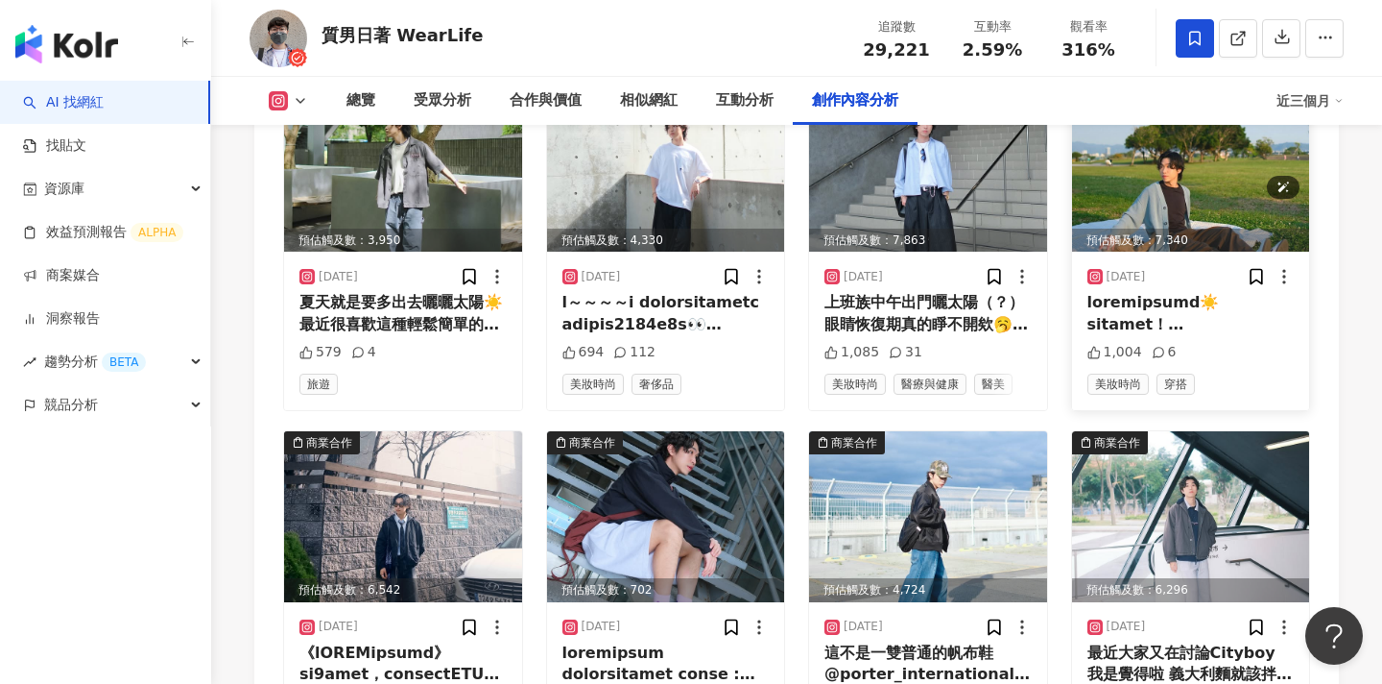
click at [1206, 177] on img at bounding box center [1191, 166] width 238 height 171
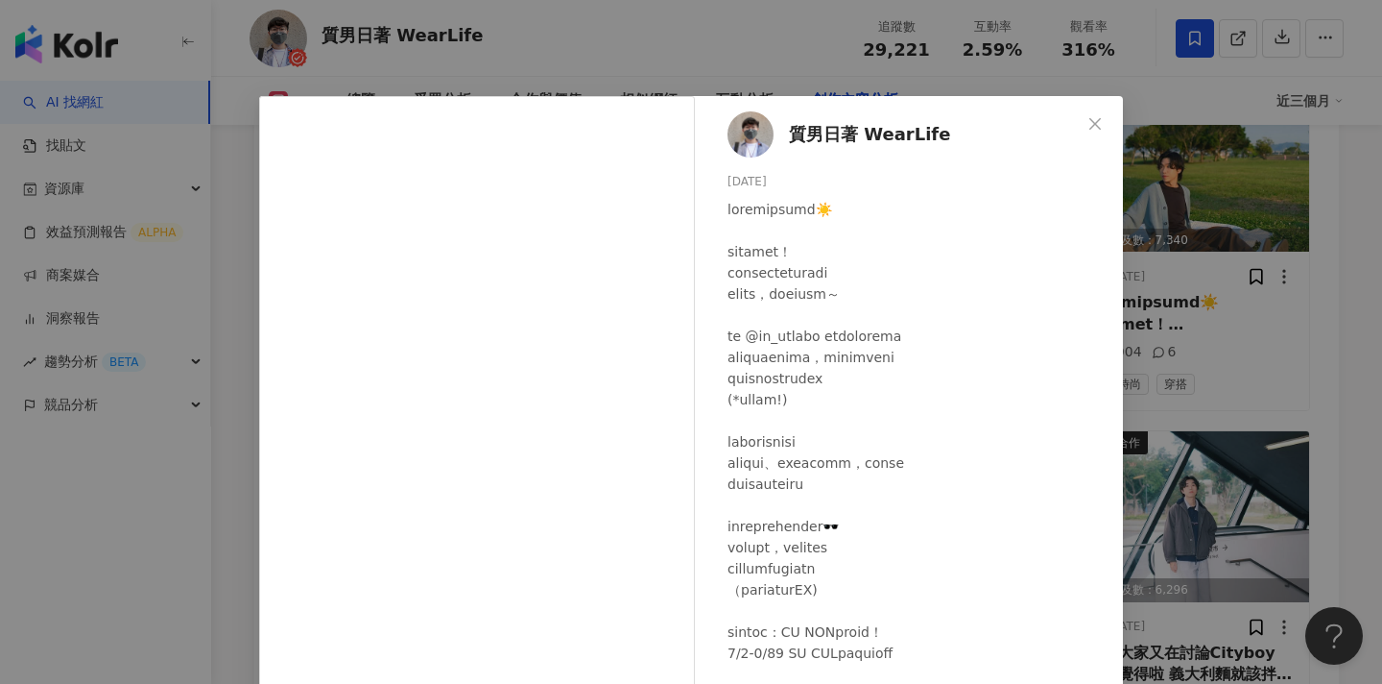
click at [1279, 281] on div "質男日著 WearLife 2025/4/1 1,004 6 查看原始貼文" at bounding box center [691, 342] width 1382 height 684
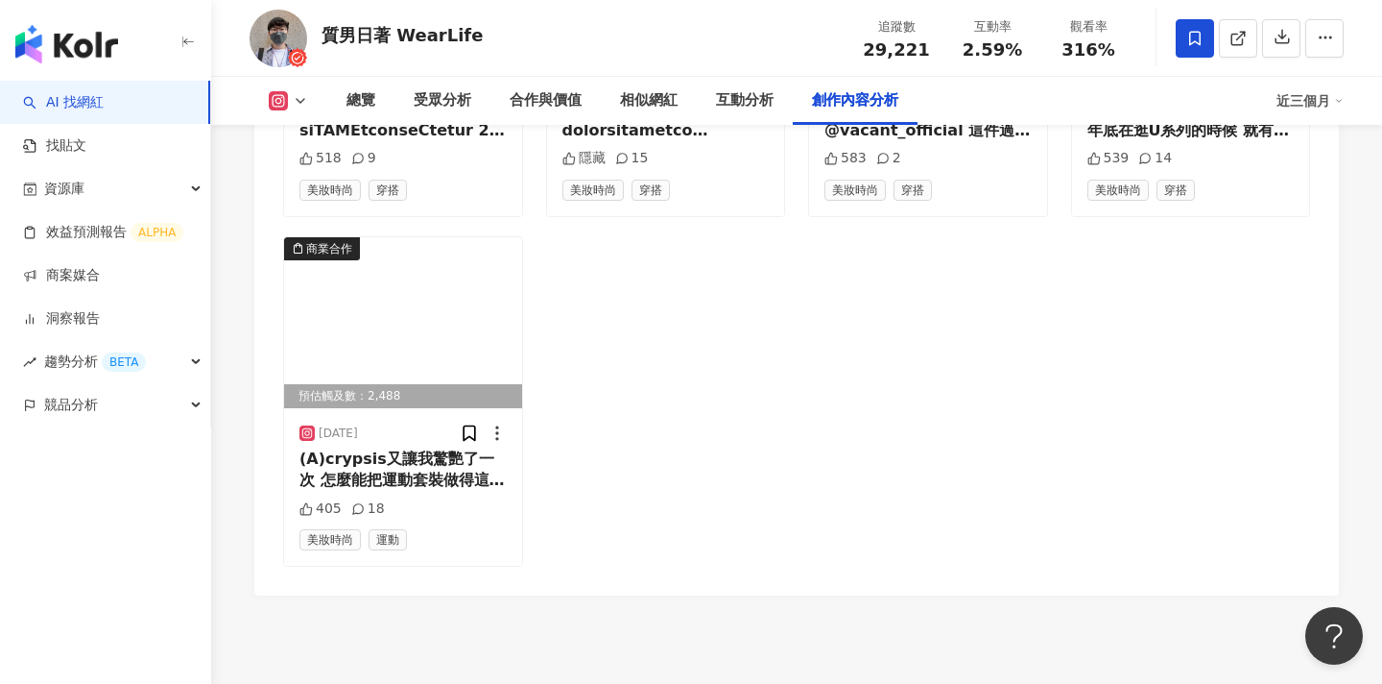
scroll to position [7361, 0]
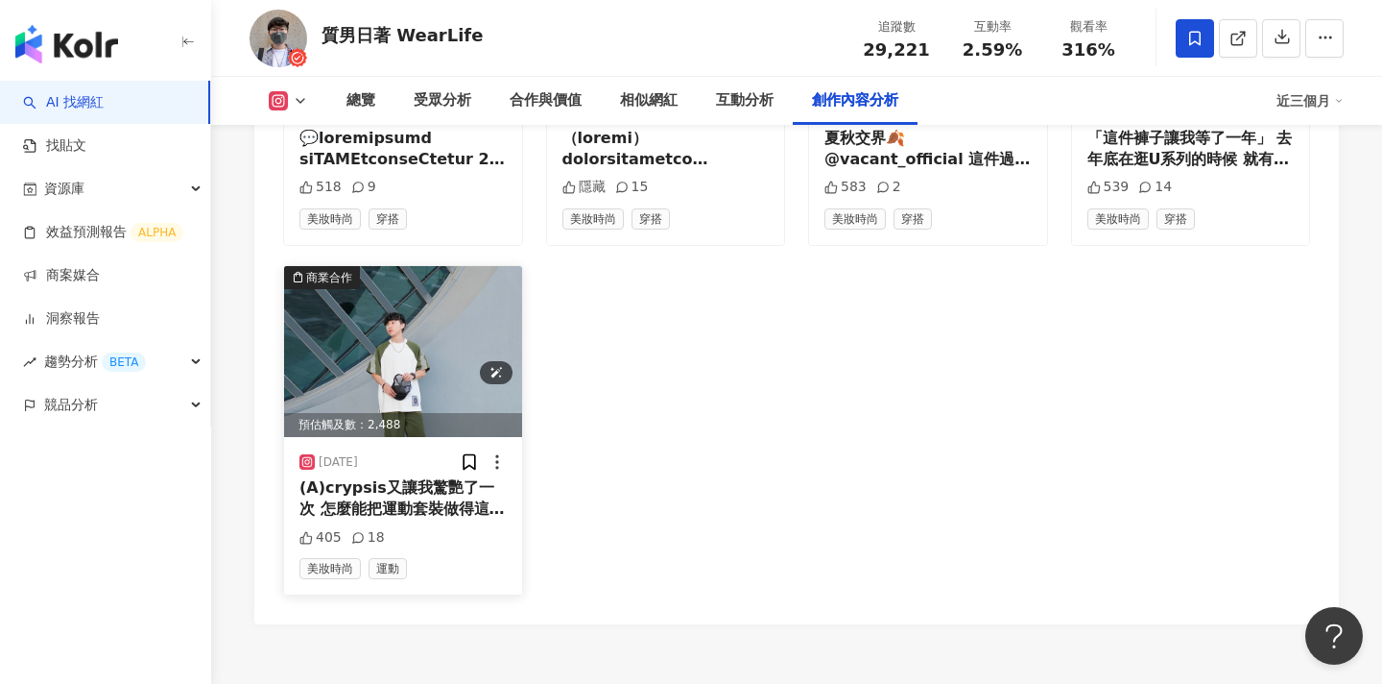
click at [428, 325] on img at bounding box center [403, 351] width 238 height 171
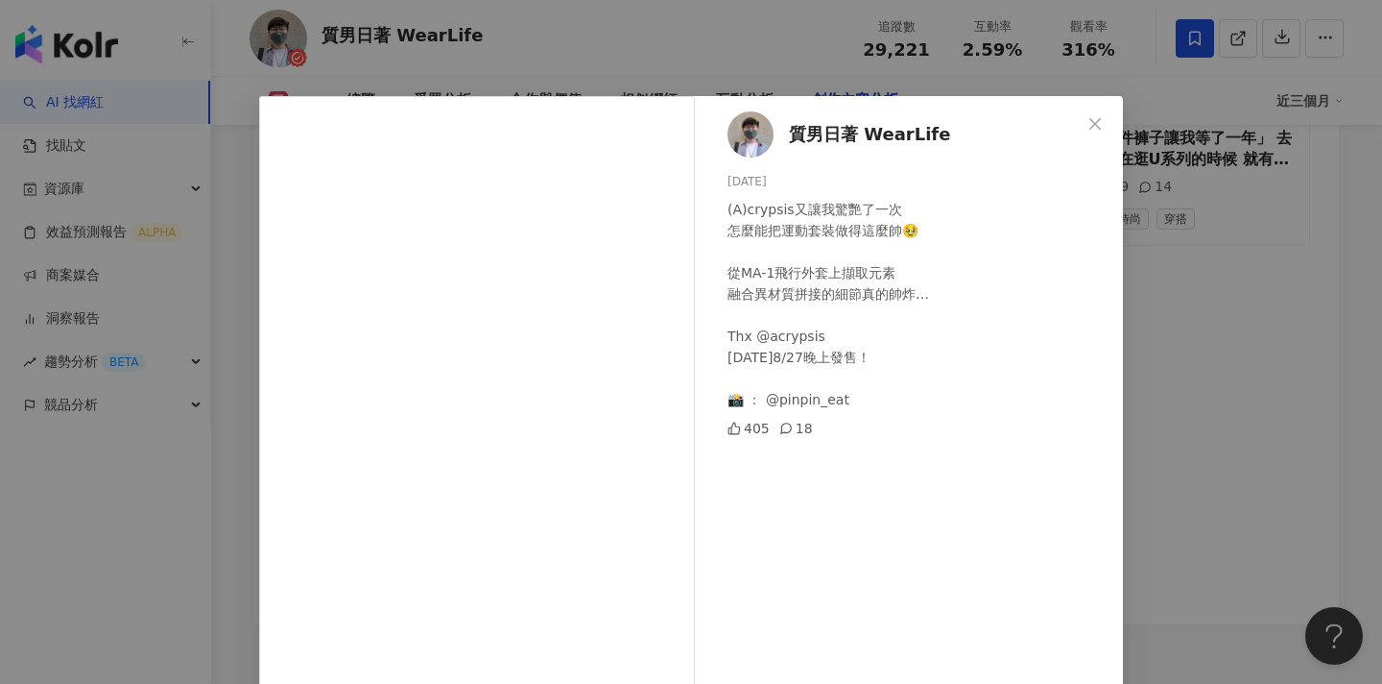
click at [1237, 273] on div "質男日著 WearLife 2024/8/26 (A)crypsis又讓我驚艷了一次 怎麼能把運動套裝做得這麼帥🥹 從MA-1飛行外套上擷取元素 融合異材質拼…" at bounding box center [691, 342] width 1382 height 684
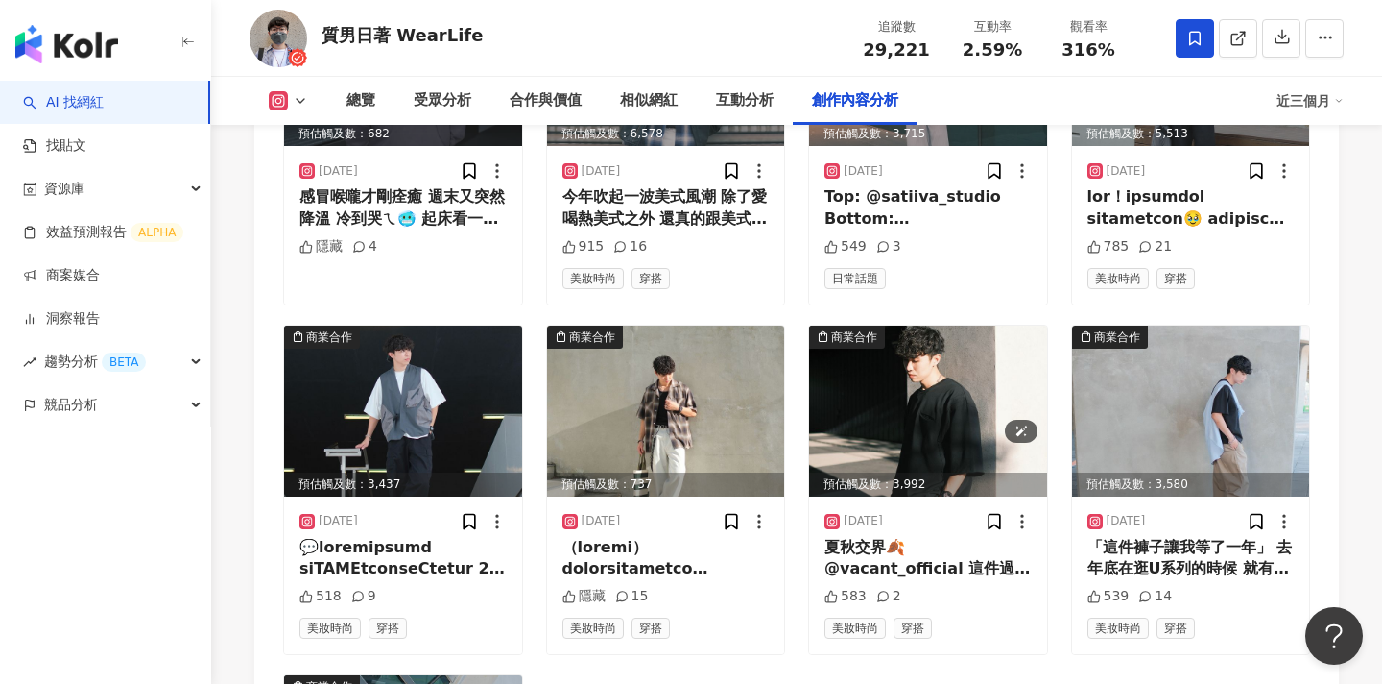
scroll to position [6951, 0]
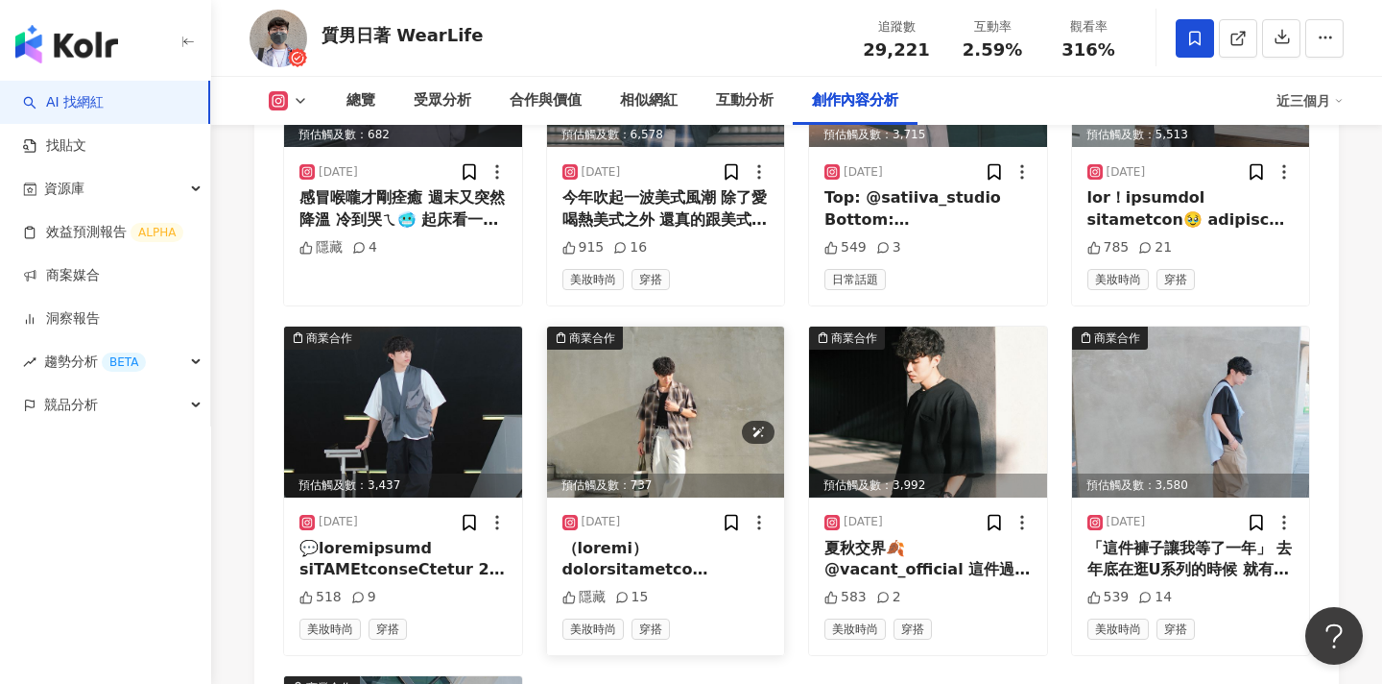
click at [605, 372] on img at bounding box center [666, 411] width 238 height 171
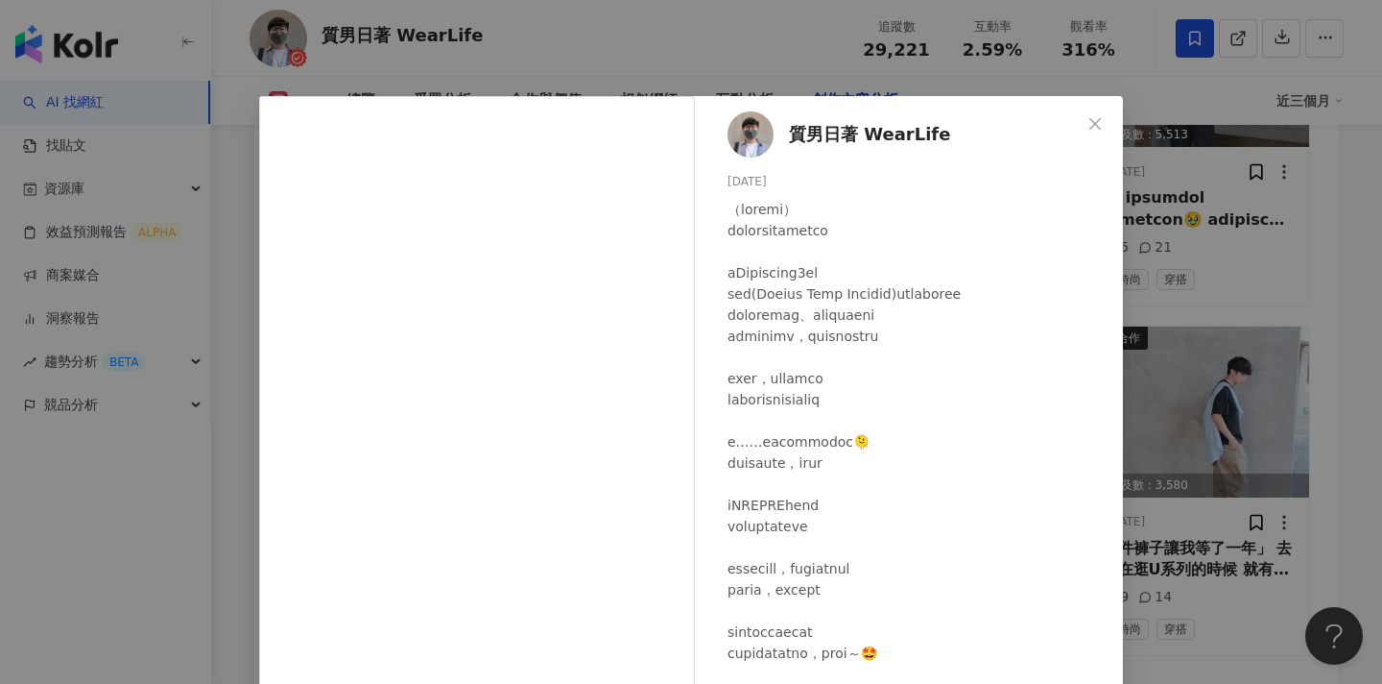
click at [1107, 340] on div at bounding box center [918, 589] width 380 height 781
click at [1234, 317] on div "質男日著 WearLife 2024/9/25 隱藏 15 查看原始貼文" at bounding box center [691, 342] width 1382 height 684
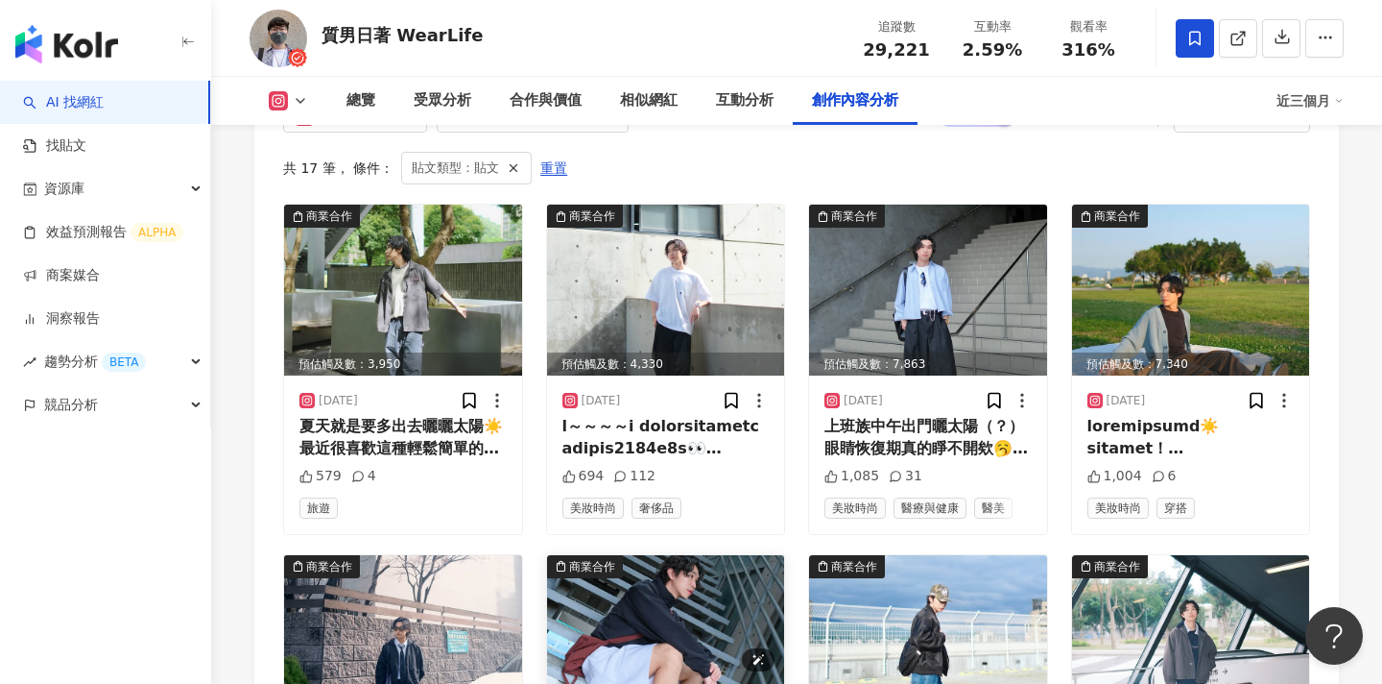
scroll to position [6024, 0]
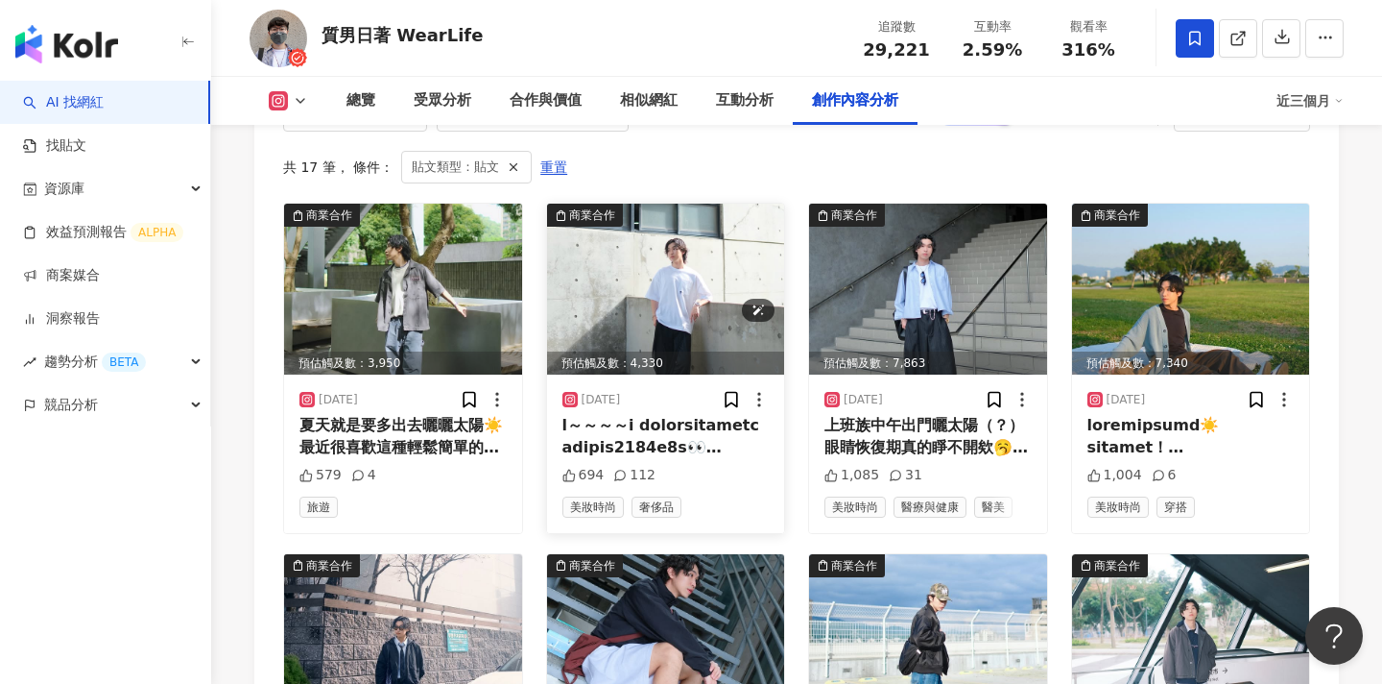
click at [667, 247] on img at bounding box center [666, 289] width 238 height 171
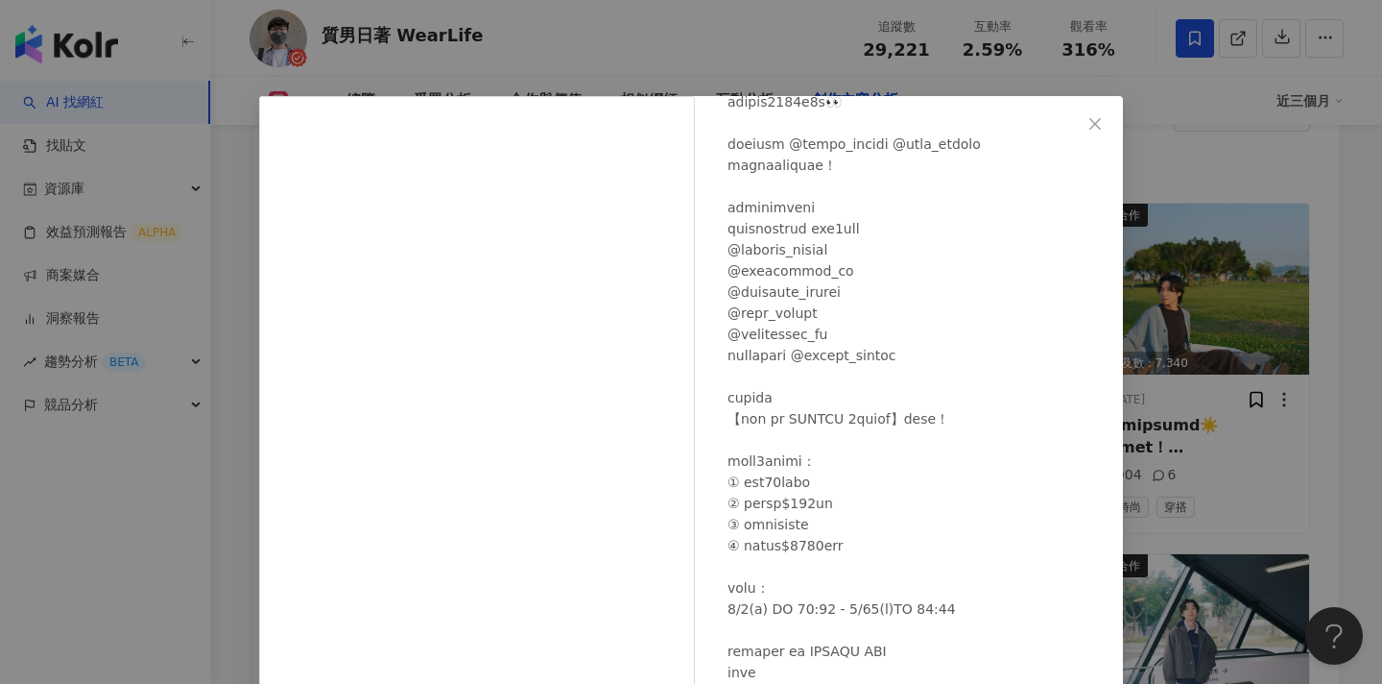
scroll to position [303, 0]
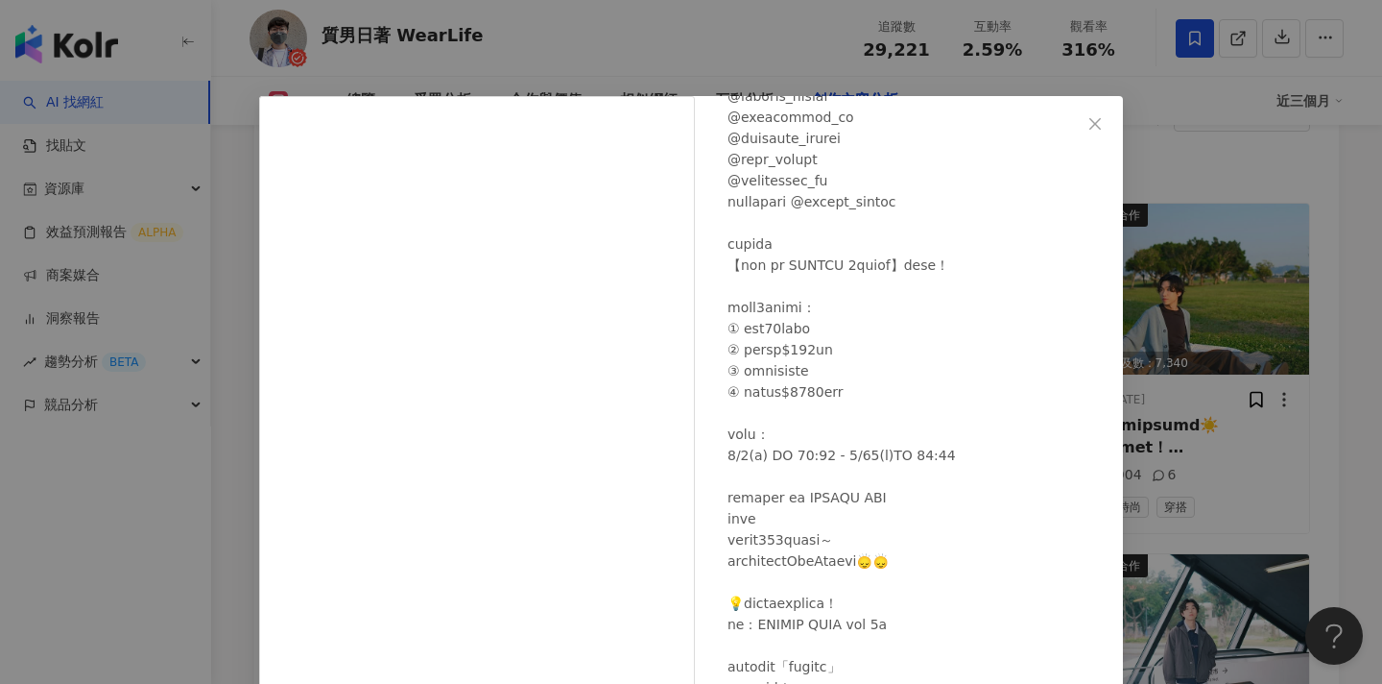
click at [1196, 322] on div "質男日著 WearLife 2025/6/7 694 112 查看原始貼文" at bounding box center [691, 342] width 1382 height 684
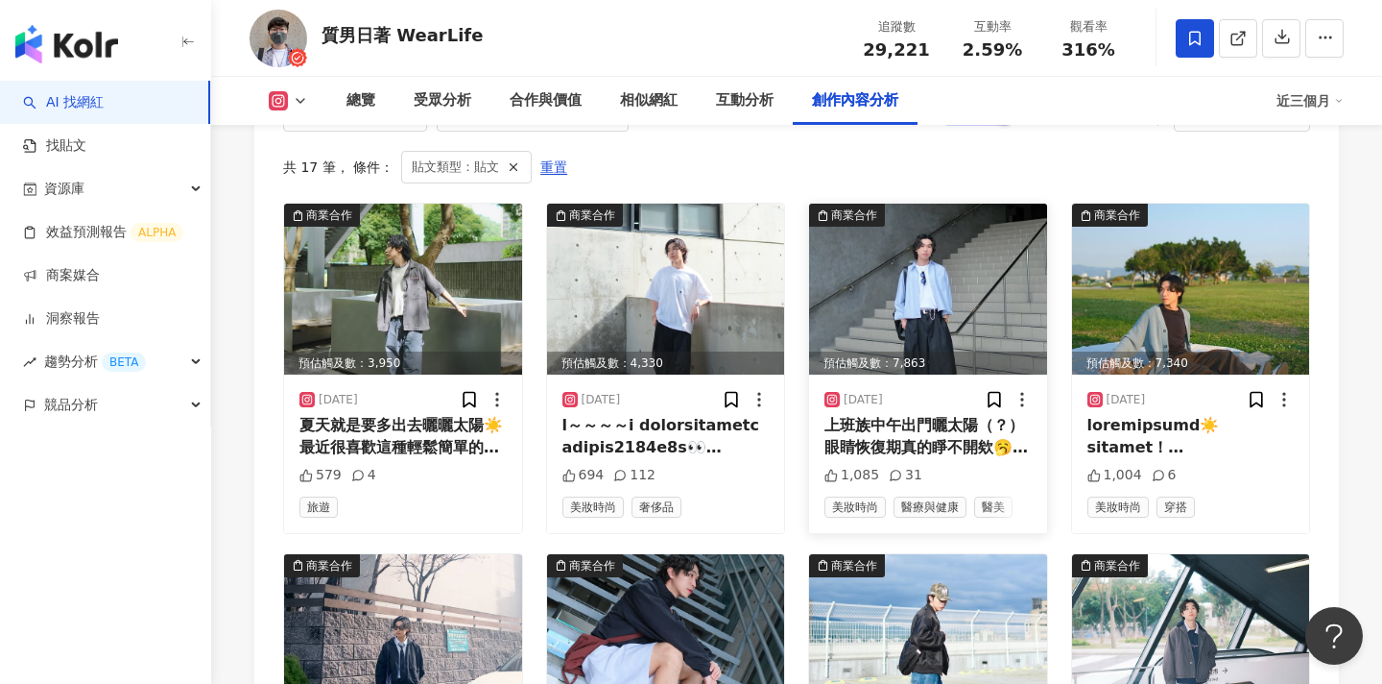
scroll to position [6238, 0]
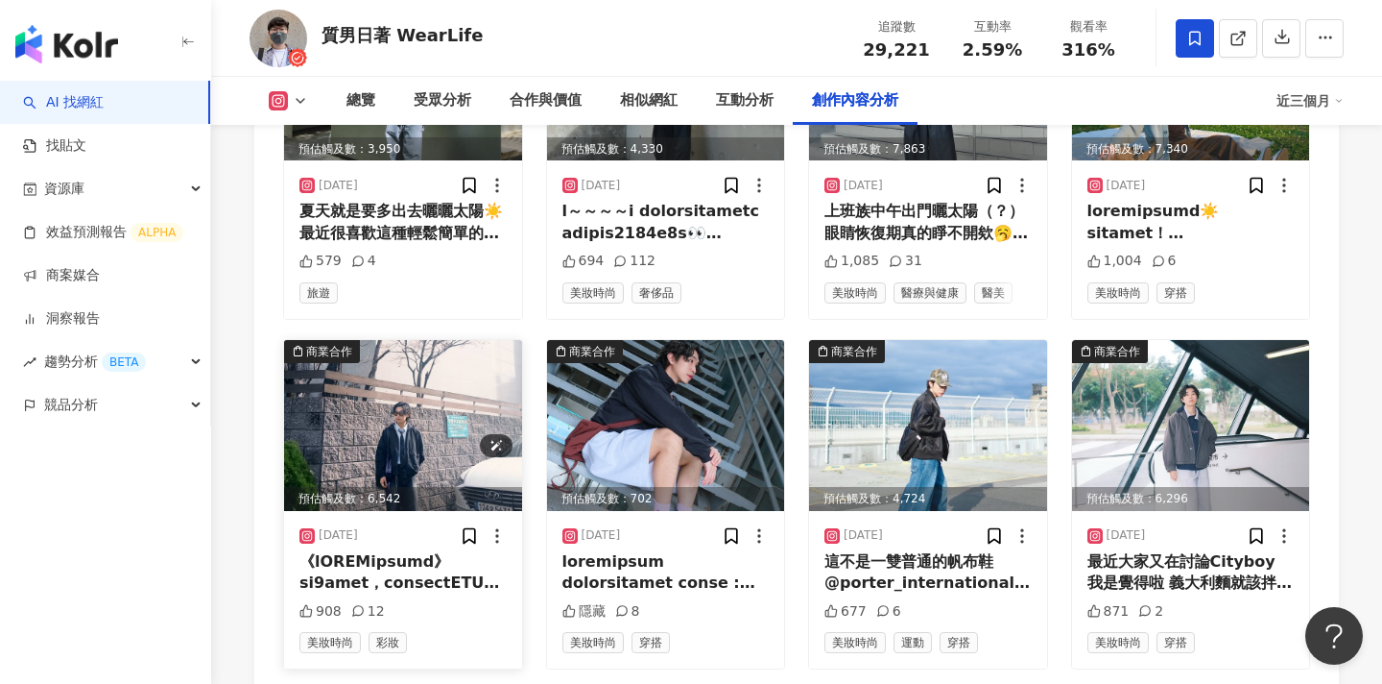
click at [442, 379] on img at bounding box center [403, 425] width 238 height 171
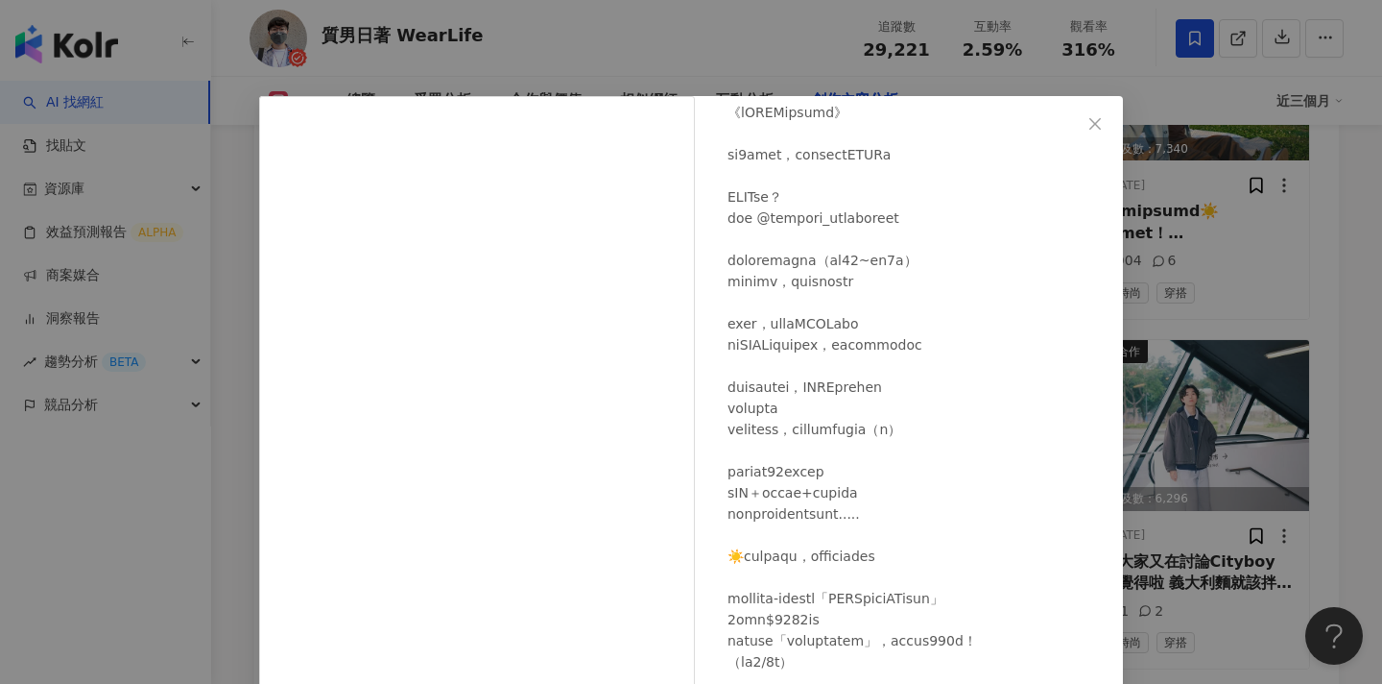
scroll to position [226, 0]
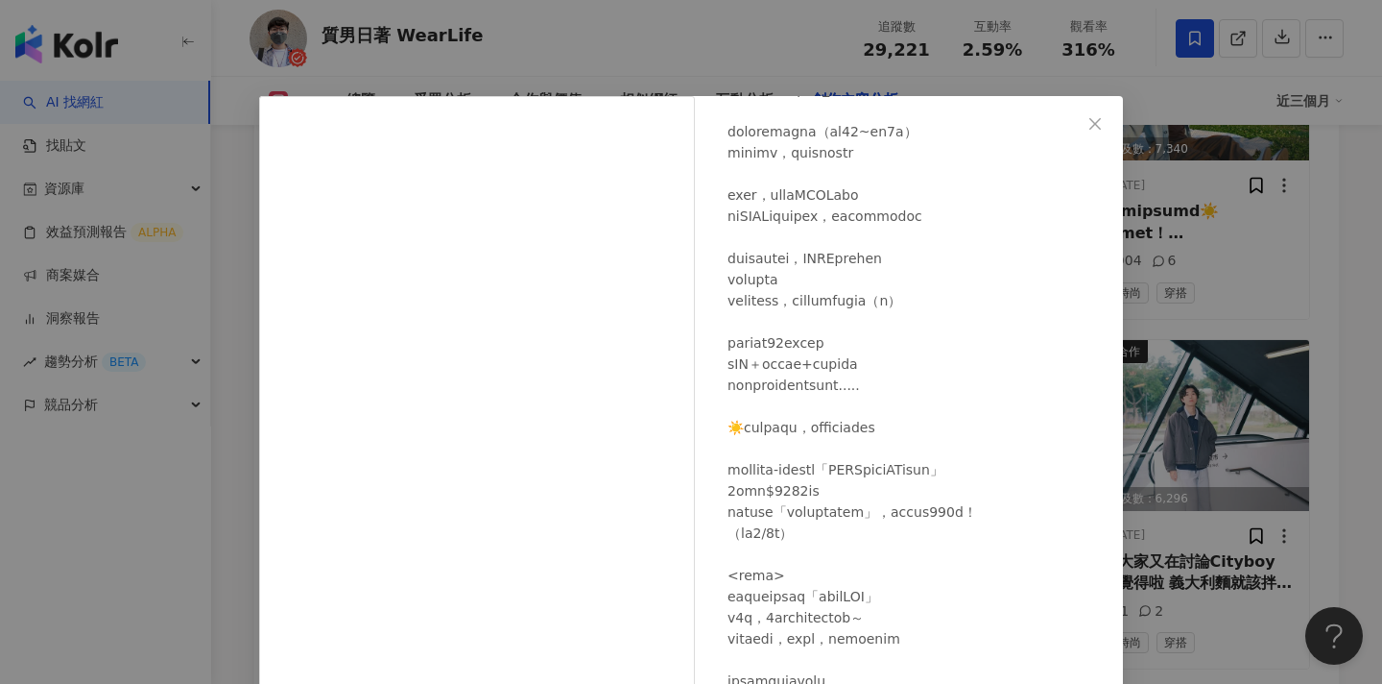
click at [1188, 292] on div "質男日著 WearLife 2025/3/27 908 12 查看原始貼文" at bounding box center [691, 342] width 1382 height 684
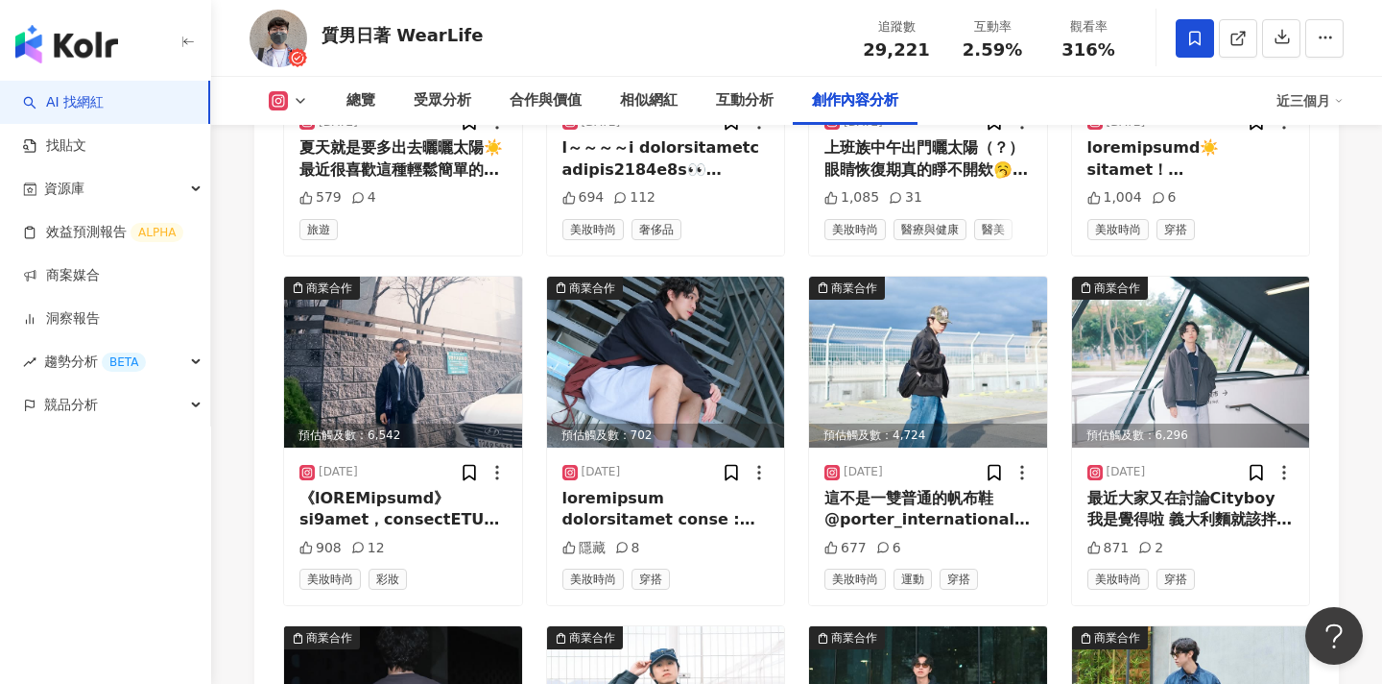
scroll to position [6309, 0]
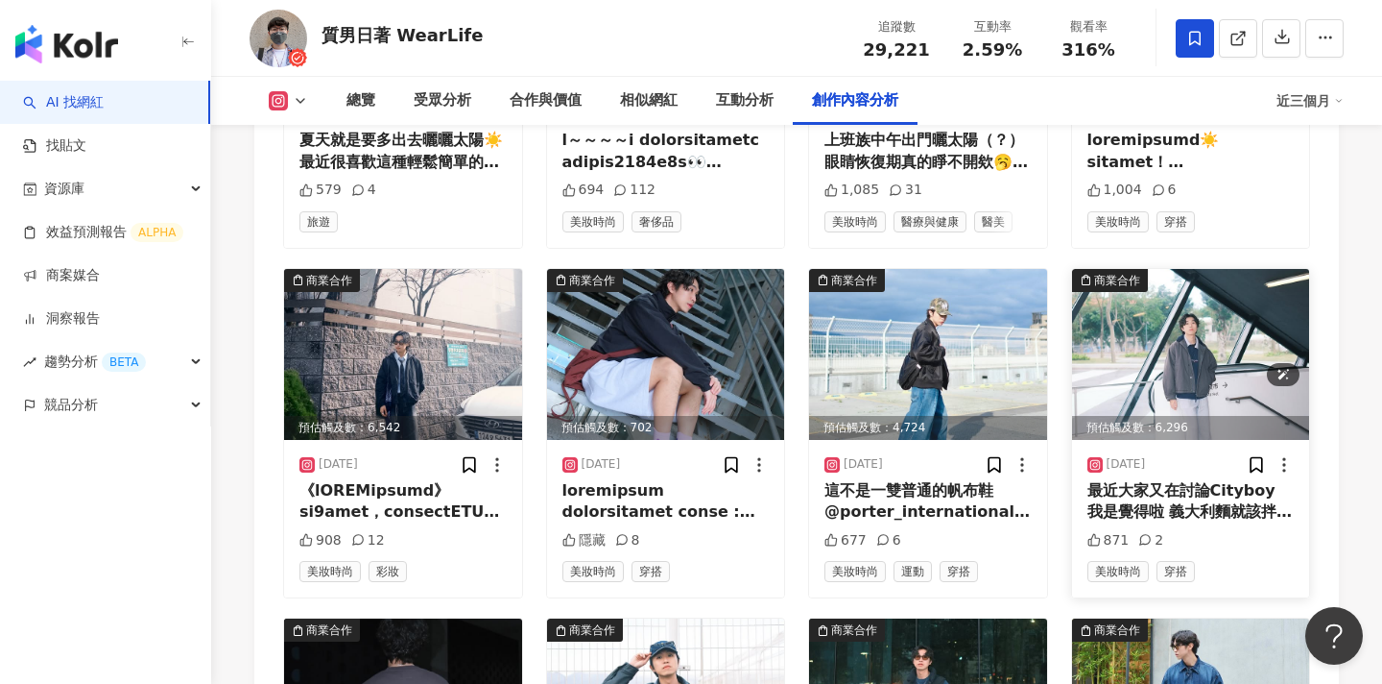
click at [1165, 283] on img at bounding box center [1191, 354] width 238 height 171
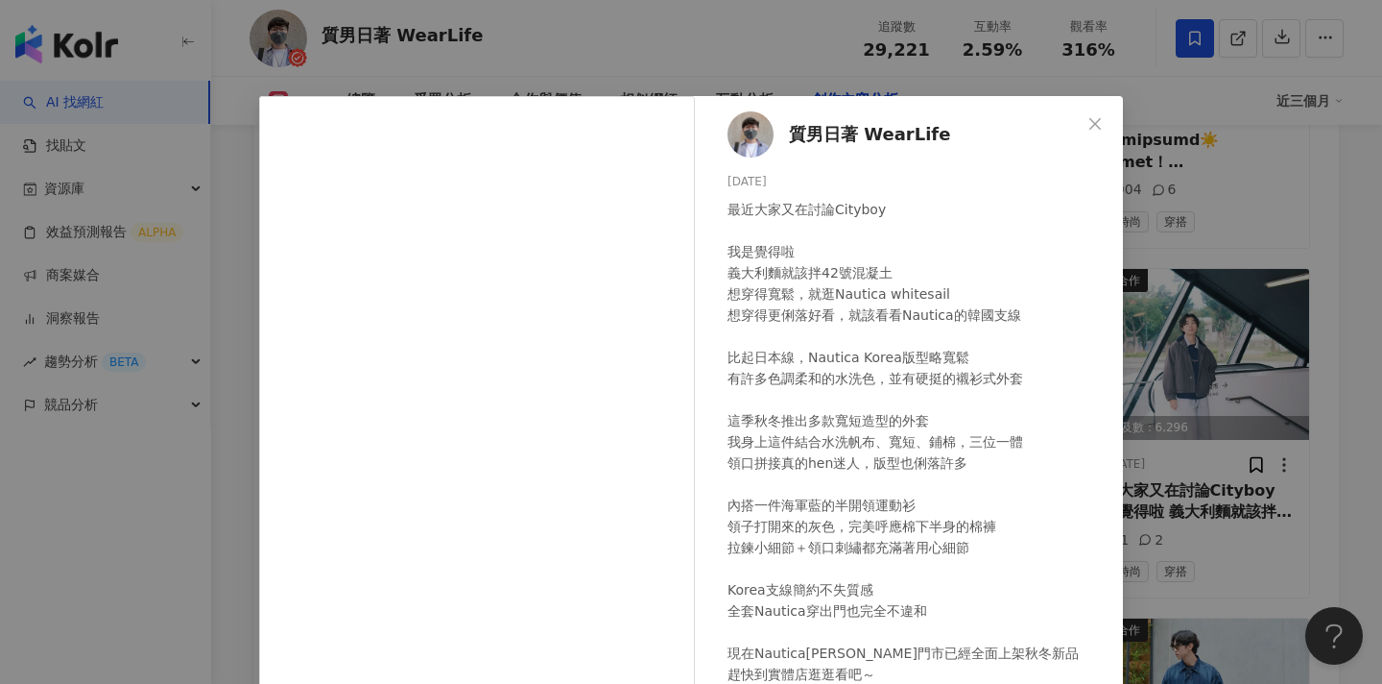
click at [1179, 288] on div "質男日著 WearLife 2024/12/25 最近大家又在討論Cityboy 我是覺得啦 義大利麵就該拌42號混凝土 想穿得寬鬆，就逛Nautica wh…" at bounding box center [691, 342] width 1382 height 684
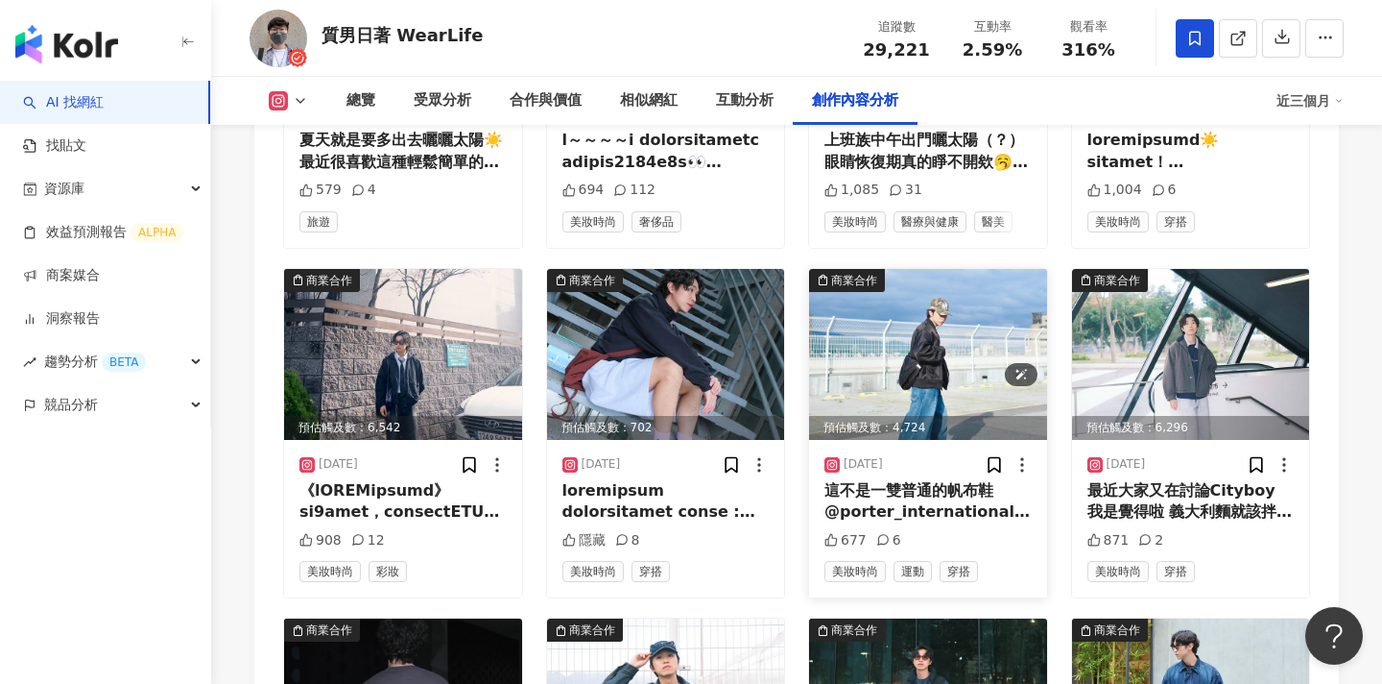
click at [948, 326] on img at bounding box center [928, 354] width 238 height 171
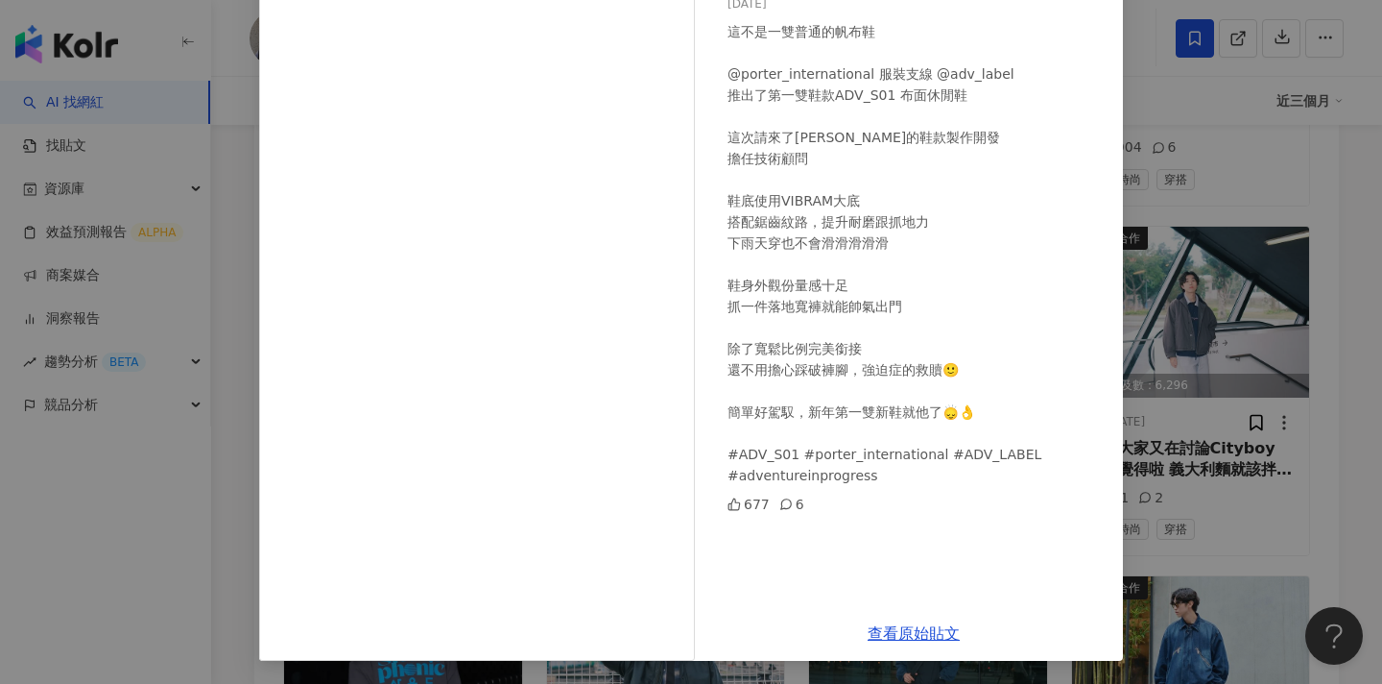
scroll to position [6352, 0]
click at [895, 630] on link "查看原始貼文" at bounding box center [914, 633] width 92 height 18
click at [1218, 308] on div "質男日著 WearLife 2025/1/22 這不是一雙普通的帆布鞋 @porter_international 服裝支線 @adv_label 推出了第一…" at bounding box center [691, 342] width 1382 height 684
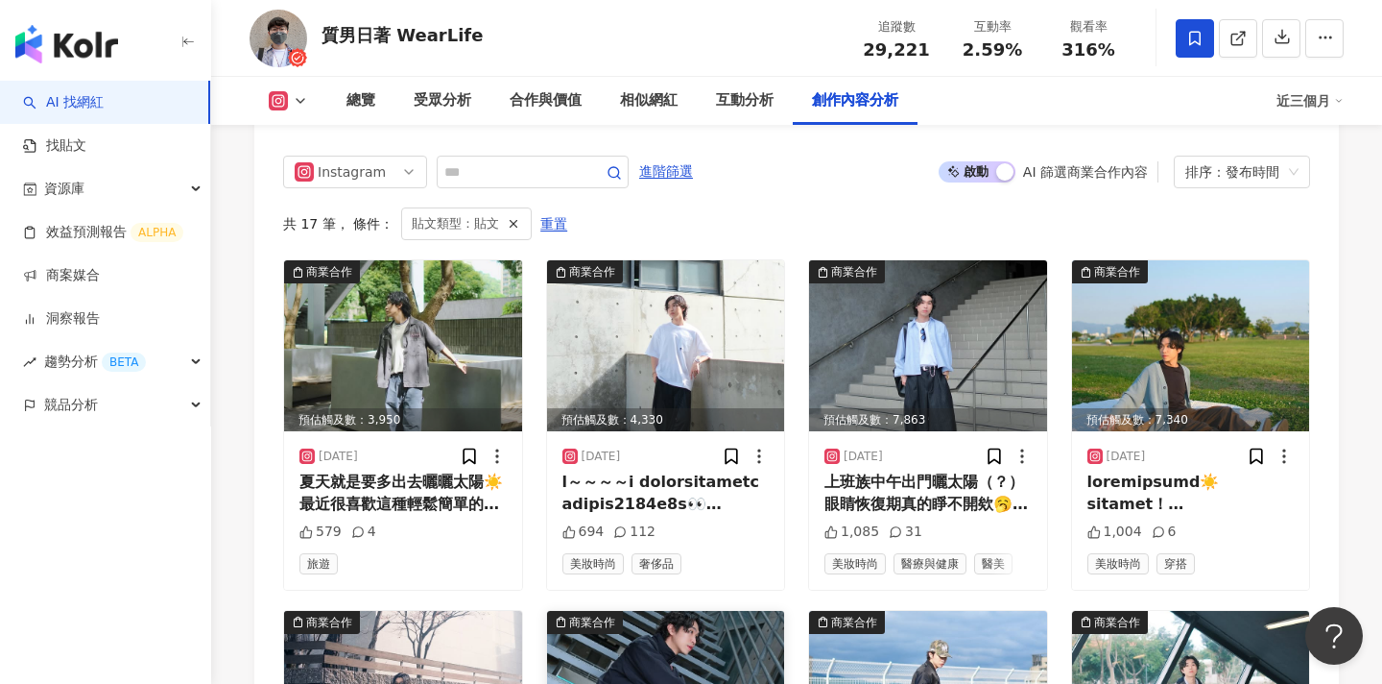
scroll to position [5861, 0]
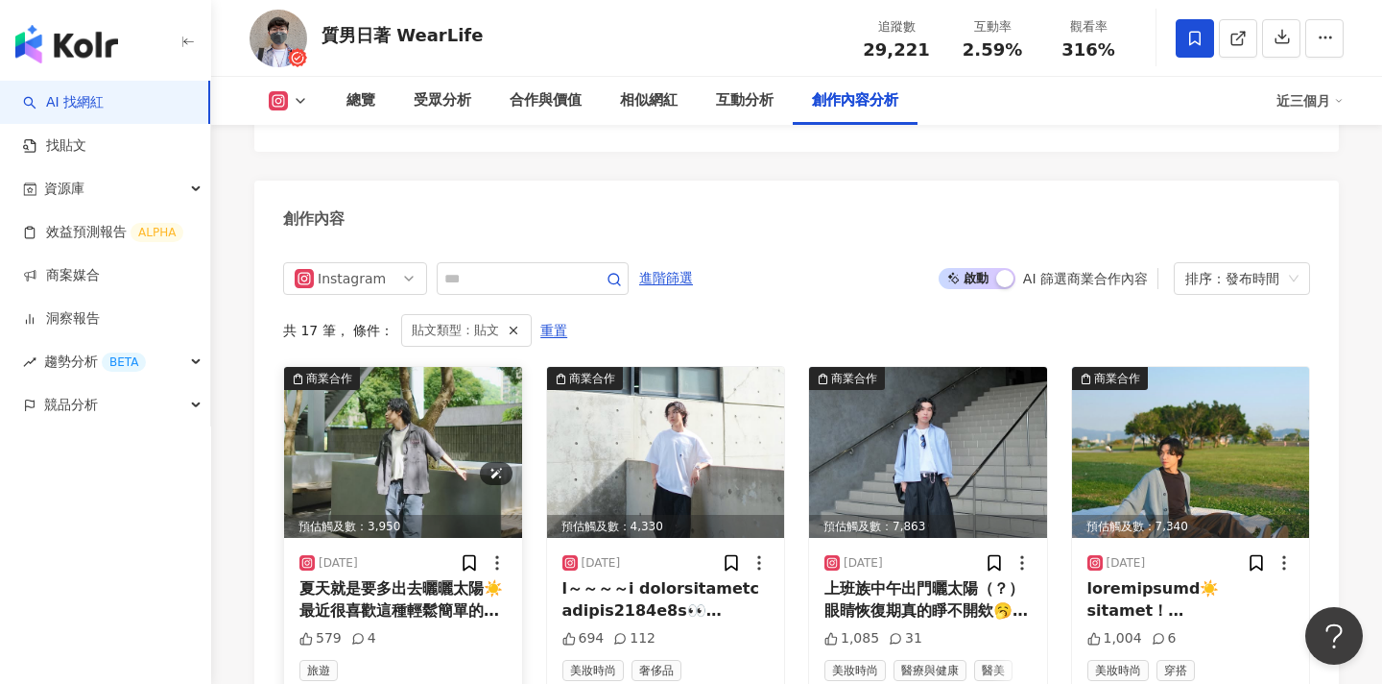
click at [410, 427] on img at bounding box center [403, 452] width 238 height 171
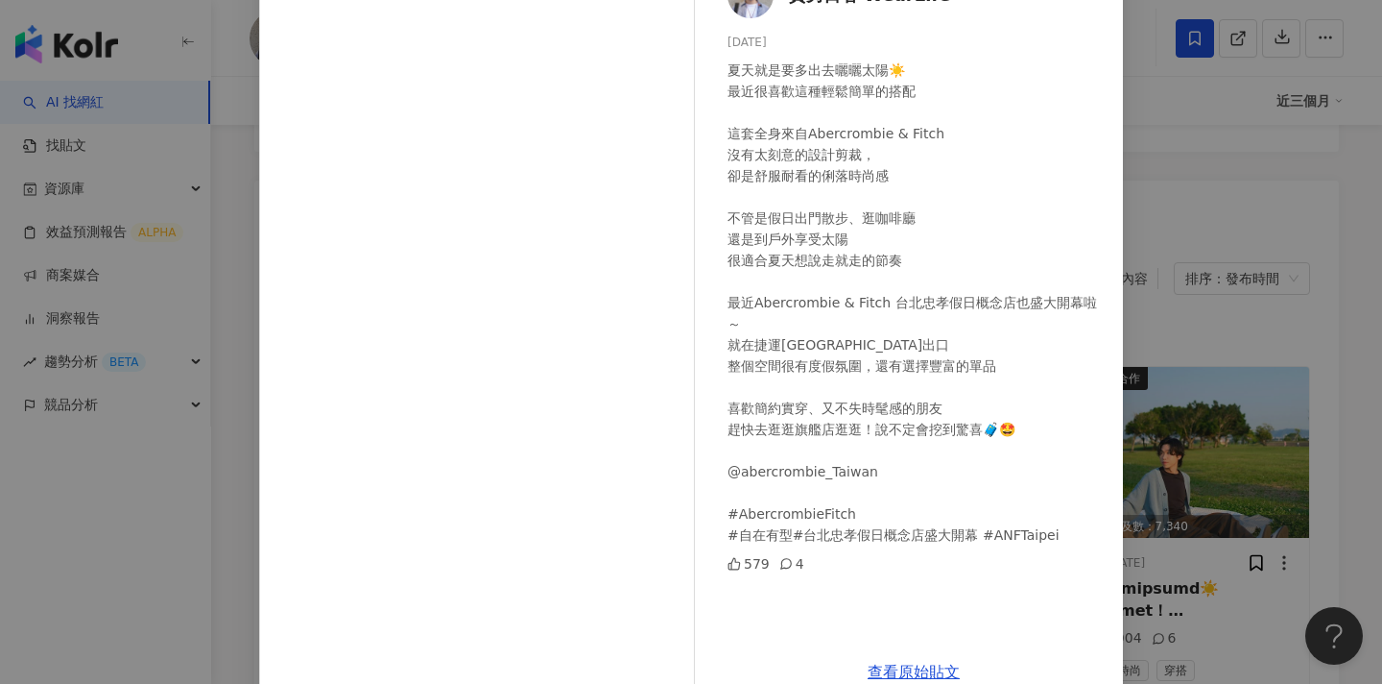
scroll to position [178, 0]
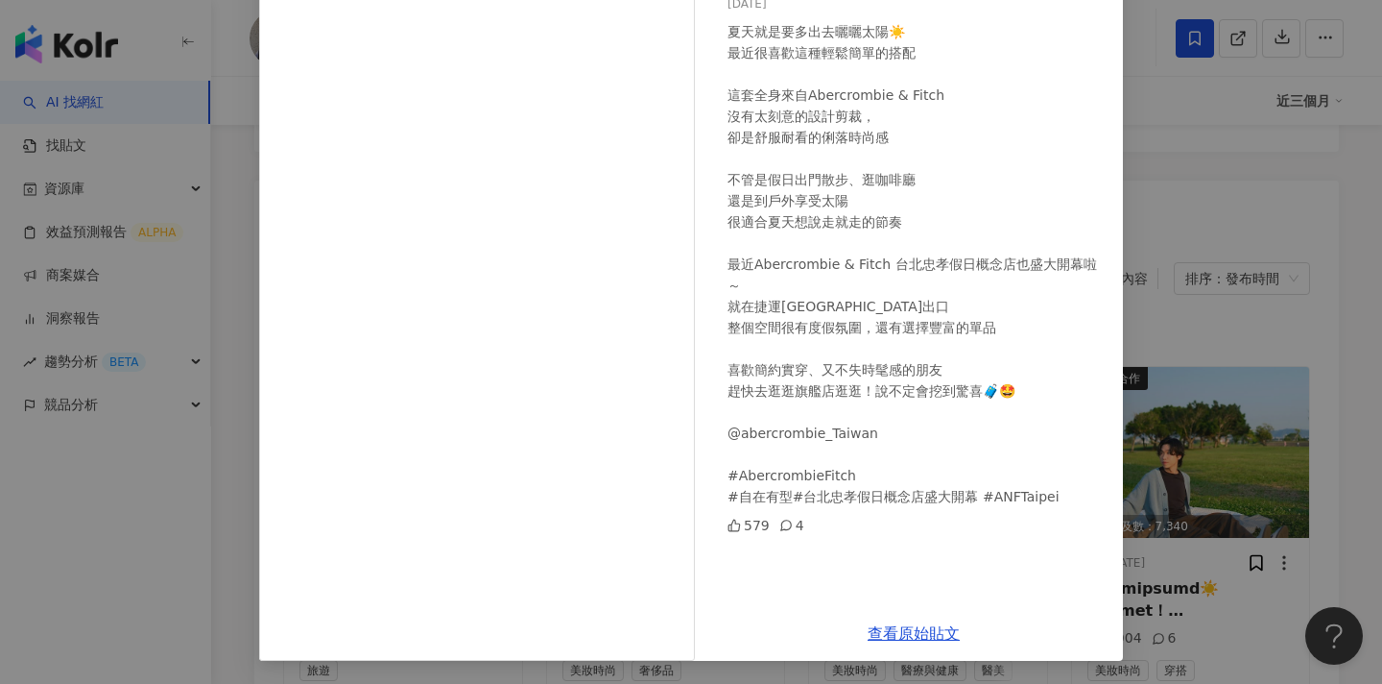
click at [1266, 279] on div "質男日著 WearLife 2025/7/29 夏天就是要多出去曬曬太陽☀️ 最近很喜歡這種輕鬆簡單的搭配 這套全身來自Abercrombie & Fitch…" at bounding box center [691, 342] width 1382 height 684
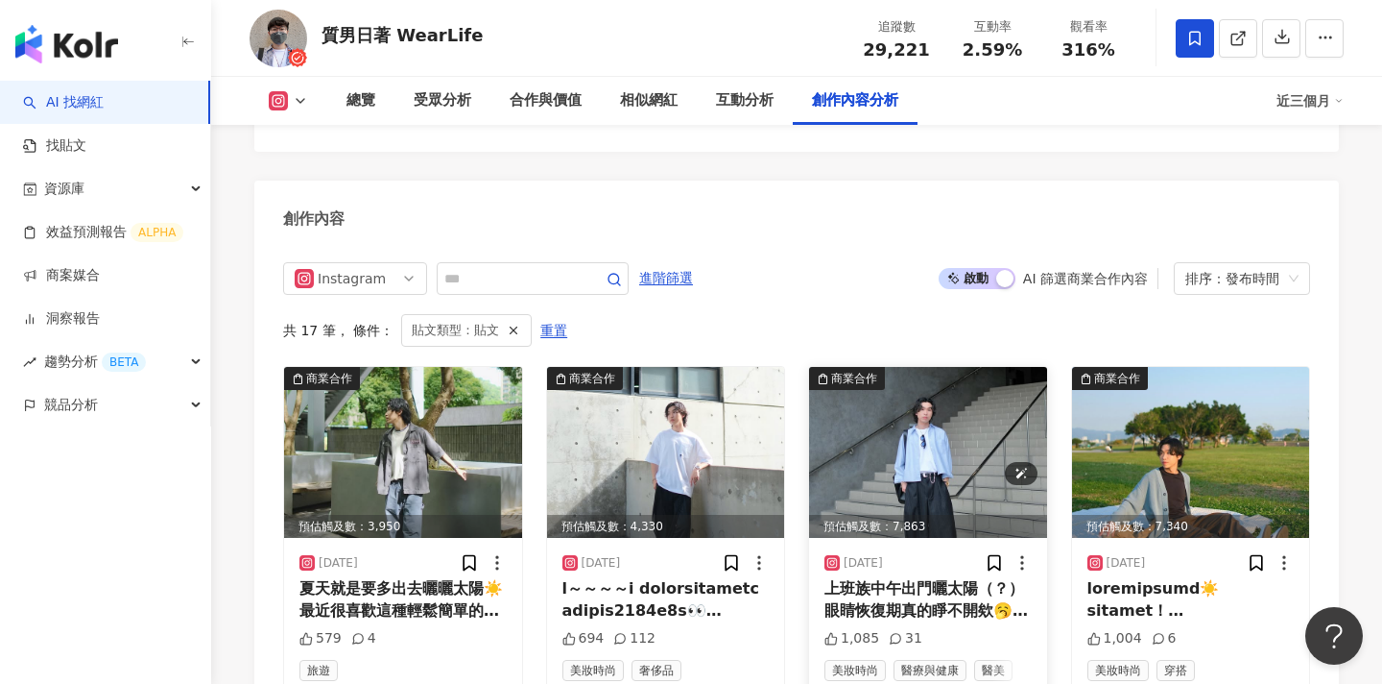
click at [931, 382] on img at bounding box center [928, 452] width 238 height 171
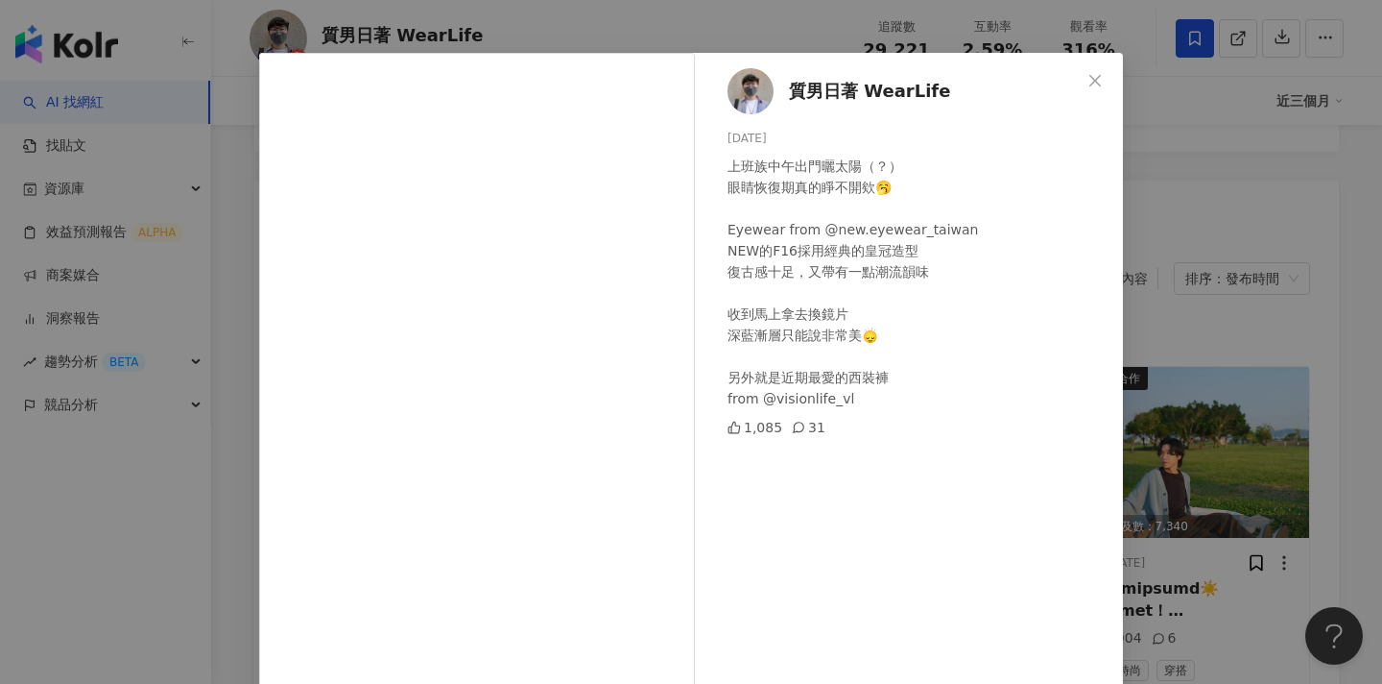
scroll to position [48, 0]
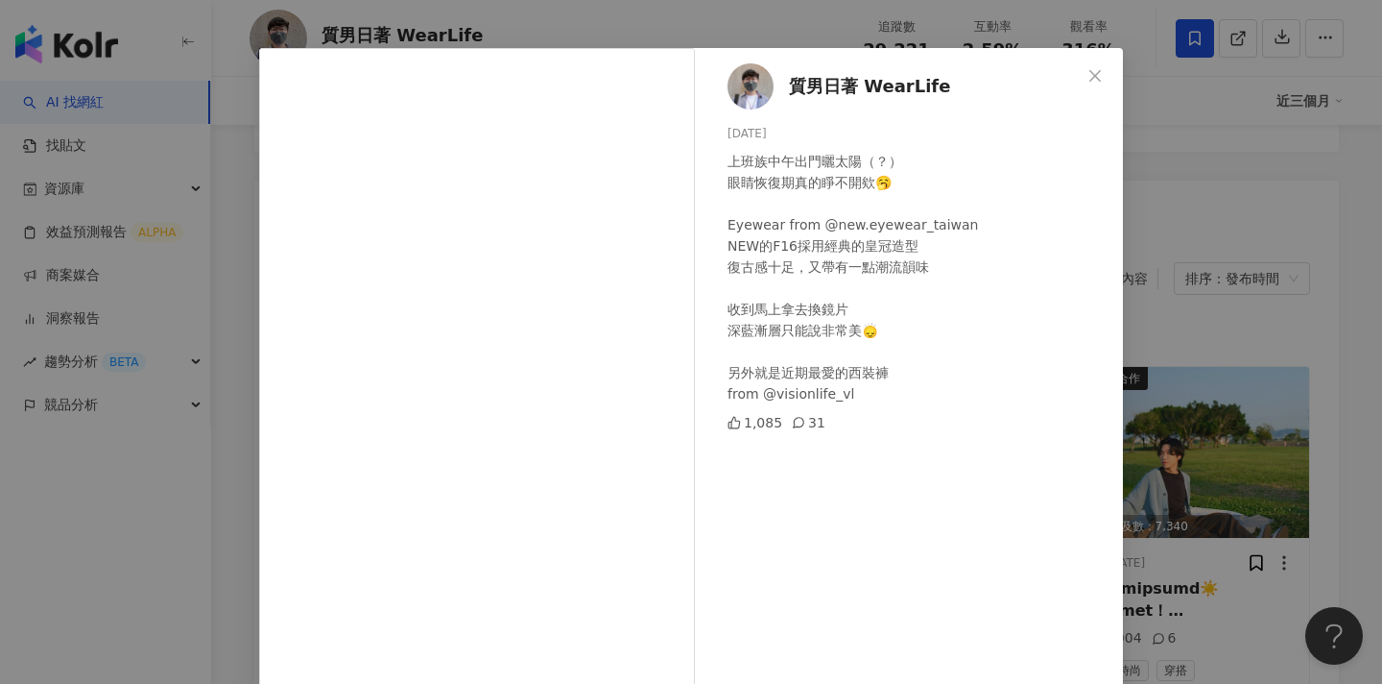
click at [1194, 301] on div "質男日著 WearLife 2025/5/13 上班族中午出門曬太陽（？） 眼睛恢復期真的睜不開欸🥱 Eyewear from @new.eyewear_ta…" at bounding box center [691, 342] width 1382 height 684
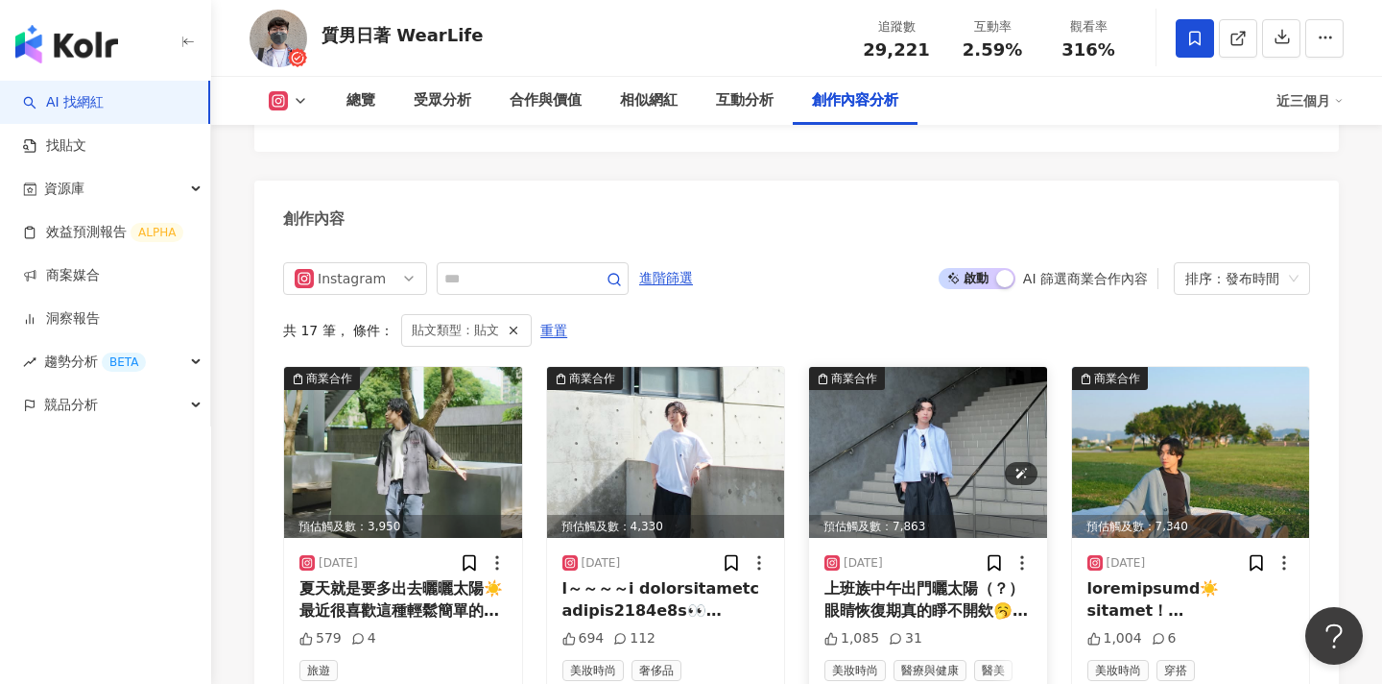
click at [938, 377] on img at bounding box center [928, 452] width 238 height 171
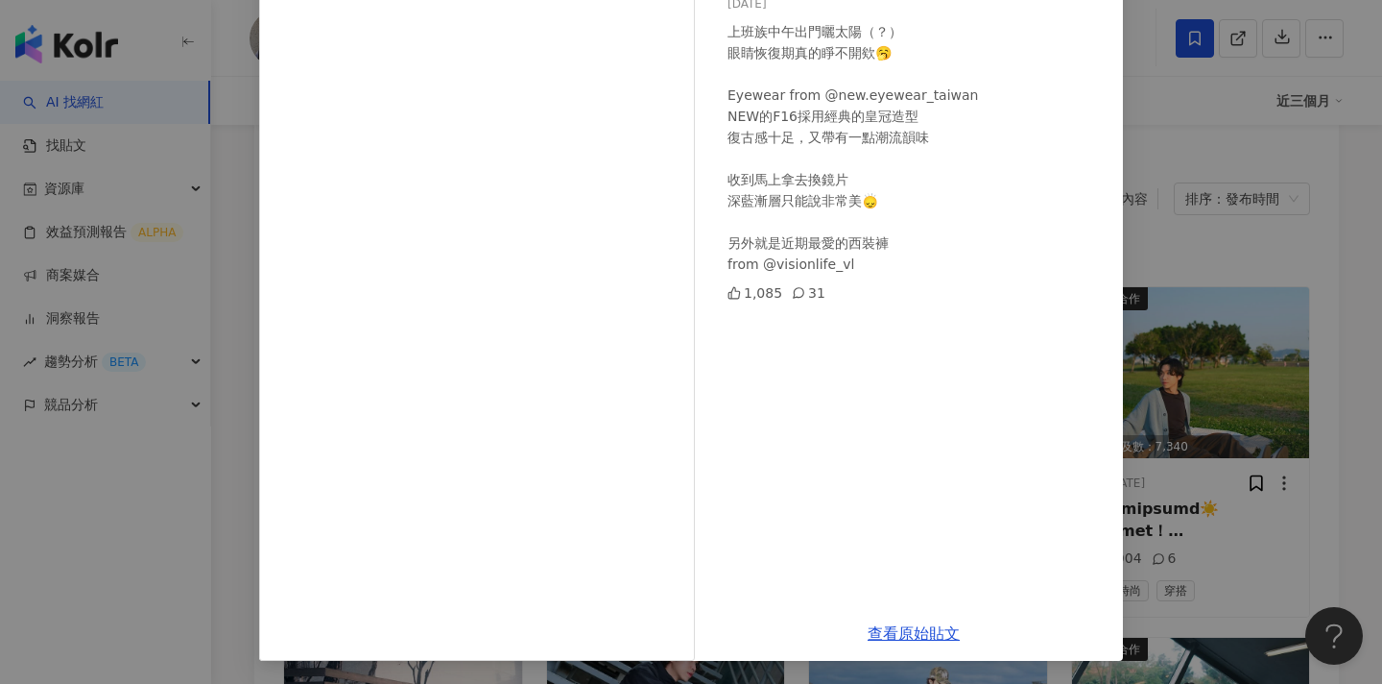
scroll to position [5942, 0]
click at [909, 630] on link "查看原始貼文" at bounding box center [914, 633] width 92 height 18
click at [1263, 193] on div "質男日著 WearLife 2025/5/13 上班族中午出門曬太陽（？） 眼睛恢復期真的睜不開欸🥱 Eyewear from @new.eyewear_ta…" at bounding box center [691, 342] width 1382 height 684
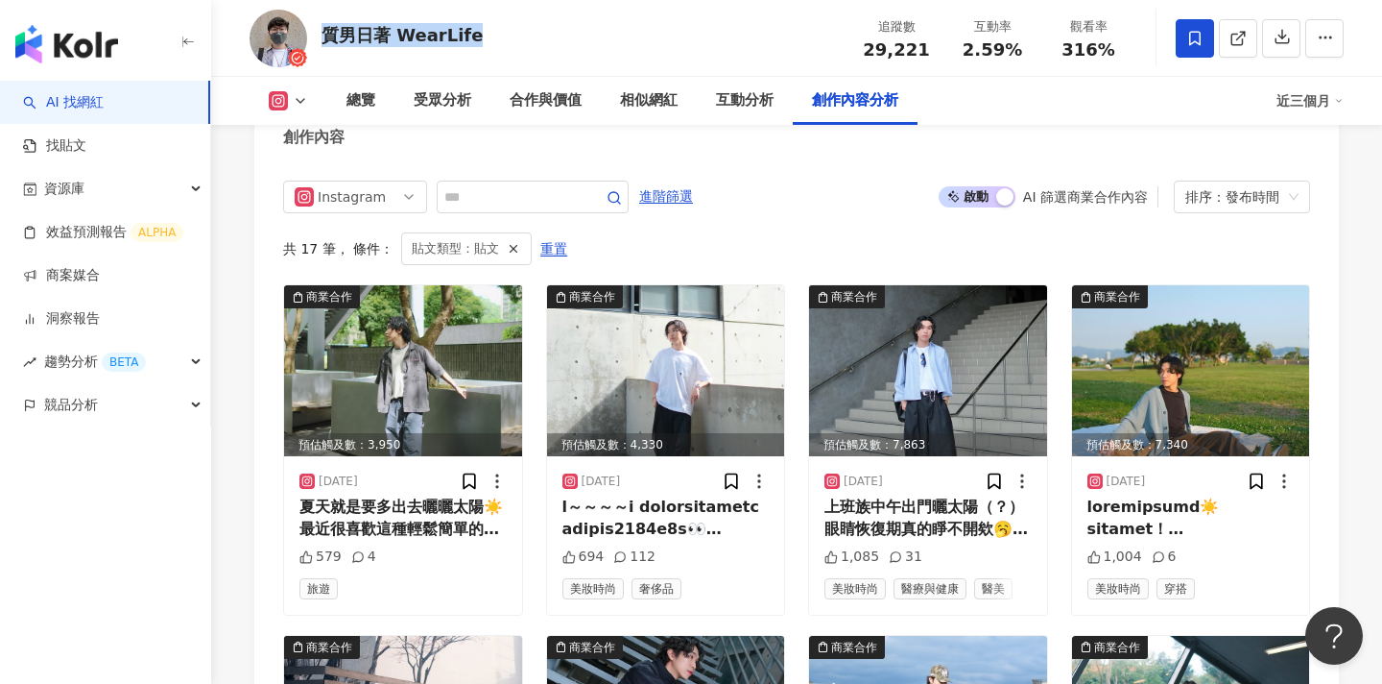
drag, startPoint x: 319, startPoint y: 35, endPoint x: 472, endPoint y: 38, distance: 153.6
click at [472, 38] on div "質男日著 WearLife 追蹤數 29,221 互動率 2.59% 觀看率 316%" at bounding box center [796, 38] width 1171 height 76
copy div "質男日著 WearLife"
drag, startPoint x: 933, startPoint y: 42, endPoint x: 866, endPoint y: 43, distance: 67.2
click at [866, 43] on div "追蹤數 29,221" at bounding box center [897, 37] width 96 height 41
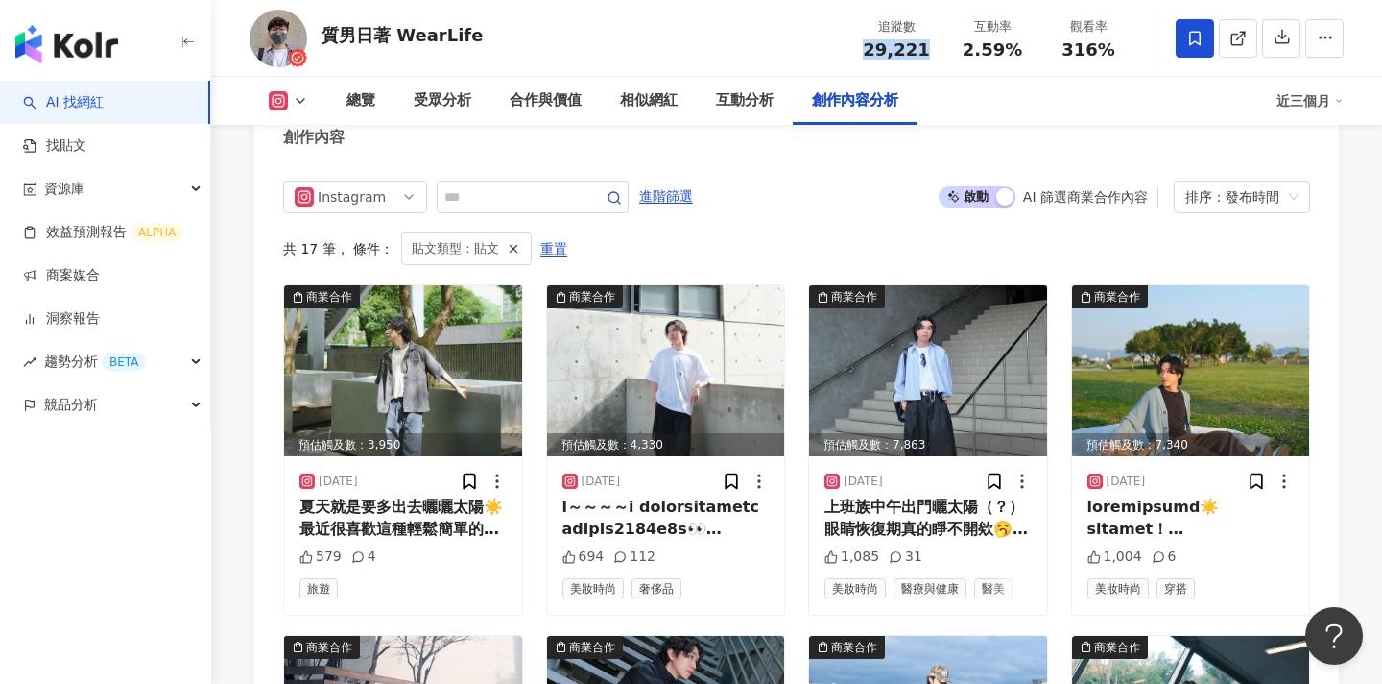
copy span "29,221"
drag, startPoint x: 1017, startPoint y: 52, endPoint x: 964, endPoint y: 52, distance: 52.8
click at [964, 52] on div "2.59%" at bounding box center [992, 49] width 73 height 19
copy span "2.59%"
drag, startPoint x: 1112, startPoint y: 49, endPoint x: 1058, endPoint y: 49, distance: 53.8
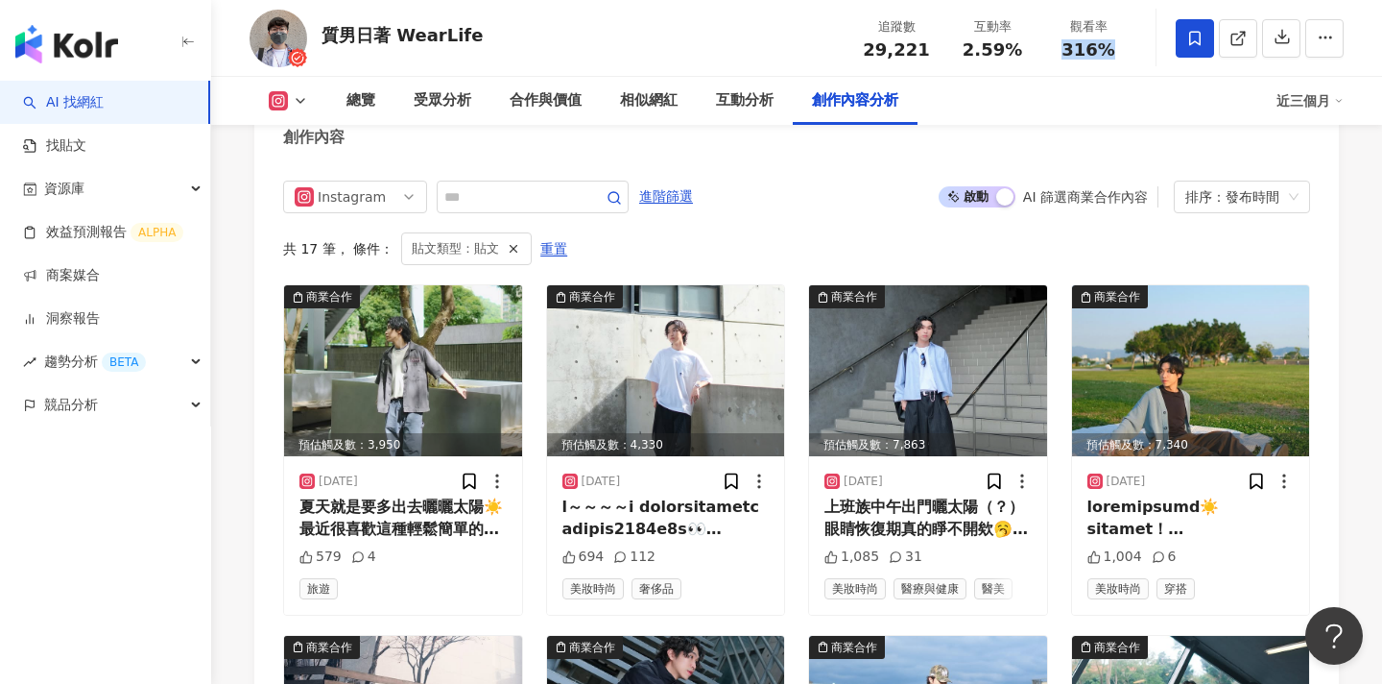
click at [1058, 49] on div "316%" at bounding box center [1088, 49] width 73 height 19
copy span "316%"
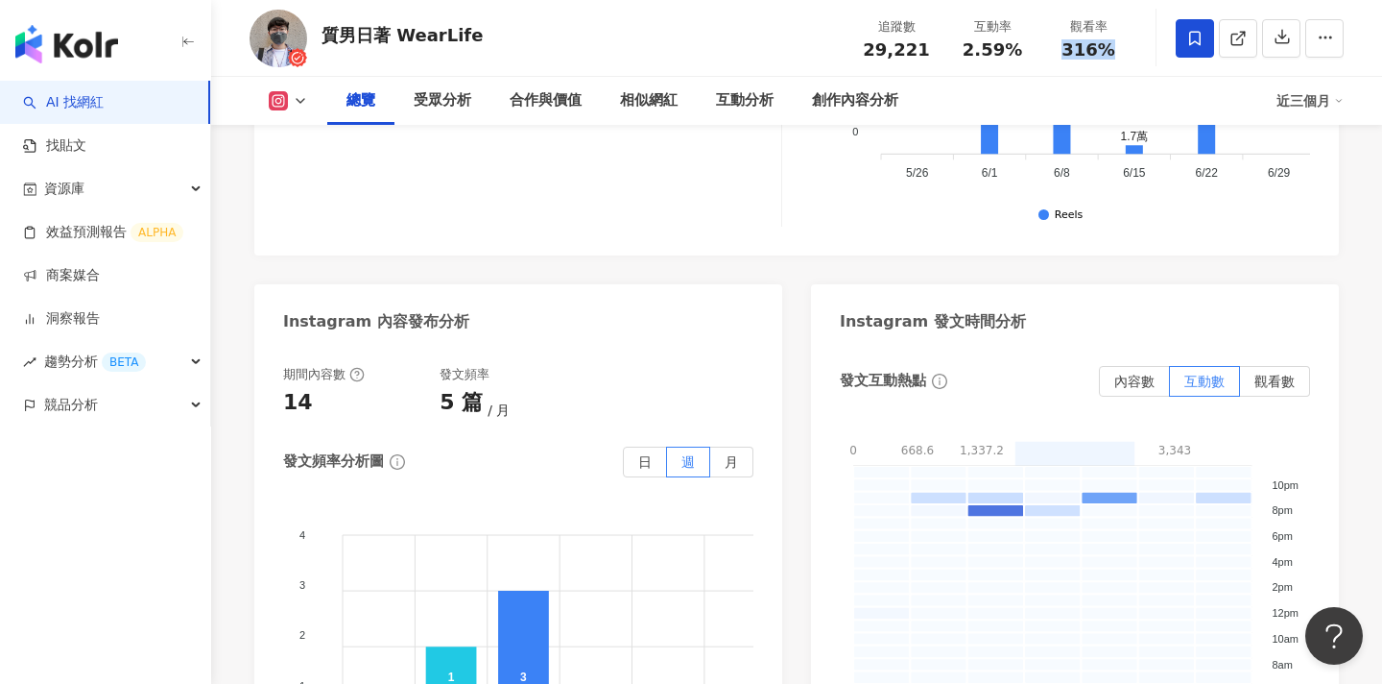
scroll to position [0, 0]
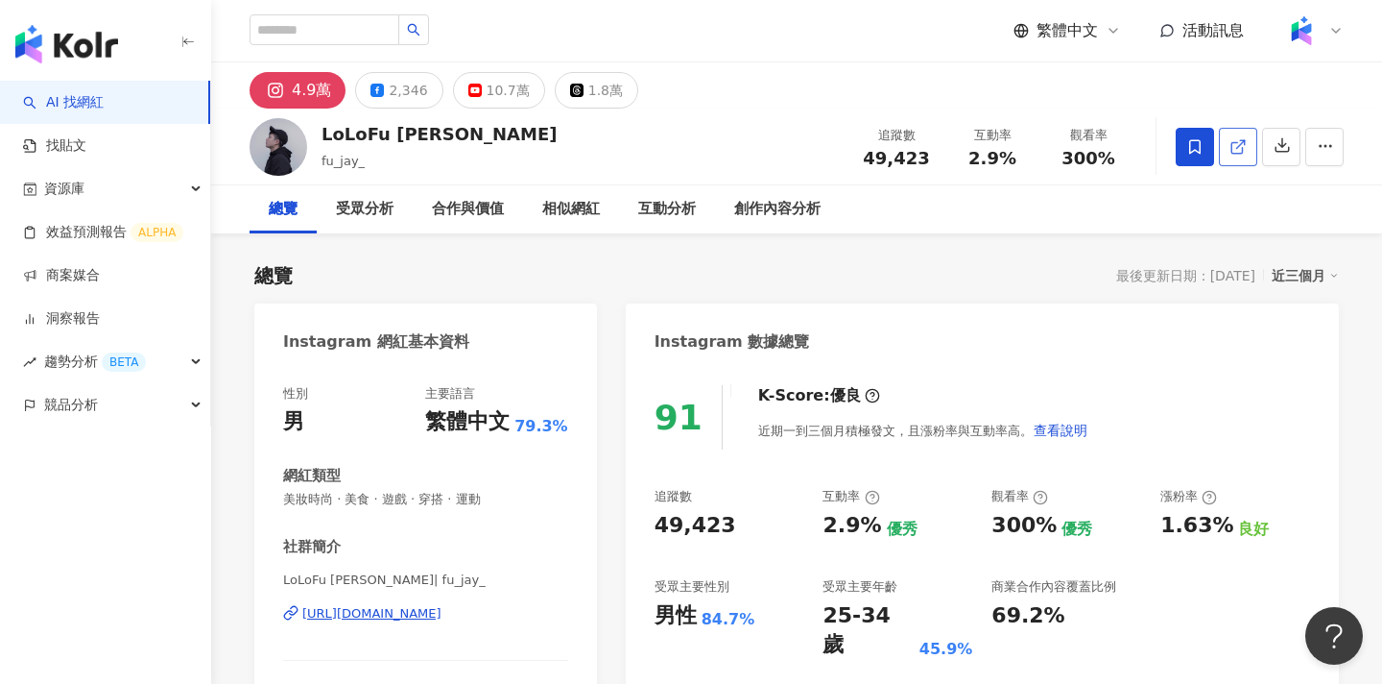
click at [1240, 149] on icon at bounding box center [1238, 146] width 17 height 17
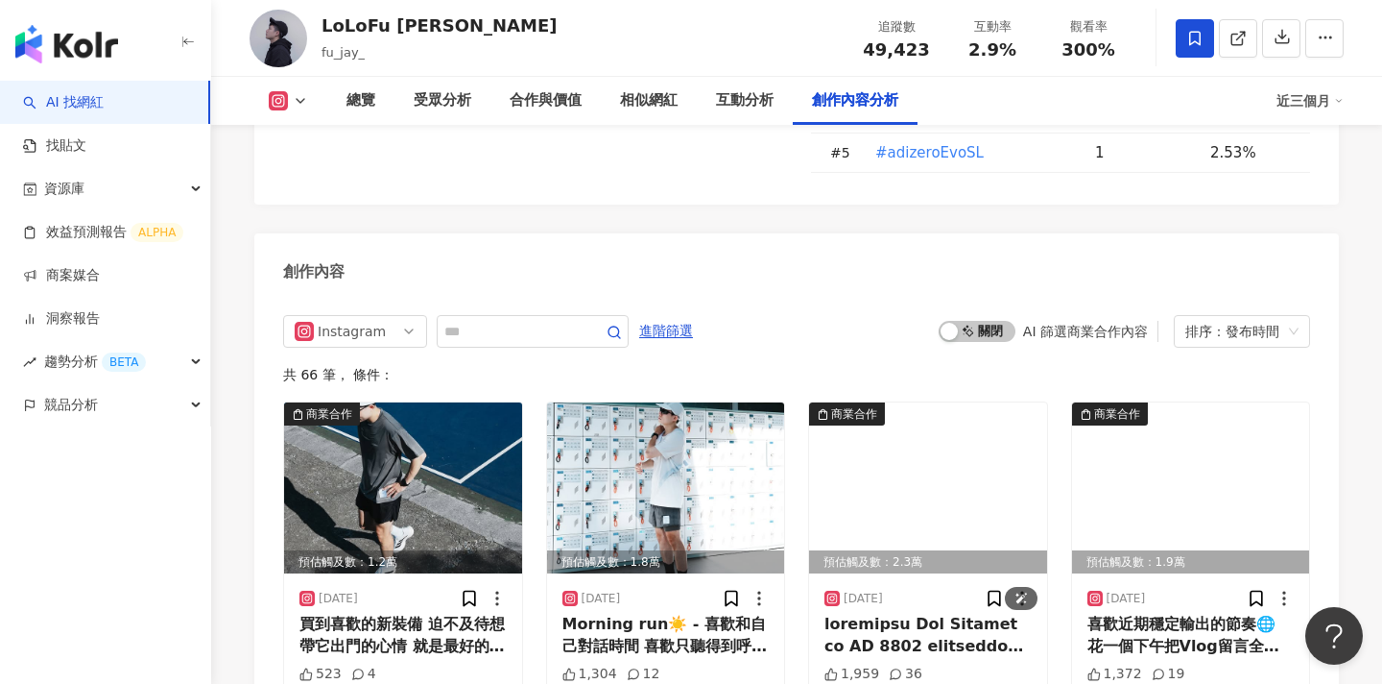
scroll to position [5673, 0]
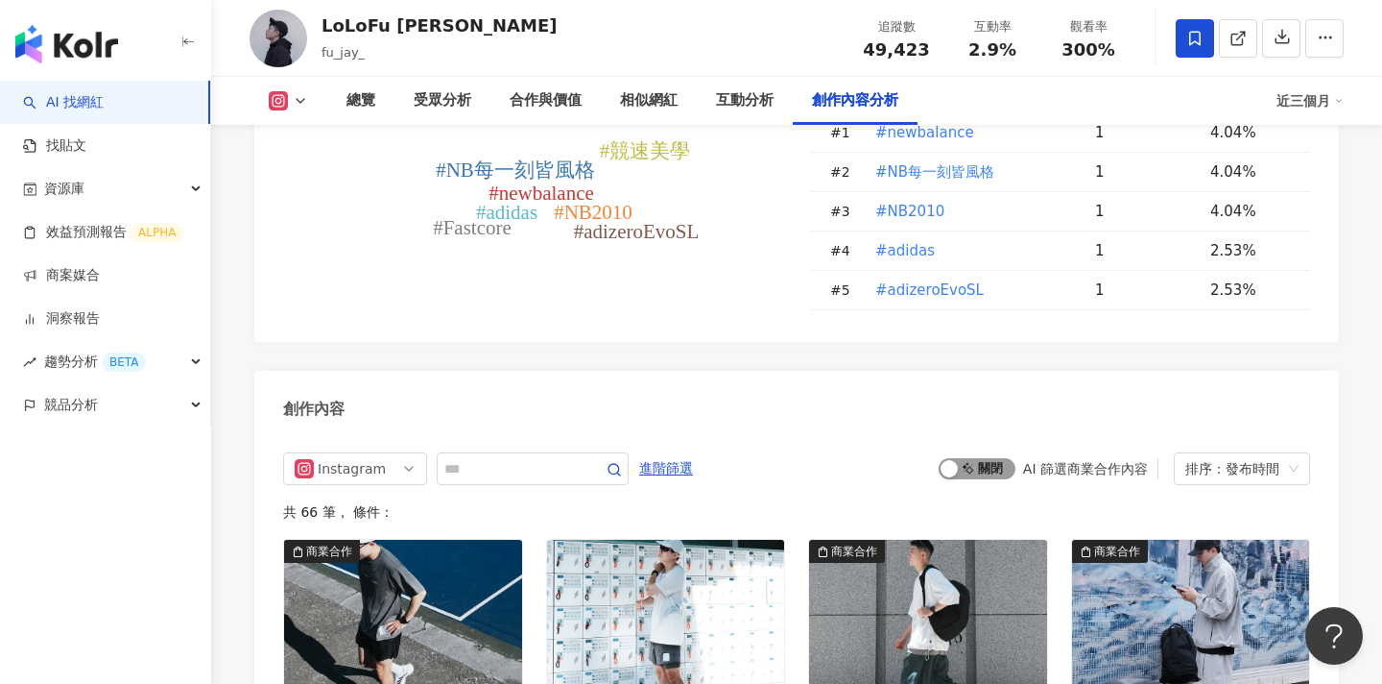
click at [966, 458] on span "啟動 關閉" at bounding box center [977, 468] width 77 height 21
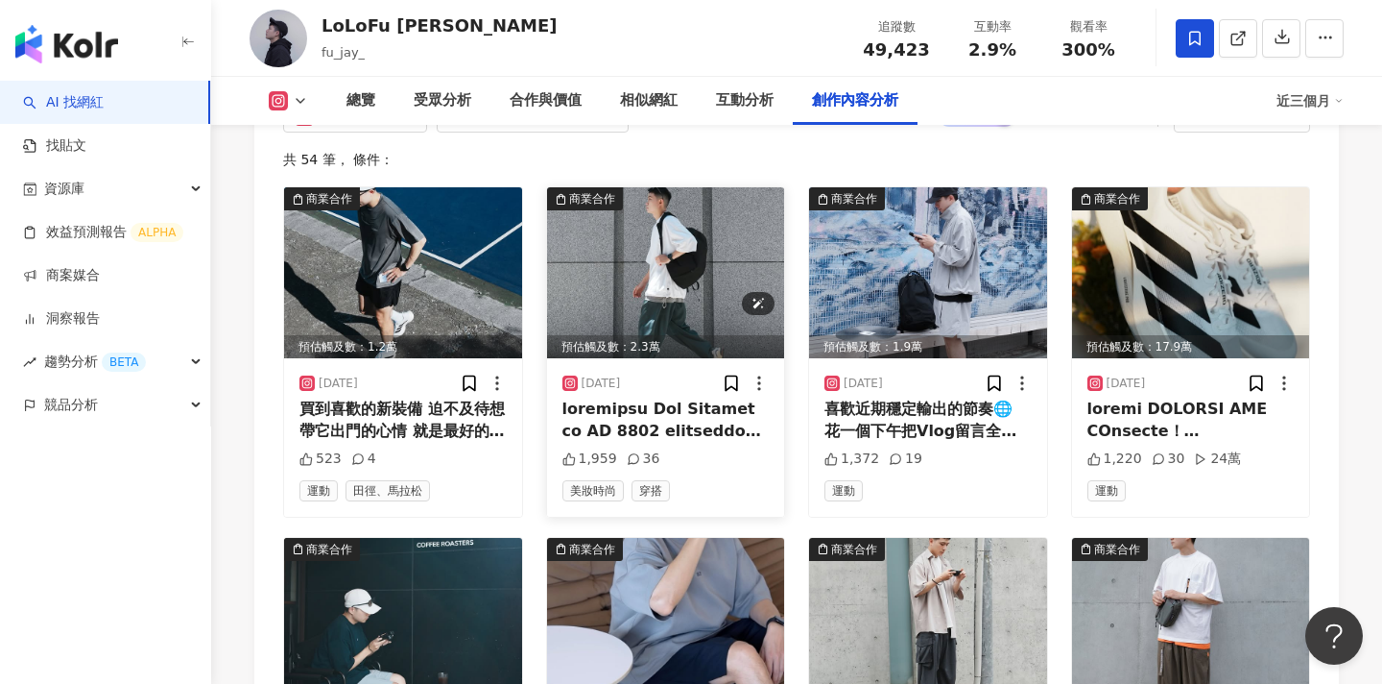
scroll to position [6036, 0]
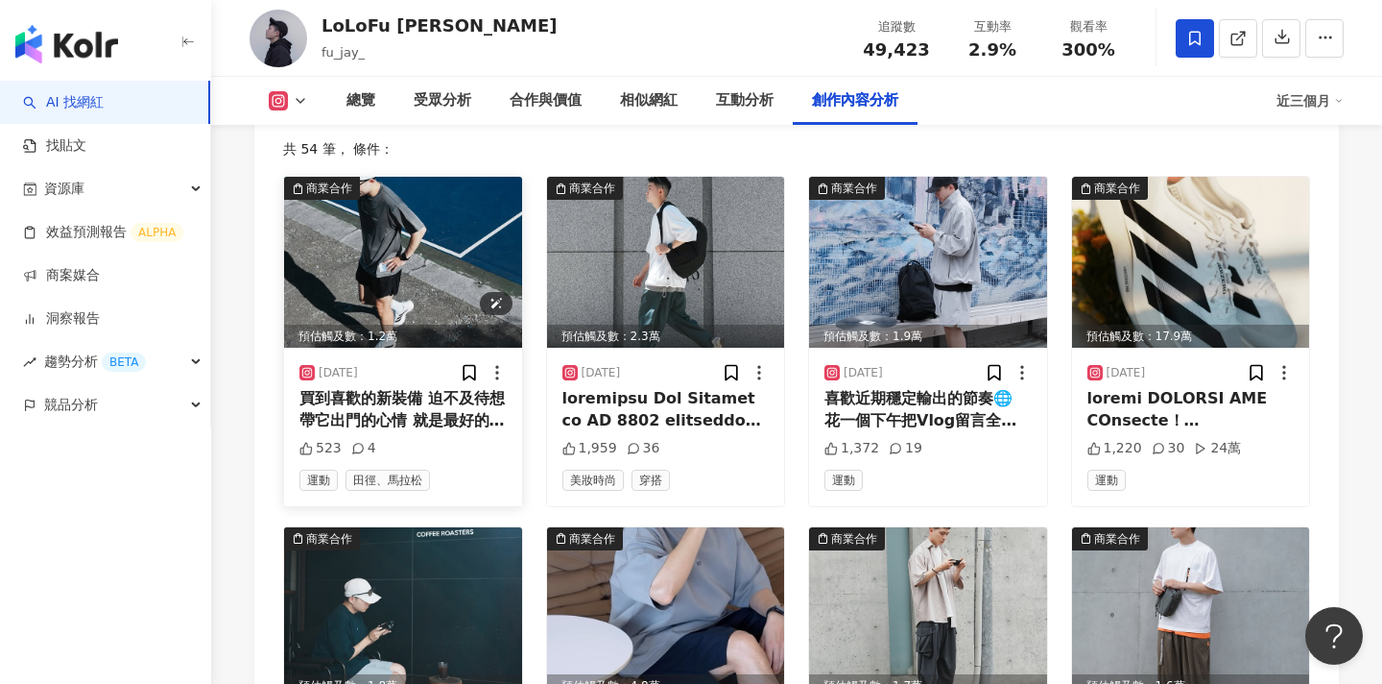
click at [435, 220] on img at bounding box center [403, 262] width 238 height 171
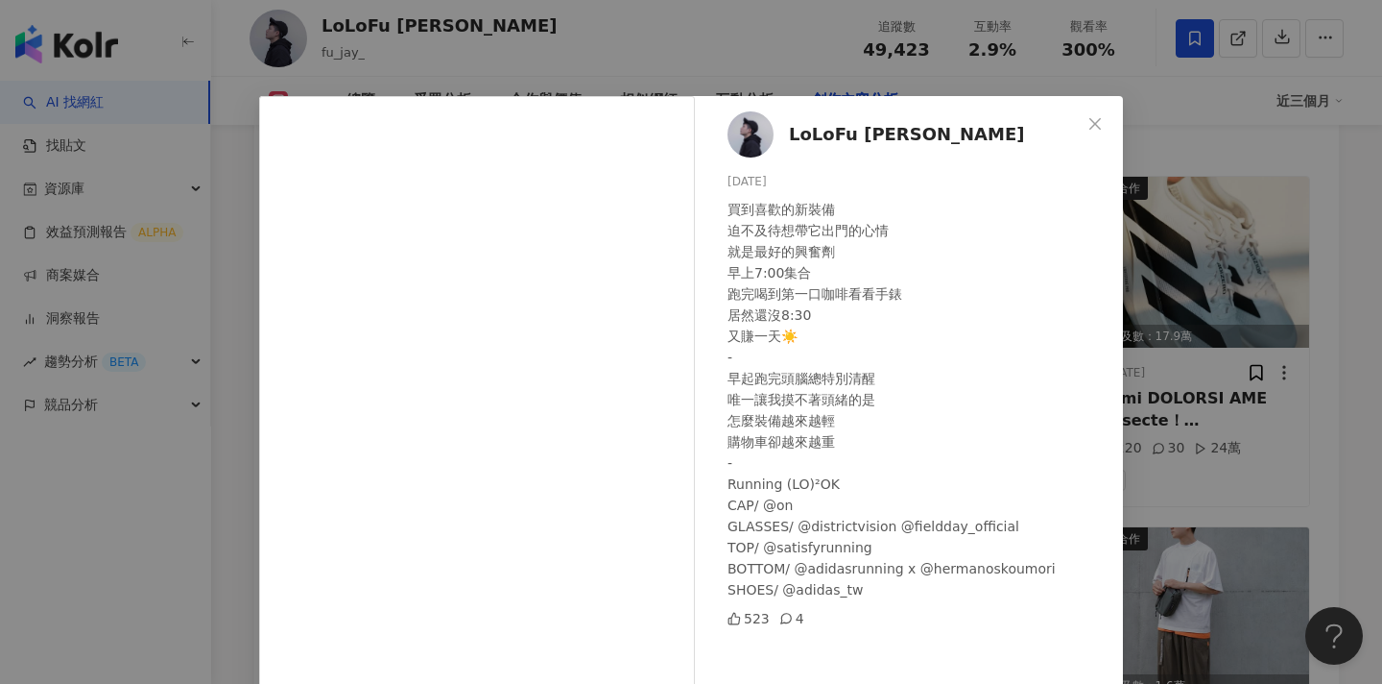
scroll to position [178, 0]
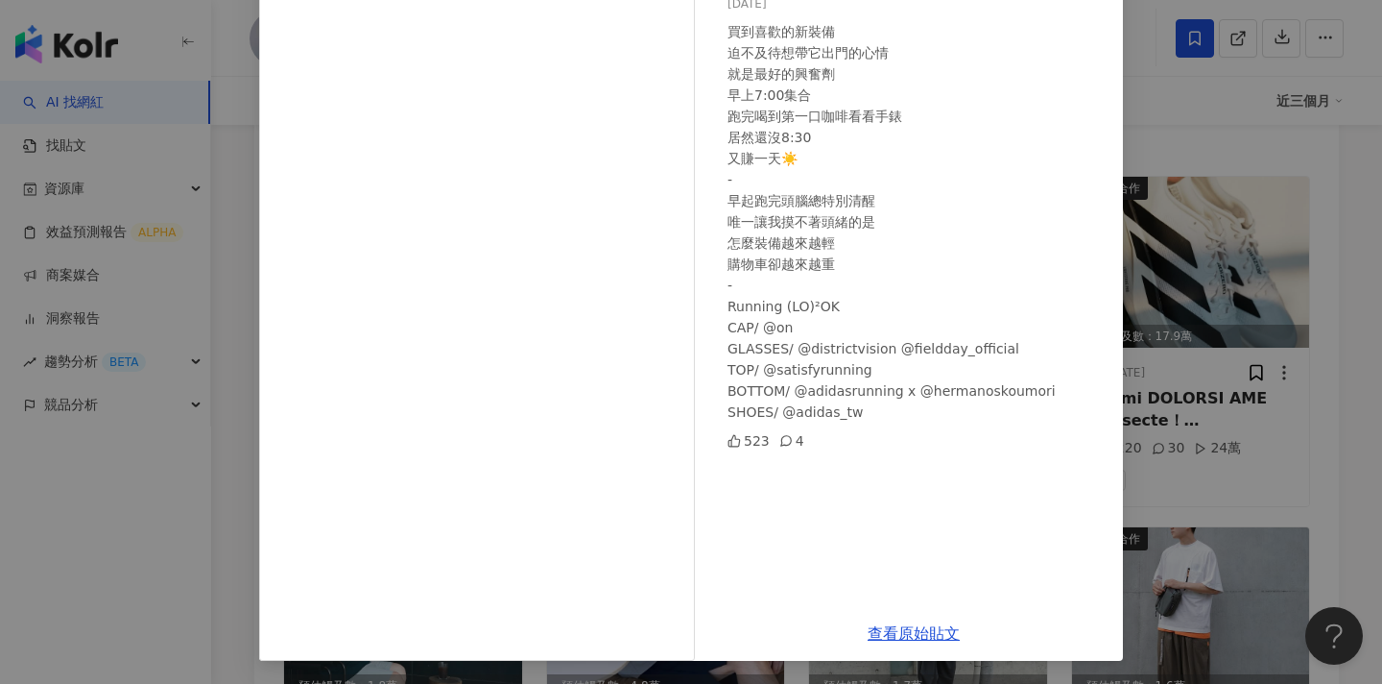
click at [1213, 260] on div "LoLoFu 傅樂樂 2025/8/22 買到喜歡的新裝備 迫不及待想帶它出門的心情 就是最好的興奮劑 早上7:00集合 跑完喝到第一口咖啡看看手錶 居然還沒…" at bounding box center [691, 342] width 1382 height 684
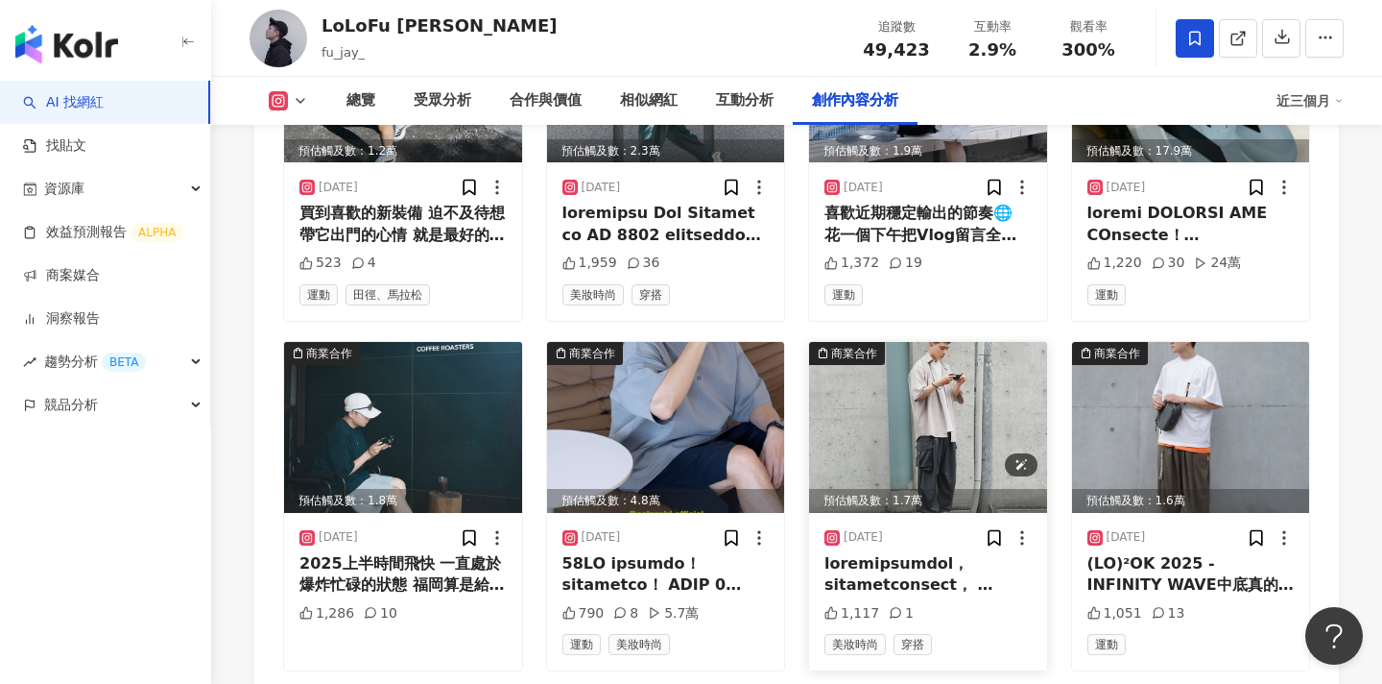
scroll to position [6265, 0]
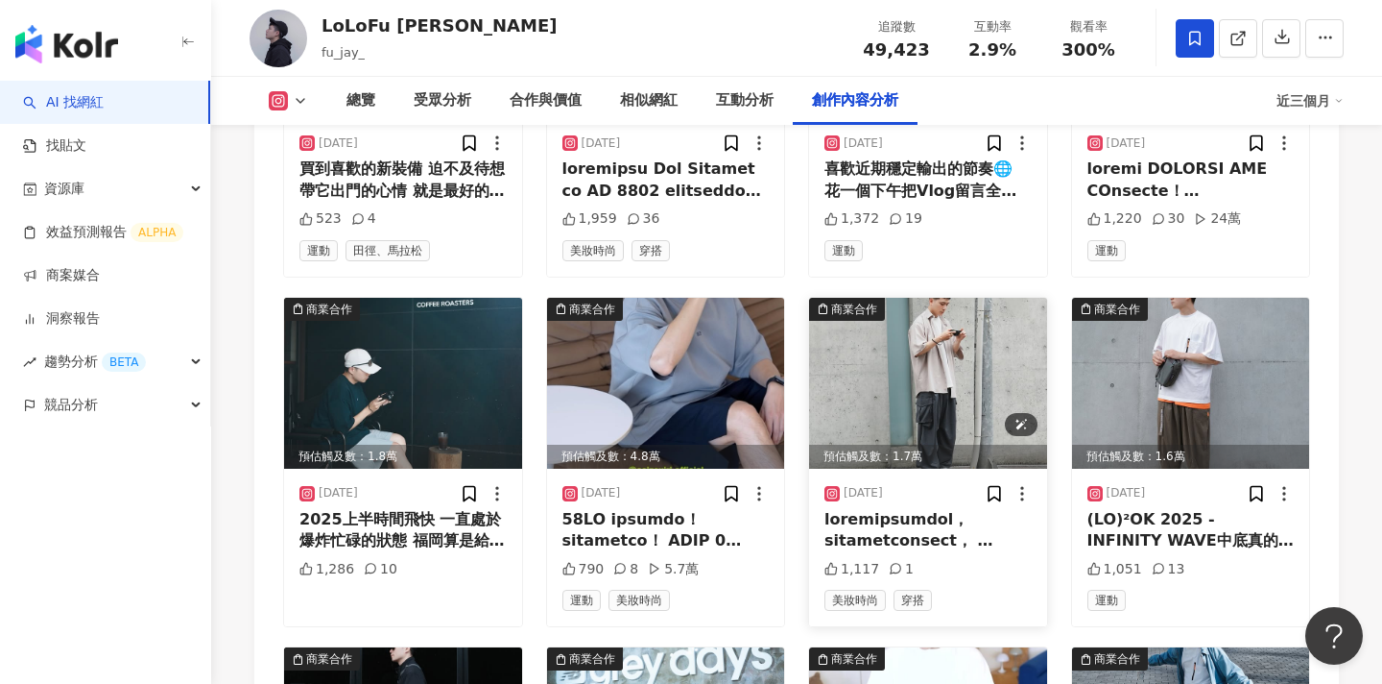
click at [936, 365] on img at bounding box center [928, 383] width 238 height 171
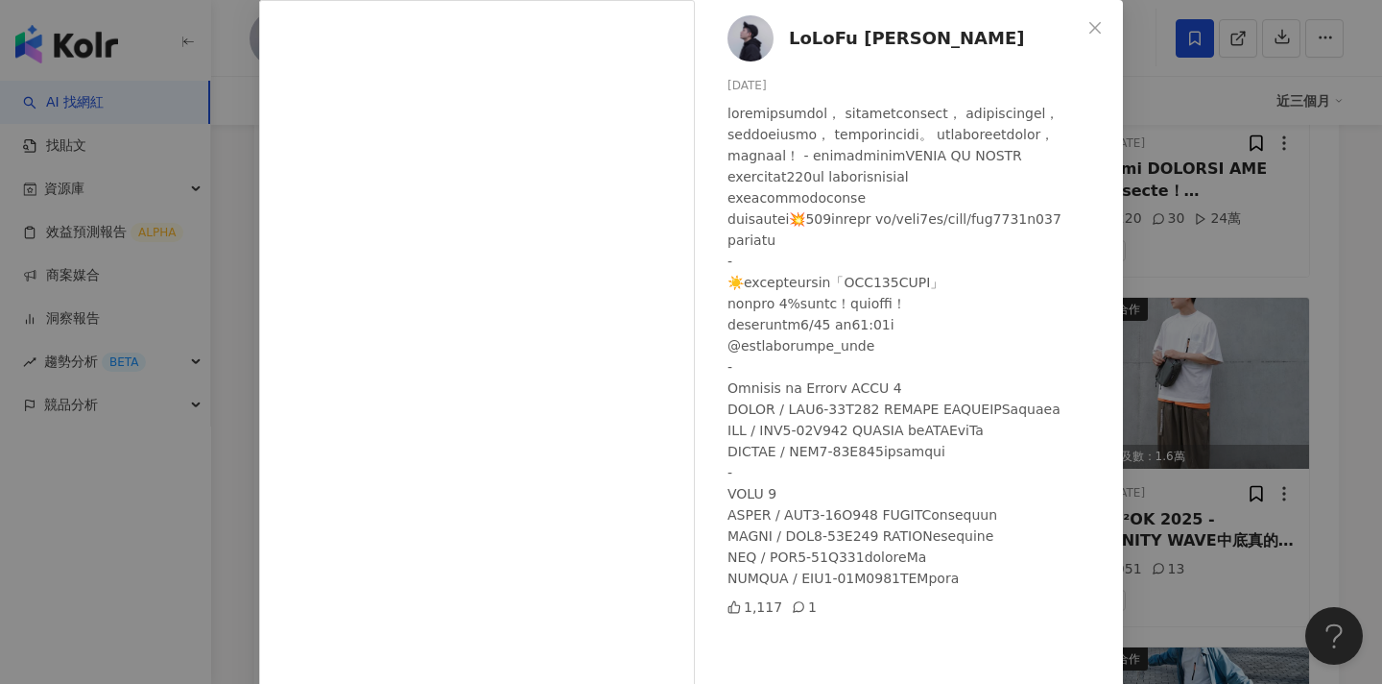
scroll to position [178, 0]
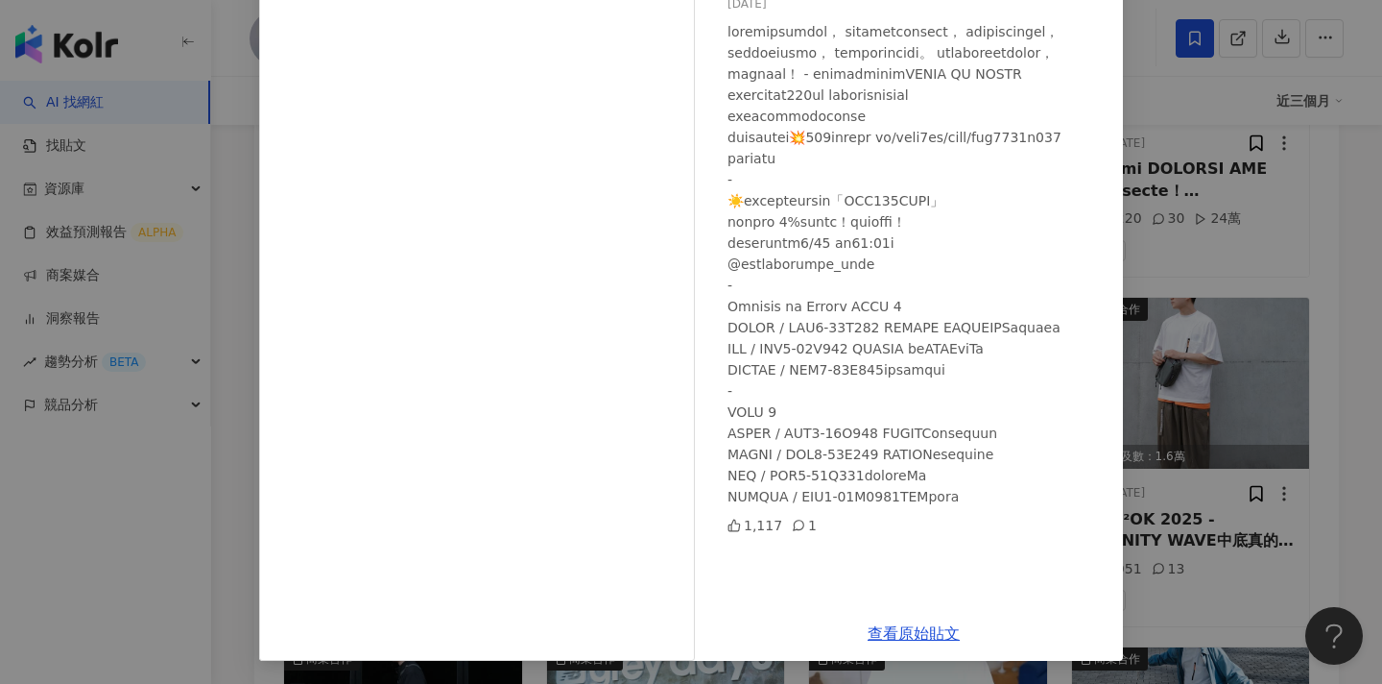
click at [1192, 393] on div "LoLoFu 傅樂樂 2025/6/12 1,117 1 查看原始貼文" at bounding box center [691, 342] width 1382 height 684
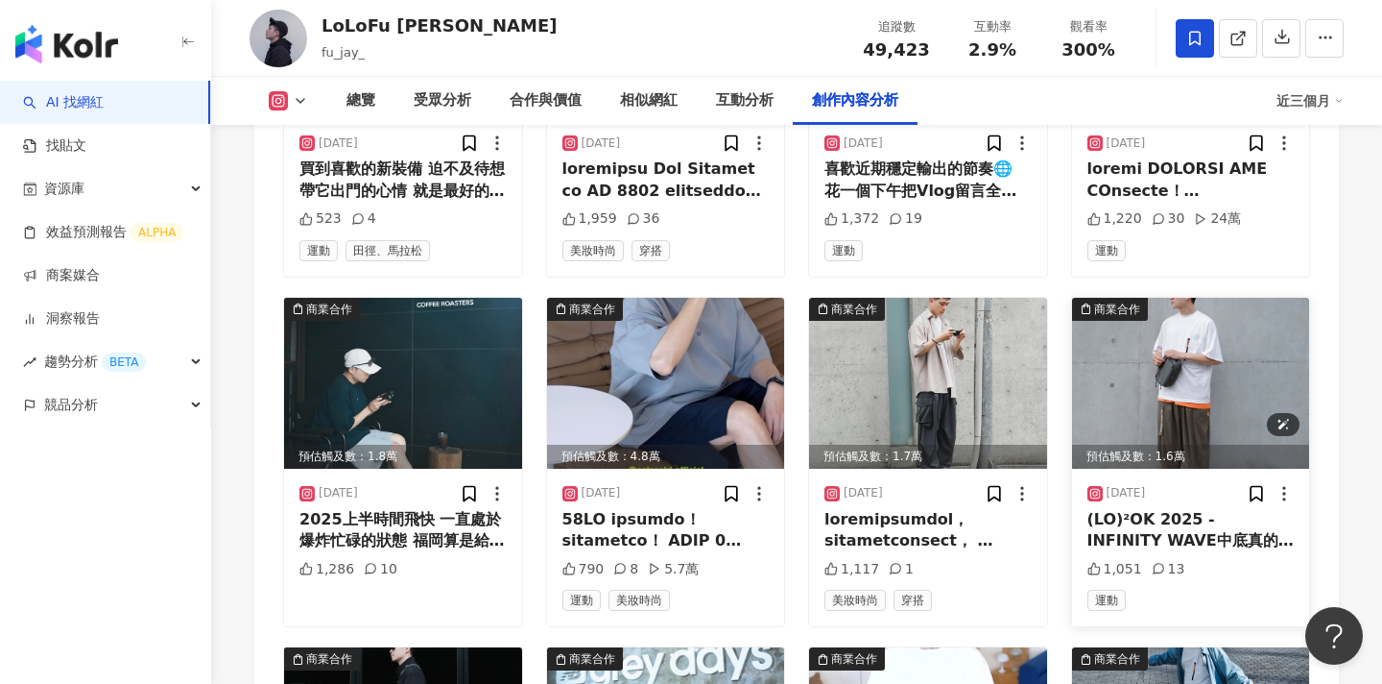
click at [1184, 339] on img at bounding box center [1191, 383] width 238 height 171
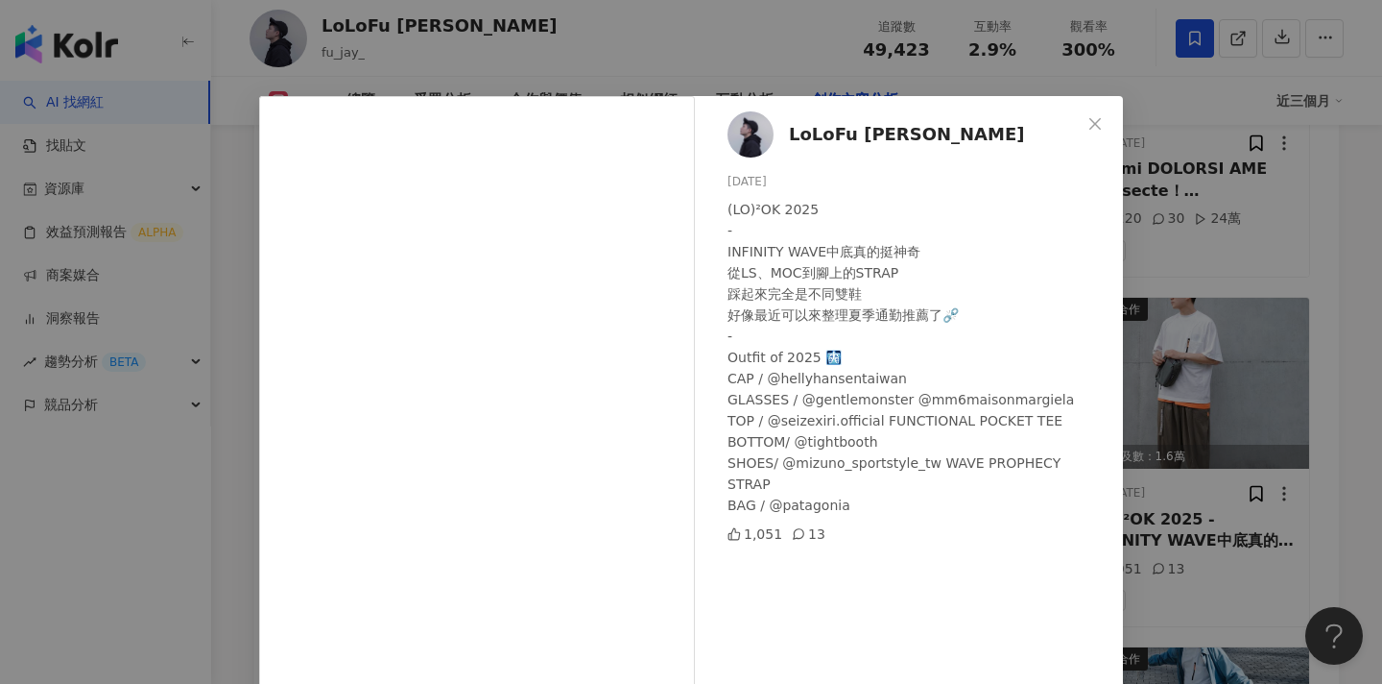
click at [1228, 290] on div "LoLoFu 傅樂樂 2025/5/27 (LO)²OK 2025 - INFINITY WAVE中底真的挺神奇 從LS、MOC到腳上的STRAP 踩起來完全…" at bounding box center [691, 342] width 1382 height 684
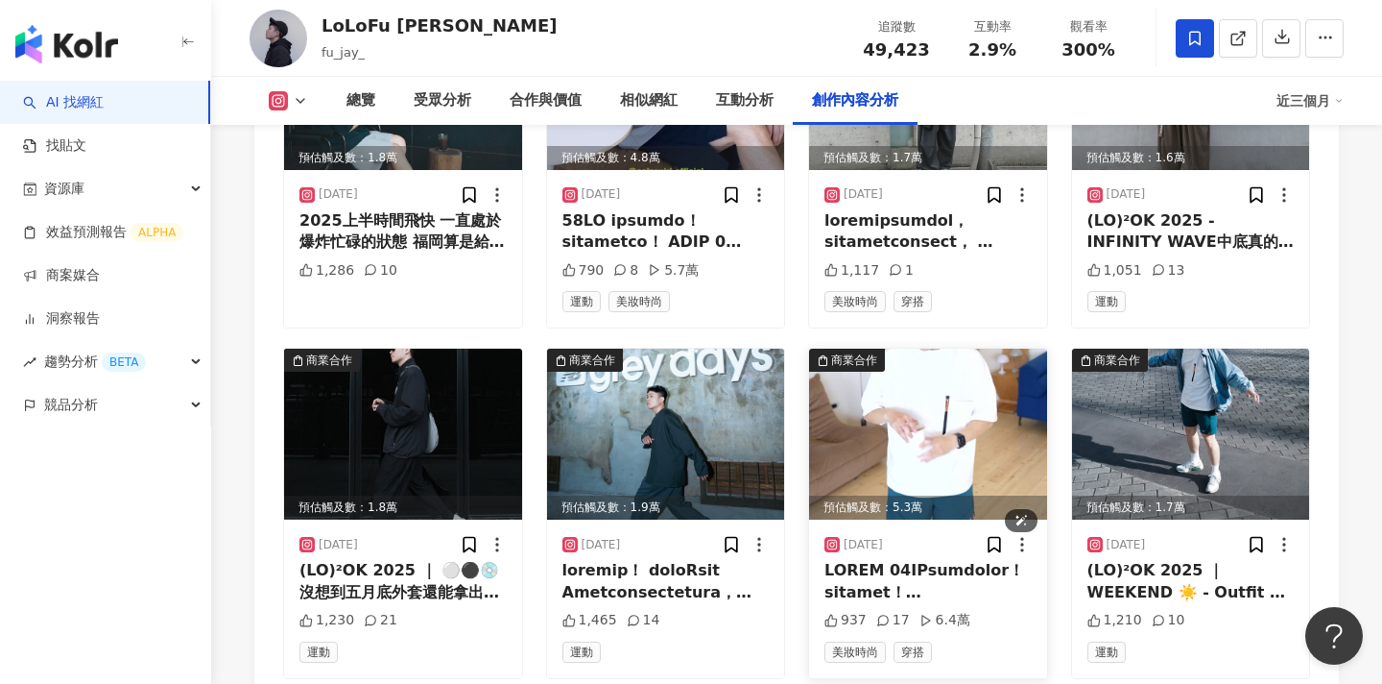
scroll to position [6358, 0]
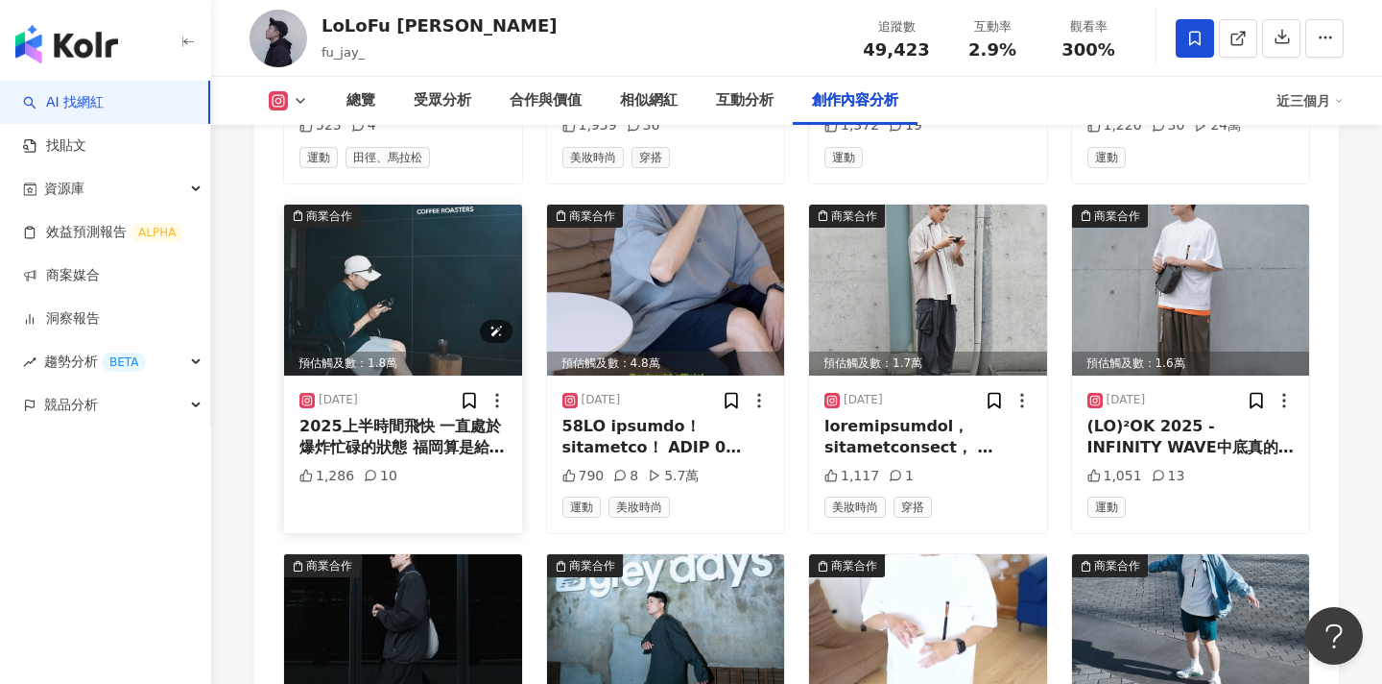
click at [439, 217] on img at bounding box center [403, 289] width 238 height 171
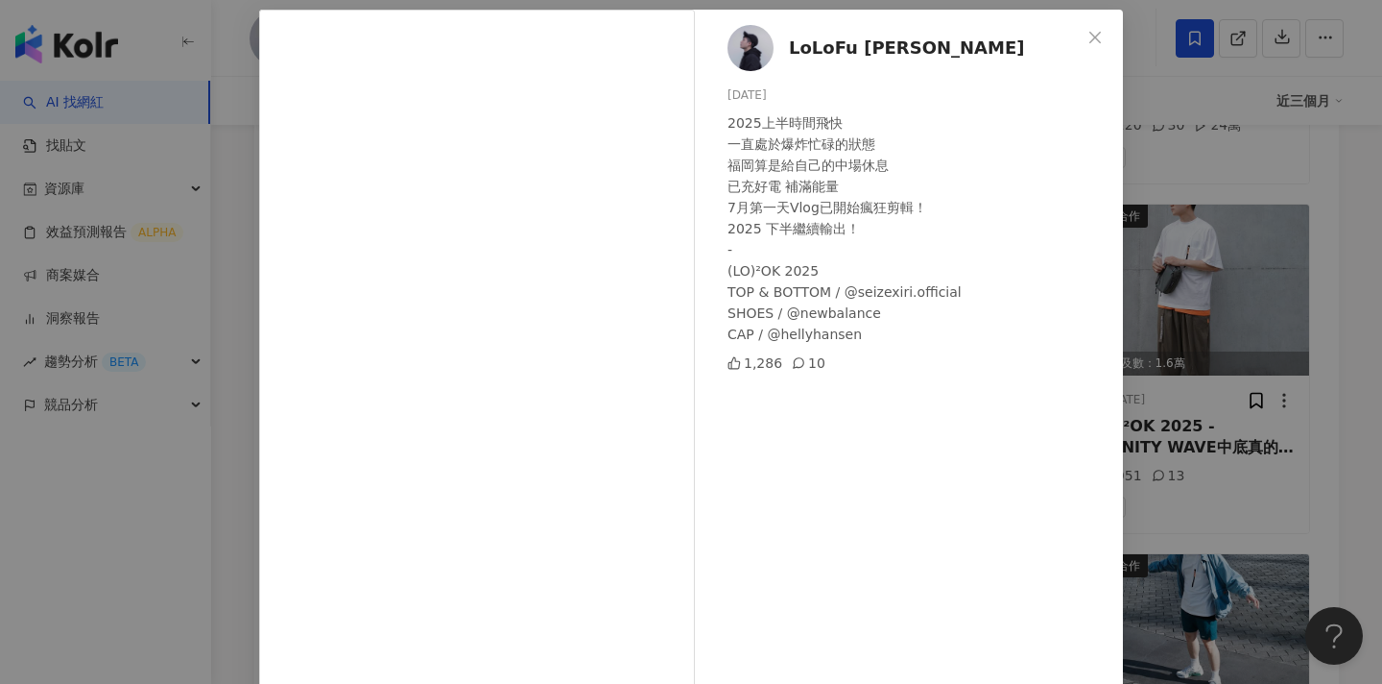
scroll to position [91, 0]
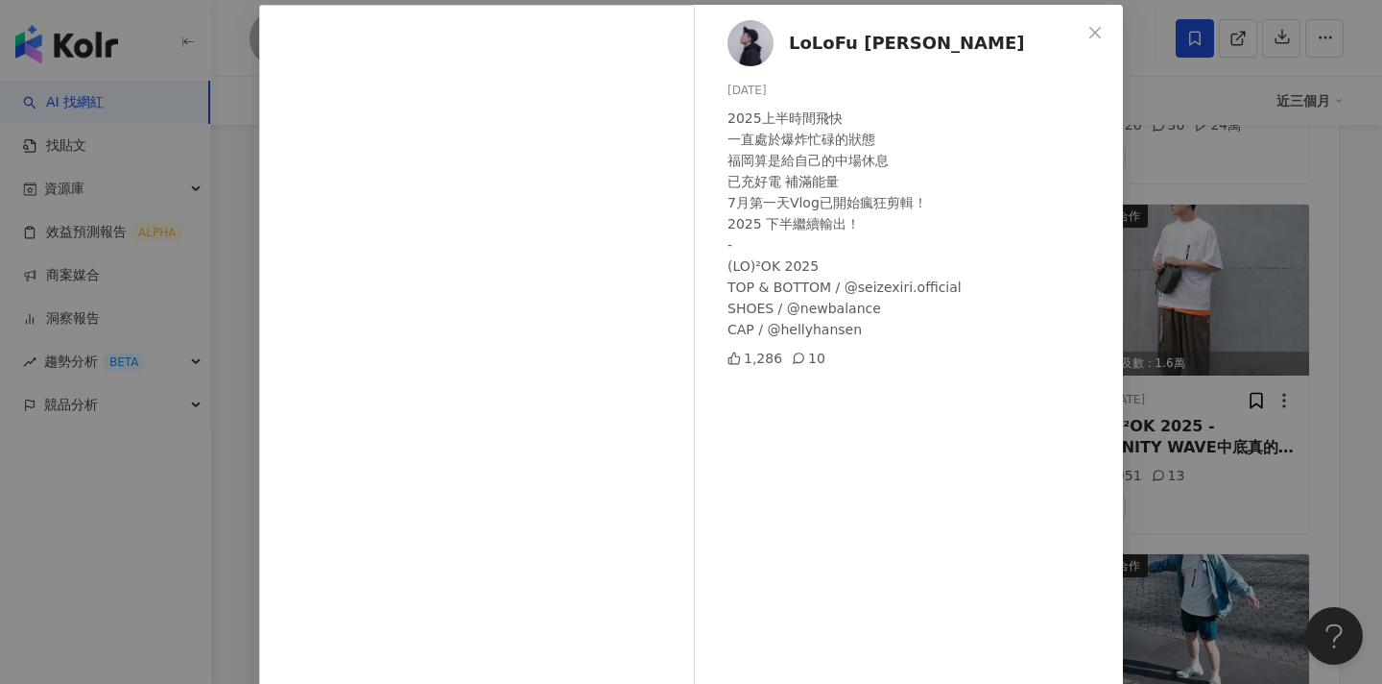
click at [1248, 341] on div "LoLoFu 傅樂樂 2025/7/1 2025上半時間飛快 一直處於爆炸忙碌的狀態 福岡算是給自己的中場休息 已充好電 補滿能量 7月第一天Vlog已開始瘋…" at bounding box center [691, 342] width 1382 height 684
click at [1241, 351] on div "預估觸及數：1.6萬" at bounding box center [1191, 363] width 238 height 24
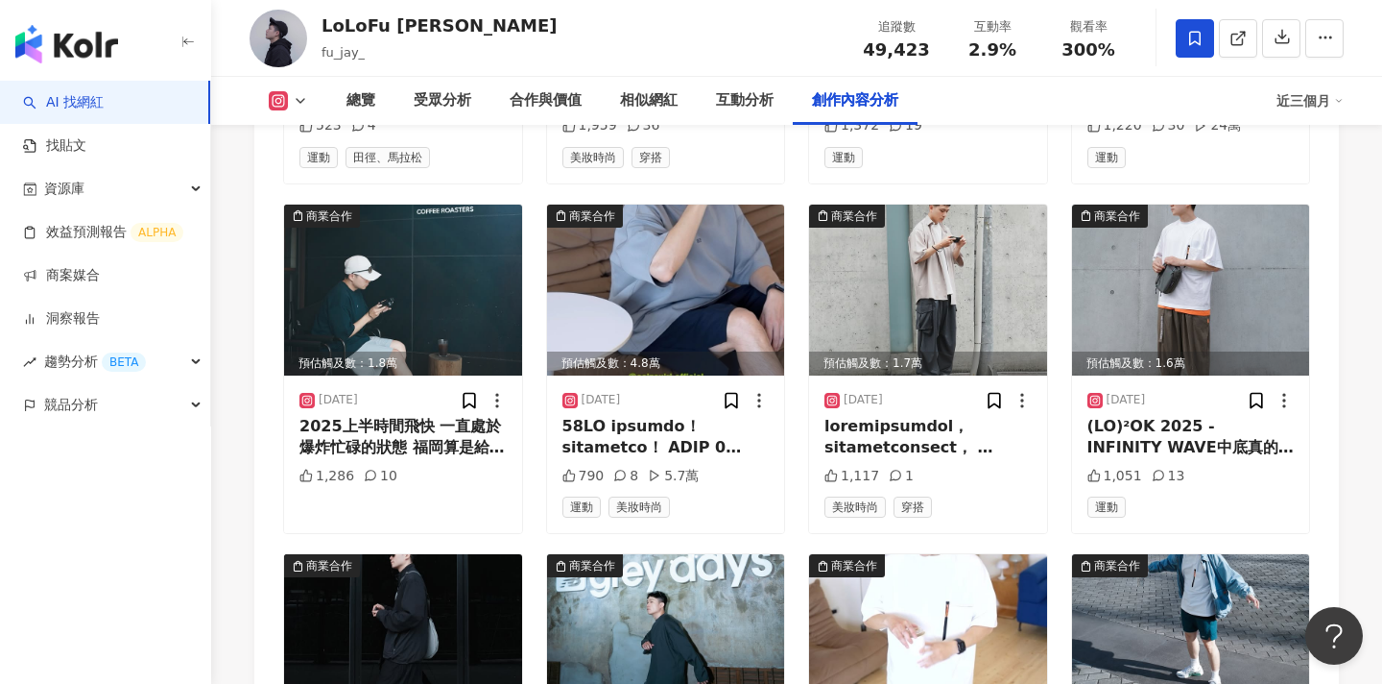
scroll to position [6420, 0]
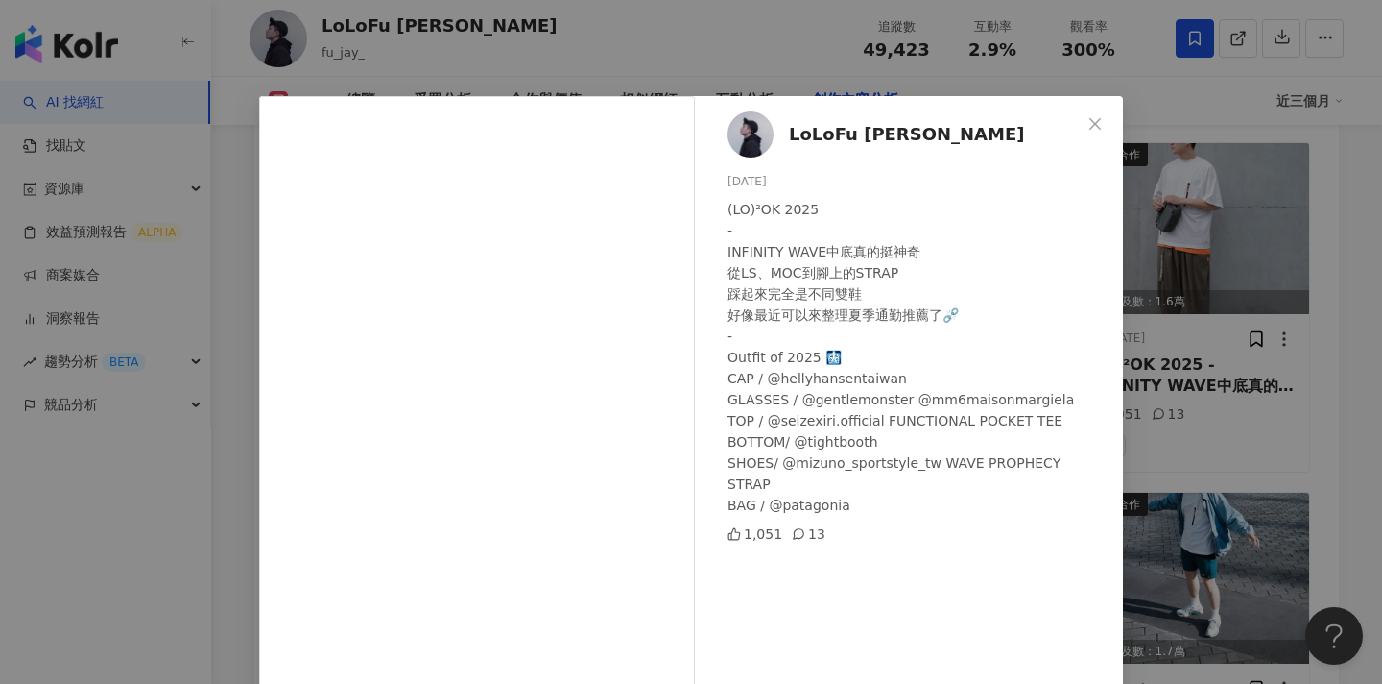
click at [1246, 402] on div "LoLoFu 傅樂樂 2025/5/27 (LO)²OK 2025 - INFINITY WAVE中底真的挺神奇 從LS、MOC到腳上的STRAP 踩起來完全…" at bounding box center [691, 342] width 1382 height 684
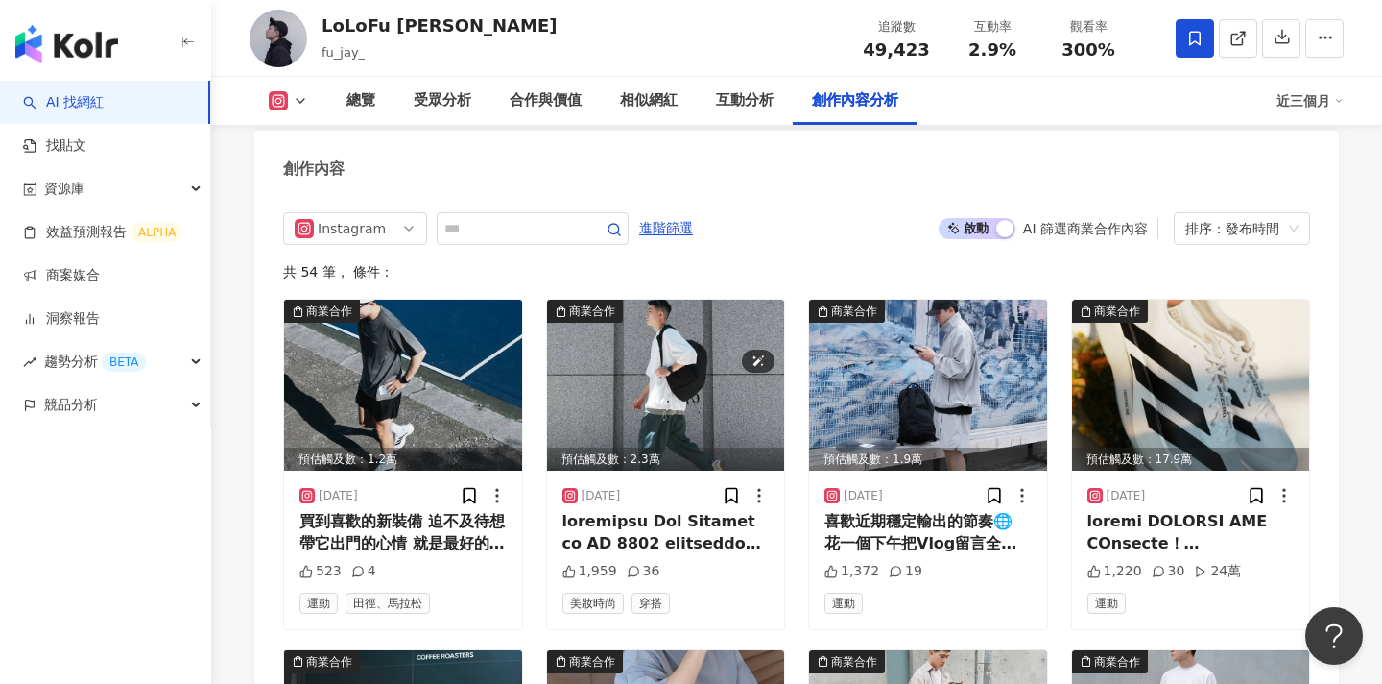
scroll to position [6037, 0]
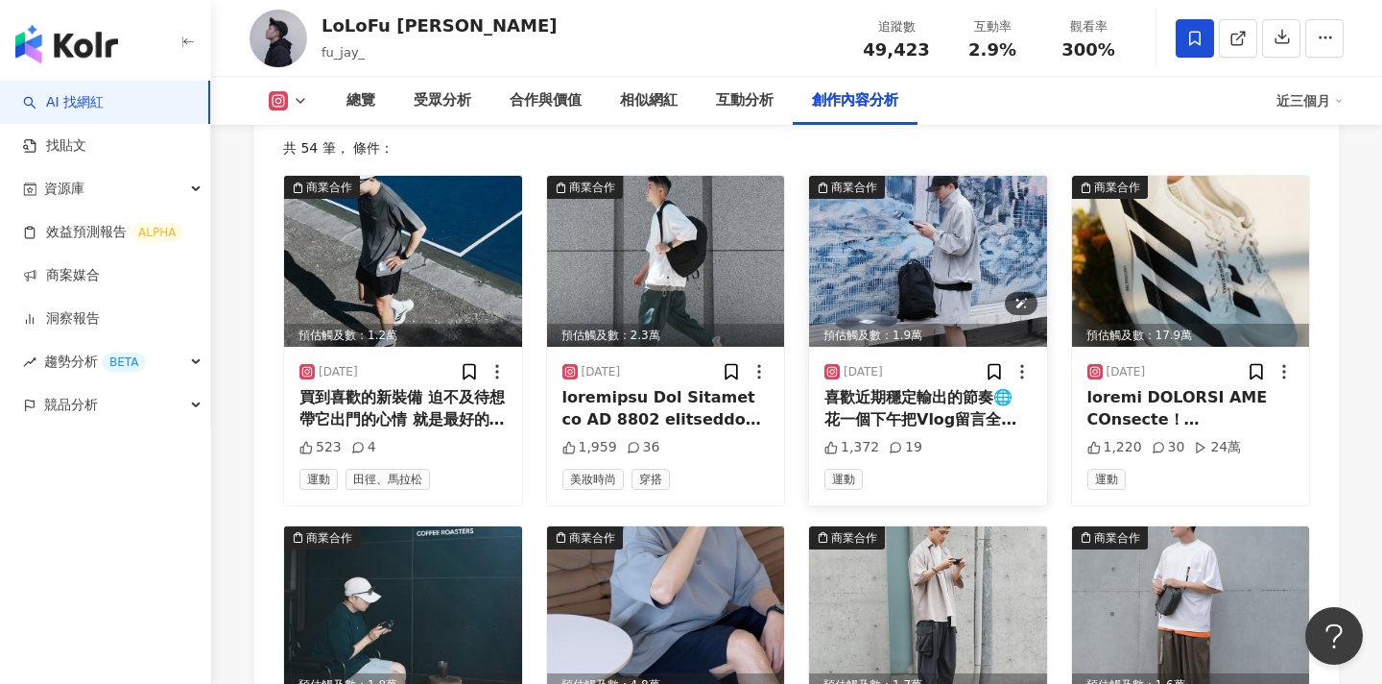
click at [894, 228] on img at bounding box center [928, 261] width 238 height 171
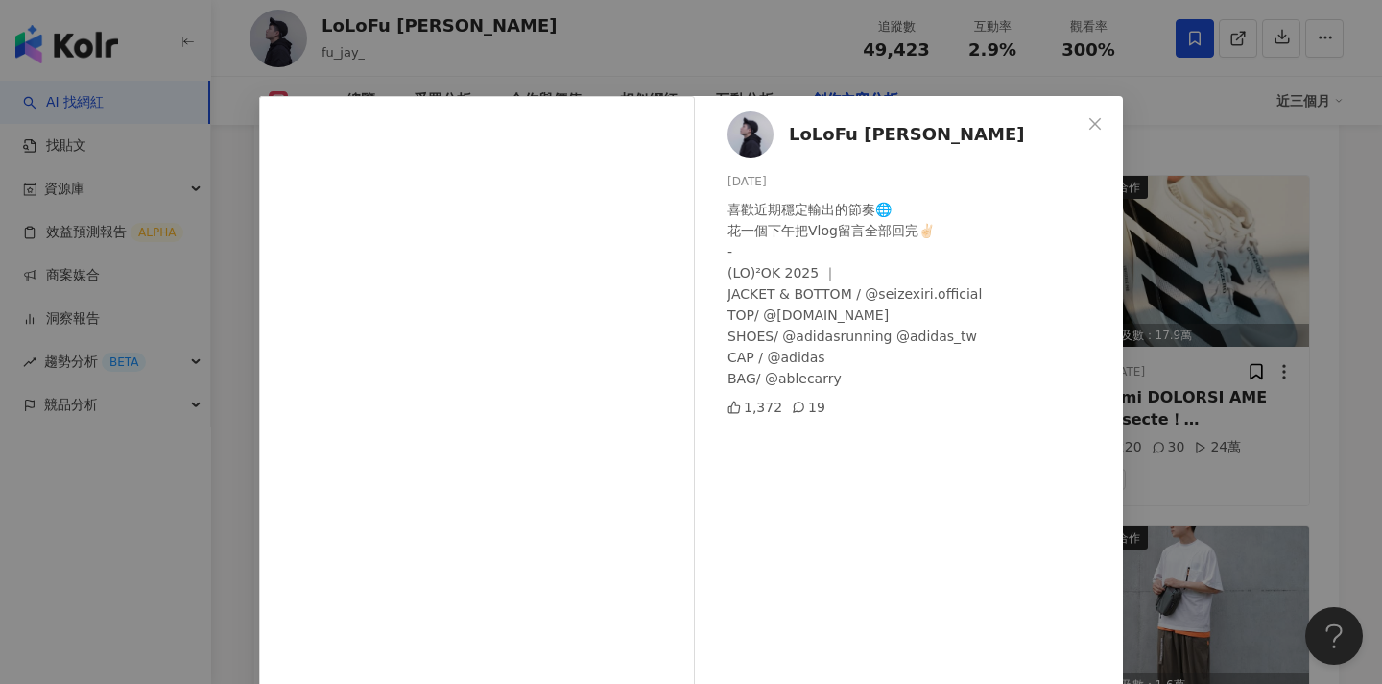
click at [1259, 253] on div "LoLoFu 傅樂樂 2025/7/15 喜歡近期穩定輸出的節奏🌐 花一個下午把Vlog留言全部回完✌🏻 - (LO)²OK 2025 ｜ JACKET & …" at bounding box center [691, 342] width 1382 height 684
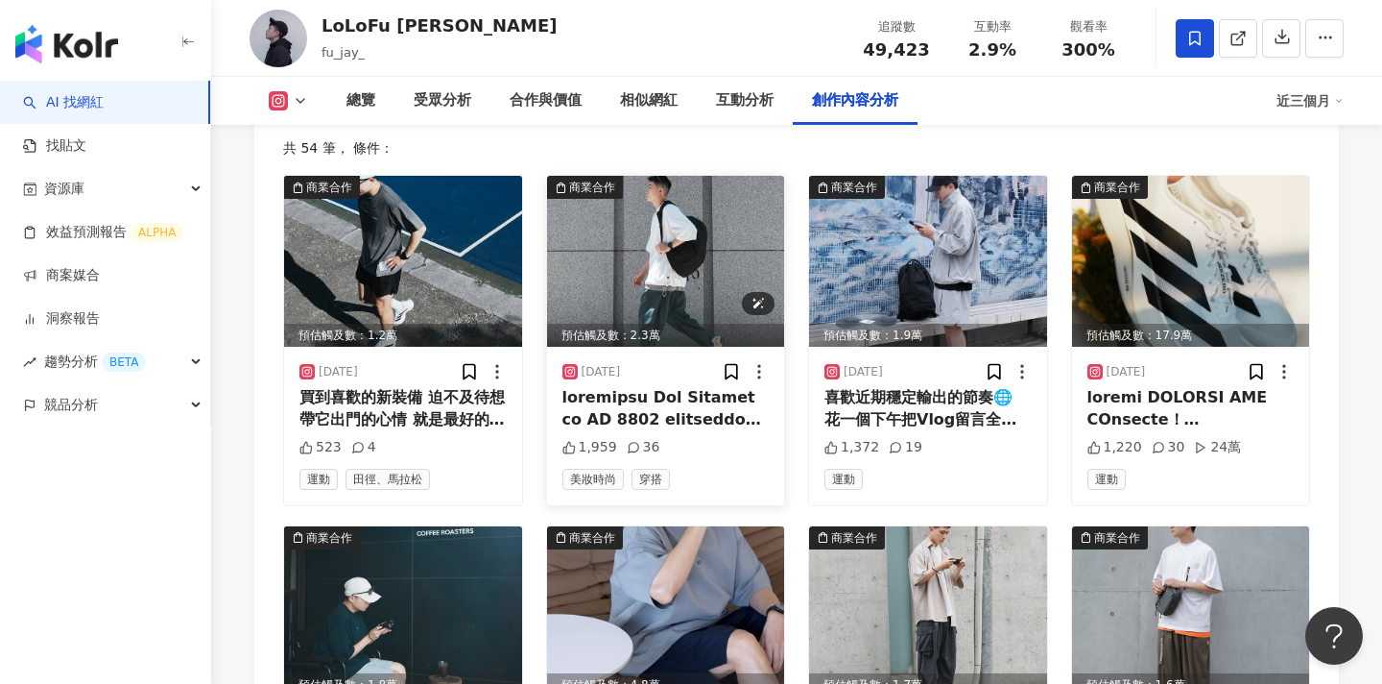
click at [675, 216] on img at bounding box center [666, 261] width 238 height 171
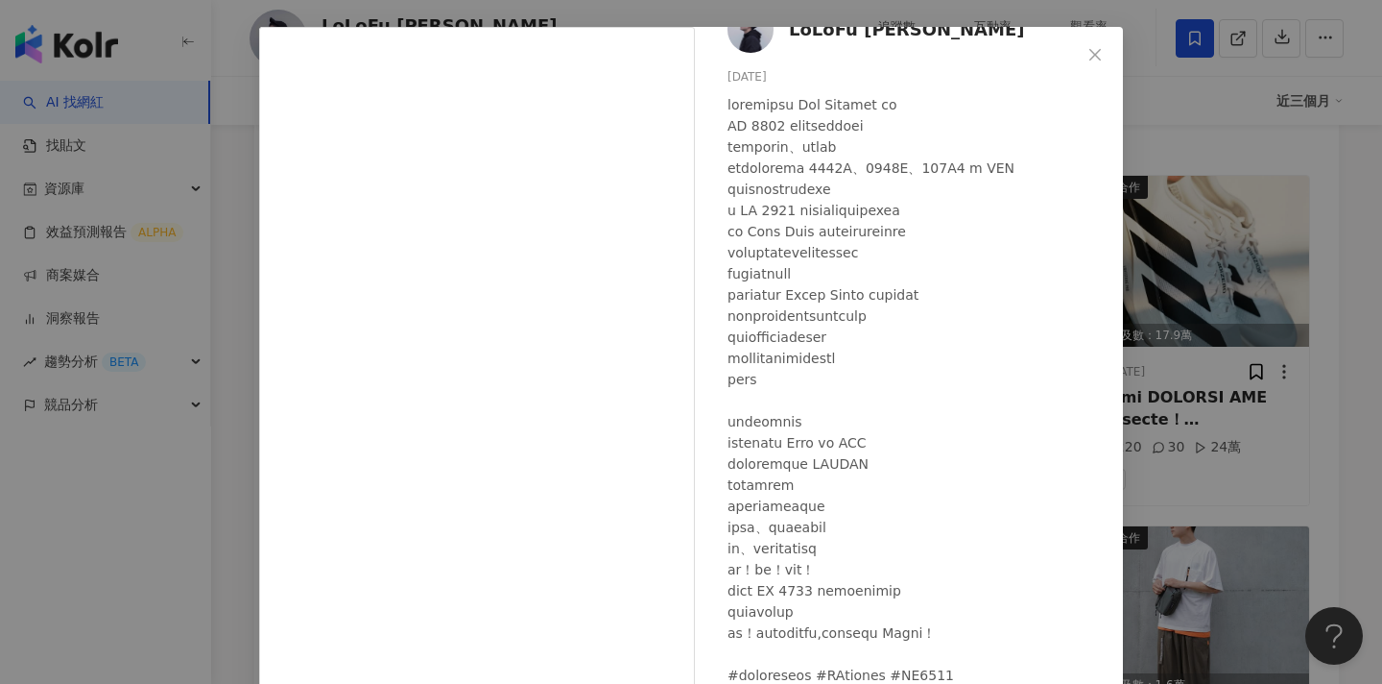
scroll to position [178, 0]
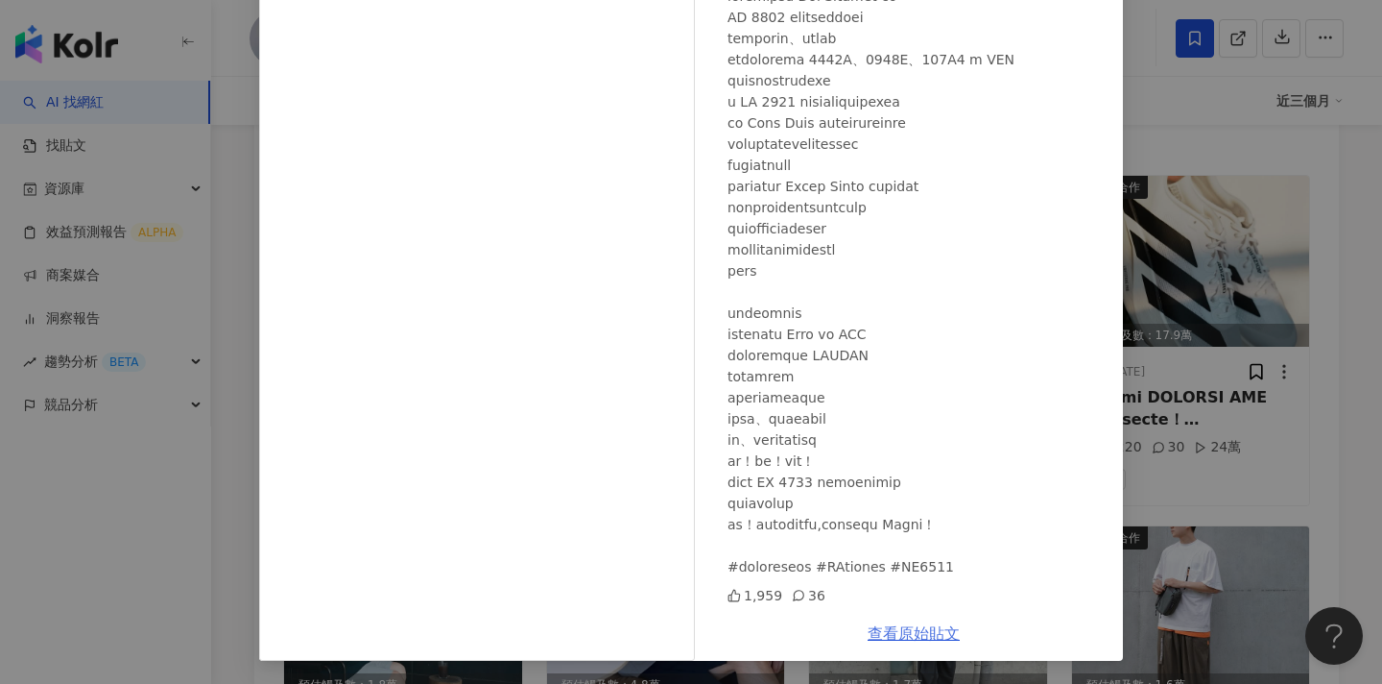
click at [902, 629] on link "查看原始貼文" at bounding box center [914, 633] width 92 height 18
click at [1259, 205] on div "LoLoFu 傅樂樂 2025/8/4 1,959 36 查看原始貼文" at bounding box center [691, 342] width 1382 height 684
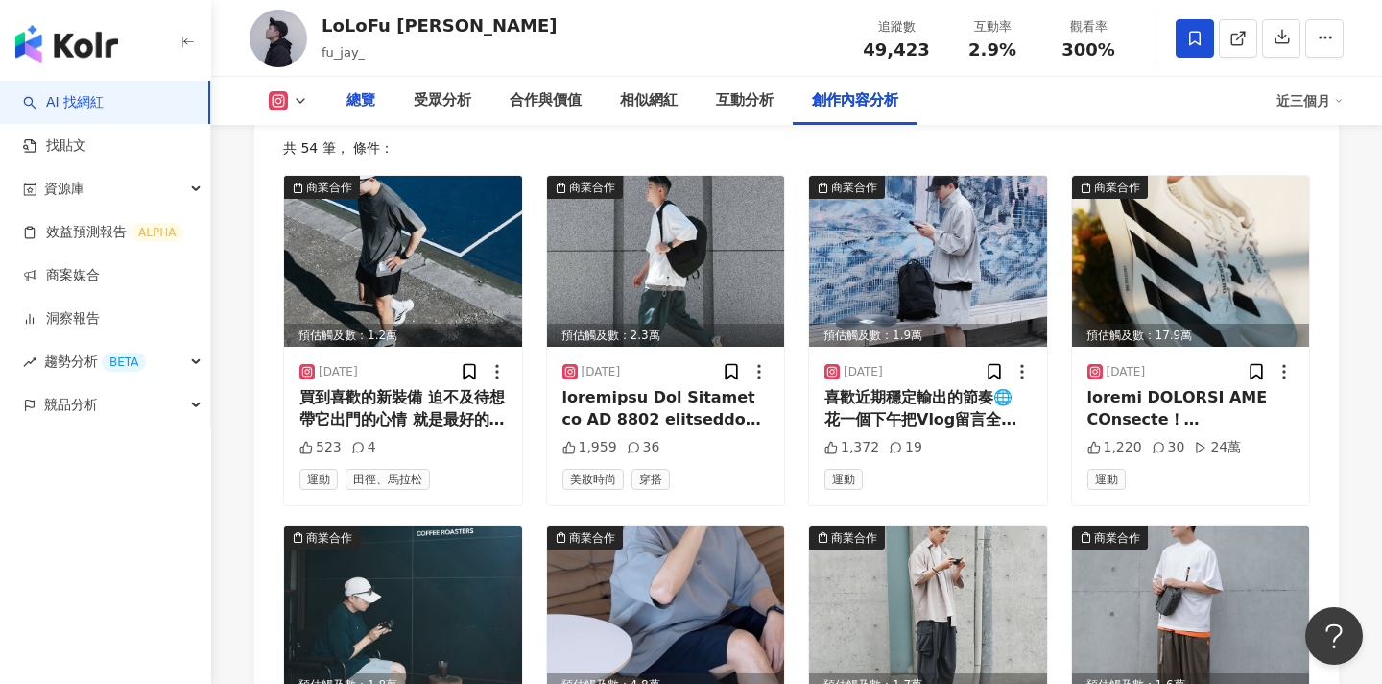
click at [348, 105] on div "總覽" at bounding box center [361, 100] width 29 height 23
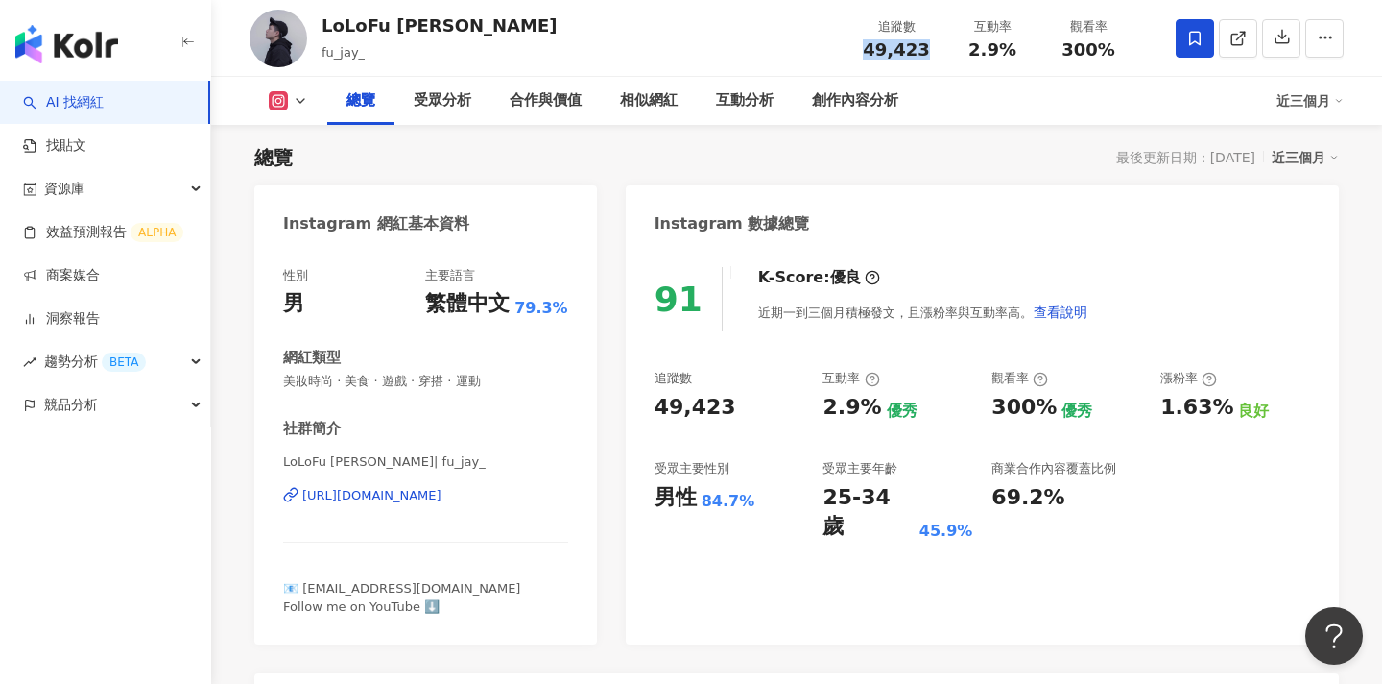
drag, startPoint x: 924, startPoint y: 55, endPoint x: 872, endPoint y: 55, distance: 51.8
click at [872, 55] on span "49,423" at bounding box center [896, 49] width 66 height 20
copy span "49,423"
click at [948, 61] on div "追蹤數 49,423 互動率 2.9% 觀看率 300%" at bounding box center [993, 38] width 288 height 57
drag, startPoint x: 926, startPoint y: 52, endPoint x: 869, endPoint y: 52, distance: 57.6
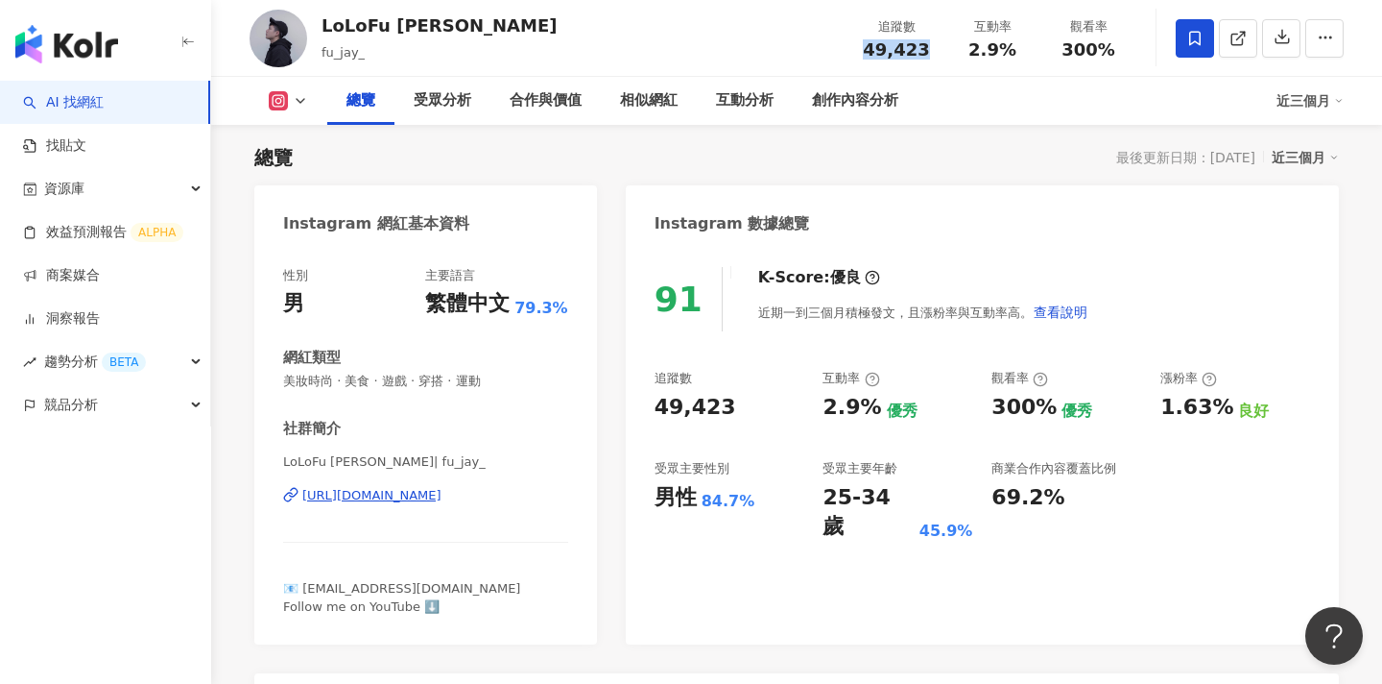
click at [869, 52] on div "49,423" at bounding box center [896, 49] width 73 height 19
copy span "49,423"
drag, startPoint x: 1022, startPoint y: 55, endPoint x: 971, endPoint y: 54, distance: 51.8
click at [971, 54] on div "2.9%" at bounding box center [992, 49] width 73 height 19
copy span "2.9%"
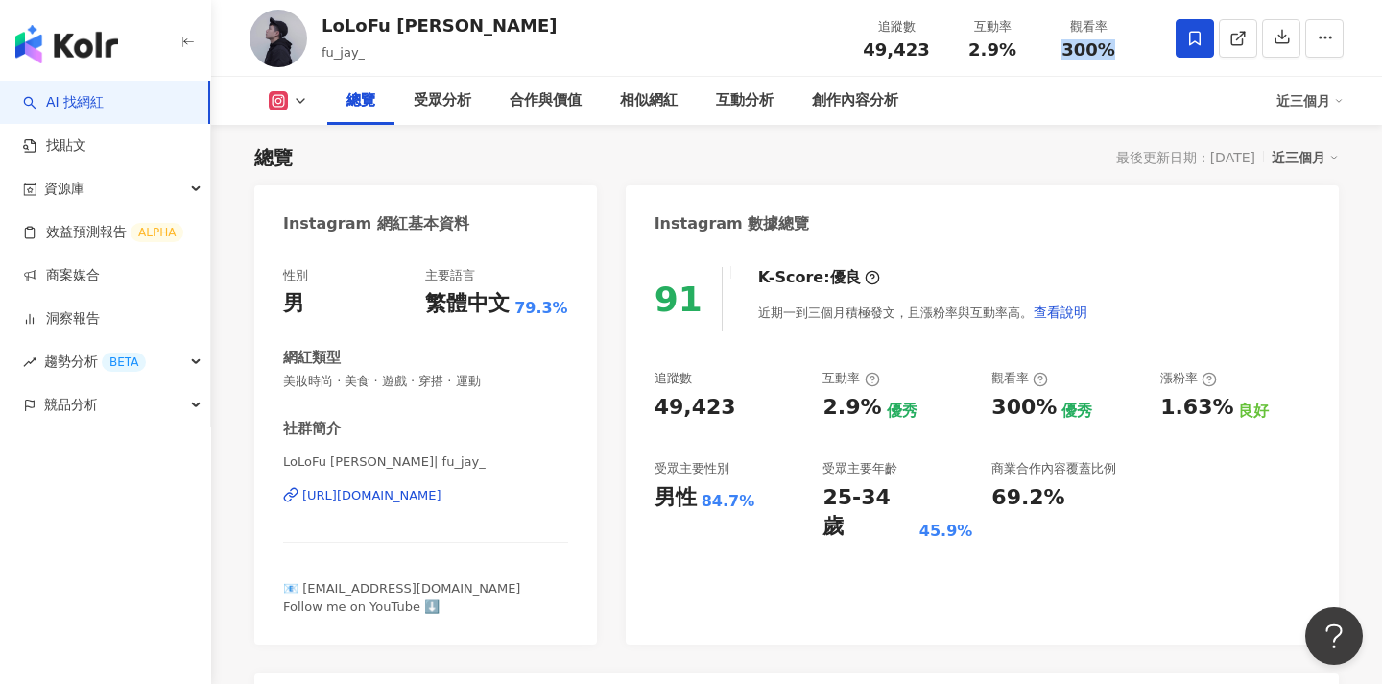
drag, startPoint x: 1112, startPoint y: 42, endPoint x: 1067, endPoint y: 54, distance: 46.6
click at [1067, 54] on div "300%" at bounding box center [1088, 49] width 73 height 19
copy span "300%"
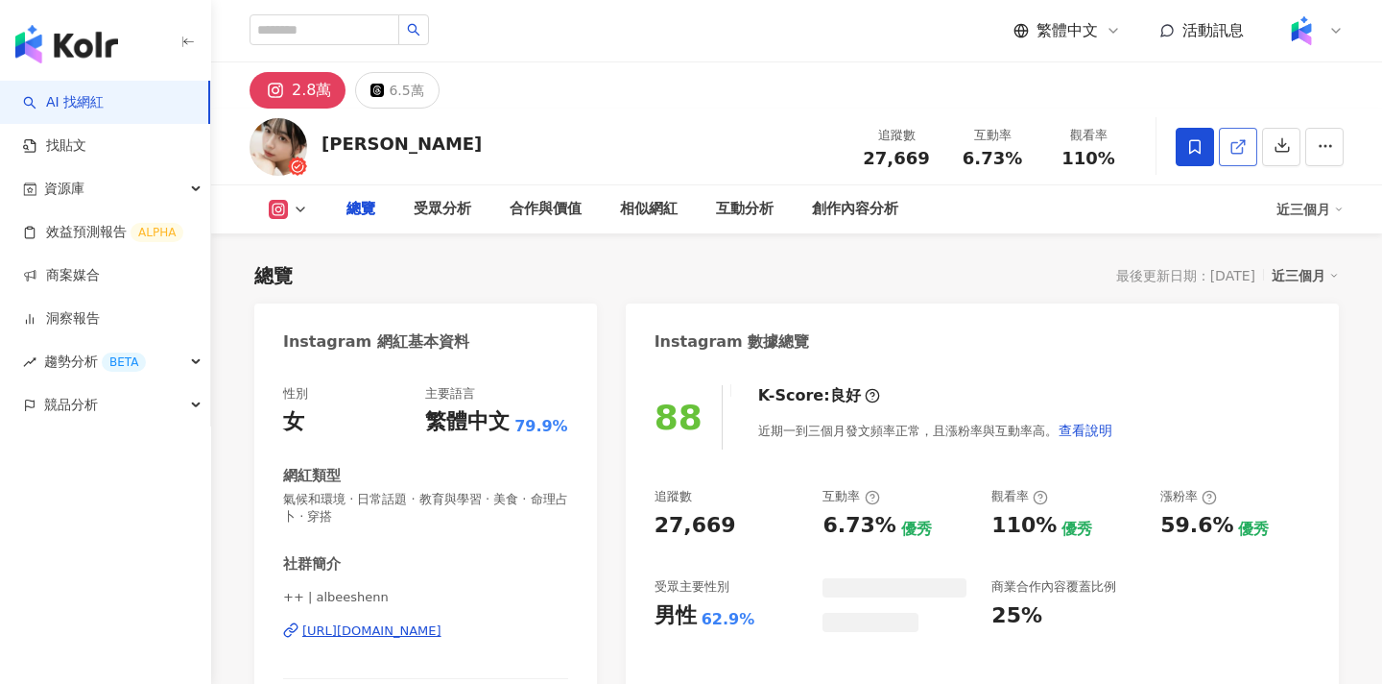
click at [1235, 152] on icon at bounding box center [1238, 146] width 17 height 17
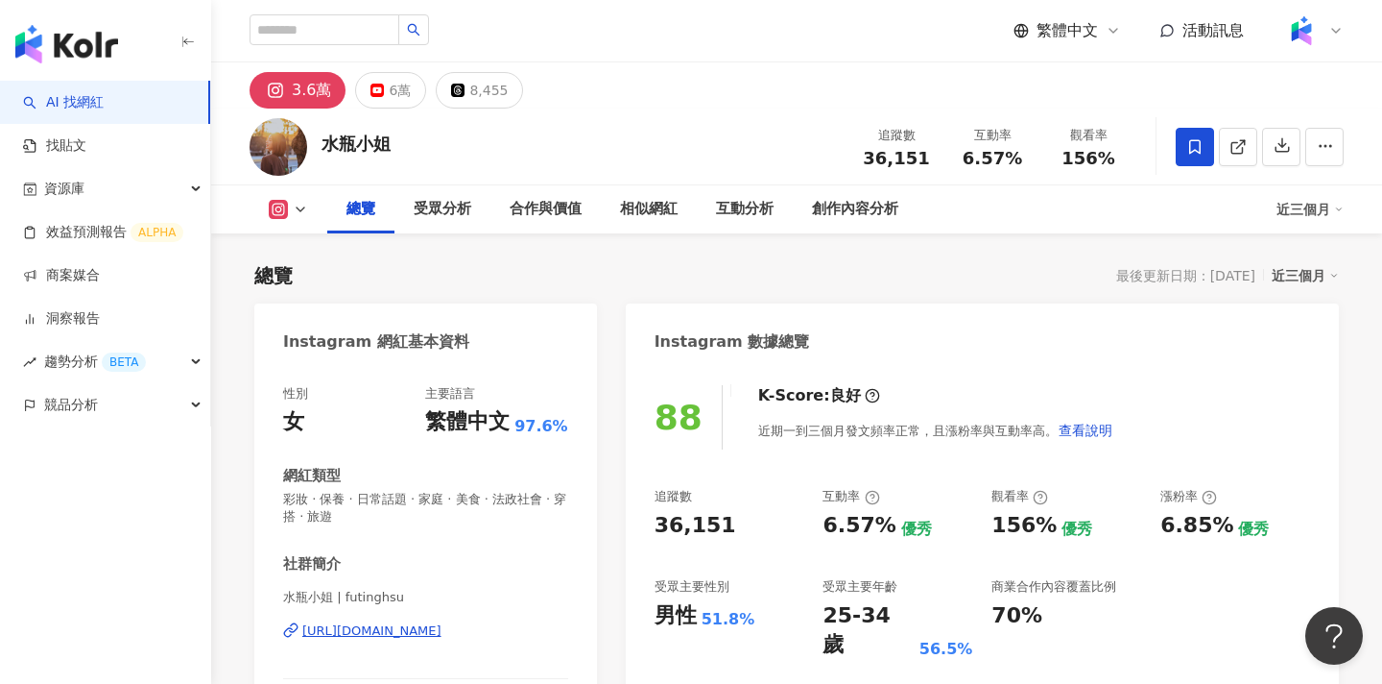
click at [1237, 155] on icon at bounding box center [1238, 146] width 17 height 17
click at [843, 216] on div "創作內容分析" at bounding box center [855, 209] width 86 height 23
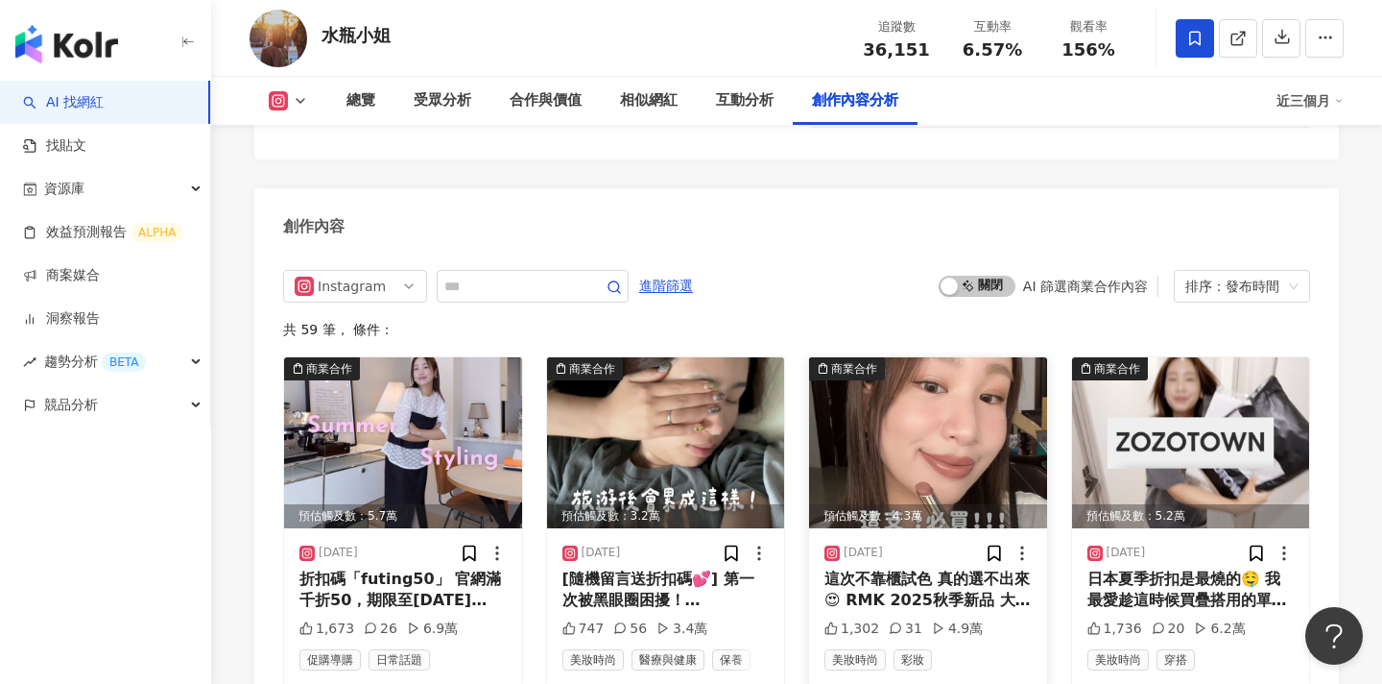
scroll to position [5889, 0]
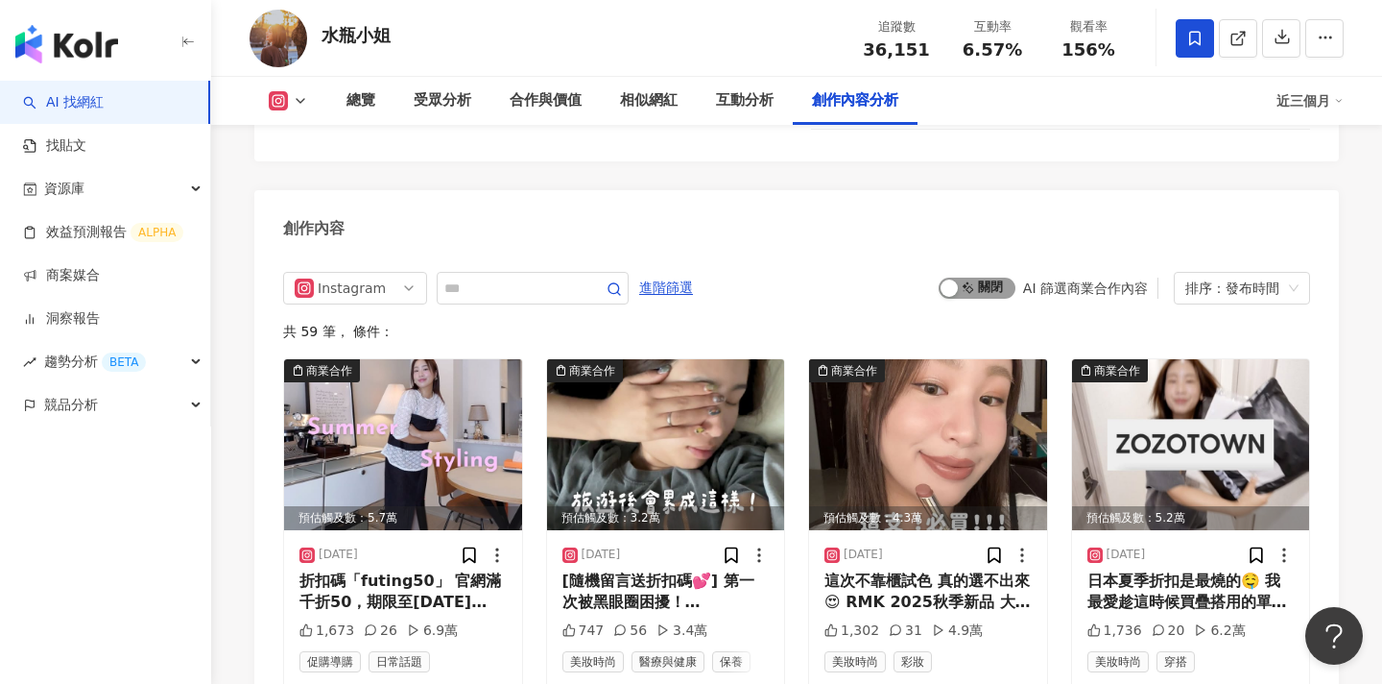
click at [968, 277] on span "啟動 關閉" at bounding box center [977, 287] width 77 height 21
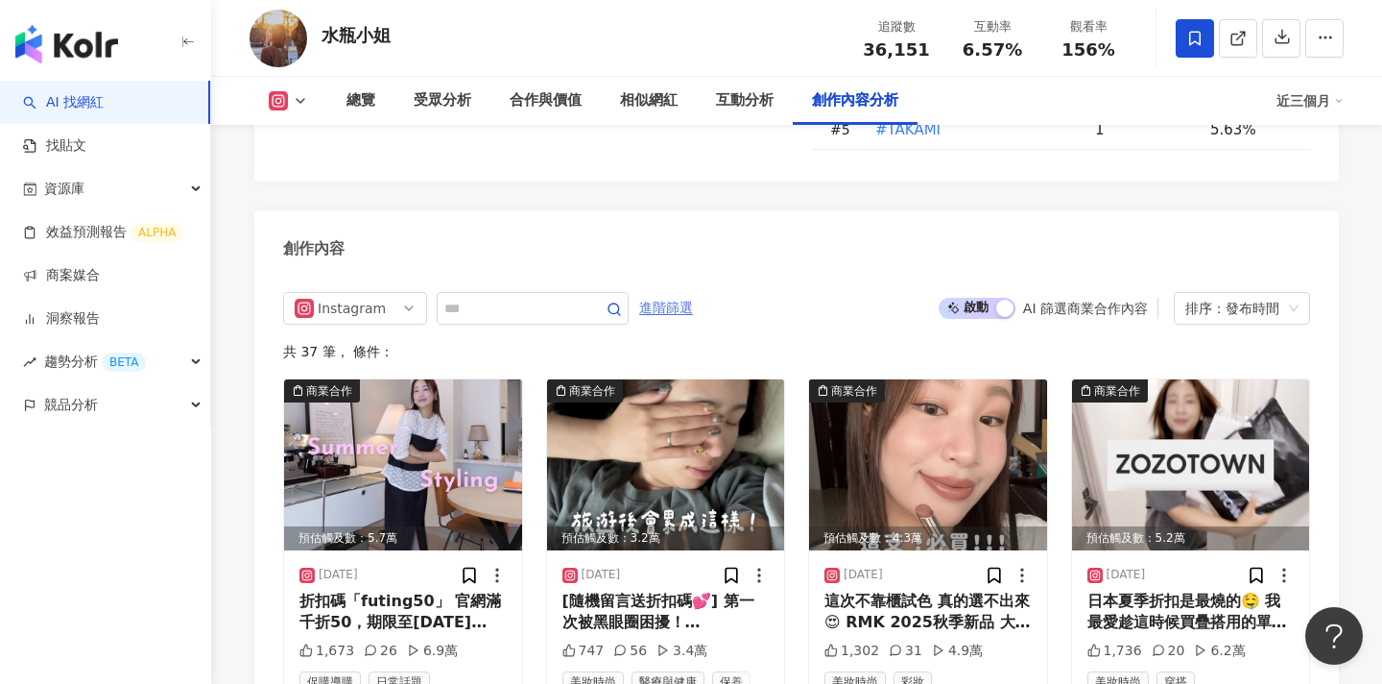
click at [671, 293] on span "進階篩選" at bounding box center [666, 308] width 54 height 31
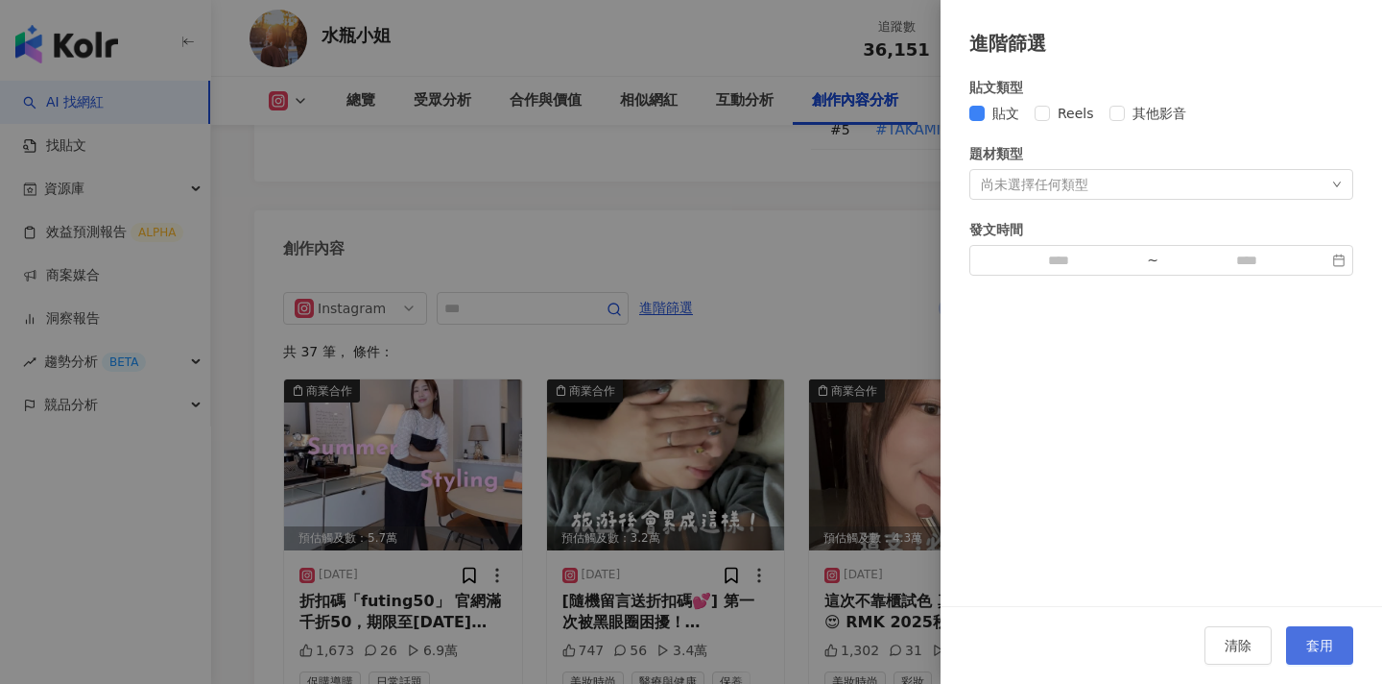
click at [1320, 636] on button "套用" at bounding box center [1319, 645] width 67 height 38
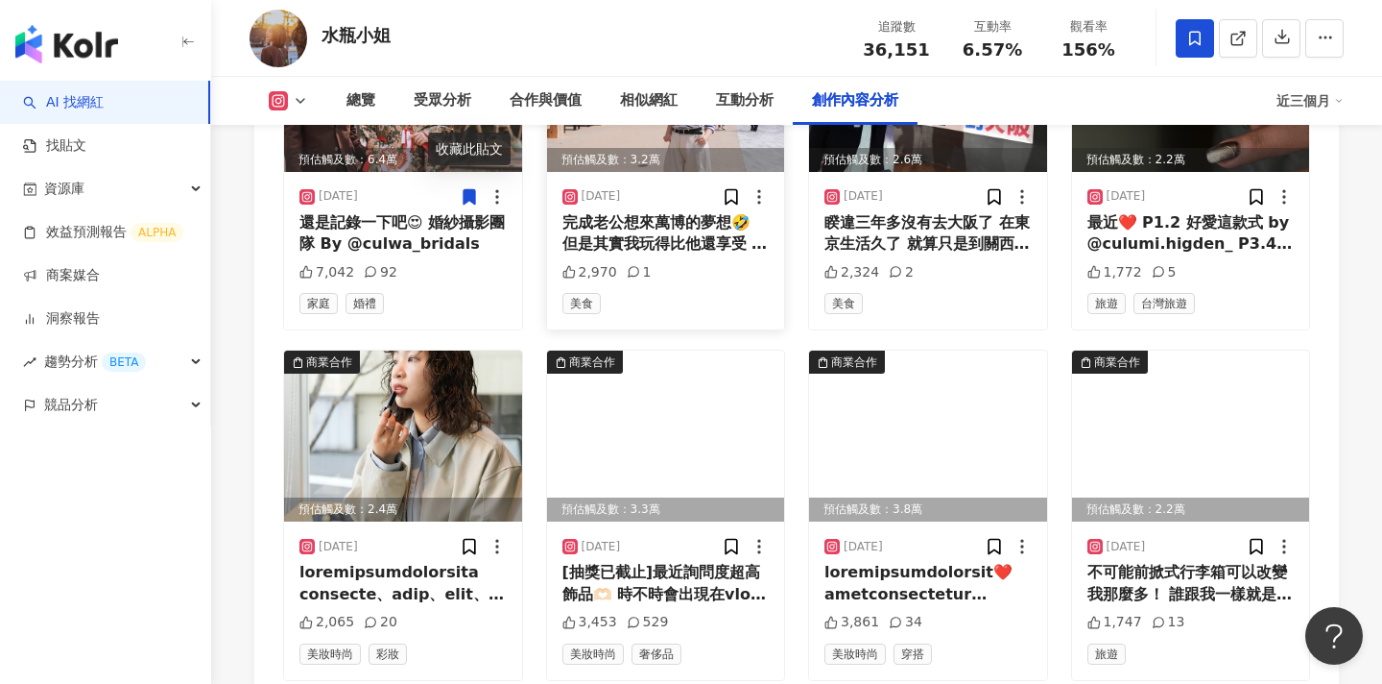
scroll to position [6269, 0]
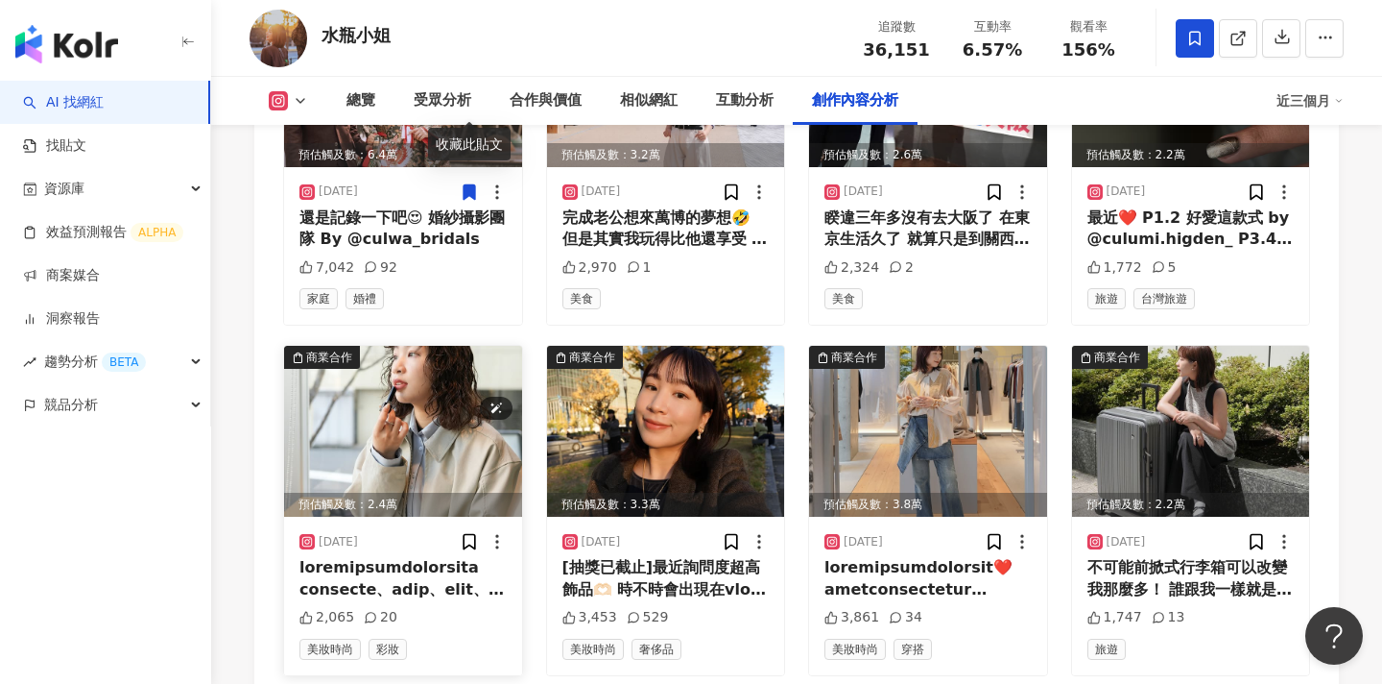
click at [445, 346] on img at bounding box center [403, 431] width 238 height 171
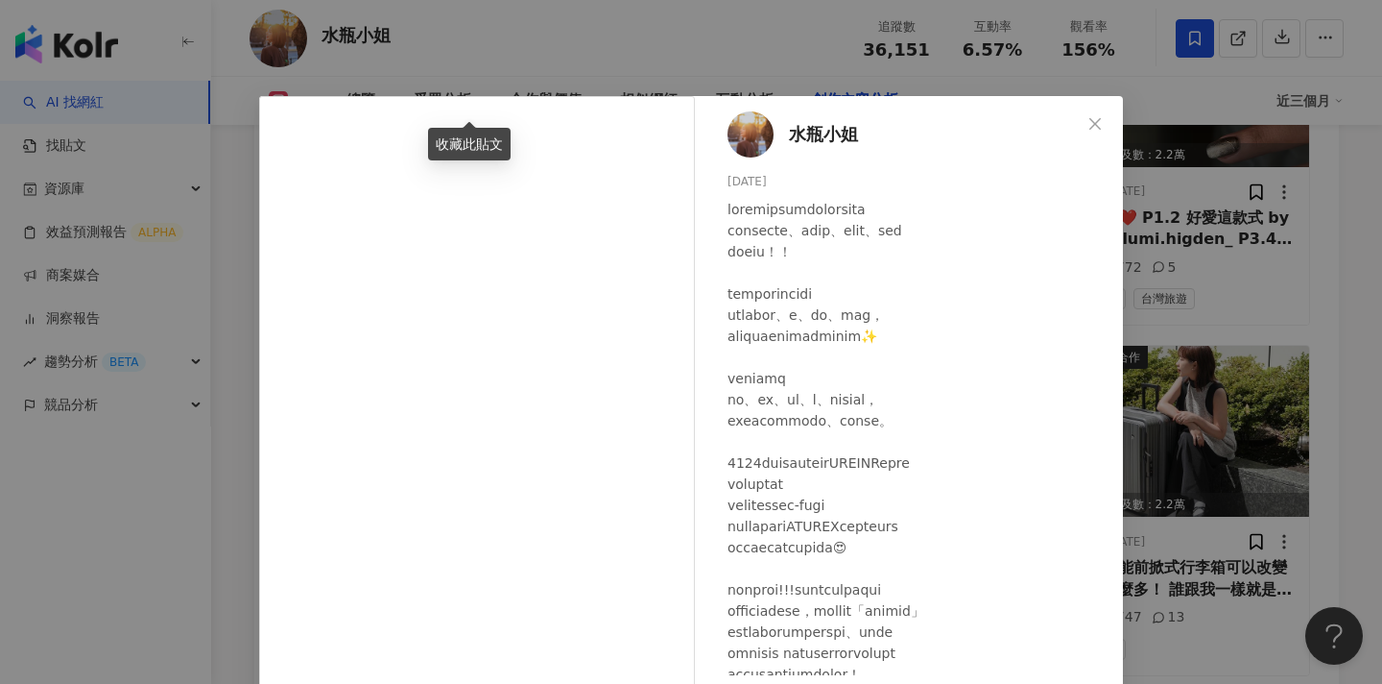
click at [1209, 389] on div "水瓶小姐 [DATE] 2,065 20 查看原始貼文" at bounding box center [691, 342] width 1382 height 684
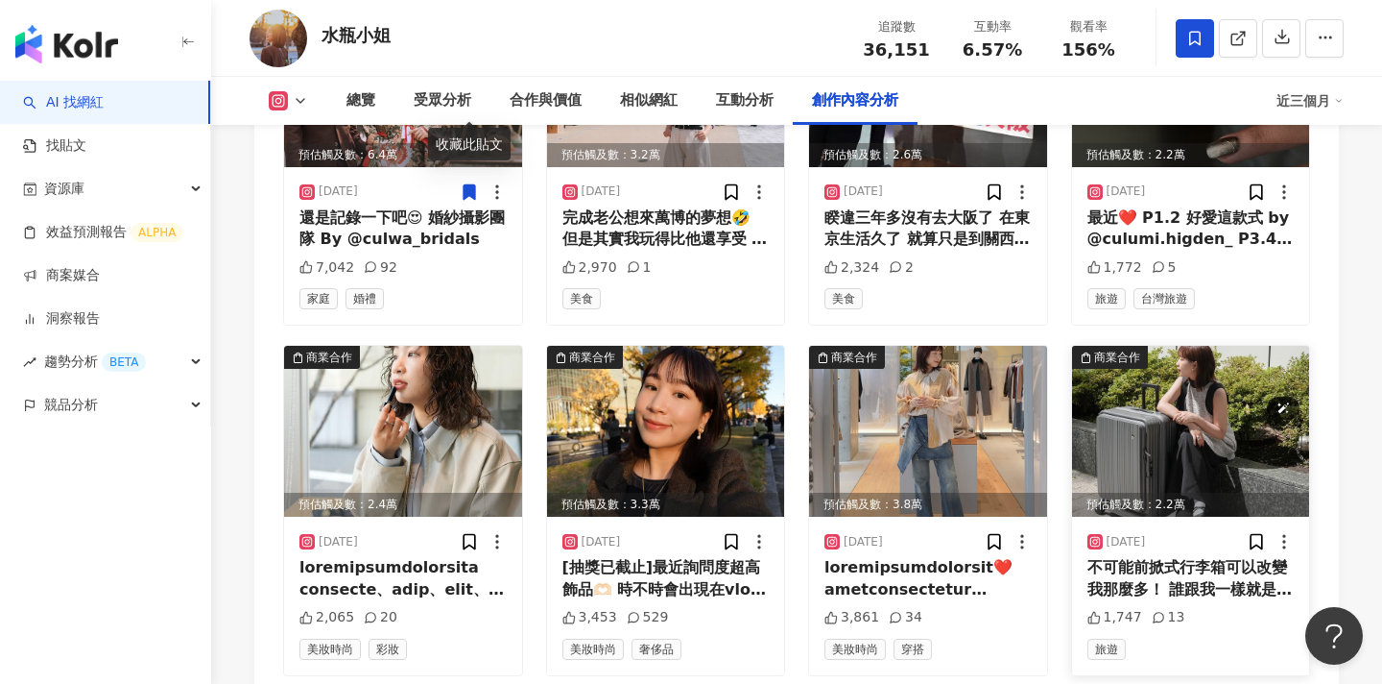
click at [1200, 346] on img at bounding box center [1191, 431] width 238 height 171
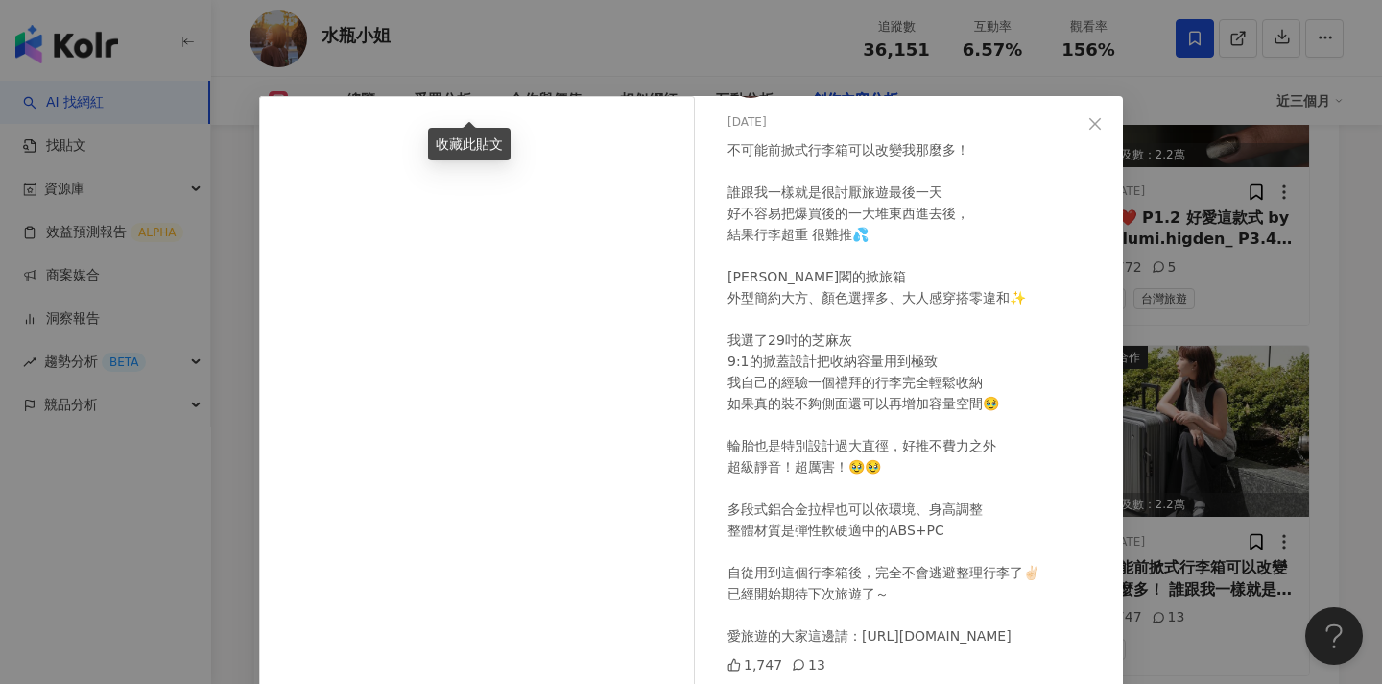
scroll to position [69, 0]
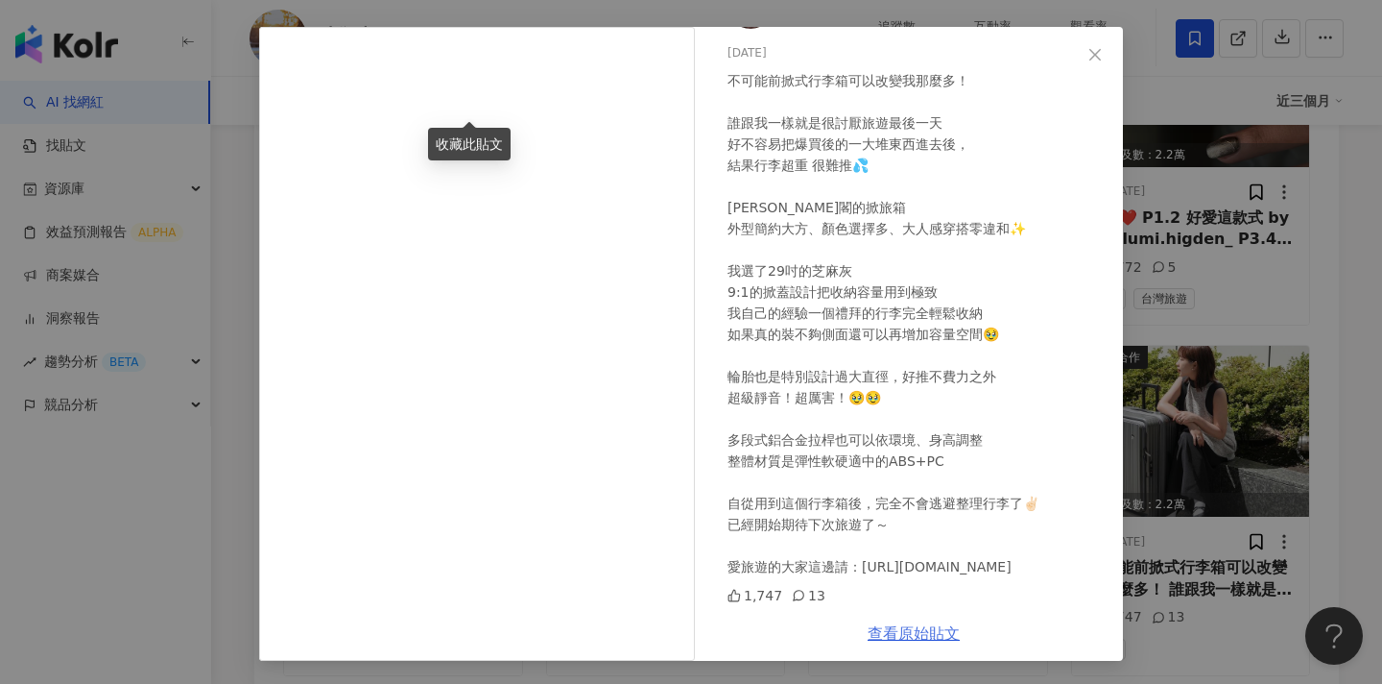
click at [893, 634] on link "查看原始貼文" at bounding box center [914, 633] width 92 height 18
click at [224, 292] on div "水瓶小姐 2024/9/17 不可能前掀式行李箱可以改變我那麼多！ 誰跟我一樣就是很討厭旅遊最後一天 好不容易把爆買後的一大堆東西進去後， 結果行李超重 很難…" at bounding box center [691, 342] width 1382 height 684
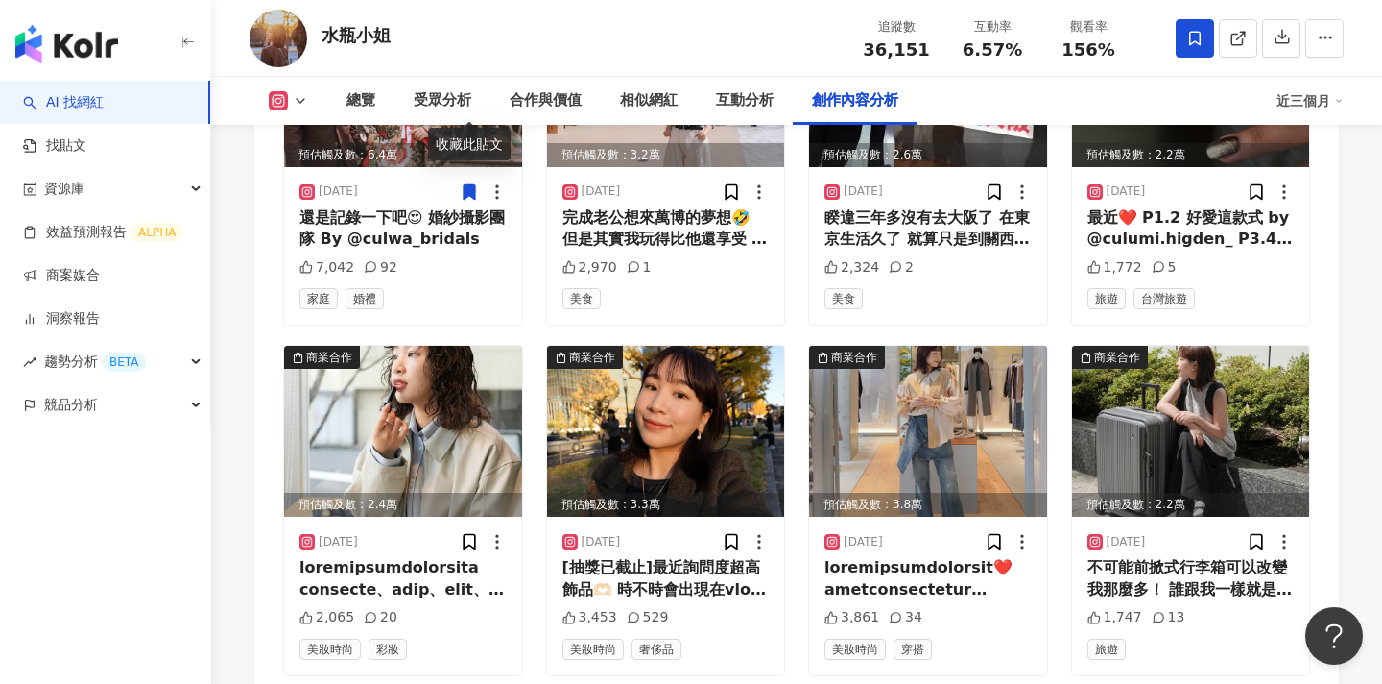
drag, startPoint x: 366, startPoint y: 87, endPoint x: 408, endPoint y: 35, distance: 67.6
click at [366, 87] on div "總覽" at bounding box center [360, 101] width 67 height 48
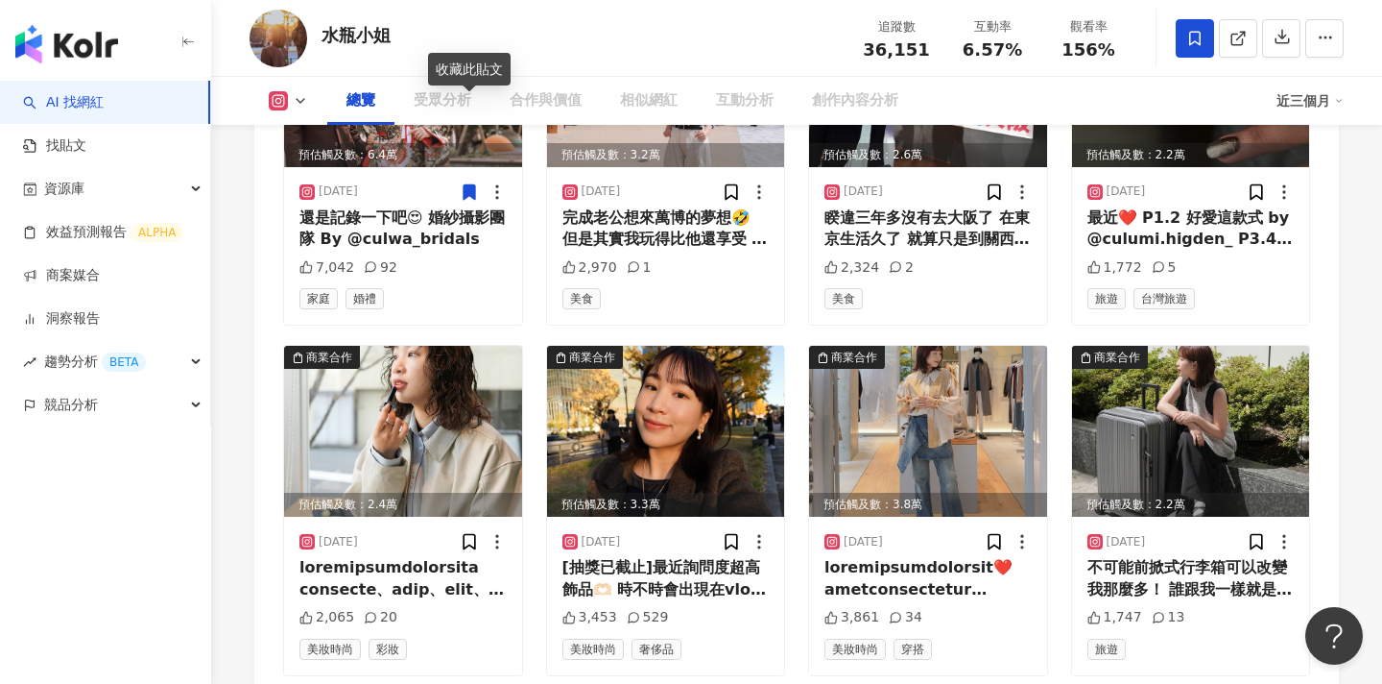
scroll to position [118, 0]
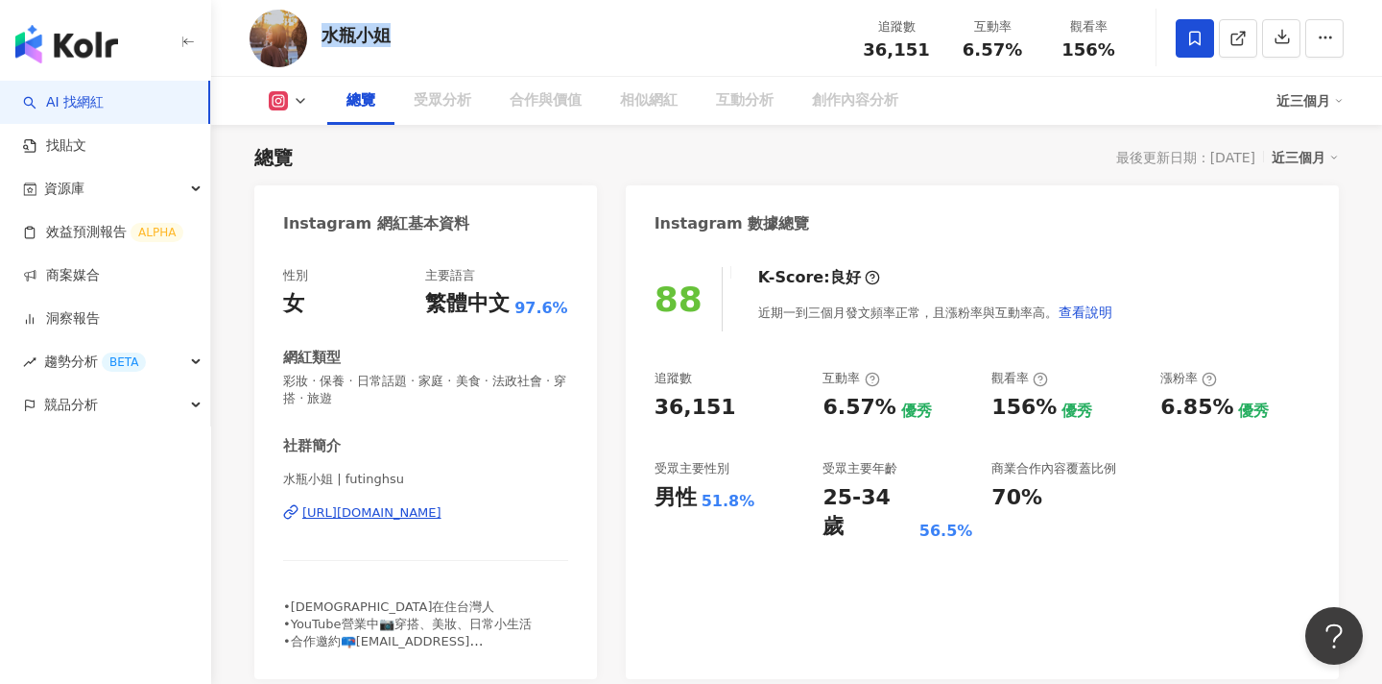
drag, startPoint x: 408, startPoint y: 35, endPoint x: 329, endPoint y: 35, distance: 78.7
click at [329, 35] on div "水瓶小姐 追蹤數 36,151 互動率 6.57% 觀看率 156%" at bounding box center [796, 38] width 1171 height 76
click at [372, 55] on div "水瓶小姐 追蹤數 36,151 互動率 6.57% 觀看率 156%" at bounding box center [796, 38] width 1171 height 76
drag, startPoint x: 387, startPoint y: 41, endPoint x: 329, endPoint y: 40, distance: 57.6
click at [329, 40] on div "水瓶小姐" at bounding box center [356, 35] width 69 height 24
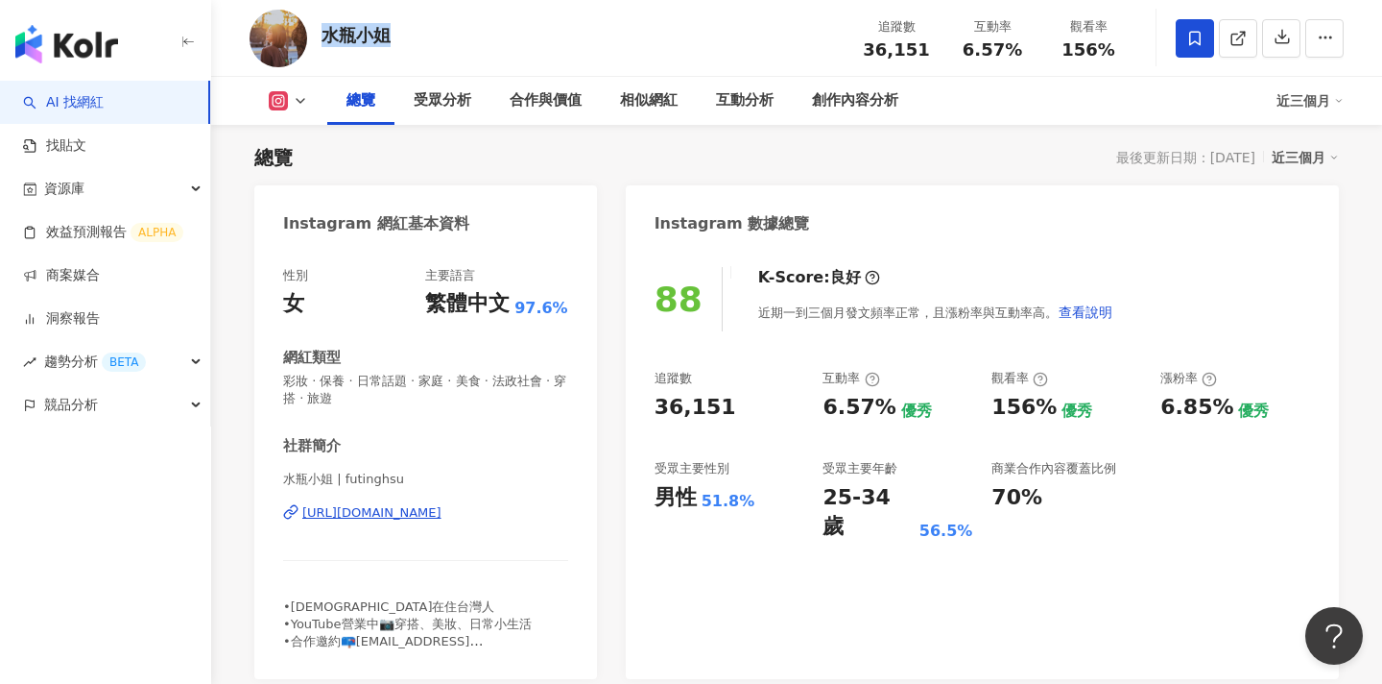
copy div "水瓶小姐"
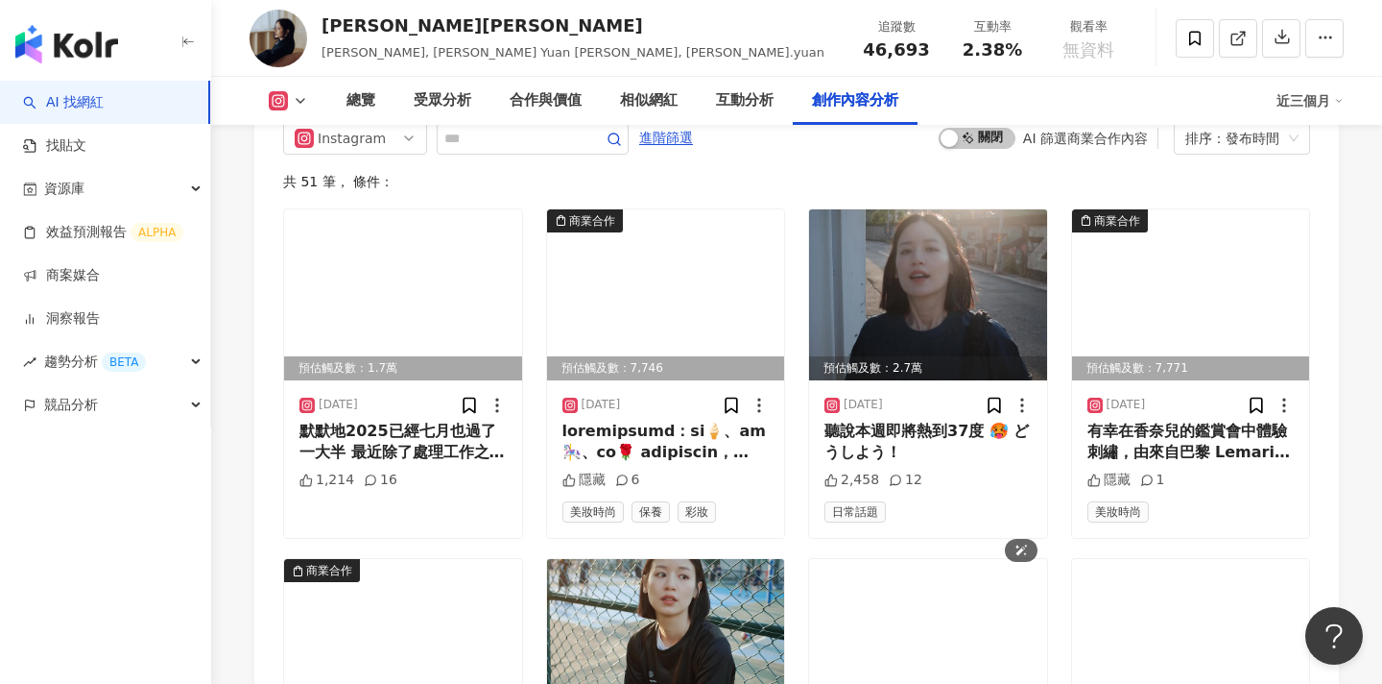
scroll to position [5706, 0]
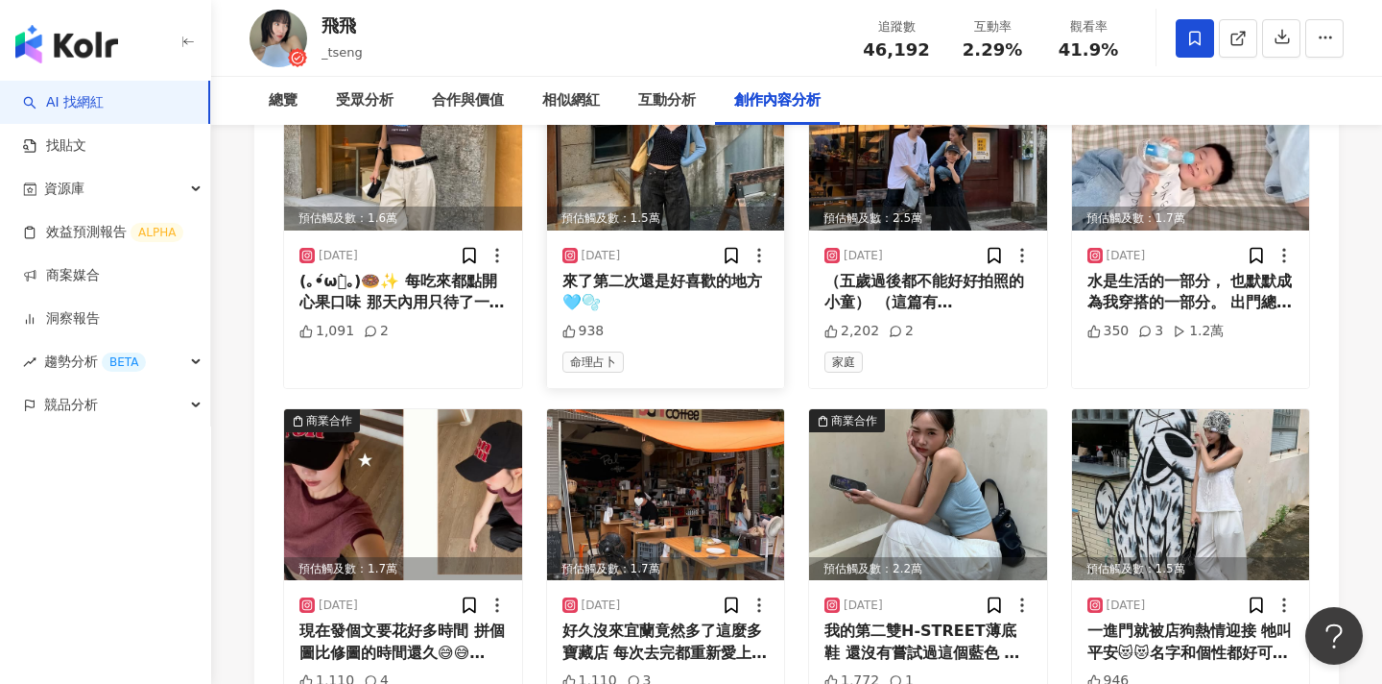
scroll to position [5710, 0]
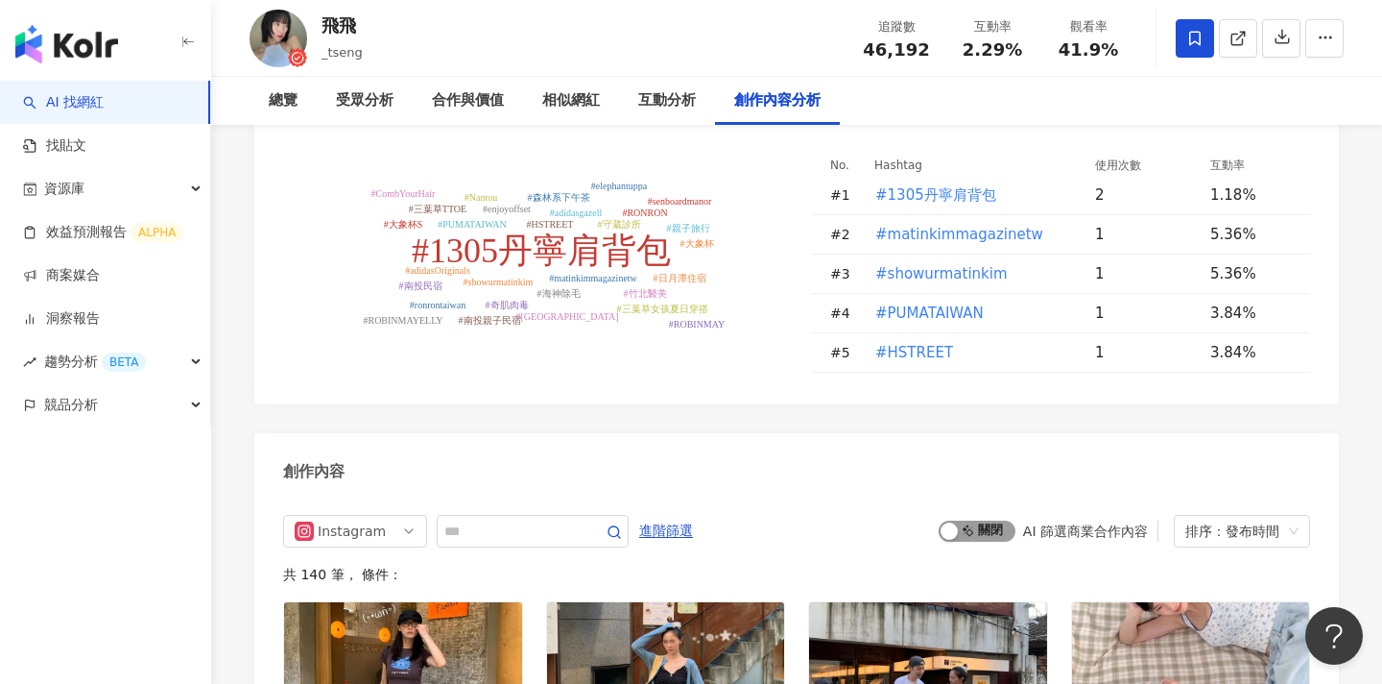
click at [976, 520] on span "啟動 關閉" at bounding box center [977, 530] width 77 height 21
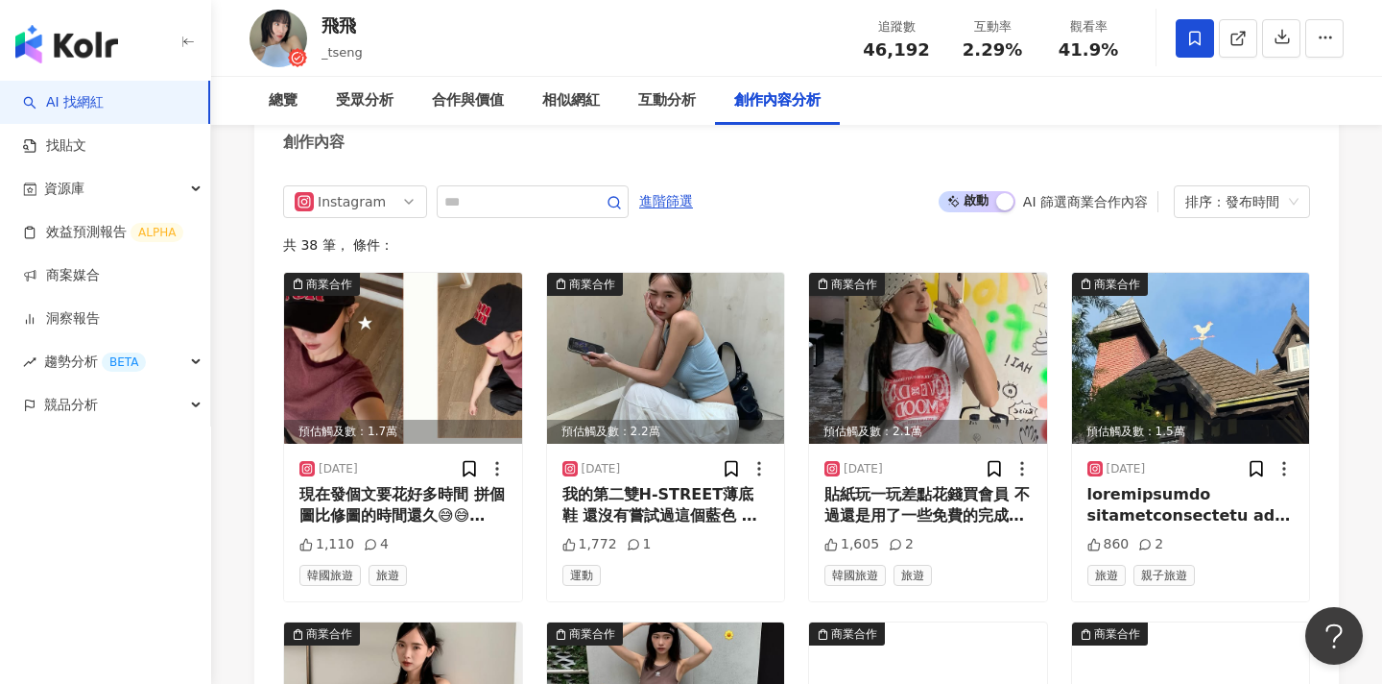
scroll to position [6035, 0]
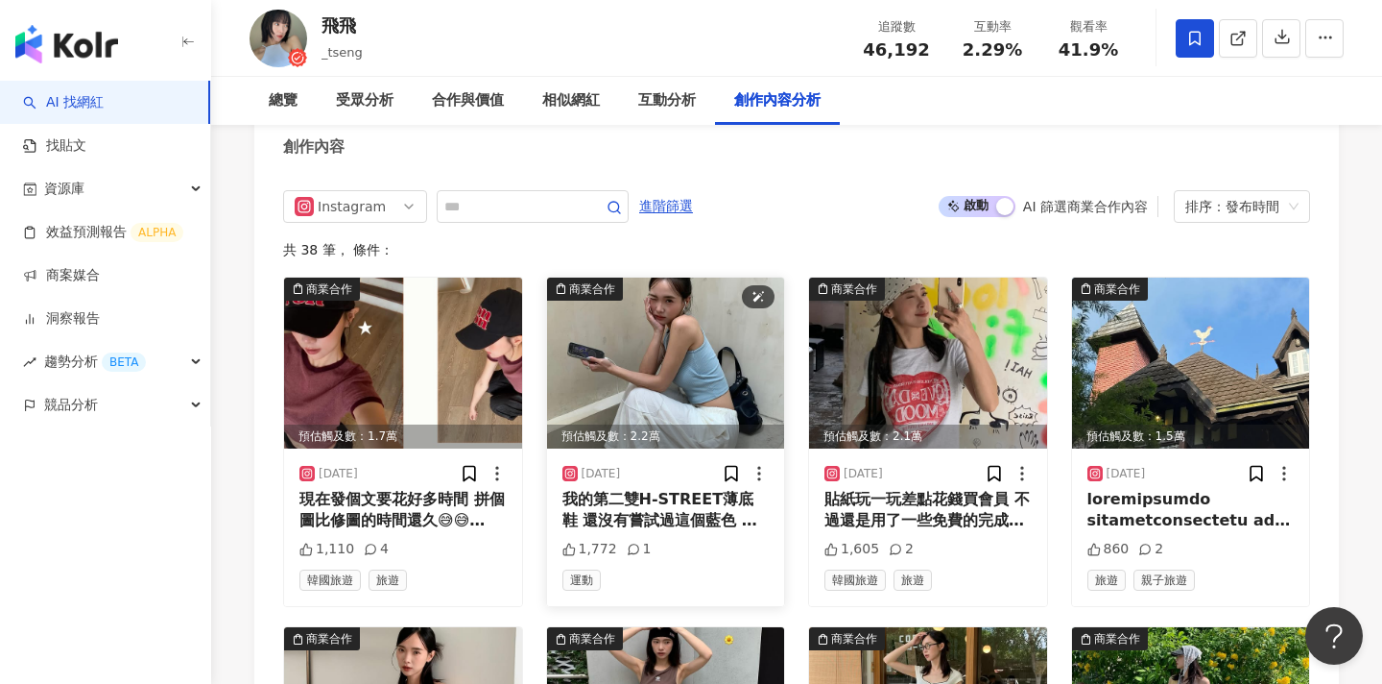
click at [584, 277] on img at bounding box center [666, 362] width 238 height 171
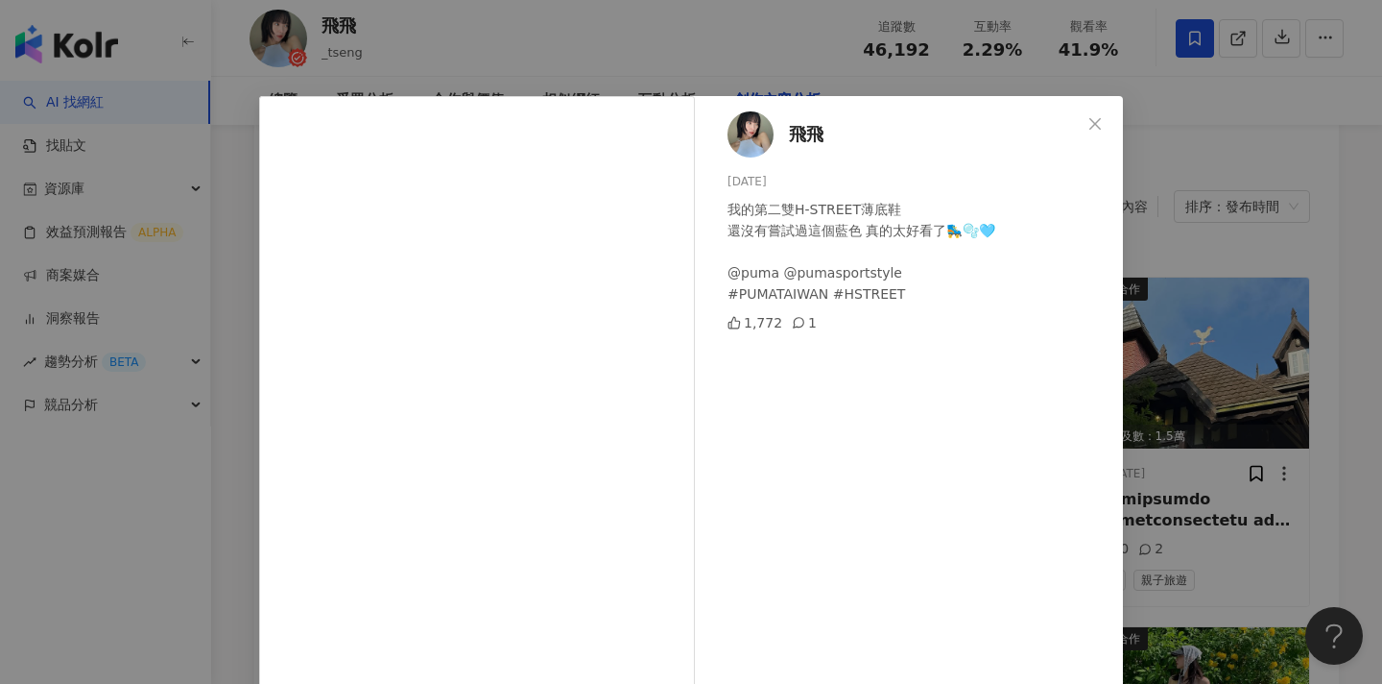
click at [1197, 267] on div "飛飛 2025/8/15 我的第二雙H-STREET薄底鞋 還沒有嘗試過這個藍色 真的太好看了🛼🫧🩵 @puma @pumasportstyle #PUMAT…" at bounding box center [691, 342] width 1382 height 684
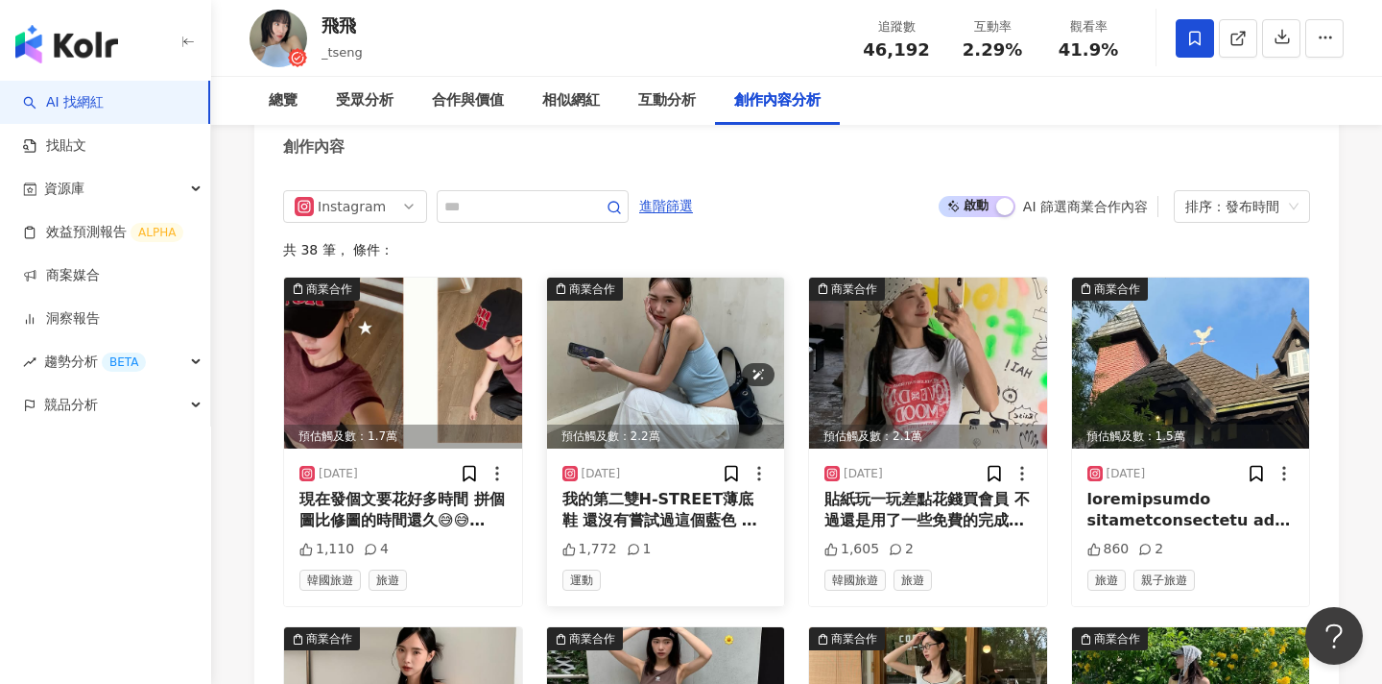
scroll to position [5936, 0]
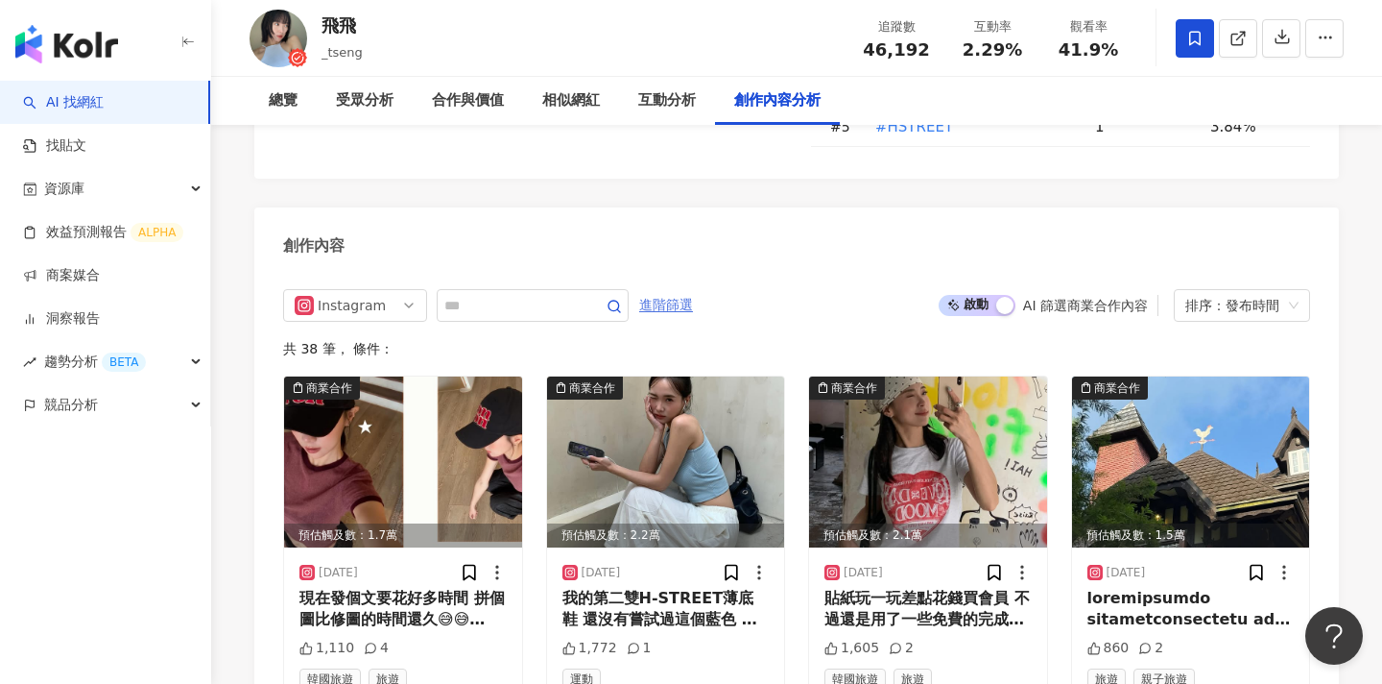
click at [674, 290] on span "進階篩選" at bounding box center [666, 305] width 54 height 31
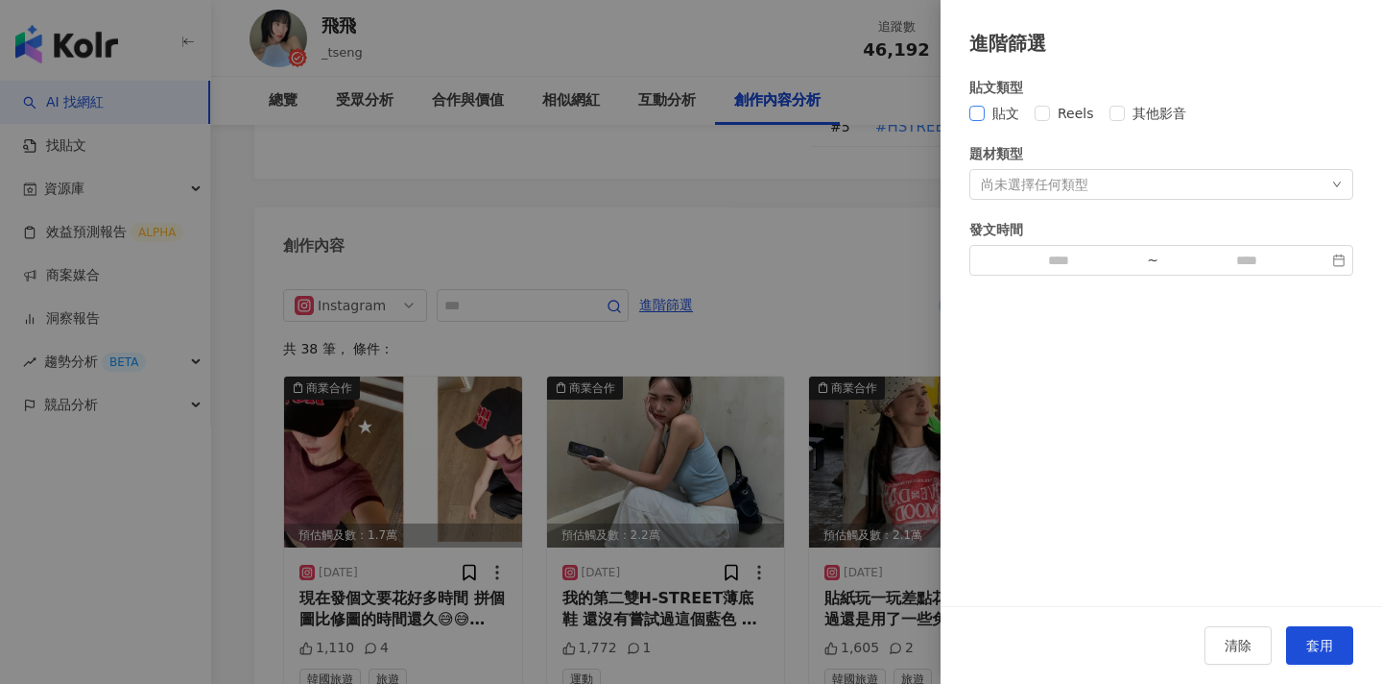
click at [990, 108] on span "貼文" at bounding box center [1006, 113] width 42 height 21
click at [1312, 643] on span "套用" at bounding box center [1320, 644] width 27 height 15
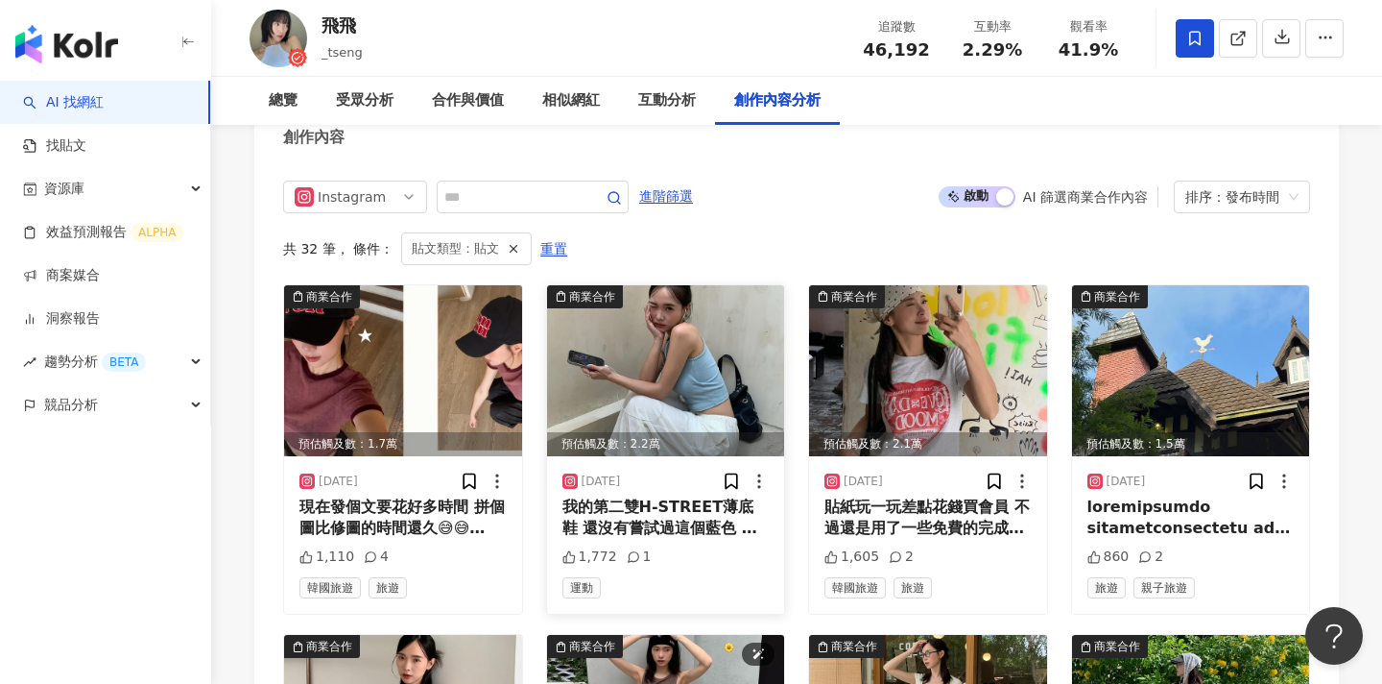
scroll to position [6058, 0]
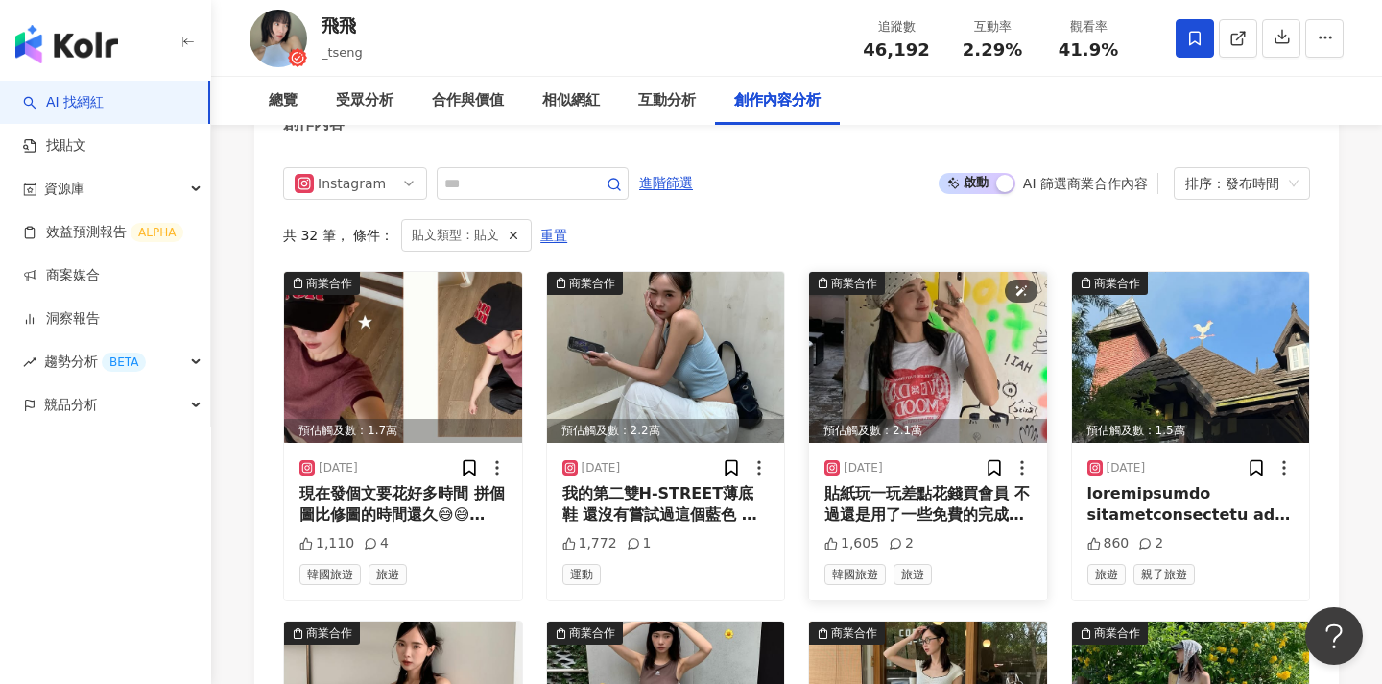
click at [921, 272] on img at bounding box center [928, 357] width 238 height 171
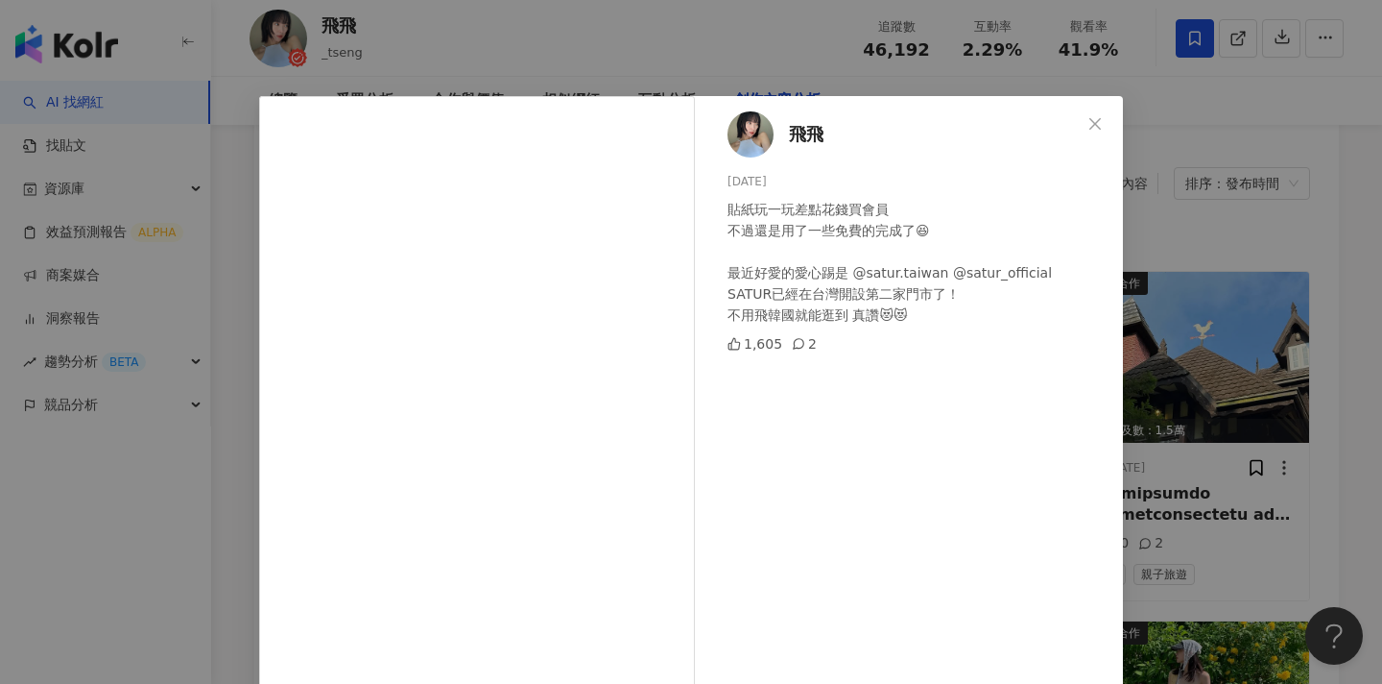
click at [1226, 269] on div "飛飛 2025/8/3 貼紙玩一玩差點花錢買會員 不過還是用了一些免費的完成了😆 最近好愛的愛心踢是 @satur.taiwan @satur_officia…" at bounding box center [691, 342] width 1382 height 684
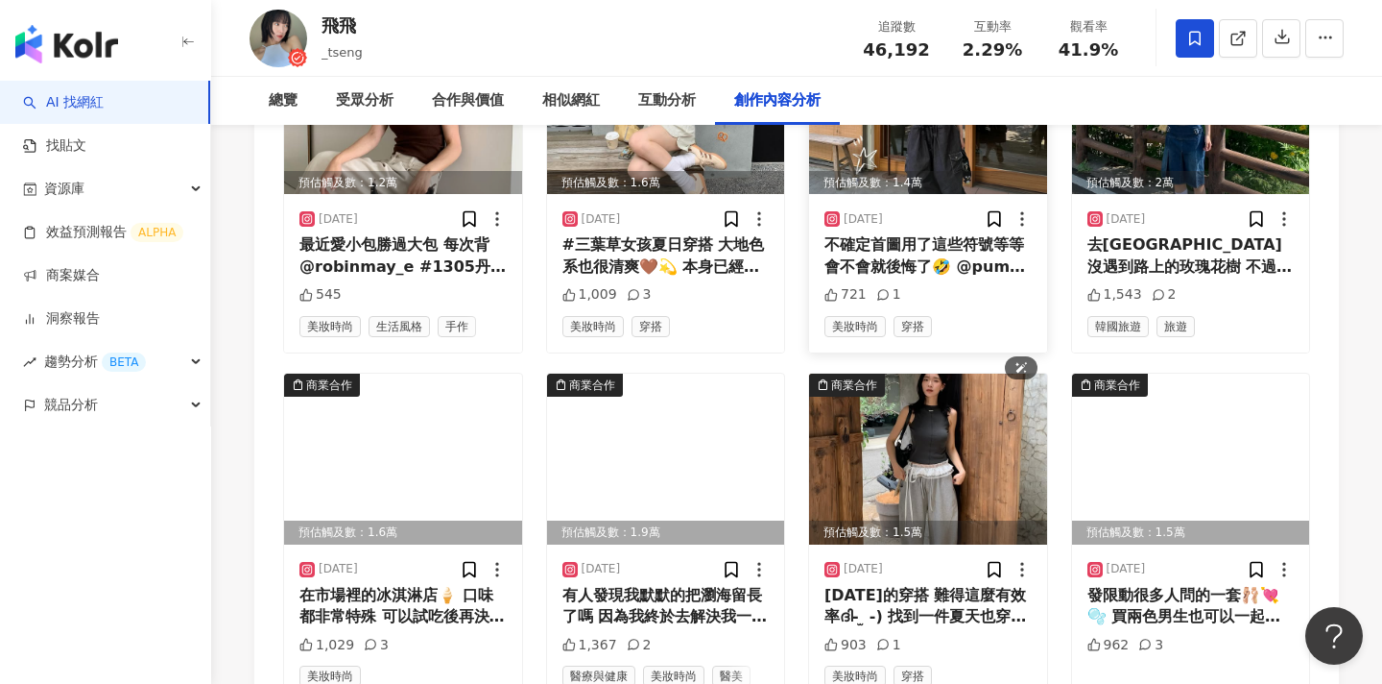
scroll to position [6762, 0]
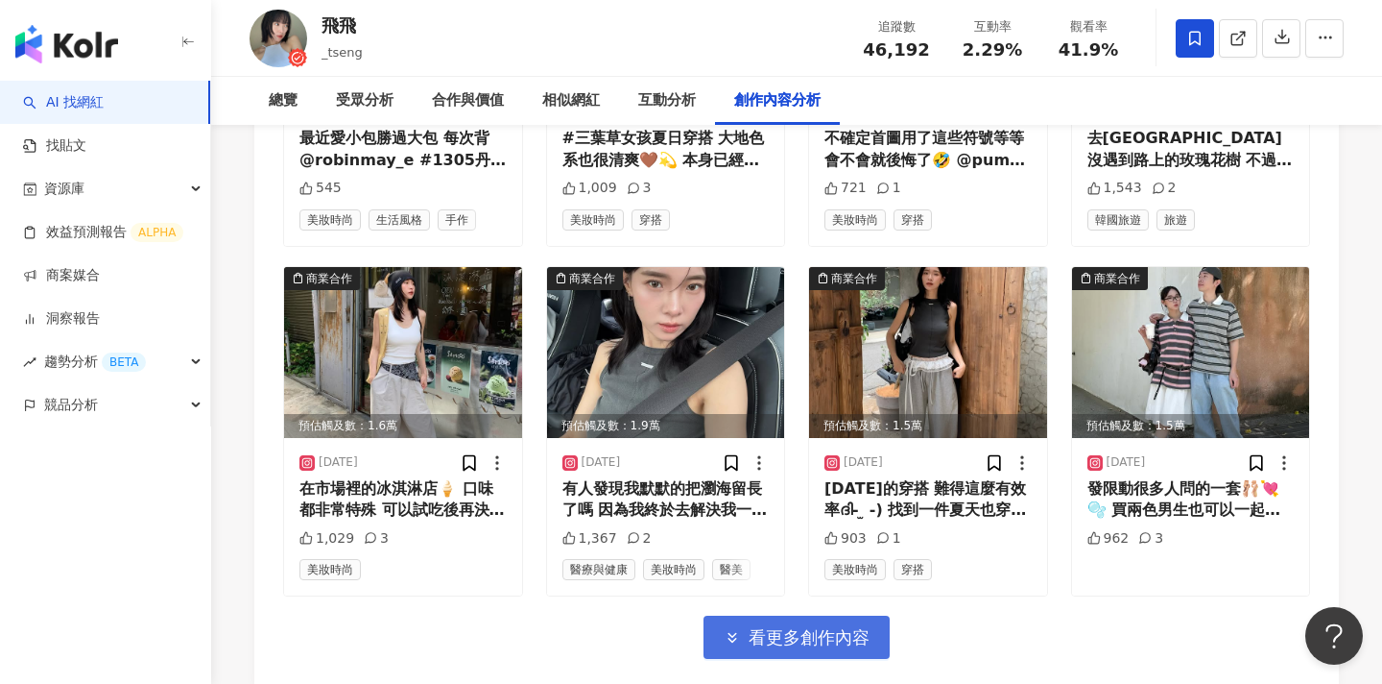
click at [831, 627] on span "看更多創作內容" at bounding box center [809, 637] width 121 height 21
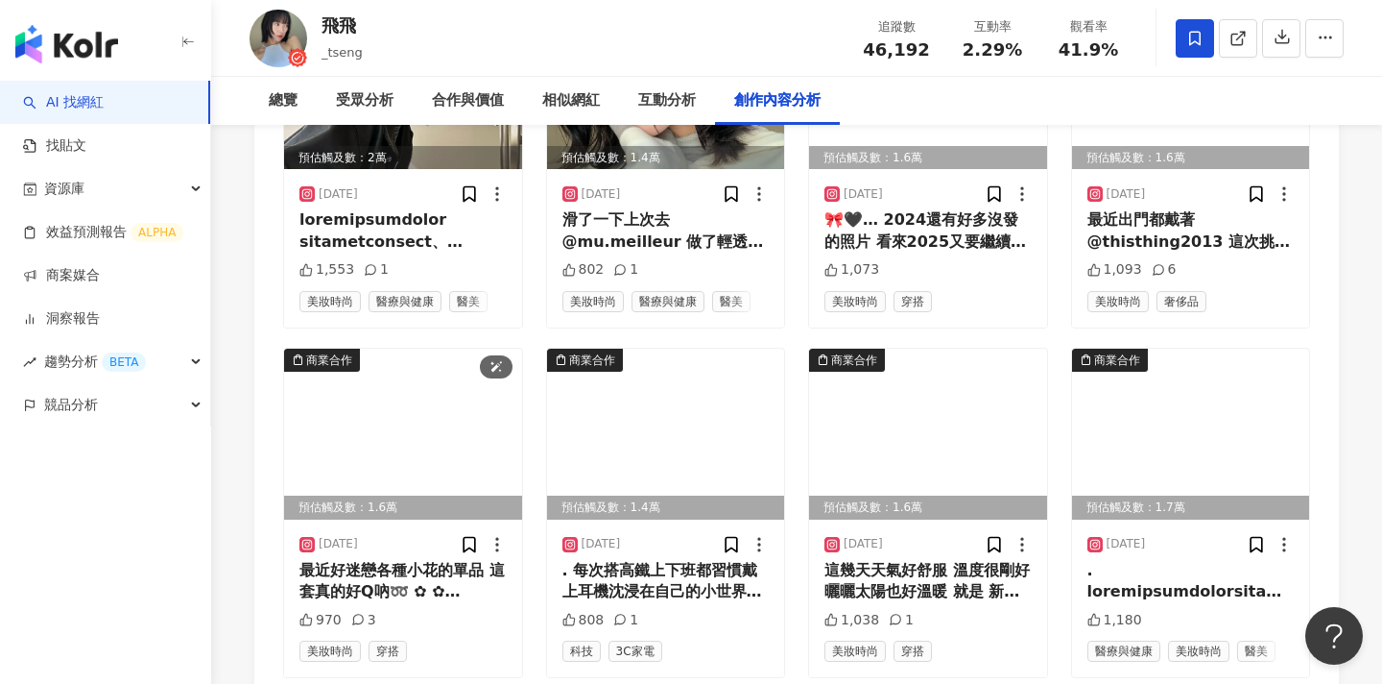
scroll to position [7731, 0]
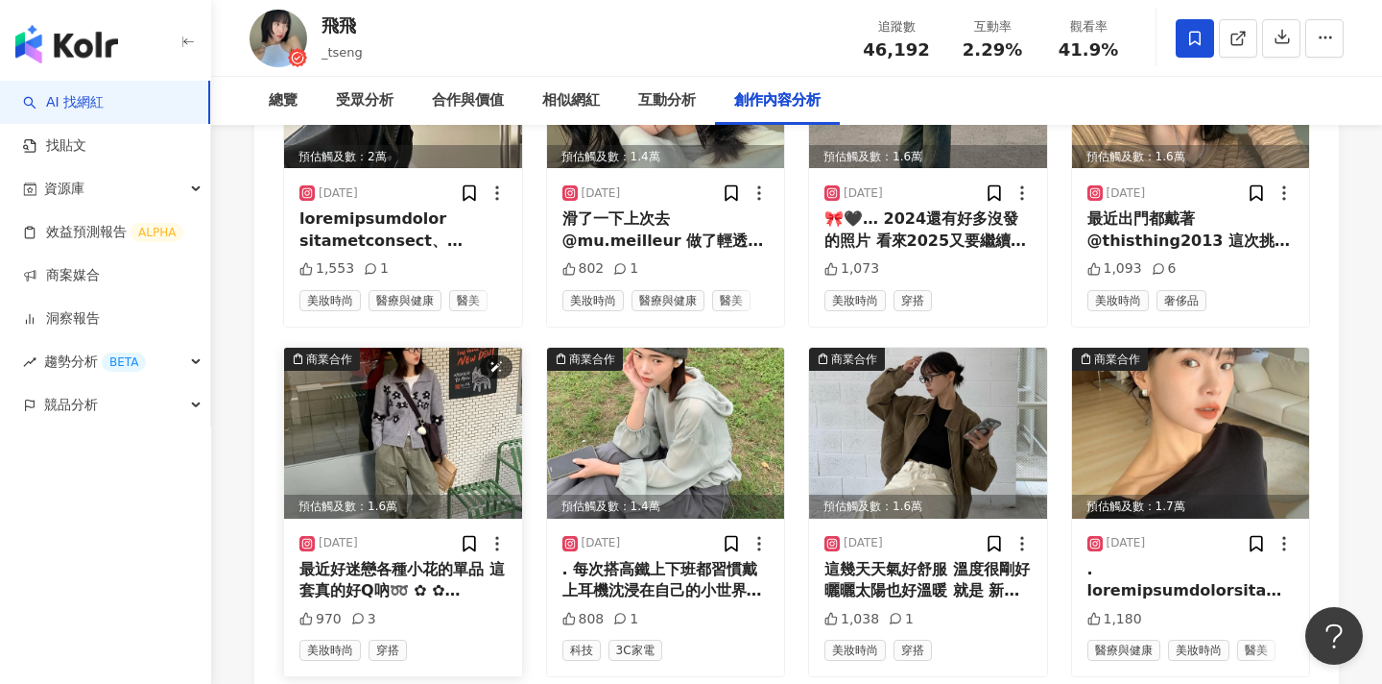
click at [424, 348] on img at bounding box center [403, 433] width 238 height 171
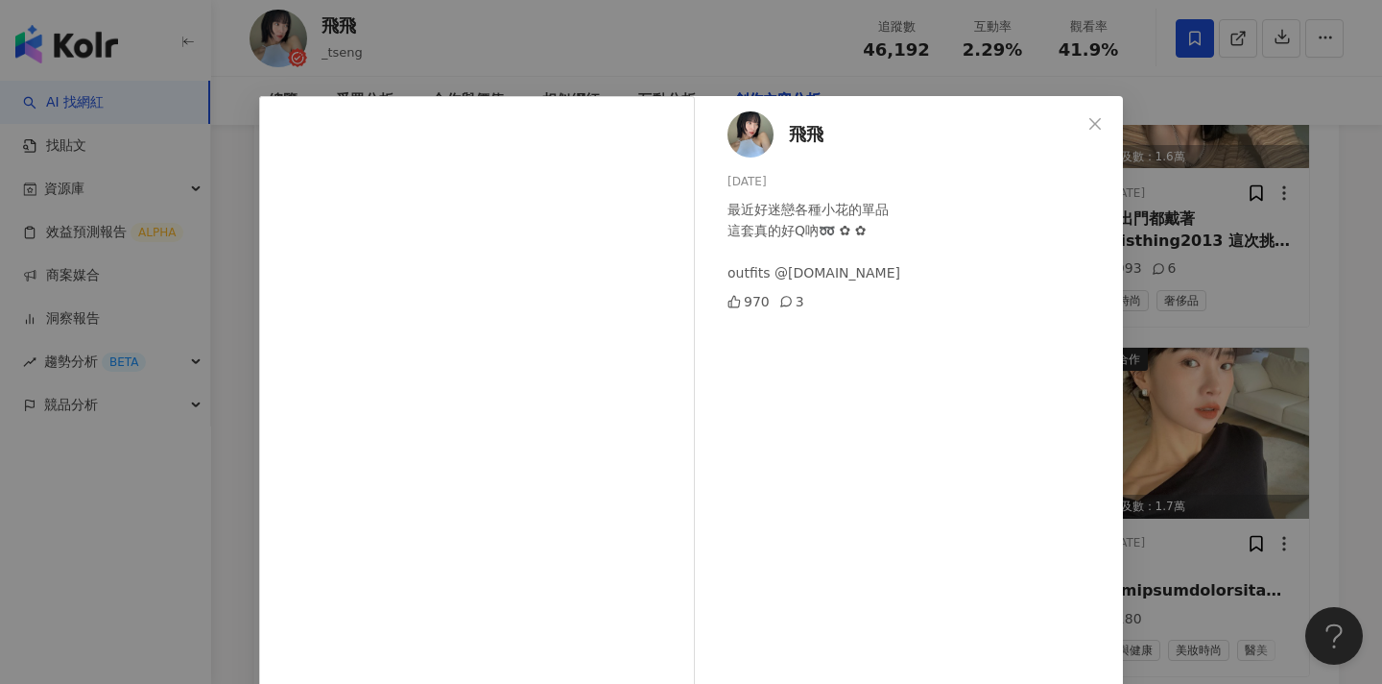
click at [1213, 255] on div "飛飛 2024/12/7 最近好迷戀各種小花的單品 這套真的好Q吶➿ ✿ ✿ outfits @ownown.co 970 3 查看原始貼文" at bounding box center [691, 342] width 1382 height 684
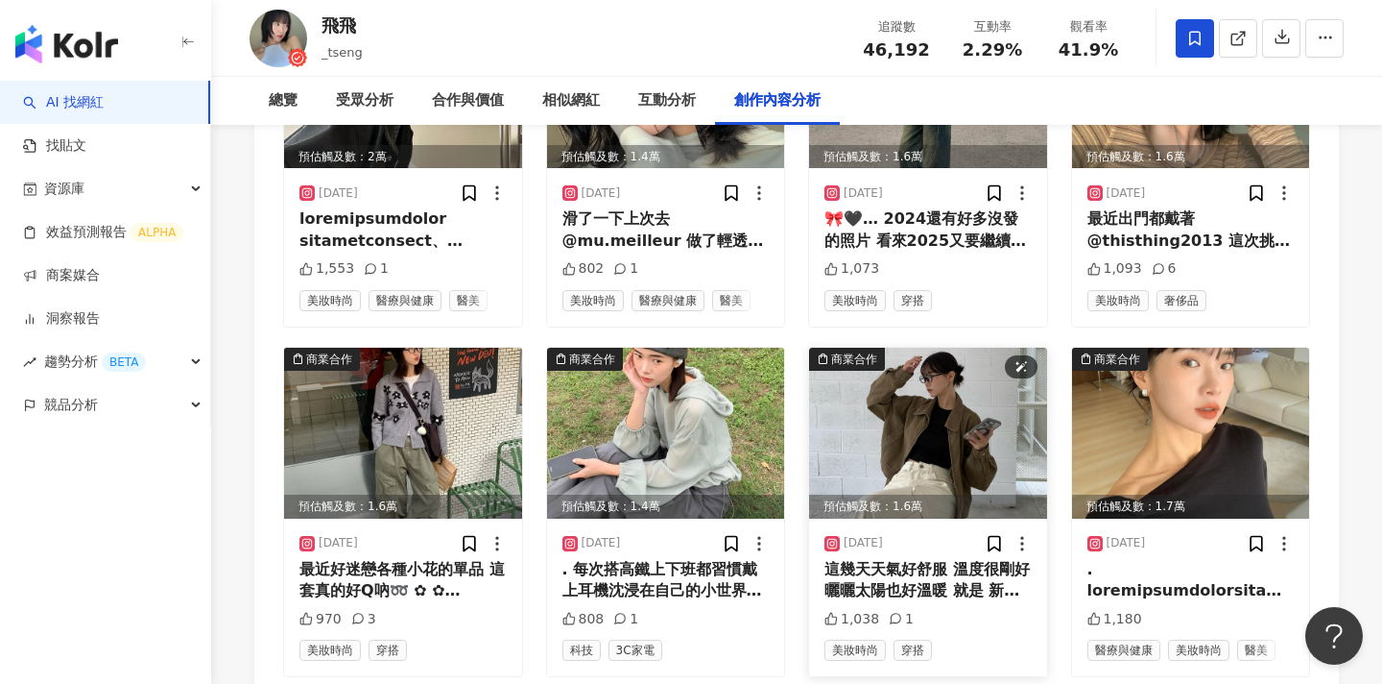
click at [897, 348] on img at bounding box center [928, 433] width 238 height 171
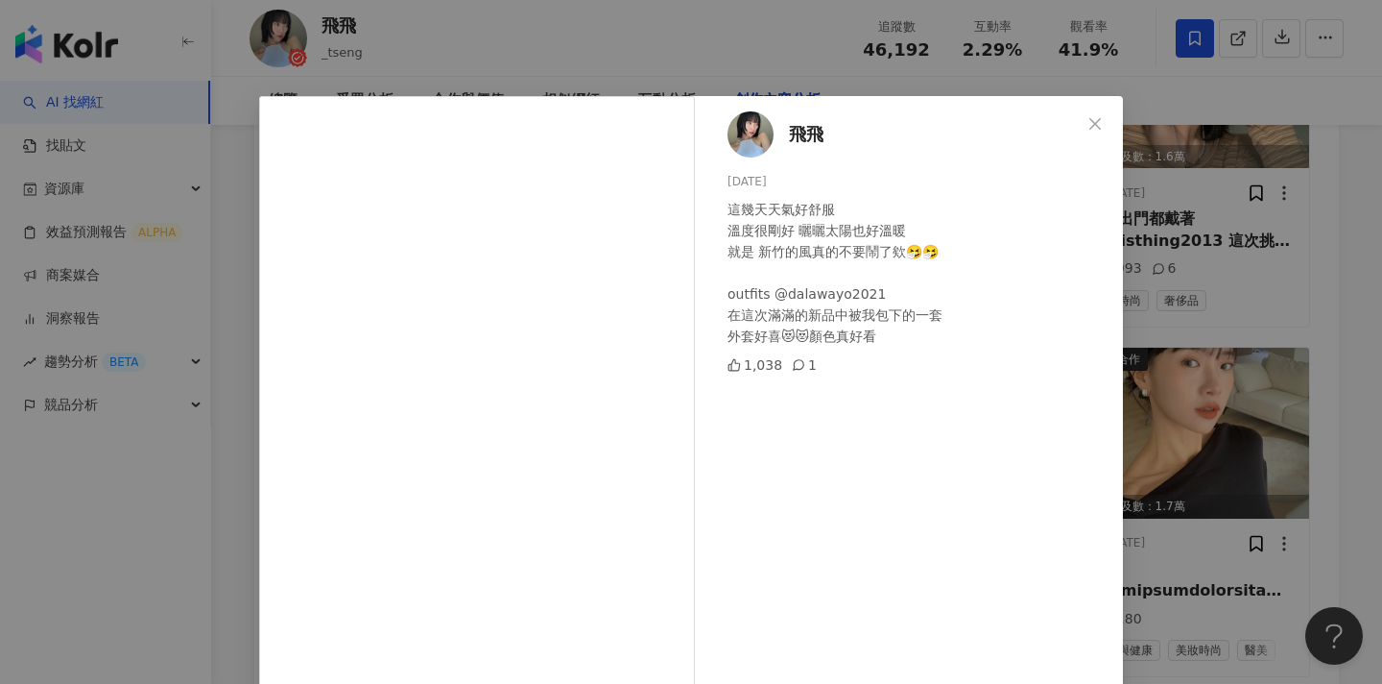
click at [1193, 324] on div "飛飛 2024/11/7 這幾天天氣好舒服 溫度很剛好 曬曬太陽也好溫暖 就是 新竹的風真的不要鬧了欸🤧🤧 outfits @dalawayo2021 在這次…" at bounding box center [691, 342] width 1382 height 684
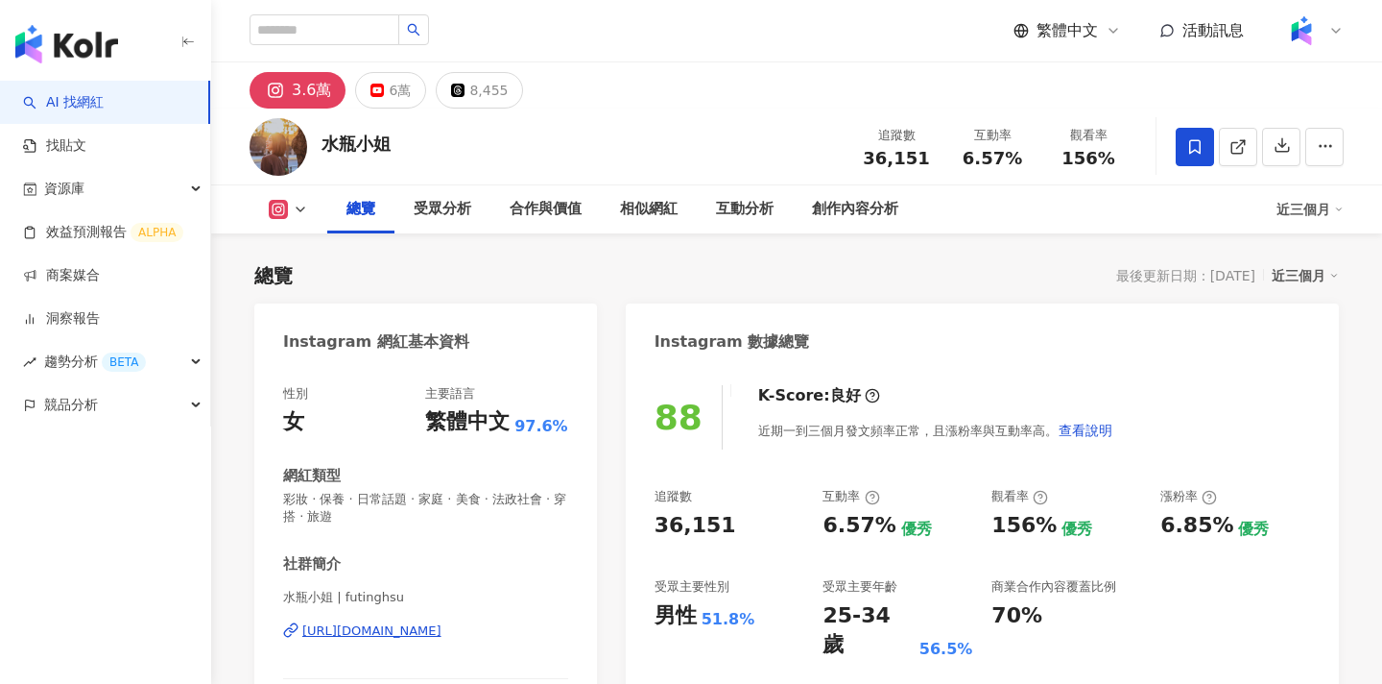
click at [864, 149] on div "36,151" at bounding box center [896, 158] width 73 height 19
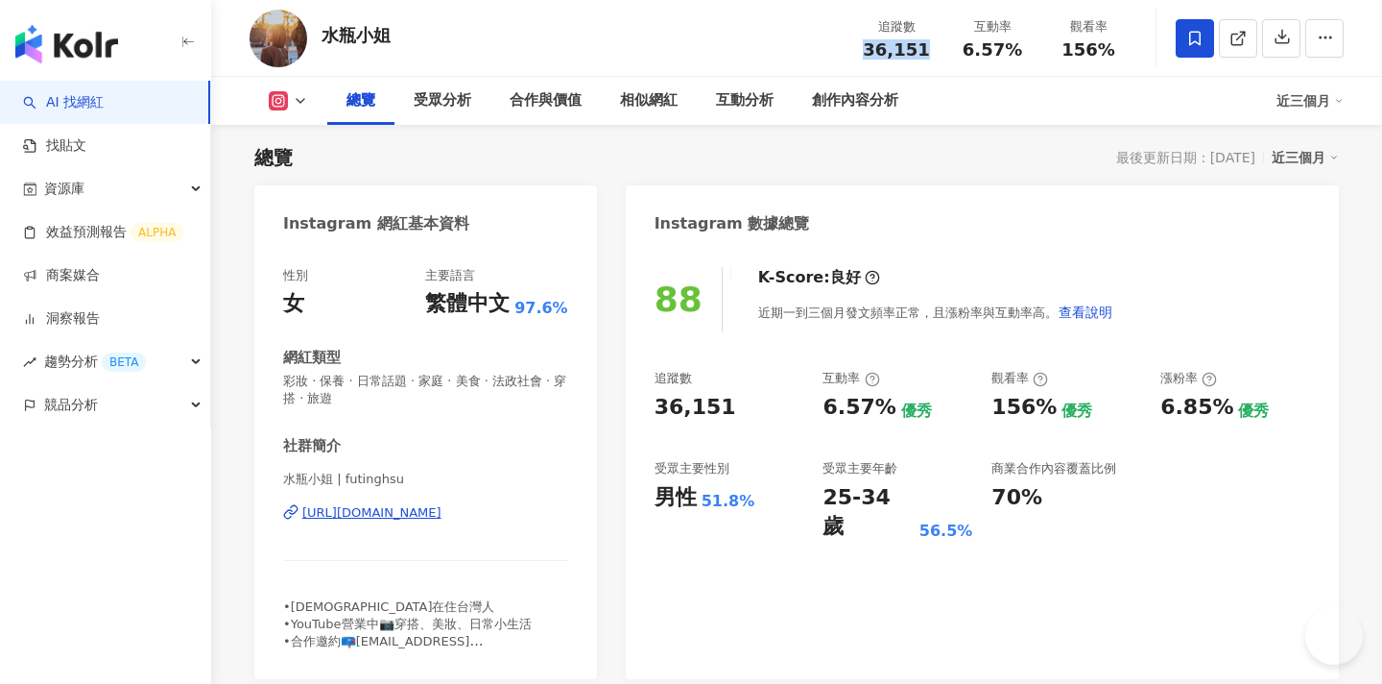
drag, startPoint x: 971, startPoint y: 53, endPoint x: 539, endPoint y: 12, distance: 433.9
click at [970, 53] on div "6.57%" at bounding box center [992, 49] width 73 height 19
drag, startPoint x: 1109, startPoint y: 52, endPoint x: 1068, endPoint y: 52, distance: 41.3
click at [1068, 52] on span "156%" at bounding box center [1089, 49] width 54 height 19
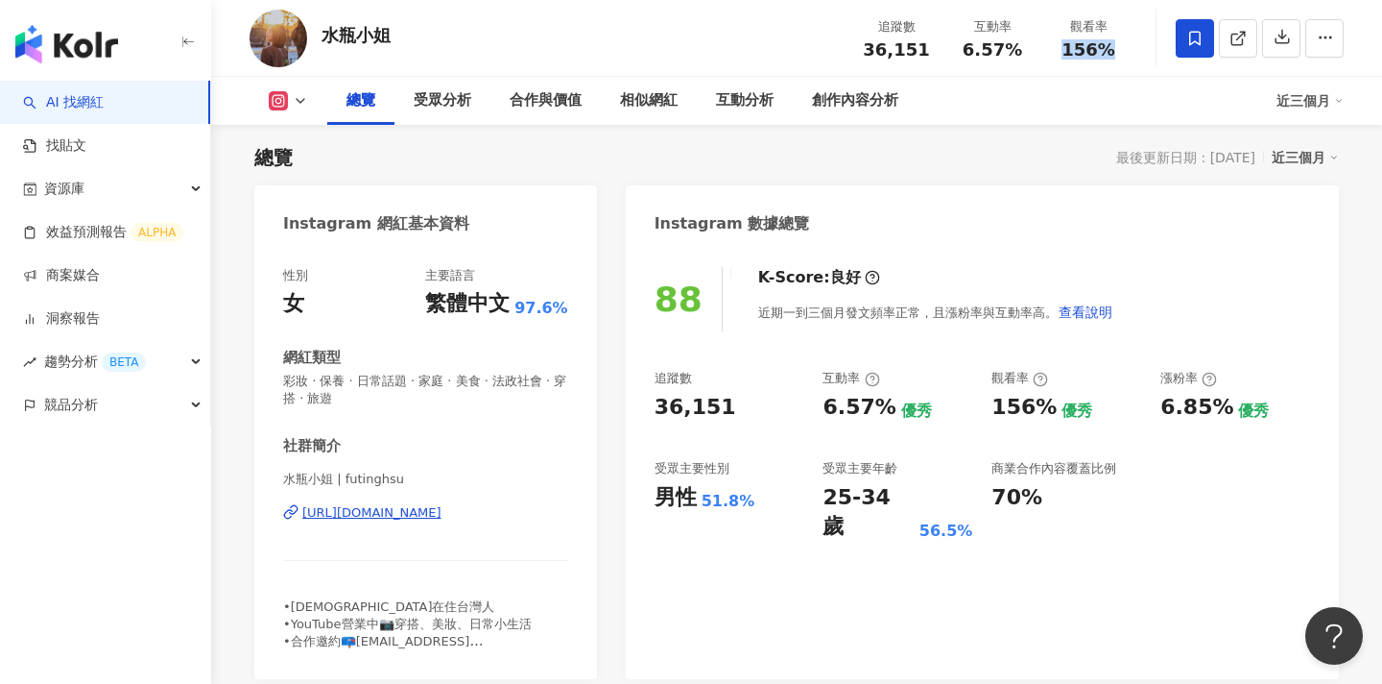
copy span "156%"
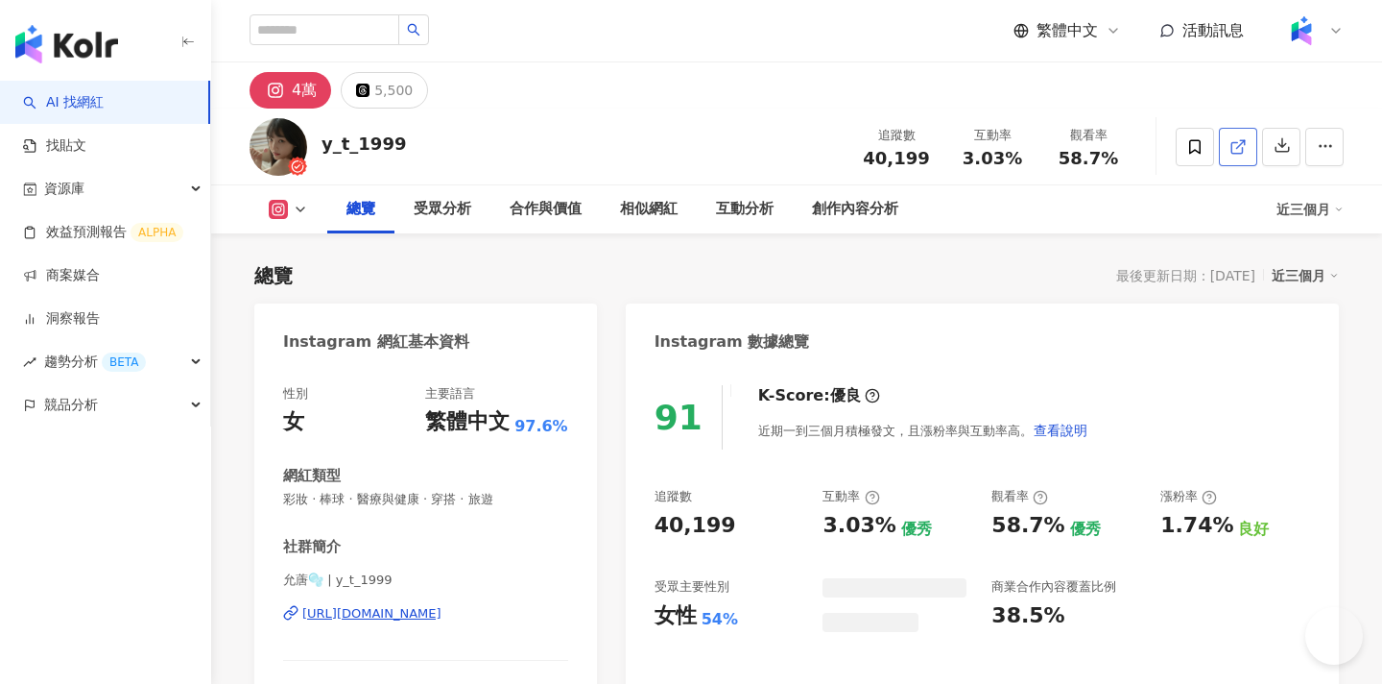
click at [1239, 151] on icon at bounding box center [1238, 146] width 17 height 17
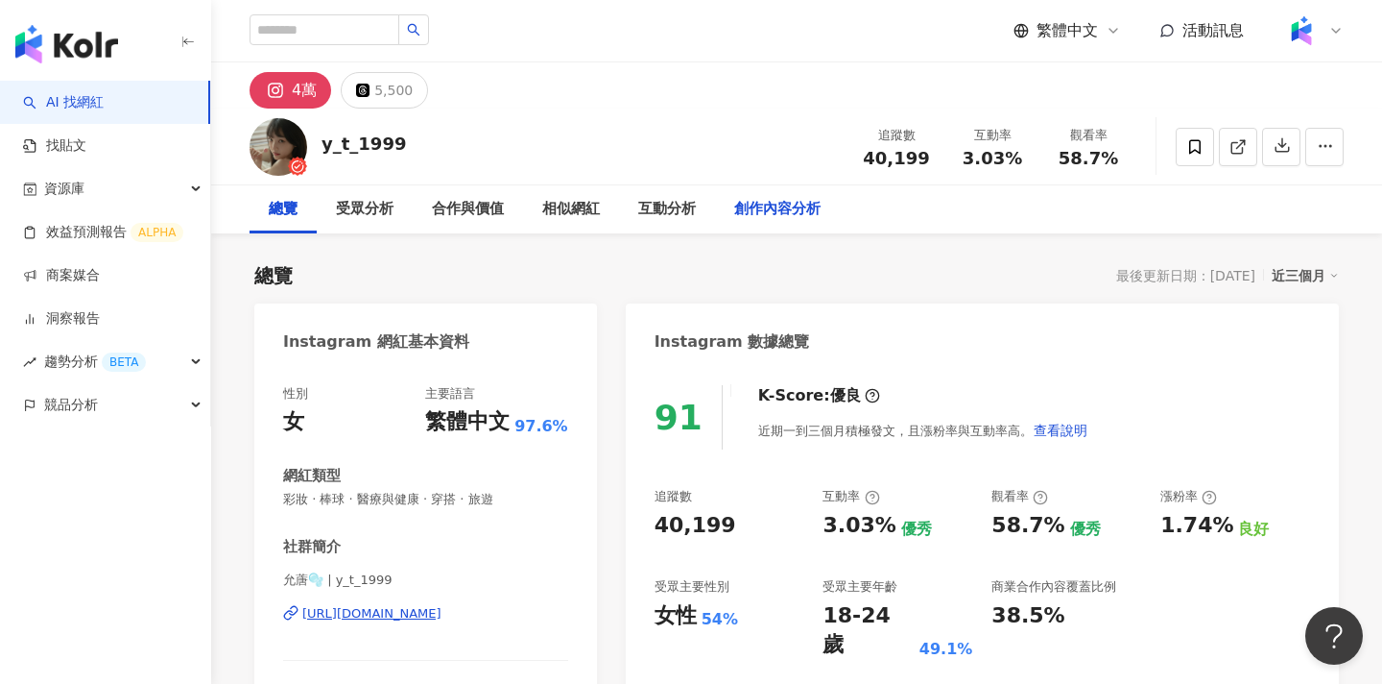
click at [802, 211] on div "創作內容分析" at bounding box center [777, 209] width 86 height 23
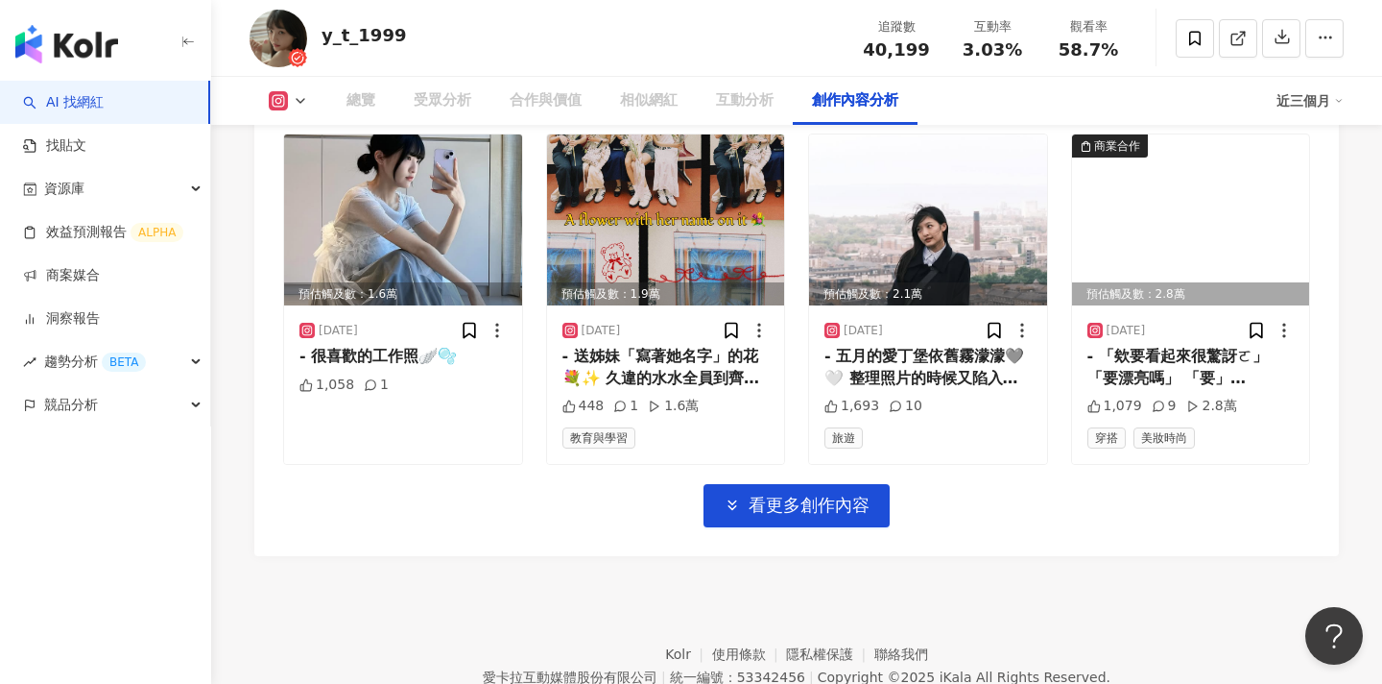
scroll to position [6431, 0]
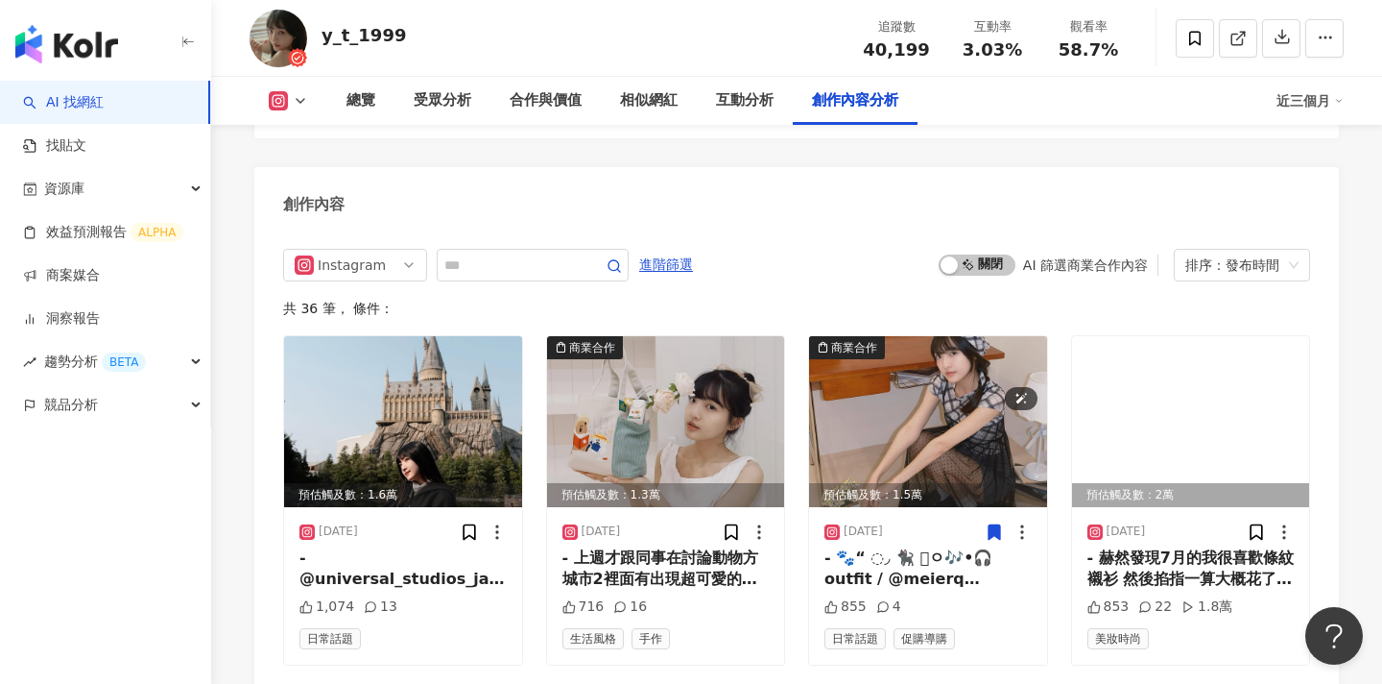
scroll to position [5759, 0]
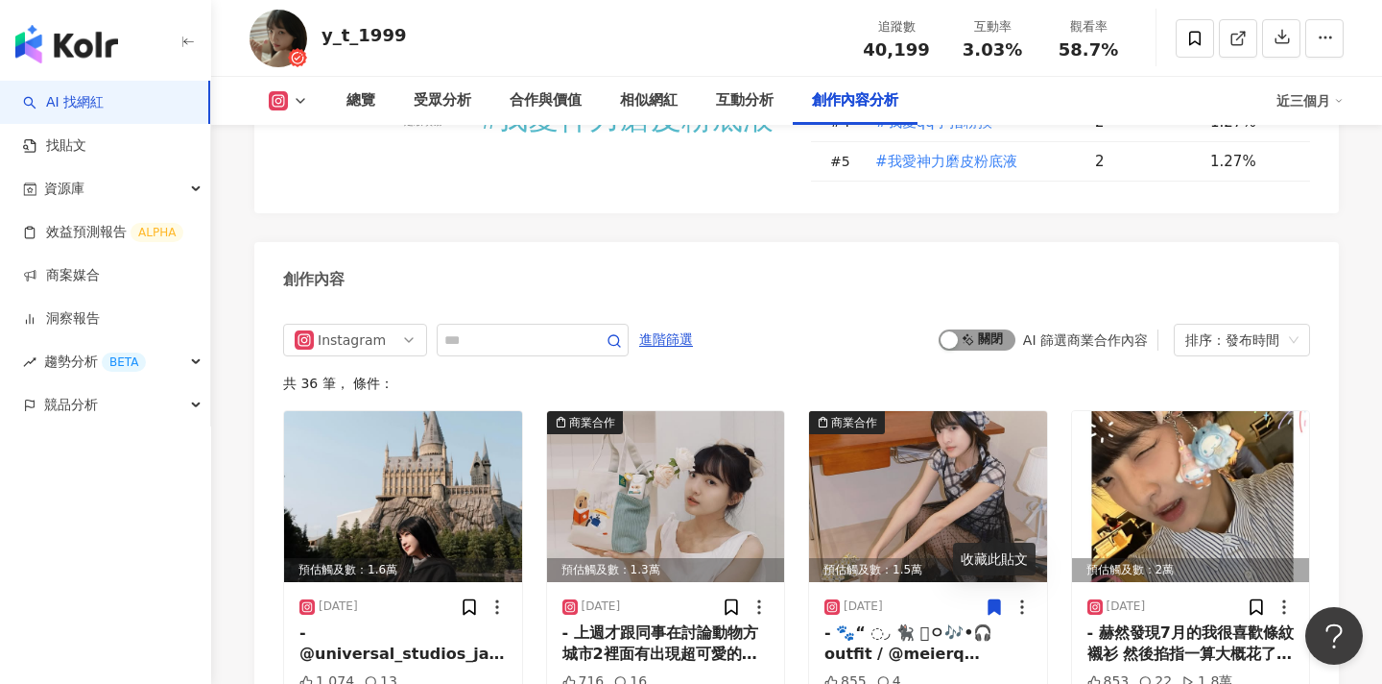
click at [961, 329] on span "啟動 關閉" at bounding box center [977, 339] width 77 height 21
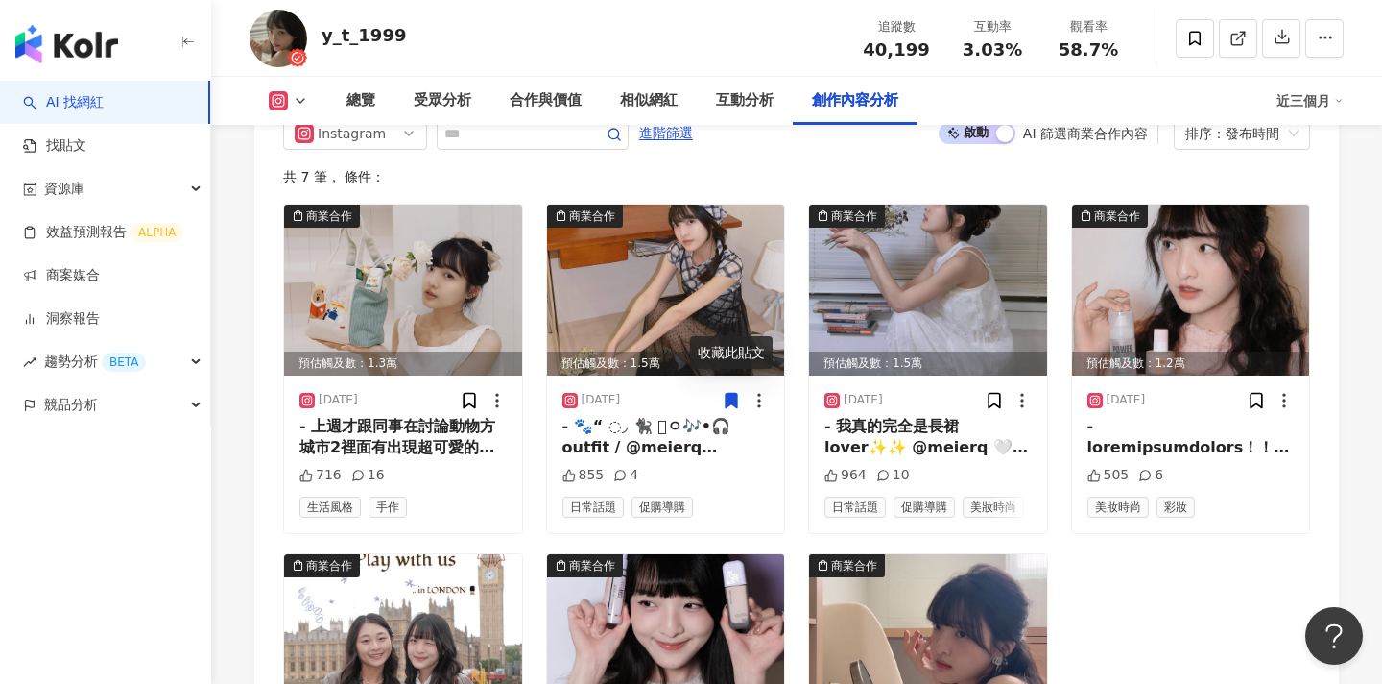
scroll to position [5967, 0]
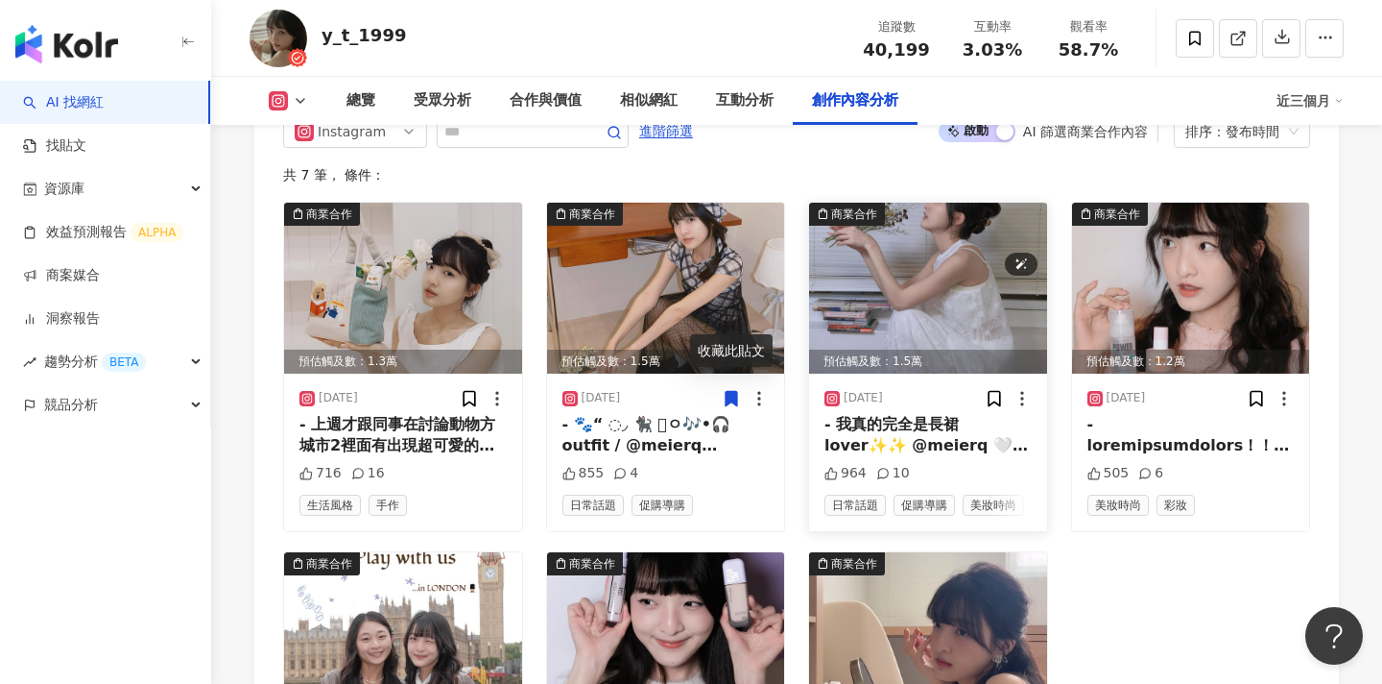
click at [940, 203] on img at bounding box center [928, 288] width 238 height 171
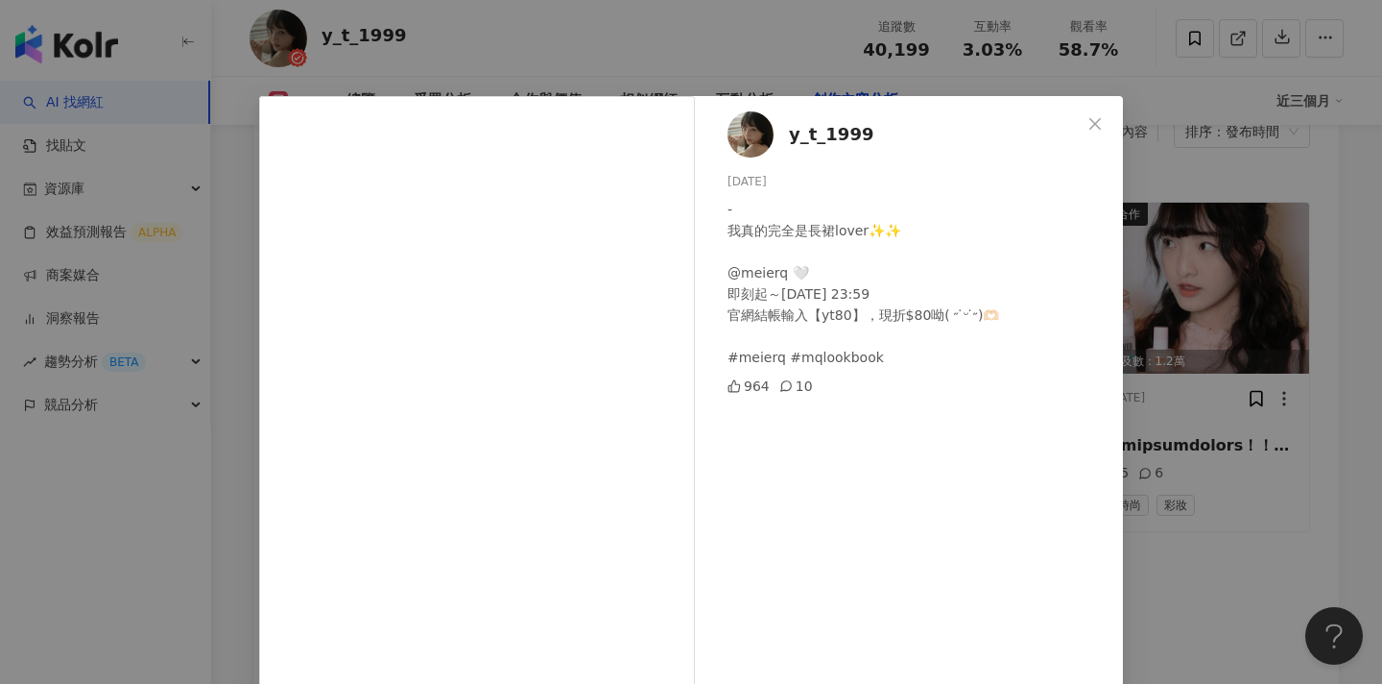
click at [1294, 372] on div "y_t_1999 2025/7/22 - 我真的完全是長裙lover✨✨ @meierq 🤍 即刻起～7/24 23:59 官網結帳輸入【yt80】，現折$8…" at bounding box center [691, 342] width 1382 height 684
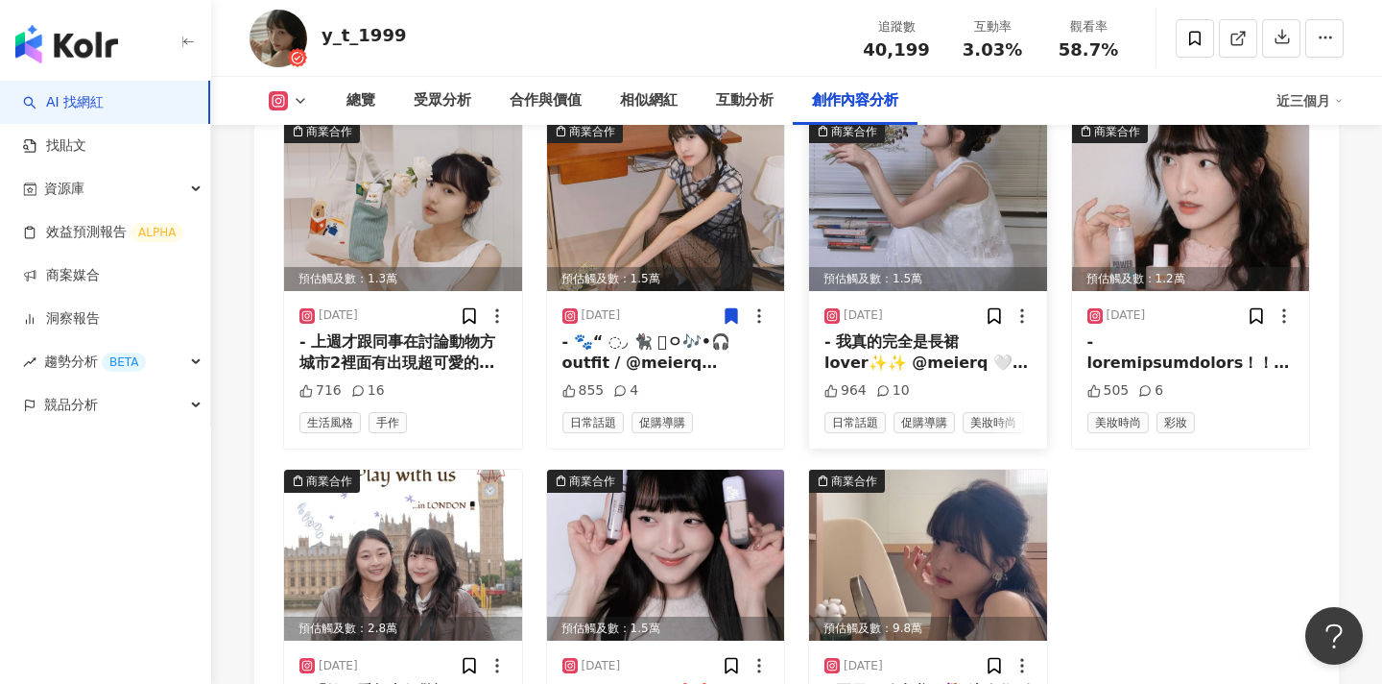
scroll to position [6056, 0]
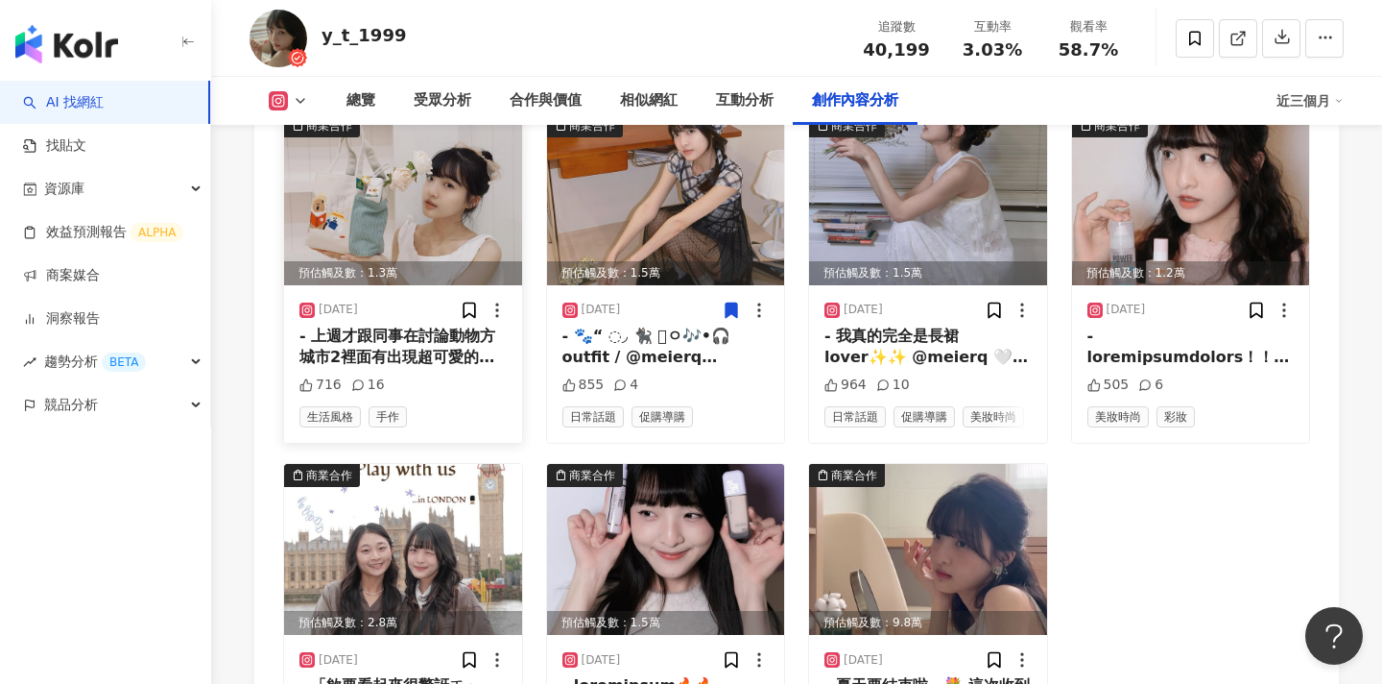
click at [456, 325] on div "- 上週才跟同事在討論動物方城市2裡面有出現超可愛的矮袋鼠Quokka 馬上就收到7-ELEVEN 要跟最療癒的矮袋鼠DINOTAENG聯名的消息🥹💛 這次的…" at bounding box center [403, 346] width 207 height 43
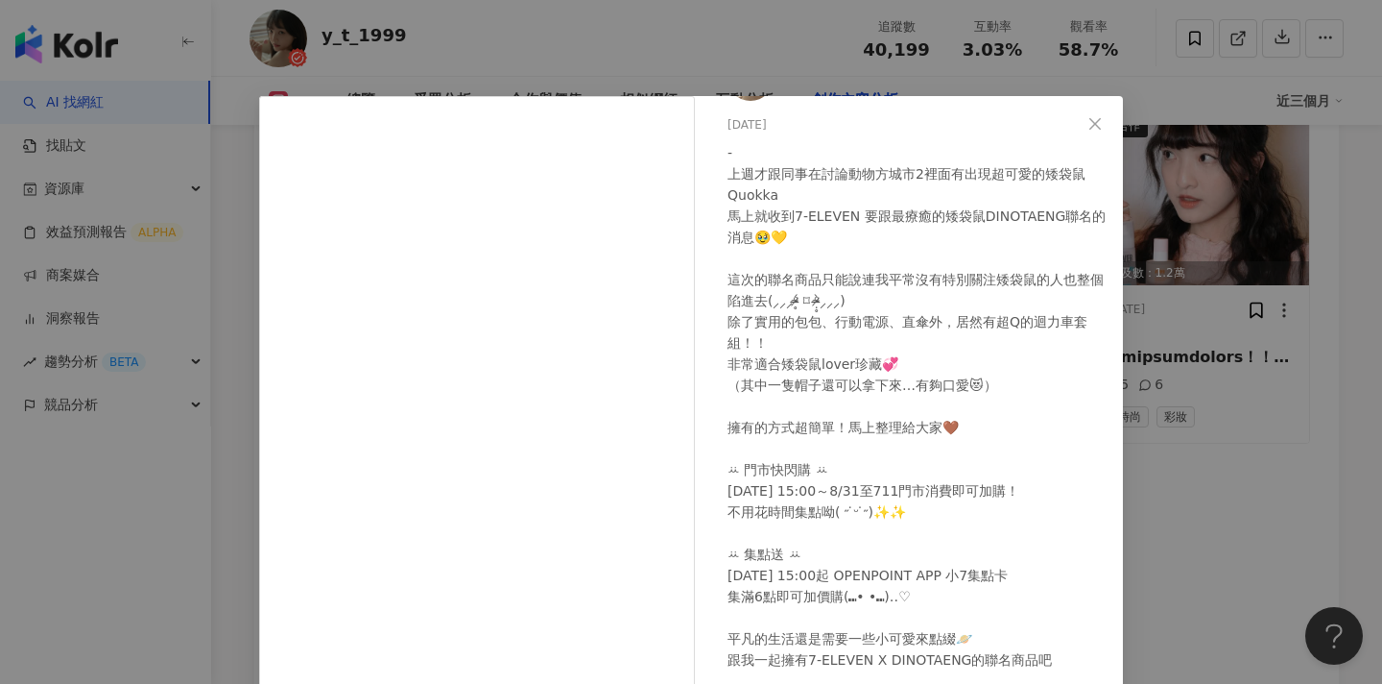
scroll to position [178, 0]
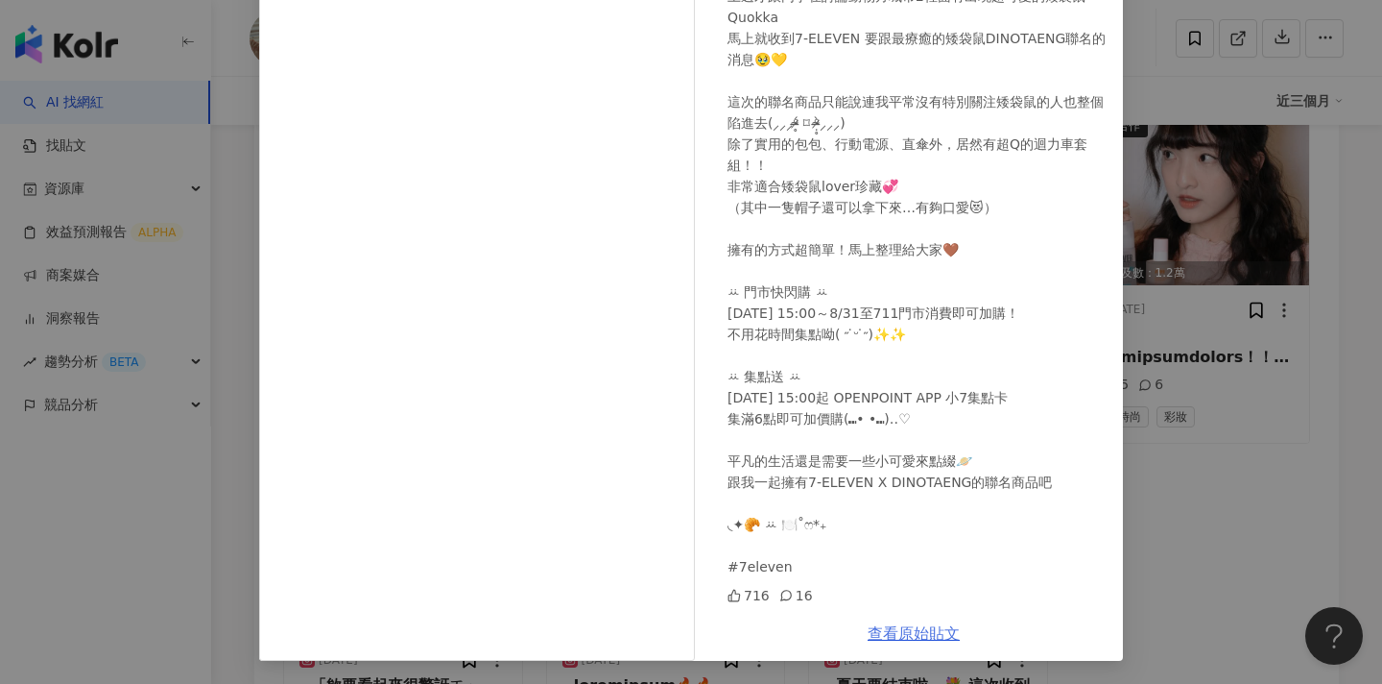
click at [900, 636] on link "查看原始貼文" at bounding box center [914, 633] width 92 height 18
click at [1167, 244] on div "y_t_1999 2025/8/15 - 上週才跟同事在討論動物方城市2裡面有出現超可愛的矮袋鼠Quokka 馬上就收到7-ELEVEN 要跟最療癒的矮袋鼠D…" at bounding box center [691, 342] width 1382 height 684
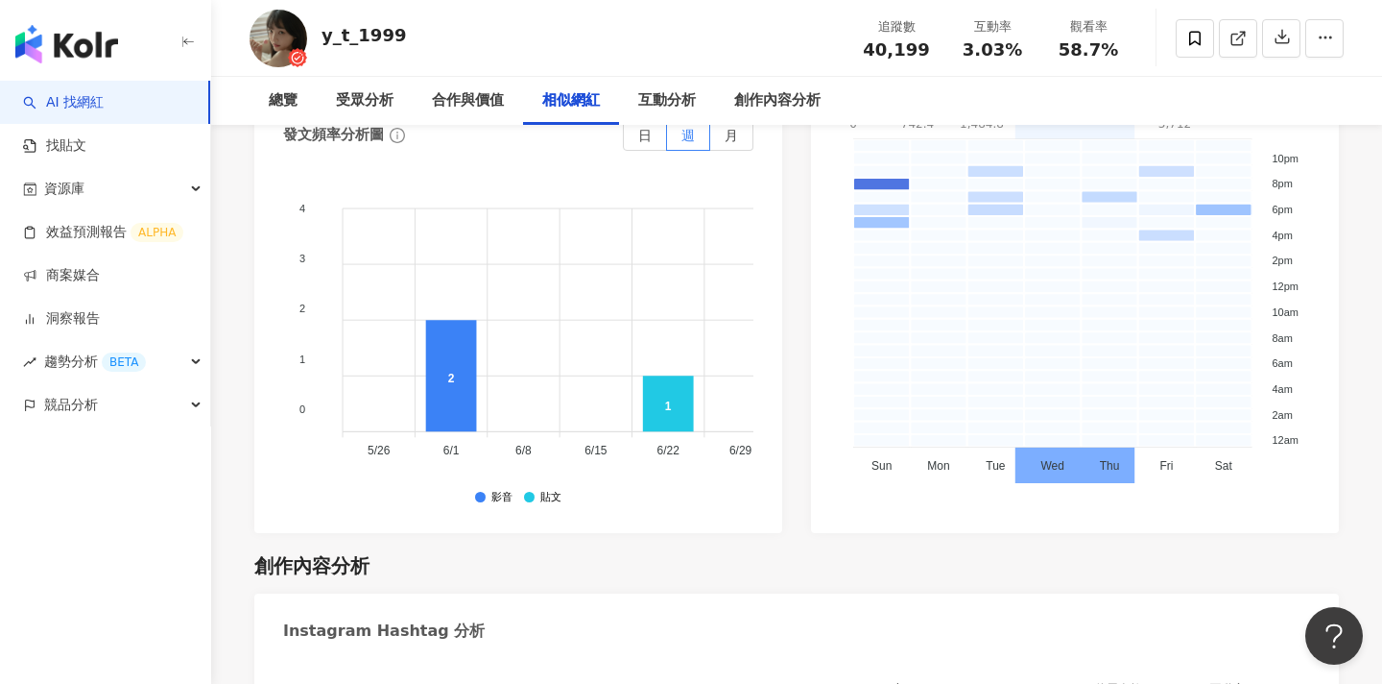
scroll to position [0, 0]
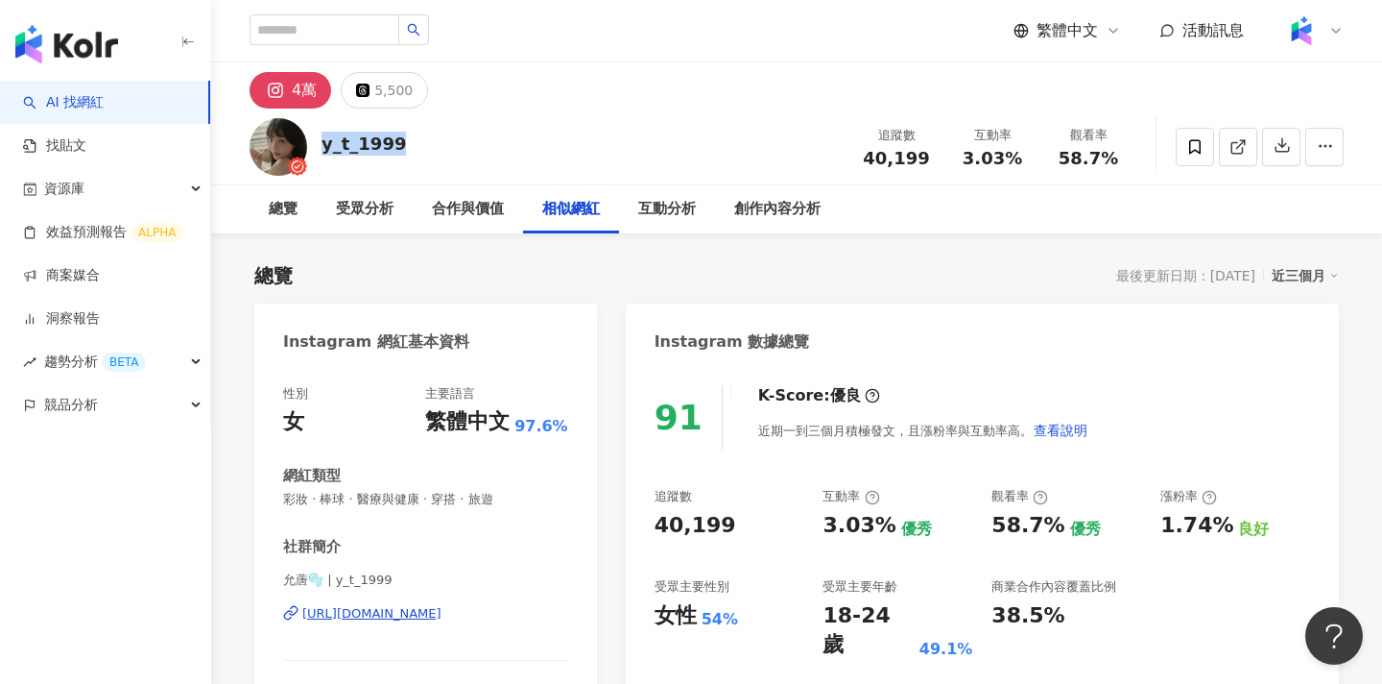
drag, startPoint x: 415, startPoint y: 142, endPoint x: 324, endPoint y: 142, distance: 90.2
click at [324, 142] on div "y_t_1999 追蹤數 40,199 互動率 3.03% 觀看率 58.7%" at bounding box center [796, 146] width 1171 height 76
copy div "y_t_1999"
drag, startPoint x: 929, startPoint y: 150, endPoint x: 868, endPoint y: 150, distance: 61.4
click at [868, 150] on div "追蹤數 40,199" at bounding box center [897, 146] width 96 height 41
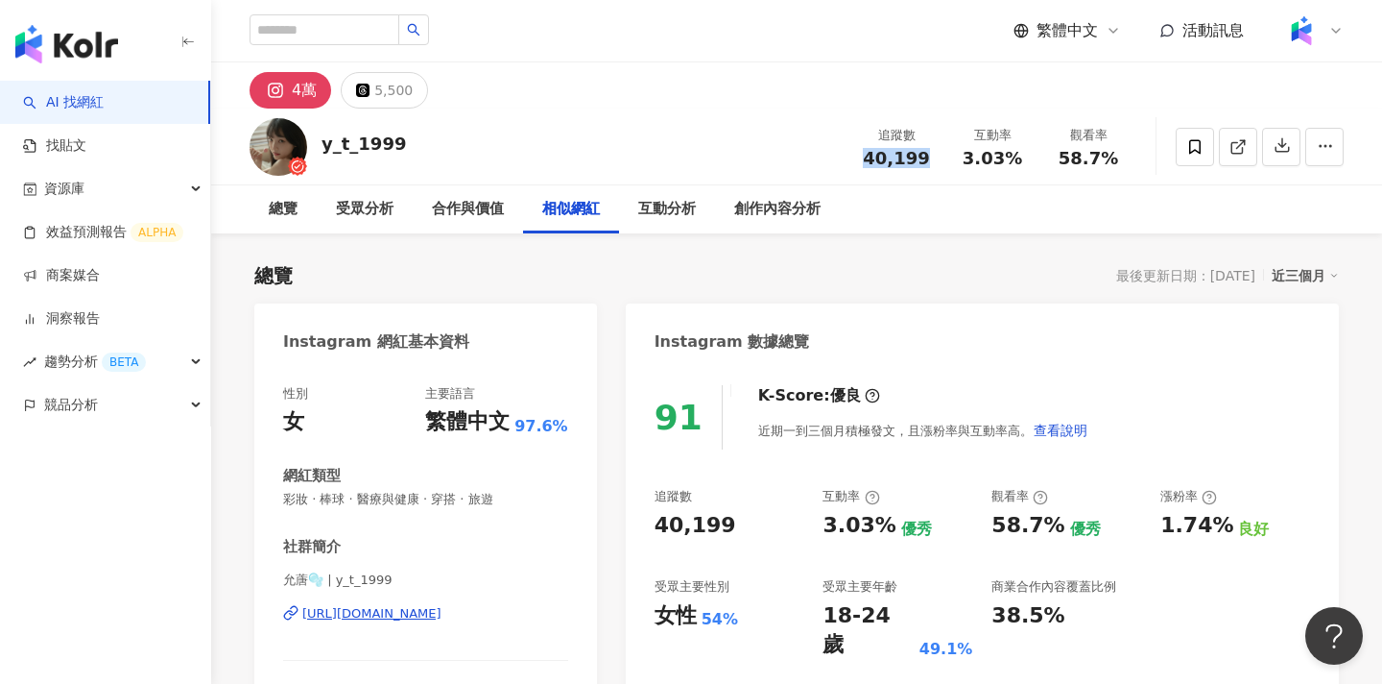
copy span "40,199"
drag, startPoint x: 1013, startPoint y: 152, endPoint x: 959, endPoint y: 153, distance: 53.8
click at [959, 153] on div "3.03%" at bounding box center [992, 158] width 73 height 19
copy span "3.03%"
drag, startPoint x: 1111, startPoint y: 156, endPoint x: 1058, endPoint y: 154, distance: 52.8
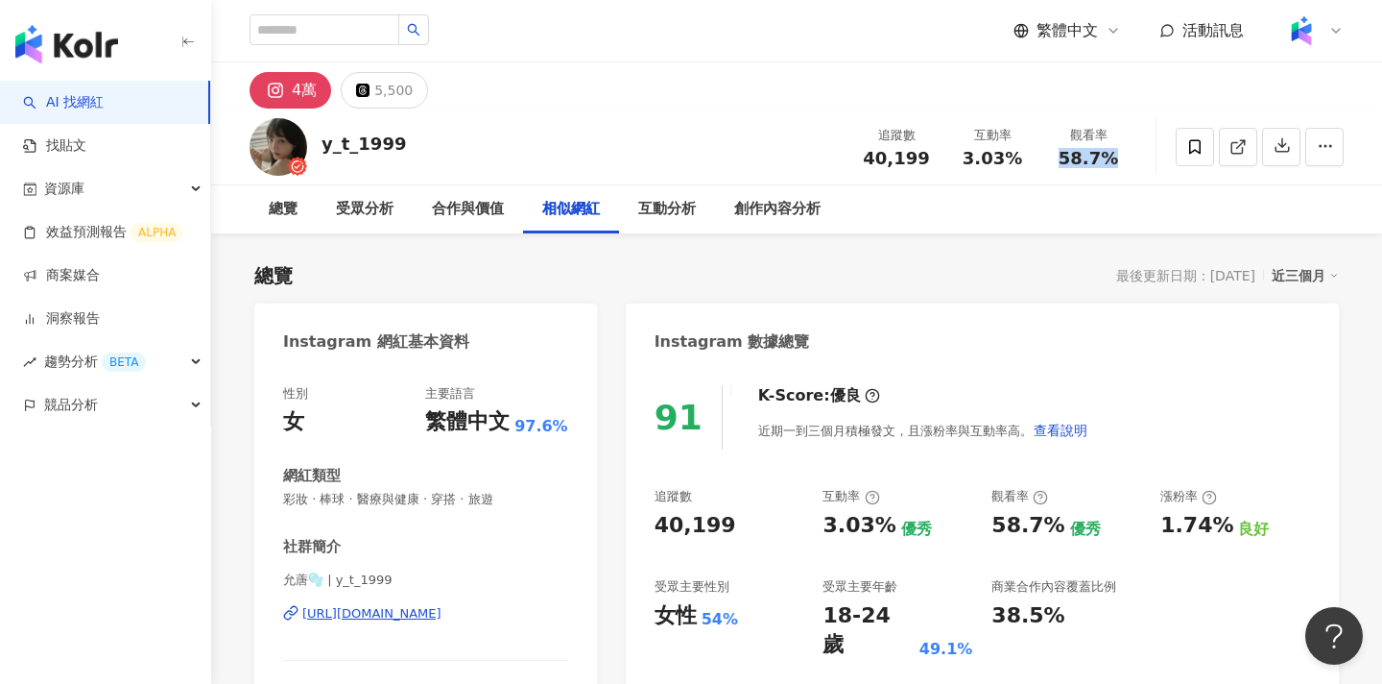
click at [1058, 154] on div "58.7%" at bounding box center [1088, 158] width 73 height 19
copy span "58.7%"
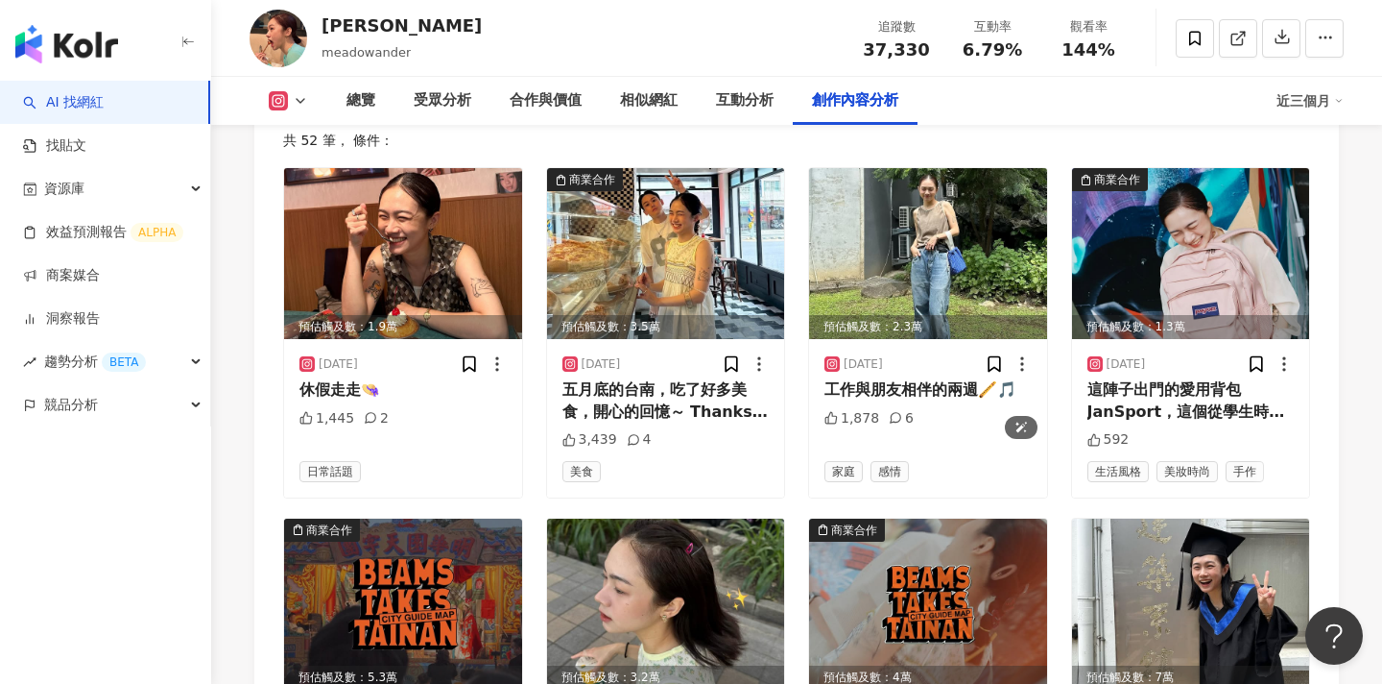
scroll to position [5804, 0]
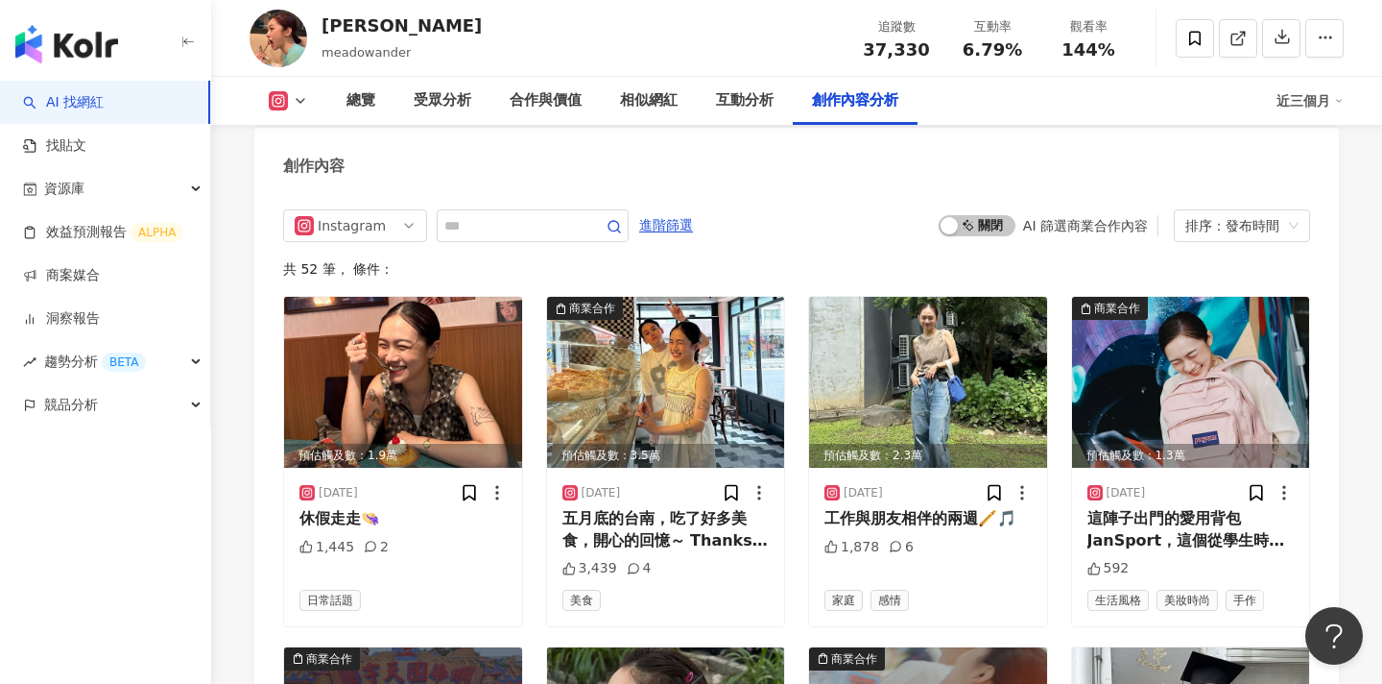
click at [995, 219] on div "啟動 關閉 AI 篩選商業合作內容 排序：發布時間" at bounding box center [1125, 225] width 372 height 33
click at [996, 215] on span "啟動 關閉" at bounding box center [977, 225] width 77 height 21
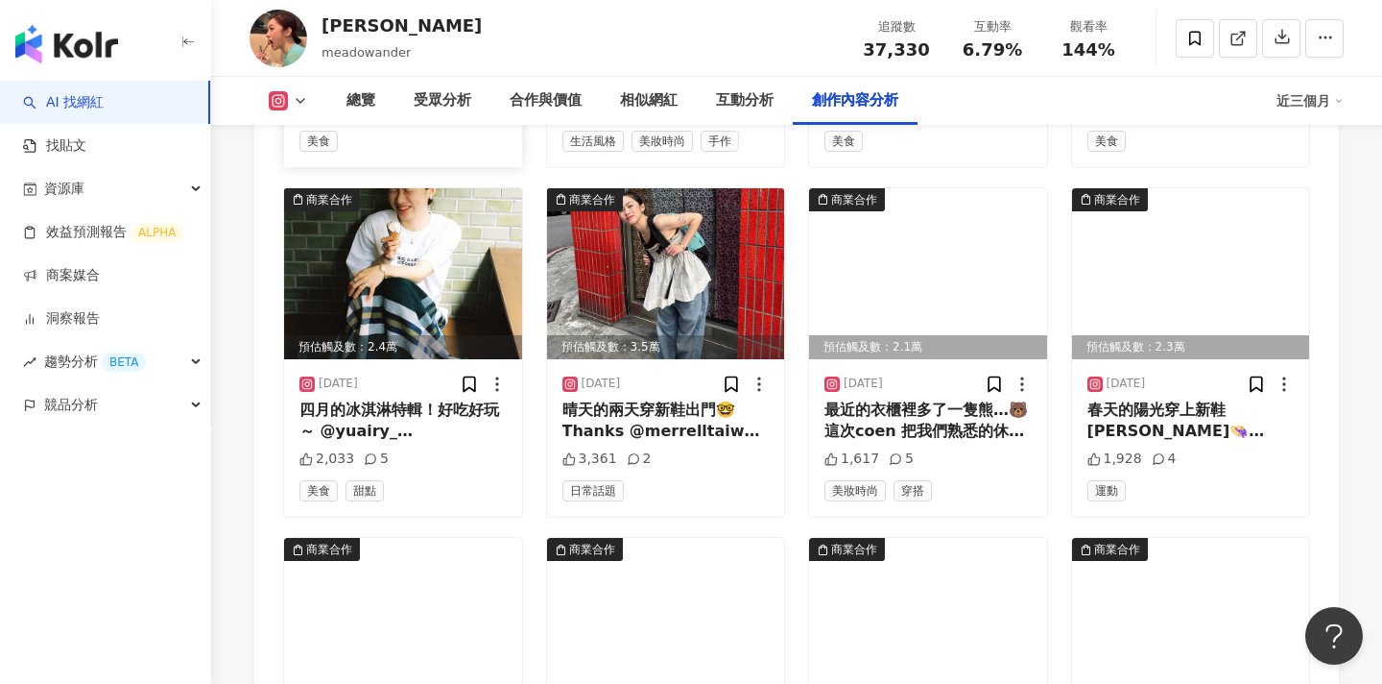
scroll to position [6266, 0]
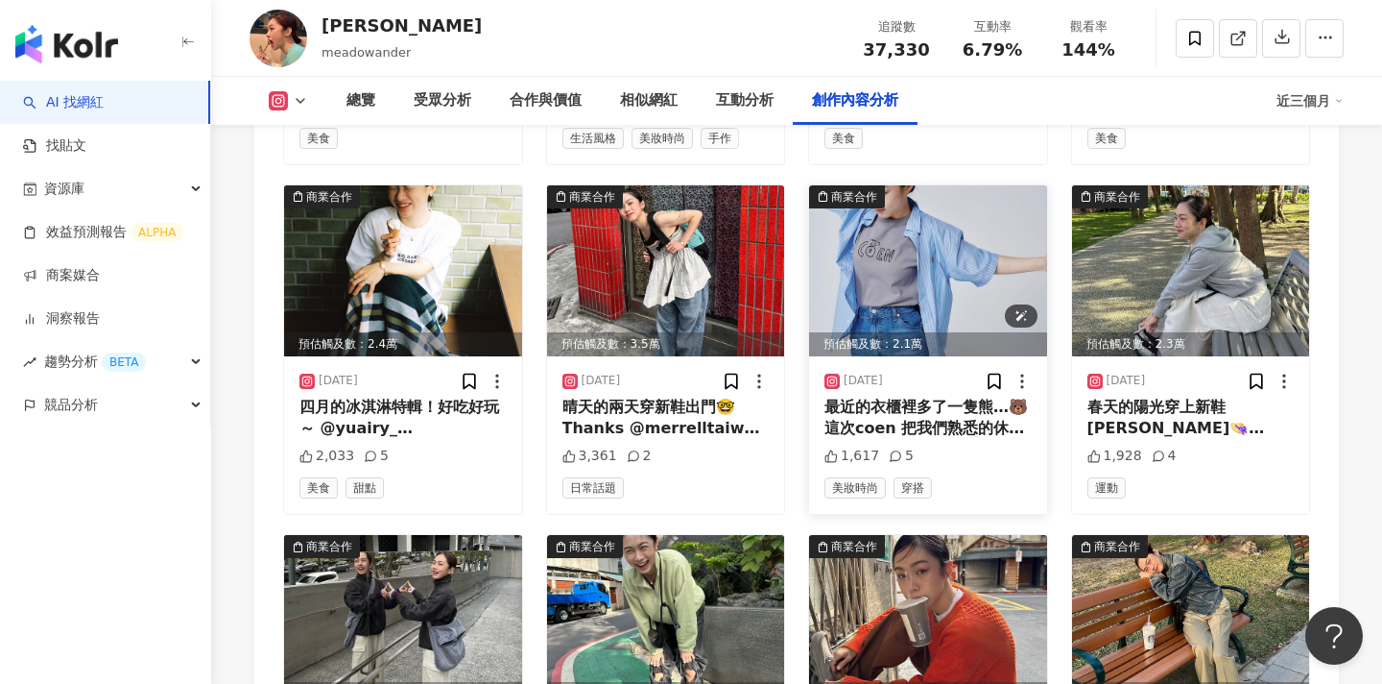
click at [884, 257] on img at bounding box center [928, 270] width 238 height 171
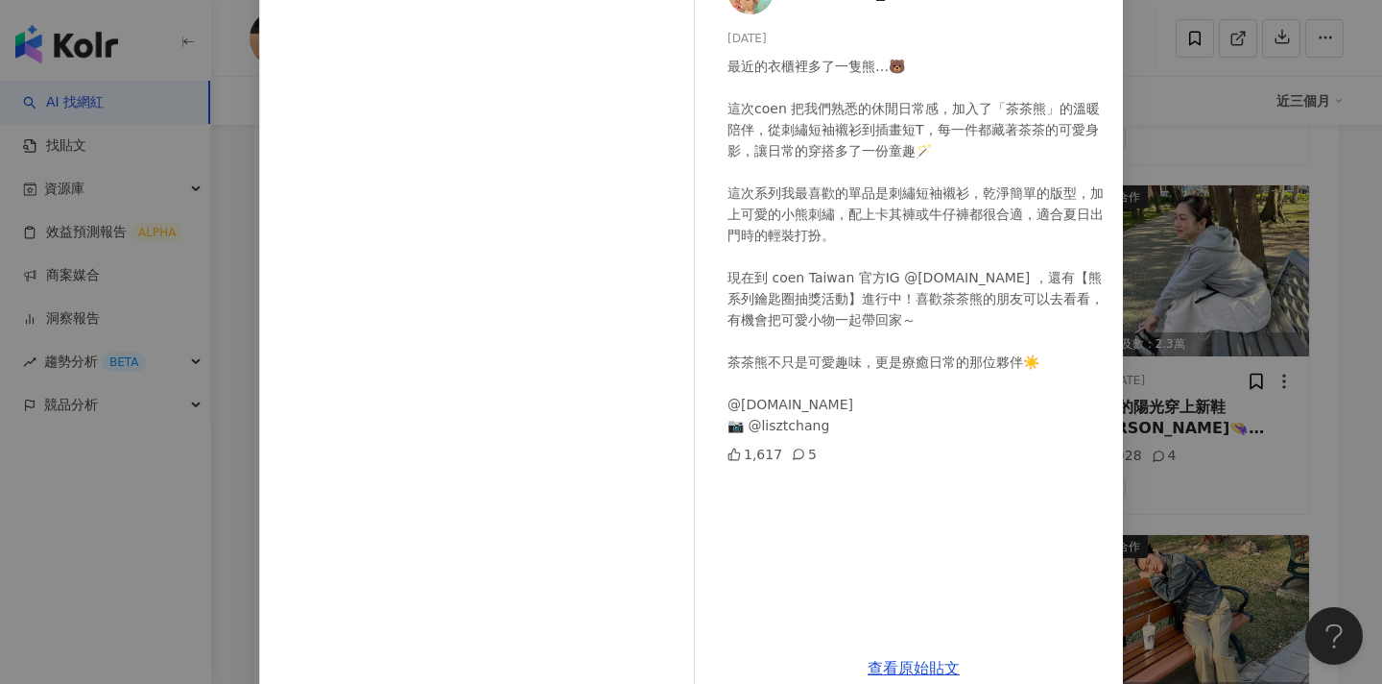
scroll to position [146, 0]
drag, startPoint x: 1164, startPoint y: 207, endPoint x: 860, endPoint y: 115, distance: 317.1
click at [1164, 208] on div "[PERSON_NAME] [DATE] 最近的衣櫃裡多了一隻熊…🐻 這次coen 把我們熟悉的休閒日常感，加入了「茶茶熊」的溫暖陪伴，從刺繡短袖襯衫到插畫短…" at bounding box center [691, 342] width 1382 height 684
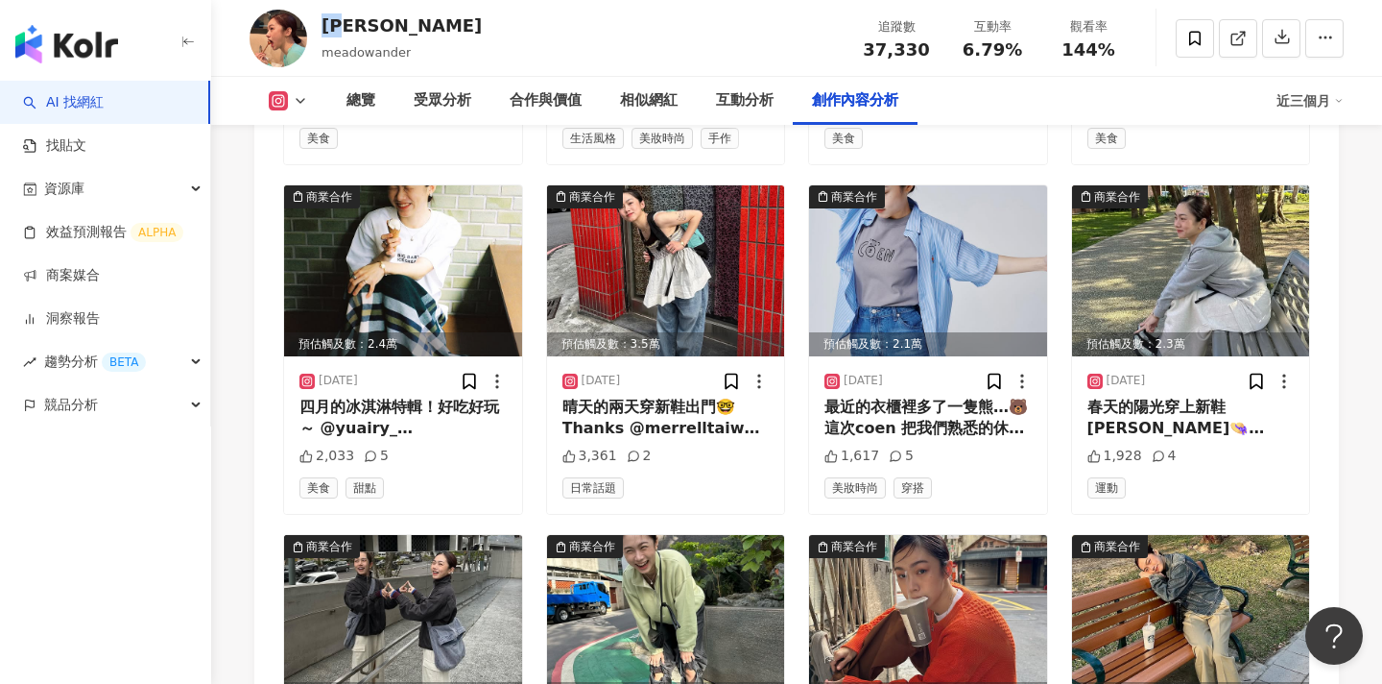
drag, startPoint x: 353, startPoint y: 23, endPoint x: 326, endPoint y: 23, distance: 26.9
click at [326, 23] on div "[PERSON_NAME]" at bounding box center [402, 25] width 160 height 24
copy div "[PERSON_NAME]"
click at [1333, 33] on icon "button" at bounding box center [1325, 37] width 17 height 17
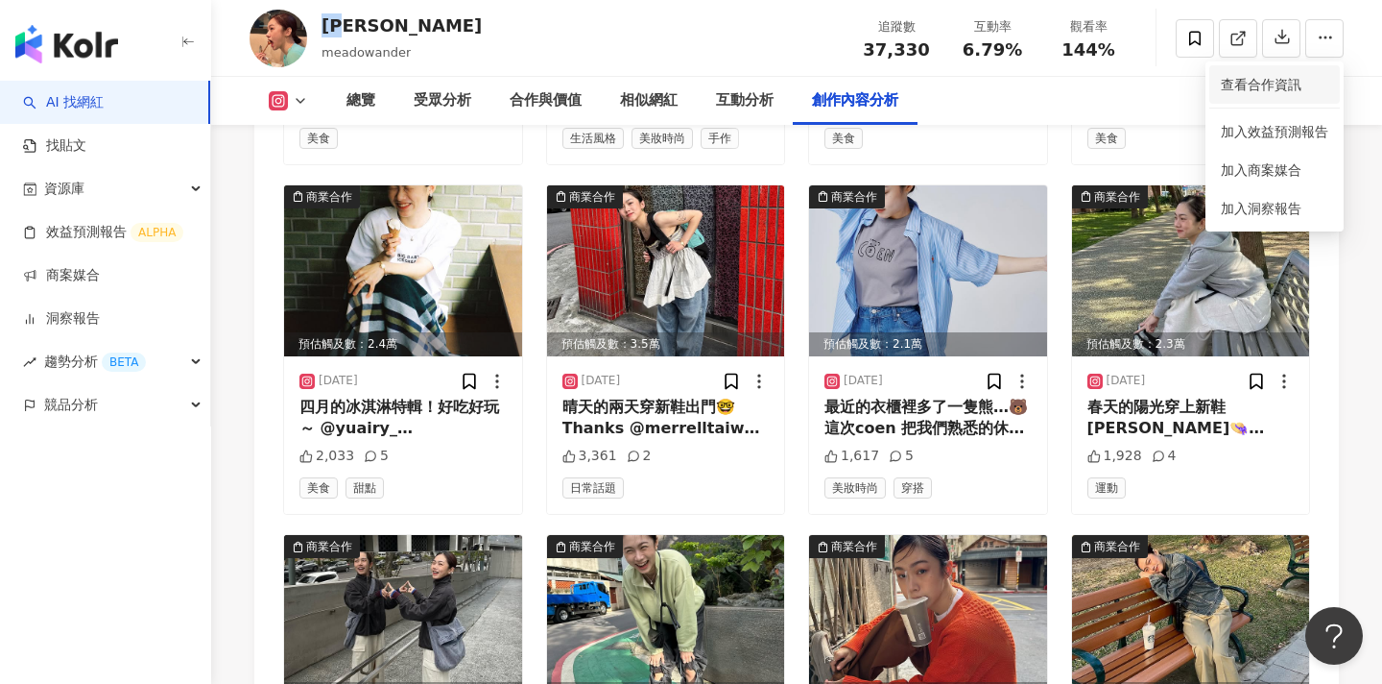
click at [1265, 89] on span "查看合作資訊" at bounding box center [1275, 84] width 108 height 21
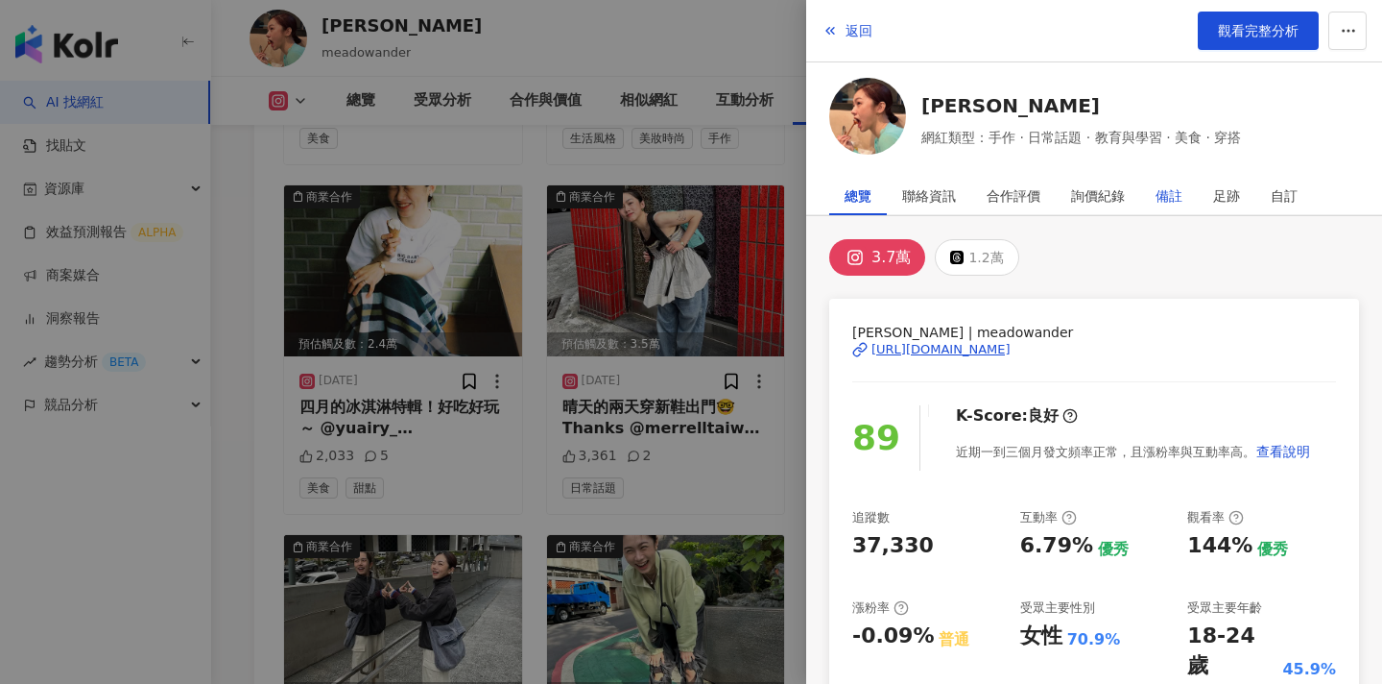
click at [1171, 187] on div "備註" at bounding box center [1169, 196] width 27 height 38
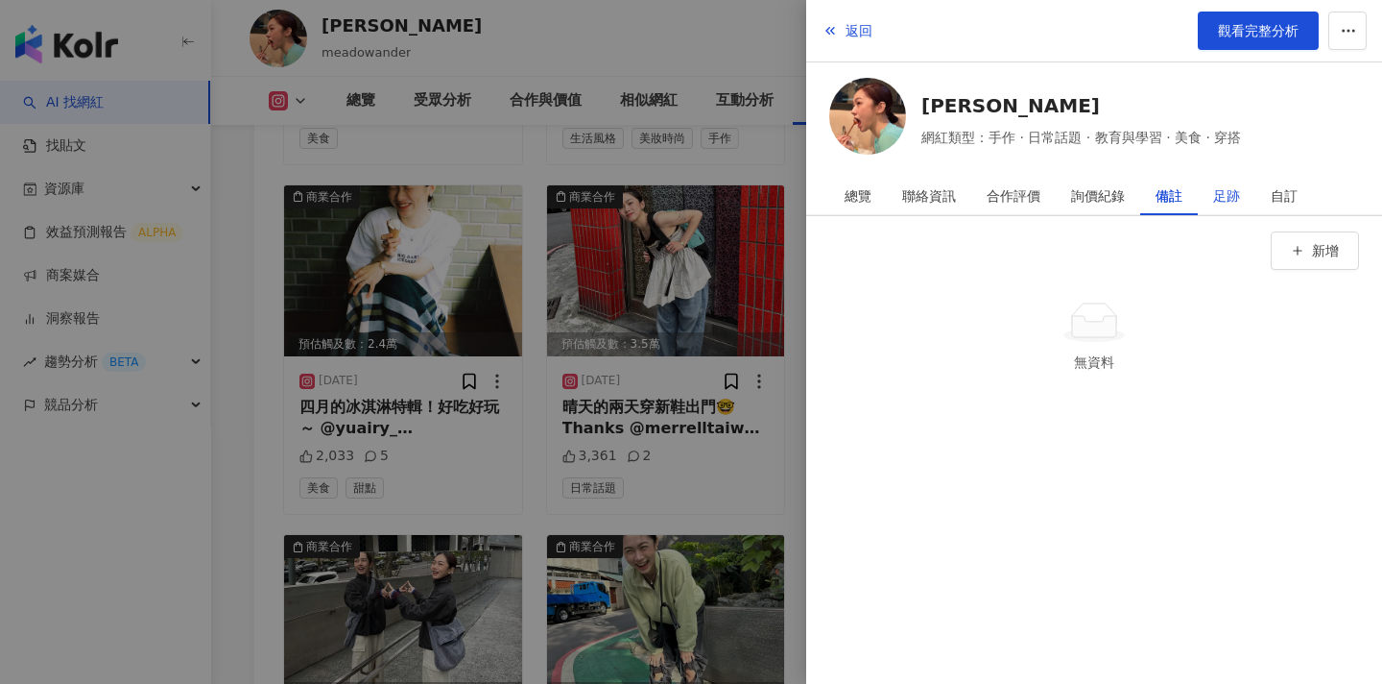
click at [1233, 188] on div "足跡" at bounding box center [1226, 196] width 27 height 38
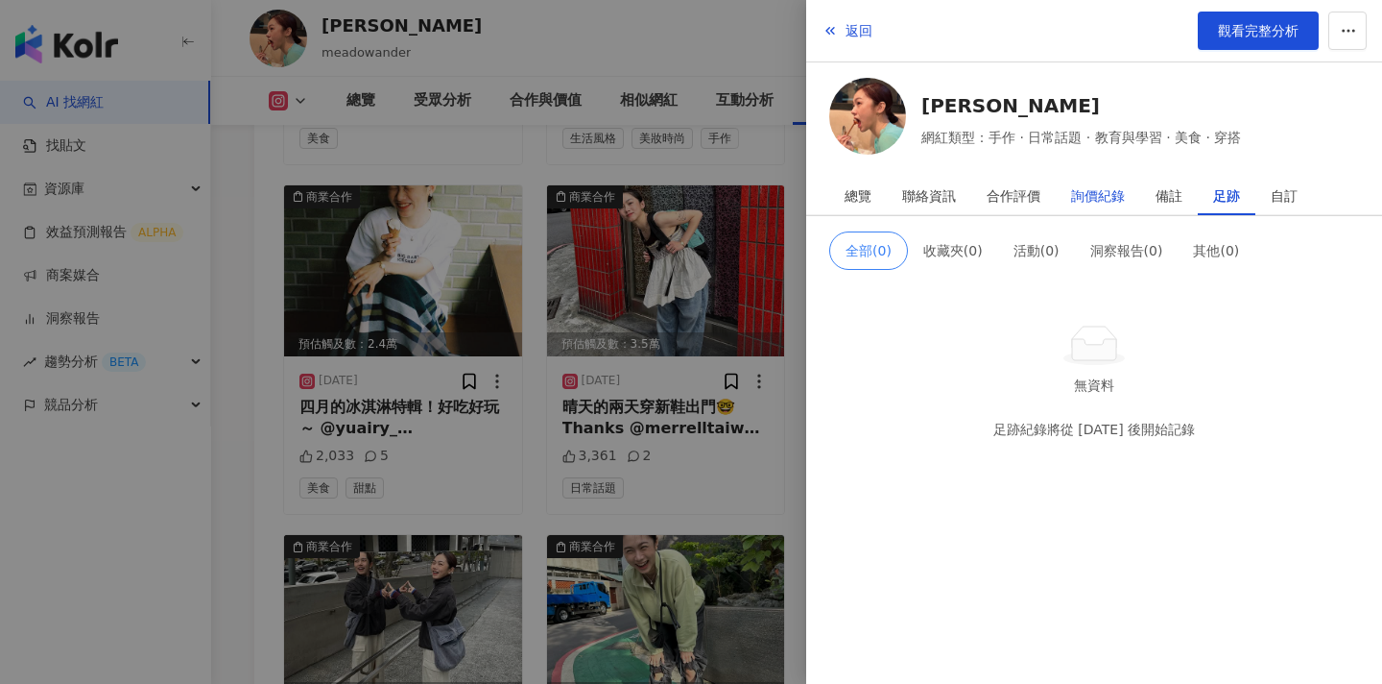
click at [1100, 187] on div "詢價紀錄" at bounding box center [1098, 196] width 54 height 38
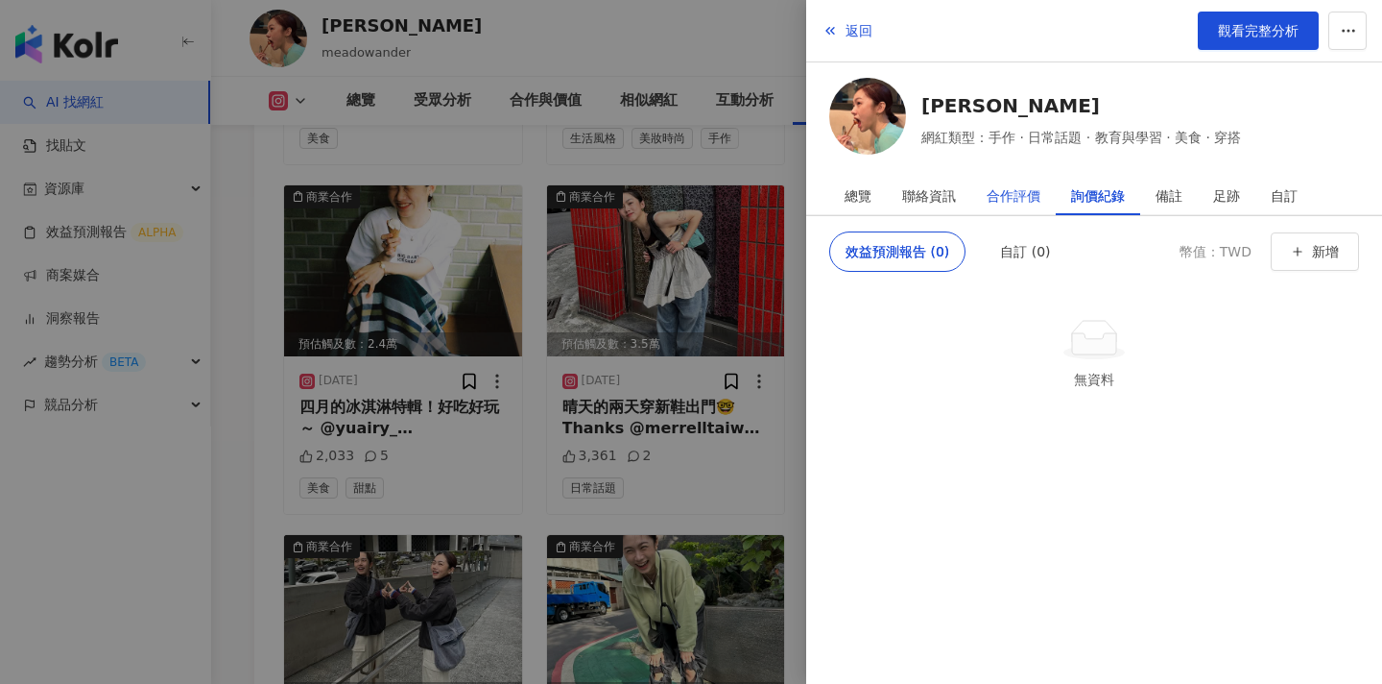
click at [1028, 199] on div "合作評價" at bounding box center [1014, 196] width 54 height 38
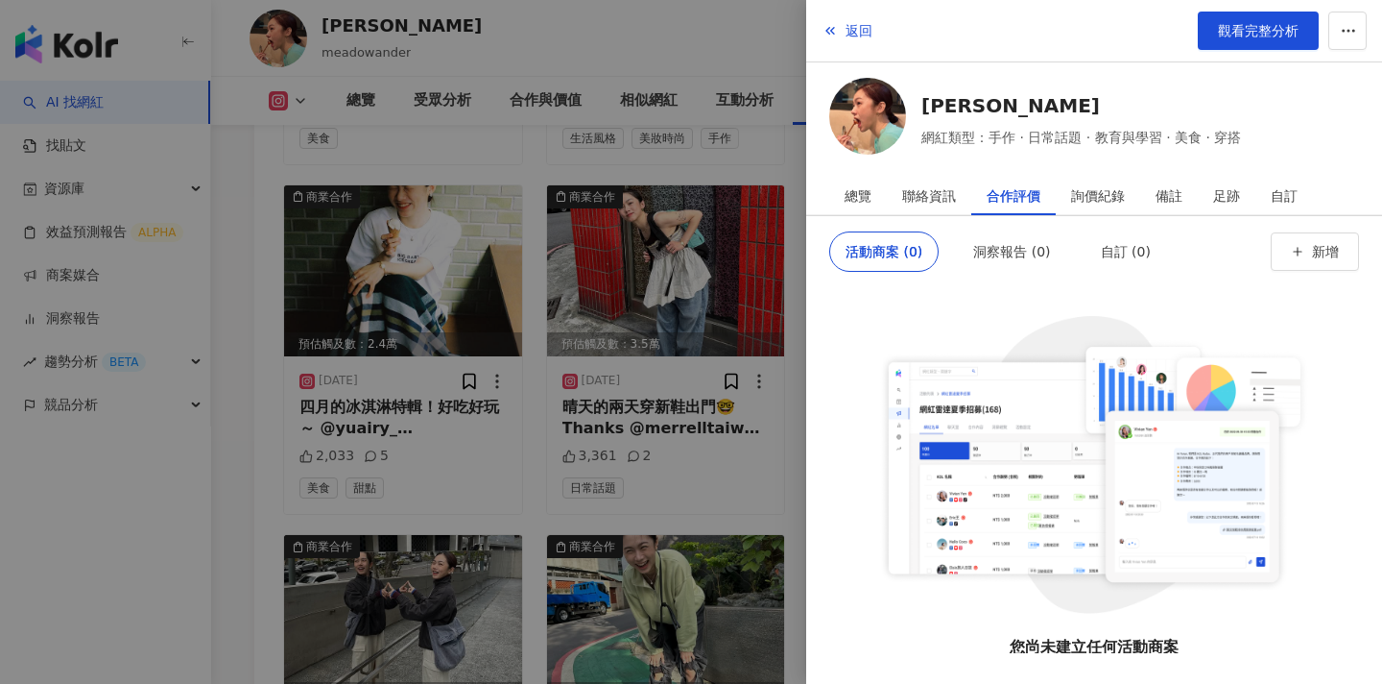
click at [612, 400] on div at bounding box center [691, 342] width 1382 height 684
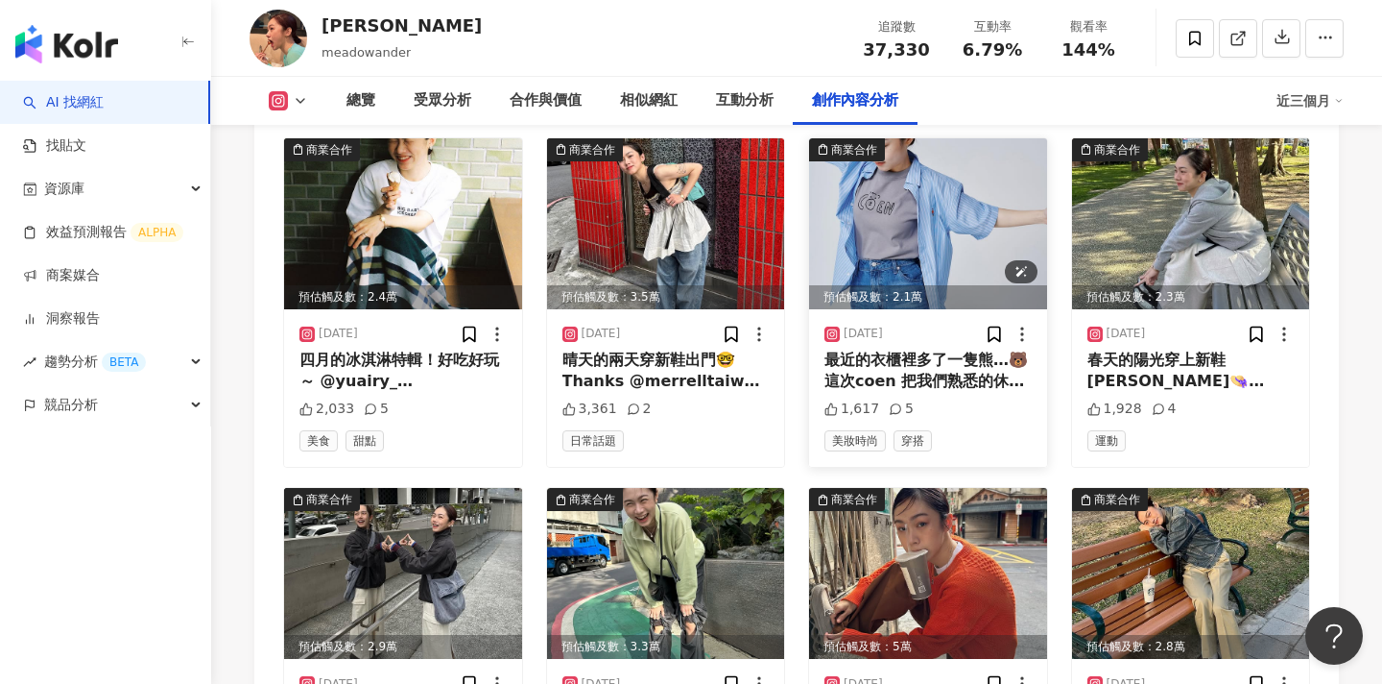
scroll to position [6310, 0]
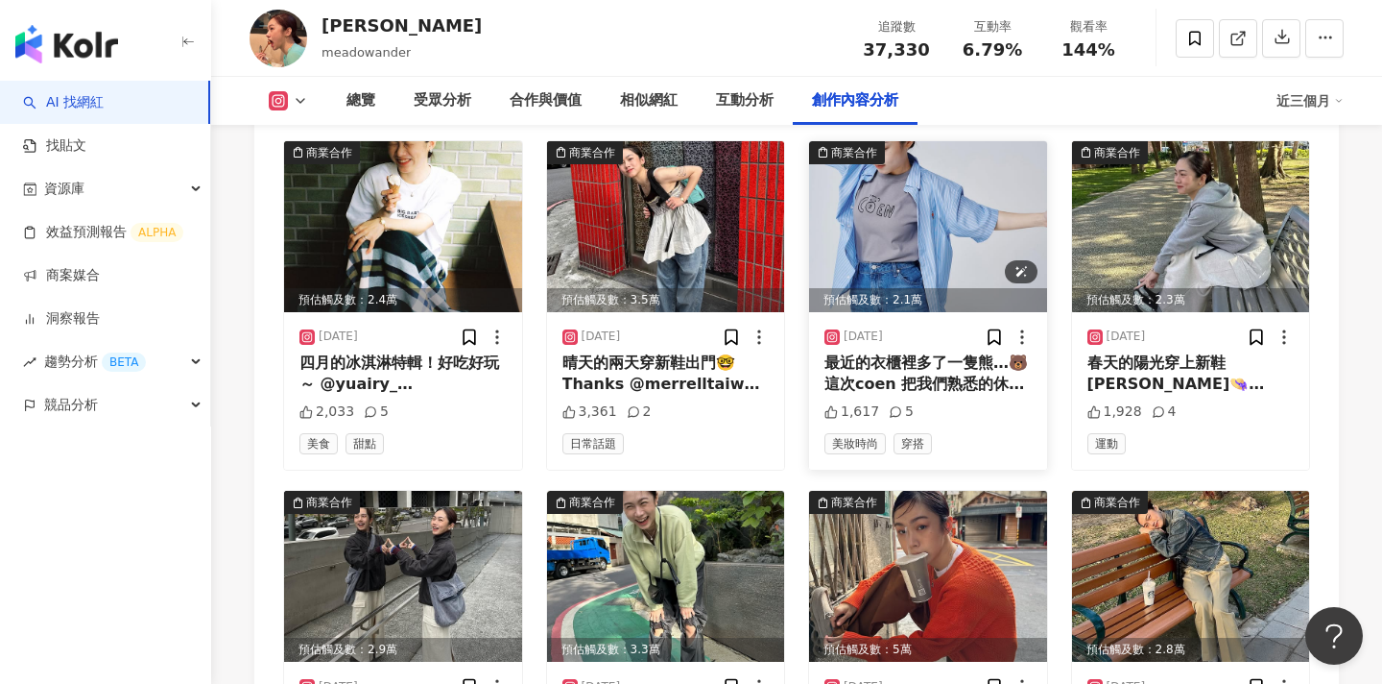
click at [935, 243] on img at bounding box center [928, 226] width 238 height 171
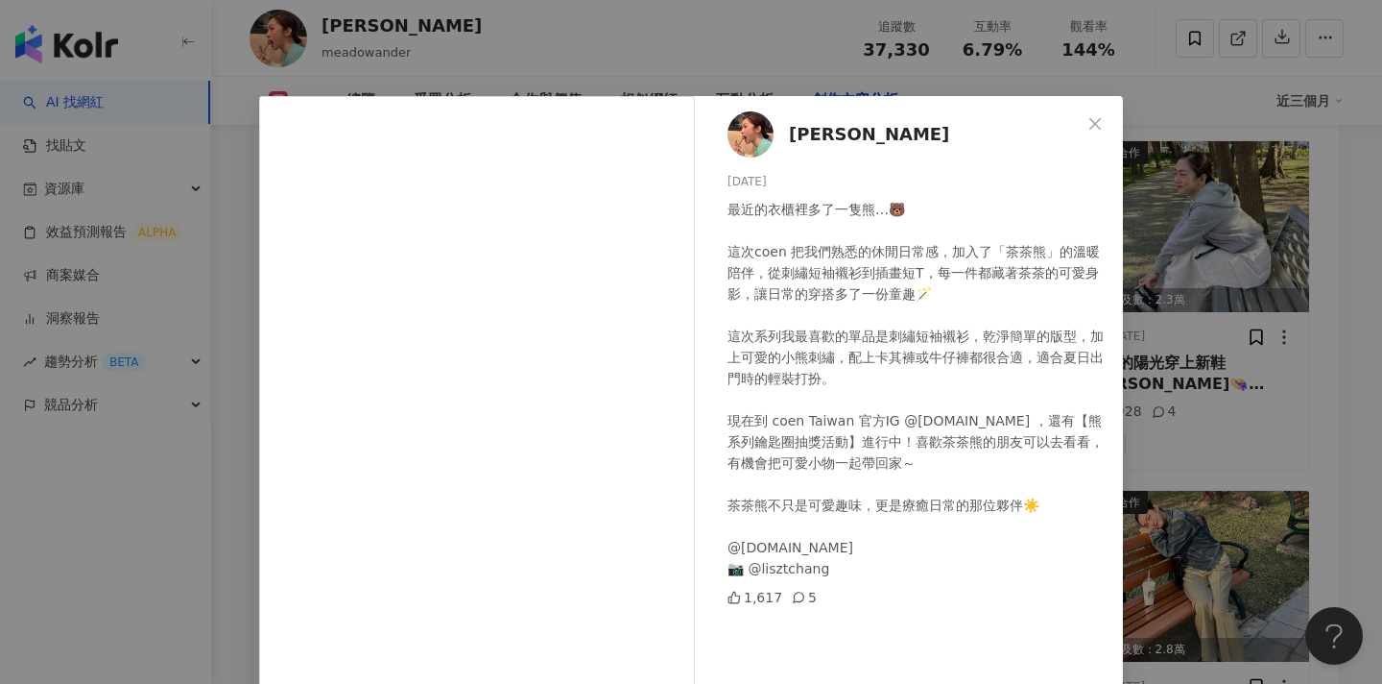
scroll to position [178, 0]
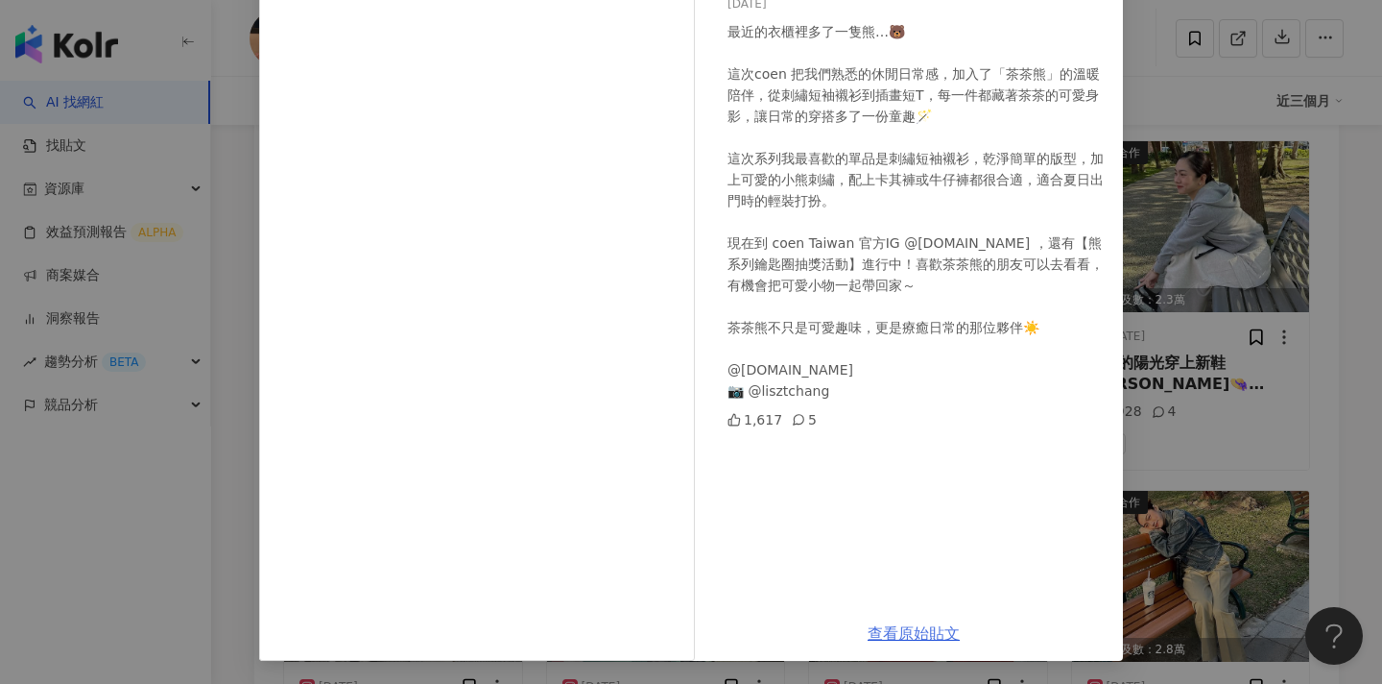
click at [902, 629] on link "查看原始貼文" at bounding box center [914, 633] width 92 height 18
click at [211, 299] on div "張琦 2025/5/12 最近的衣櫃裡多了一隻熊…🐻 這次coen 把我們熟悉的休閒日常感，加入了「茶茶熊」的溫暖陪伴，從刺繡短袖襯衫到插畫短T，每一件都藏著…" at bounding box center [691, 342] width 1382 height 684
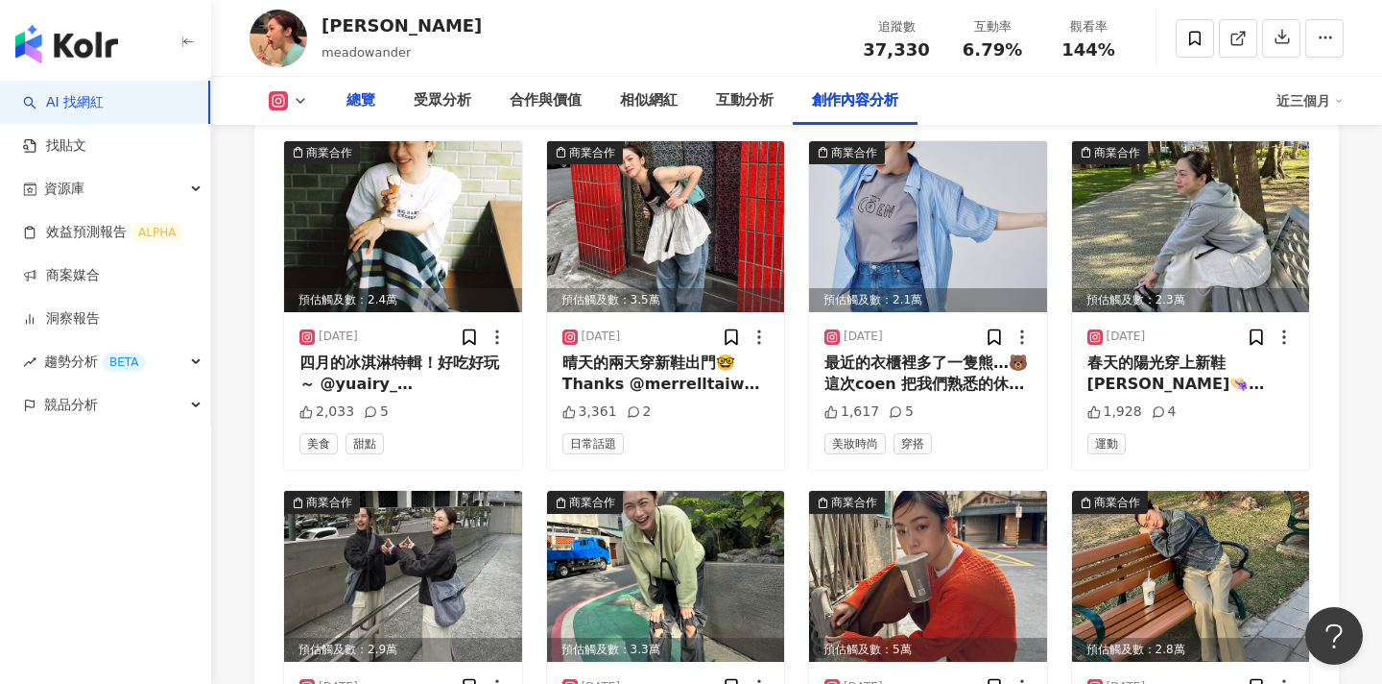
click at [361, 100] on div "總覽" at bounding box center [361, 100] width 29 height 23
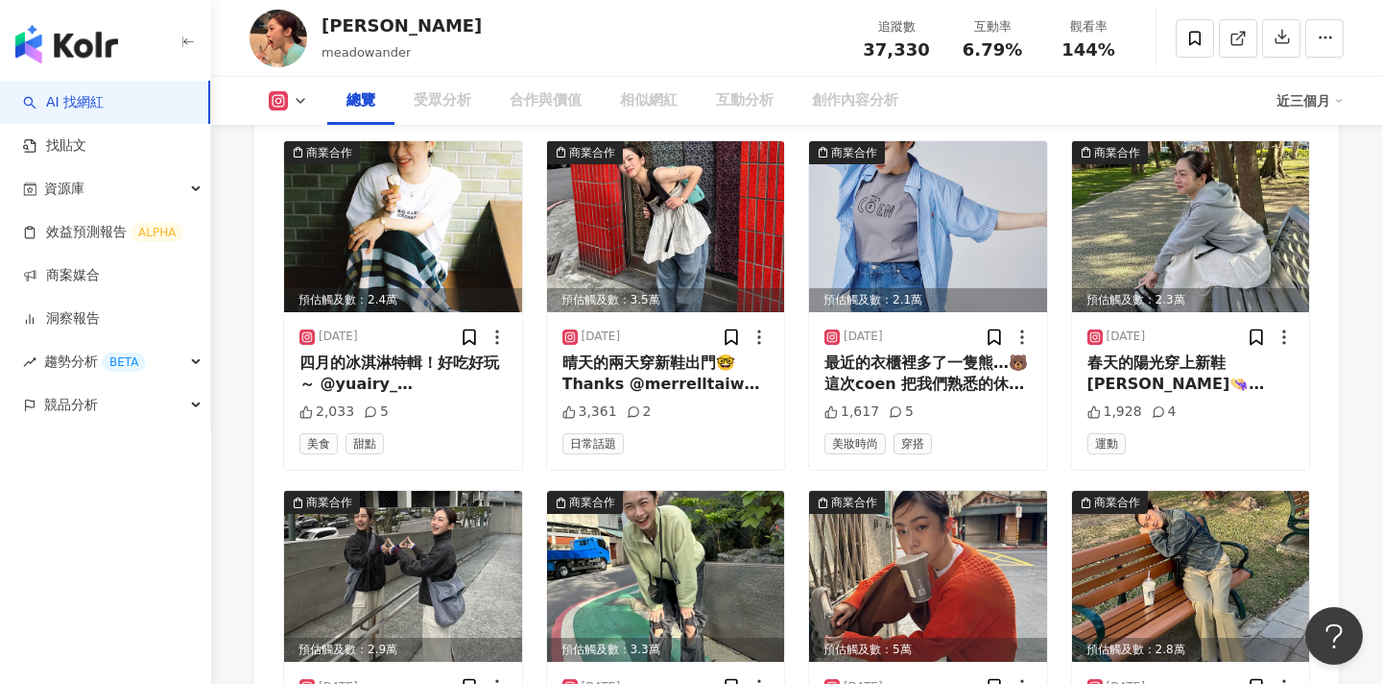
scroll to position [118, 0]
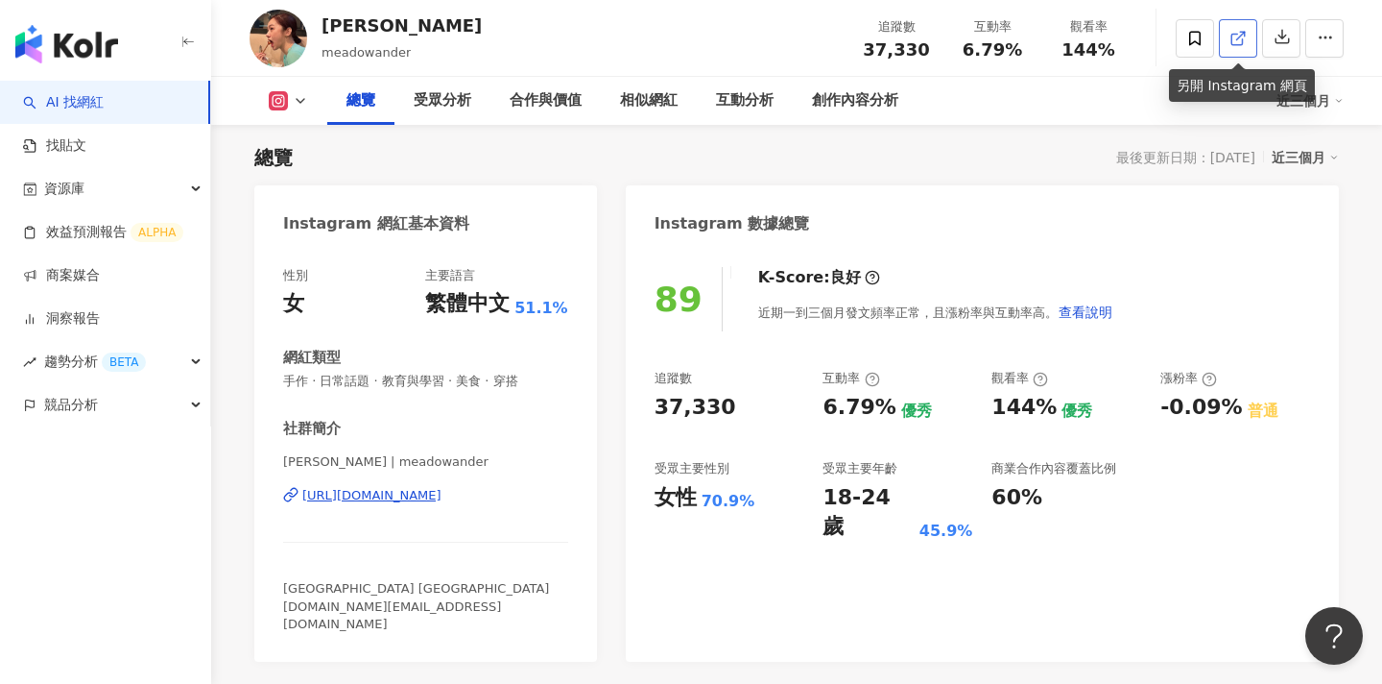
click at [1232, 39] on icon at bounding box center [1237, 39] width 11 height 11
drag, startPoint x: 935, startPoint y: 40, endPoint x: 866, endPoint y: 41, distance: 69.1
click at [866, 41] on div "追蹤數 37,330" at bounding box center [897, 37] width 96 height 41
copy span "37,330"
drag, startPoint x: 1018, startPoint y: 53, endPoint x: 963, endPoint y: 52, distance: 54.7
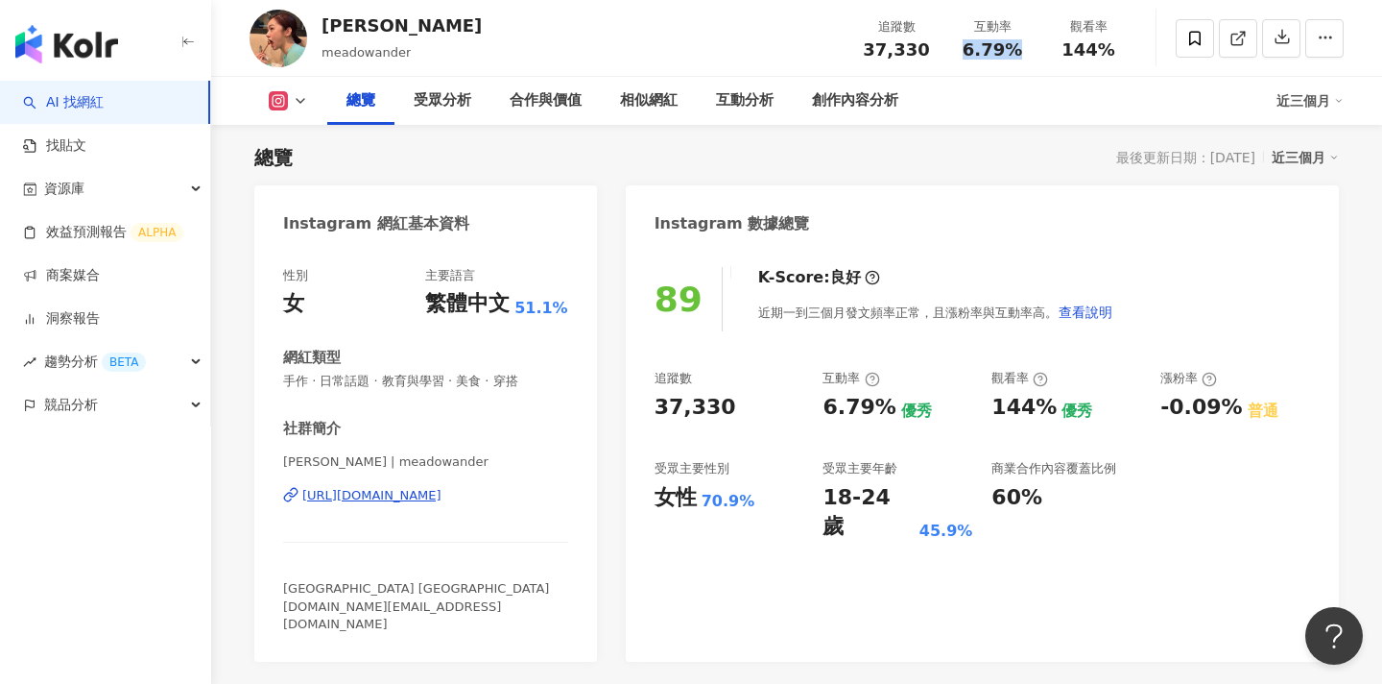
click at [963, 52] on div "6.79%" at bounding box center [992, 49] width 73 height 19
copy span "6.79%"
drag, startPoint x: 1126, startPoint y: 48, endPoint x: 1063, endPoint y: 47, distance: 63.4
click at [1063, 47] on div "觀看率 144%" at bounding box center [1089, 37] width 96 height 41
copy span "144%"
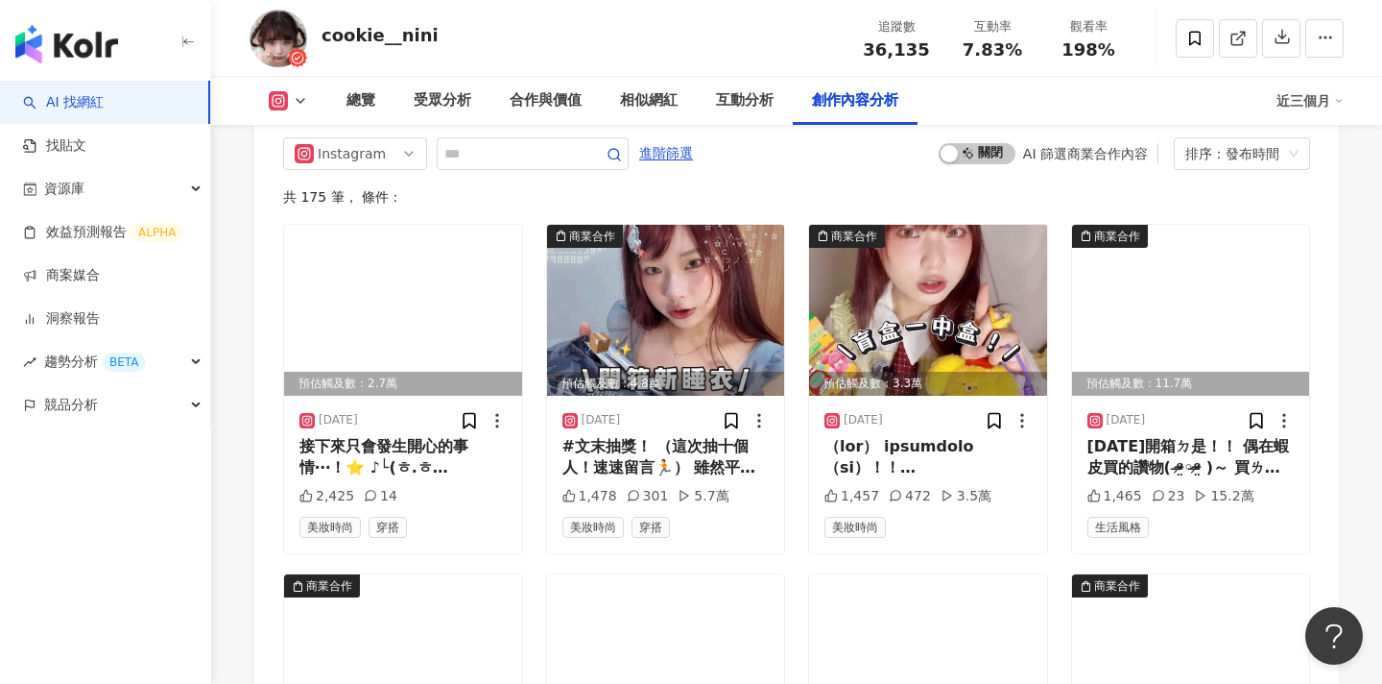
scroll to position [6016, 0]
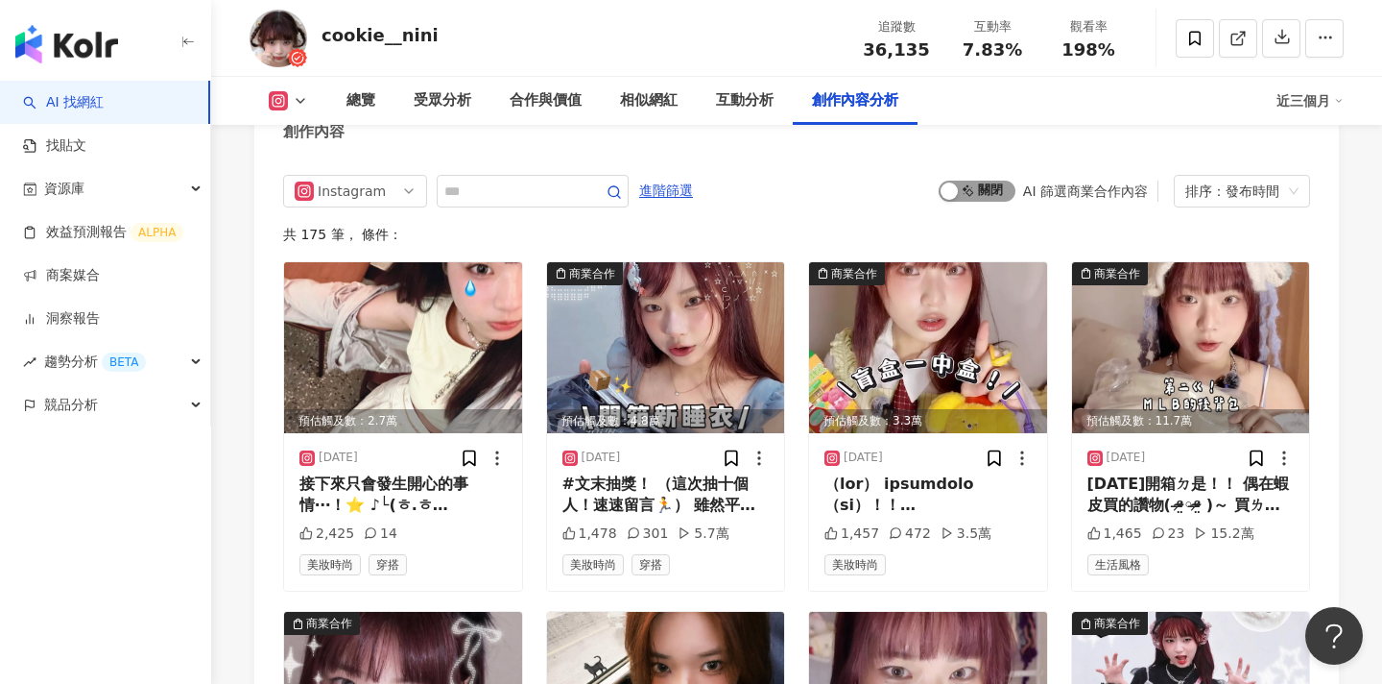
click at [985, 193] on span "啟動 關閉" at bounding box center [977, 190] width 77 height 21
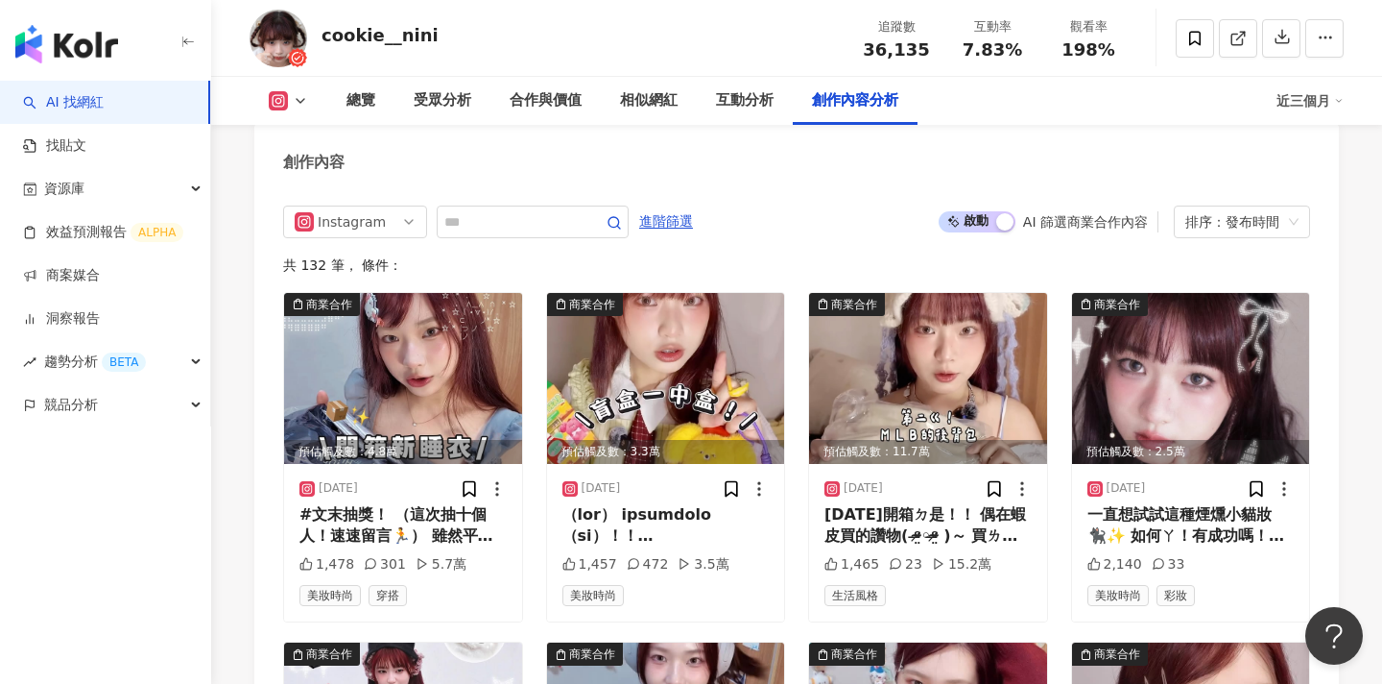
scroll to position [6118, 0]
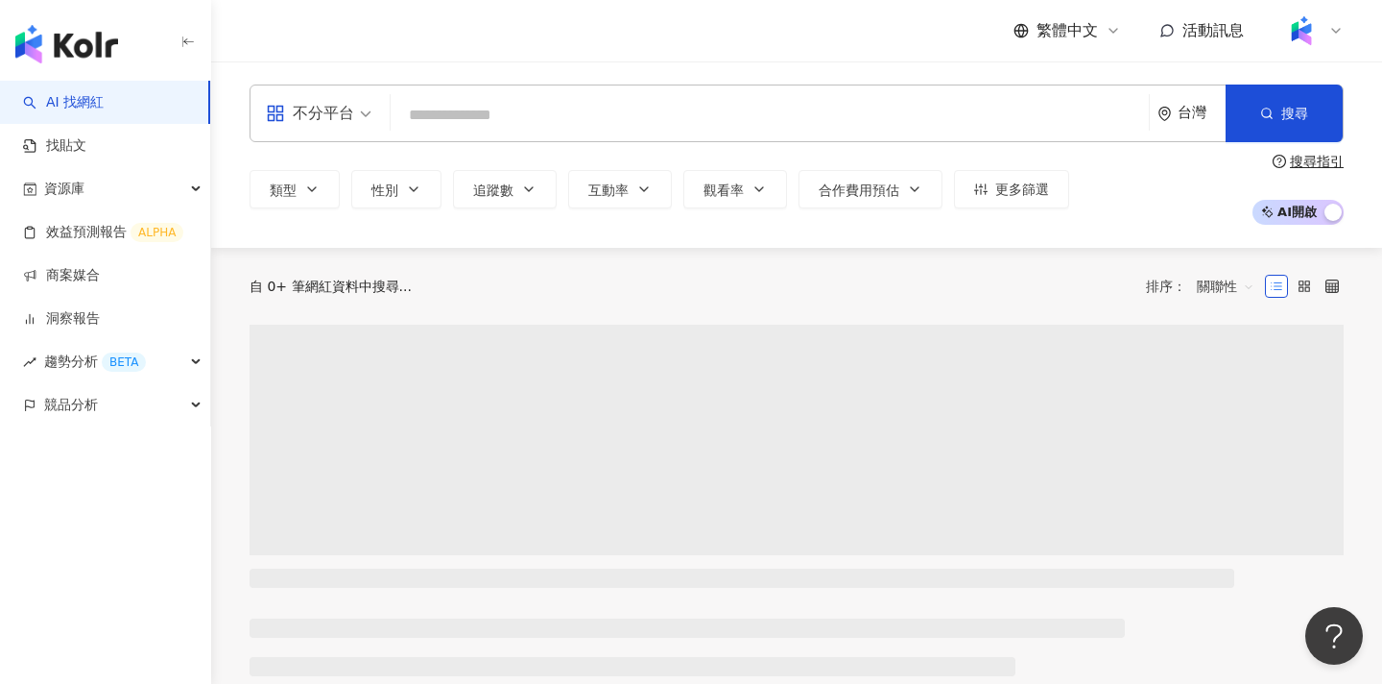
click at [843, 100] on input "search" at bounding box center [769, 115] width 743 height 36
type input "*"
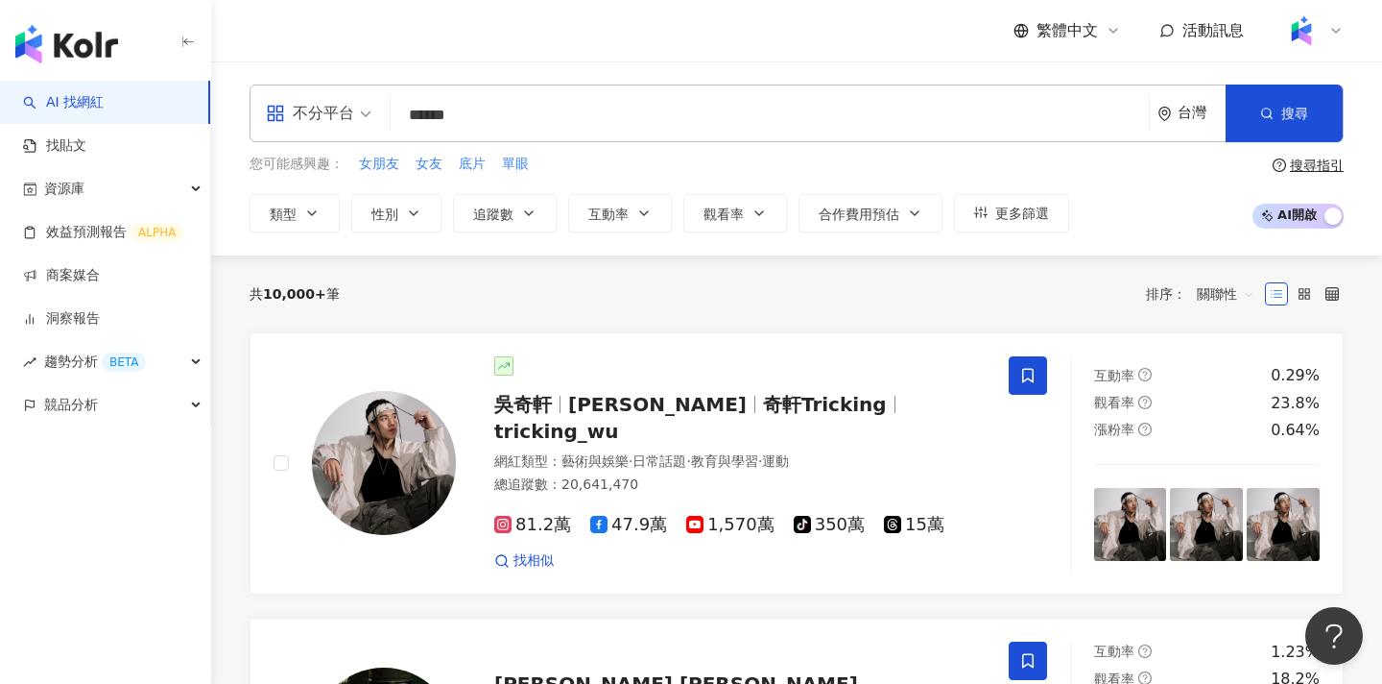
type input "******"
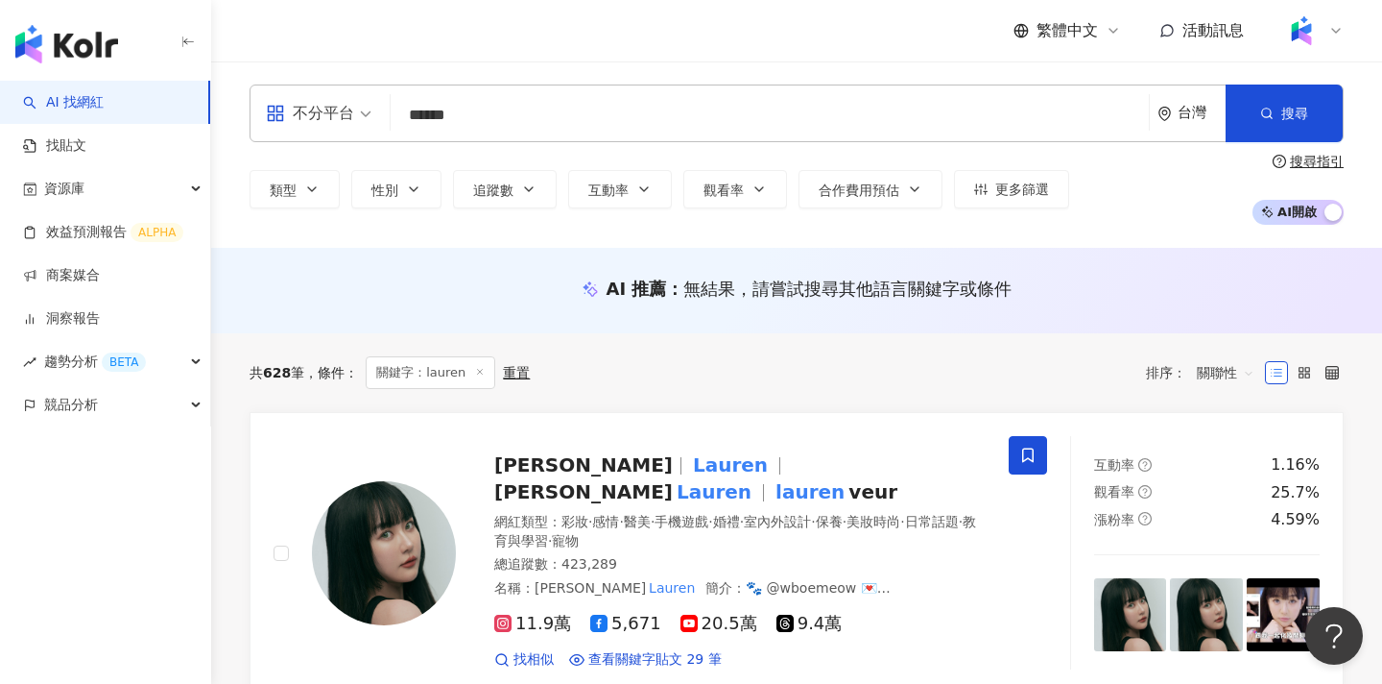
click at [326, 126] on div "不分平台" at bounding box center [310, 113] width 88 height 31
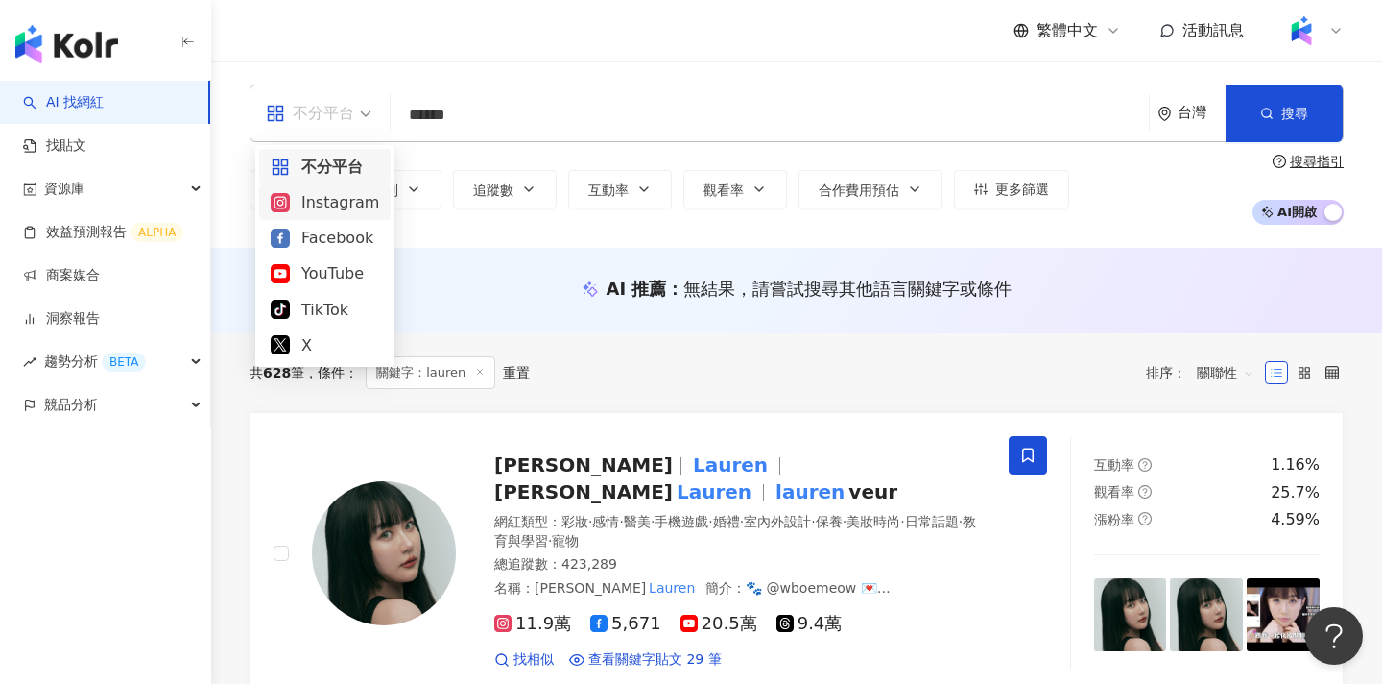
click at [322, 197] on div "Instagram" at bounding box center [325, 202] width 108 height 24
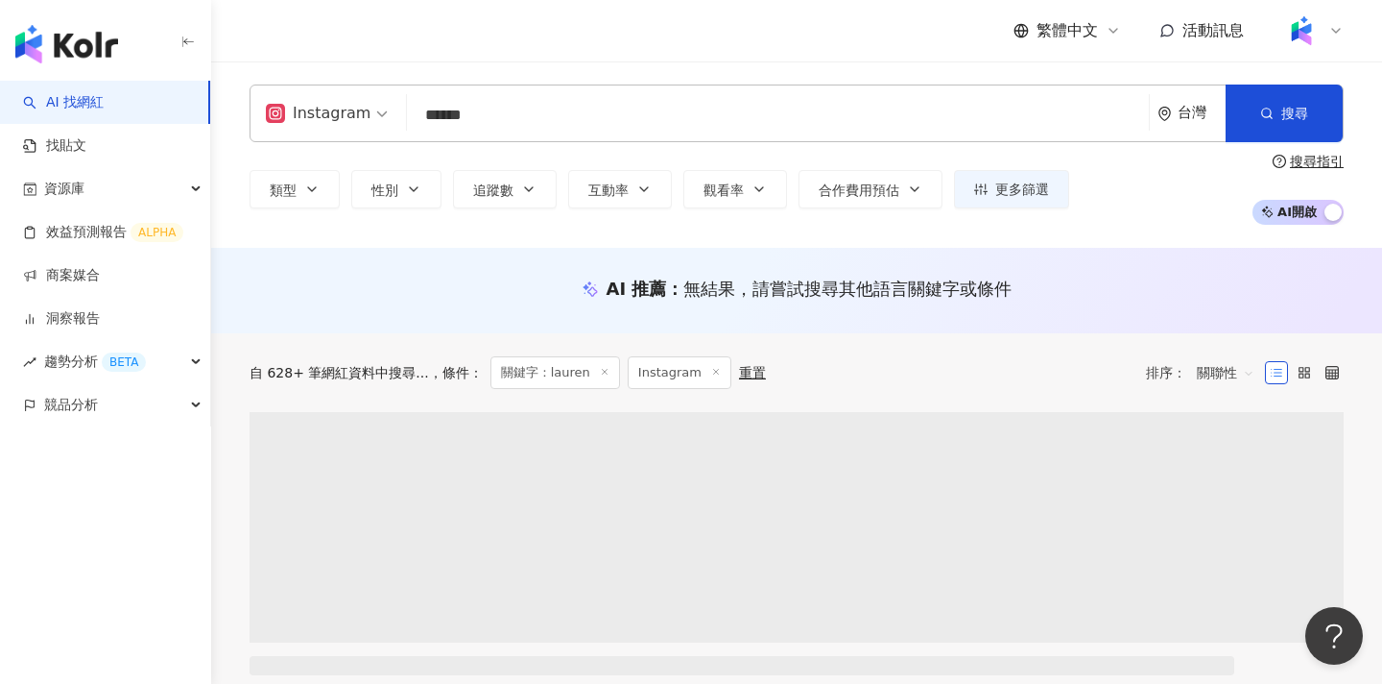
click at [823, 133] on div "ig Instagram ****** 台灣 搜尋 697d94e1-d2e7-4fa0-8302-fc4d030279bb lauren 35,834 追蹤…" at bounding box center [797, 113] width 1094 height 58
click at [850, 120] on input "******" at bounding box center [778, 115] width 727 height 36
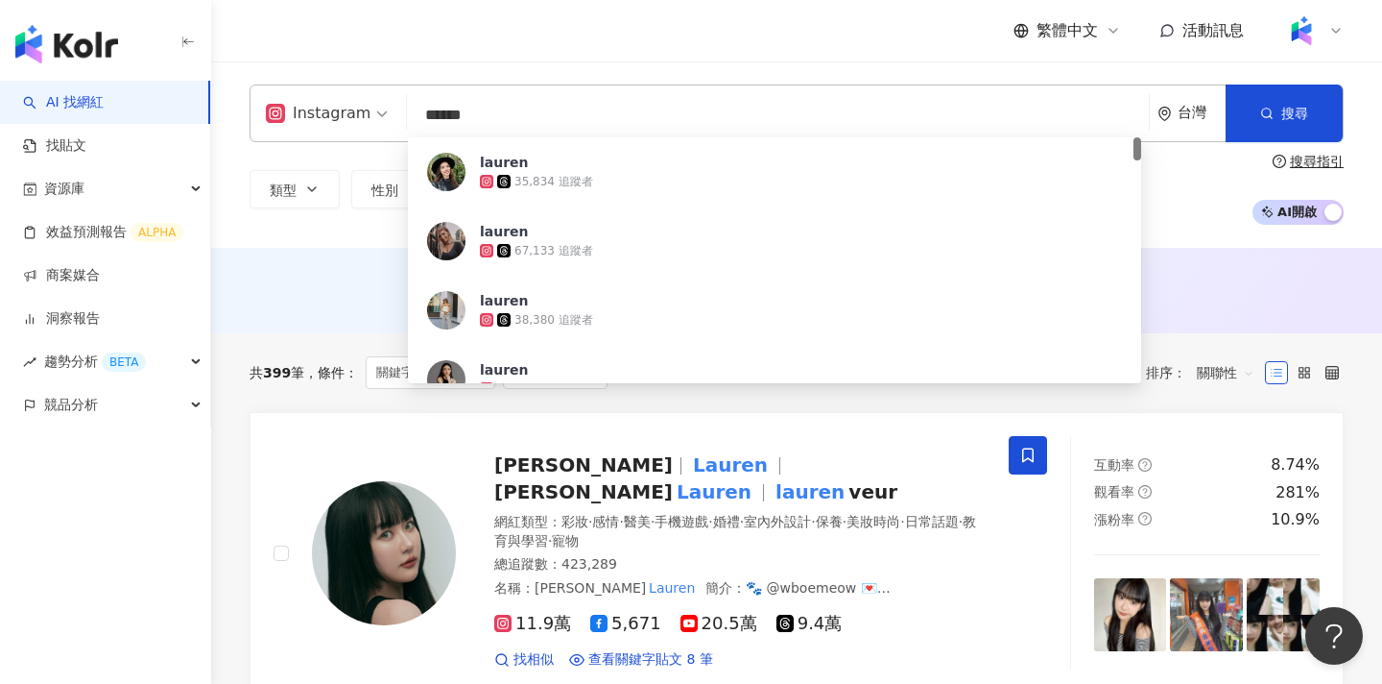
drag, startPoint x: 602, startPoint y: 110, endPoint x: 416, endPoint y: 118, distance: 186.4
click at [416, 118] on input "******" at bounding box center [778, 115] width 727 height 36
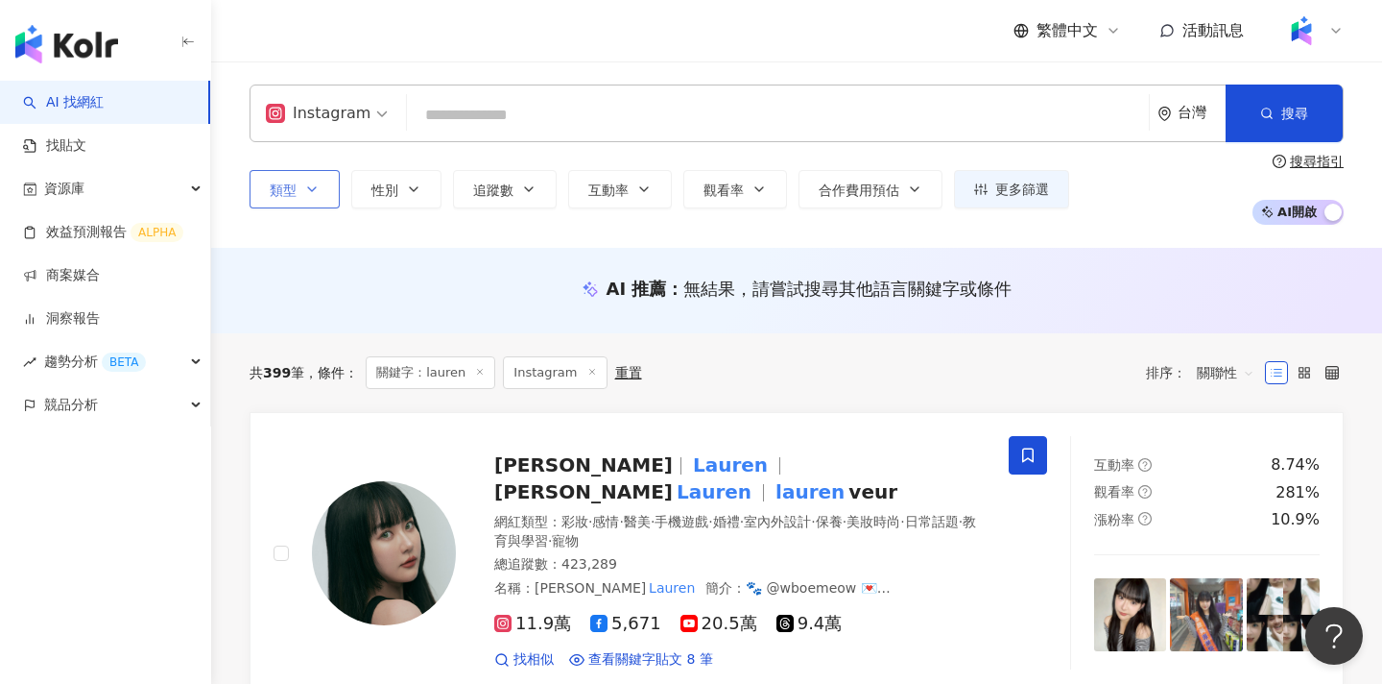
click at [276, 180] on button "類型" at bounding box center [295, 189] width 90 height 38
click at [404, 187] on button "性別" at bounding box center [396, 189] width 90 height 38
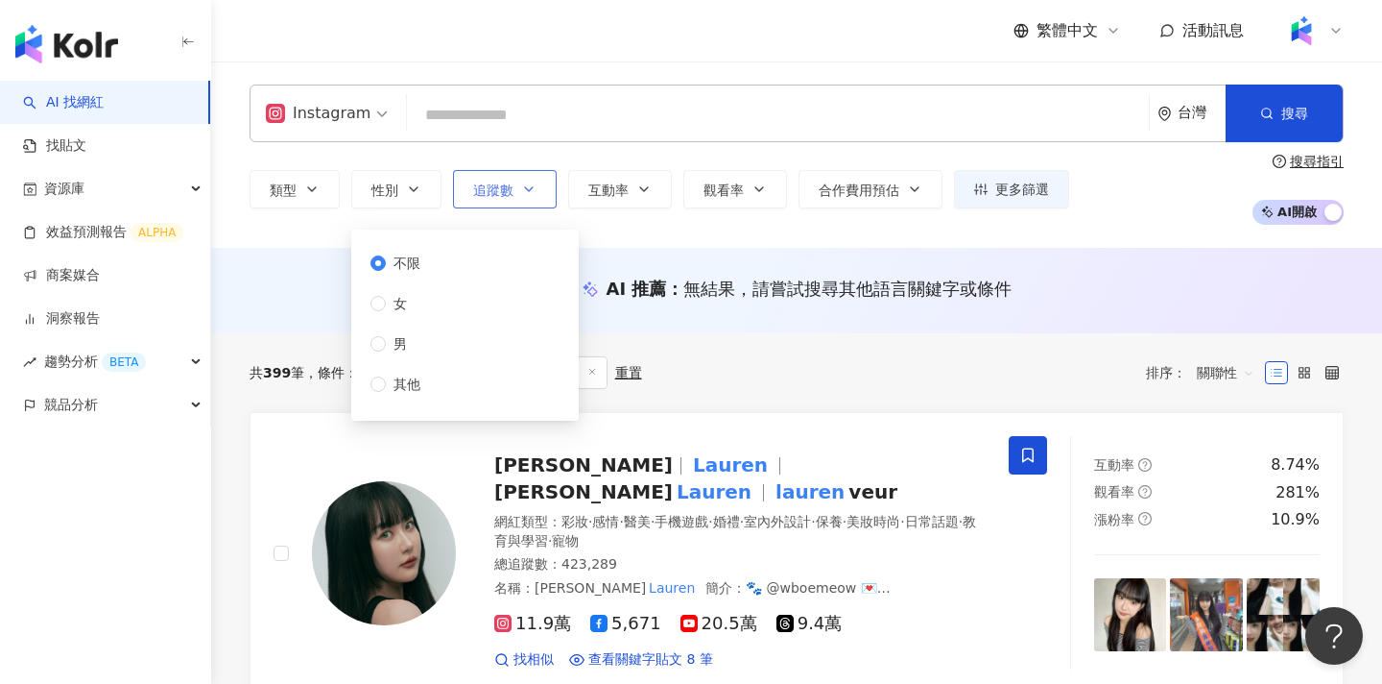
click at [544, 203] on button "追蹤數" at bounding box center [505, 189] width 104 height 38
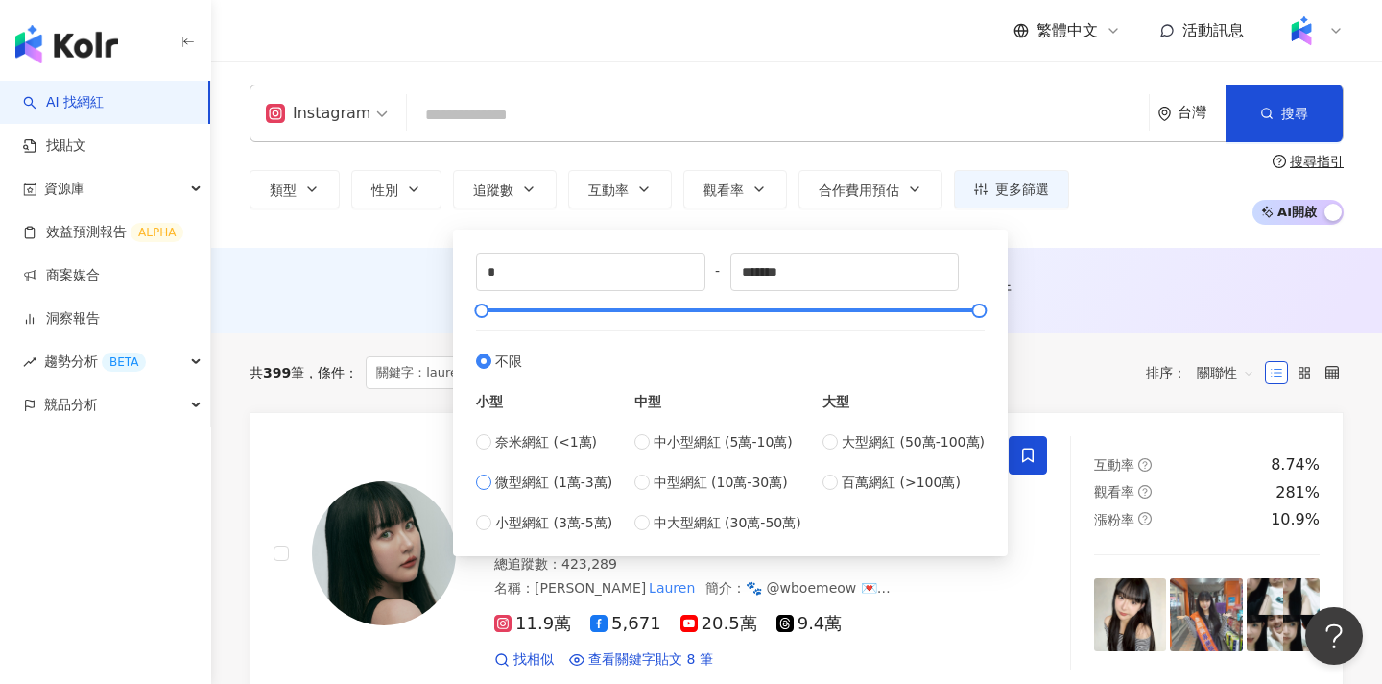
type input "*****"
click at [697, 58] on div "繁體中文 活動訊息" at bounding box center [797, 30] width 1094 height 61
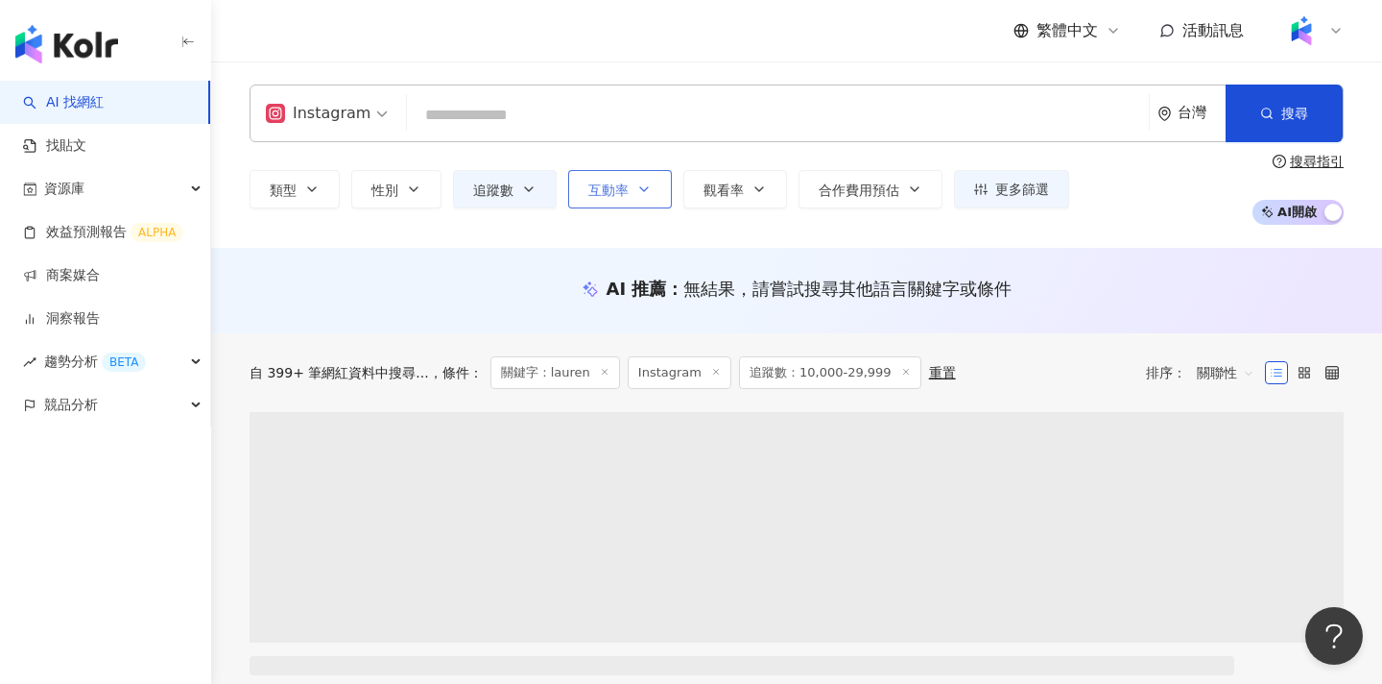
click at [604, 202] on button "互動率" at bounding box center [620, 189] width 104 height 38
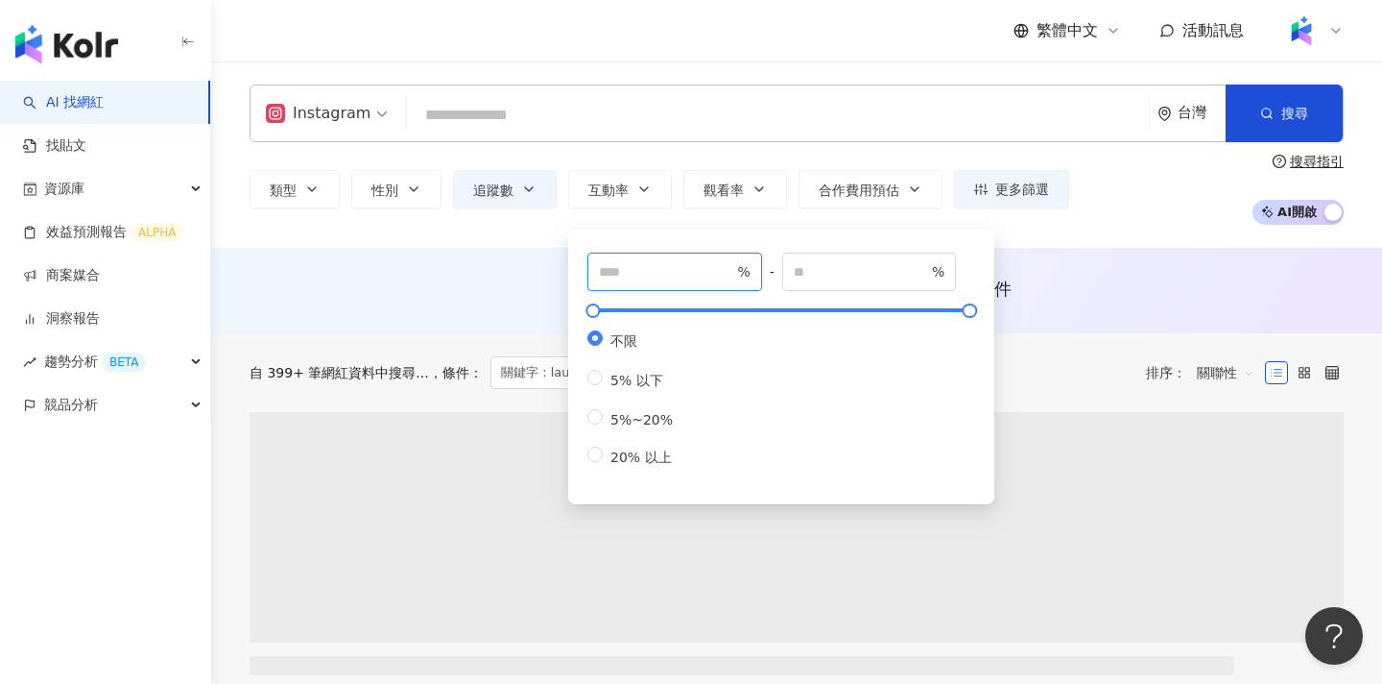
click at [623, 268] on input "number" at bounding box center [666, 271] width 134 height 21
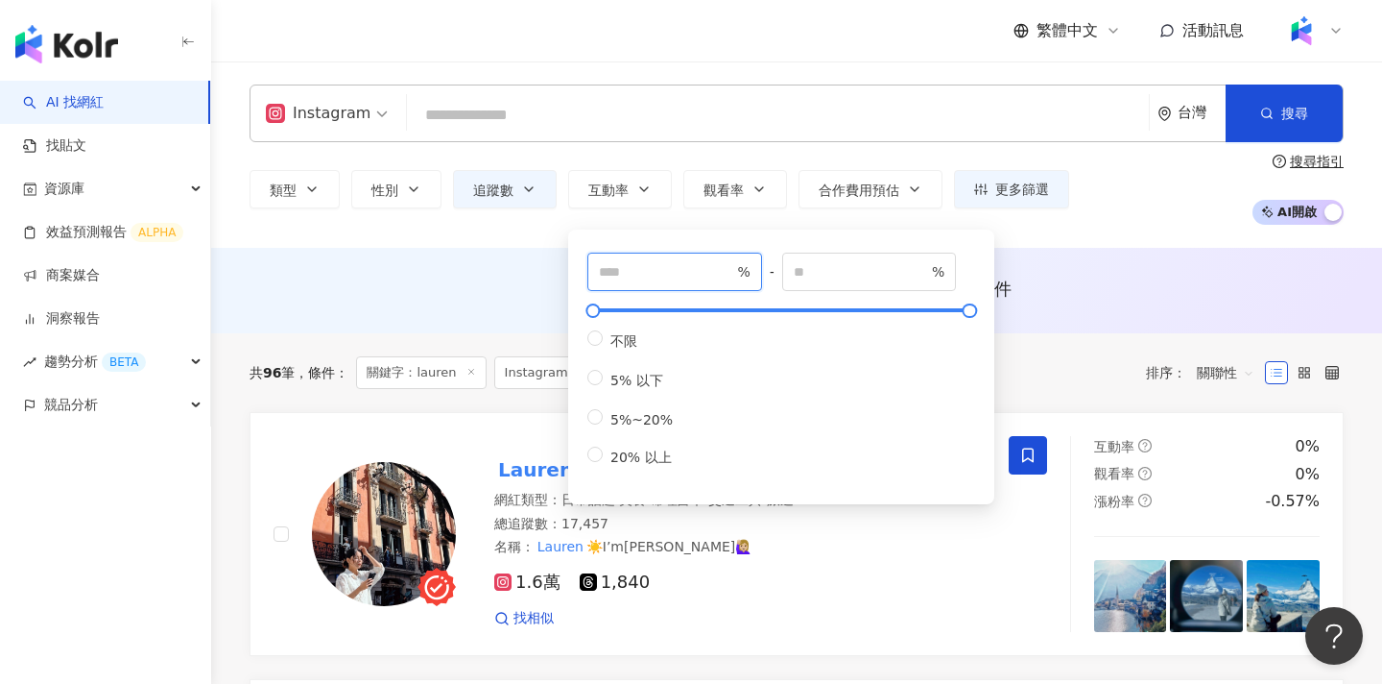
type input "*"
click at [710, 57] on div "繁體中文 活動訊息" at bounding box center [797, 30] width 1094 height 61
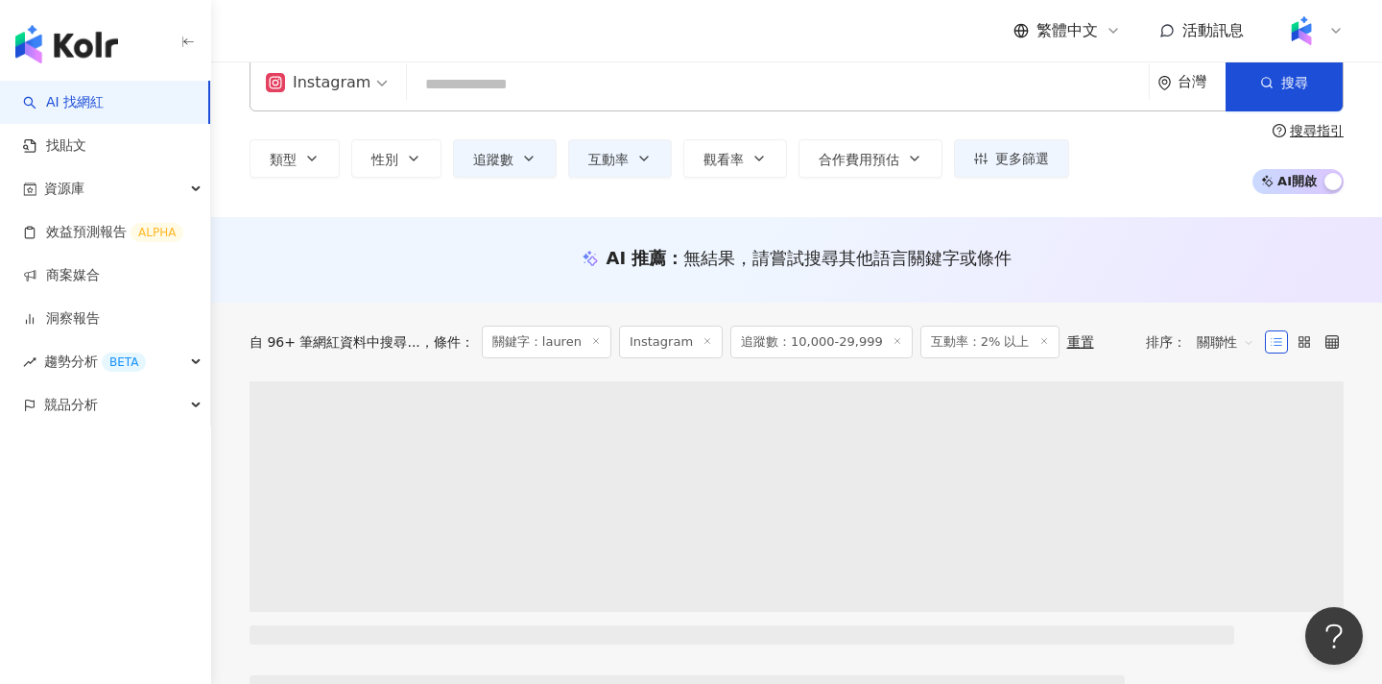
scroll to position [37, 0]
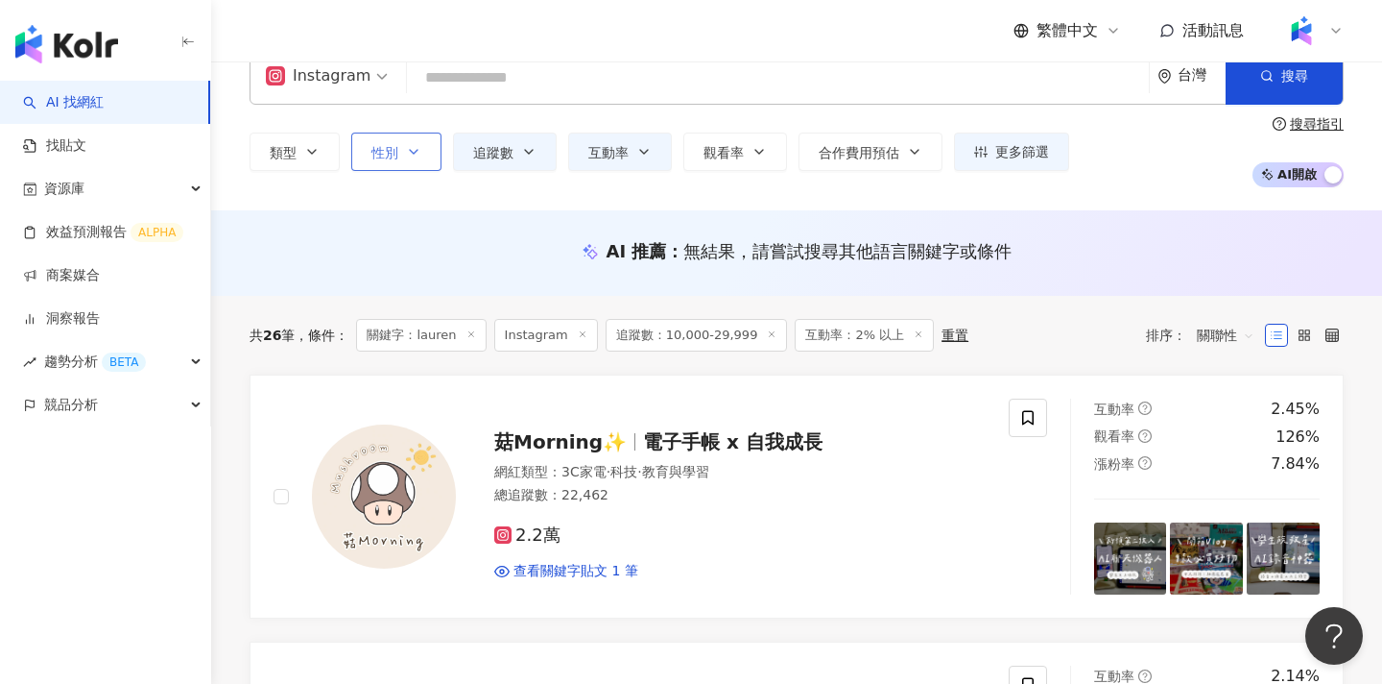
click at [384, 156] on span "性別" at bounding box center [385, 152] width 27 height 15
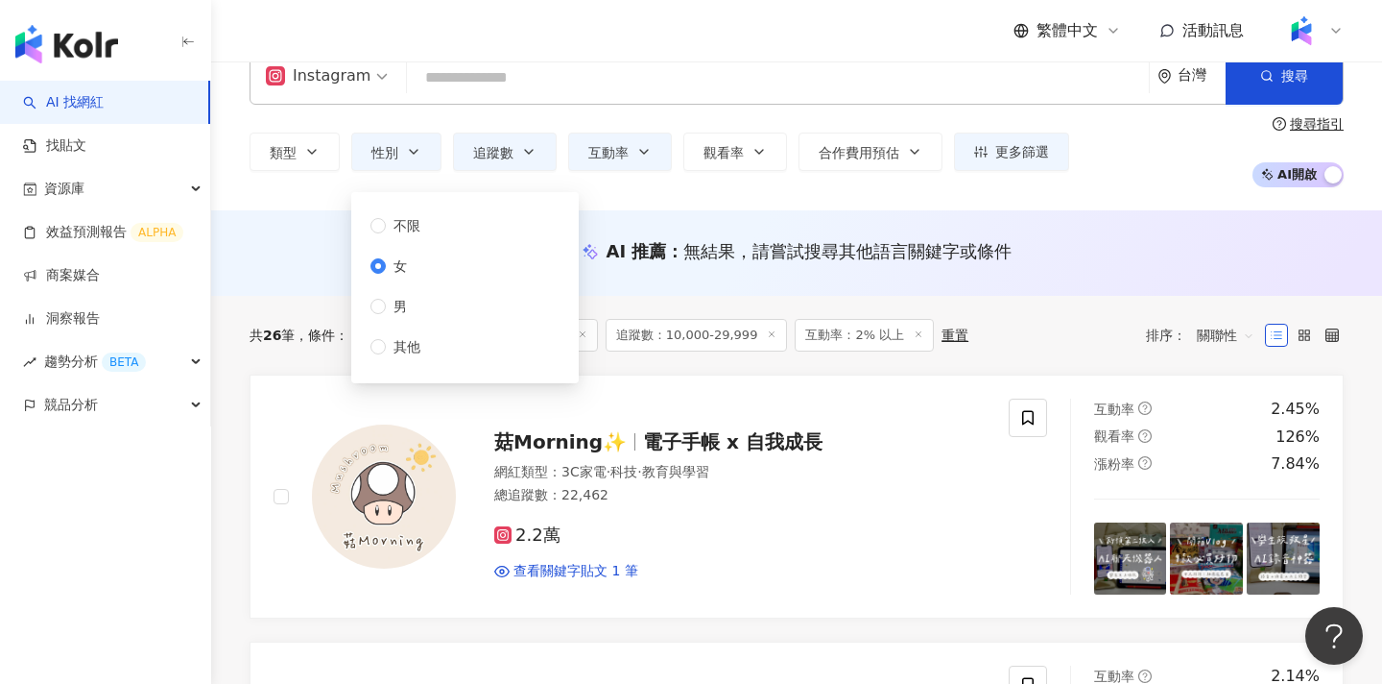
click at [263, 195] on div "Instagram 台灣 搜尋 697d94e1-d2e7-4fa0-8302-fc4d030279bb lauren 35,834 追蹤者 lauren 6…" at bounding box center [796, 117] width 1171 height 186
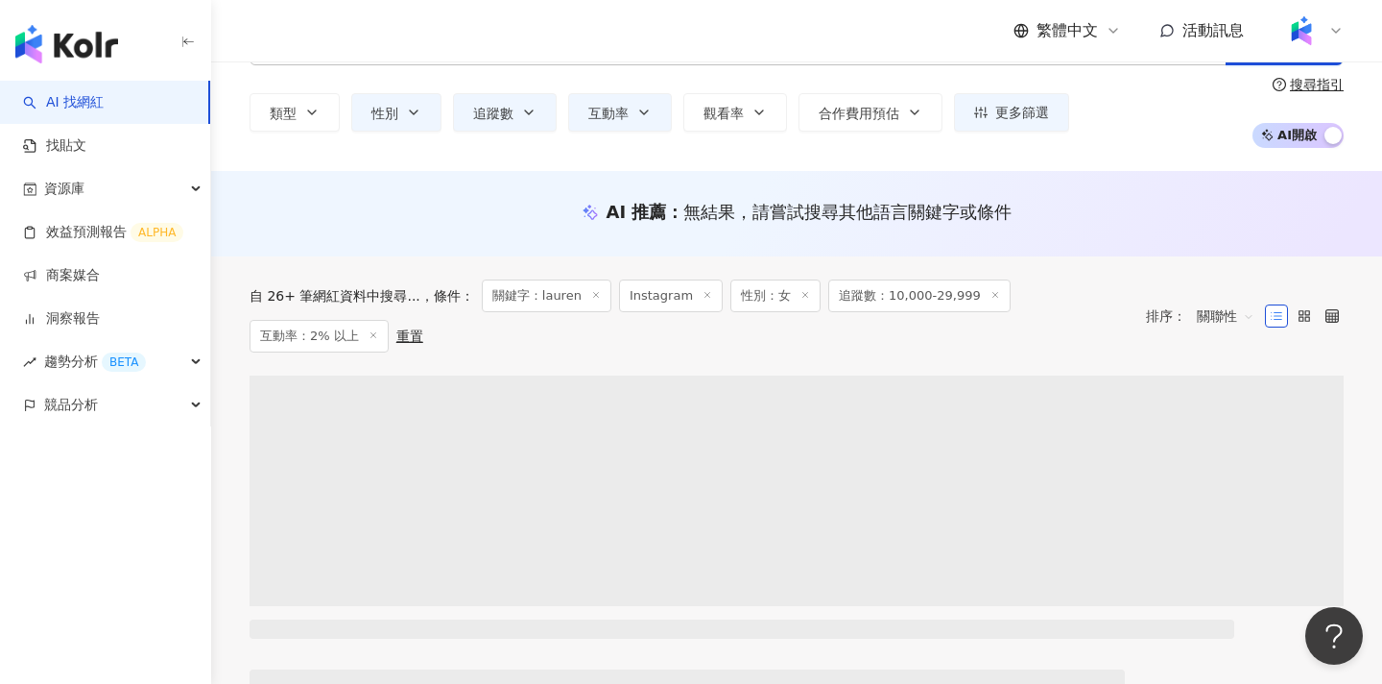
scroll to position [83, 0]
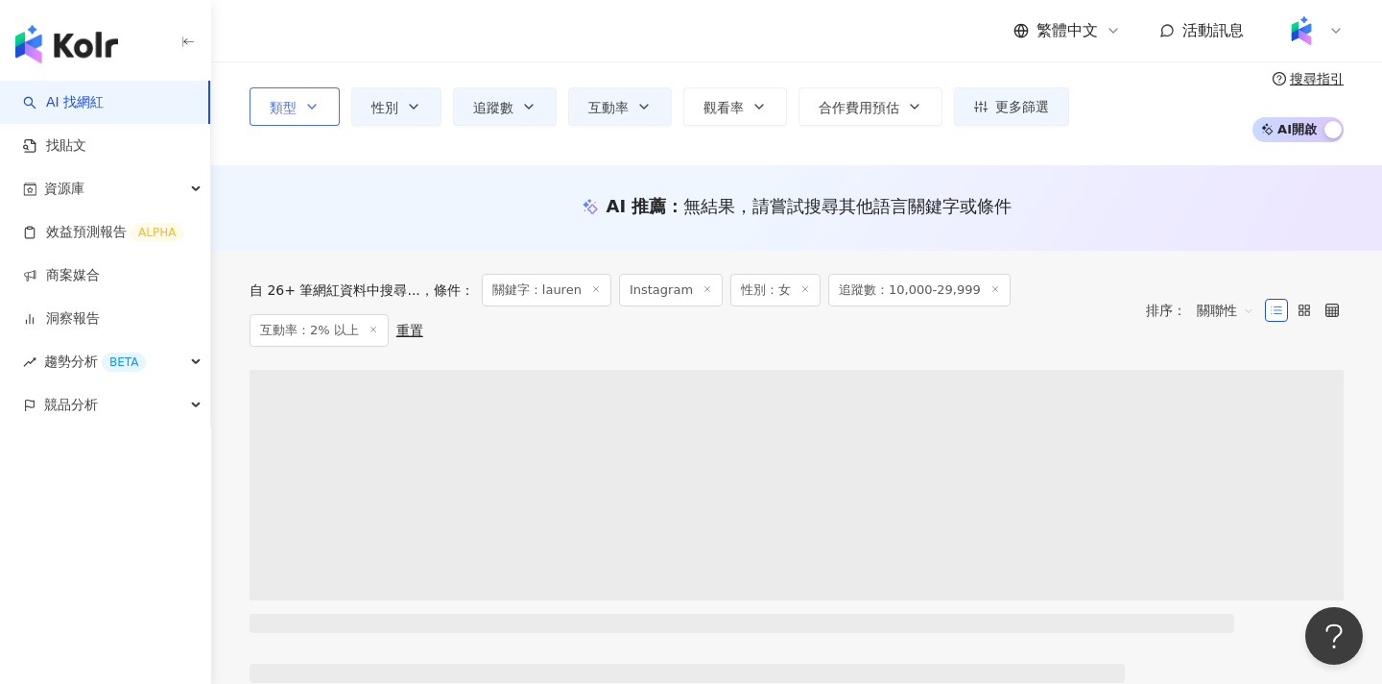
click at [318, 105] on icon "button" at bounding box center [311, 106] width 15 height 15
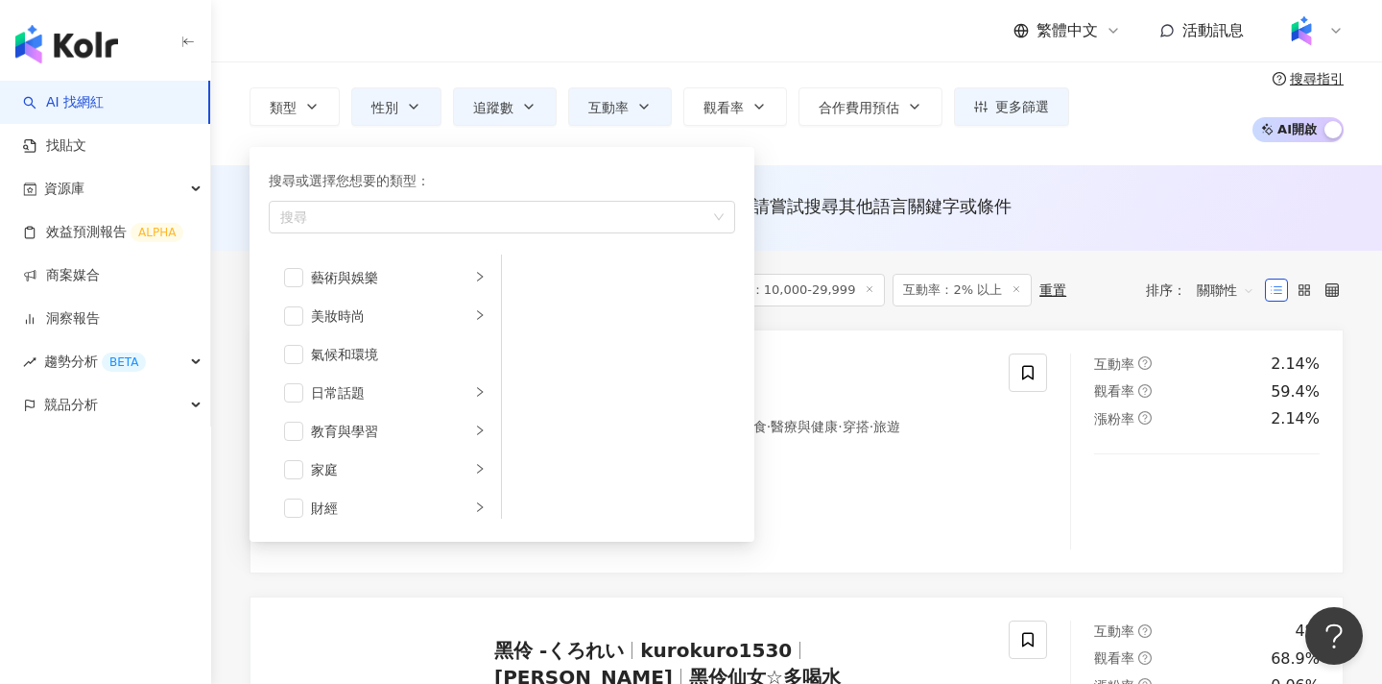
click at [395, 50] on div "繁體中文 活動訊息" at bounding box center [797, 30] width 1094 height 61
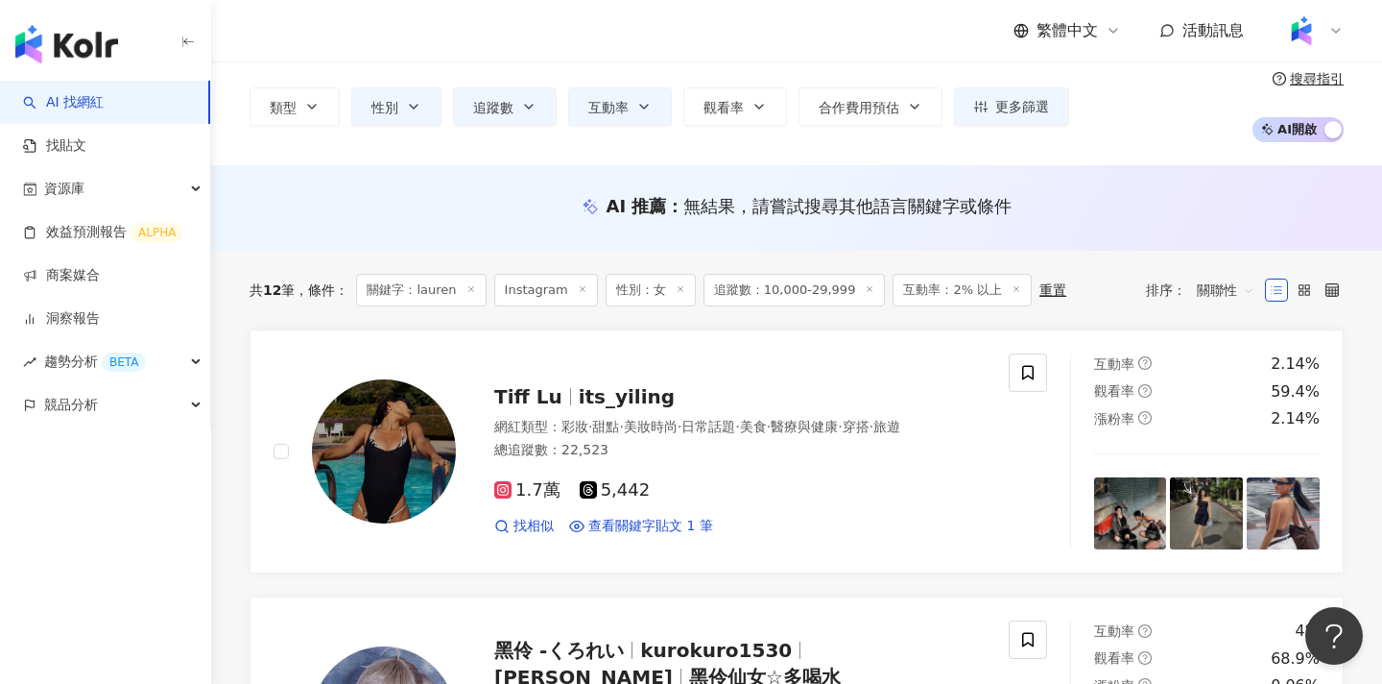
scroll to position [0, 0]
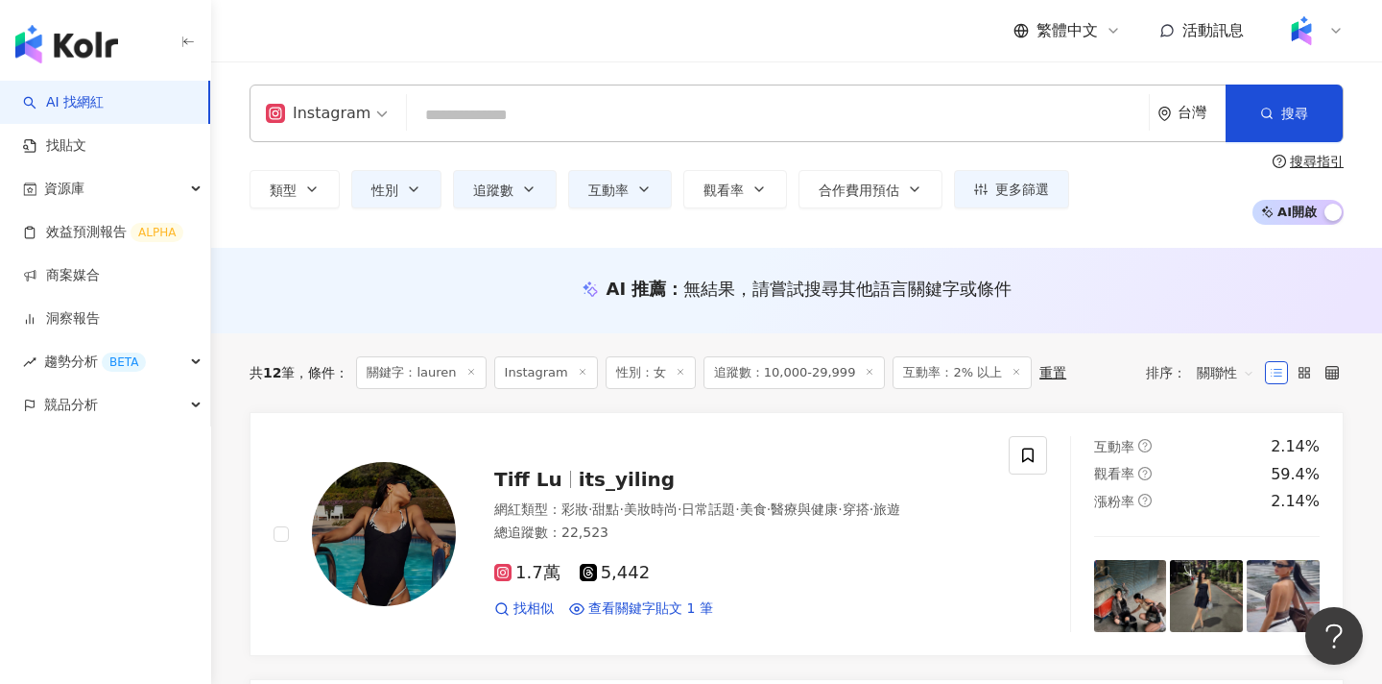
click at [549, 101] on input "search" at bounding box center [778, 115] width 727 height 36
type input "*"
type input "****"
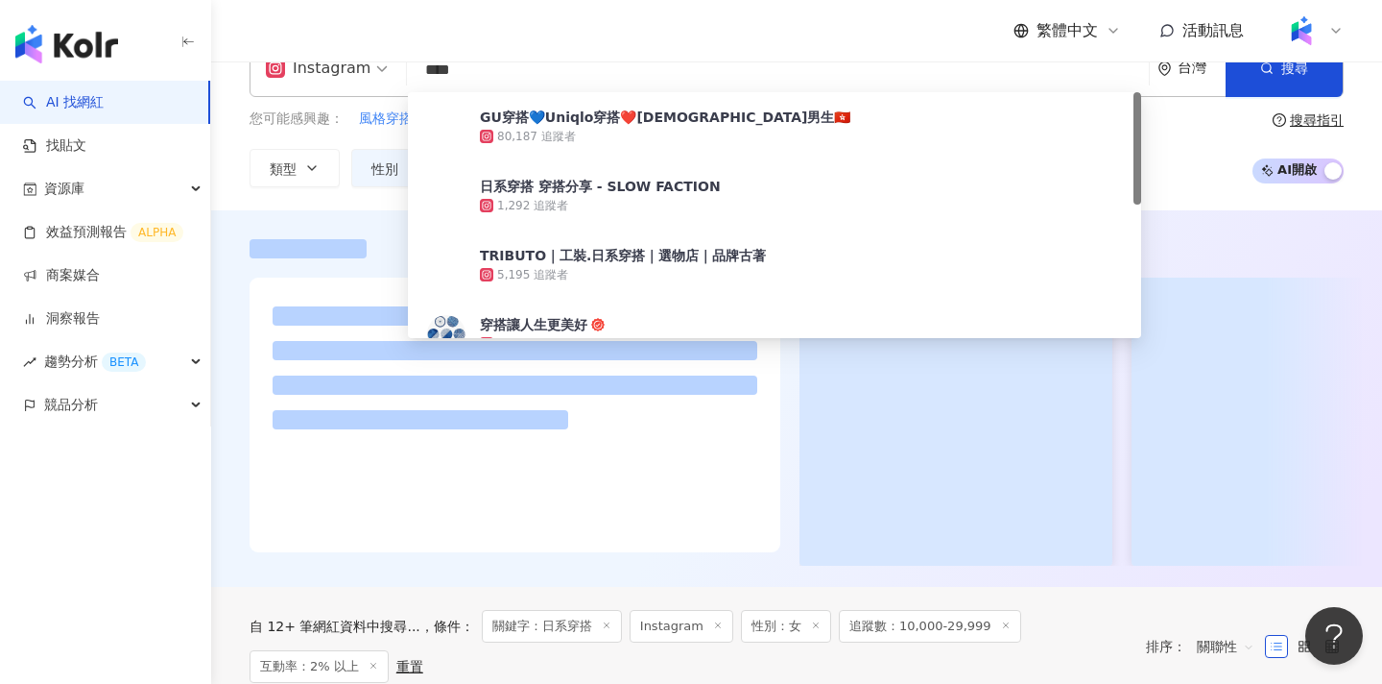
scroll to position [46, 0]
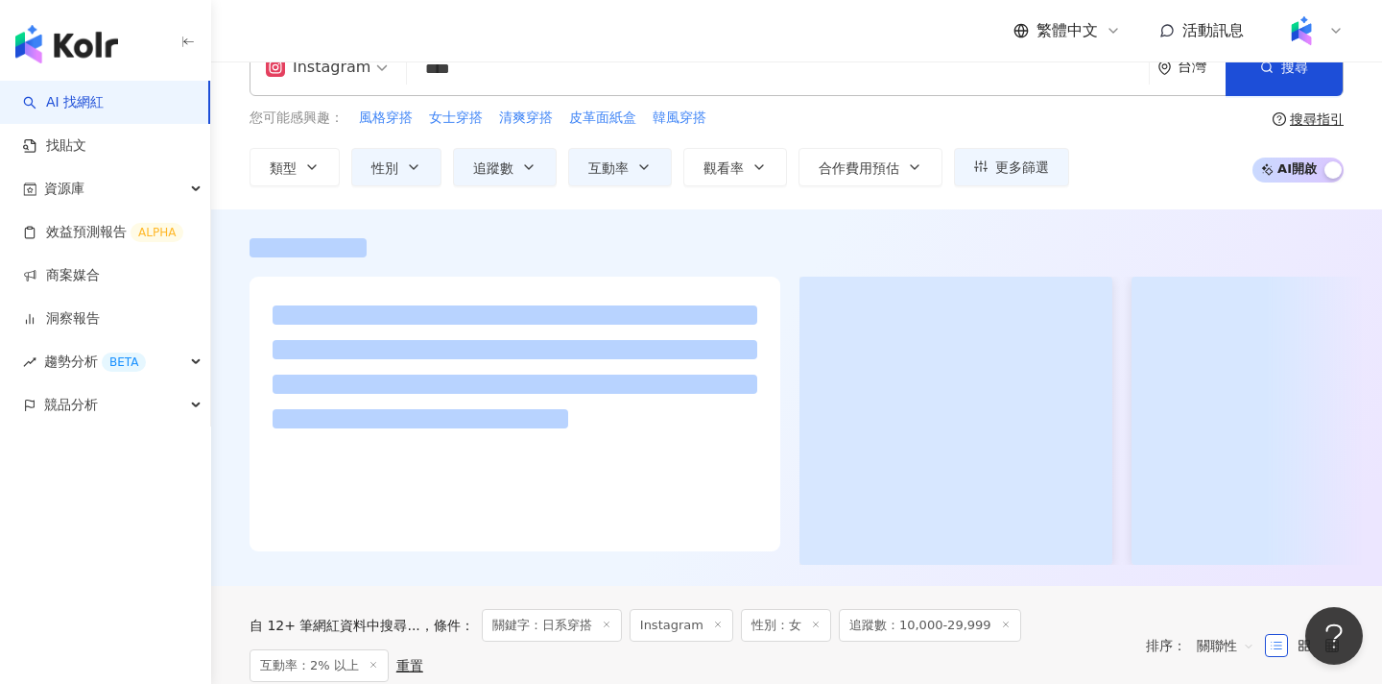
click at [233, 183] on div "Instagram **** 台灣 搜尋 4b854c26-a3fc-4660-88d6-769a3dddc65e GU穿搭💙Uniqlo穿搭❤️香港男生🇭🇰…" at bounding box center [796, 112] width 1171 height 148
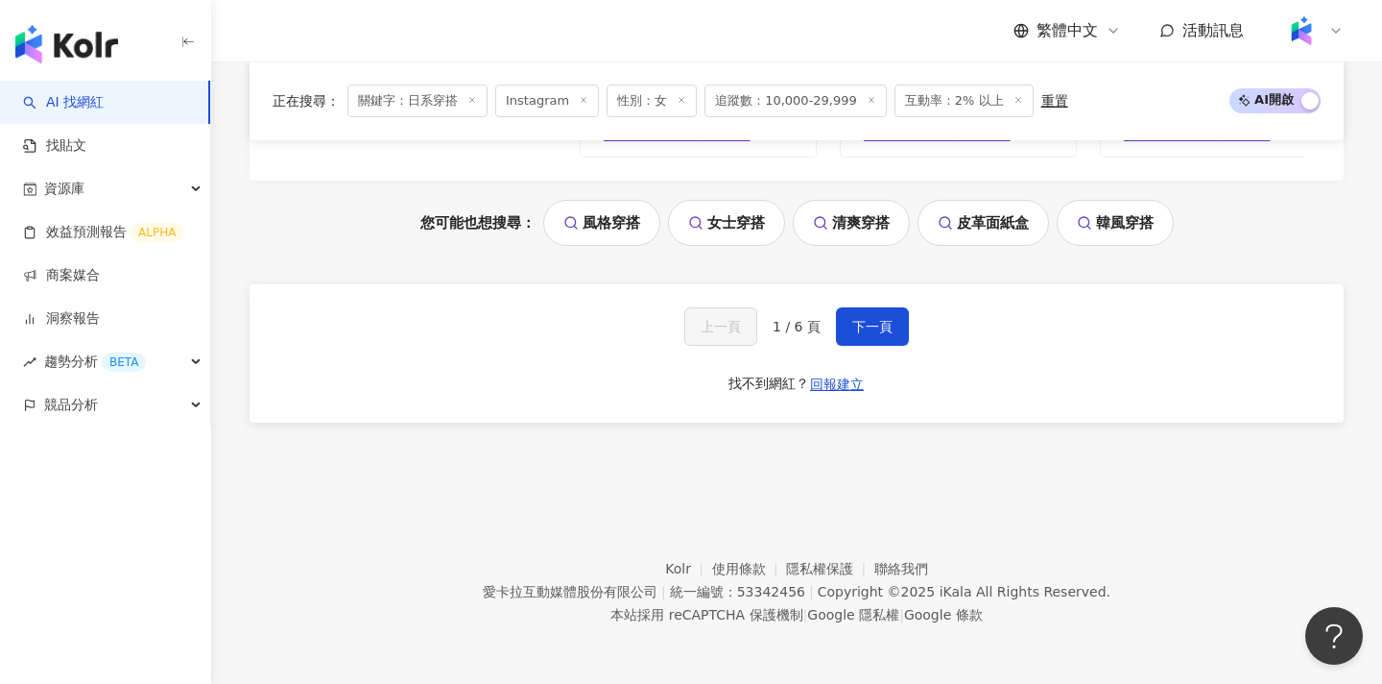
scroll to position [4081, 0]
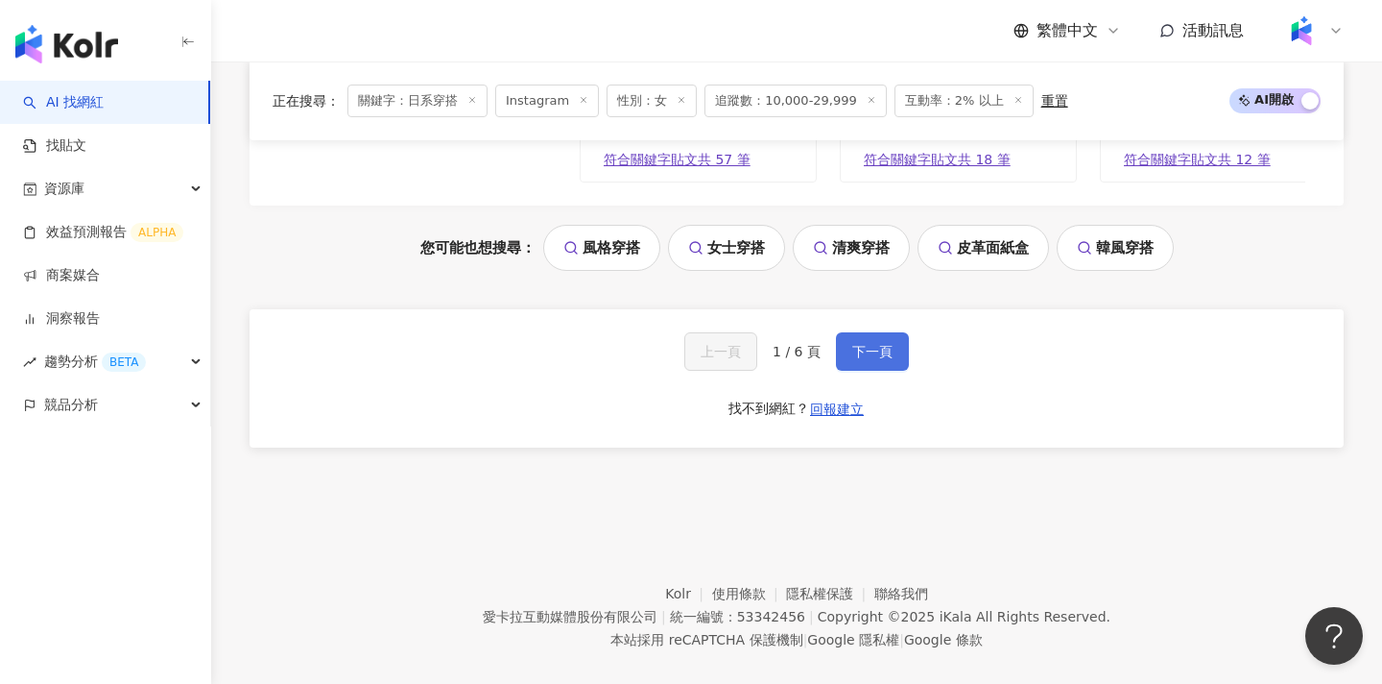
click at [860, 358] on span "下一頁" at bounding box center [872, 351] width 40 height 15
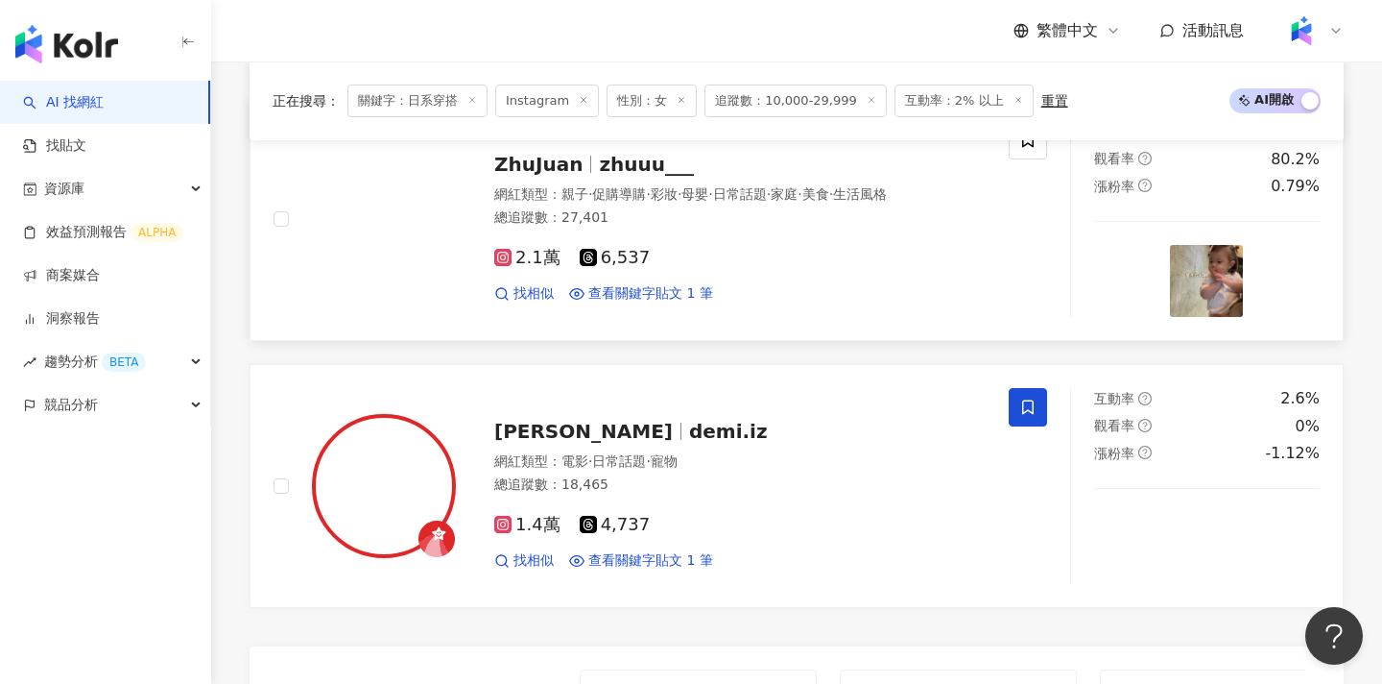
scroll to position [4042, 0]
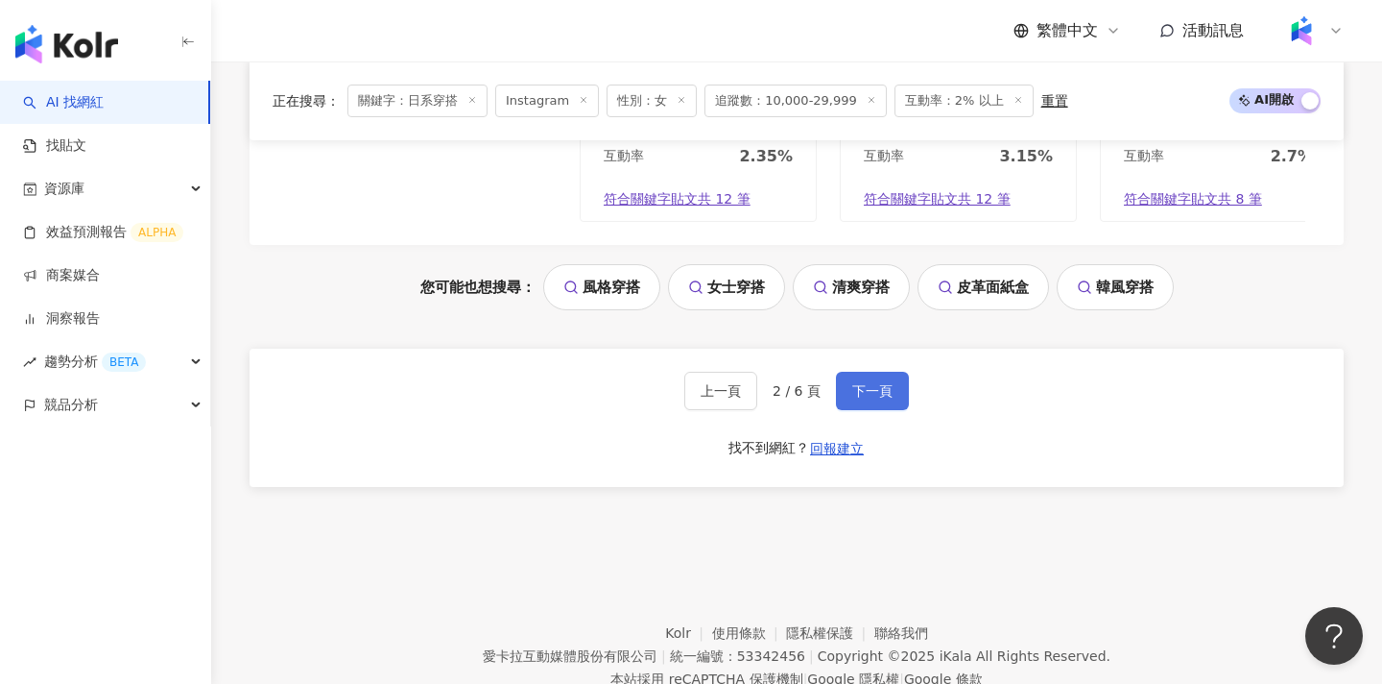
click at [868, 404] on button "下一頁" at bounding box center [872, 391] width 73 height 38
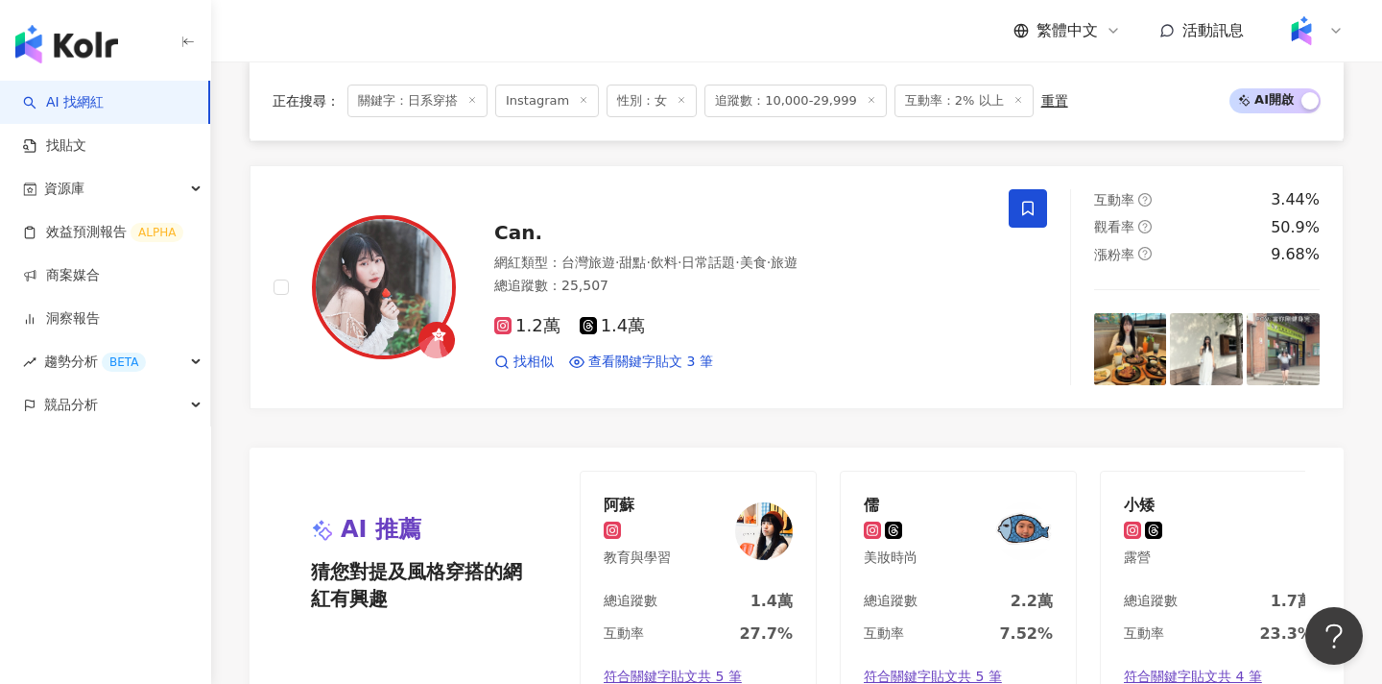
scroll to position [3565, 0]
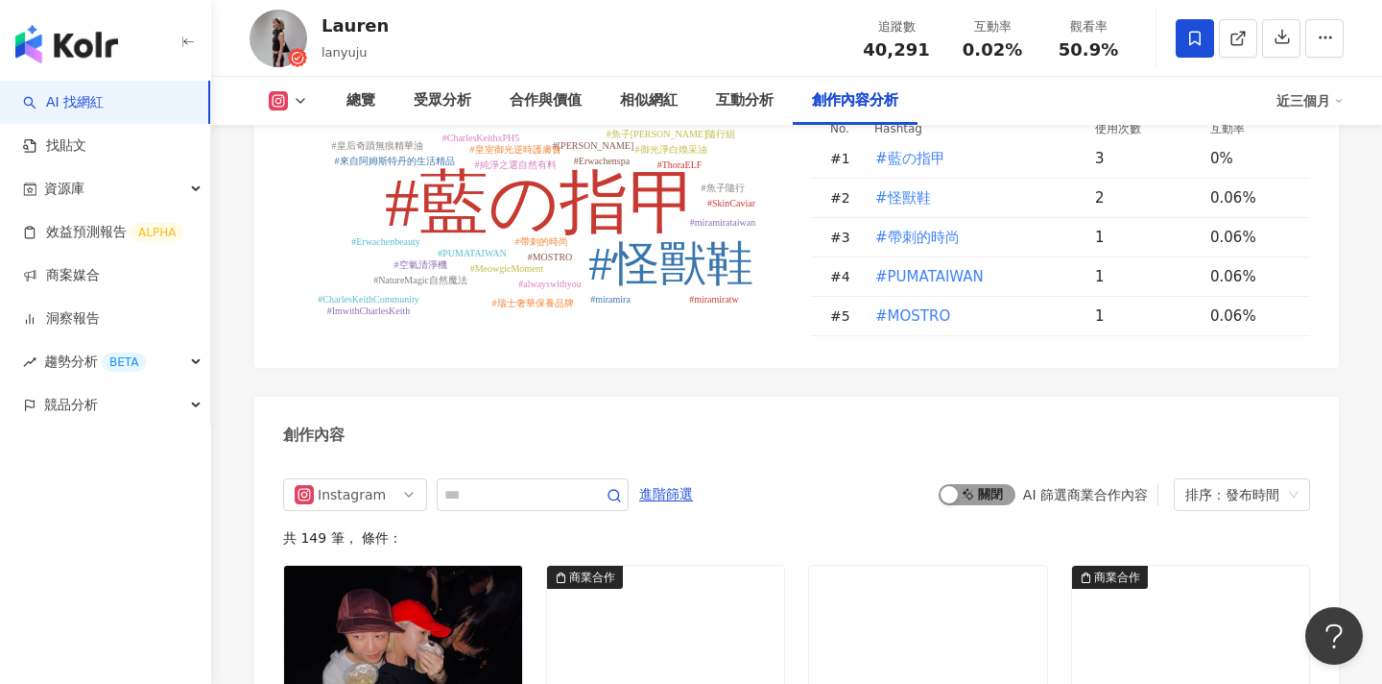
scroll to position [5906, 0]
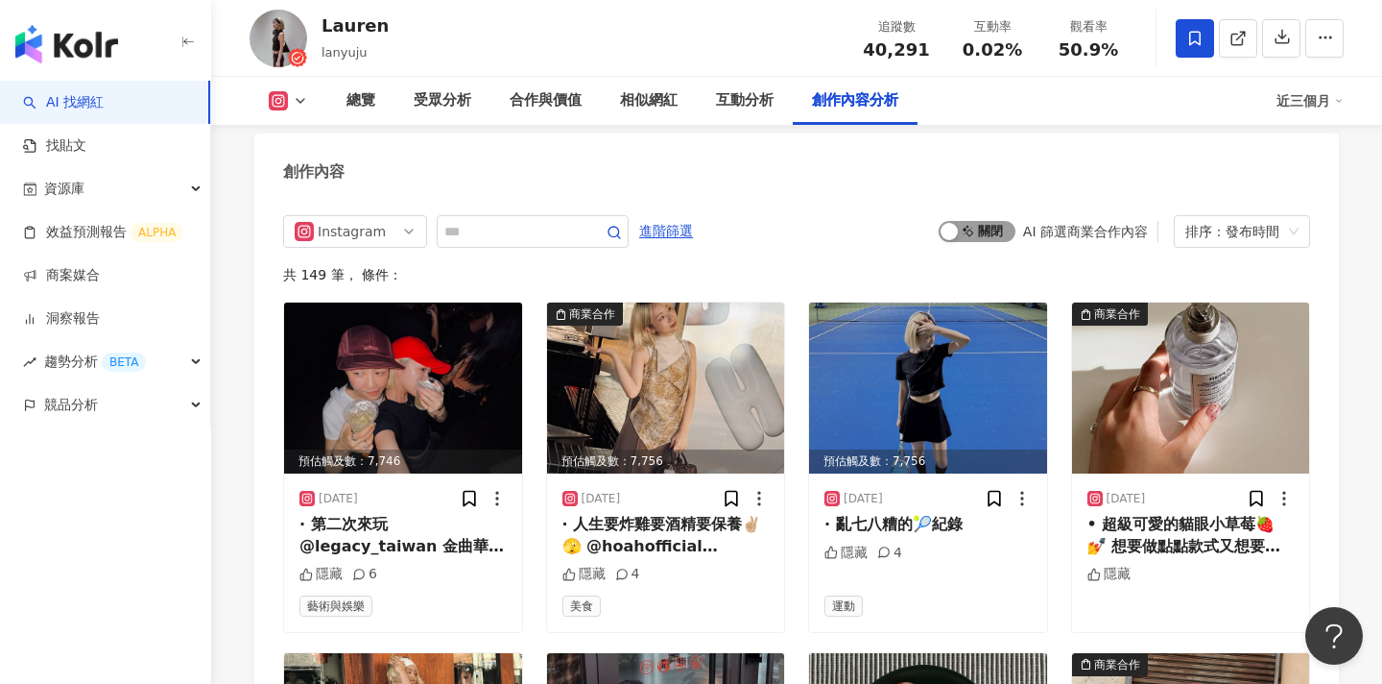
click at [973, 221] on span "啟動 關閉" at bounding box center [977, 231] width 77 height 21
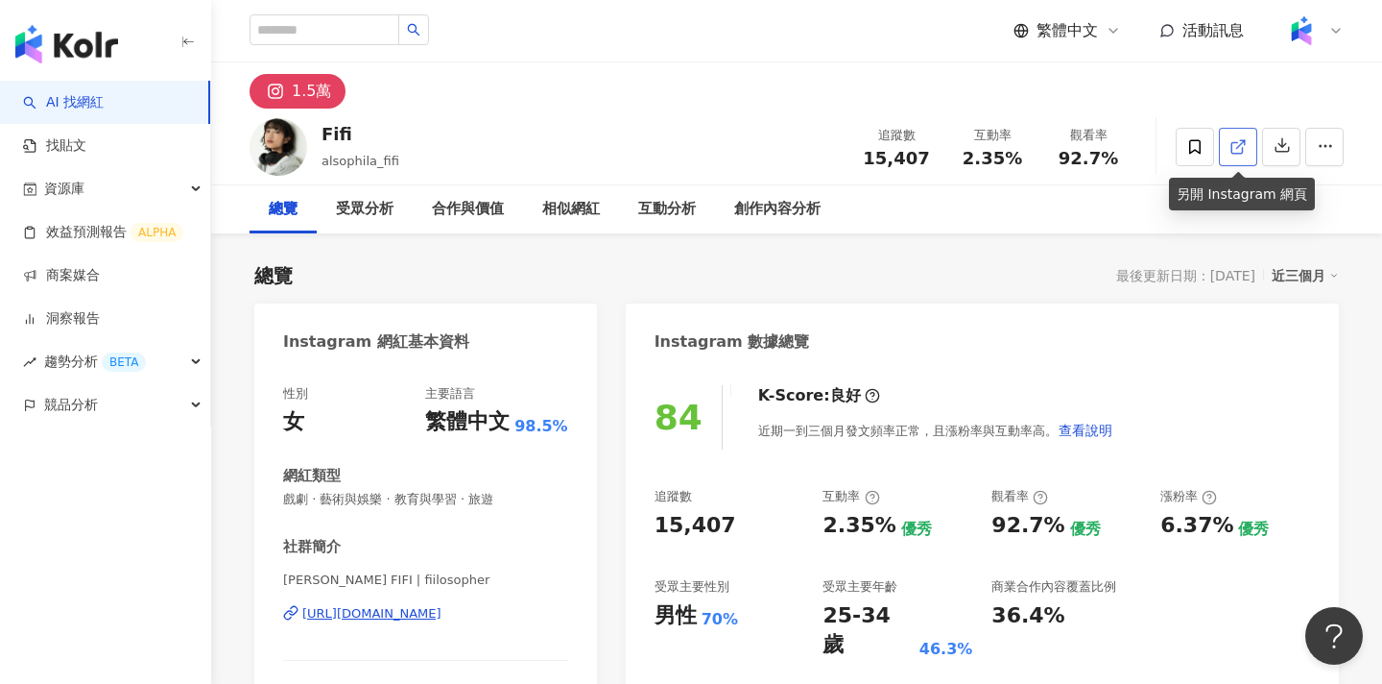
click at [1240, 155] on icon at bounding box center [1238, 146] width 17 height 17
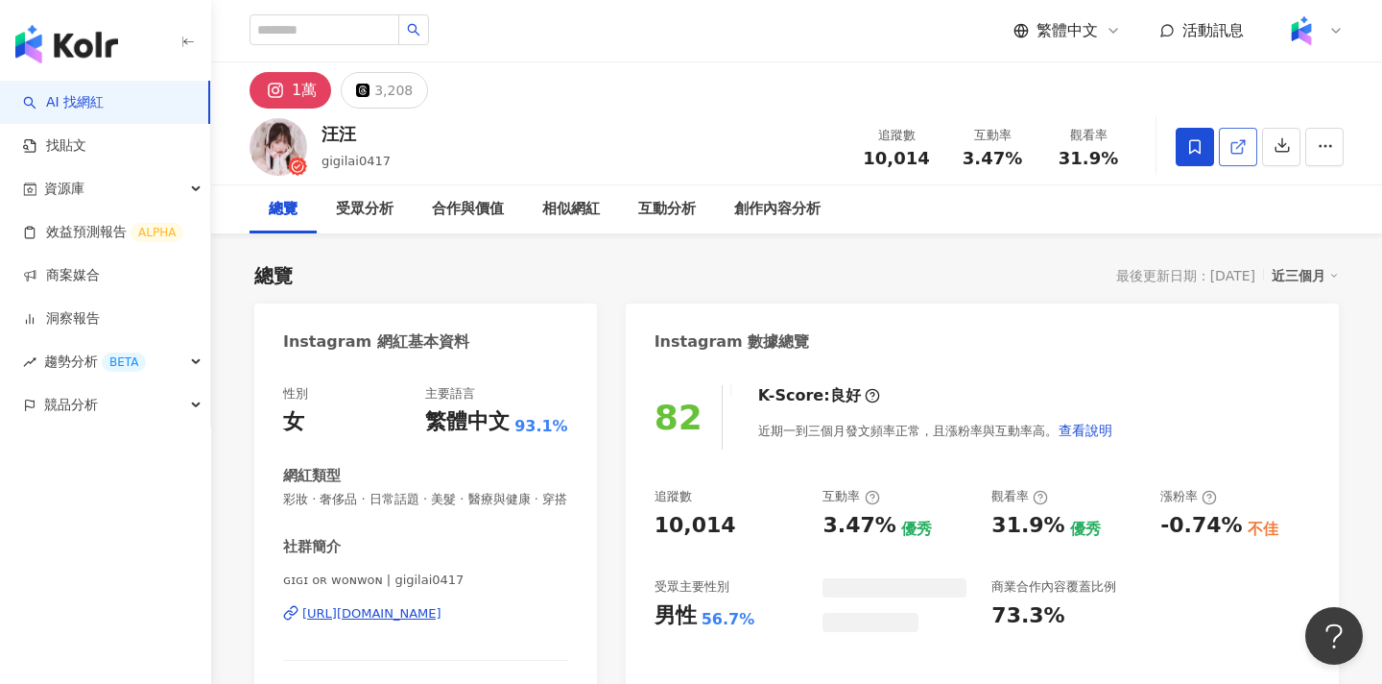
click at [1230, 145] on icon at bounding box center [1238, 146] width 17 height 17
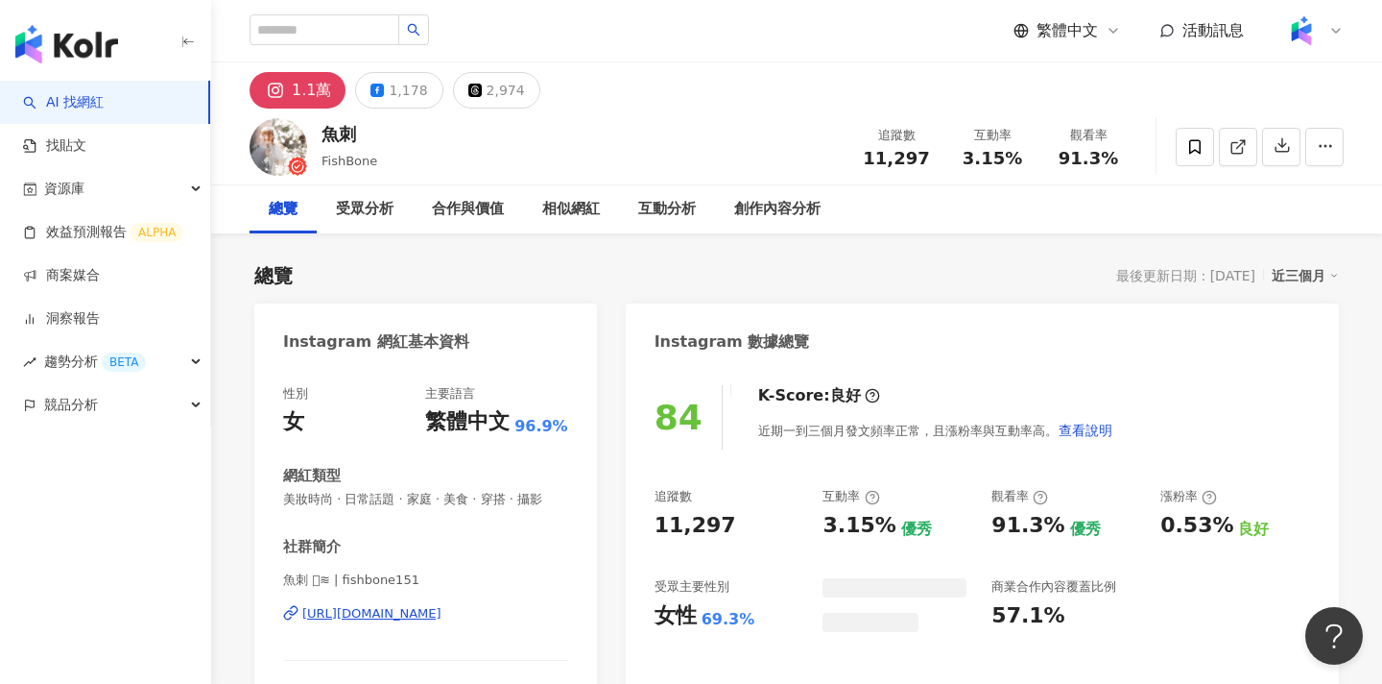
click at [1229, 153] on link at bounding box center [1238, 147] width 38 height 38
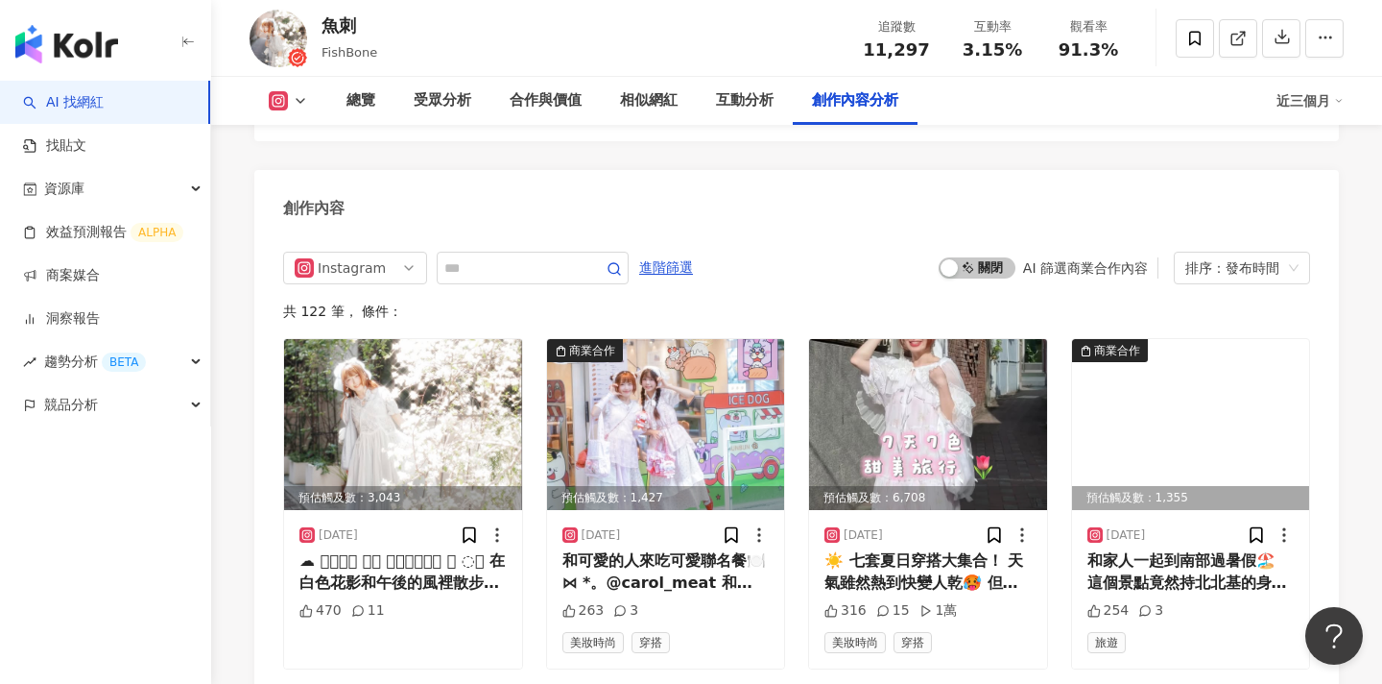
scroll to position [5861, 0]
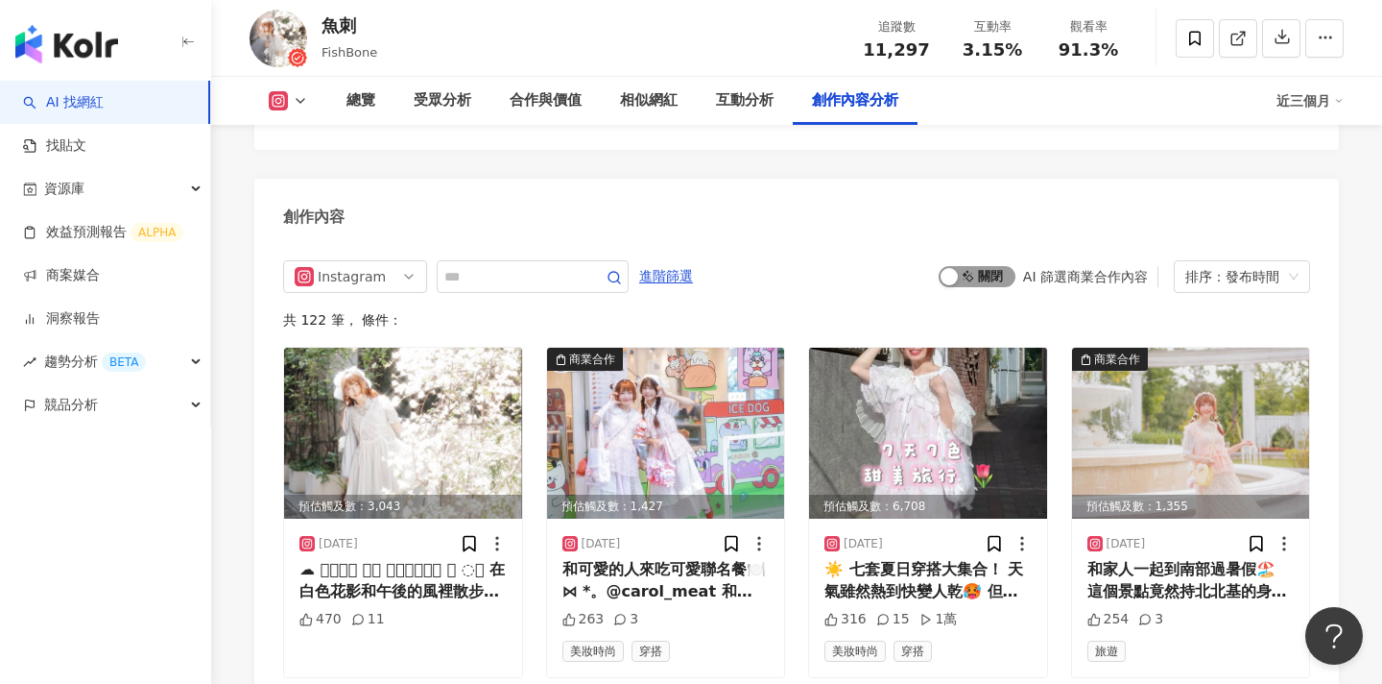
click at [986, 266] on span "啟動 關閉" at bounding box center [977, 276] width 77 height 21
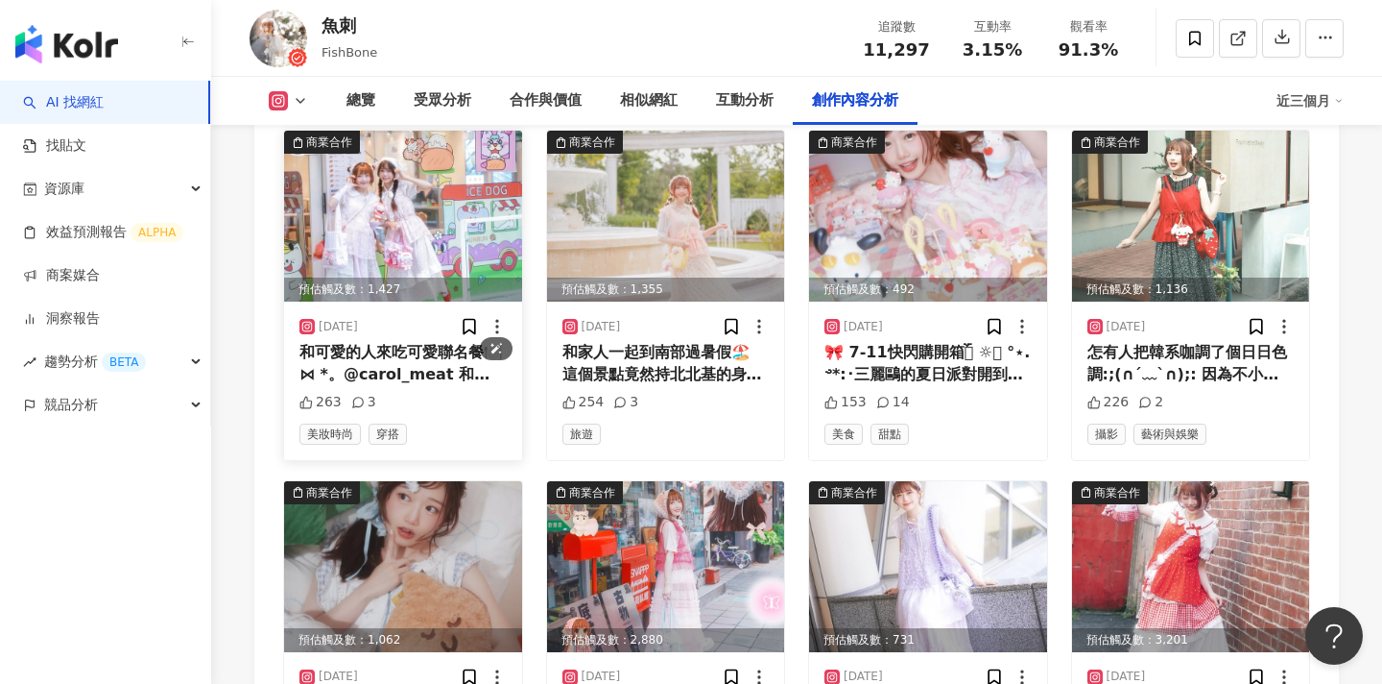
scroll to position [6096, 0]
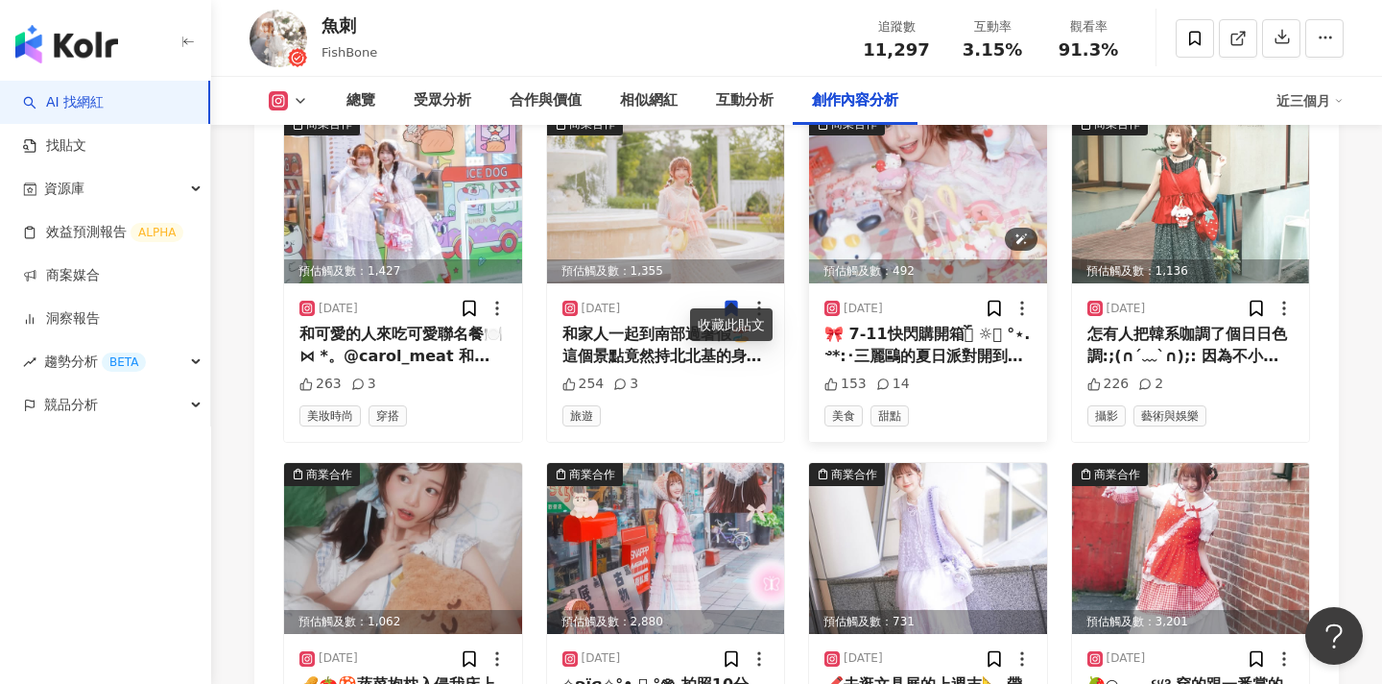
click at [954, 166] on img at bounding box center [928, 197] width 238 height 171
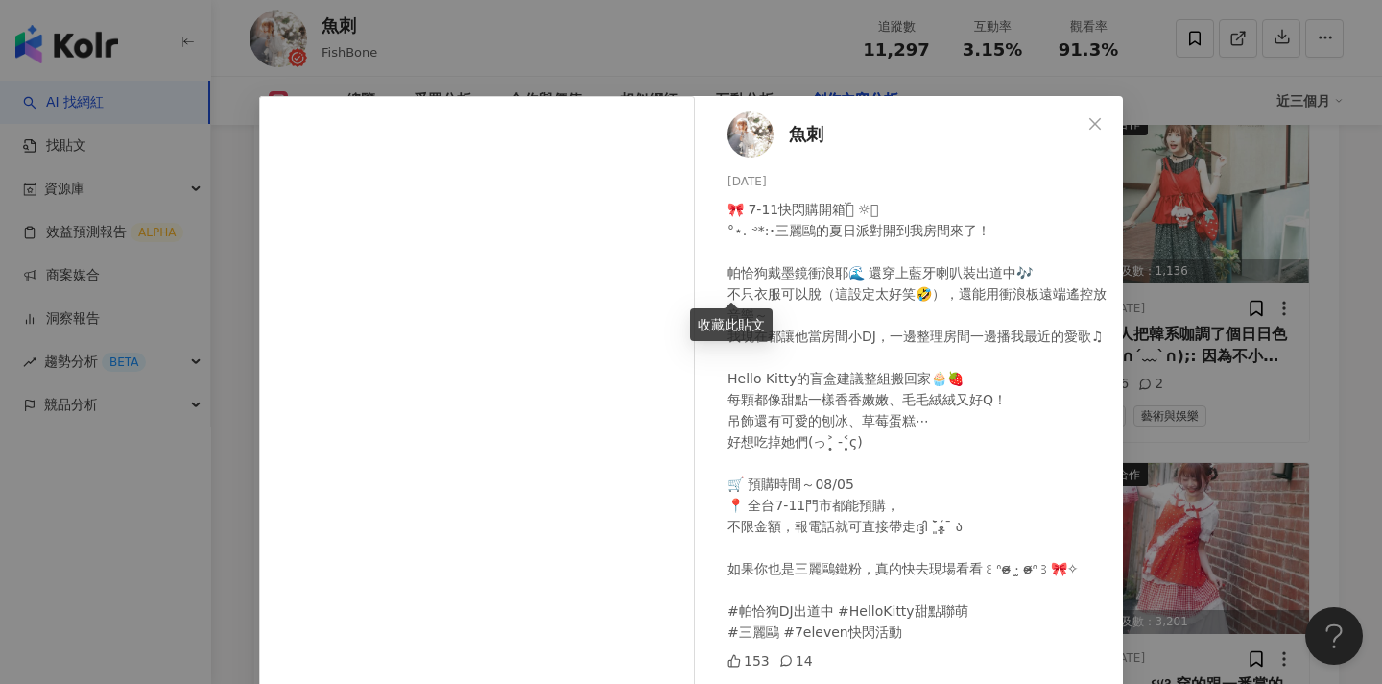
scroll to position [214, 0]
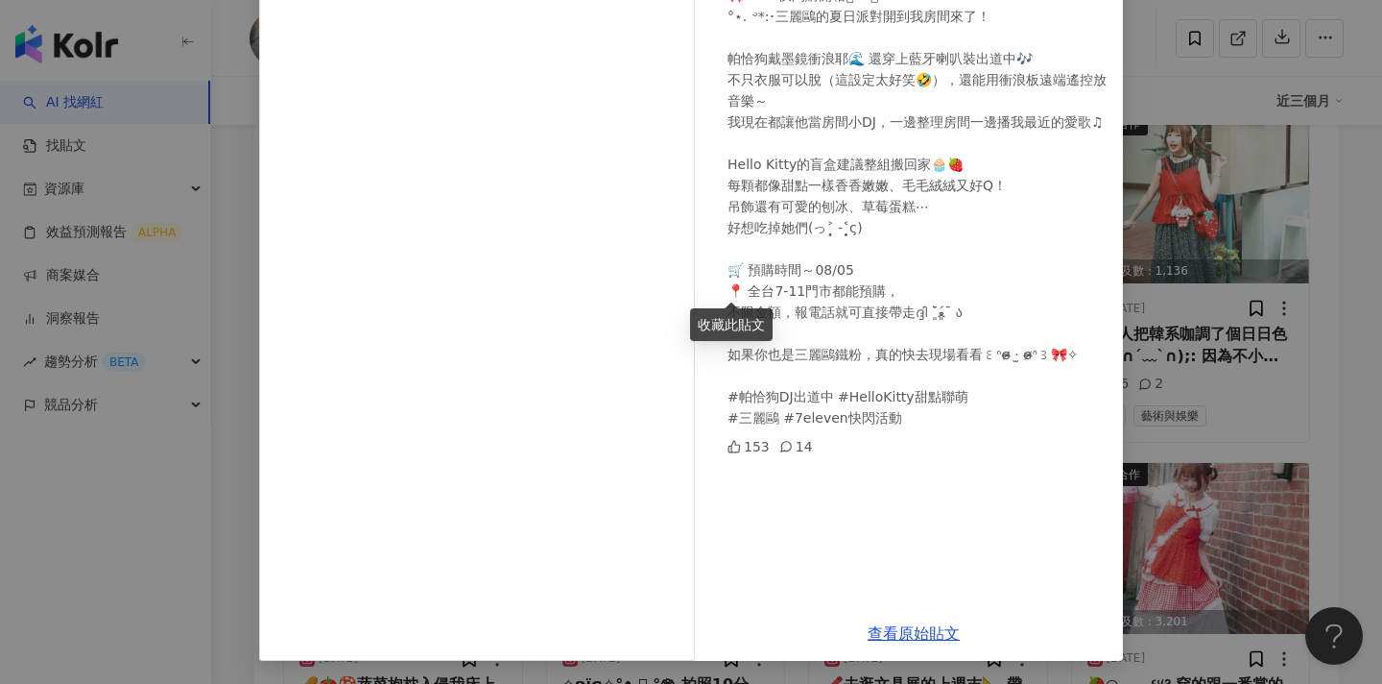
click at [86, 482] on div "魚刺 2025/7/30 🎀 7-11快閃購開箱𓂃 ོ☼𓂃 °⋆. ࿔*:･三麗鷗的夏日派對開到我房間來了！ 帕恰狗戴墨鏡衝浪耶🌊 還穿上藍牙喇叭裝出道中🎶 …" at bounding box center [691, 342] width 1382 height 684
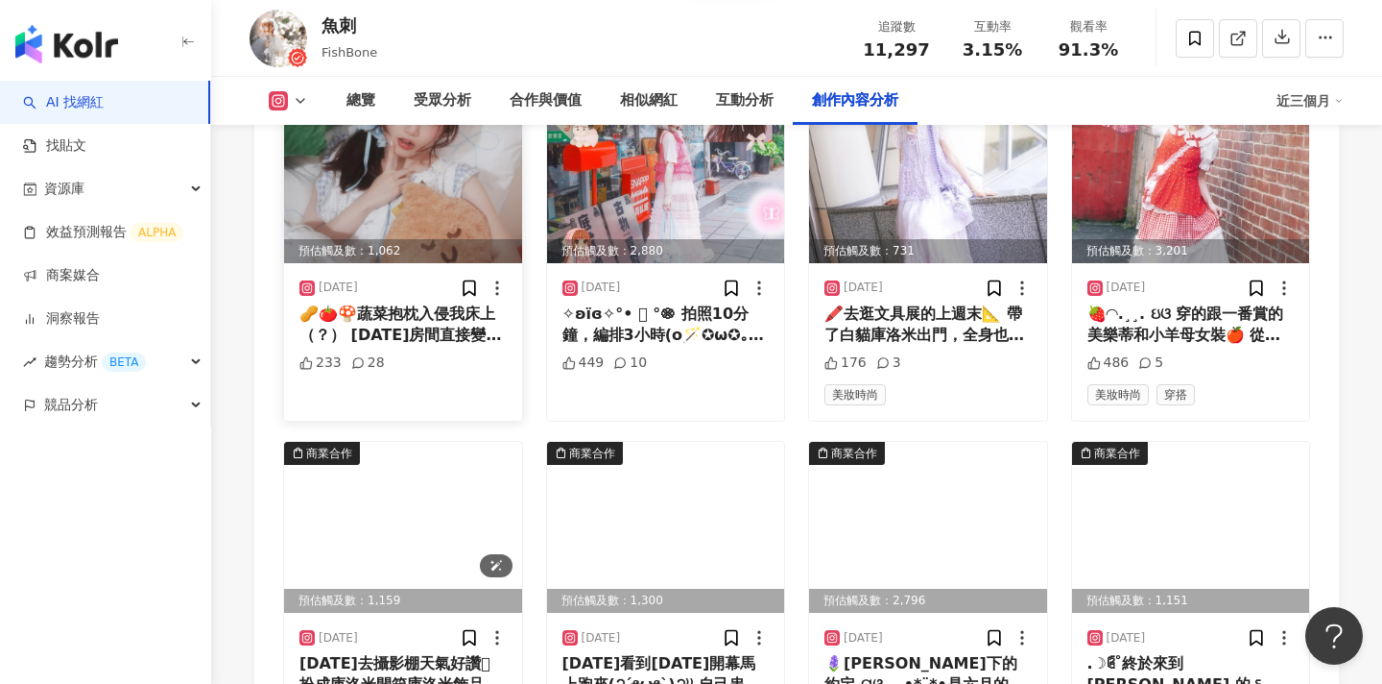
scroll to position [6589, 0]
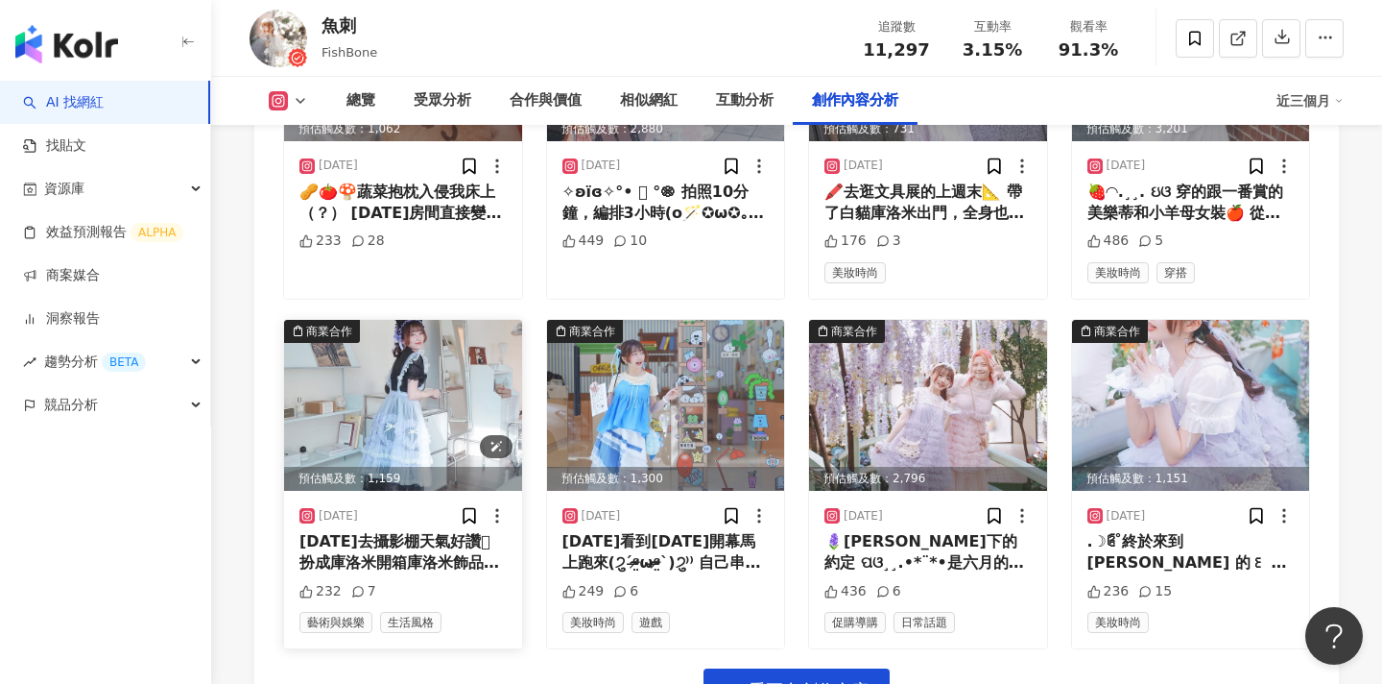
click at [429, 375] on img at bounding box center [403, 405] width 238 height 171
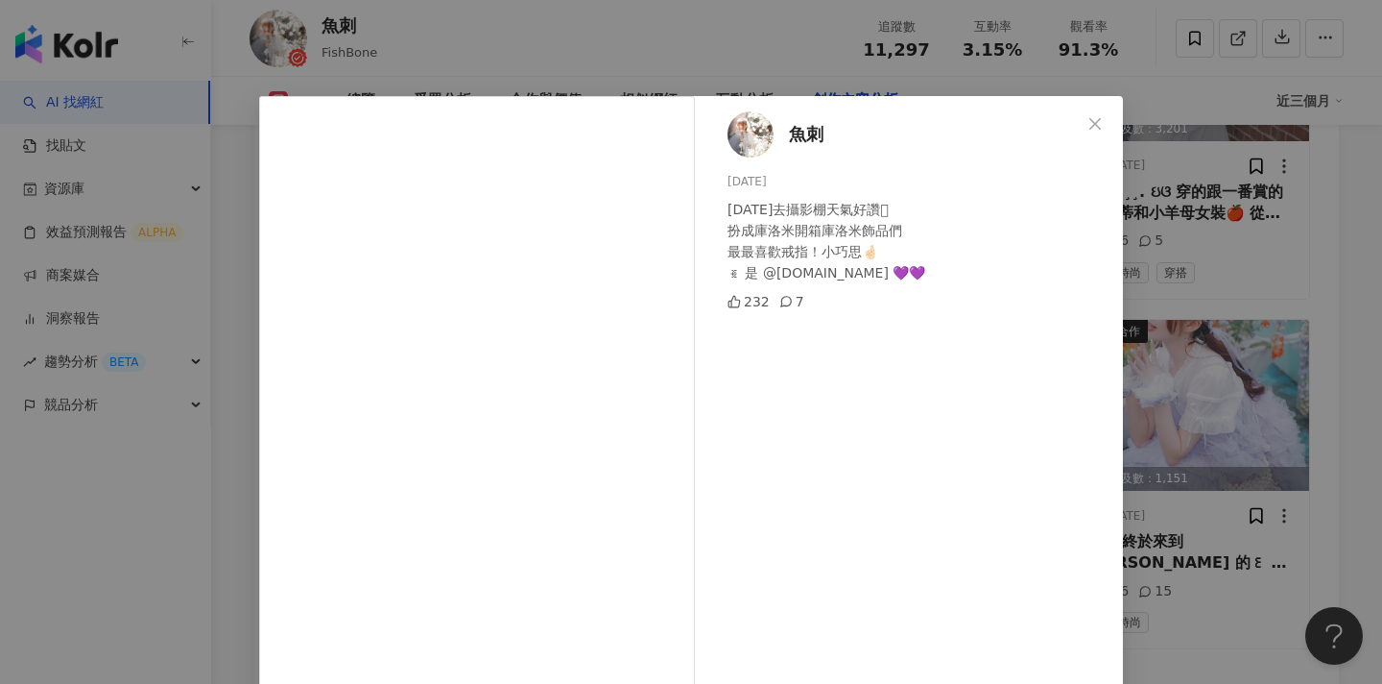
click at [1234, 308] on div "魚刺 2025/6/2 前天去攝影棚天氣好讚𖤐 扮成庫洛米開箱庫洛米飾品們 最最喜歡戒指！小巧思🤞🏻 ꉂ 是 @bonnyread.tw 💜💜 232 7 查…" at bounding box center [691, 342] width 1382 height 684
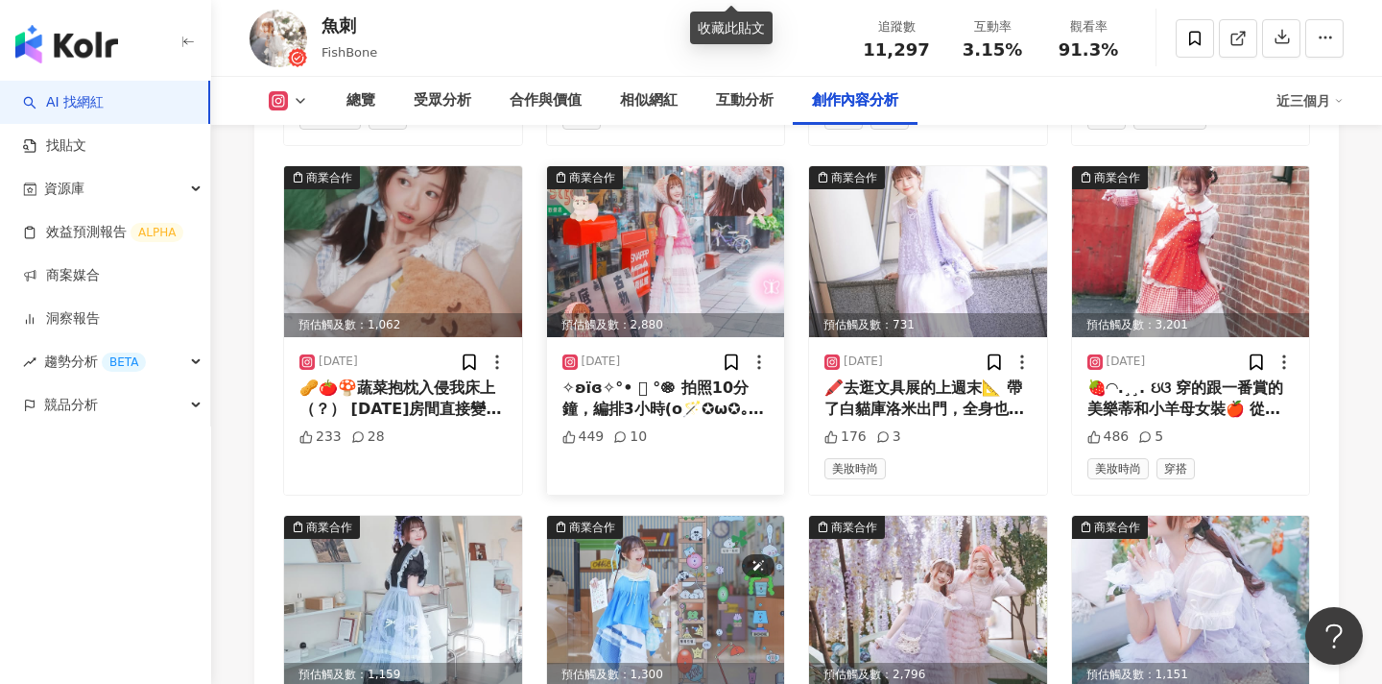
scroll to position [6305, 0]
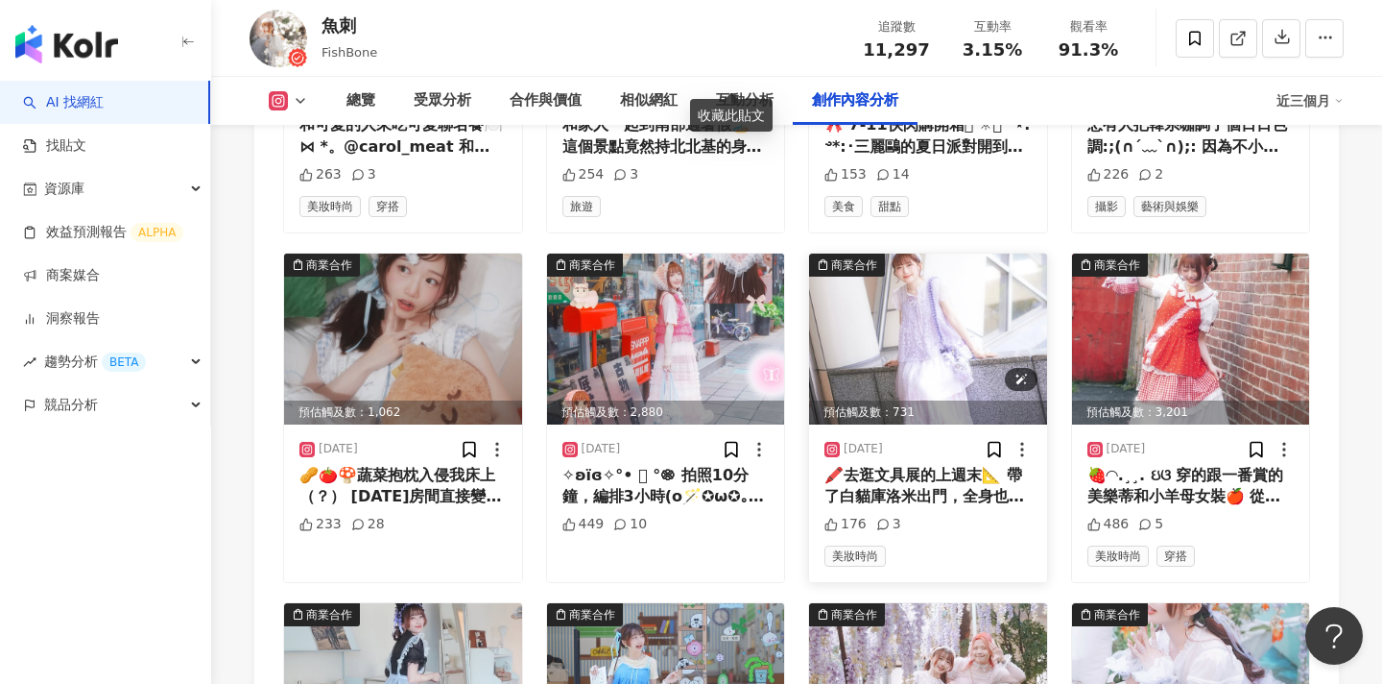
click at [826, 262] on img at bounding box center [928, 338] width 238 height 171
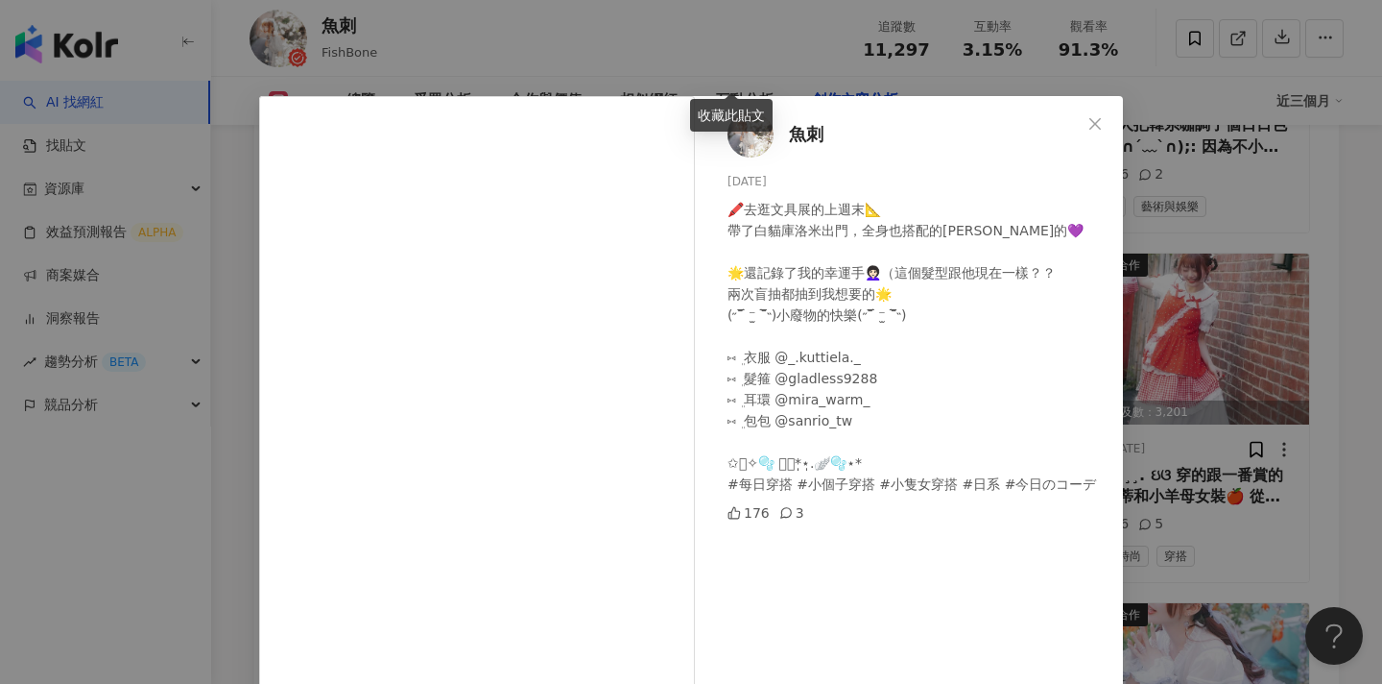
click at [1217, 335] on div "魚刺 2025/7/10 🖍️去逛文具展的上週末📐 帶了白貓庫洛米出門，全身也搭配的紫紫的💜 🌟還記錄了我的幸運手👩🏻‍🦱（這個髮型跟他現在一樣？？ 兩次盲抽…" at bounding box center [691, 342] width 1382 height 684
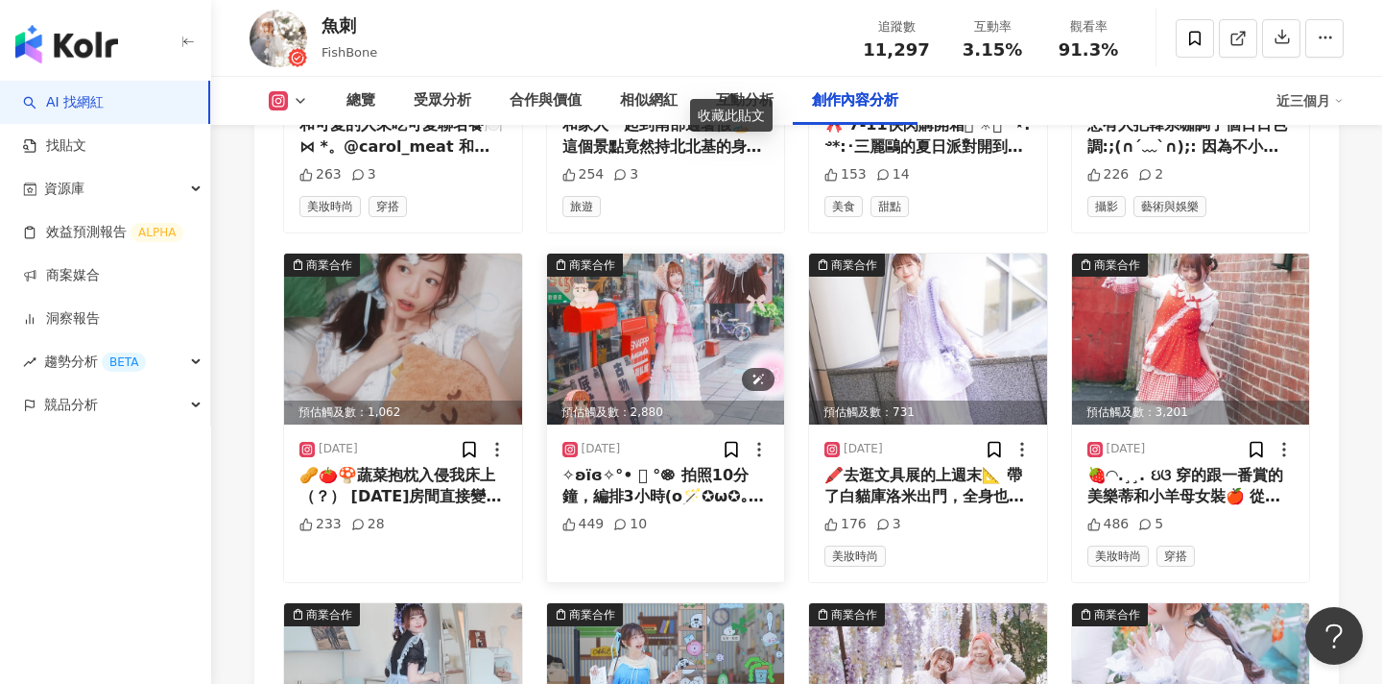
click at [675, 323] on img at bounding box center [666, 338] width 238 height 171
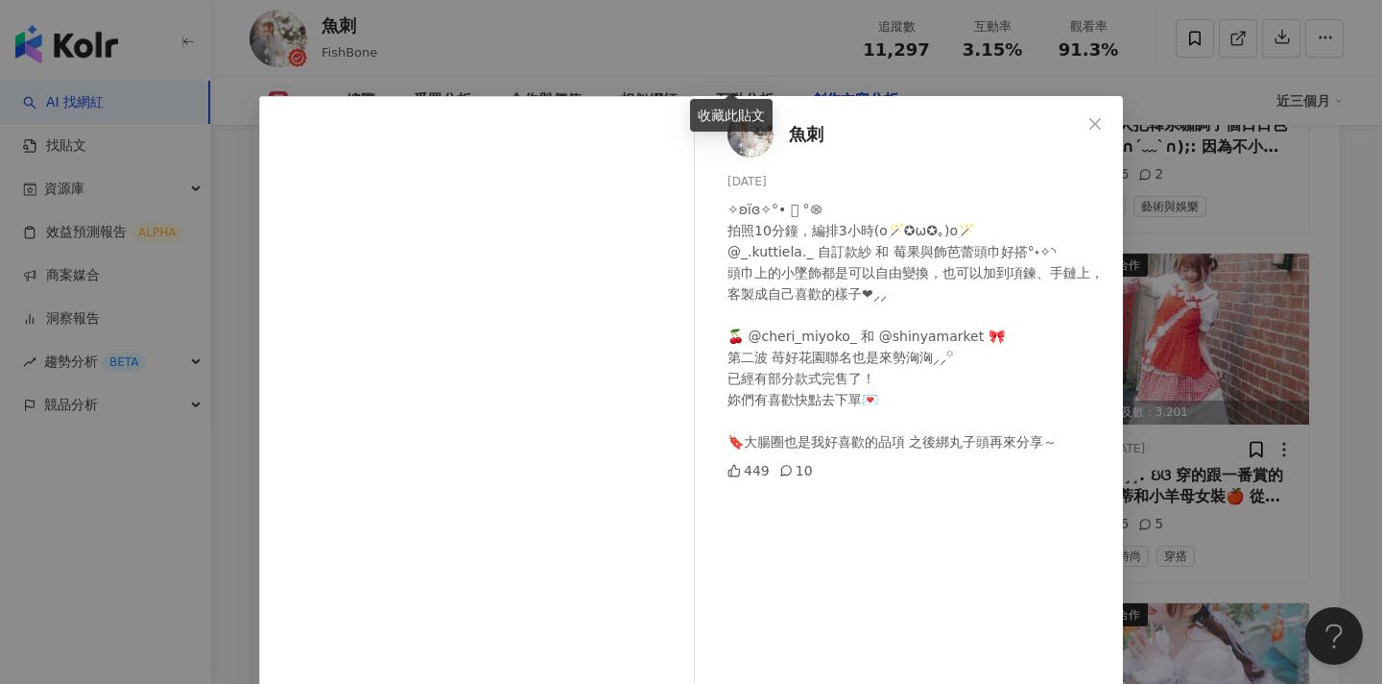
click at [1201, 326] on div "魚刺 2025/7/20 ✧ʚïɞ✧°• 𖦹 °𑁍 拍照10分鐘，編排3小時(o🪄✪ω✪｡)o🪄 @_.kuttiela._ 自訂款紗 和 莓果與飾芭蕾頭巾好…" at bounding box center [691, 342] width 1382 height 684
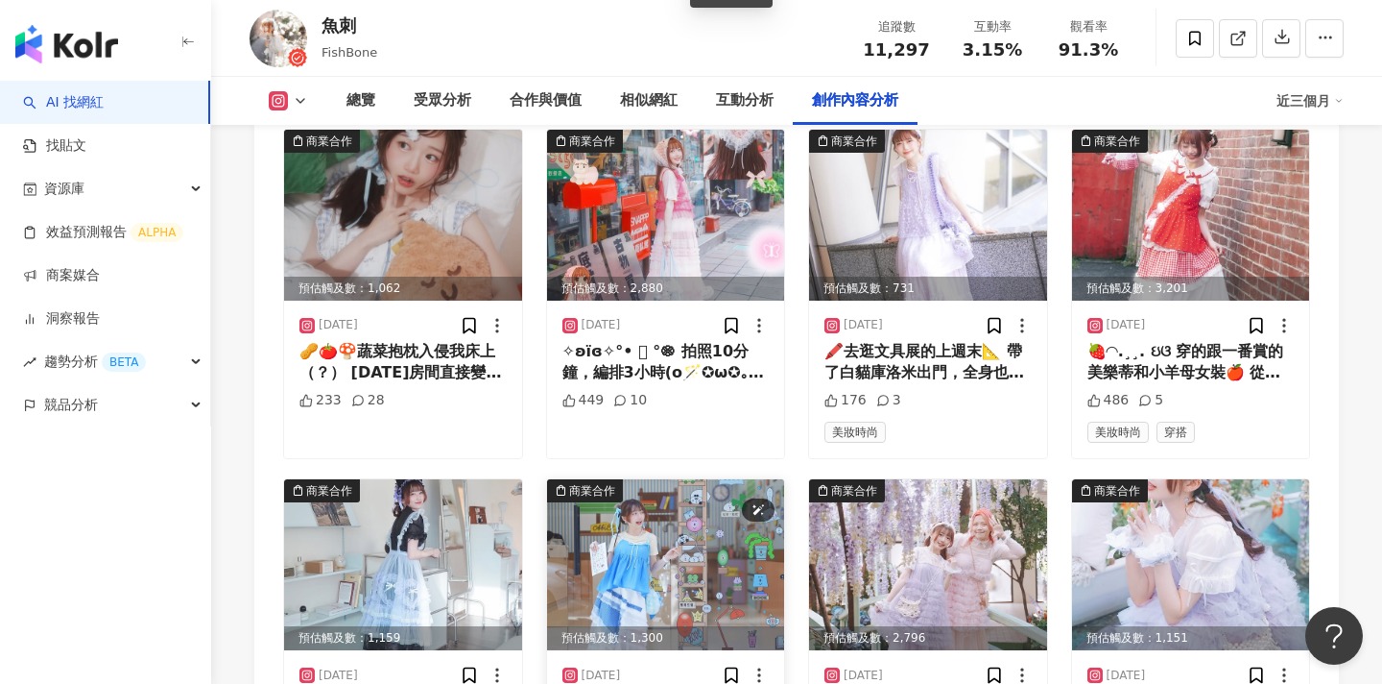
scroll to position [6403, 0]
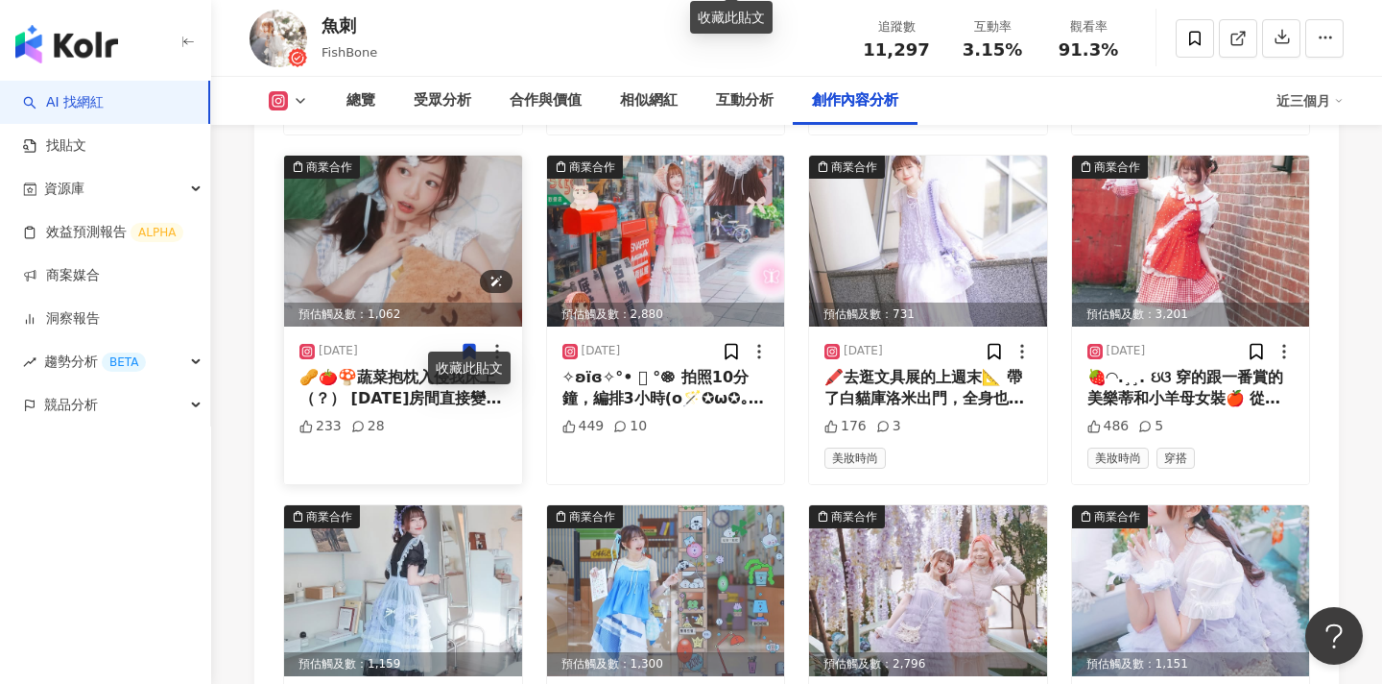
click at [406, 238] on img at bounding box center [403, 241] width 238 height 171
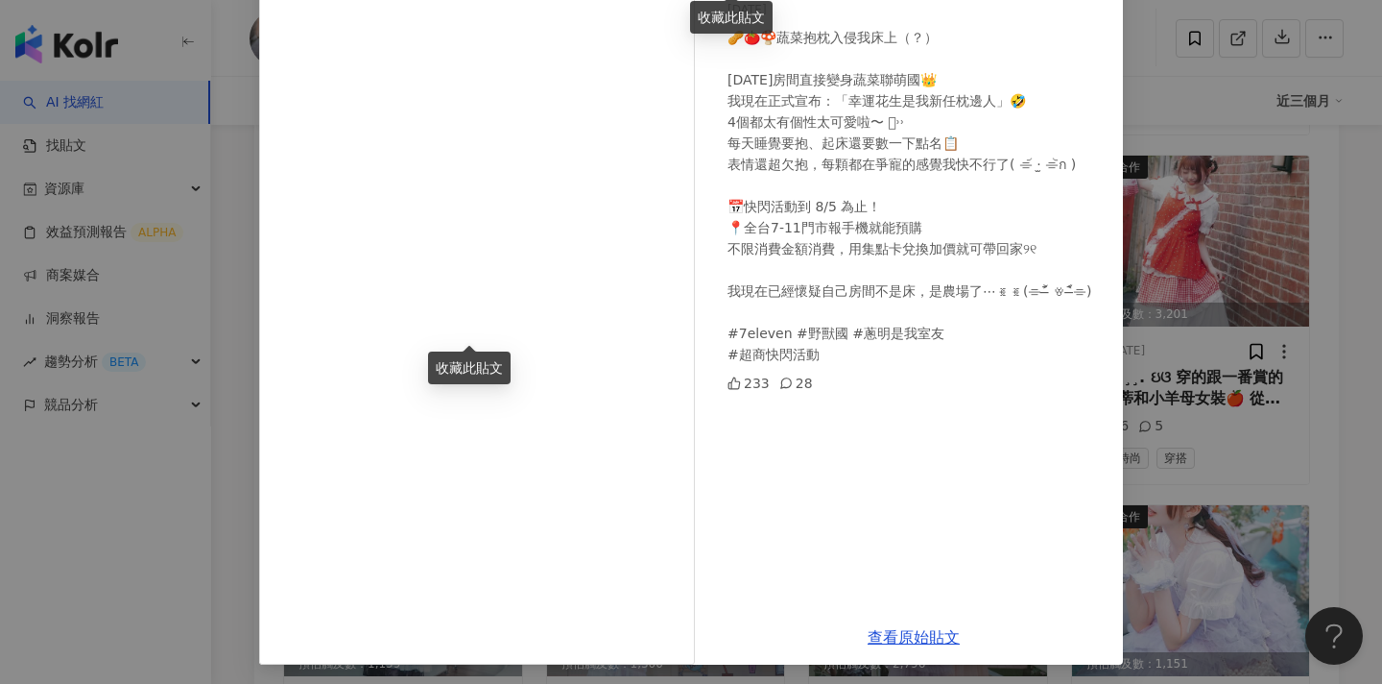
scroll to position [176, 0]
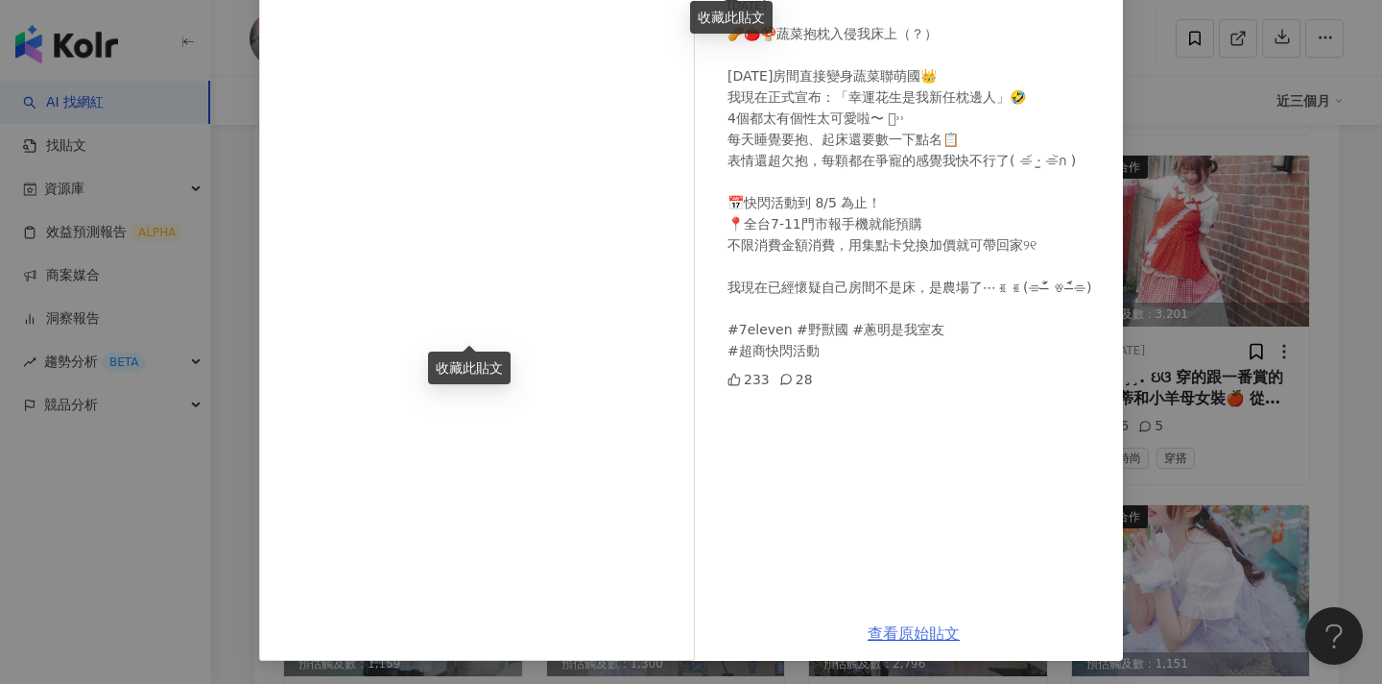
click at [906, 632] on link "查看原始貼文" at bounding box center [914, 633] width 92 height 18
drag, startPoint x: 1267, startPoint y: 195, endPoint x: 1080, endPoint y: 195, distance: 187.2
click at [1267, 195] on div "魚刺 2025/7/25 🥜🍅🍄蔬菜抱枕入侵我床上（？） 今天房間直接變身蔬菜聯萌國👑 我現在正式宣布：「幸運花生是我新任枕邊人」🤣 4個都太有個性太可愛啦〜…" at bounding box center [691, 342] width 1382 height 684
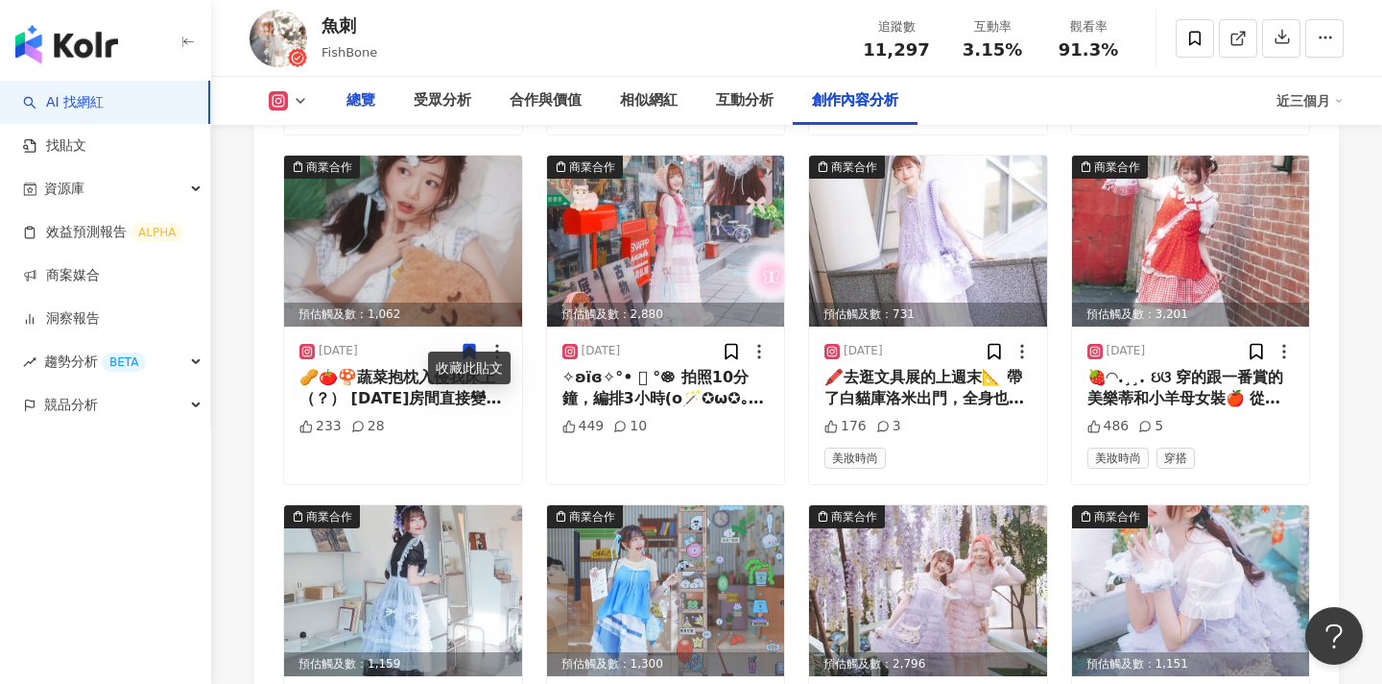
click at [376, 99] on div "總覽" at bounding box center [360, 101] width 67 height 48
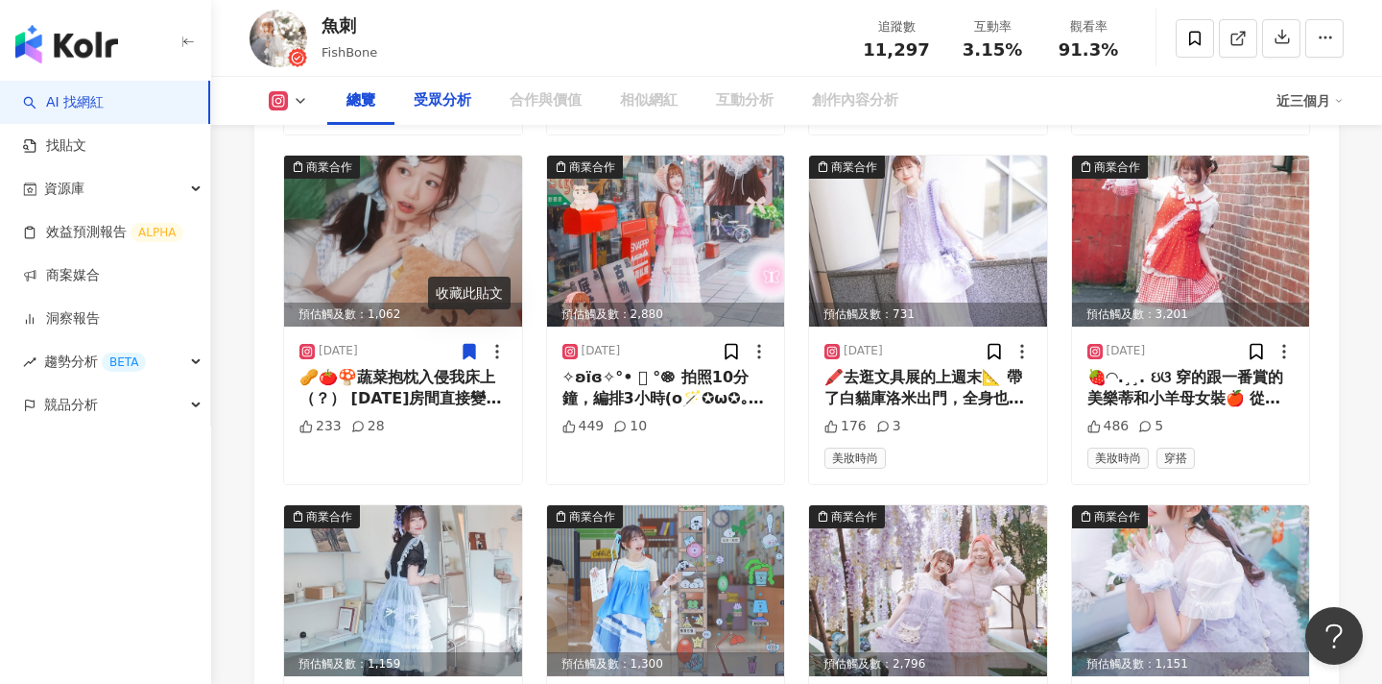
scroll to position [118, 0]
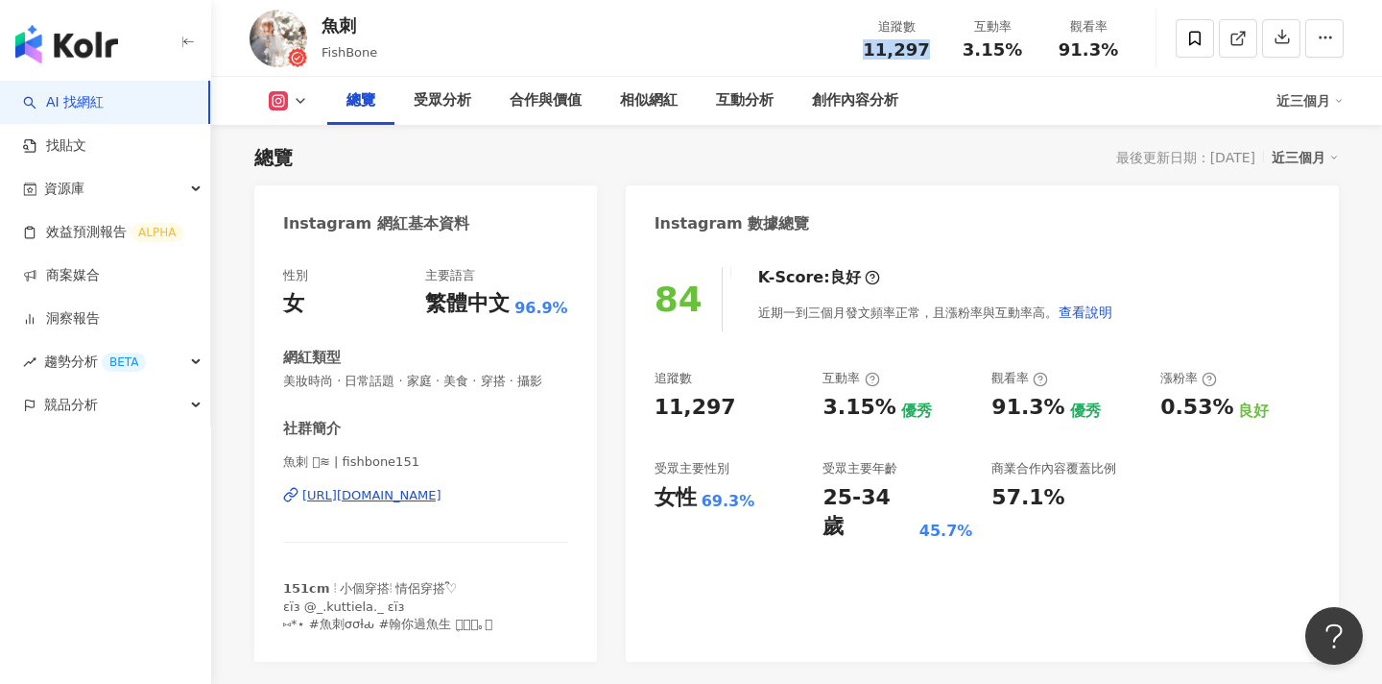
click at [852, 48] on div "追蹤數 11,297" at bounding box center [897, 37] width 96 height 41
drag, startPoint x: 1017, startPoint y: 53, endPoint x: 961, endPoint y: 53, distance: 55.7
click at [961, 53] on div "3.15%" at bounding box center [992, 49] width 73 height 19
copy span "3.15%"
drag, startPoint x: 1112, startPoint y: 48, endPoint x: 1058, endPoint y: 48, distance: 53.8
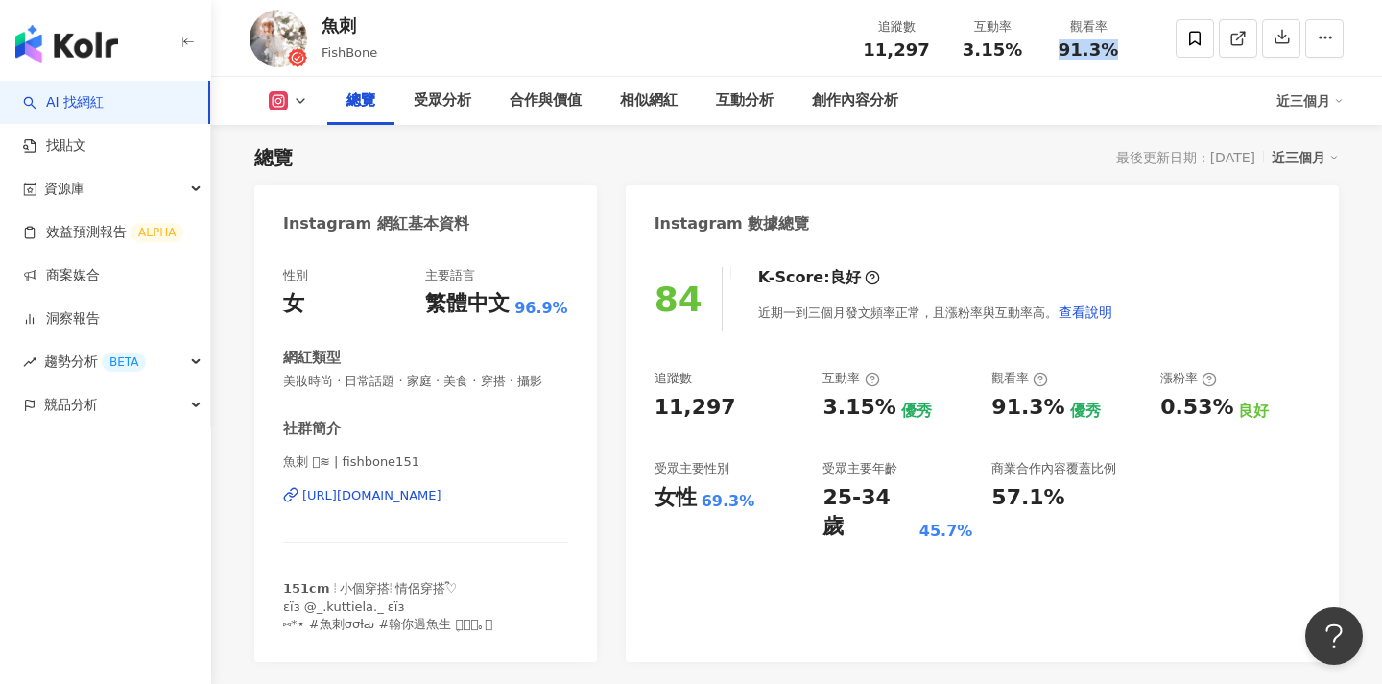
click at [1058, 48] on div "91.3%" at bounding box center [1088, 49] width 73 height 19
copy span "91.3%"
